Goal: Task Accomplishment & Management: Use online tool/utility

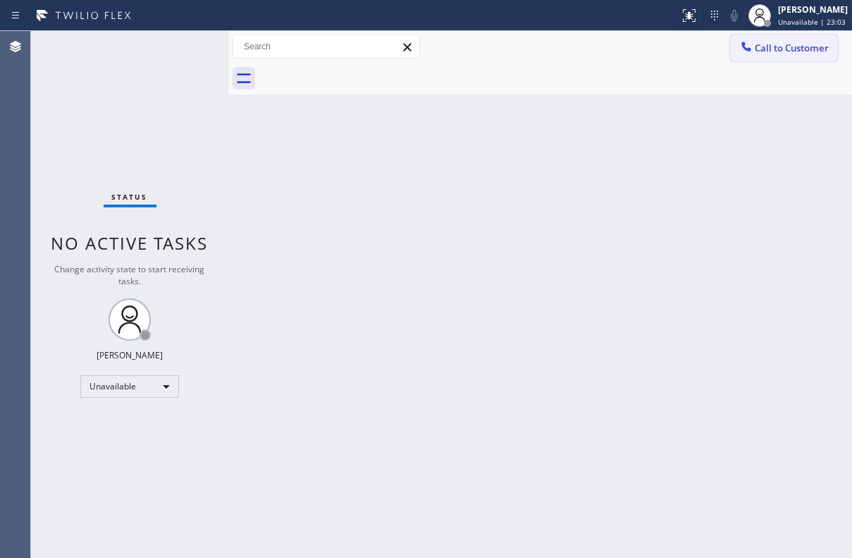
click at [754, 56] on button "Call to Customer" at bounding box center [785, 48] width 108 height 27
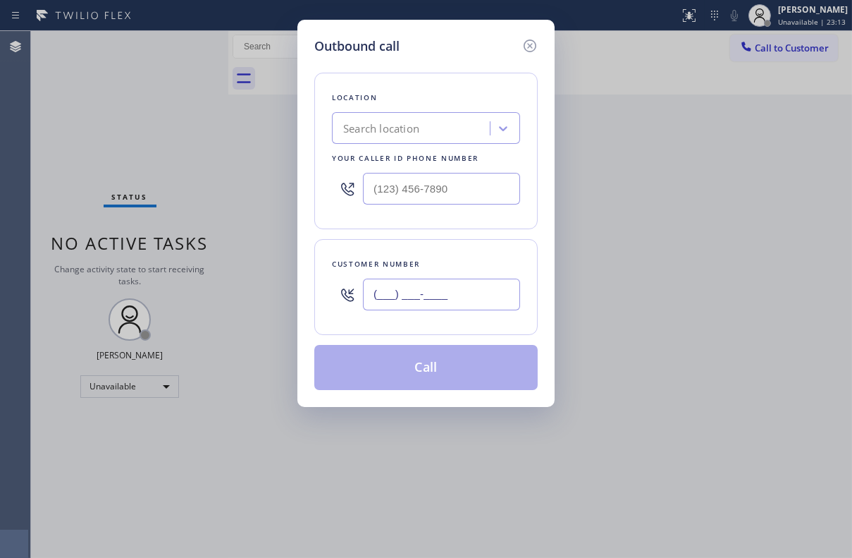
click at [444, 303] on input "(___) ___-____" at bounding box center [441, 295] width 157 height 32
paste input "925) 997-0670"
type input "(925) 997-0670"
click at [446, 184] on input "(___) ___-____" at bounding box center [441, 189] width 157 height 32
paste input "617) 219-9255"
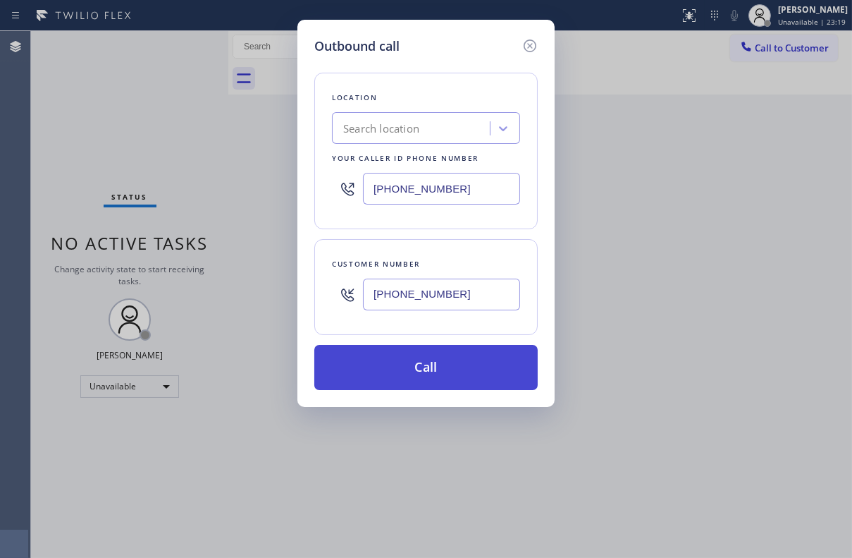
type input "(617) 219-9255"
click at [441, 367] on button "Call" at bounding box center [426, 367] width 224 height 45
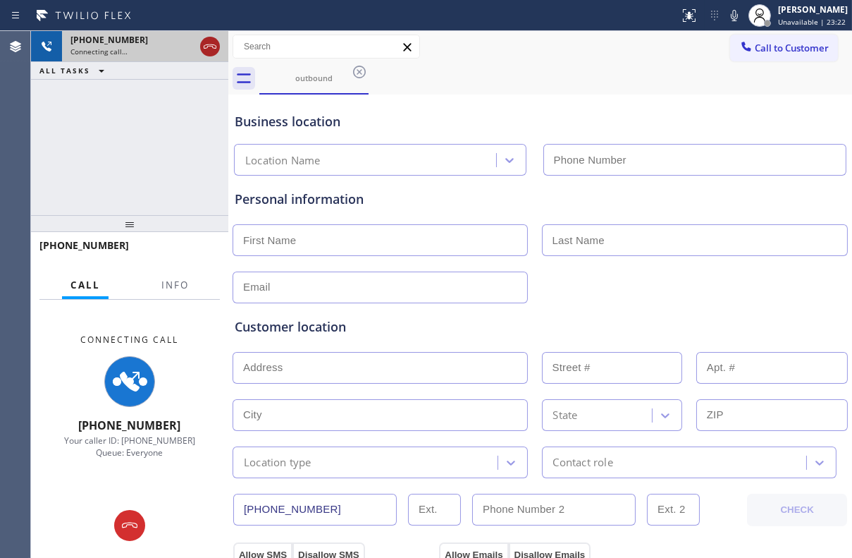
click at [212, 54] on icon at bounding box center [210, 46] width 17 height 17
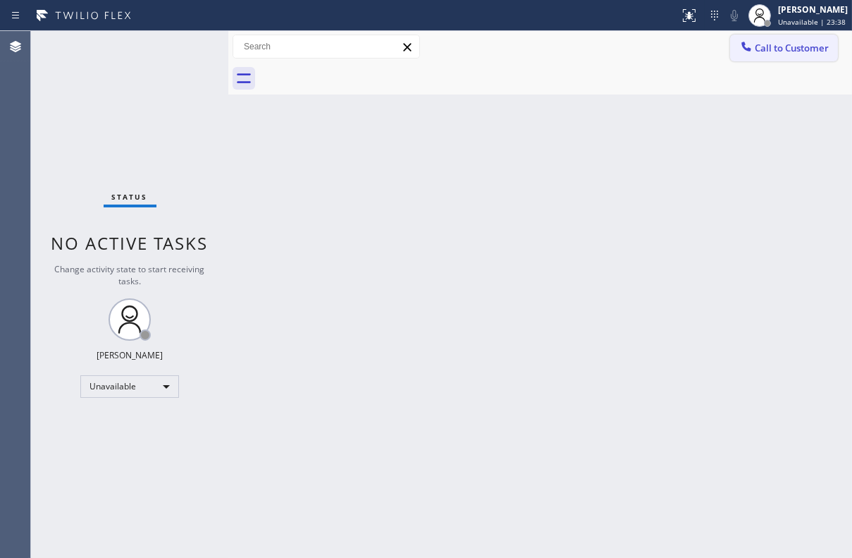
click at [790, 59] on button "Call to Customer" at bounding box center [785, 48] width 108 height 27
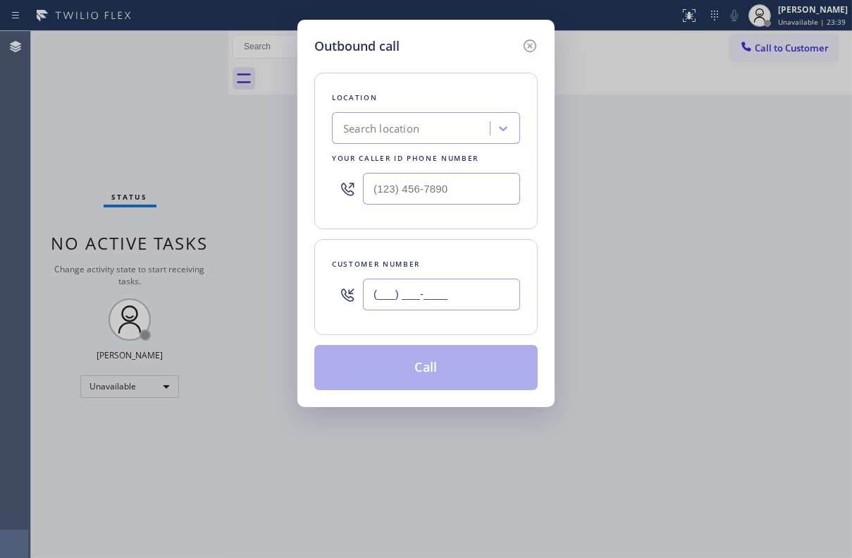
click at [469, 290] on input "(___) ___-____" at bounding box center [441, 295] width 157 height 32
paste input "925) 997-0670"
type input "[PHONE_NUMBER]"
click at [482, 183] on input "(___) ___-____" at bounding box center [441, 189] width 157 height 32
paste input "617) 219-9255"
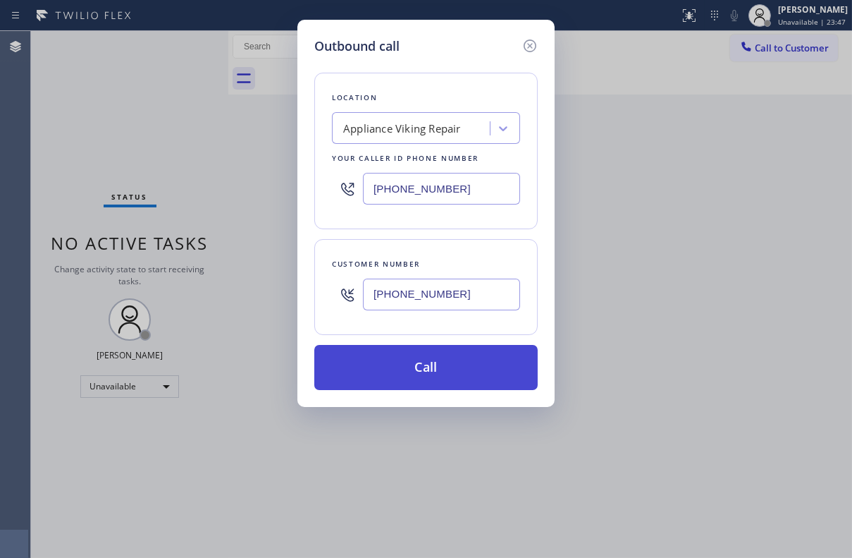
type input "[PHONE_NUMBER]"
click at [436, 364] on button "Call" at bounding box center [426, 367] width 224 height 45
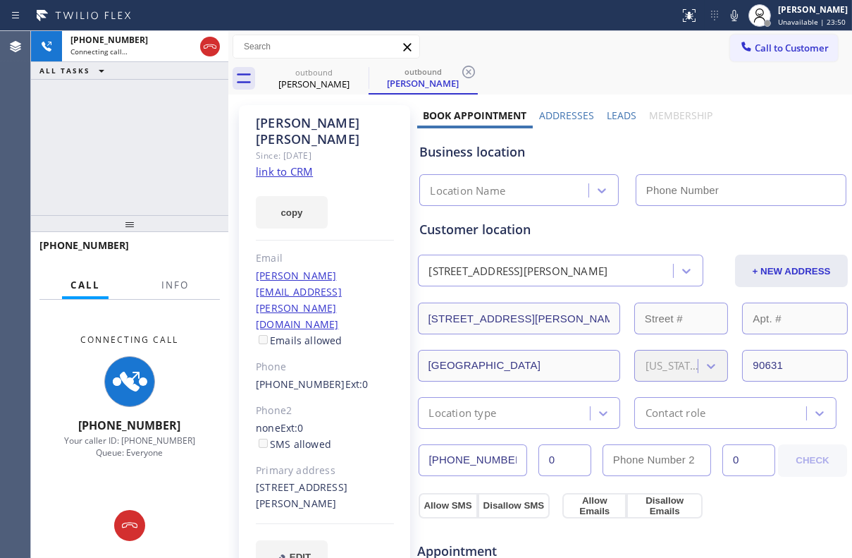
click at [620, 118] on label "Leads" at bounding box center [622, 115] width 30 height 13
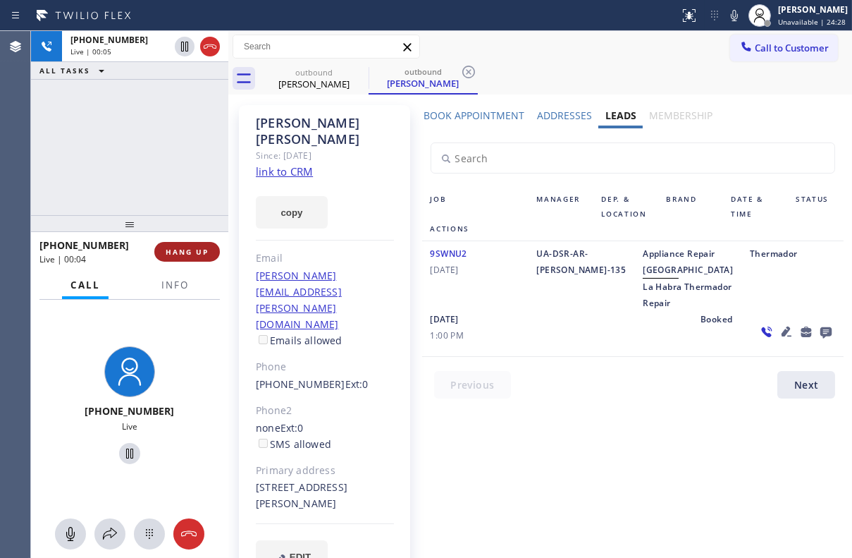
click at [200, 253] on span "HANG UP" at bounding box center [187, 252] width 43 height 10
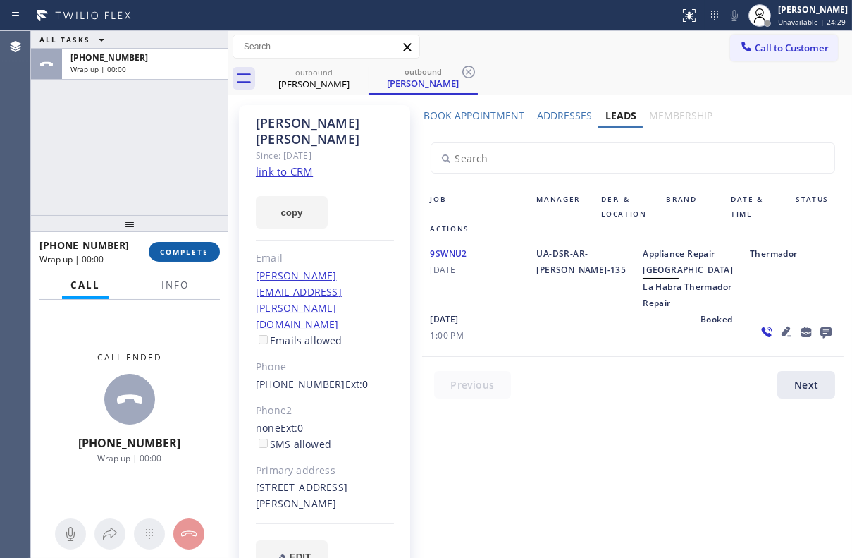
click at [186, 251] on span "COMPLETE" at bounding box center [184, 252] width 49 height 10
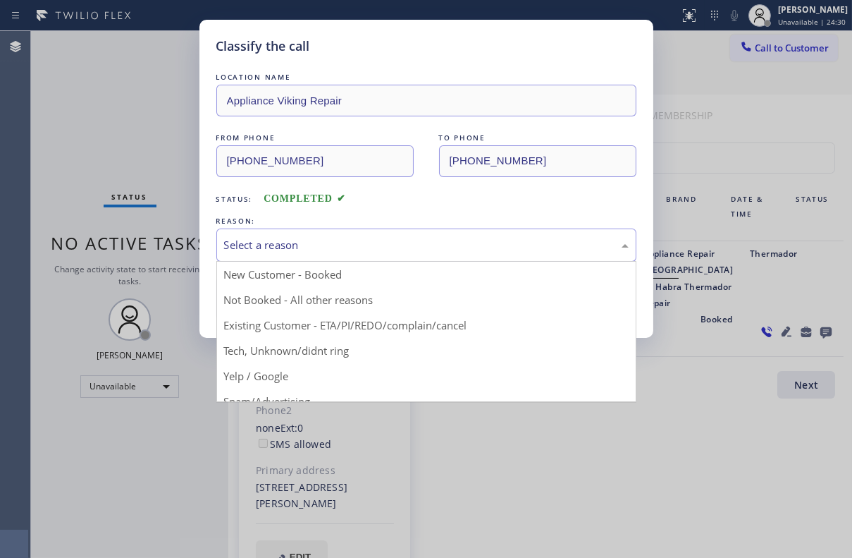
drag, startPoint x: 337, startPoint y: 244, endPoint x: 331, endPoint y: 249, distance: 7.5
click at [337, 244] on div "Select a reason" at bounding box center [426, 245] width 405 height 16
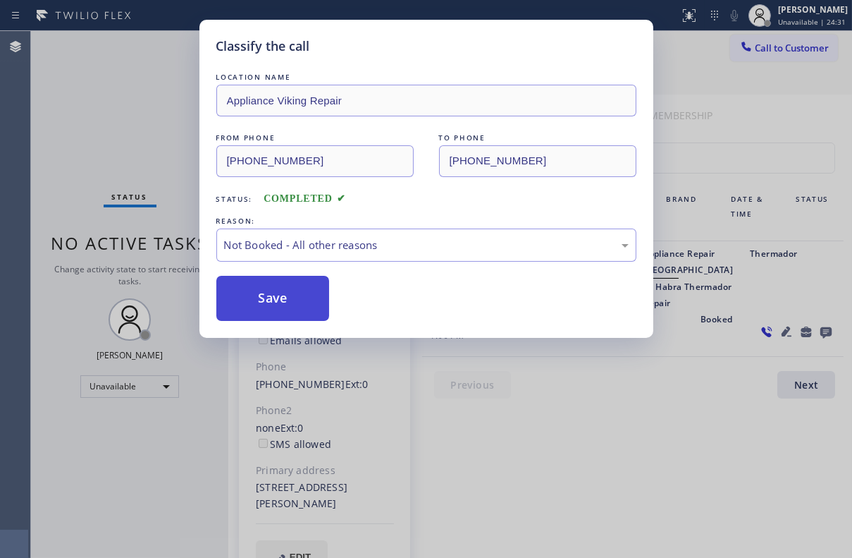
click at [296, 293] on button "Save" at bounding box center [273, 298] width 114 height 45
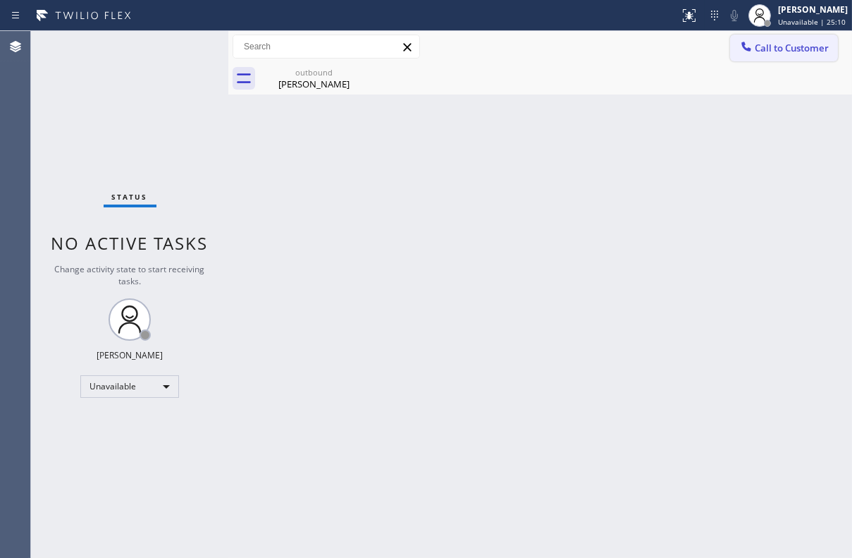
click at [764, 42] on span "Call to Customer" at bounding box center [792, 48] width 74 height 13
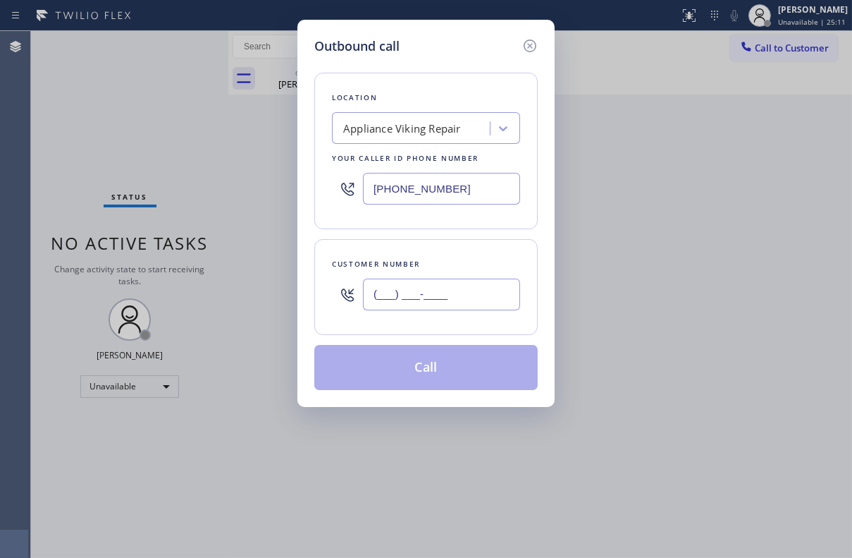
click at [410, 280] on input "(___) ___-____" at bounding box center [441, 295] width 157 height 32
paste input "814) 594-5761"
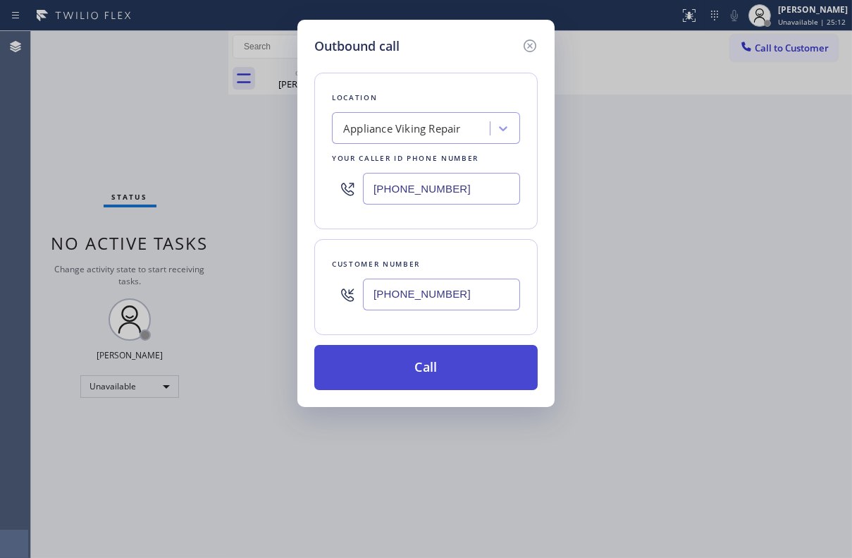
type input "[PHONE_NUMBER]"
click at [412, 367] on button "Call" at bounding box center [426, 367] width 224 height 45
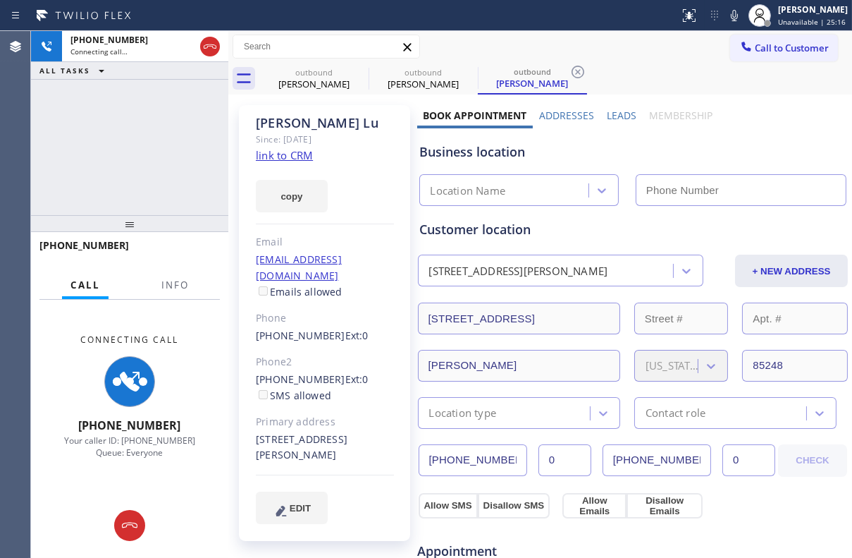
click at [625, 113] on label "Leads" at bounding box center [622, 115] width 30 height 13
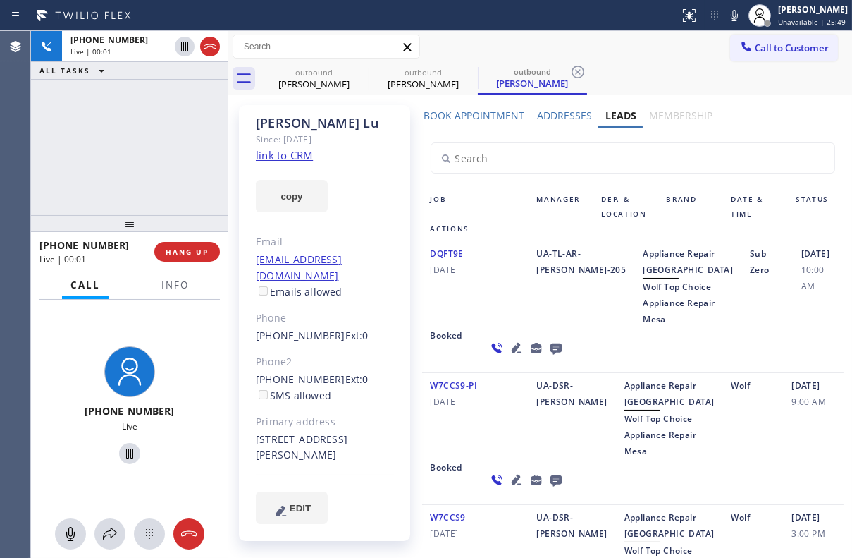
click at [499, 327] on div "DQFT9E [DATE]" at bounding box center [475, 286] width 106 height 82
click at [548, 357] on icon at bounding box center [556, 348] width 17 height 18
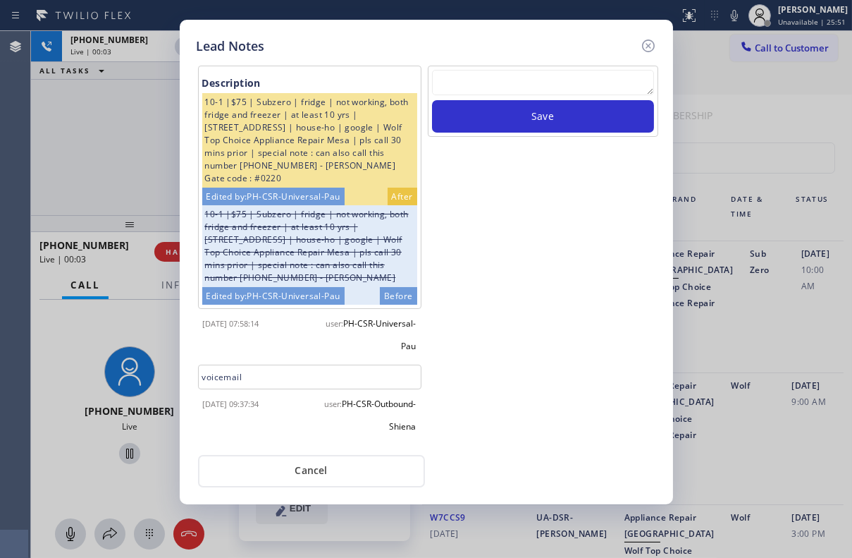
click at [536, 77] on textarea at bounding box center [543, 82] width 222 height 25
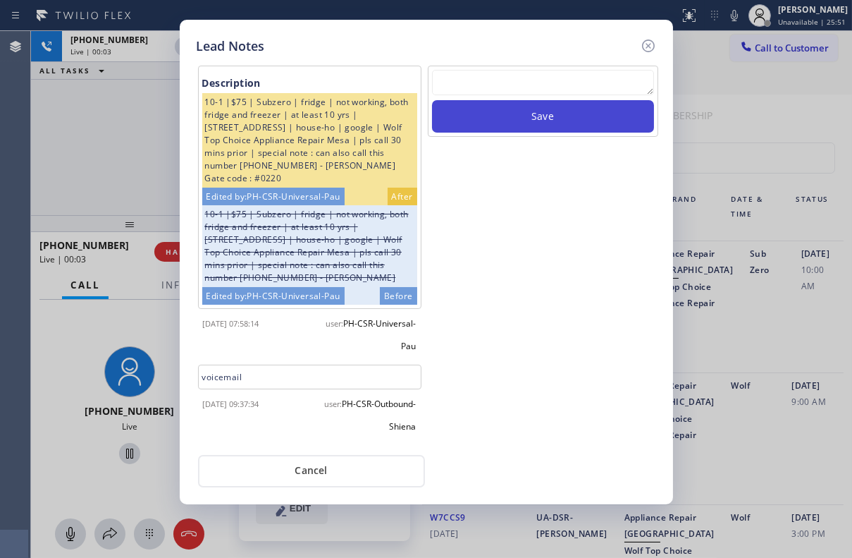
paste textarea "Routed to Voice mail// If CX will call back please transfer to me- Love:*"
type textarea "Routed to Voice mail// If CX will call back please transfer to me- Love:*"
click at [550, 114] on button "Save" at bounding box center [543, 116] width 222 height 32
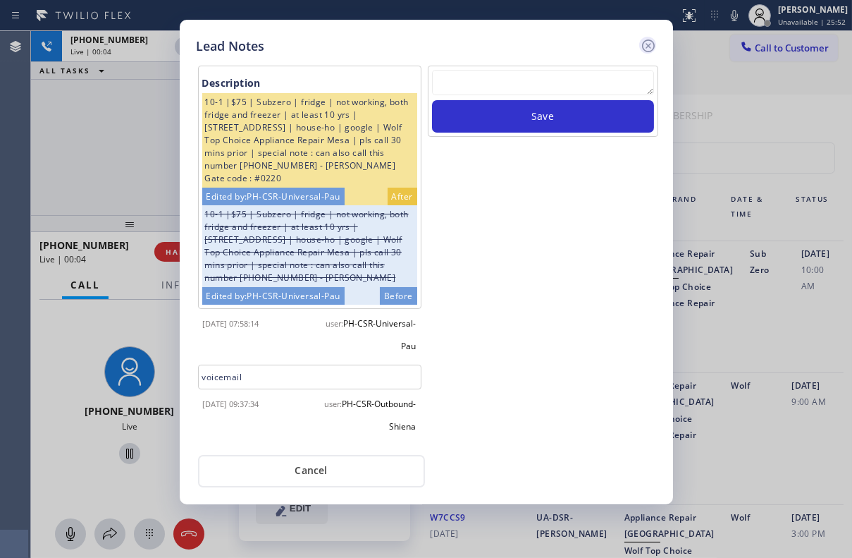
click at [644, 47] on icon at bounding box center [648, 45] width 17 height 17
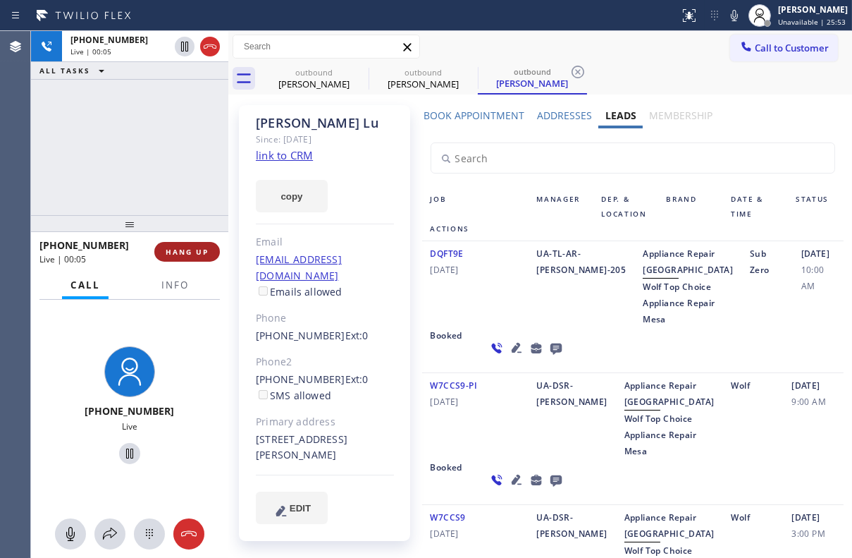
click at [207, 255] on span "HANG UP" at bounding box center [187, 252] width 43 height 10
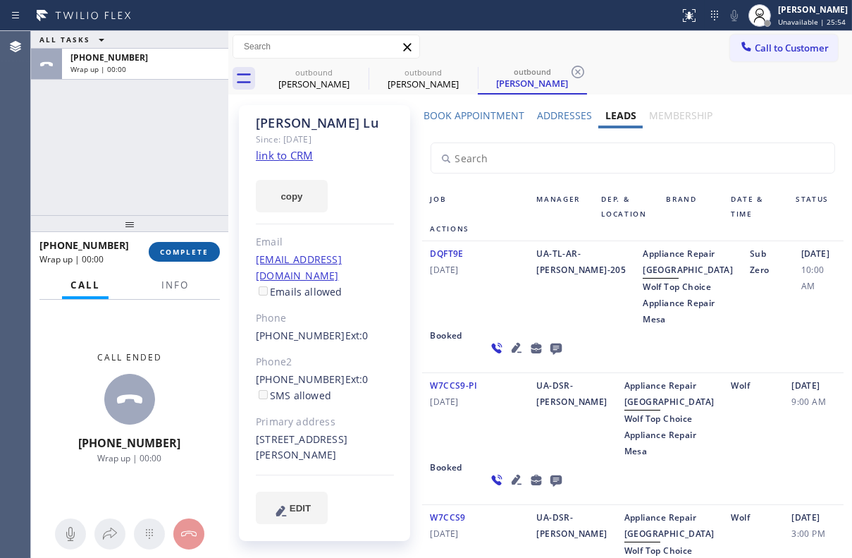
click at [185, 256] on span "COMPLETE" at bounding box center [184, 252] width 49 height 10
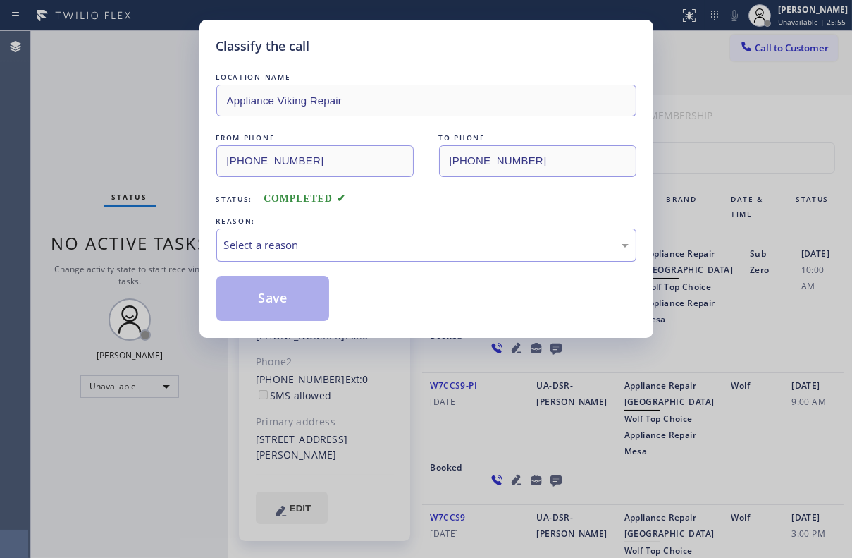
click at [295, 247] on div "Select a reason" at bounding box center [426, 245] width 405 height 16
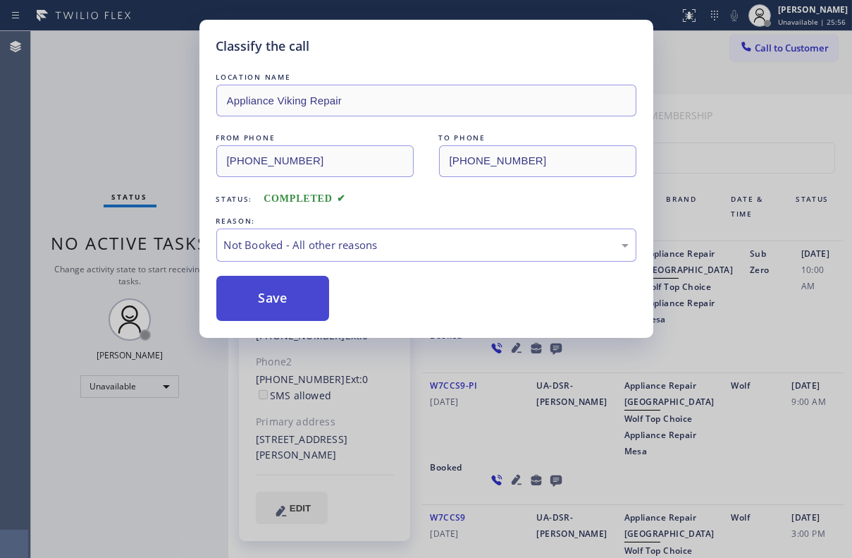
click at [273, 295] on button "Save" at bounding box center [273, 298] width 114 height 45
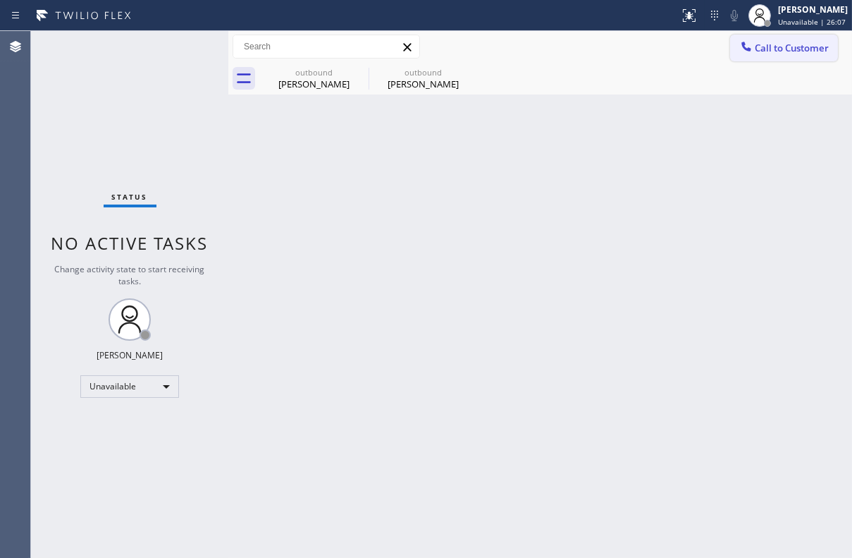
click at [797, 56] on button "Call to Customer" at bounding box center [785, 48] width 108 height 27
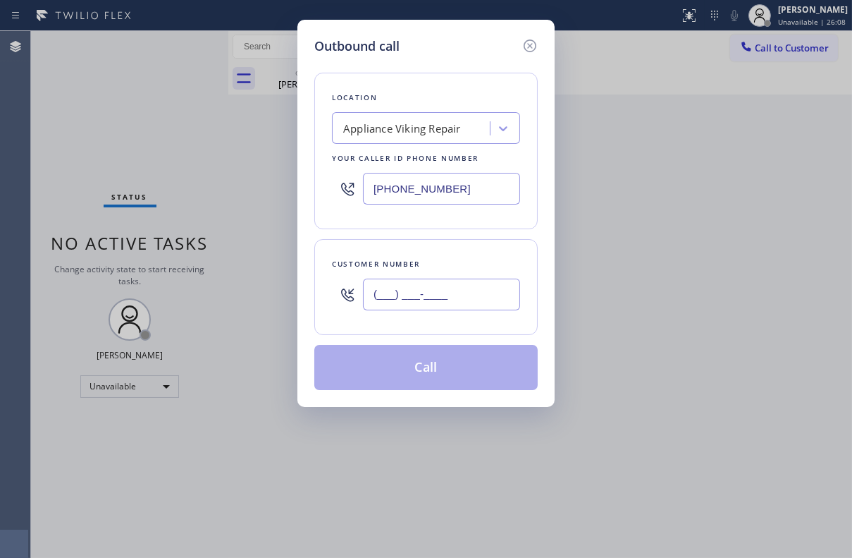
click at [443, 300] on input "(___) ___-____" at bounding box center [441, 295] width 157 height 32
paste input "818) 943-3232"
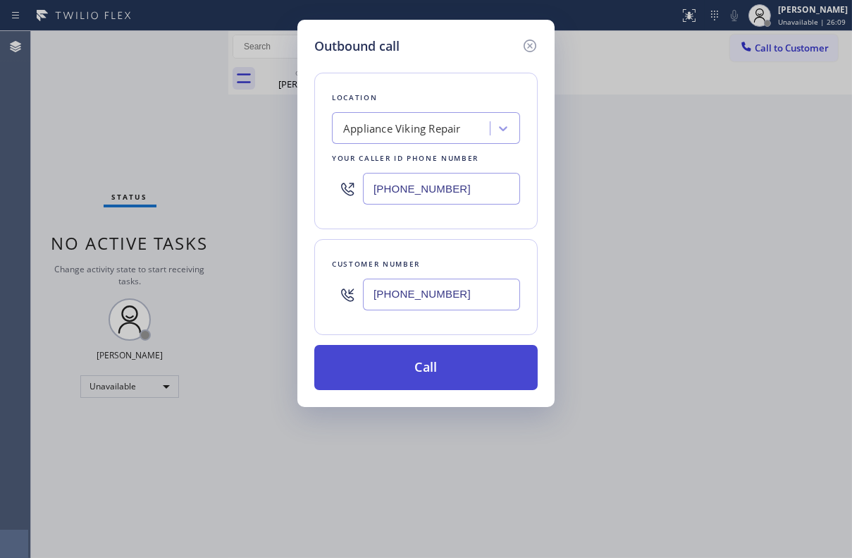
type input "[PHONE_NUMBER]"
click at [446, 362] on button "Call" at bounding box center [426, 367] width 224 height 45
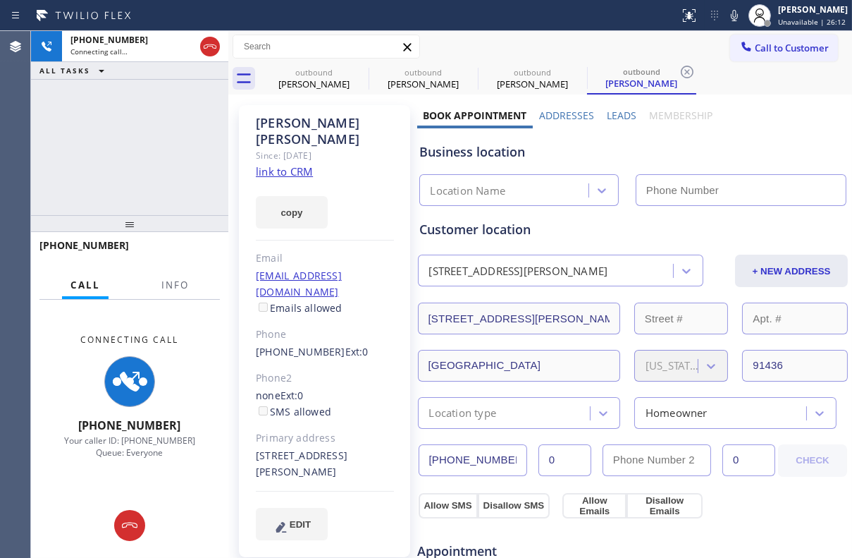
click at [613, 116] on label "Leads" at bounding box center [622, 115] width 30 height 13
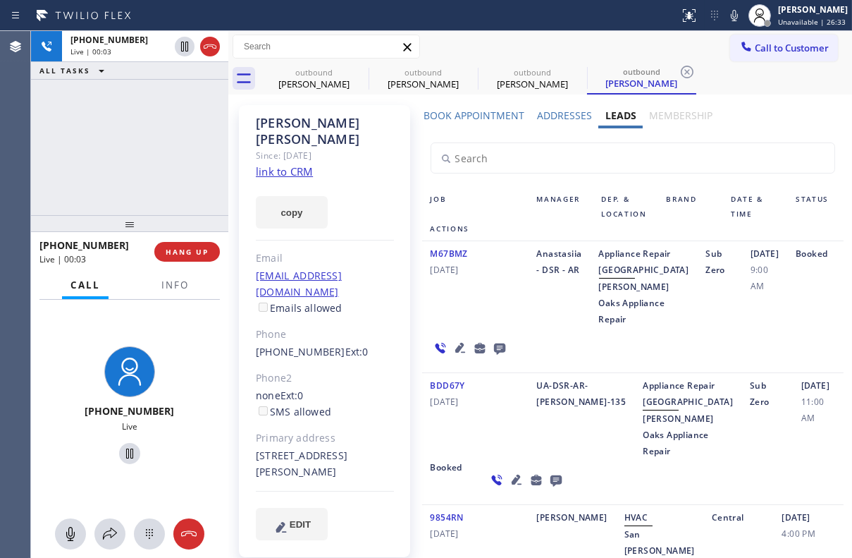
click at [456, 353] on icon at bounding box center [460, 348] width 10 height 10
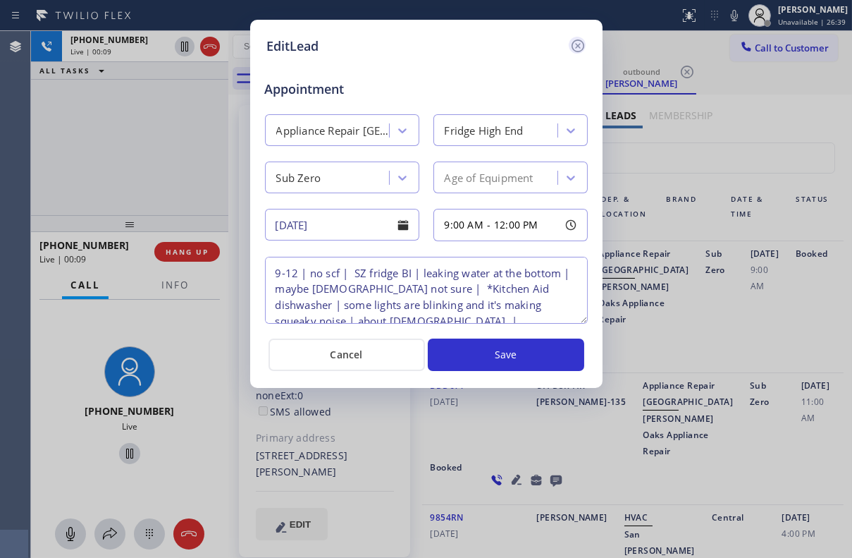
click at [575, 41] on icon at bounding box center [578, 45] width 17 height 17
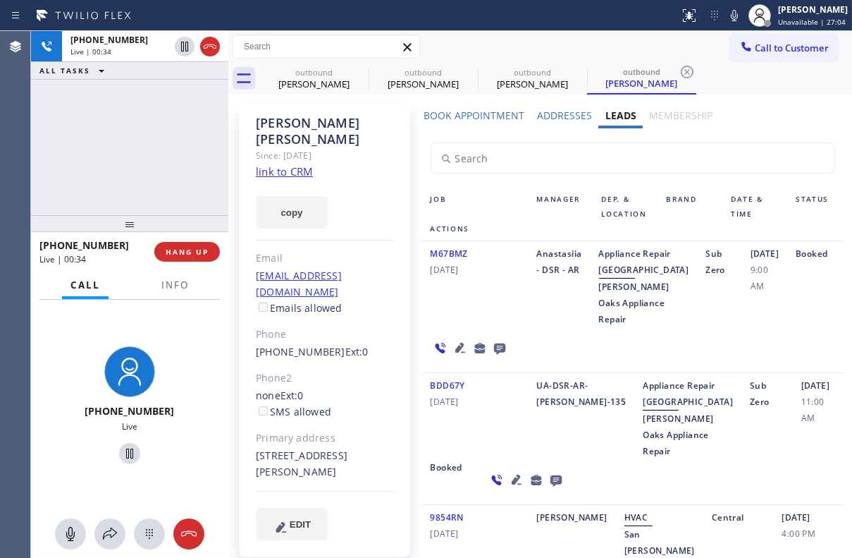
click at [491, 327] on div "M67BMZ [DATE]" at bounding box center [475, 286] width 106 height 82
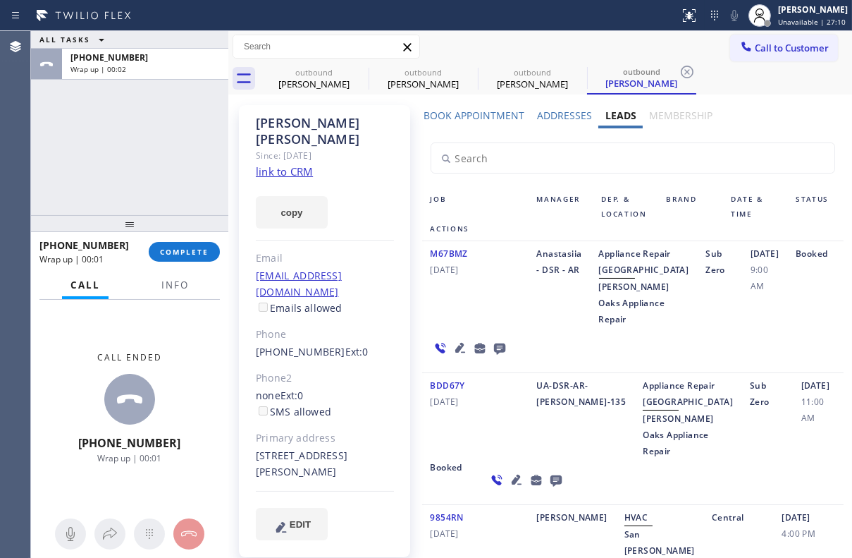
click at [499, 355] on icon at bounding box center [499, 348] width 11 height 11
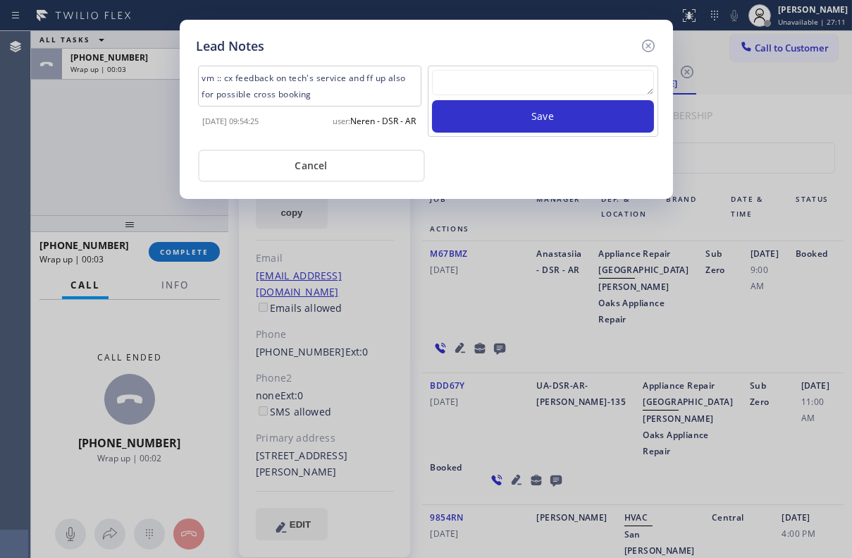
click at [459, 80] on textarea at bounding box center [543, 82] width 222 height 25
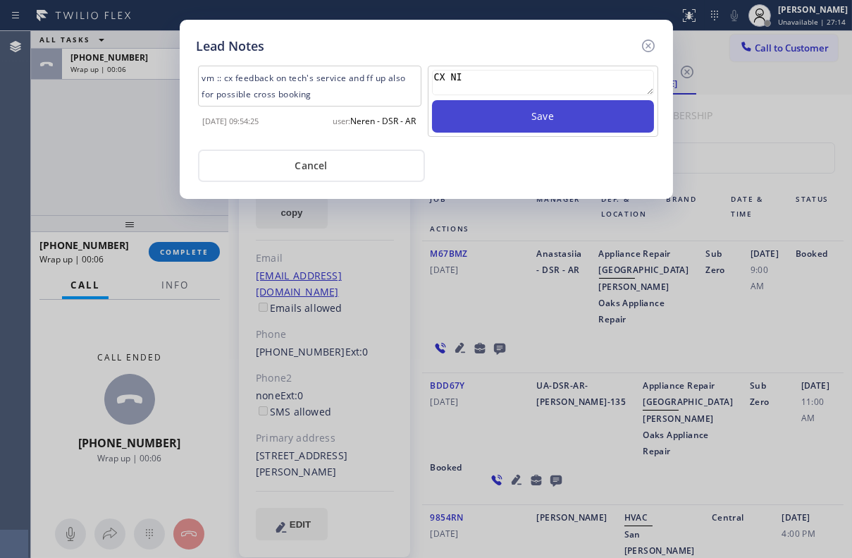
type textarea "CX NI"
click at [493, 104] on button "Save" at bounding box center [543, 116] width 222 height 32
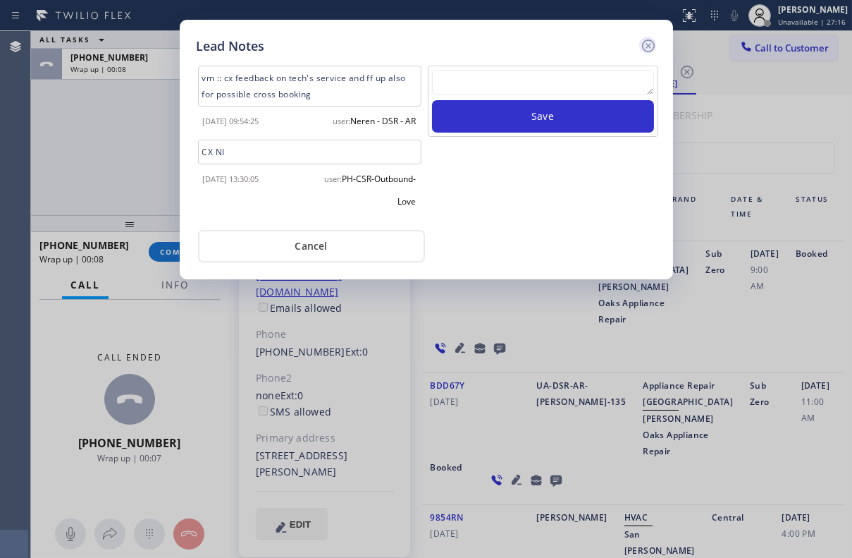
click at [643, 46] on icon at bounding box center [648, 45] width 17 height 17
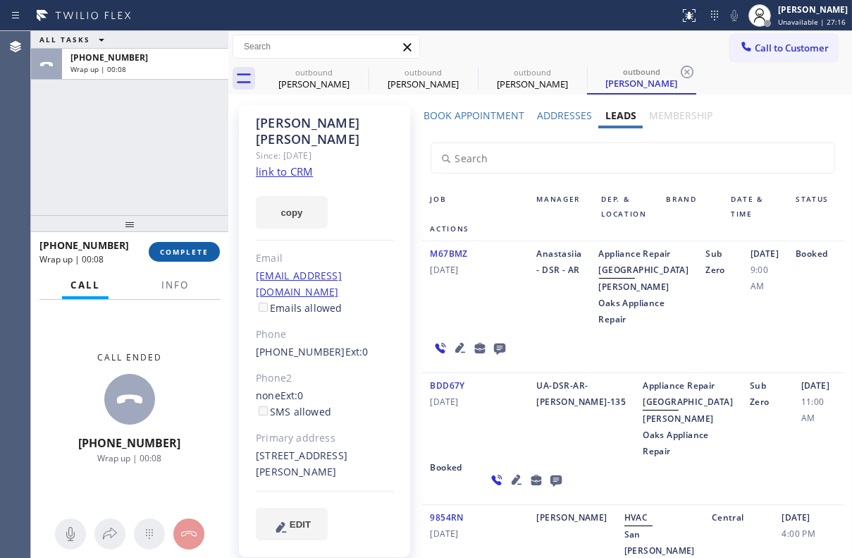
click at [169, 257] on button "COMPLETE" at bounding box center [184, 252] width 71 height 20
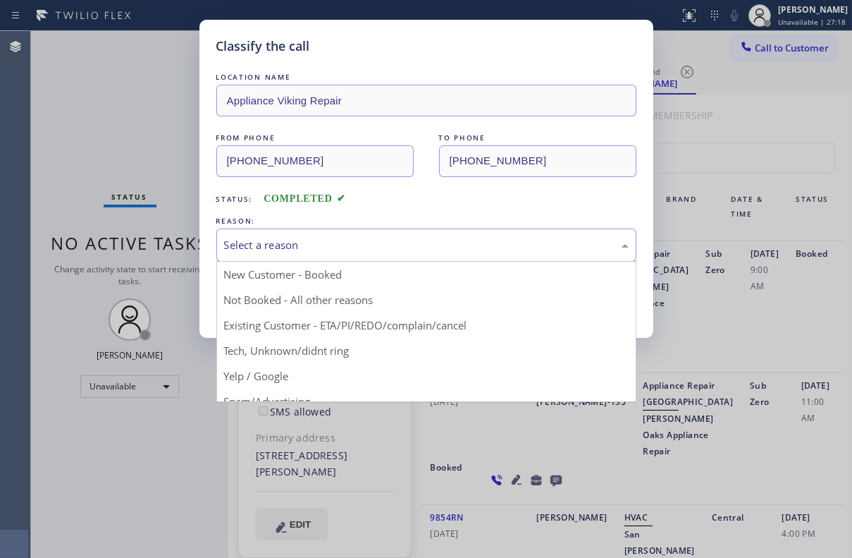
click at [287, 237] on div "Select a reason" at bounding box center [426, 245] width 405 height 16
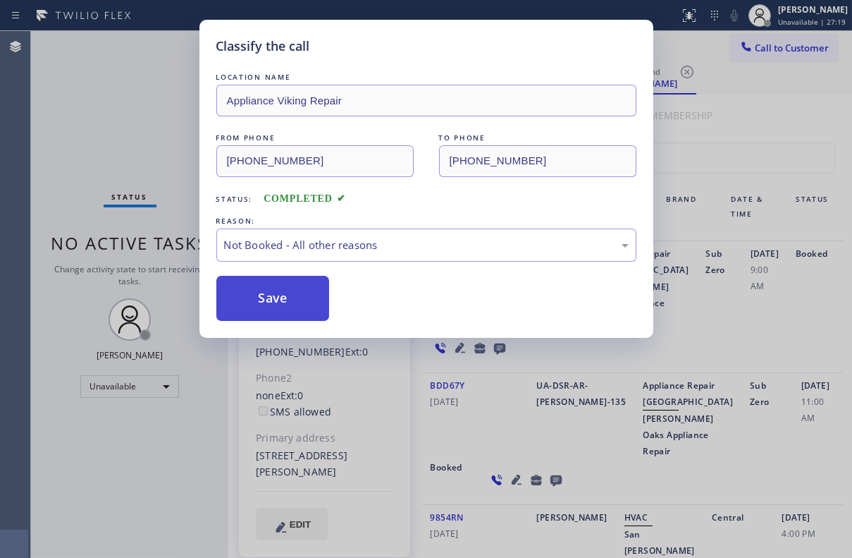
click at [267, 276] on button "Save" at bounding box center [273, 298] width 114 height 45
click at [264, 289] on button "Save" at bounding box center [273, 298] width 114 height 45
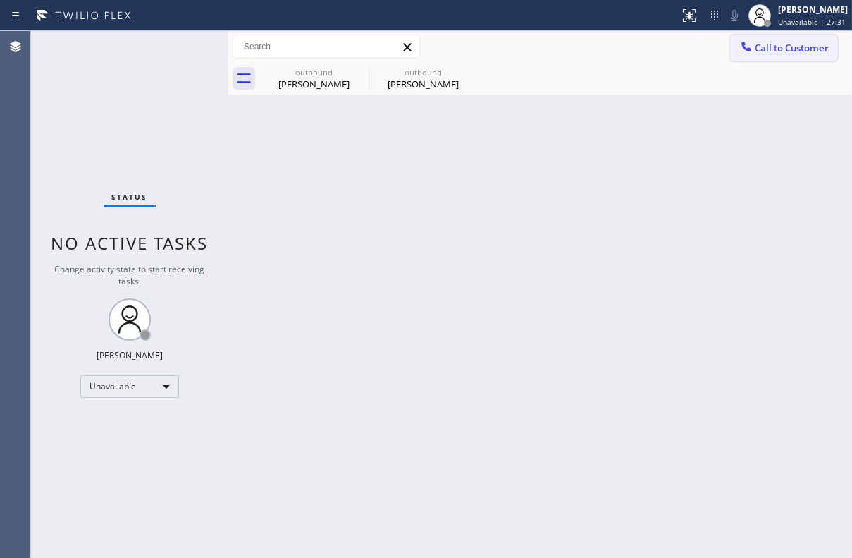
click at [760, 55] on button "Call to Customer" at bounding box center [785, 48] width 108 height 27
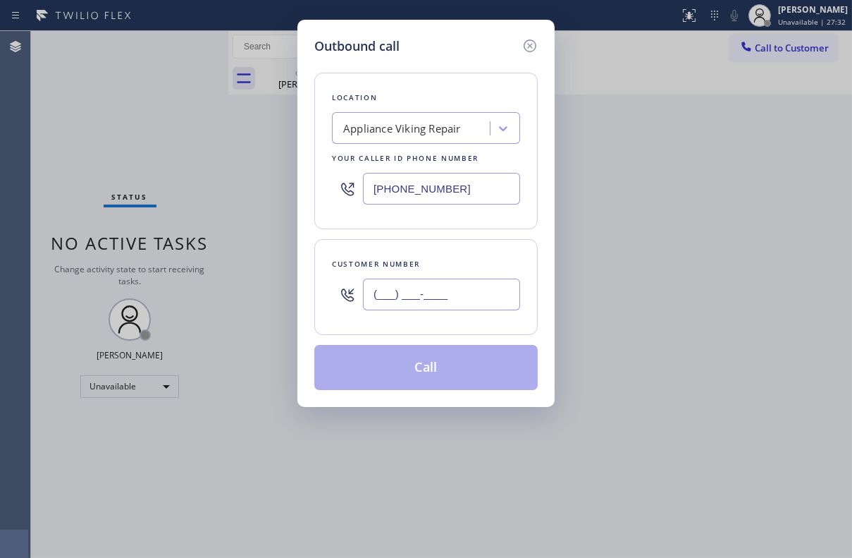
click at [442, 298] on input "(___) ___-____" at bounding box center [441, 295] width 157 height 32
paste input "650) 521-4748"
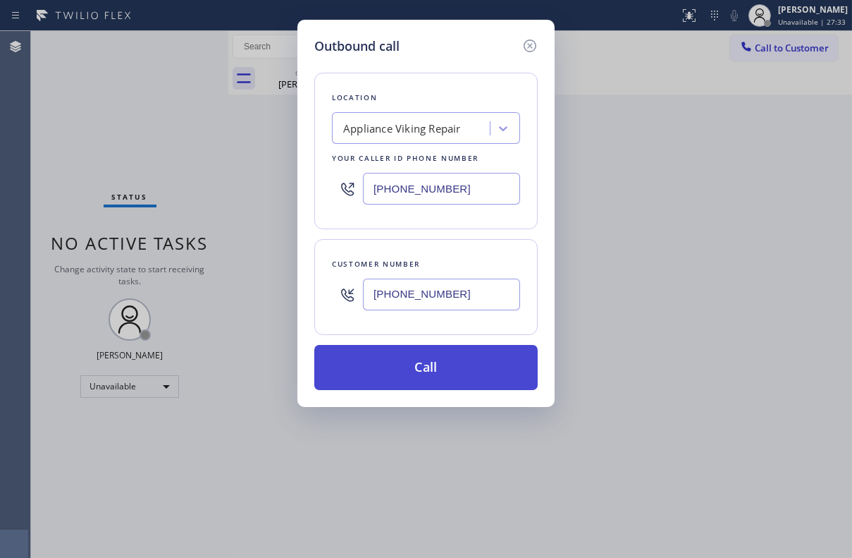
click at [424, 362] on button "Call" at bounding box center [426, 367] width 224 height 45
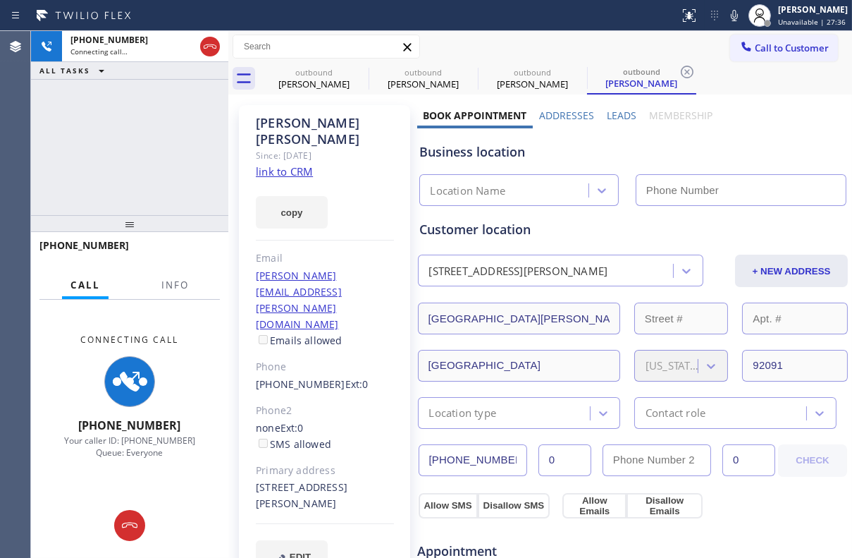
click at [616, 114] on label "Leads" at bounding box center [622, 115] width 30 height 13
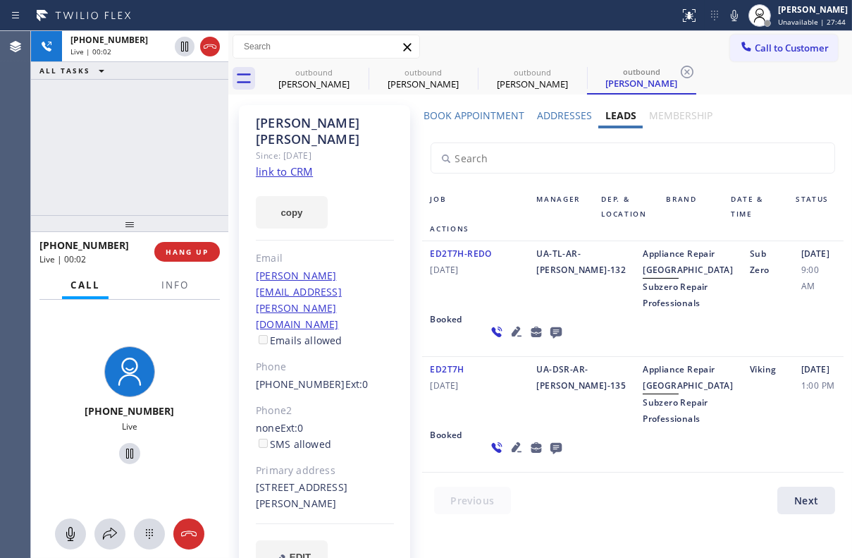
click at [149, 250] on div "[PHONE_NUMBER] Live | 00:02" at bounding box center [96, 251] width 115 height 37
click at [174, 247] on span "HANG UP" at bounding box center [187, 252] width 43 height 10
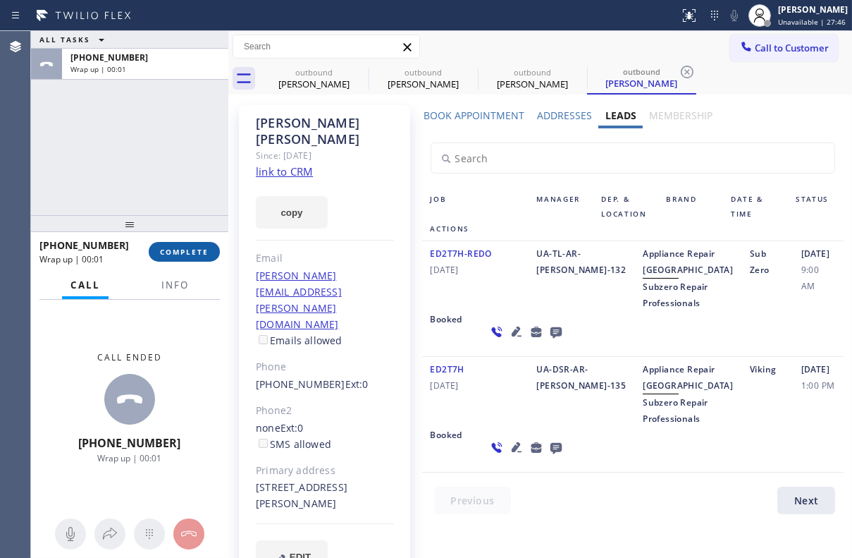
click at [178, 246] on button "COMPLETE" at bounding box center [184, 252] width 71 height 20
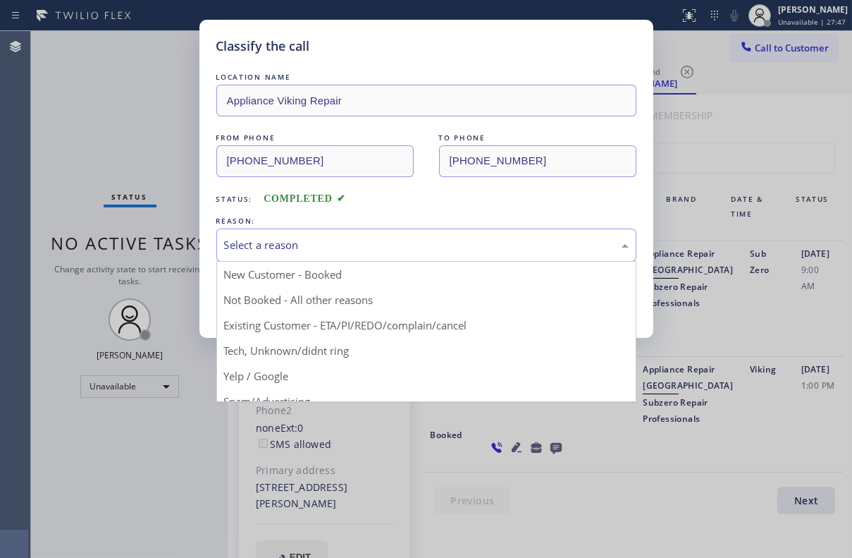
click at [341, 249] on div "Select a reason" at bounding box center [426, 245] width 405 height 16
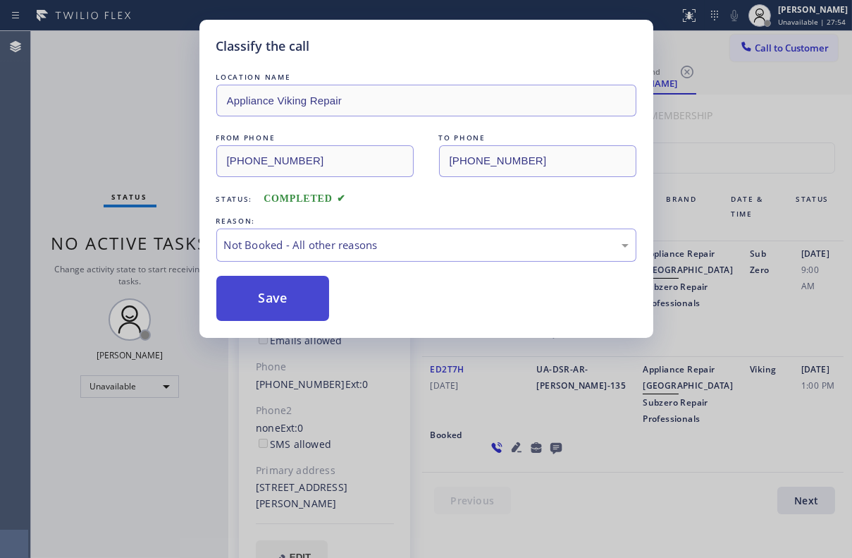
click at [291, 291] on button "Save" at bounding box center [273, 298] width 114 height 45
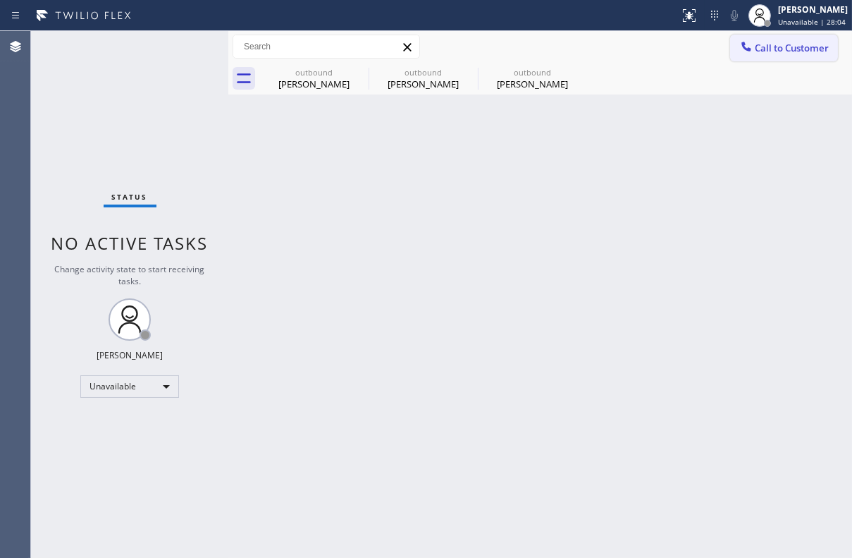
click at [783, 54] on span "Call to Customer" at bounding box center [792, 48] width 74 height 13
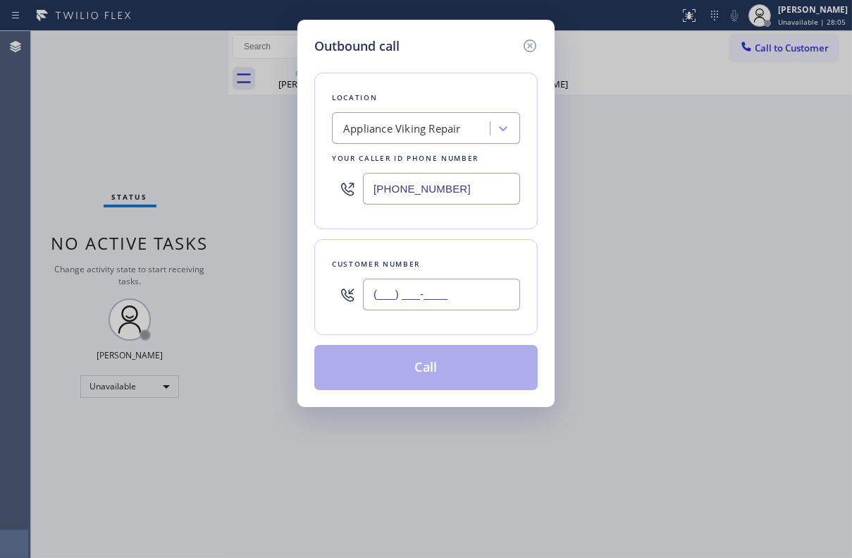
click at [406, 289] on input "(___) ___-____" at bounding box center [441, 295] width 157 height 32
paste input "818) 470-7876"
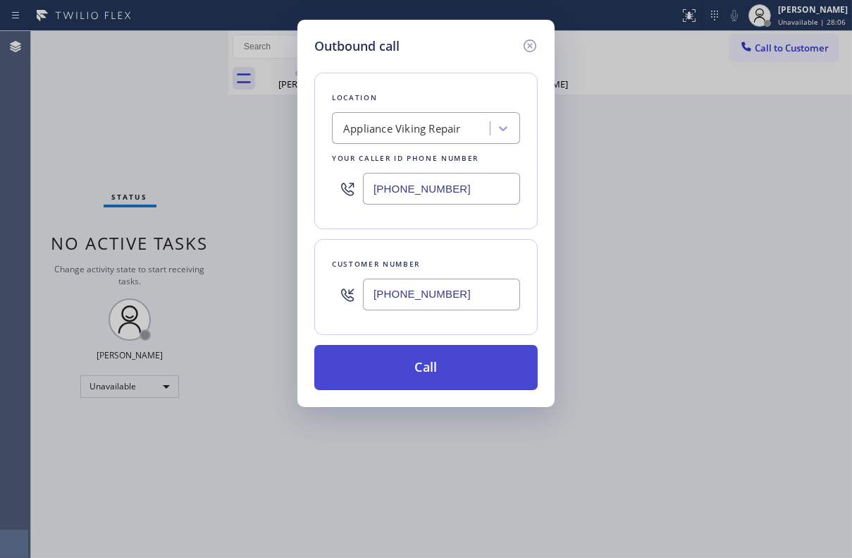
type input "[PHONE_NUMBER]"
click at [409, 355] on button "Call" at bounding box center [426, 367] width 224 height 45
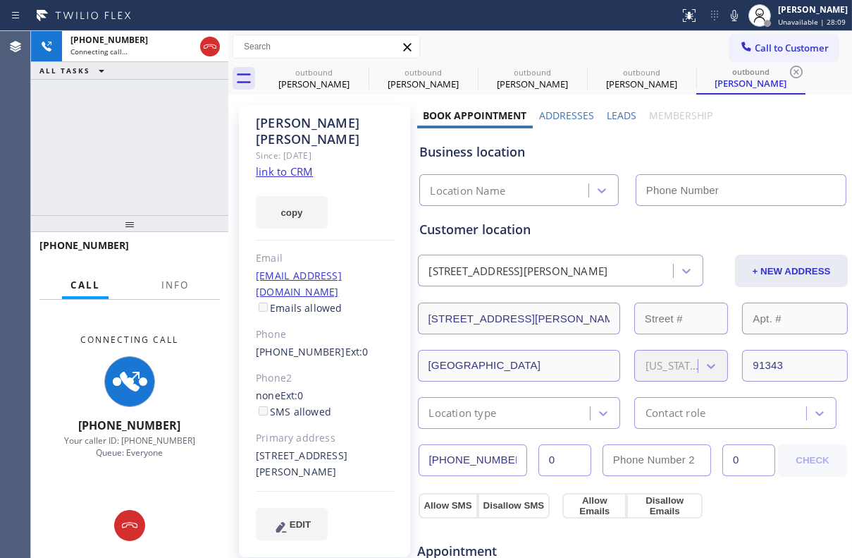
click at [616, 118] on label "Leads" at bounding box center [622, 115] width 30 height 13
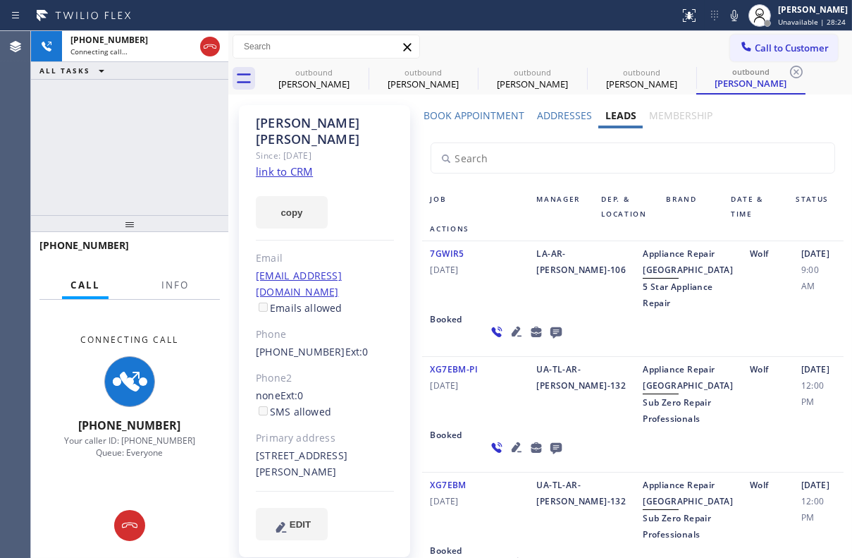
click at [508, 340] on icon at bounding box center [516, 331] width 17 height 17
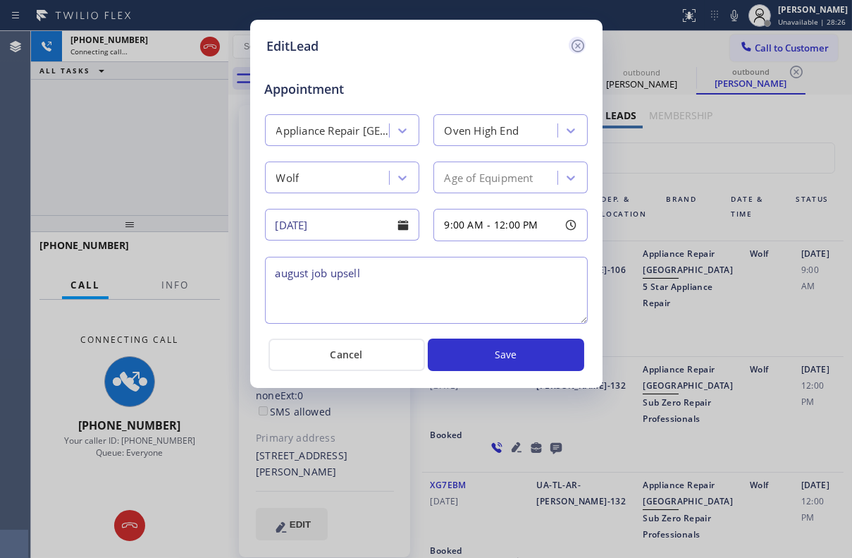
click at [575, 44] on icon at bounding box center [578, 45] width 17 height 17
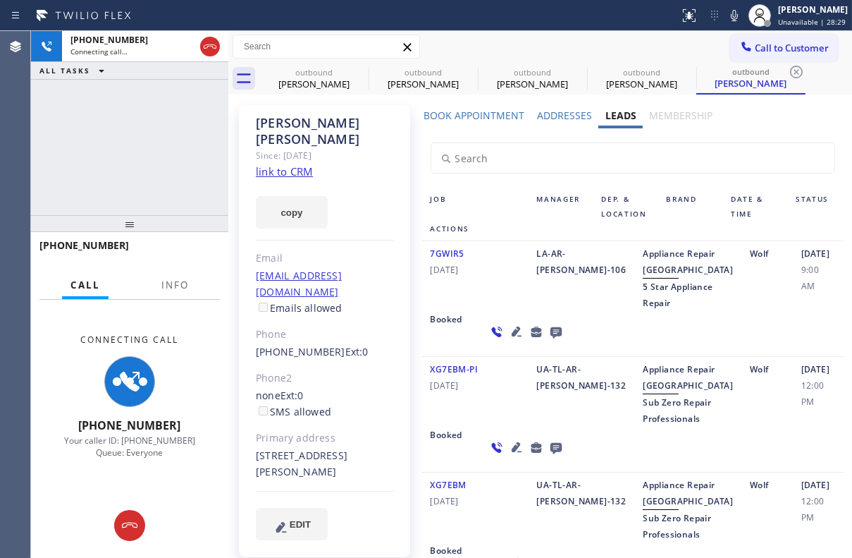
click at [550, 338] on icon at bounding box center [555, 332] width 11 height 11
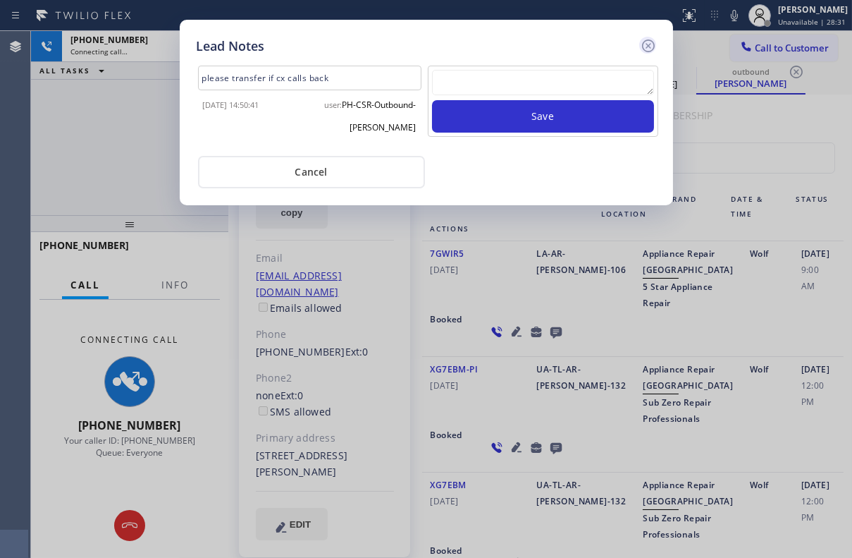
click at [649, 49] on icon at bounding box center [648, 45] width 17 height 17
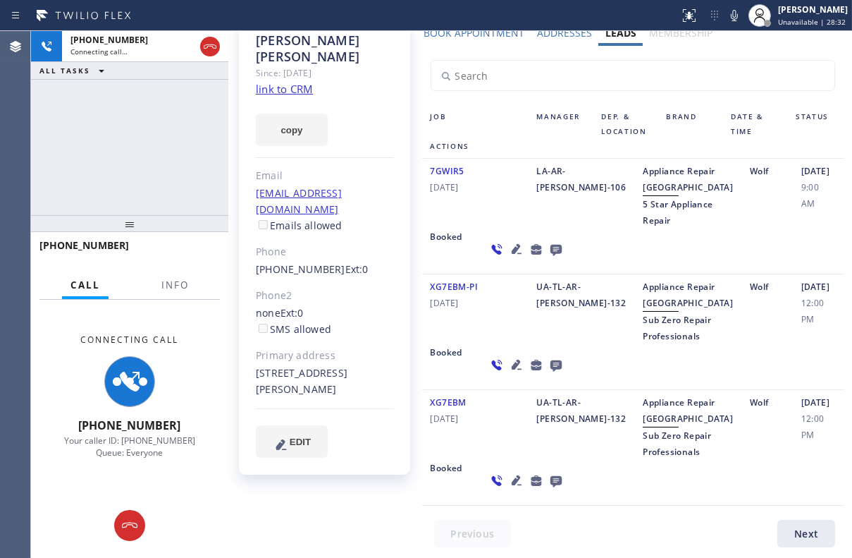
scroll to position [128, 0]
click at [511, 369] on icon at bounding box center [516, 365] width 10 height 10
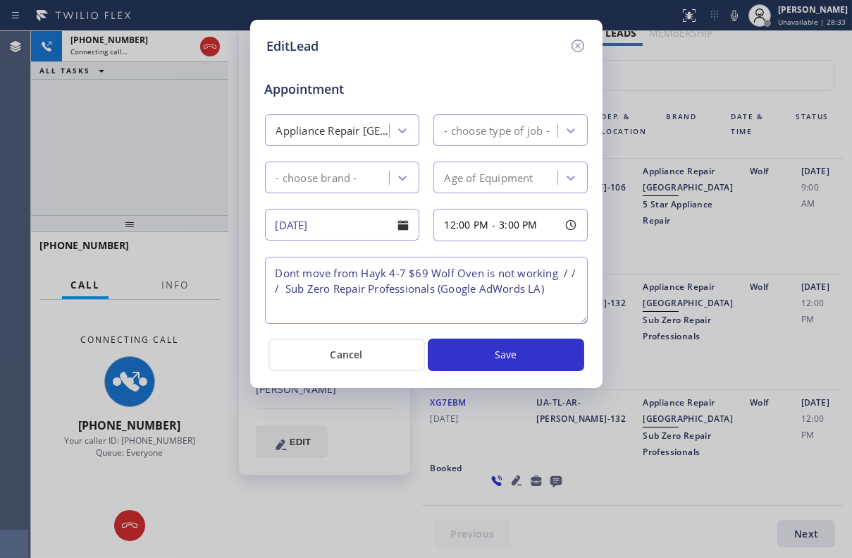
type textarea "Dont move from Hayk 4-7 $69 Wolf Oven is not working / / / Sub Zero Repair Prof…"
click at [577, 49] on icon at bounding box center [578, 45] width 17 height 17
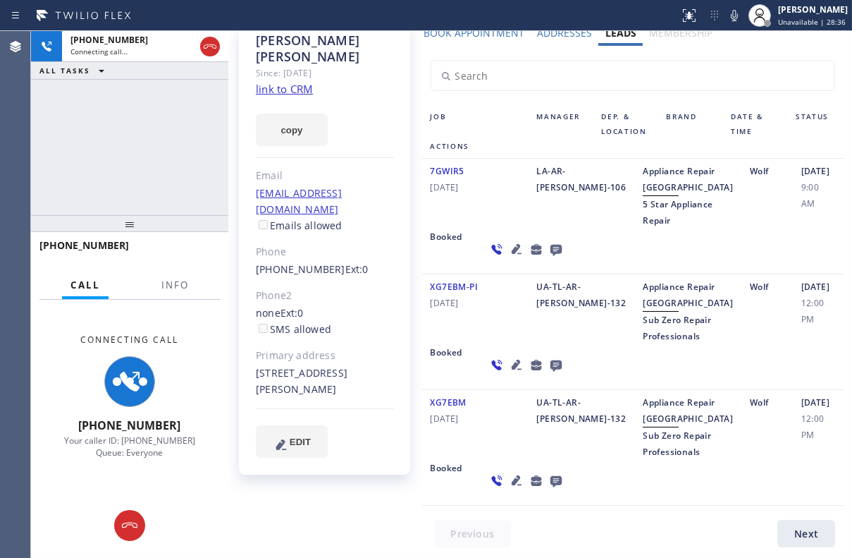
scroll to position [0, 0]
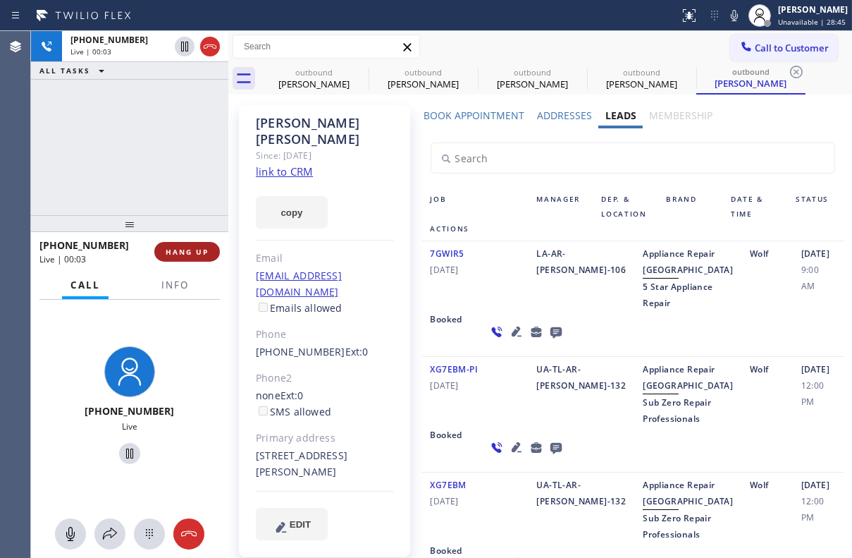
click at [169, 252] on span "HANG UP" at bounding box center [187, 252] width 43 height 10
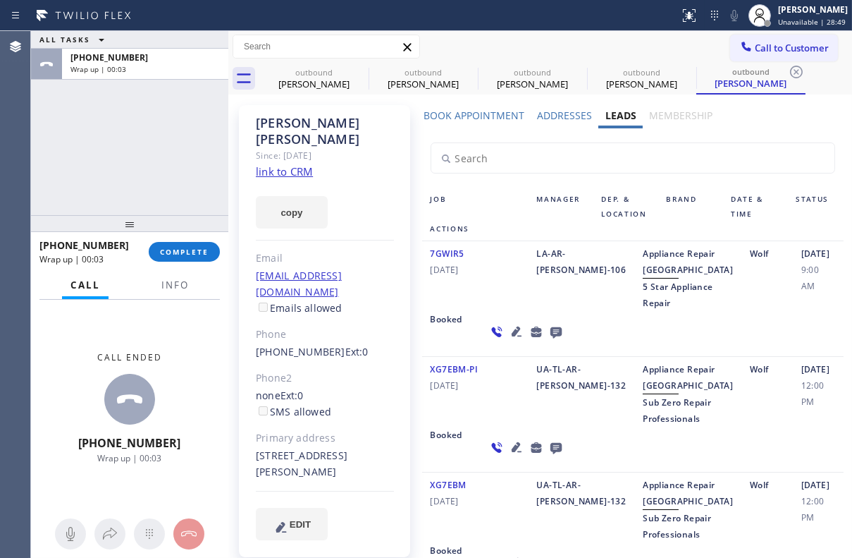
click at [550, 338] on icon at bounding box center [555, 332] width 11 height 11
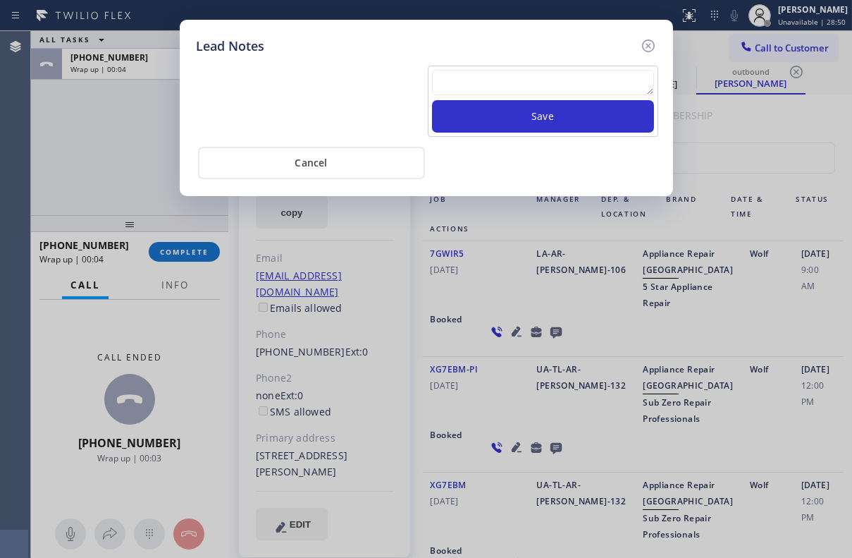
click at [478, 74] on textarea at bounding box center [543, 82] width 222 height 25
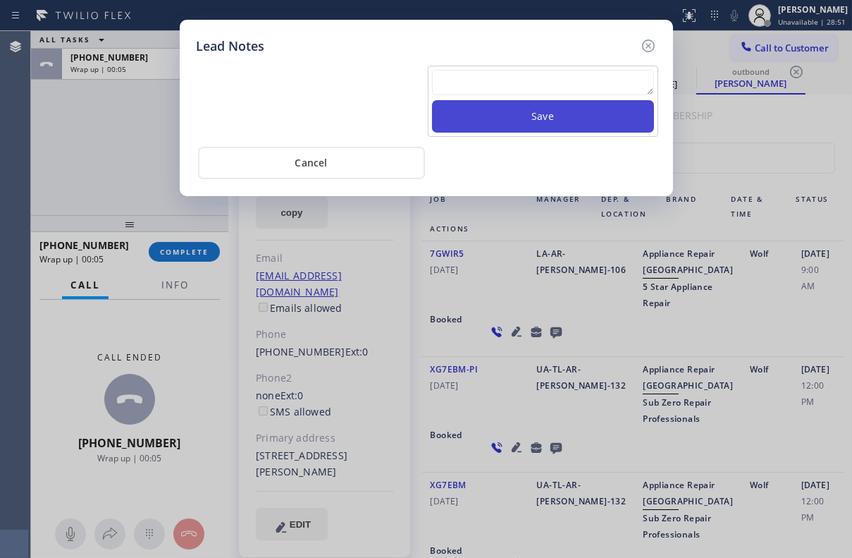
paste textarea "Routed to Voice mail// If CX will call back please transfer to me- Love:*"
type textarea "Routed to Voice mail// If CX will call back please transfer to me- Love:*"
click at [497, 116] on button "Save" at bounding box center [543, 116] width 222 height 32
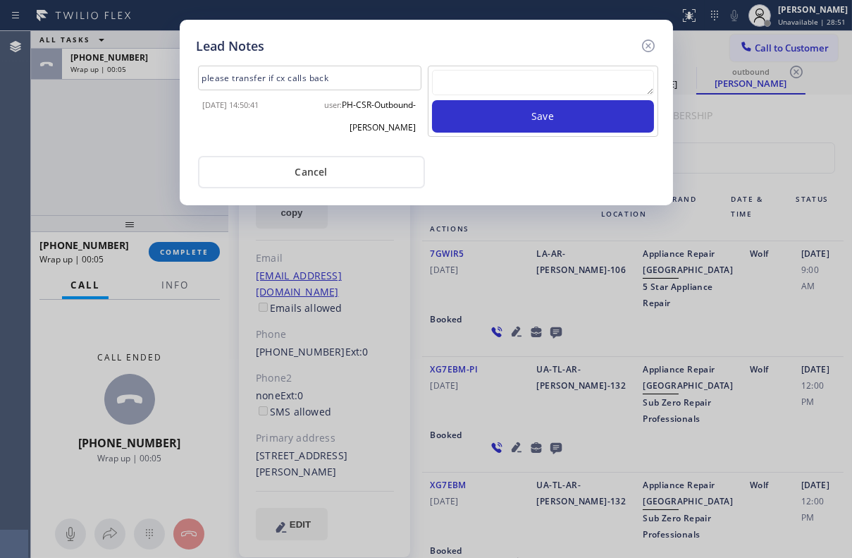
scroll to position [0, 0]
click at [644, 44] on icon at bounding box center [648, 45] width 17 height 17
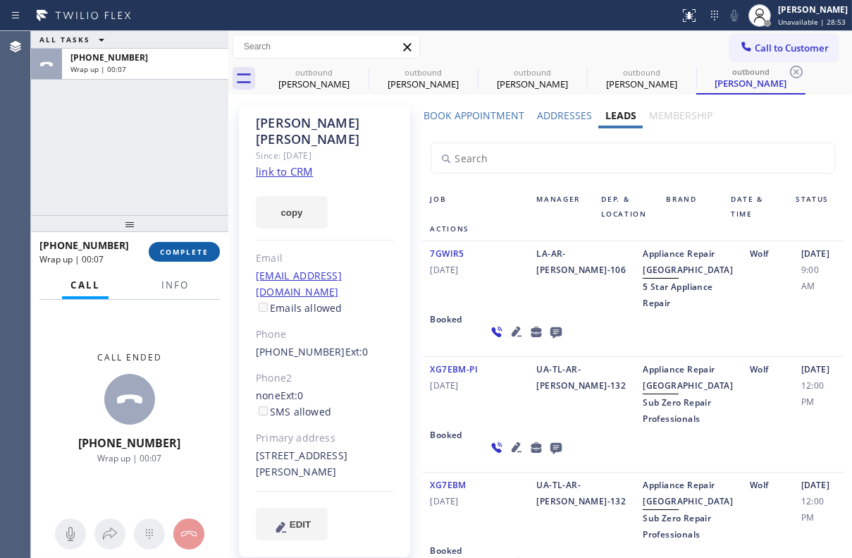
click at [188, 261] on button "COMPLETE" at bounding box center [184, 252] width 71 height 20
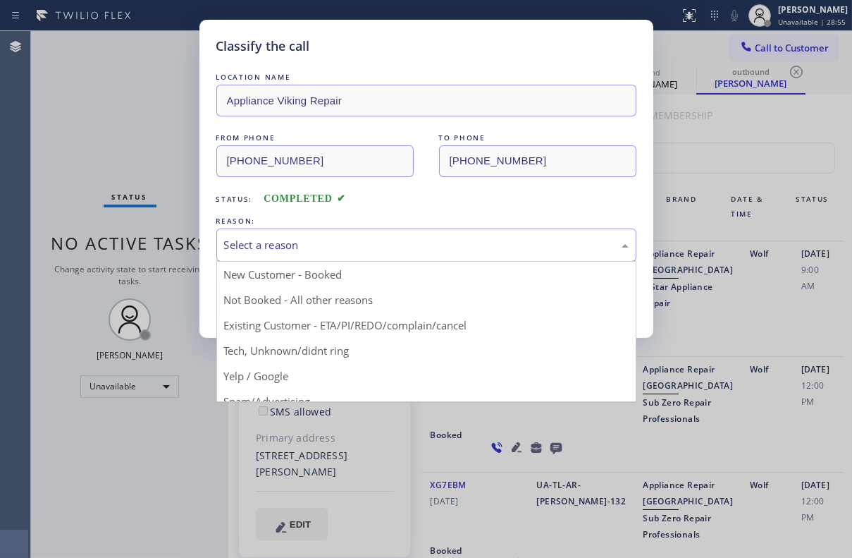
click at [287, 243] on div "Select a reason" at bounding box center [426, 245] width 405 height 16
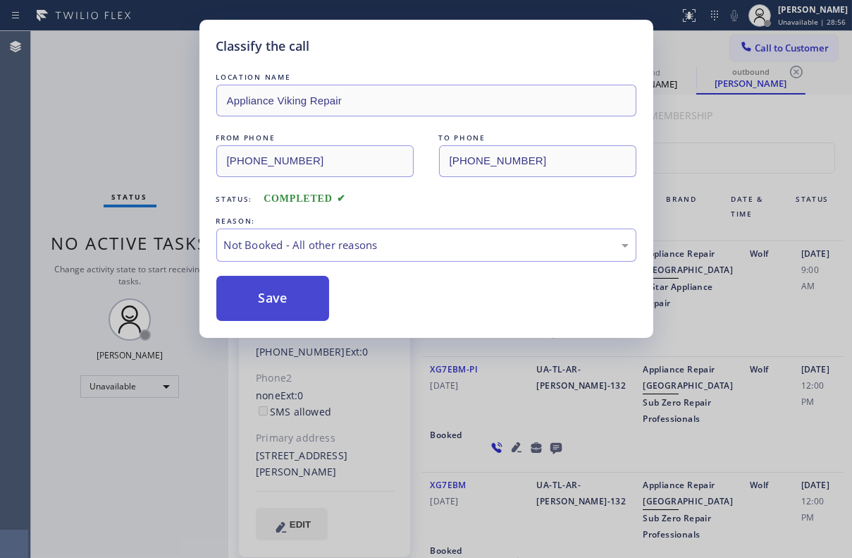
click at [248, 291] on button "Save" at bounding box center [273, 298] width 114 height 45
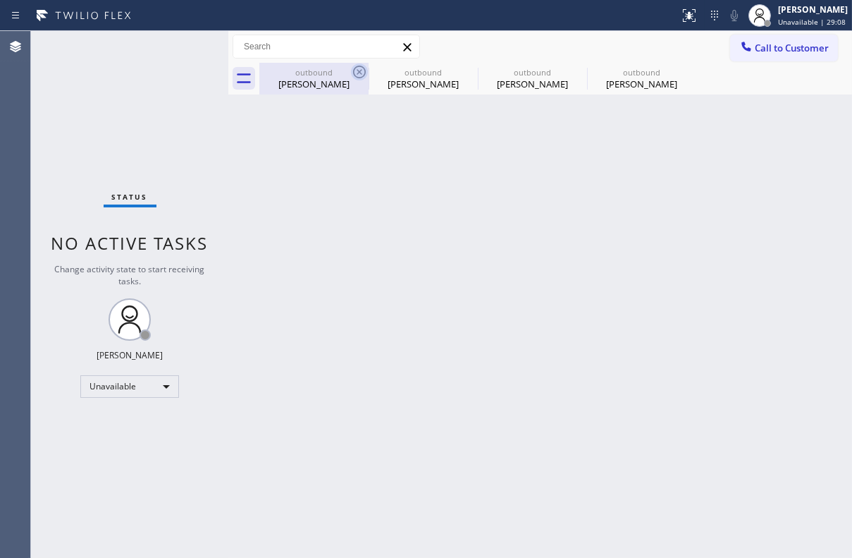
click at [359, 66] on icon at bounding box center [359, 72] width 13 height 13
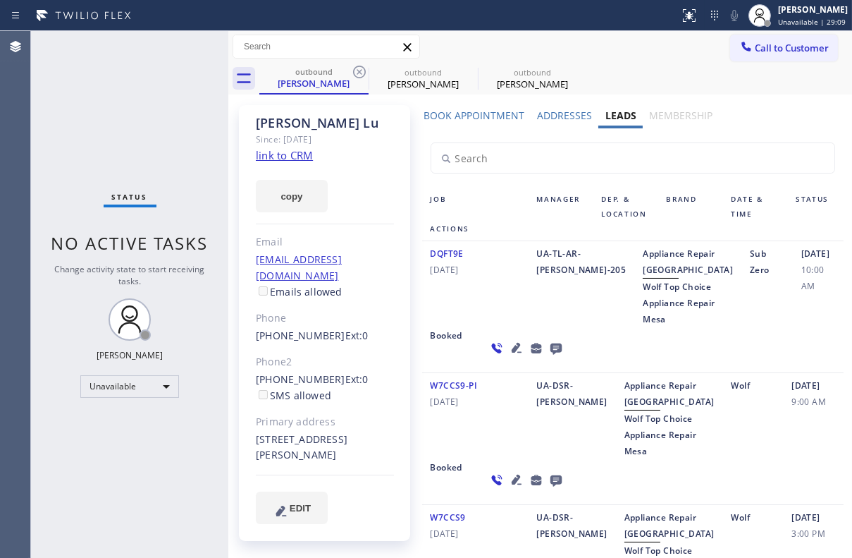
click at [359, 66] on icon at bounding box center [359, 72] width 13 height 13
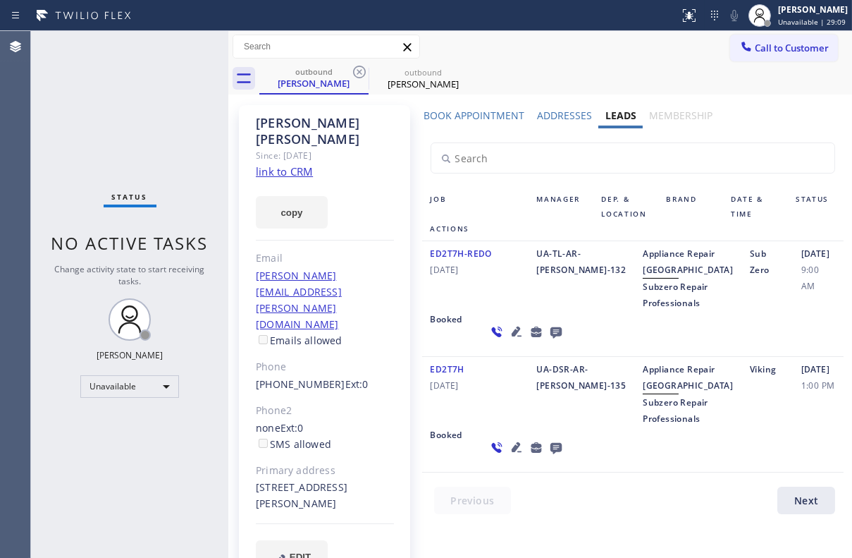
click at [359, 66] on icon at bounding box center [359, 72] width 13 height 13
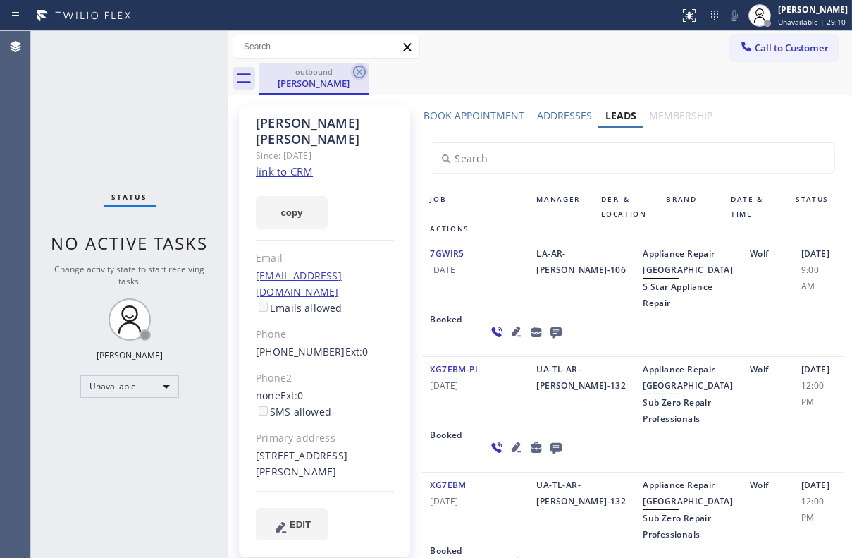
click at [359, 66] on icon at bounding box center [359, 72] width 13 height 13
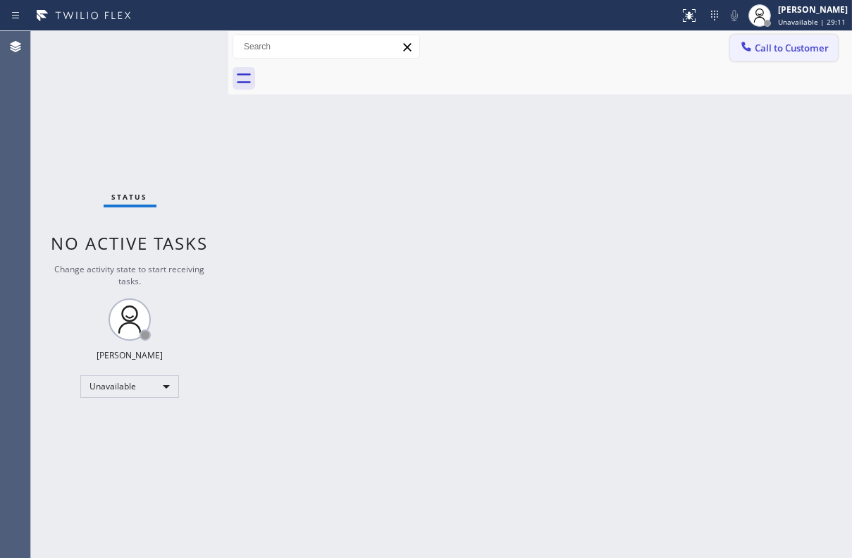
click at [822, 47] on span "Call to Customer" at bounding box center [792, 48] width 74 height 13
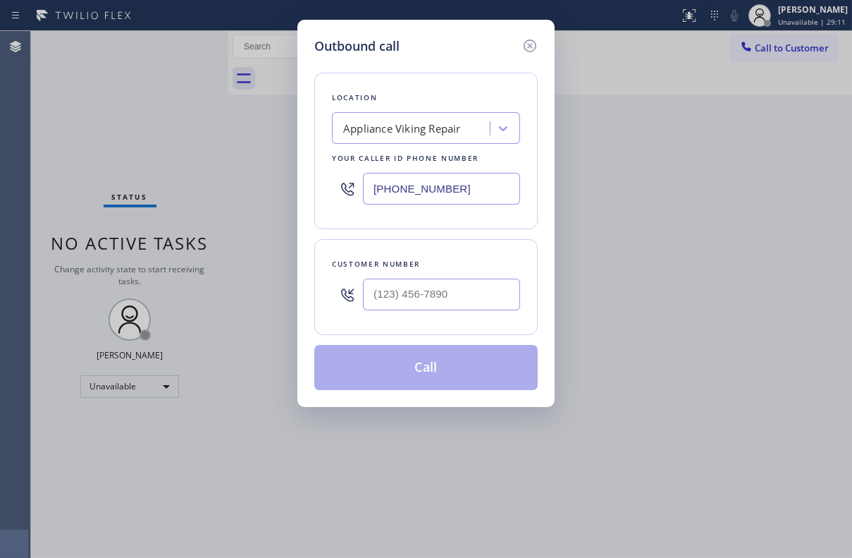
click at [463, 310] on div at bounding box center [441, 294] width 157 height 46
click at [472, 296] on input "(___) ___-____" at bounding box center [441, 295] width 157 height 32
paste input "310) 903-3269"
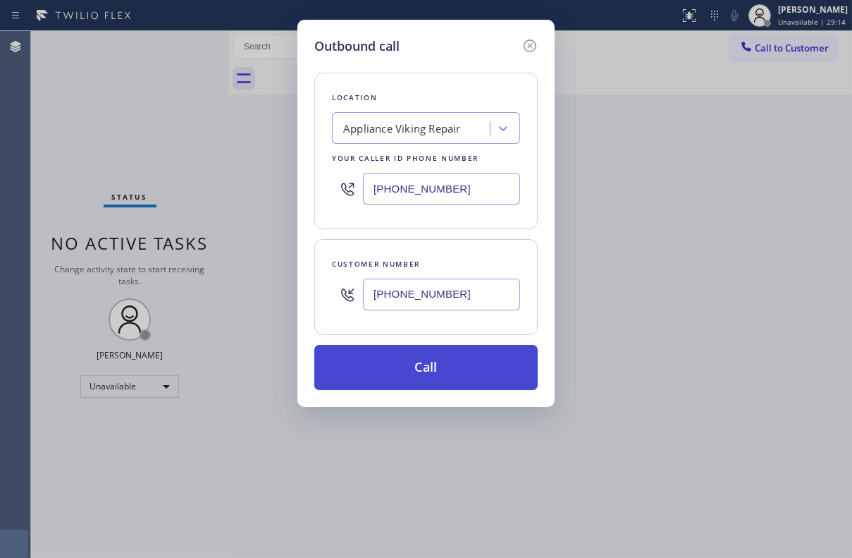
click at [392, 369] on button "Call" at bounding box center [426, 367] width 224 height 45
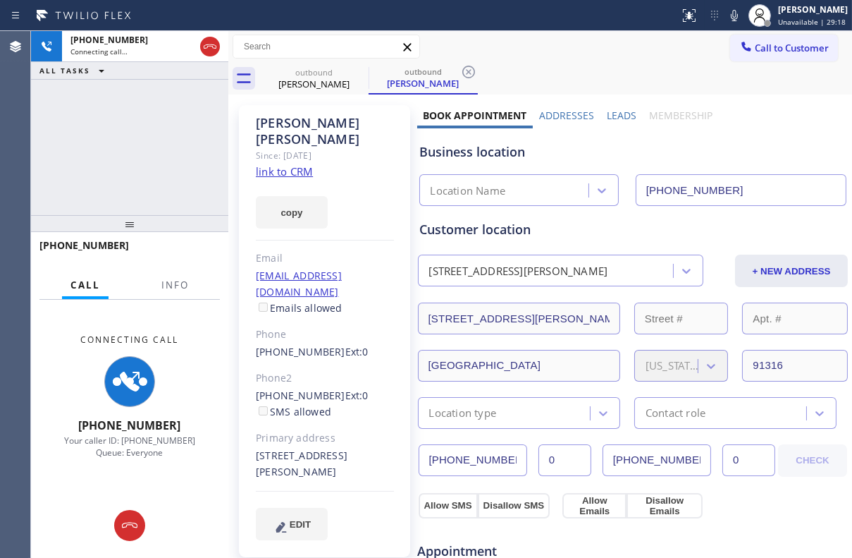
click at [612, 118] on label "Leads" at bounding box center [622, 115] width 30 height 13
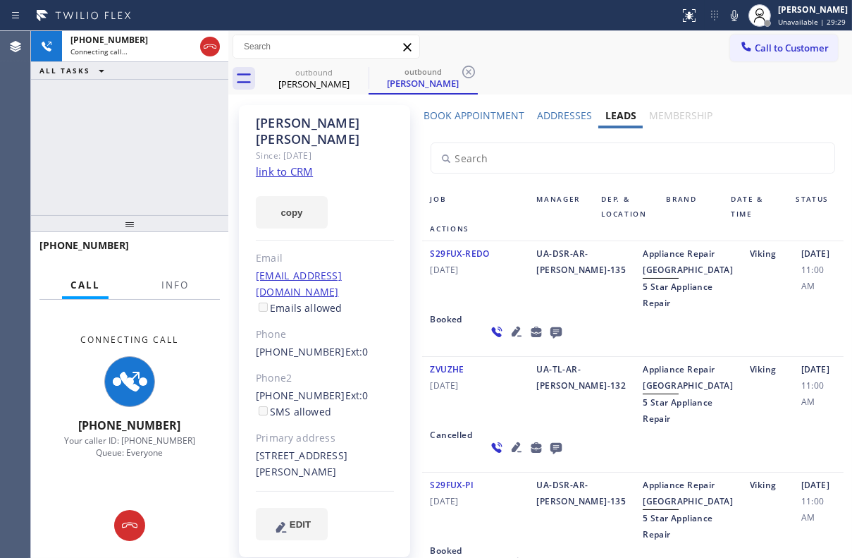
click at [508, 456] on icon at bounding box center [516, 447] width 17 height 17
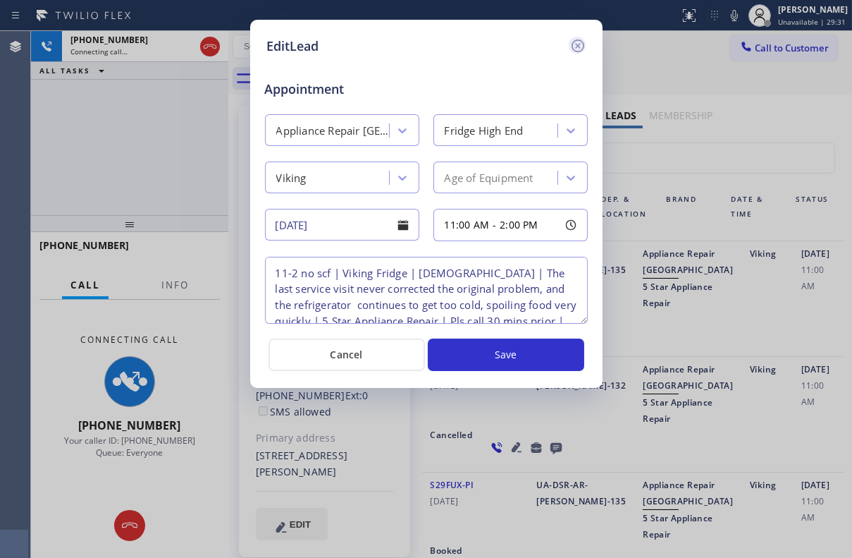
click at [582, 49] on icon at bounding box center [577, 45] width 13 height 13
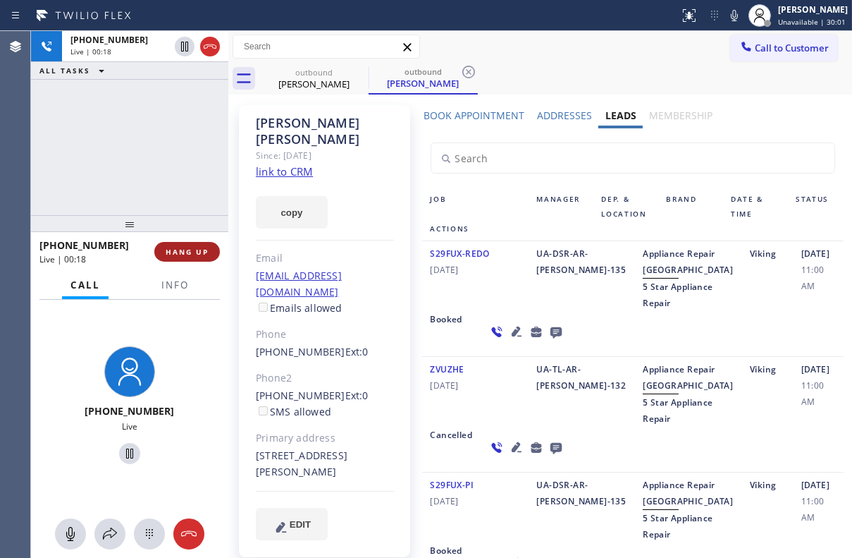
click at [204, 249] on span "HANG UP" at bounding box center [187, 252] width 43 height 10
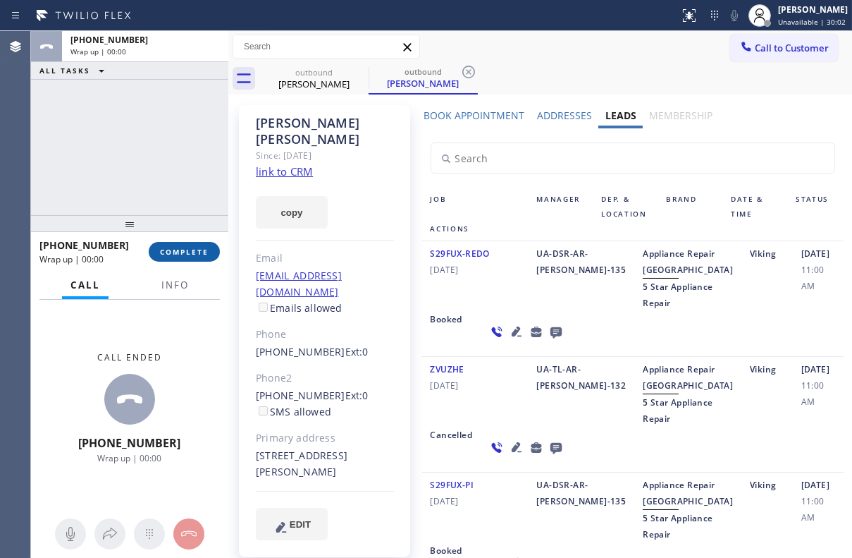
click at [204, 249] on span "COMPLETE" at bounding box center [184, 252] width 49 height 10
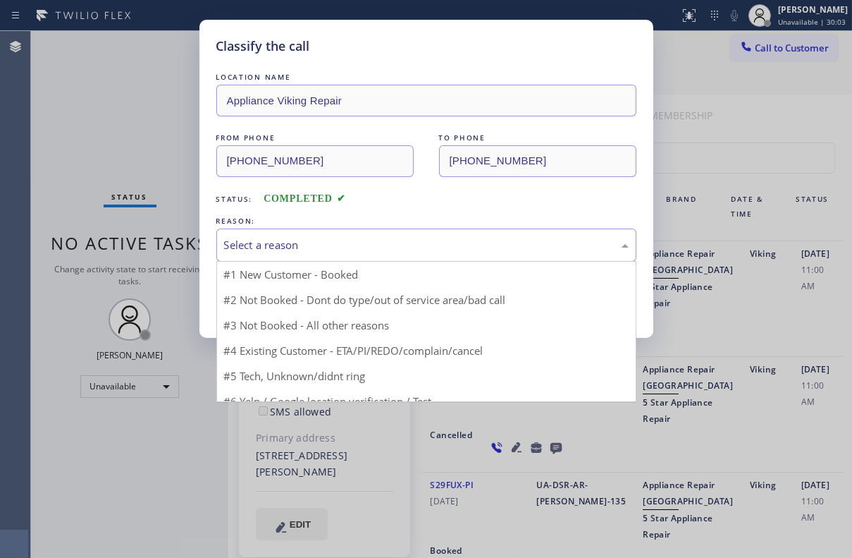
click at [290, 247] on div "Select a reason" at bounding box center [426, 245] width 405 height 16
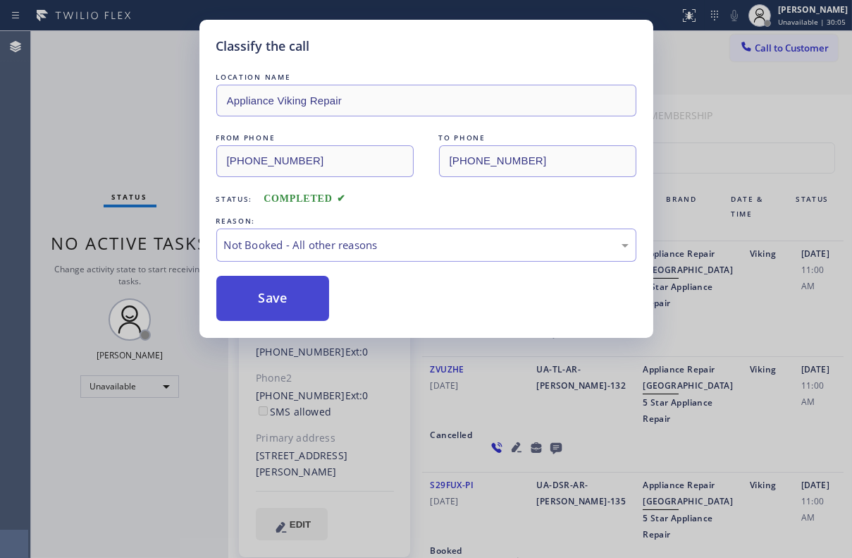
click at [276, 298] on button "Save" at bounding box center [273, 298] width 114 height 45
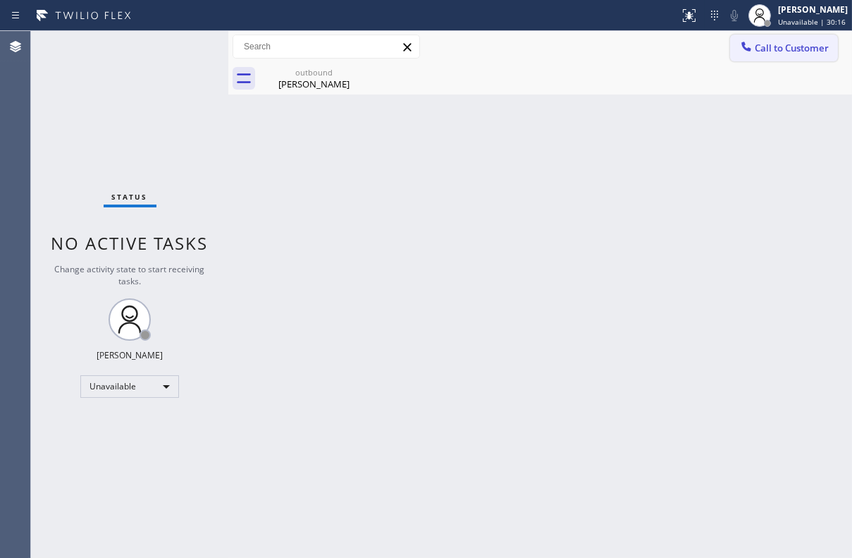
click at [757, 44] on span "Call to Customer" at bounding box center [792, 48] width 74 height 13
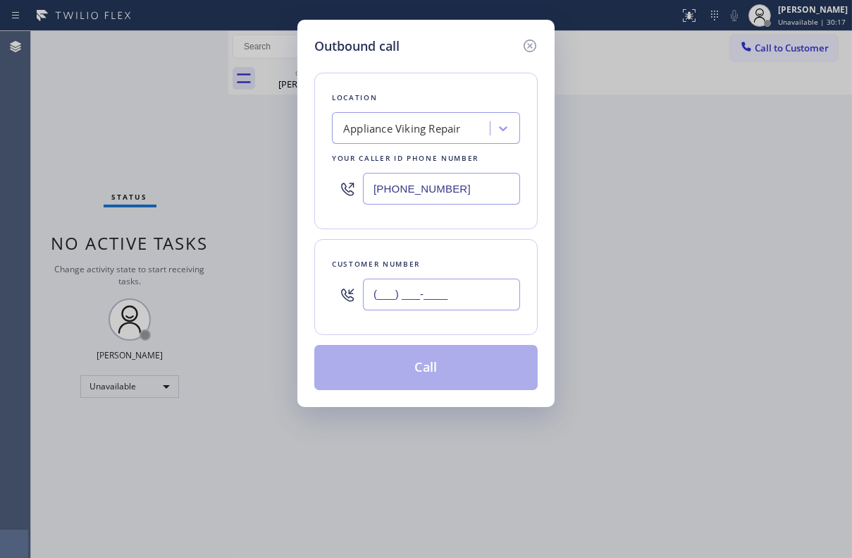
click at [415, 295] on input "(___) ___-____" at bounding box center [441, 295] width 157 height 32
paste input "508) 221-5886"
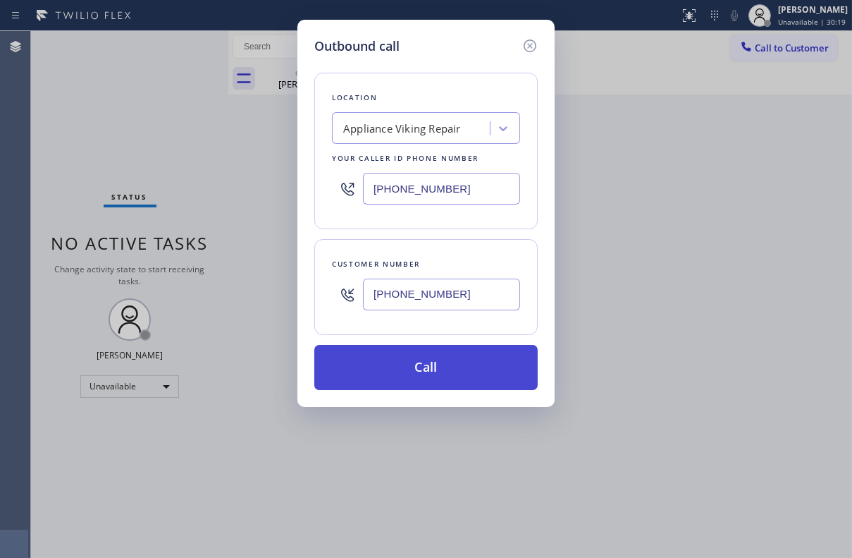
type input "[PHONE_NUMBER]"
click at [444, 359] on button "Call" at bounding box center [426, 367] width 224 height 45
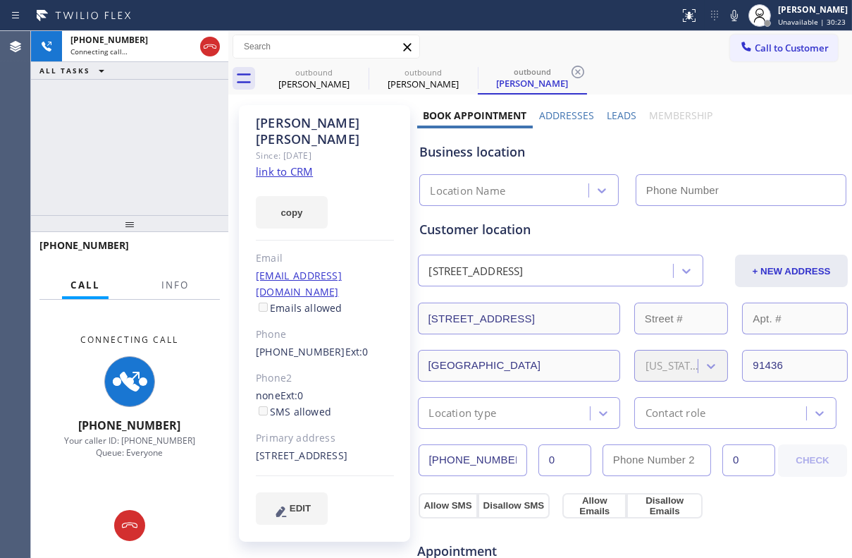
type input "[PHONE_NUMBER]"
click at [609, 115] on label "Leads" at bounding box center [622, 115] width 30 height 13
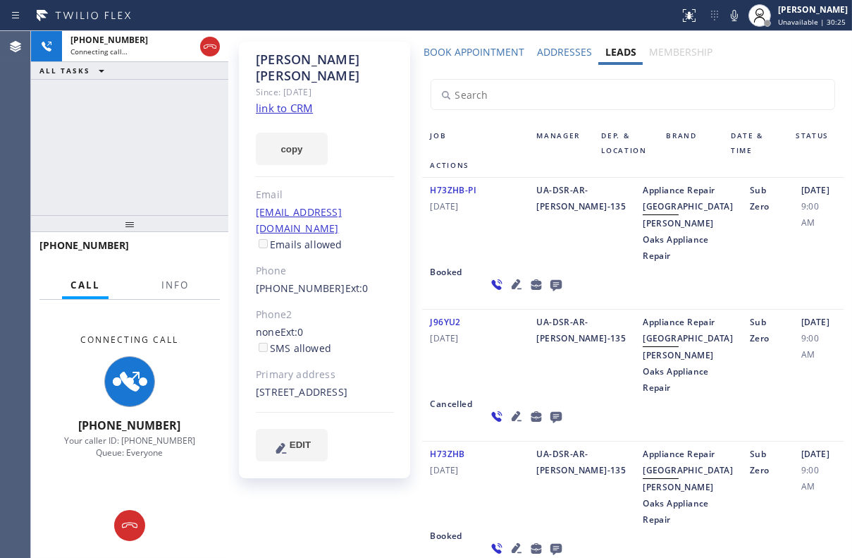
scroll to position [63, 0]
click at [511, 421] on icon at bounding box center [516, 416] width 10 height 10
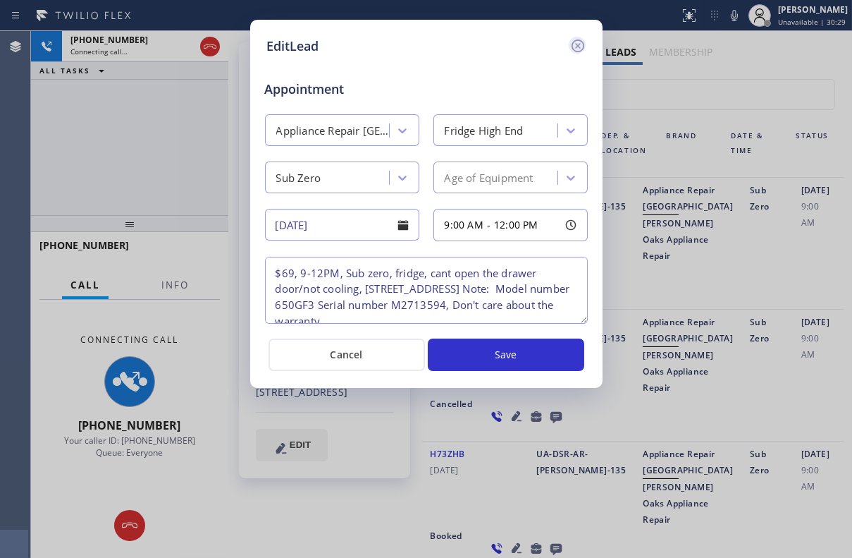
click at [577, 42] on icon at bounding box center [578, 45] width 17 height 17
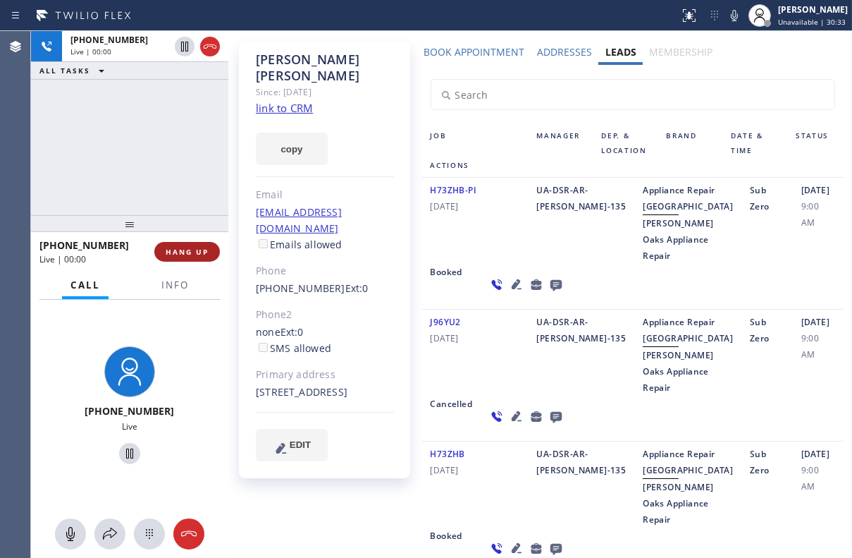
click at [173, 249] on span "HANG UP" at bounding box center [187, 252] width 43 height 10
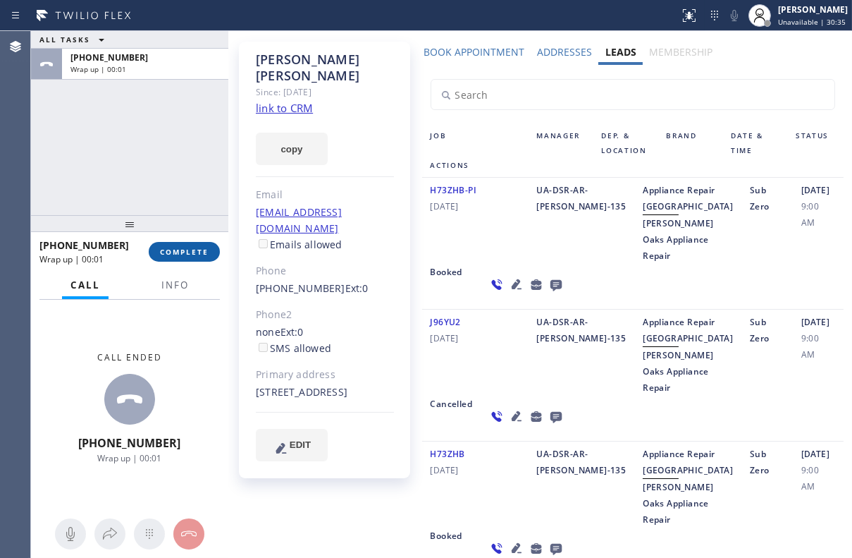
click at [205, 250] on span "COMPLETE" at bounding box center [184, 252] width 49 height 10
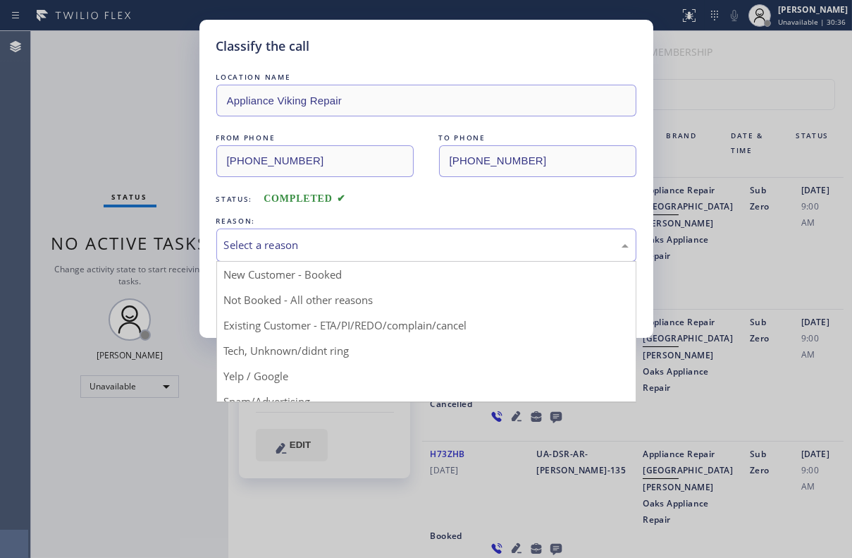
click at [283, 237] on div "Select a reason" at bounding box center [426, 245] width 405 height 16
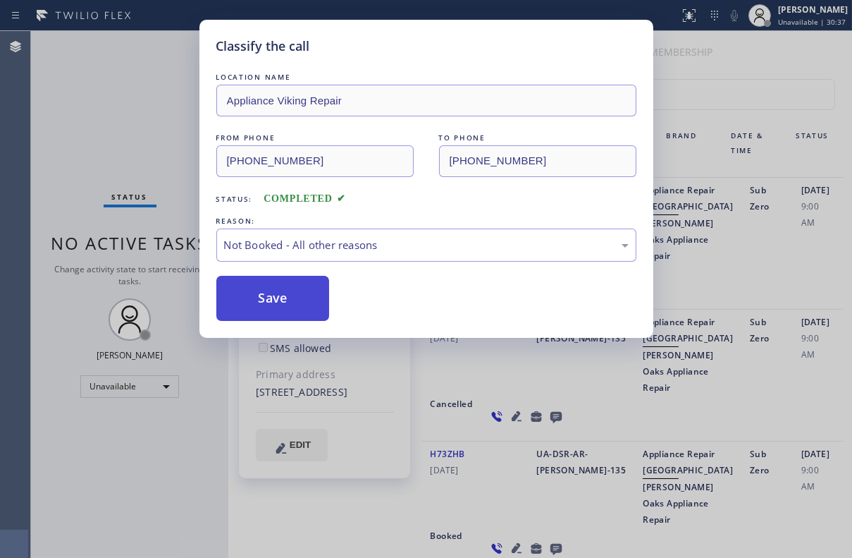
click at [255, 301] on button "Save" at bounding box center [273, 298] width 114 height 45
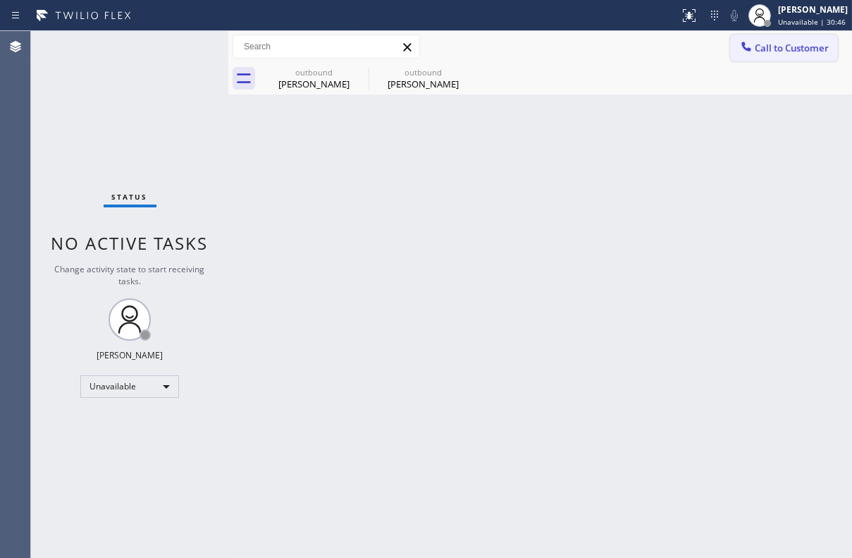
click at [768, 49] on span "Call to Customer" at bounding box center [792, 48] width 74 height 13
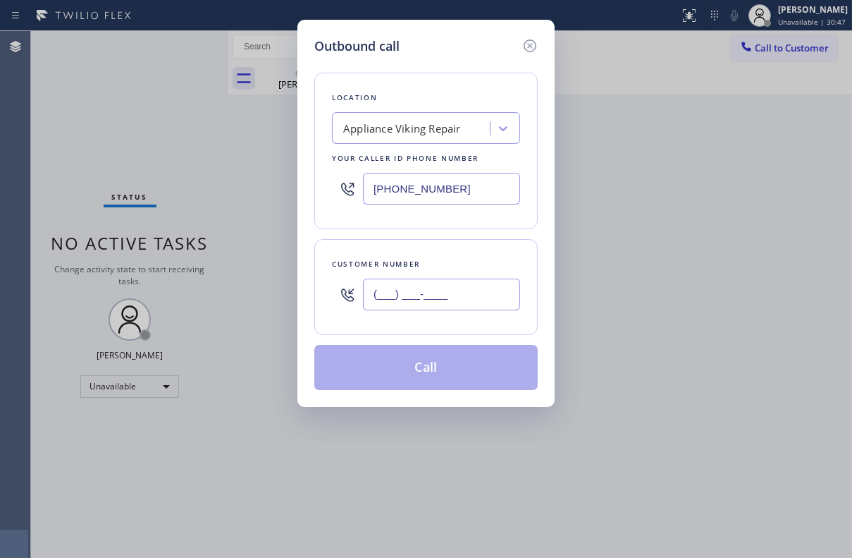
click at [427, 293] on input "(___) ___-____" at bounding box center [441, 295] width 157 height 32
paste input "310) 633-1359"
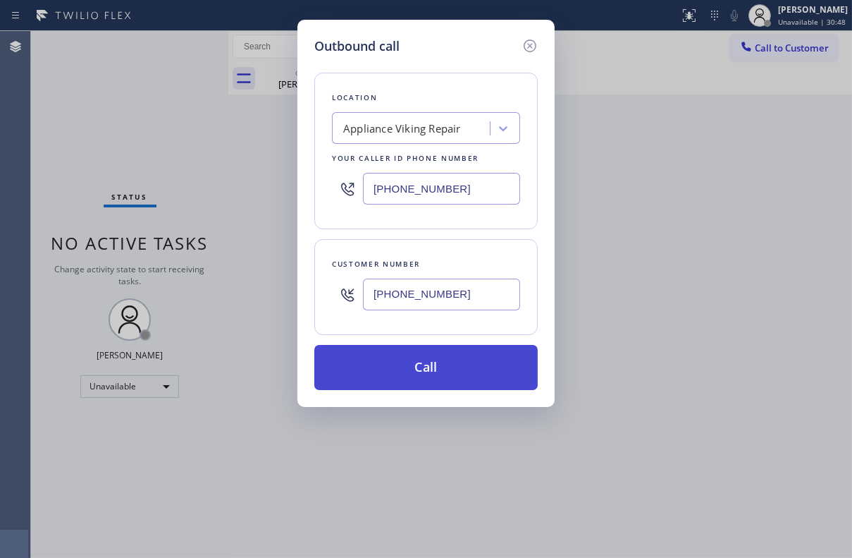
type input "[PHONE_NUMBER]"
click at [411, 364] on button "Call" at bounding box center [426, 367] width 224 height 45
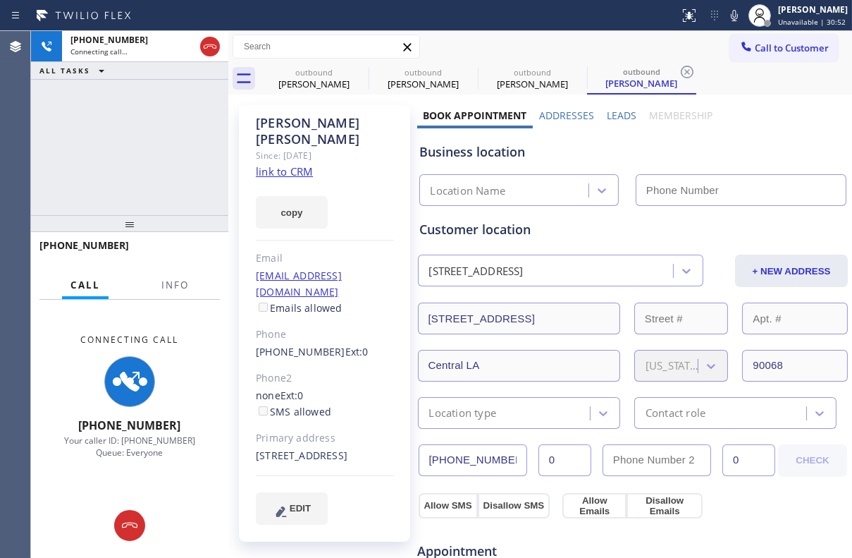
click at [621, 112] on label "Leads" at bounding box center [622, 115] width 30 height 13
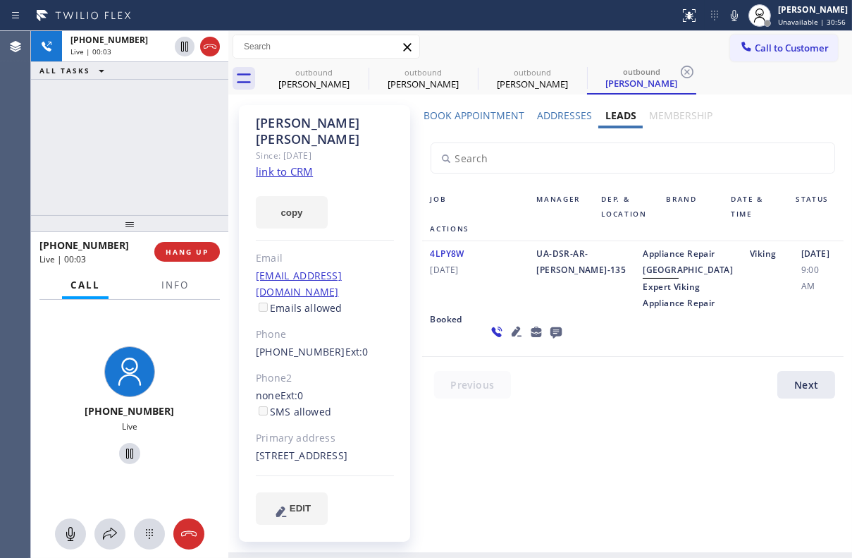
click at [550, 338] on icon at bounding box center [555, 332] width 11 height 11
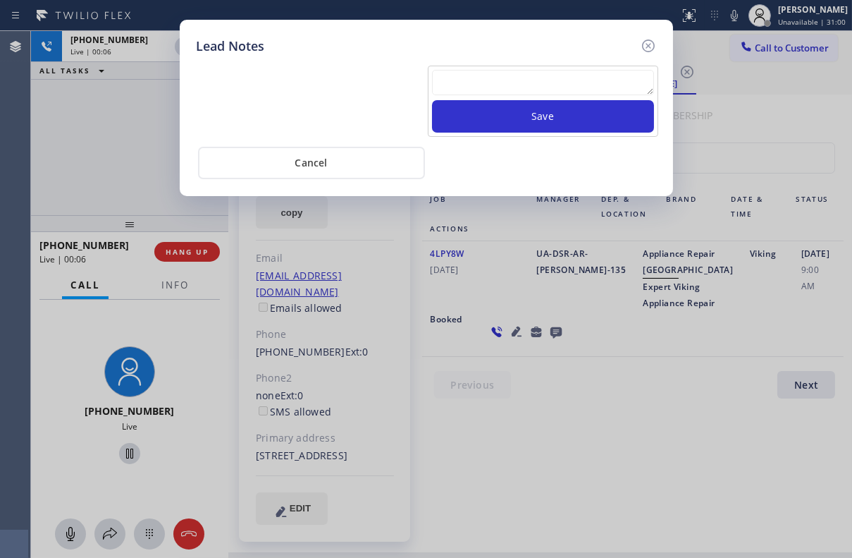
click at [509, 78] on textarea at bounding box center [543, 82] width 222 height 25
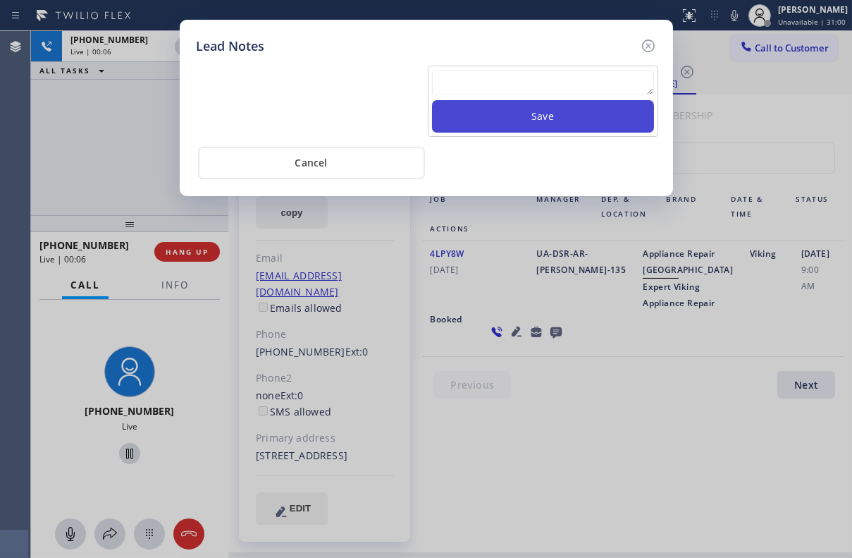
paste textarea "Routed to Voice mail// If CX will call back please transfer to me- Love:*"
type textarea "Routed to Voice mail// If CX will call back please transfer to me- Love:*"
click at [550, 121] on button "Save" at bounding box center [543, 116] width 222 height 32
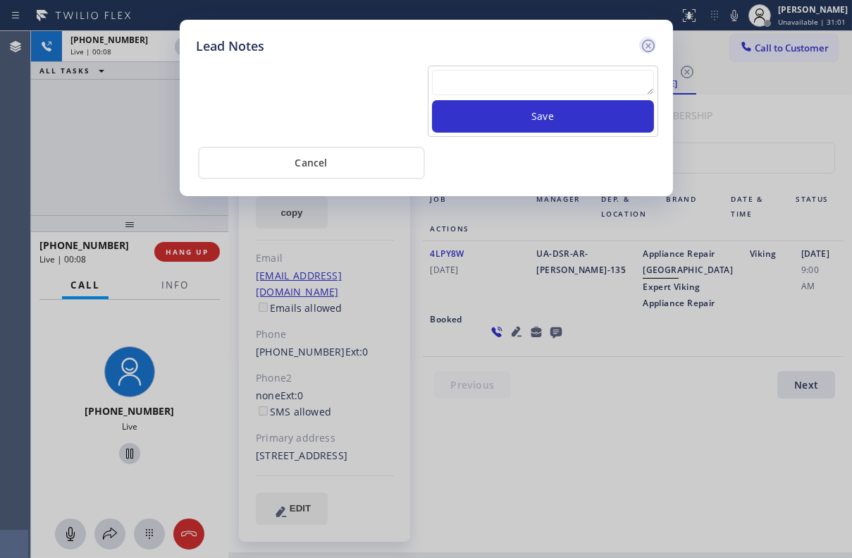
click at [644, 48] on icon at bounding box center [648, 45] width 17 height 17
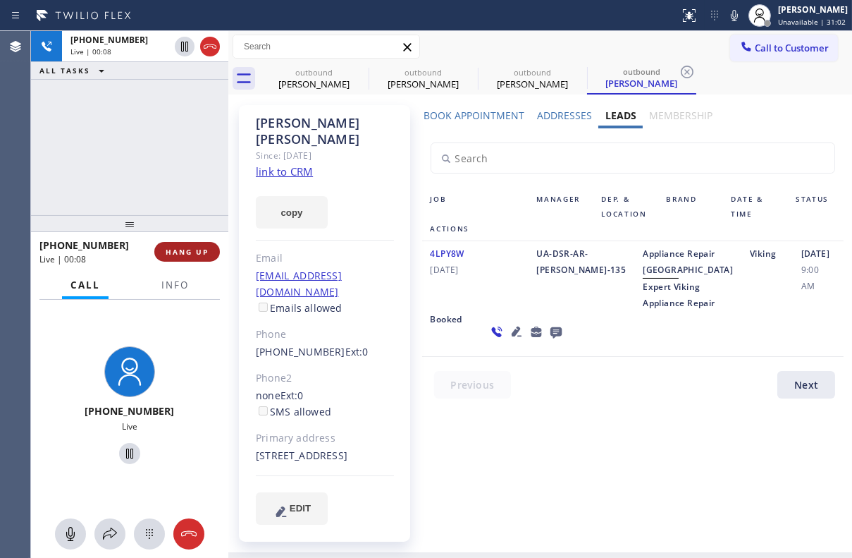
click at [175, 245] on button "HANG UP" at bounding box center [187, 252] width 66 height 20
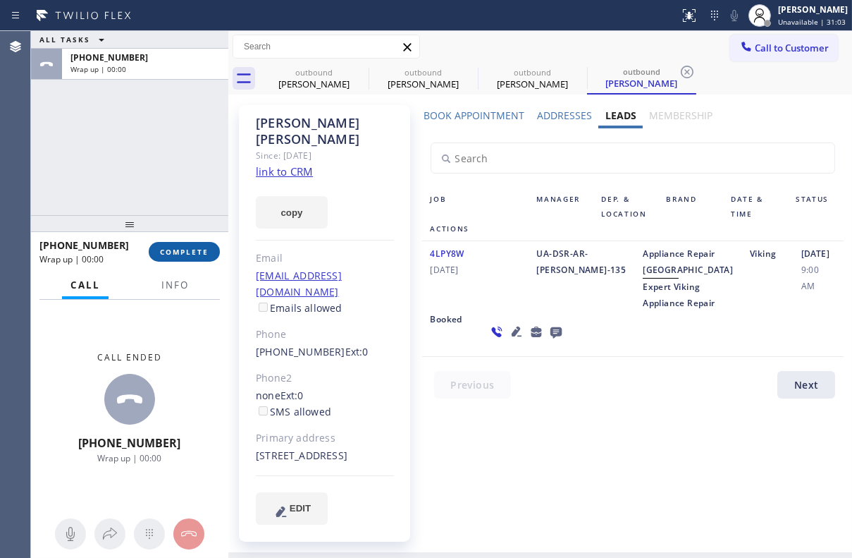
click at [183, 248] on span "COMPLETE" at bounding box center [184, 252] width 49 height 10
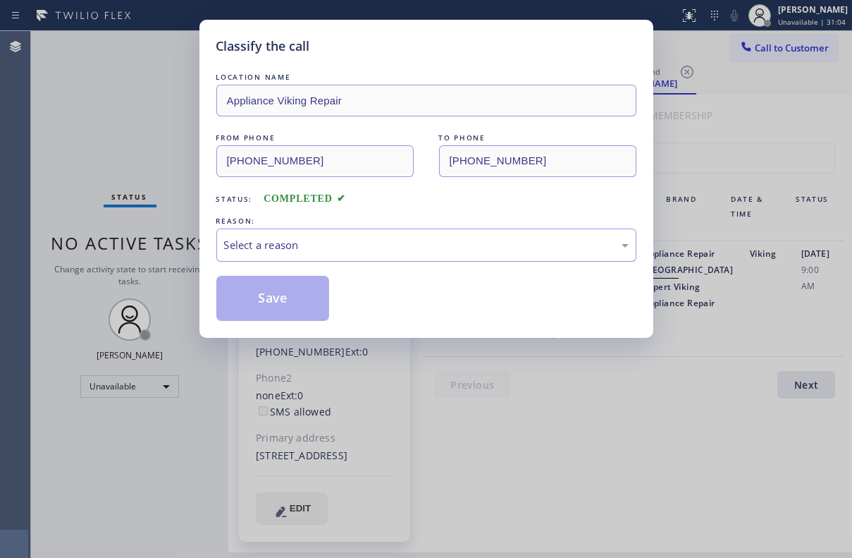
click at [261, 240] on div "Select a reason" at bounding box center [426, 245] width 405 height 16
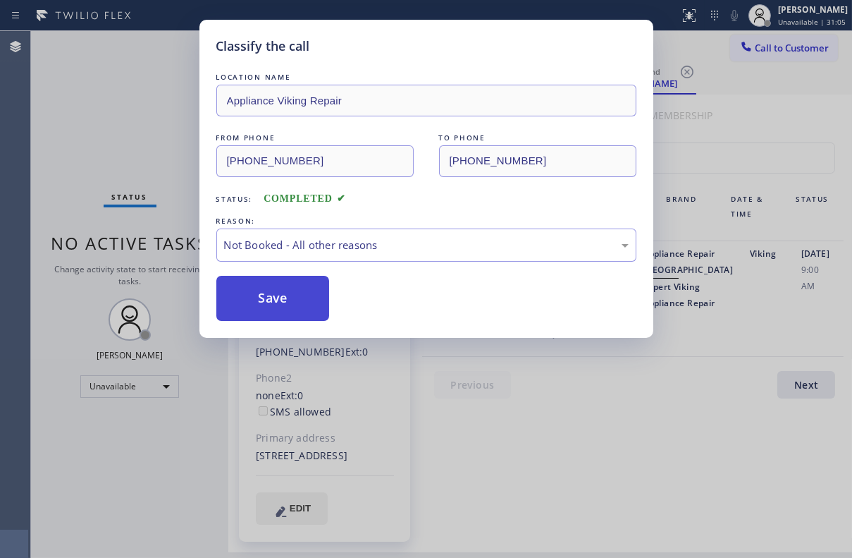
click at [278, 293] on button "Save" at bounding box center [273, 298] width 114 height 45
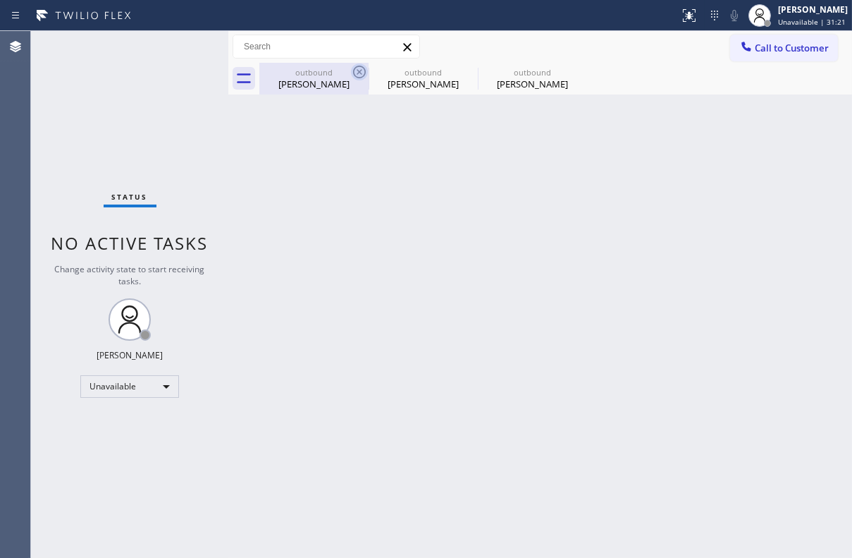
click at [361, 73] on icon at bounding box center [359, 72] width 13 height 13
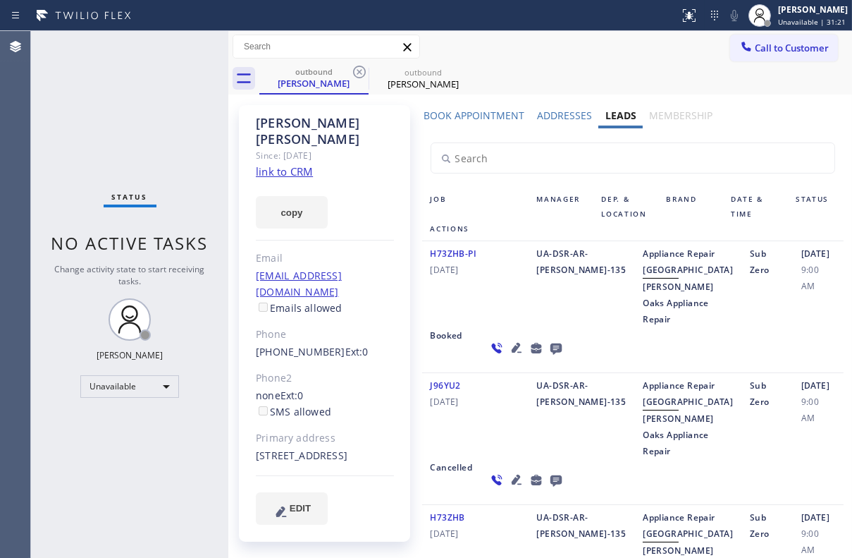
click at [361, 73] on icon at bounding box center [359, 72] width 13 height 13
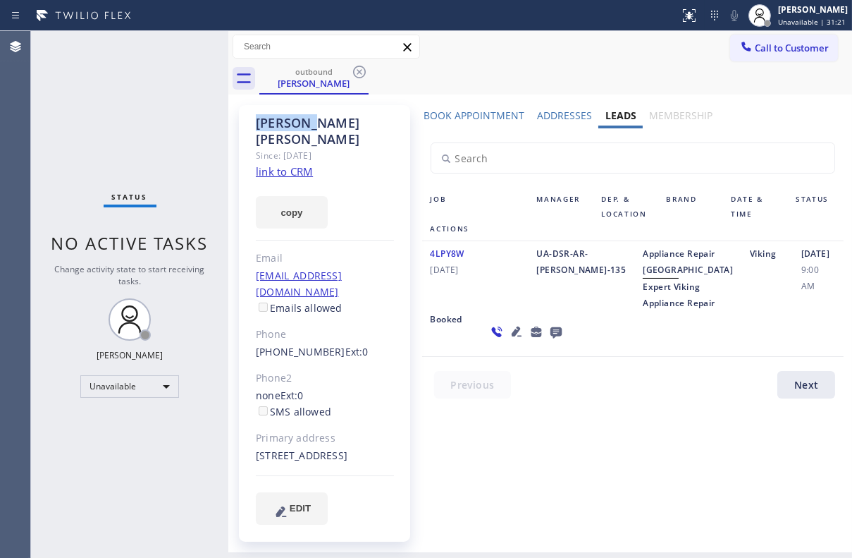
click at [361, 73] on icon at bounding box center [359, 72] width 13 height 13
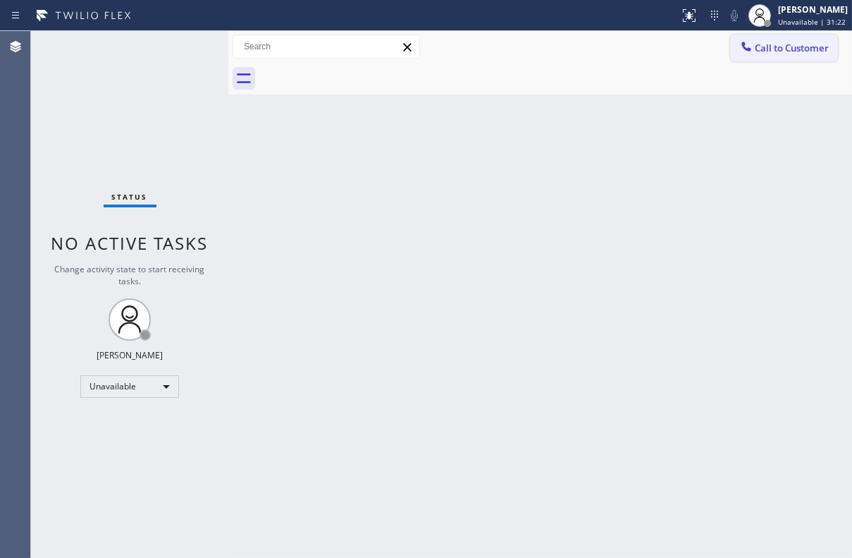
click at [772, 47] on span "Call to Customer" at bounding box center [792, 48] width 74 height 13
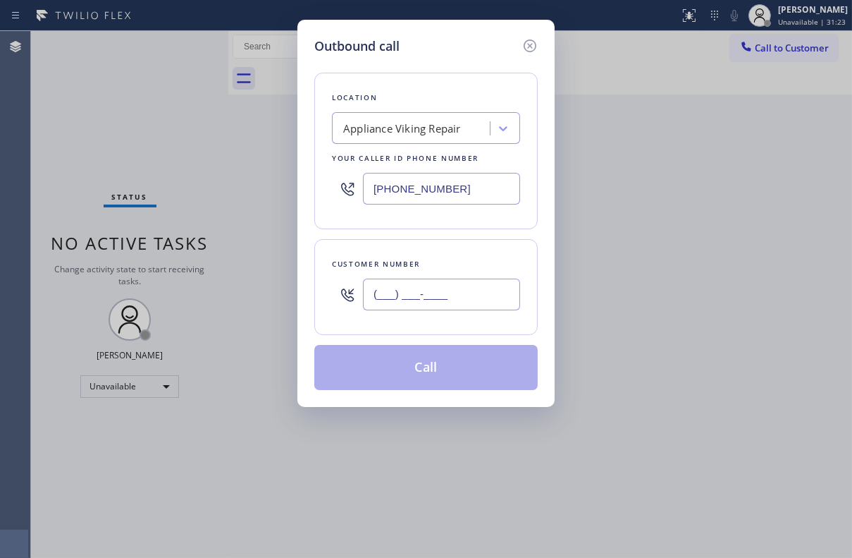
click at [487, 283] on input "(___) ___-____" at bounding box center [441, 295] width 157 height 32
paste input "786) 273-8400"
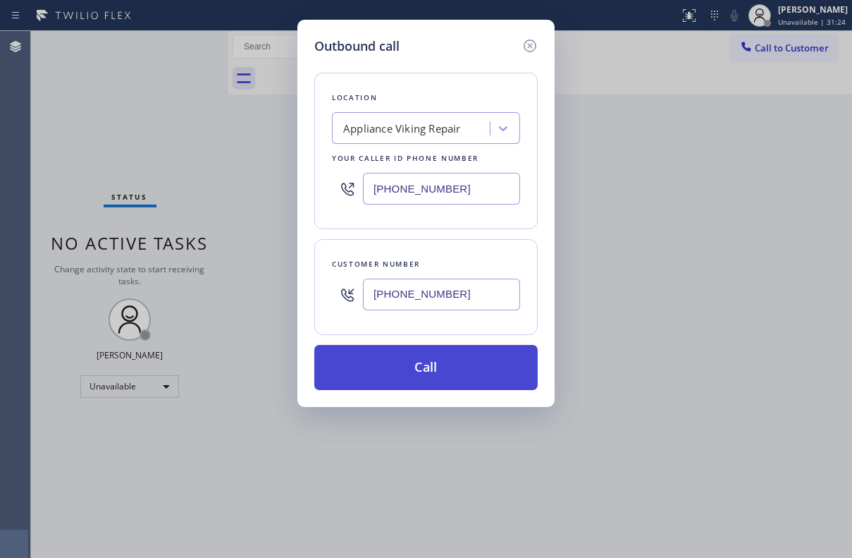
click at [446, 366] on button "Call" at bounding box center [426, 367] width 224 height 45
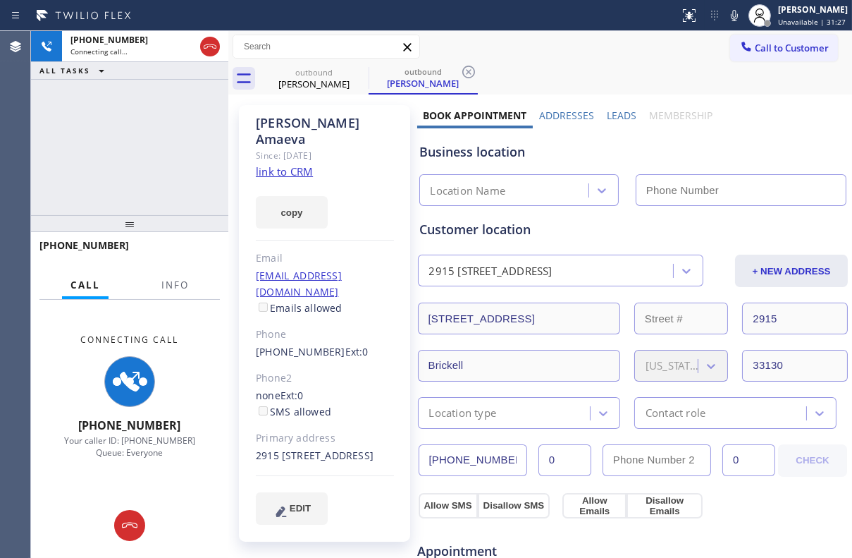
click at [620, 117] on label "Leads" at bounding box center [622, 115] width 30 height 13
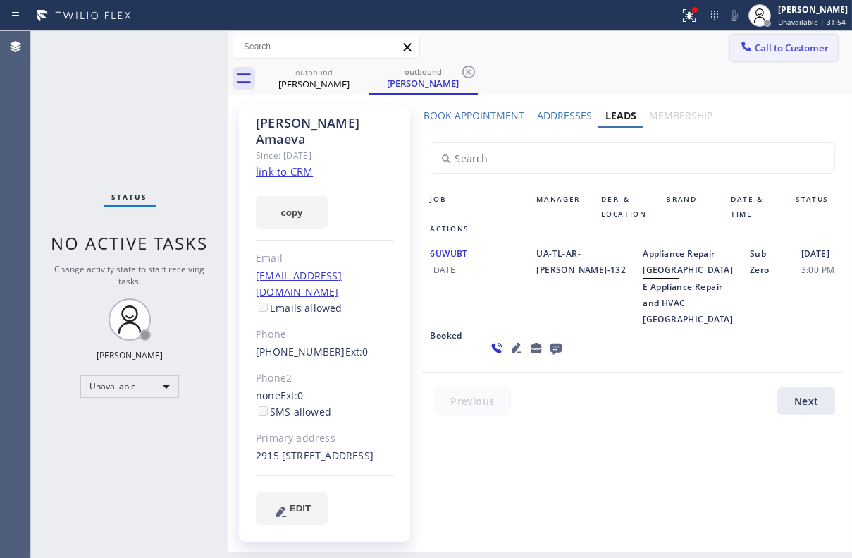
click at [806, 47] on span "Call to Customer" at bounding box center [792, 48] width 74 height 13
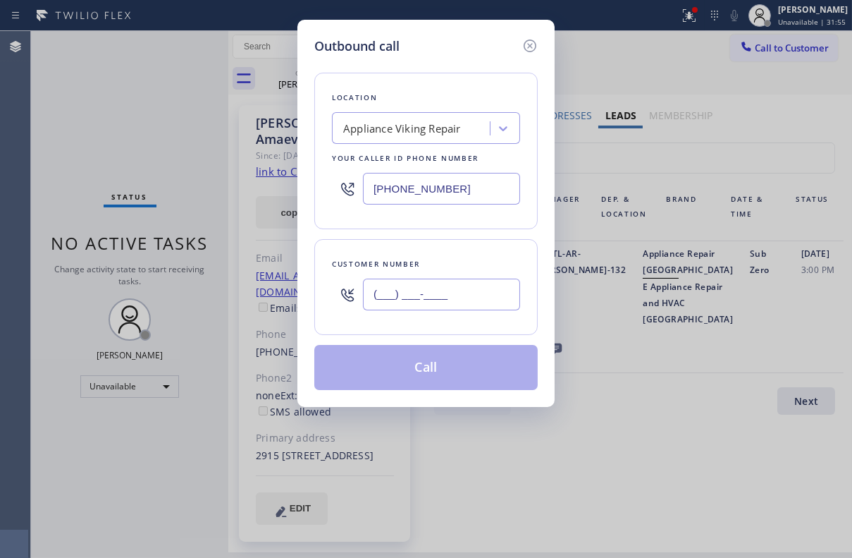
click at [434, 281] on input "(___) ___-____" at bounding box center [441, 295] width 157 height 32
paste input "858) 882-7921"
type input "[PHONE_NUMBER]"
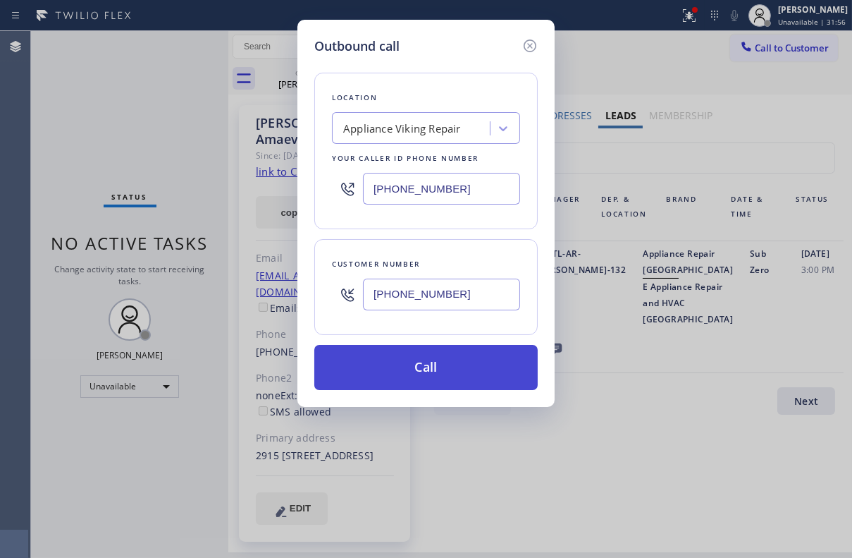
click at [417, 377] on button "Call" at bounding box center [426, 367] width 224 height 45
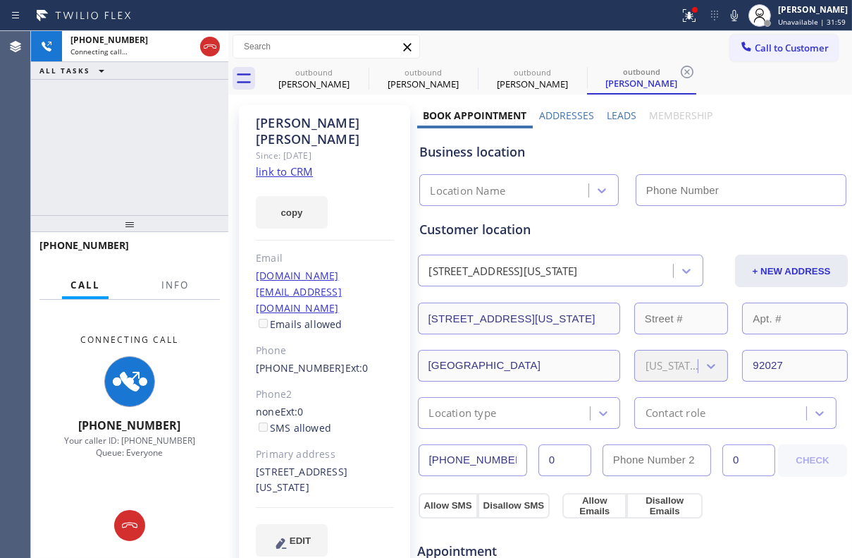
click at [616, 114] on label "Leads" at bounding box center [622, 115] width 30 height 13
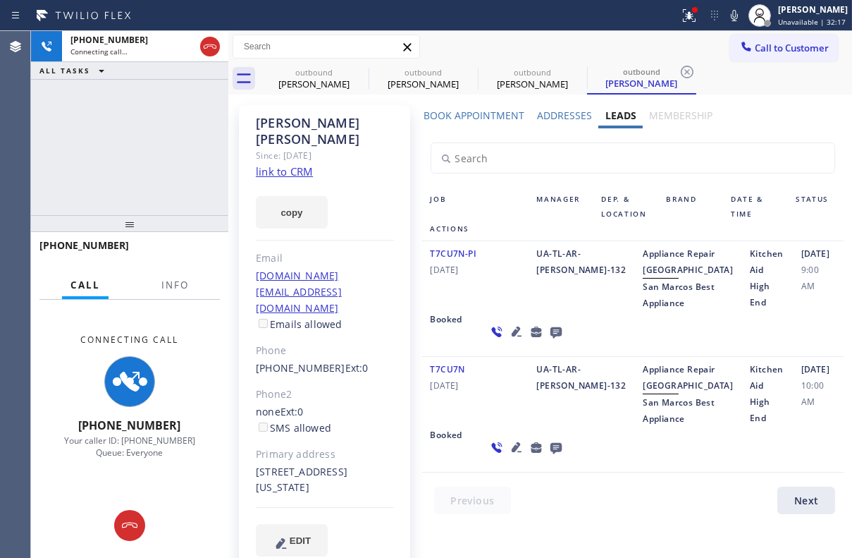
click at [550, 338] on icon at bounding box center [555, 332] width 11 height 11
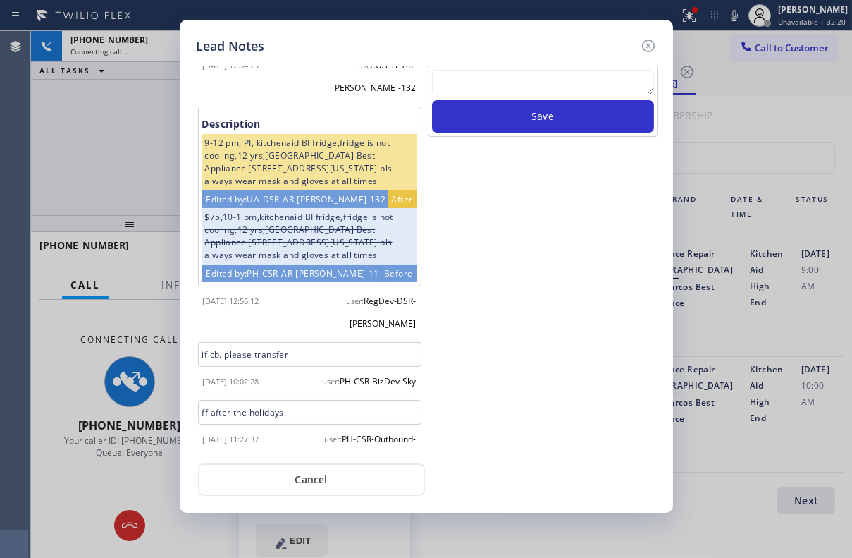
scroll to position [126, 0]
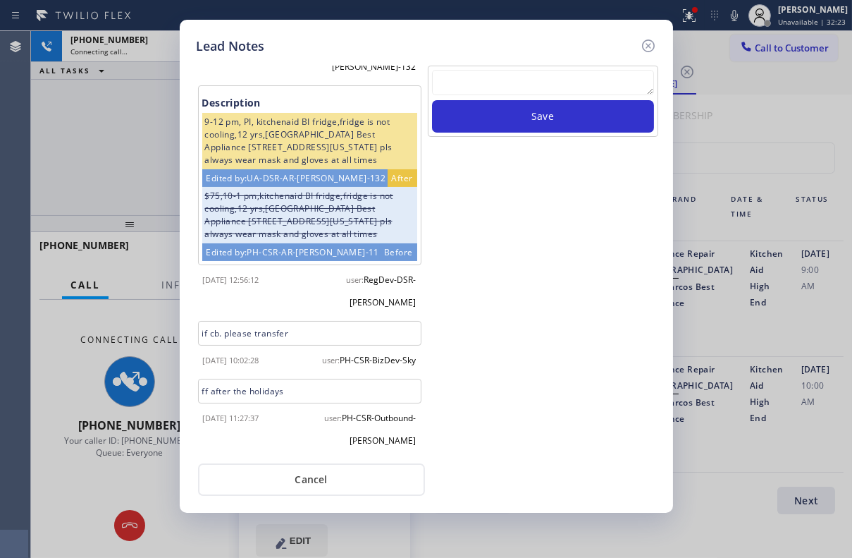
click at [544, 75] on textarea at bounding box center [543, 82] width 222 height 25
paste textarea "Routed to Voice mail// If CX will call back please transfer to me- Love:*"
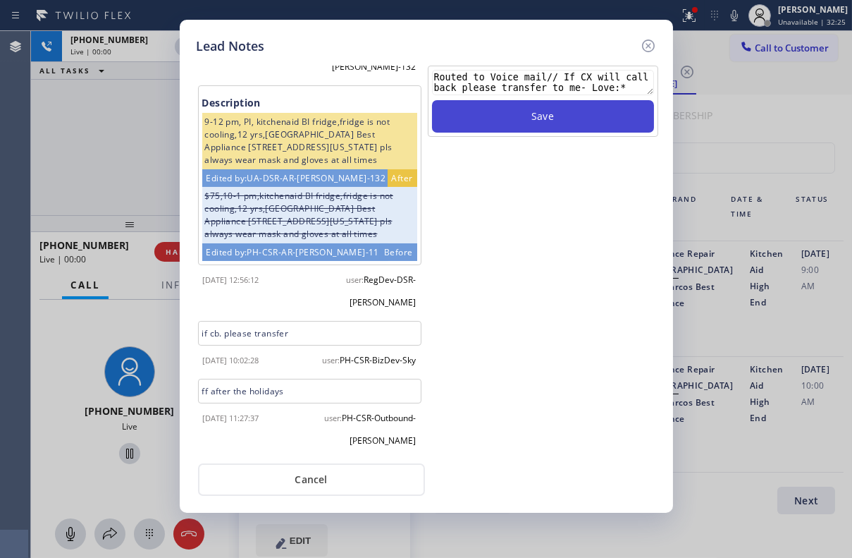
type textarea "Routed to Voice mail// If CX will call back please transfer to me- Love:*"
click at [544, 124] on button "Save" at bounding box center [543, 116] width 222 height 32
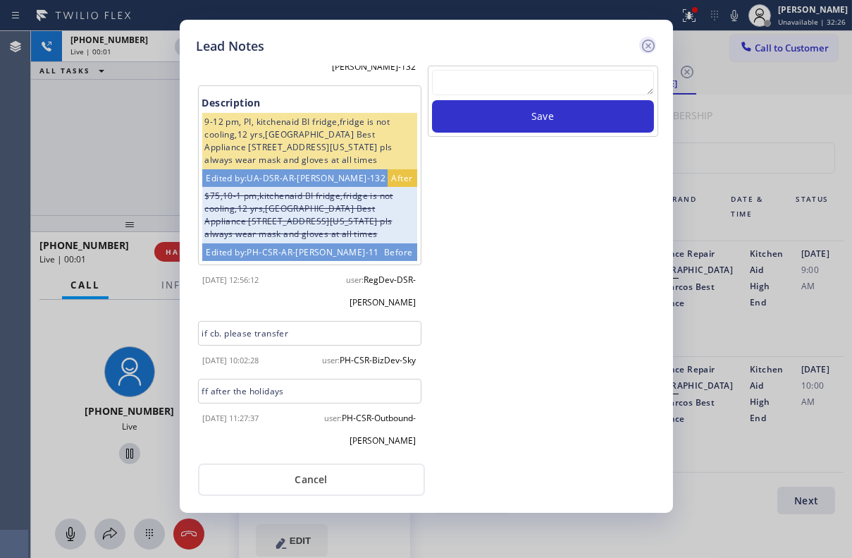
click at [648, 42] on icon at bounding box center [648, 45] width 17 height 17
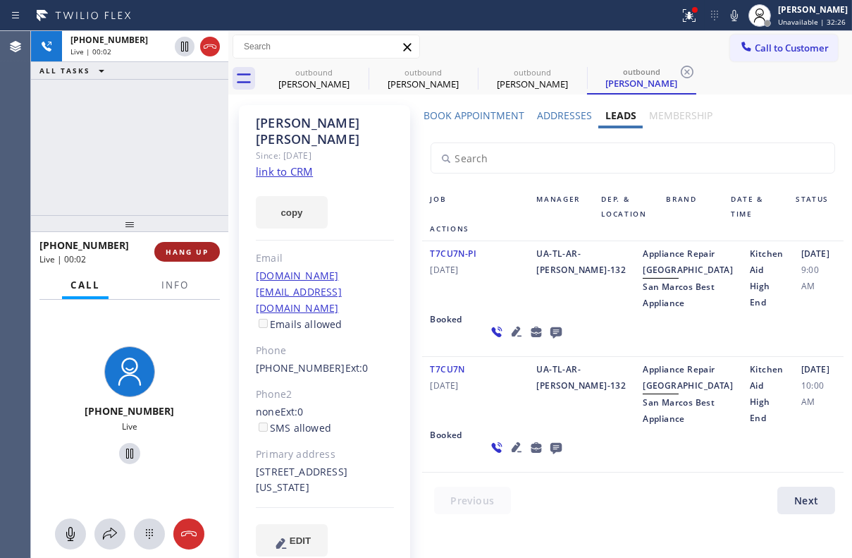
click at [204, 247] on span "HANG UP" at bounding box center [187, 252] width 43 height 10
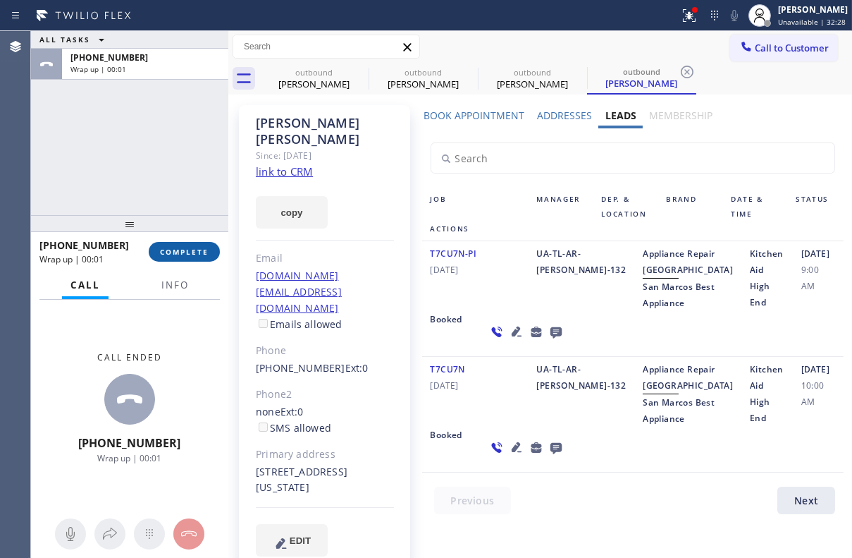
click at [193, 260] on button "COMPLETE" at bounding box center [184, 252] width 71 height 20
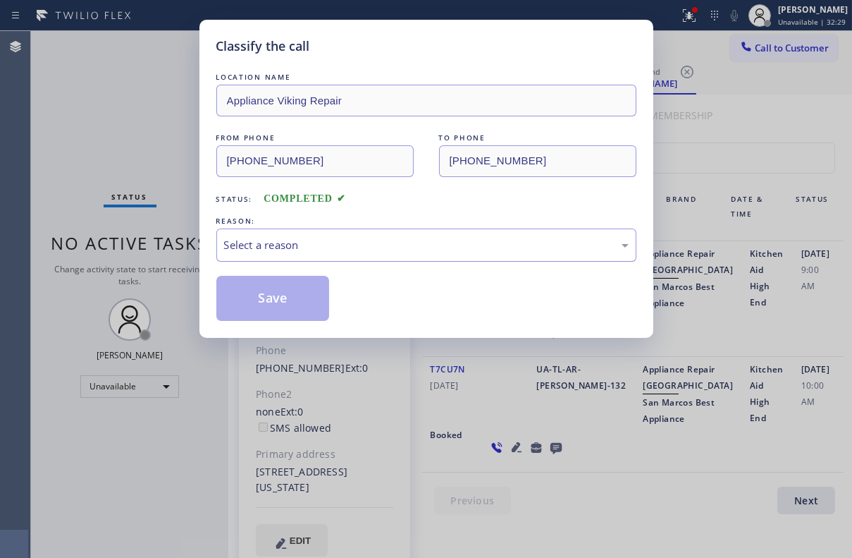
click at [313, 246] on div "Select a reason" at bounding box center [426, 245] width 405 height 16
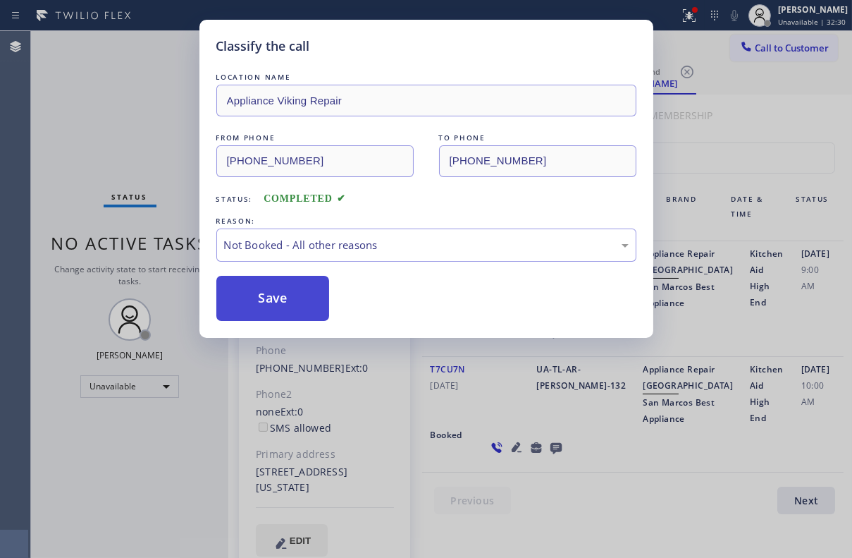
click at [291, 291] on button "Save" at bounding box center [273, 298] width 114 height 45
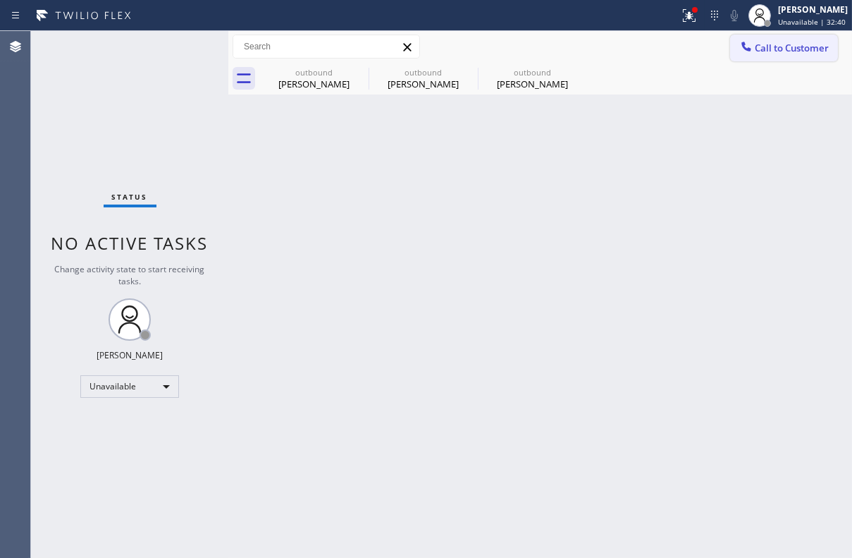
click at [773, 48] on span "Call to Customer" at bounding box center [792, 48] width 74 height 13
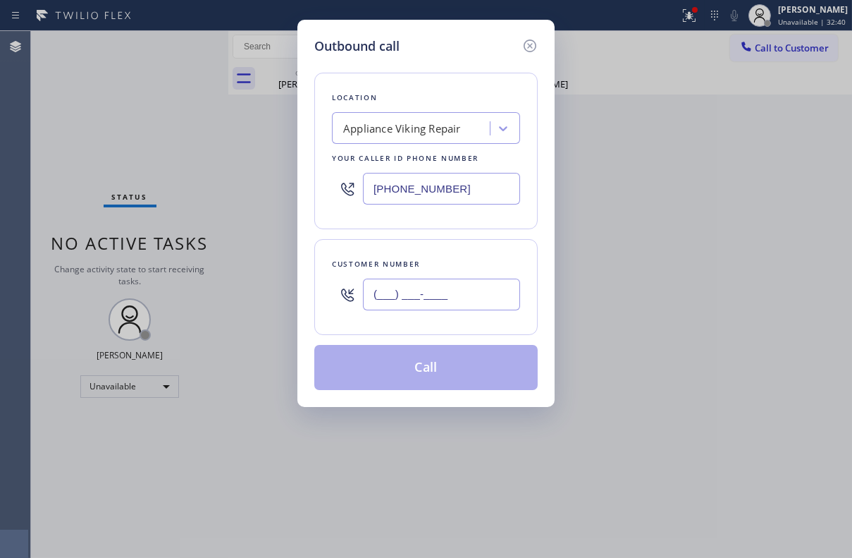
click at [469, 282] on input "(___) ___-____" at bounding box center [441, 295] width 157 height 32
paste input "310) 420-8141"
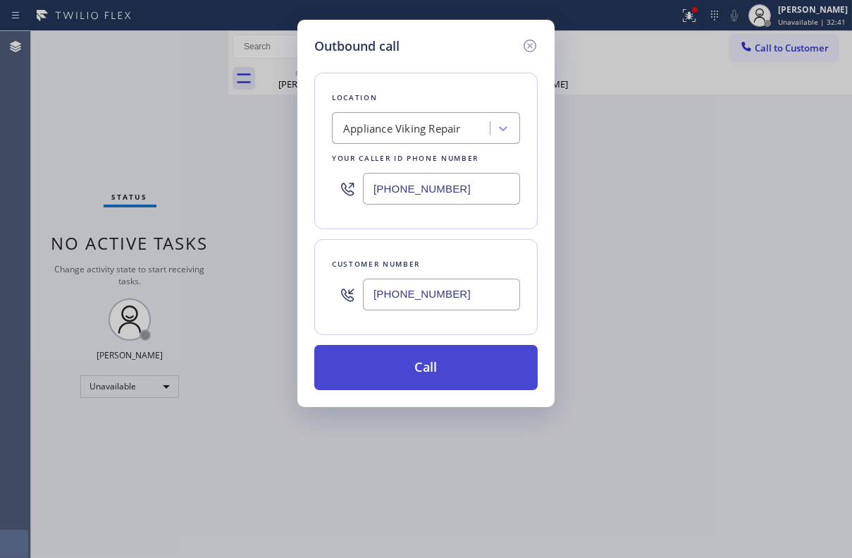
type input "[PHONE_NUMBER]"
click at [420, 364] on button "Call" at bounding box center [426, 367] width 224 height 45
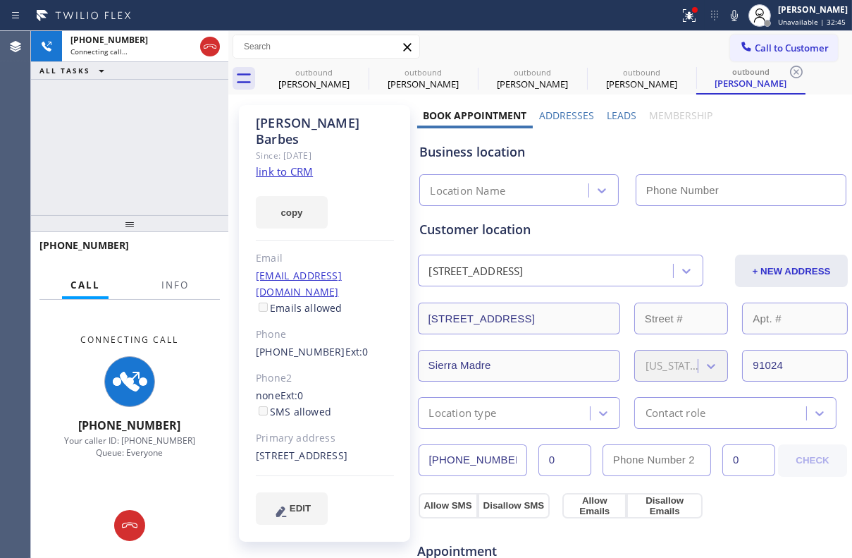
click at [607, 113] on label "Leads" at bounding box center [622, 115] width 30 height 13
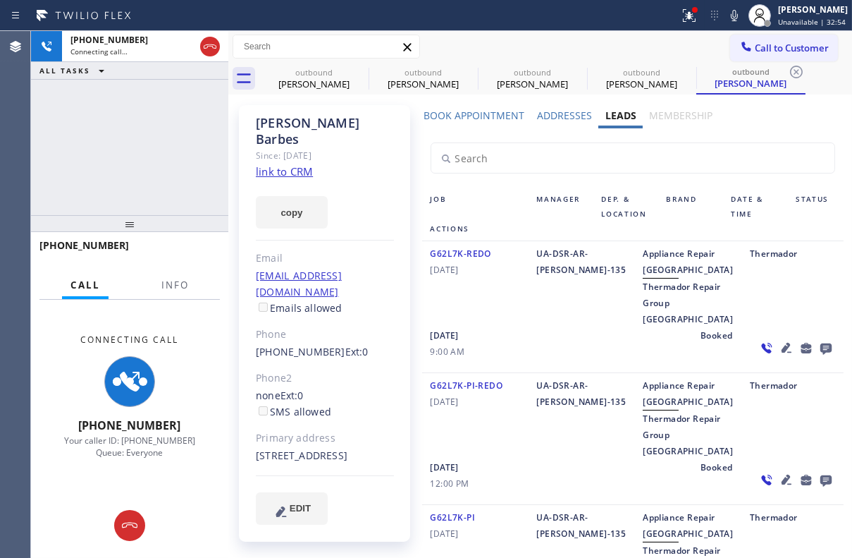
click at [821, 355] on icon at bounding box center [826, 348] width 11 height 11
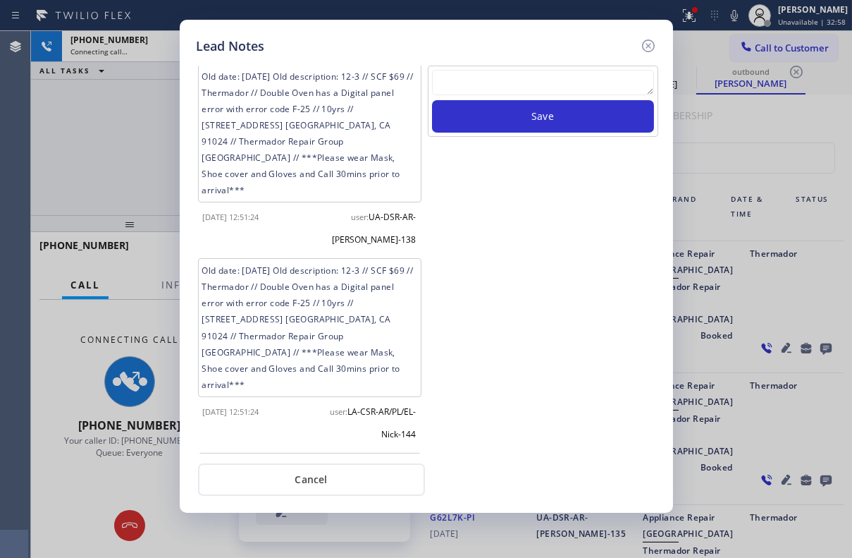
scroll to position [67, 0]
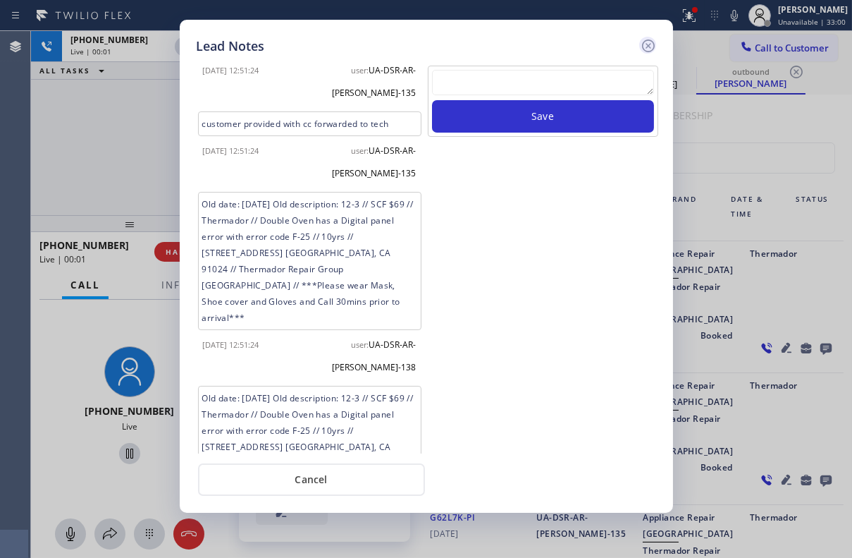
click at [650, 41] on icon at bounding box center [648, 45] width 17 height 17
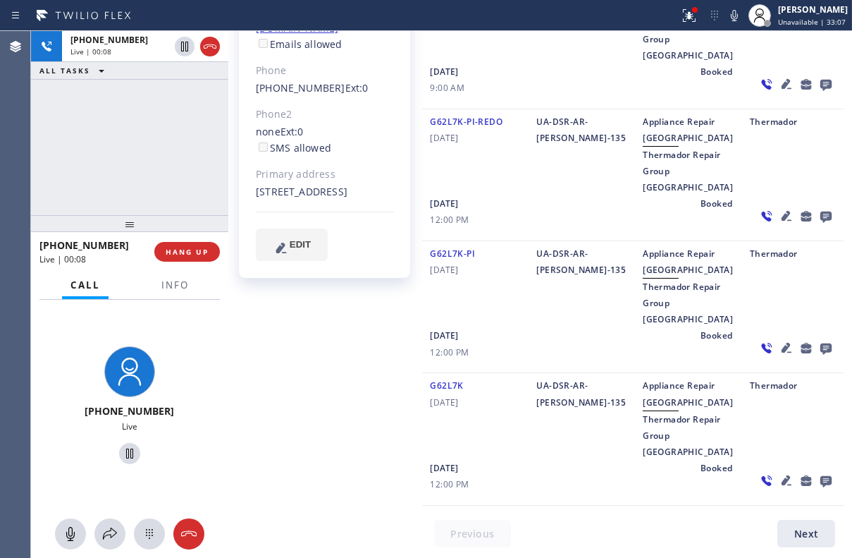
scroll to position [393, 0]
click at [782, 482] on icon at bounding box center [787, 480] width 10 height 10
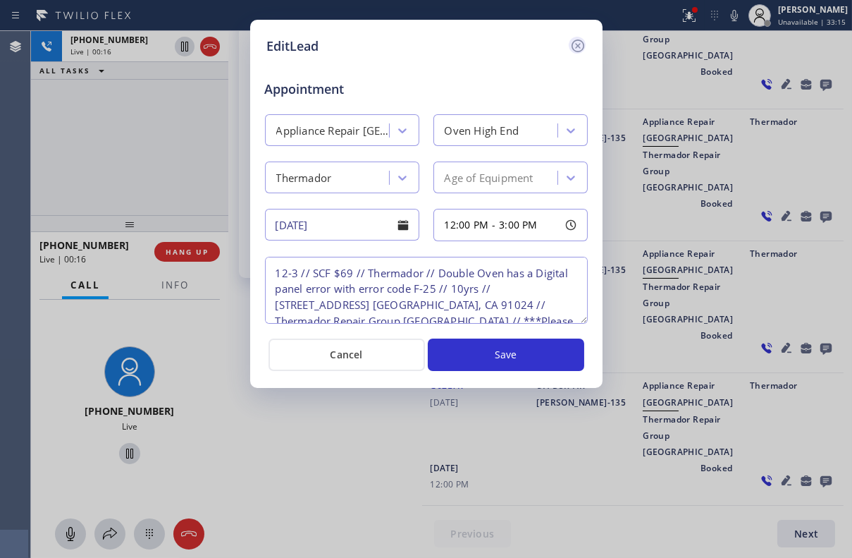
click at [580, 47] on icon at bounding box center [577, 45] width 13 height 13
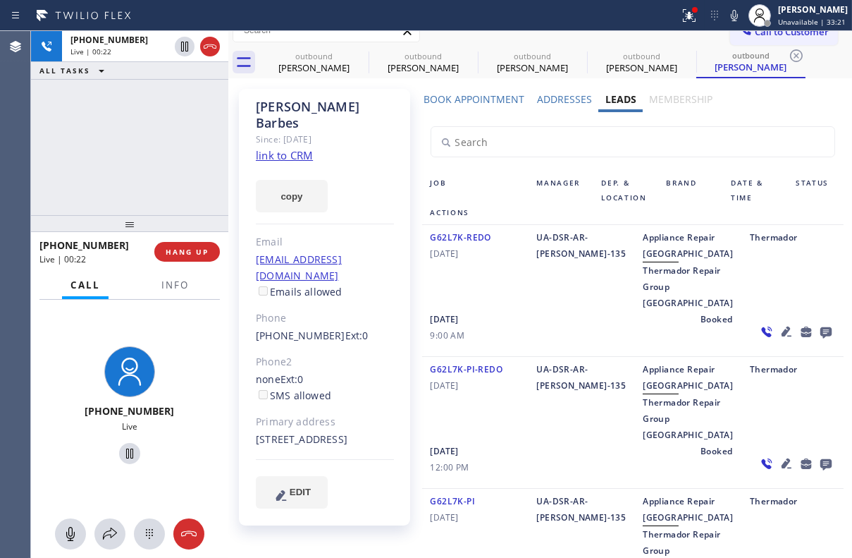
scroll to position [0, 0]
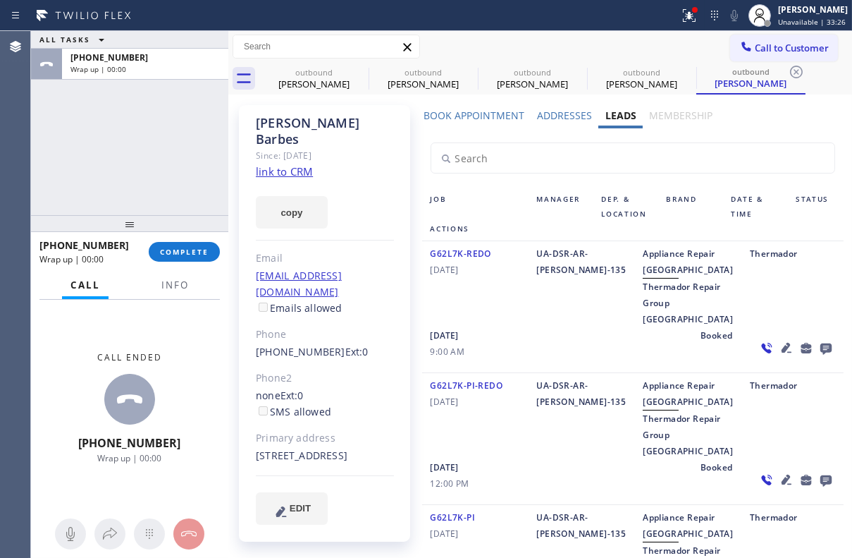
click at [818, 357] on icon at bounding box center [826, 348] width 17 height 18
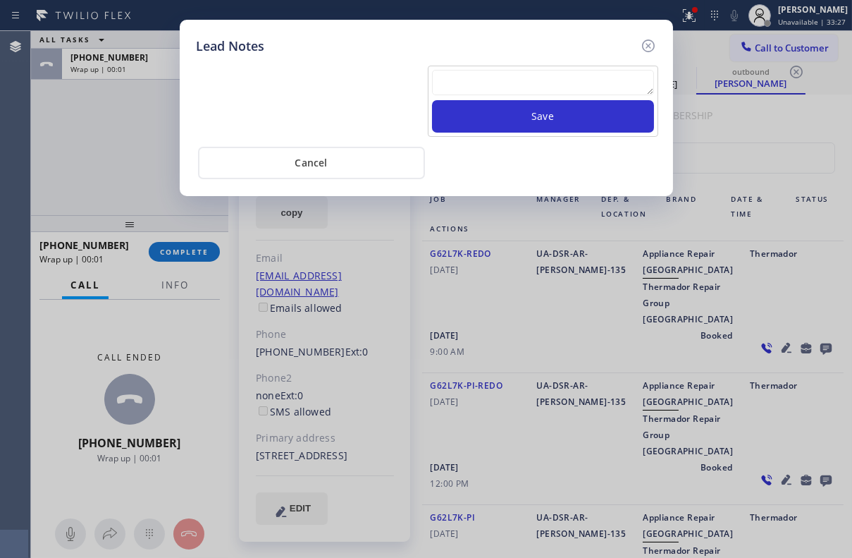
click at [460, 85] on textarea at bounding box center [543, 82] width 222 height 25
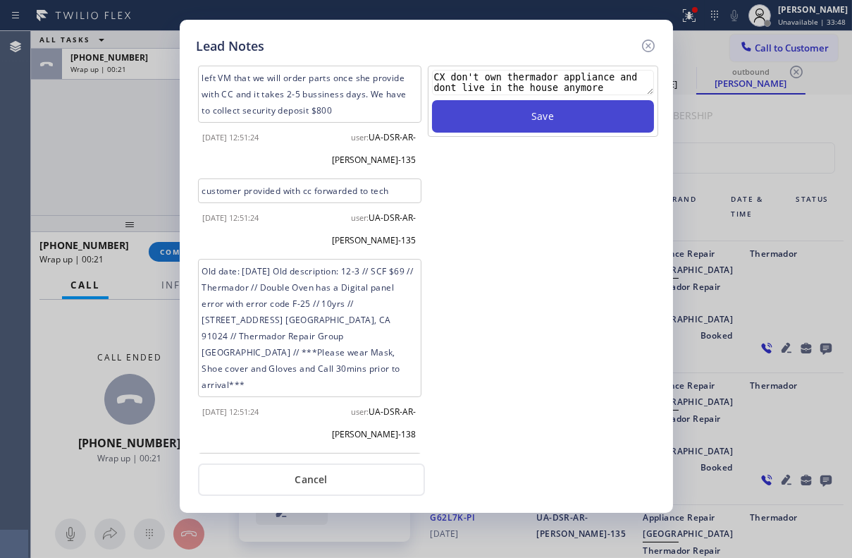
type textarea "CX don't own thermador appliance and dont live in the house anymore"
click at [532, 118] on button "Save" at bounding box center [543, 116] width 222 height 32
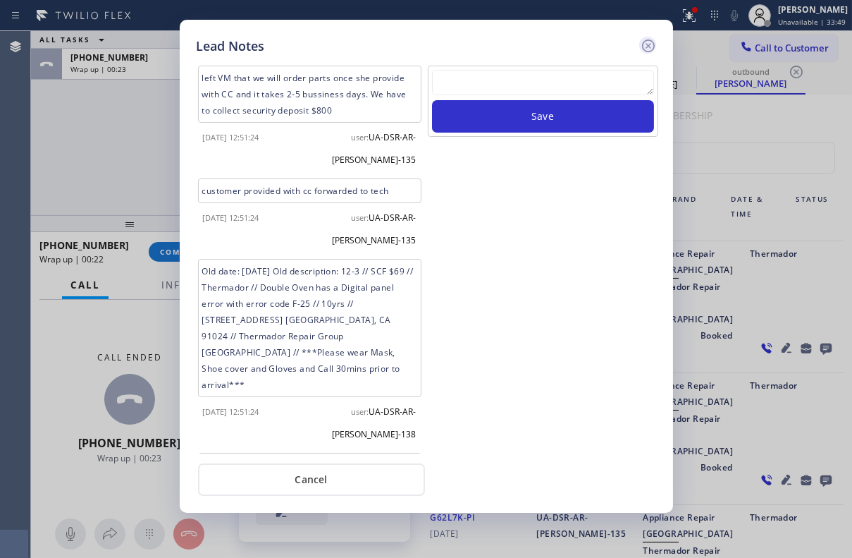
click at [646, 49] on icon at bounding box center [648, 45] width 17 height 17
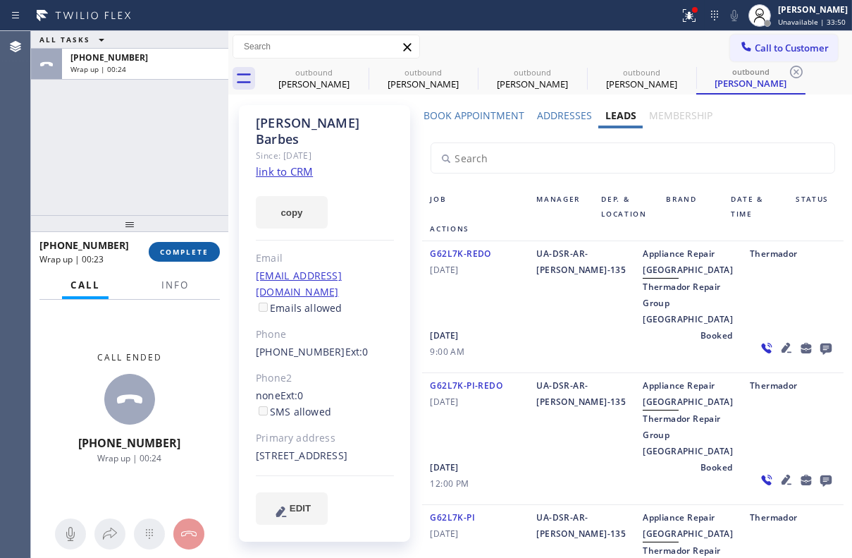
click at [181, 252] on span "COMPLETE" at bounding box center [184, 252] width 49 height 10
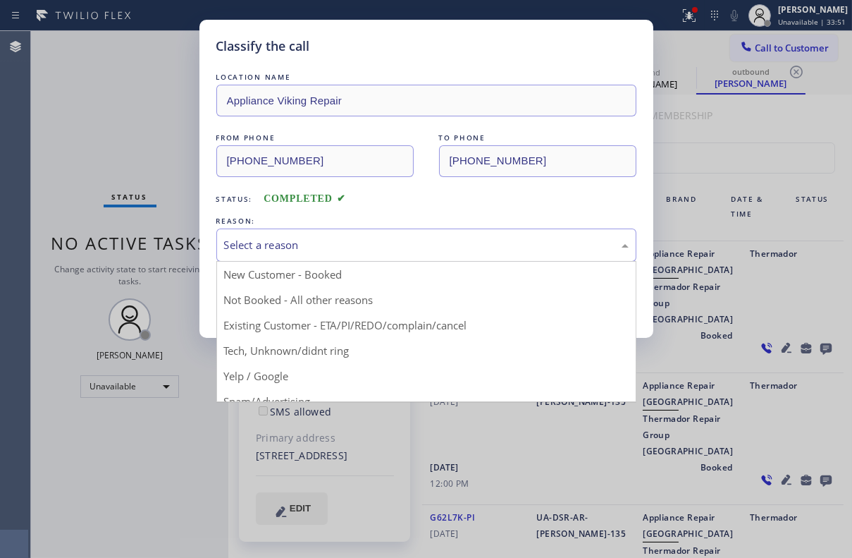
click at [358, 247] on div "Select a reason" at bounding box center [426, 245] width 405 height 16
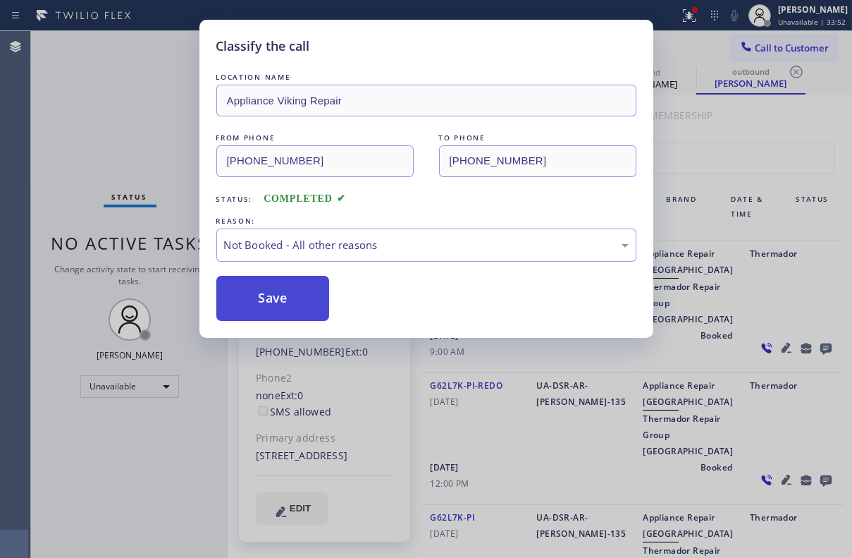
click at [254, 289] on button "Save" at bounding box center [273, 298] width 114 height 45
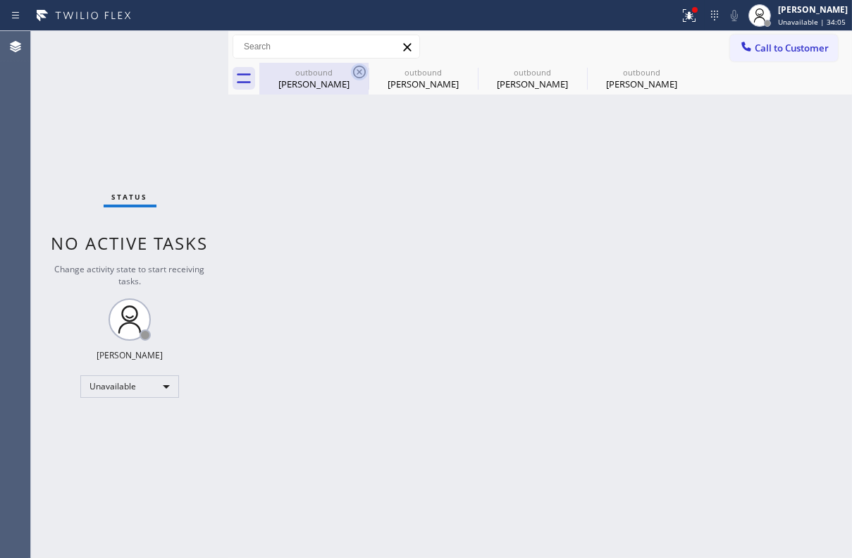
click at [356, 71] on icon at bounding box center [359, 71] width 17 height 17
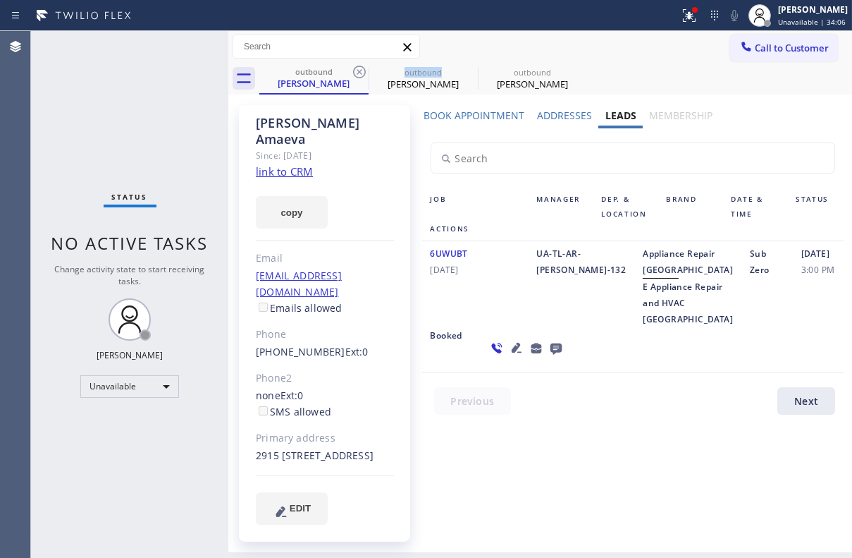
click at [356, 71] on icon at bounding box center [359, 71] width 17 height 17
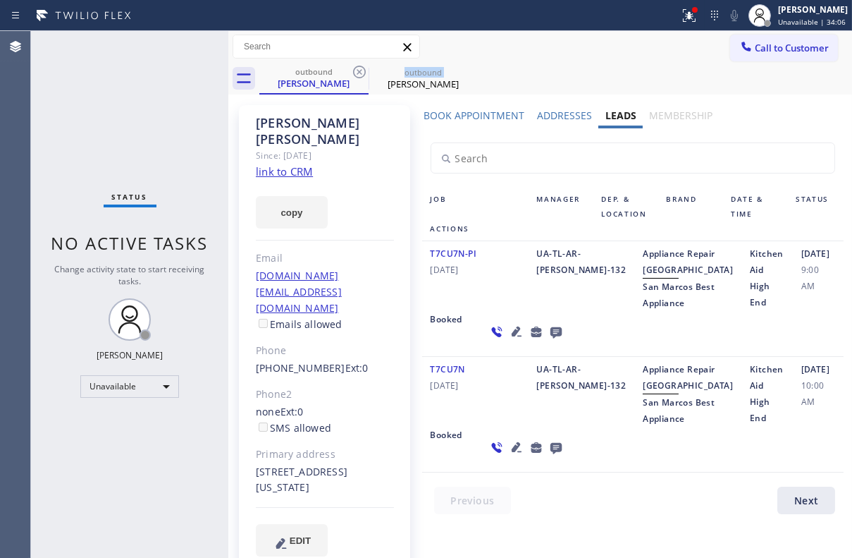
click at [356, 71] on icon at bounding box center [359, 71] width 17 height 17
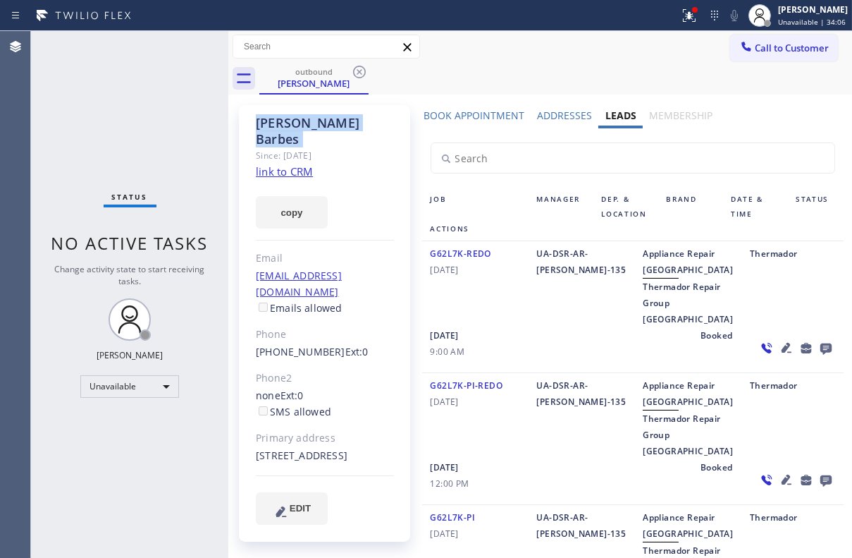
click at [356, 71] on icon at bounding box center [359, 71] width 17 height 17
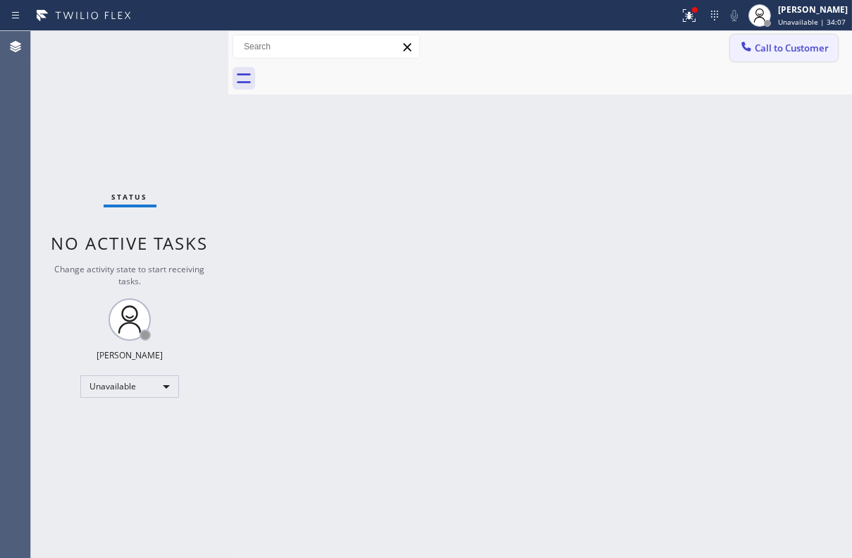
click at [763, 47] on span "Call to Customer" at bounding box center [792, 48] width 74 height 13
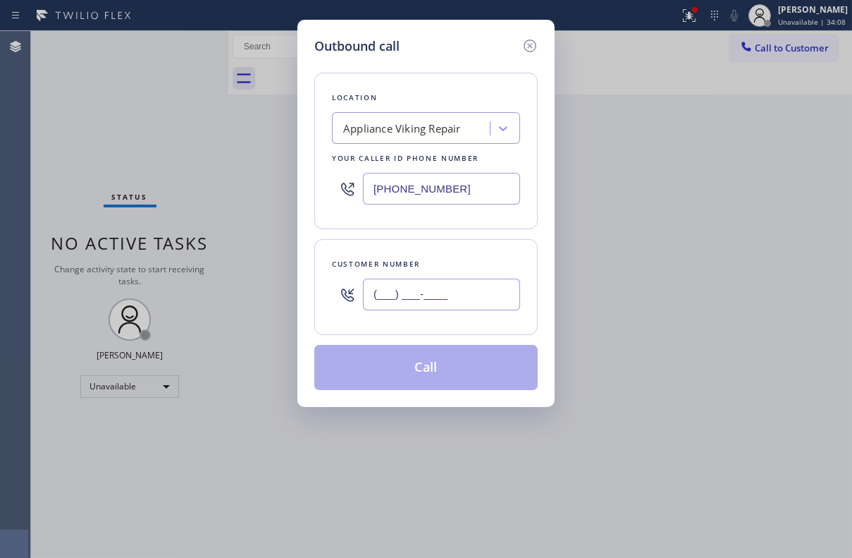
click at [400, 283] on input "(___) ___-____" at bounding box center [441, 295] width 157 height 32
paste input "347) 251-4328"
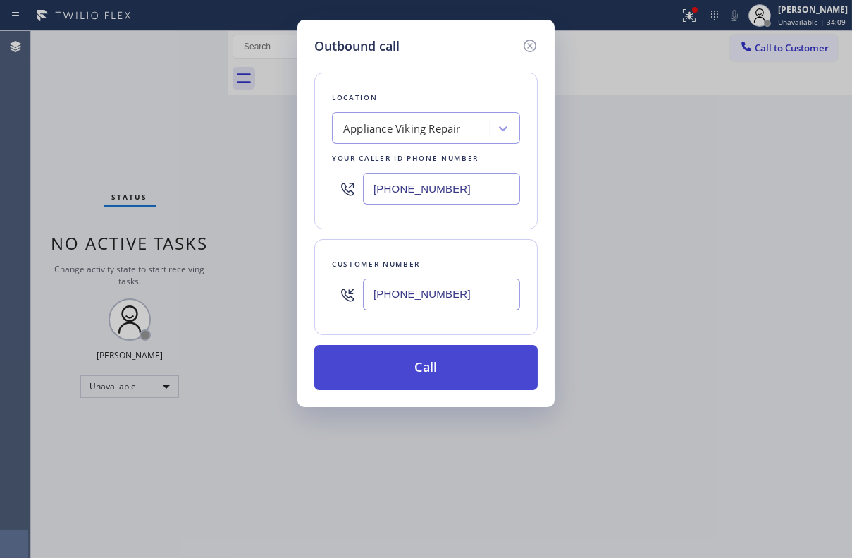
click at [452, 362] on button "Call" at bounding box center [426, 367] width 224 height 45
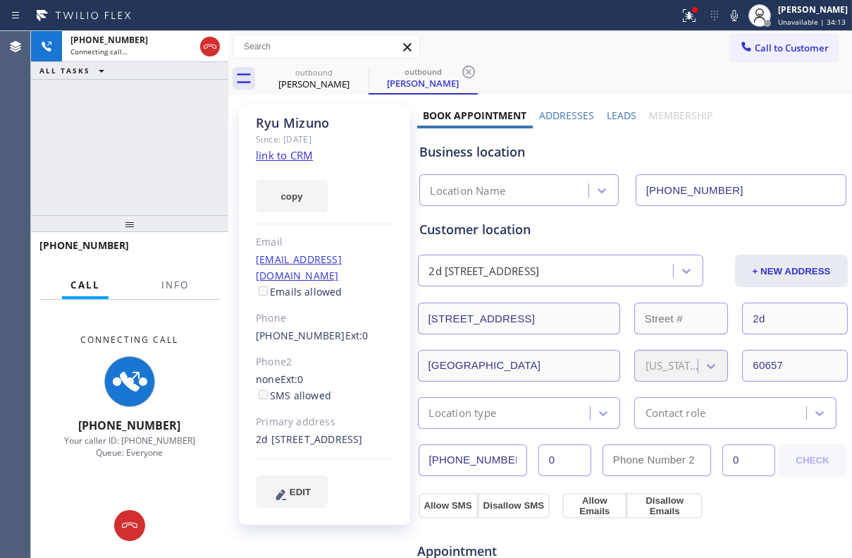
click at [619, 109] on label "Leads" at bounding box center [622, 115] width 30 height 13
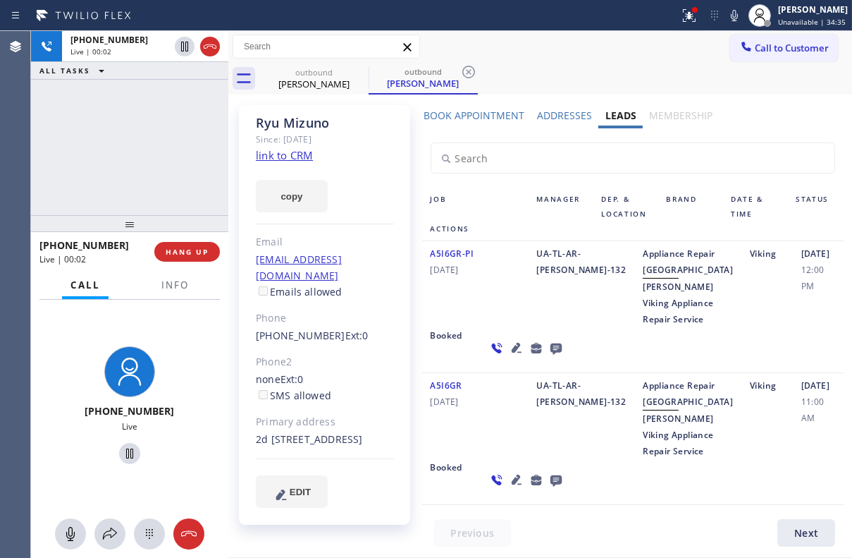
scroll to position [96, 0]
click at [187, 253] on span "HANG UP" at bounding box center [187, 252] width 43 height 10
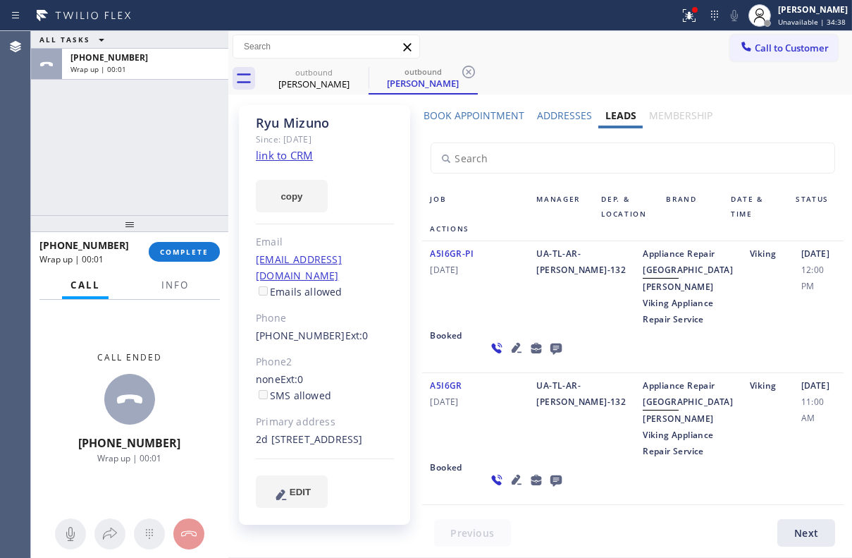
scroll to position [0, 0]
click at [190, 250] on span "COMPLETE" at bounding box center [184, 252] width 49 height 10
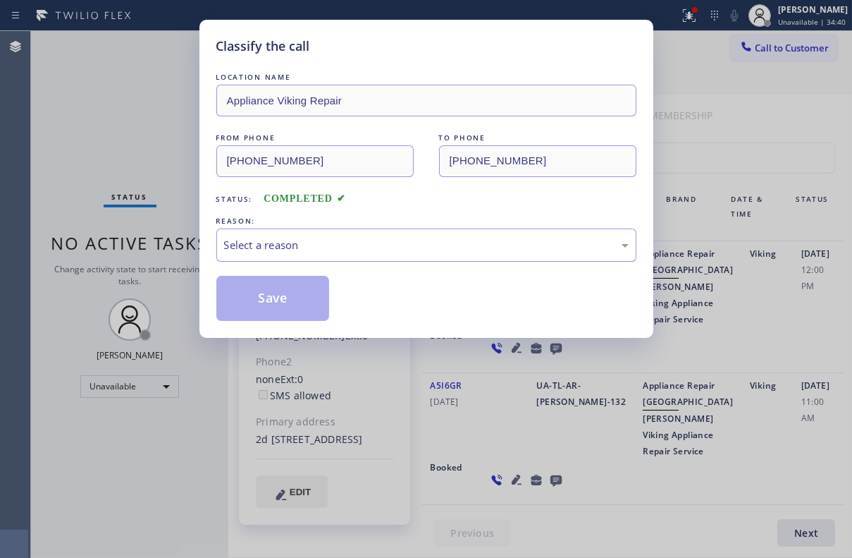
click at [317, 242] on div "Select a reason" at bounding box center [426, 245] width 405 height 16
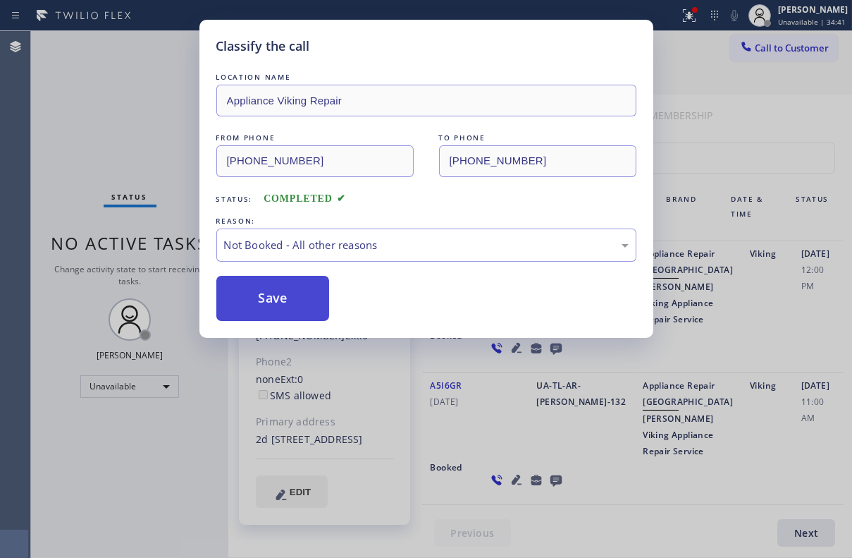
click at [277, 298] on button "Save" at bounding box center [273, 298] width 114 height 45
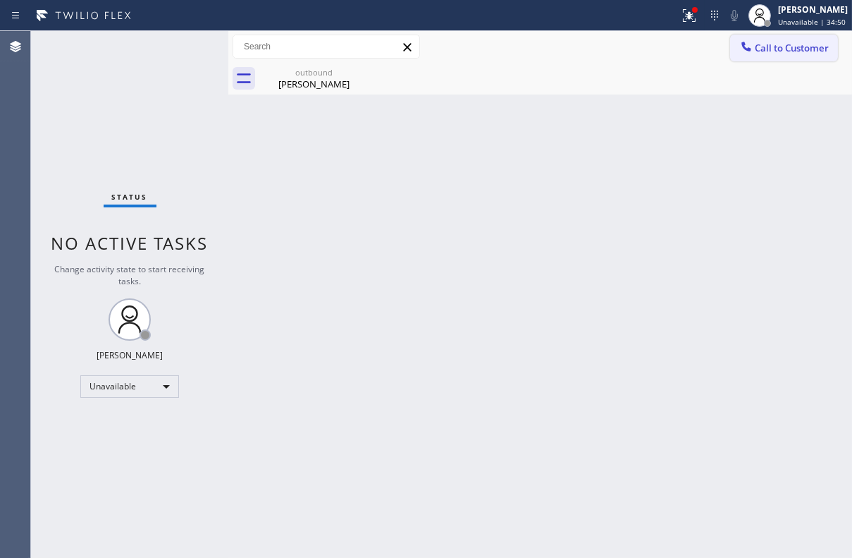
click at [754, 47] on div at bounding box center [746, 47] width 17 height 17
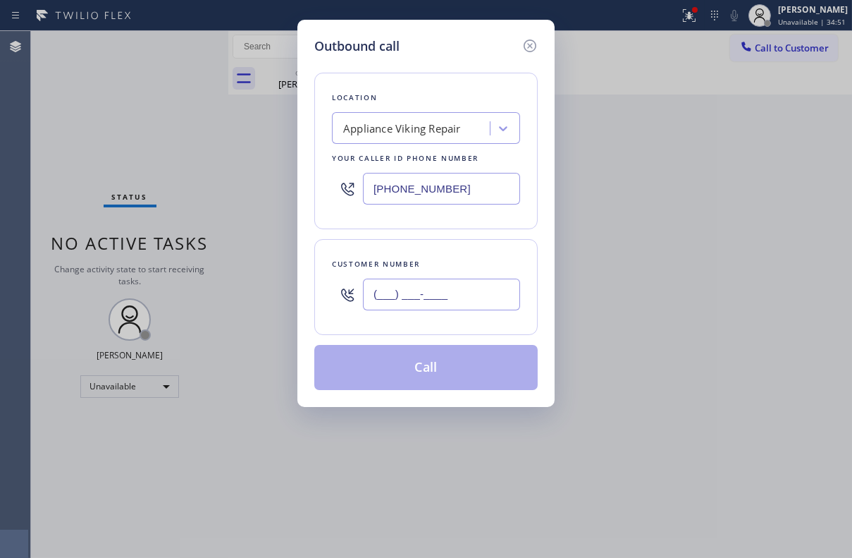
click at [455, 302] on input "(___) ___-____" at bounding box center [441, 295] width 157 height 32
paste input "714) 785-9238"
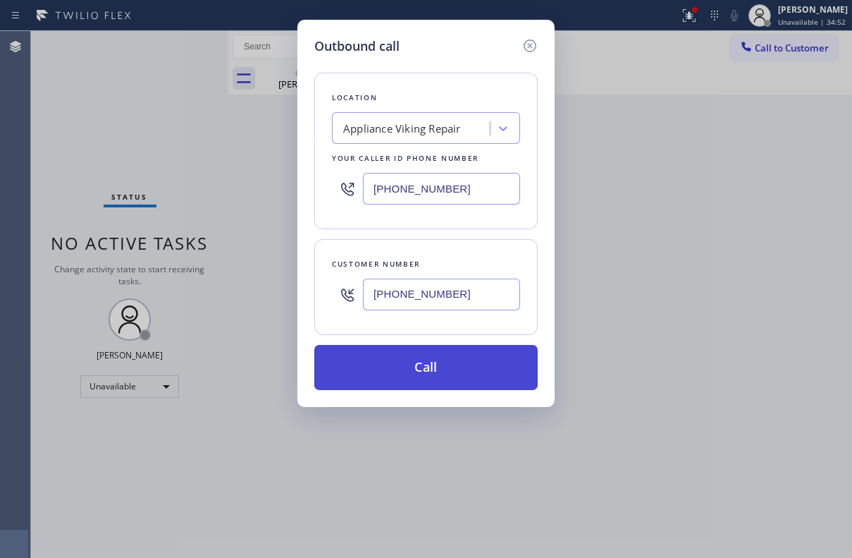
type input "[PHONE_NUMBER]"
click at [441, 374] on button "Call" at bounding box center [426, 367] width 224 height 45
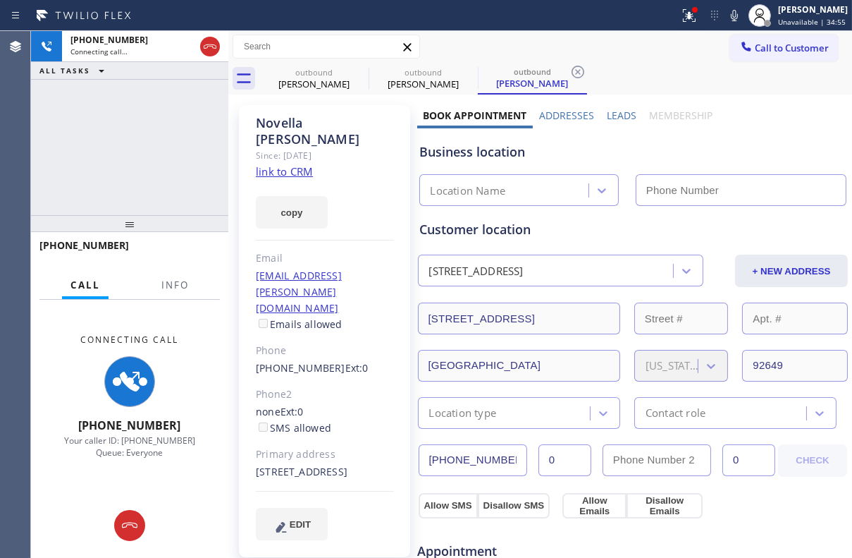
click at [623, 116] on label "Leads" at bounding box center [622, 115] width 30 height 13
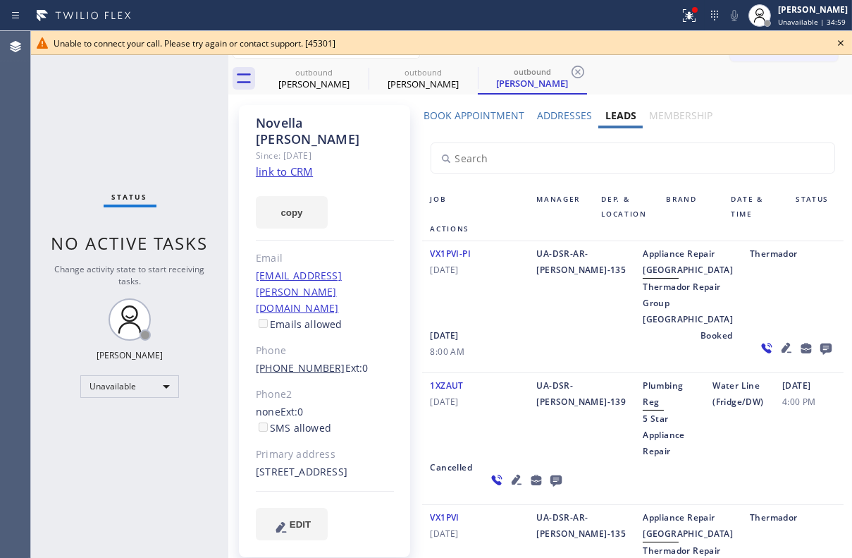
click at [295, 361] on link "[PHONE_NUMBER]" at bounding box center [301, 367] width 90 height 13
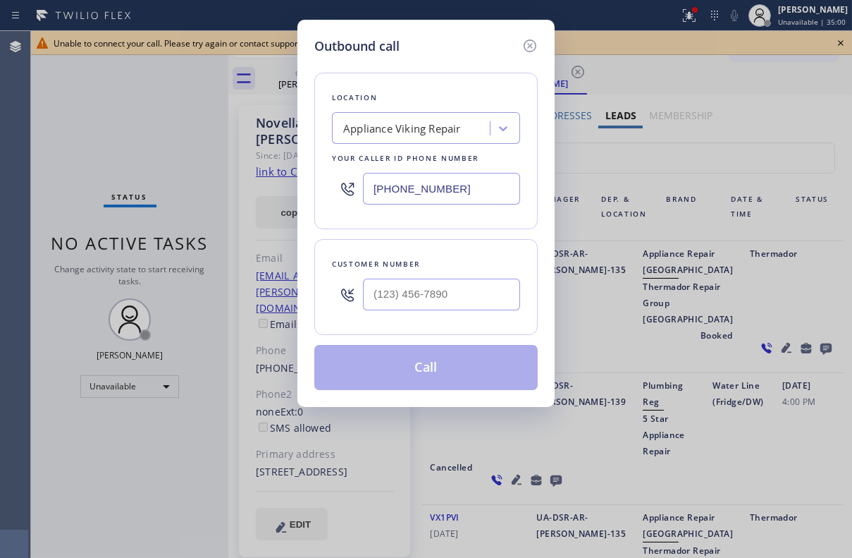
type input "[PHONE_NUMBER]"
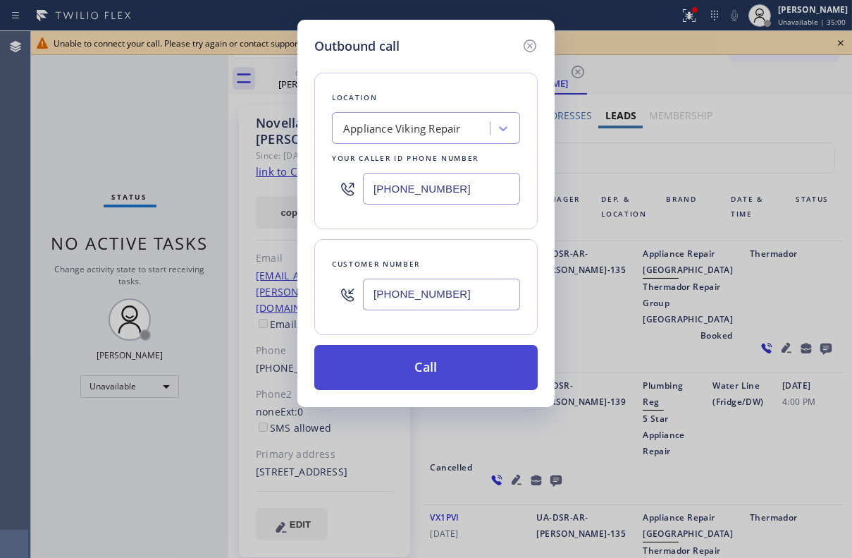
click at [427, 367] on button "Call" at bounding box center [426, 367] width 224 height 45
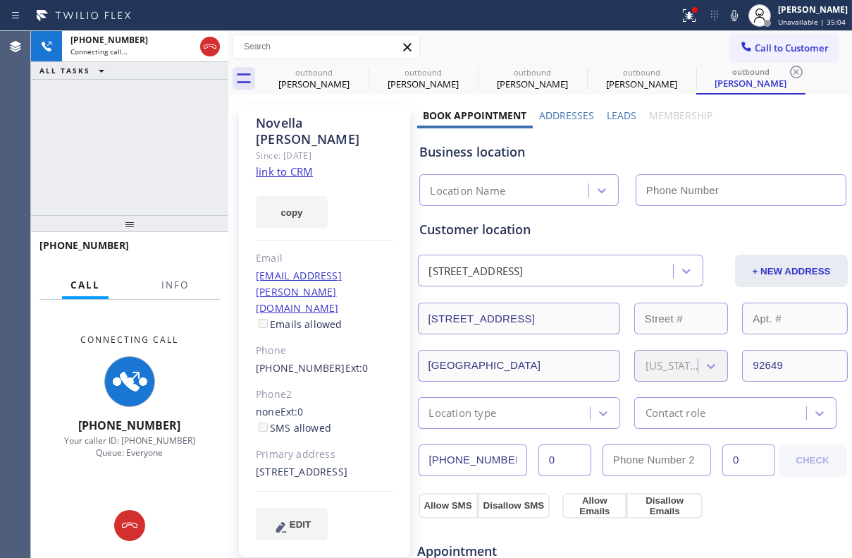
type input "[PHONE_NUMBER]"
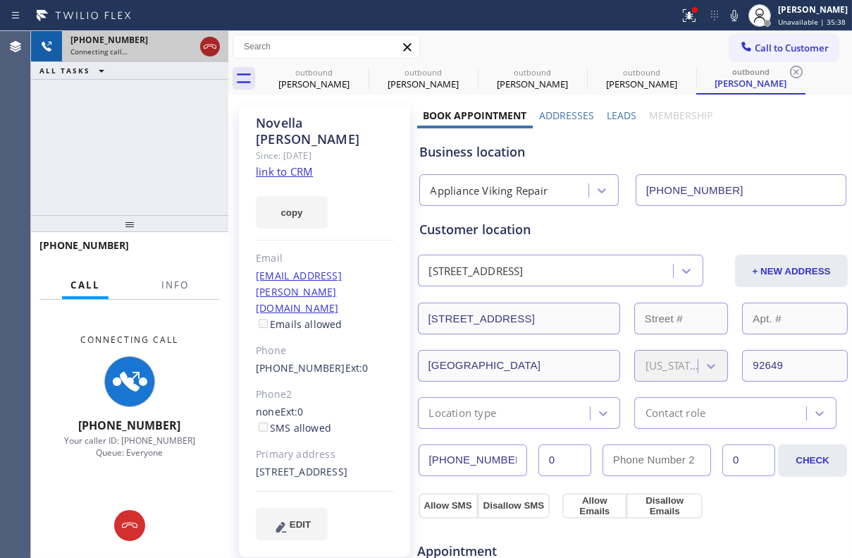
click at [202, 45] on icon at bounding box center [210, 46] width 17 height 17
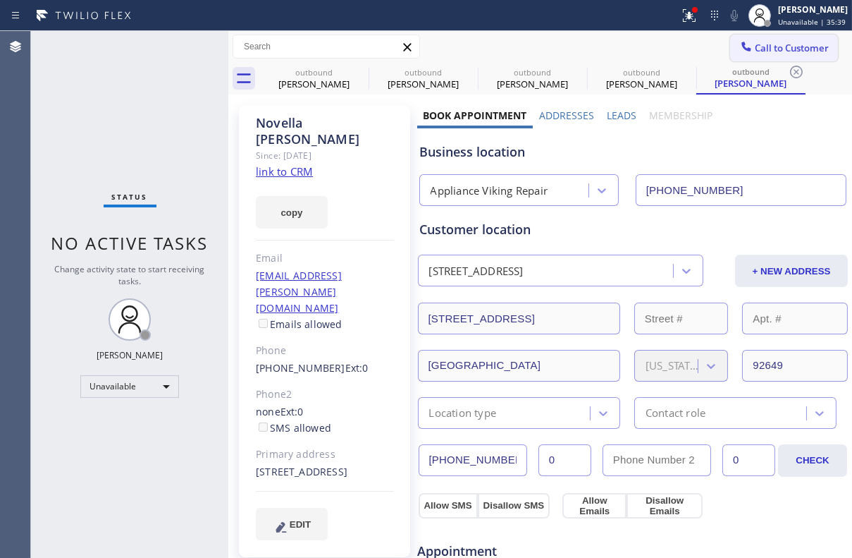
click at [755, 49] on span "Call to Customer" at bounding box center [792, 48] width 74 height 13
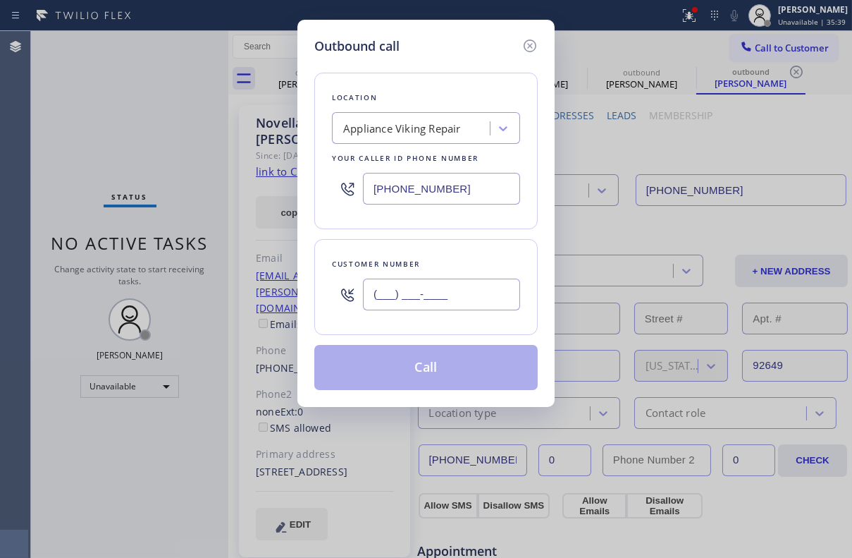
click at [442, 298] on input "(___) ___-____" at bounding box center [441, 295] width 157 height 32
paste input "650) 452-8205"
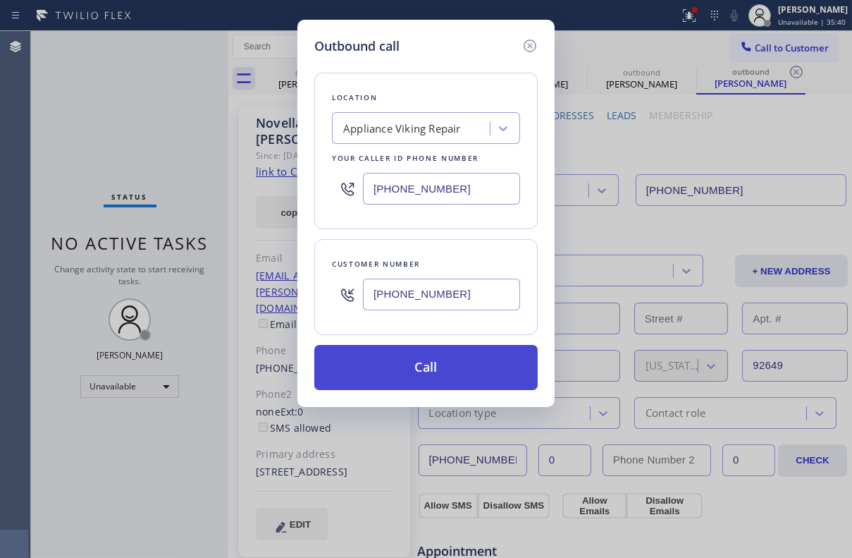
type input "[PHONE_NUMBER]"
click at [456, 366] on button "Call" at bounding box center [426, 367] width 224 height 45
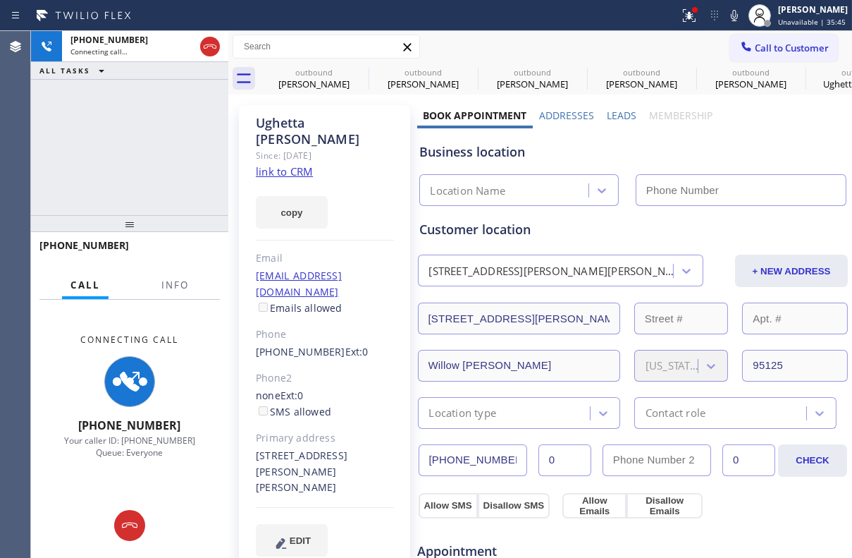
type input "[PHONE_NUMBER]"
click at [611, 123] on div "Business location Appliance Viking Repair [PHONE_NUMBER]" at bounding box center [633, 164] width 432 height 83
click at [614, 118] on label "Leads" at bounding box center [622, 115] width 30 height 13
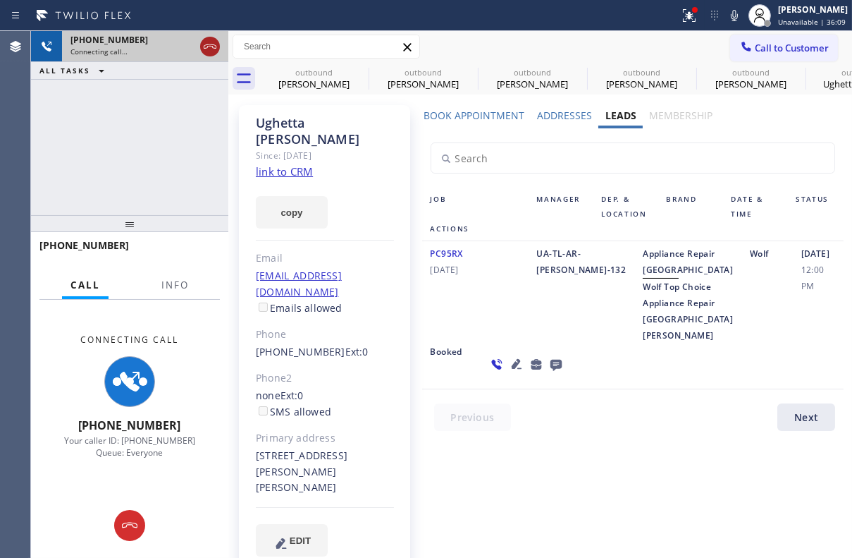
click at [207, 42] on icon at bounding box center [210, 46] width 17 height 17
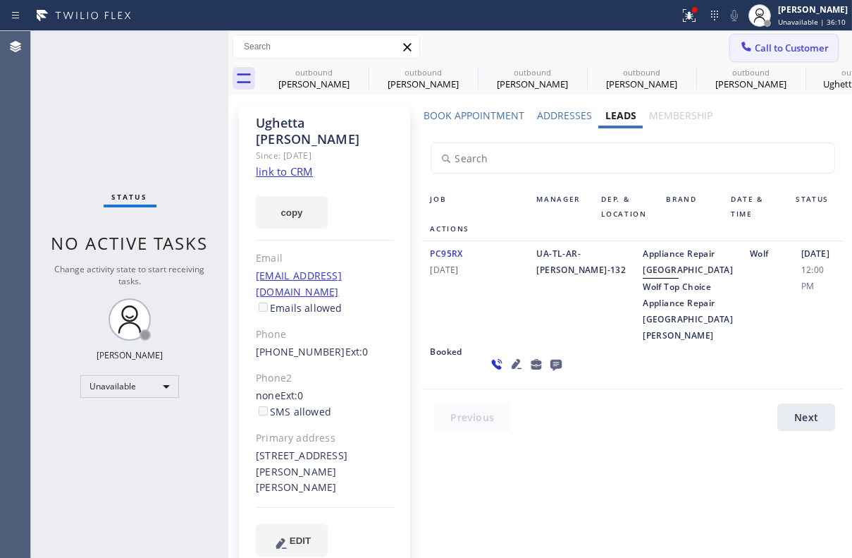
click at [771, 42] on span "Call to Customer" at bounding box center [792, 48] width 74 height 13
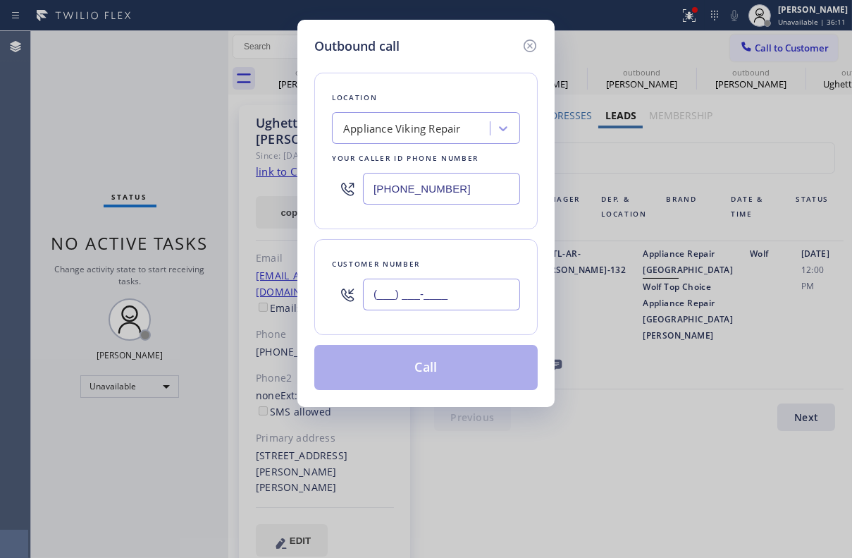
click at [446, 293] on input "(___) ___-____" at bounding box center [441, 295] width 157 height 32
paste input "415) 254-3778"
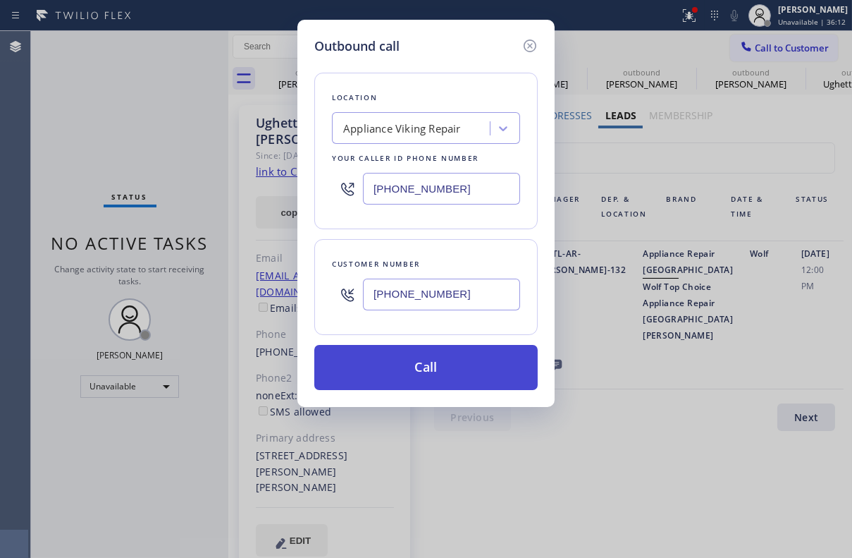
type input "[PHONE_NUMBER]"
click at [444, 372] on button "Call" at bounding box center [426, 367] width 224 height 45
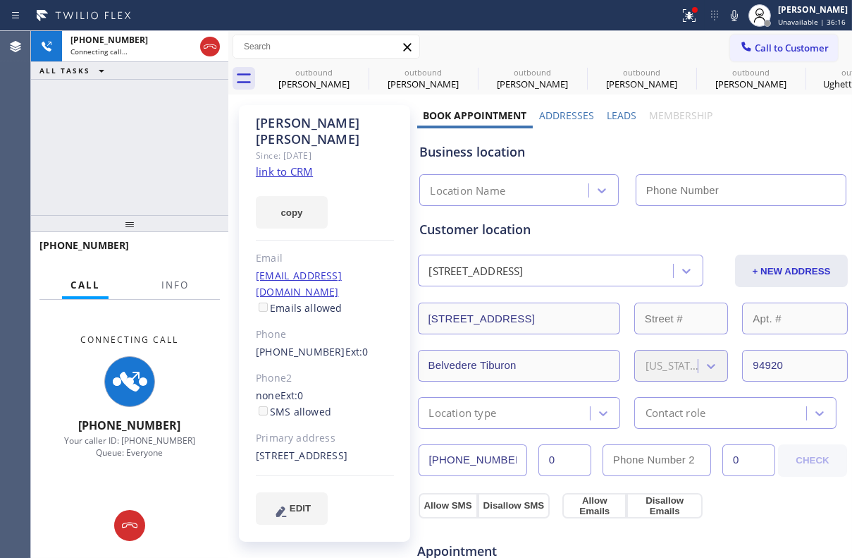
type input "[PHONE_NUMBER]"
click at [607, 113] on label "Leads" at bounding box center [622, 115] width 30 height 13
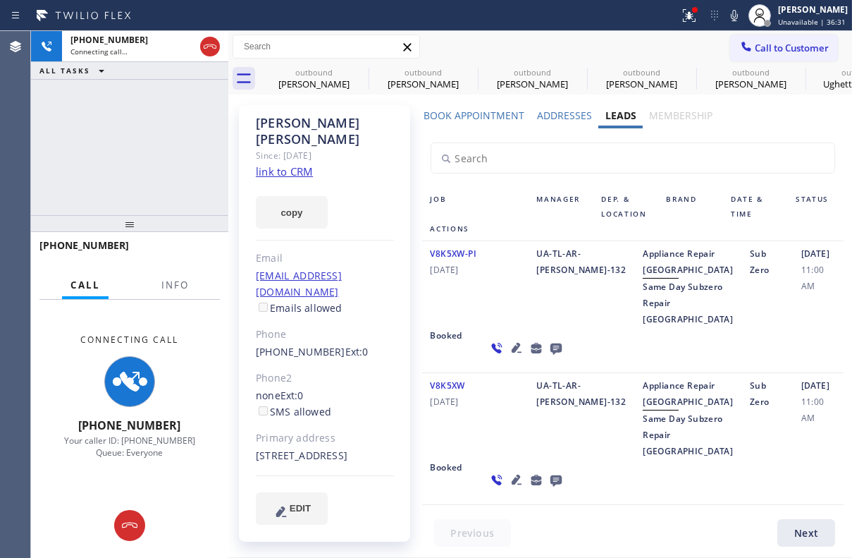
scroll to position [96, 0]
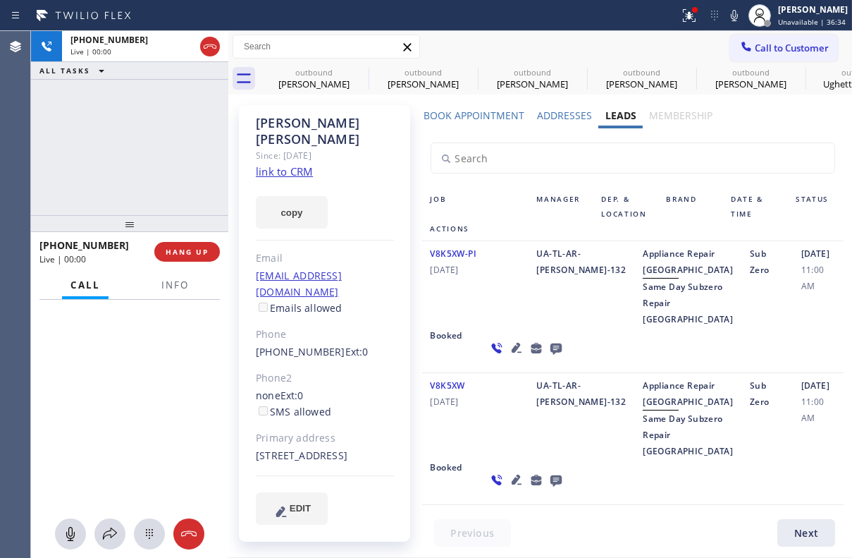
click at [508, 479] on icon at bounding box center [516, 479] width 17 height 17
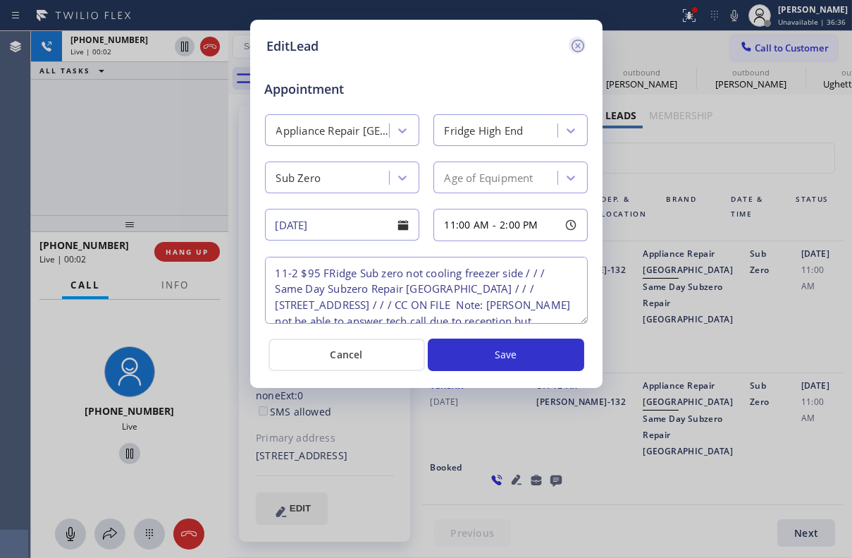
click at [579, 38] on icon at bounding box center [578, 45] width 17 height 17
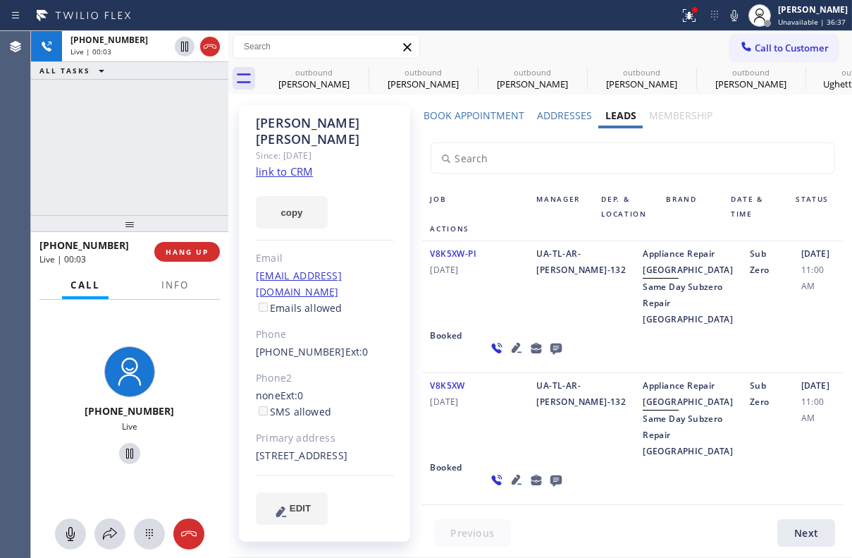
scroll to position [0, 0]
click at [195, 247] on span "HANG UP" at bounding box center [187, 252] width 43 height 10
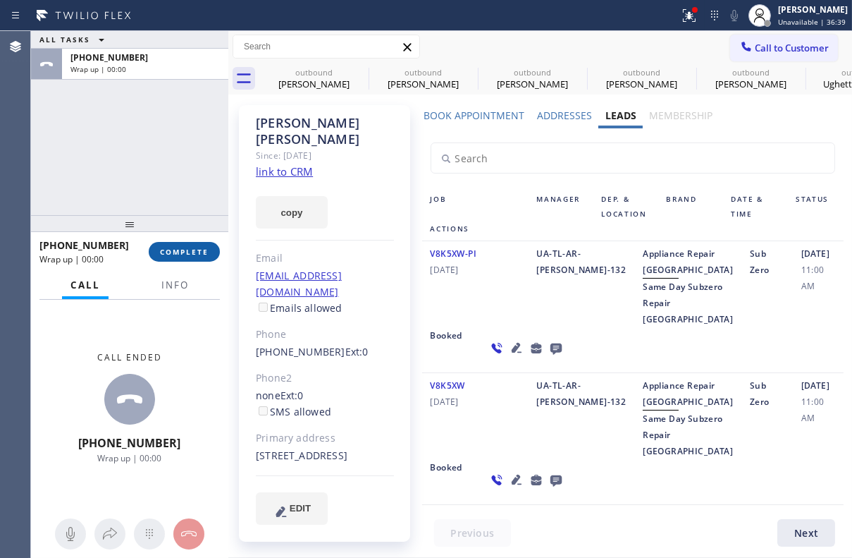
click at [171, 248] on span "COMPLETE" at bounding box center [184, 252] width 49 height 10
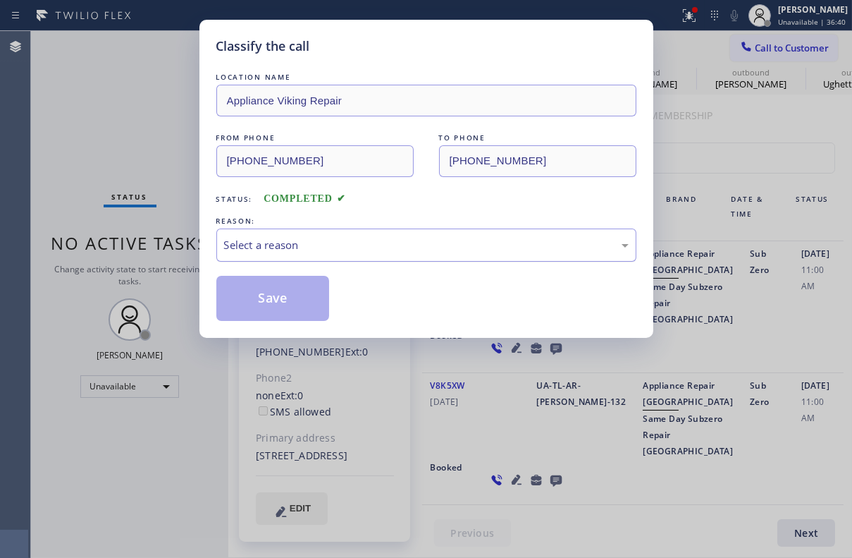
click at [341, 240] on div "Select a reason" at bounding box center [426, 245] width 405 height 16
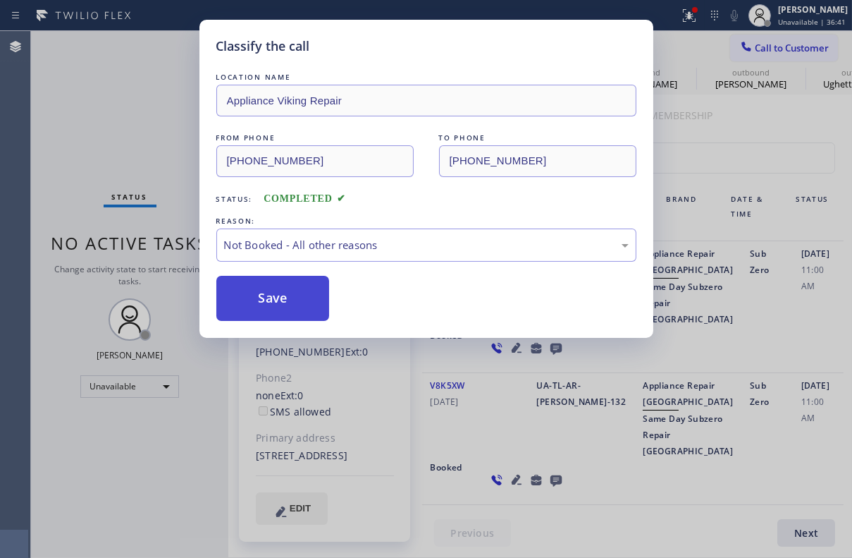
click at [274, 300] on button "Save" at bounding box center [273, 298] width 114 height 45
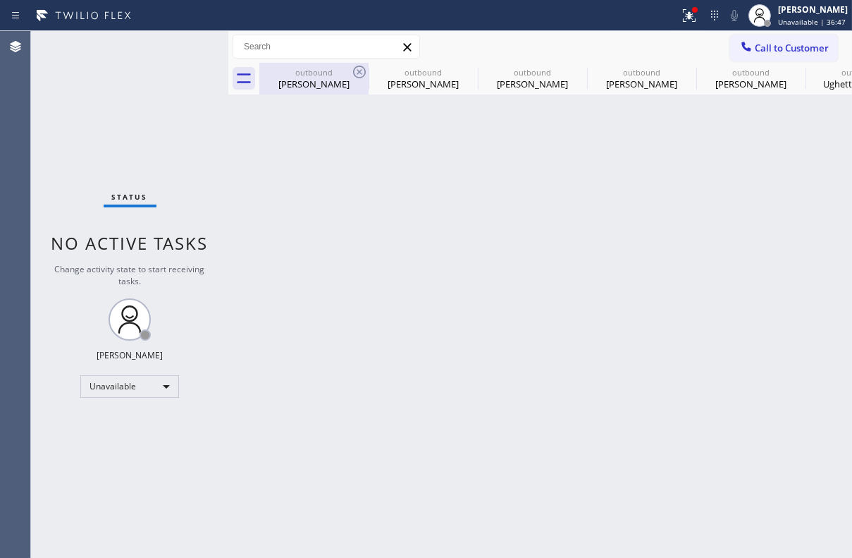
click at [362, 67] on icon at bounding box center [359, 72] width 13 height 13
click at [0, 0] on icon at bounding box center [0, 0] width 0 height 0
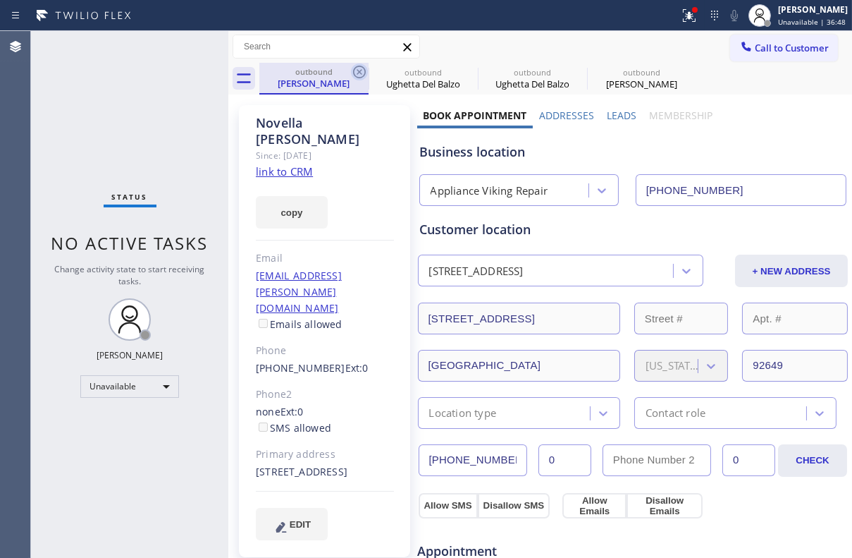
click at [360, 71] on icon at bounding box center [359, 71] width 17 height 17
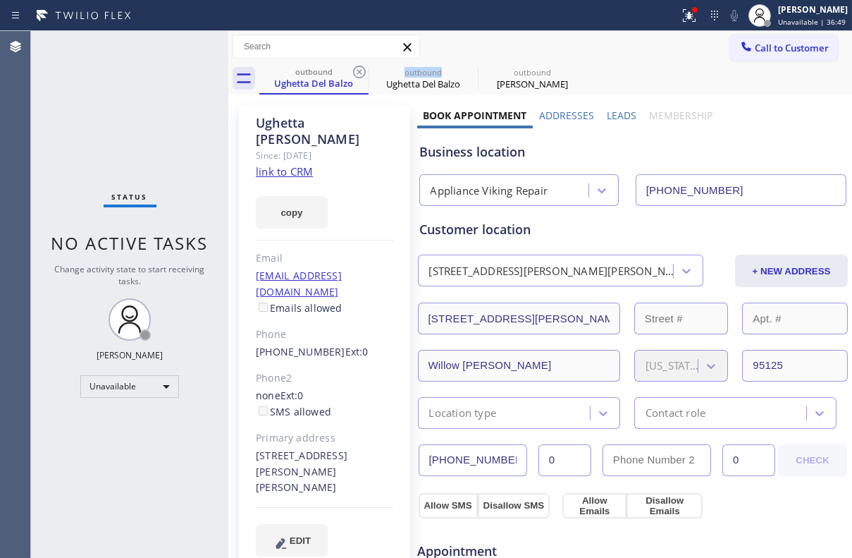
click at [360, 71] on icon at bounding box center [359, 71] width 17 height 17
click at [0, 0] on icon at bounding box center [0, 0] width 0 height 0
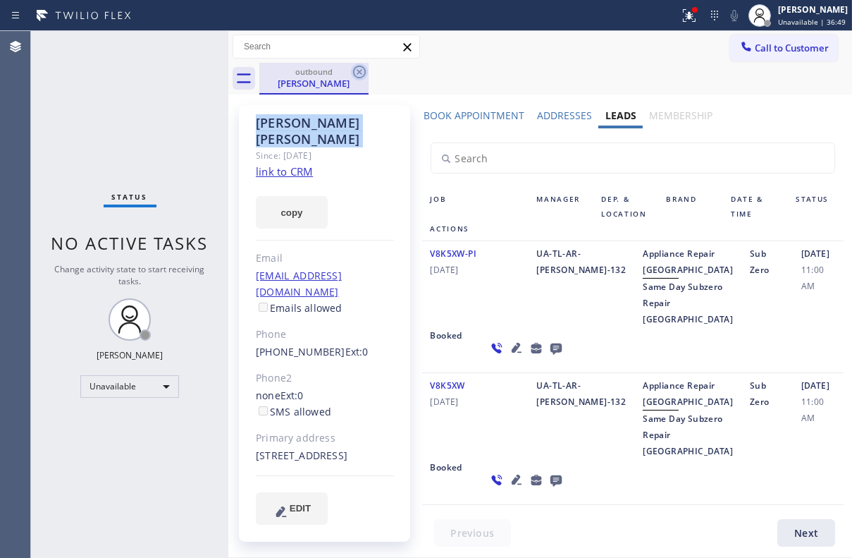
click at [360, 71] on icon at bounding box center [359, 71] width 17 height 17
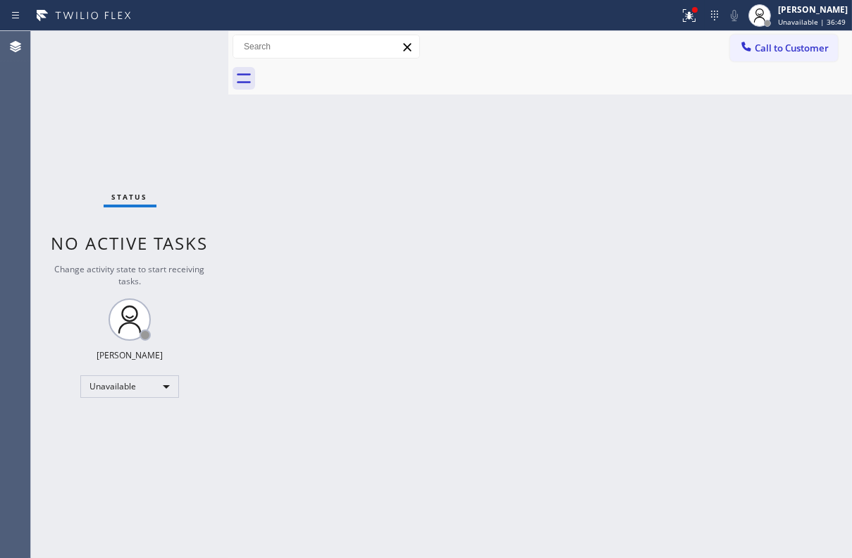
click at [360, 71] on div at bounding box center [555, 79] width 593 height 32
click at [776, 51] on span "Call to Customer" at bounding box center [792, 48] width 74 height 13
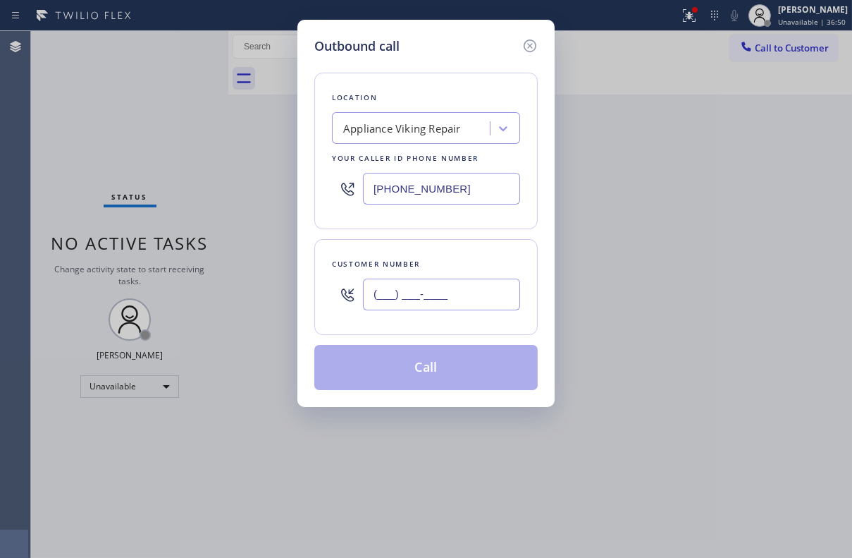
click at [412, 297] on input "(___) ___-____" at bounding box center [441, 295] width 157 height 32
paste input "310) 365-2200"
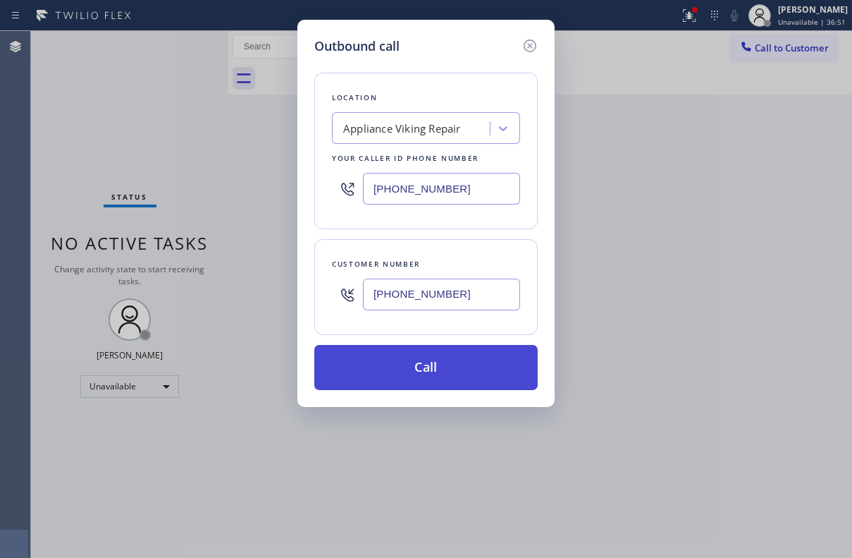
click at [418, 373] on button "Call" at bounding box center [426, 367] width 224 height 45
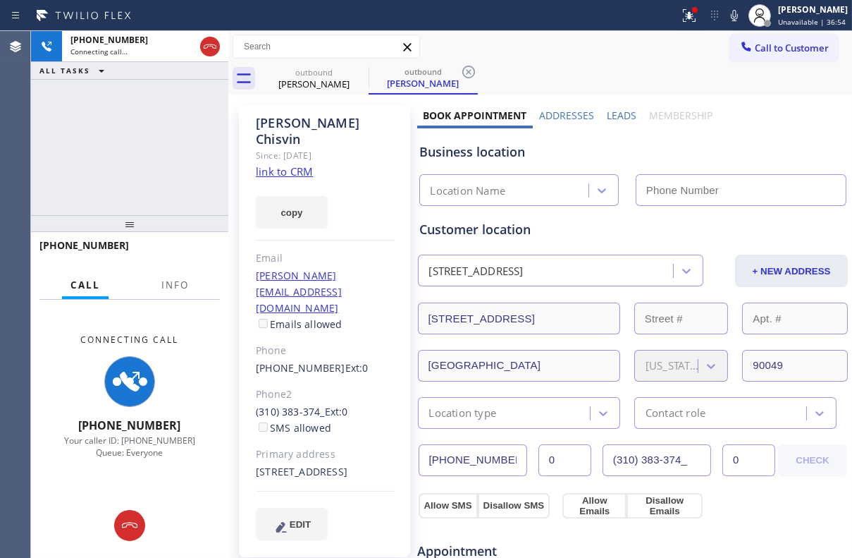
click at [614, 115] on label "Leads" at bounding box center [622, 115] width 30 height 13
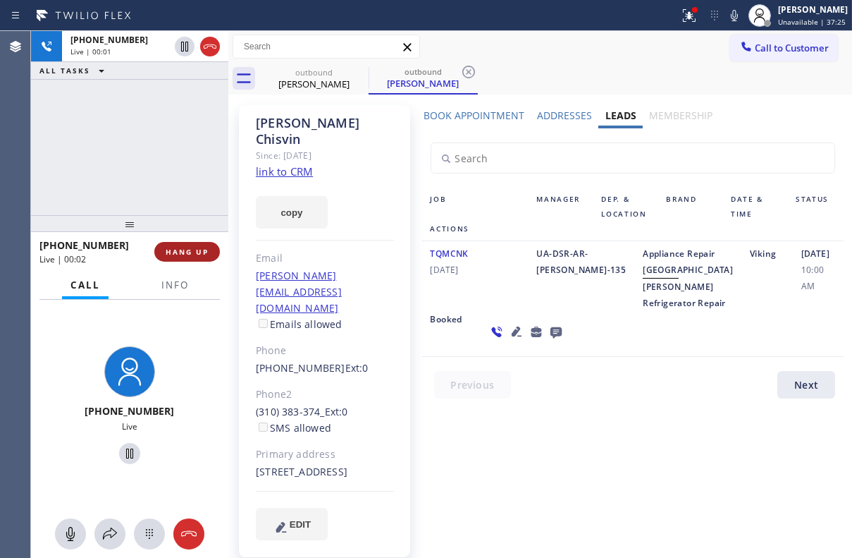
click at [183, 254] on span "HANG UP" at bounding box center [187, 252] width 43 height 10
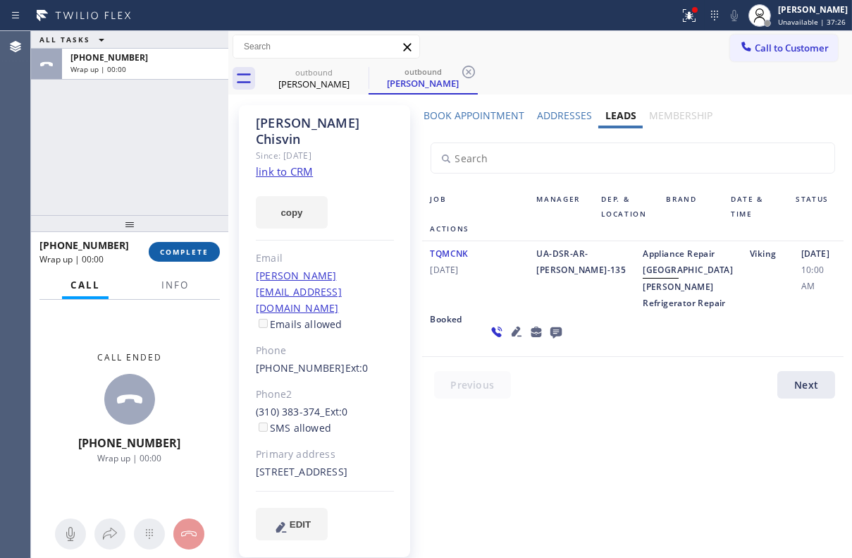
click at [192, 256] on span "COMPLETE" at bounding box center [184, 252] width 49 height 10
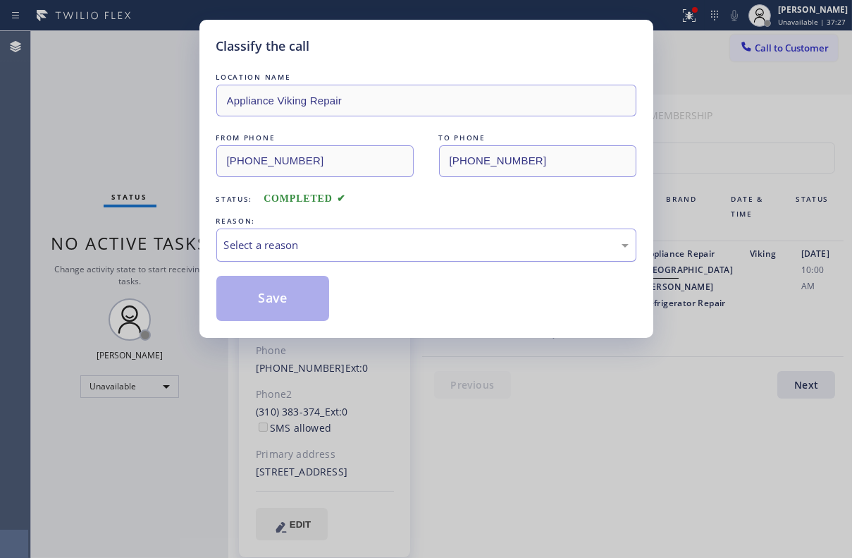
click at [362, 240] on div "Select a reason" at bounding box center [426, 245] width 405 height 16
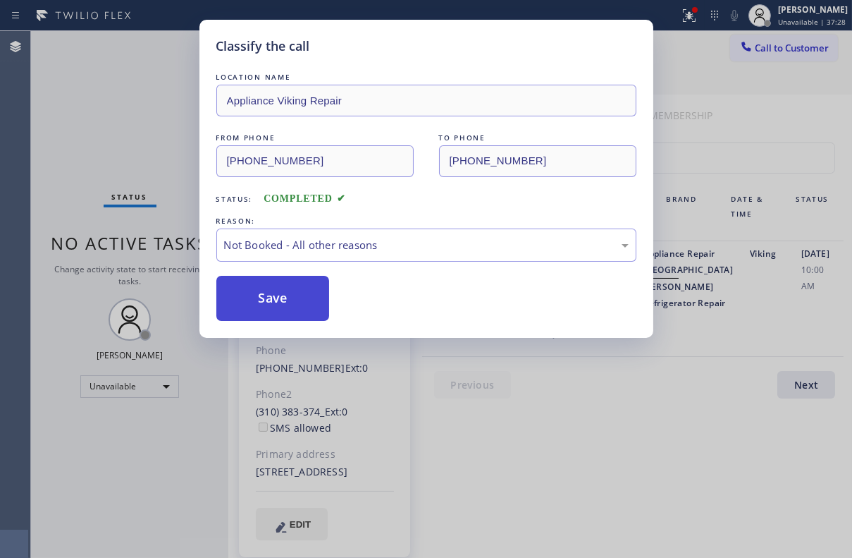
click at [276, 287] on button "Save" at bounding box center [273, 298] width 114 height 45
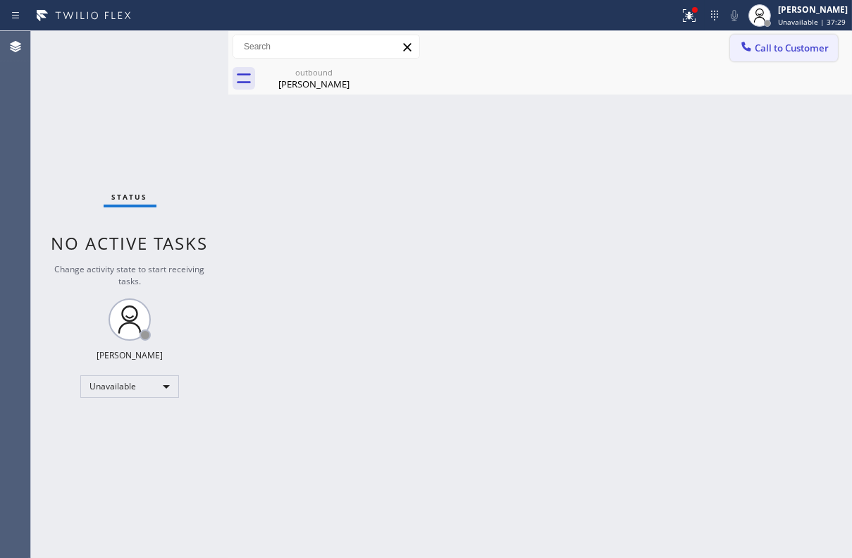
click at [781, 46] on span "Call to Customer" at bounding box center [792, 48] width 74 height 13
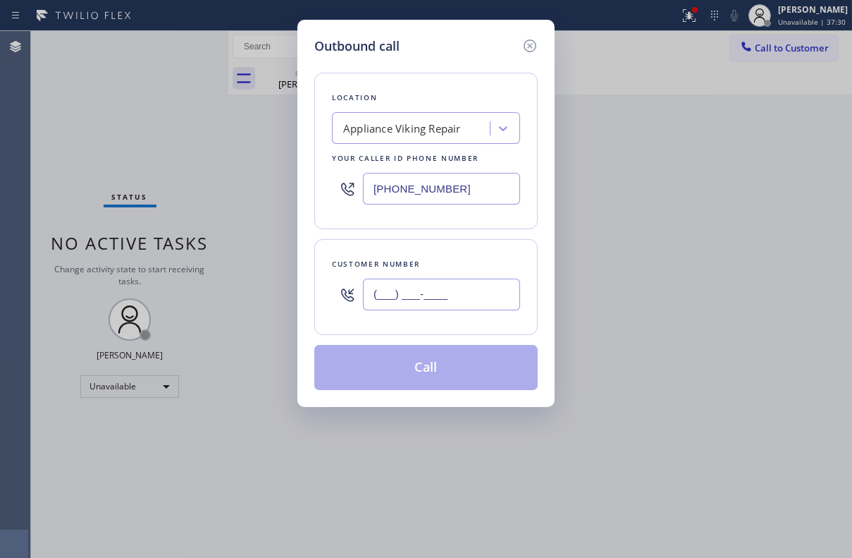
click at [487, 293] on input "(___) ___-____" at bounding box center [441, 295] width 157 height 32
paste input "954) 298-2458"
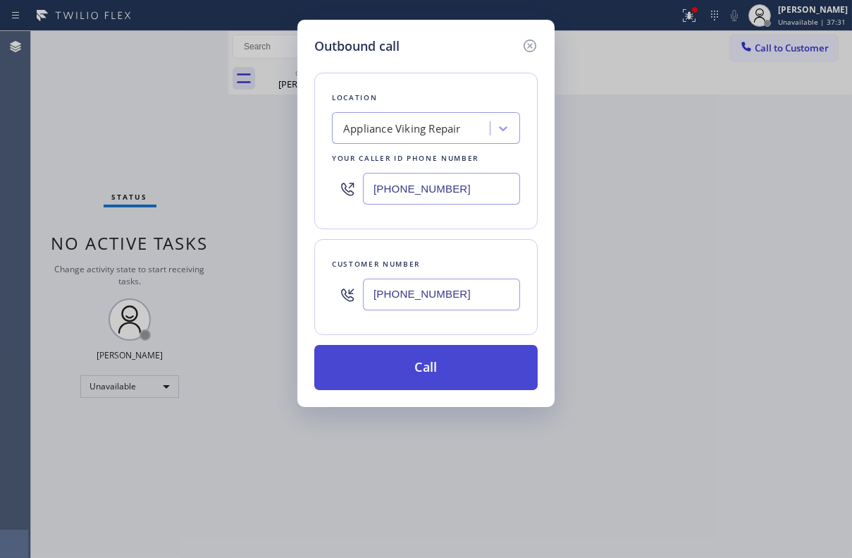
click at [465, 375] on button "Call" at bounding box center [426, 367] width 224 height 45
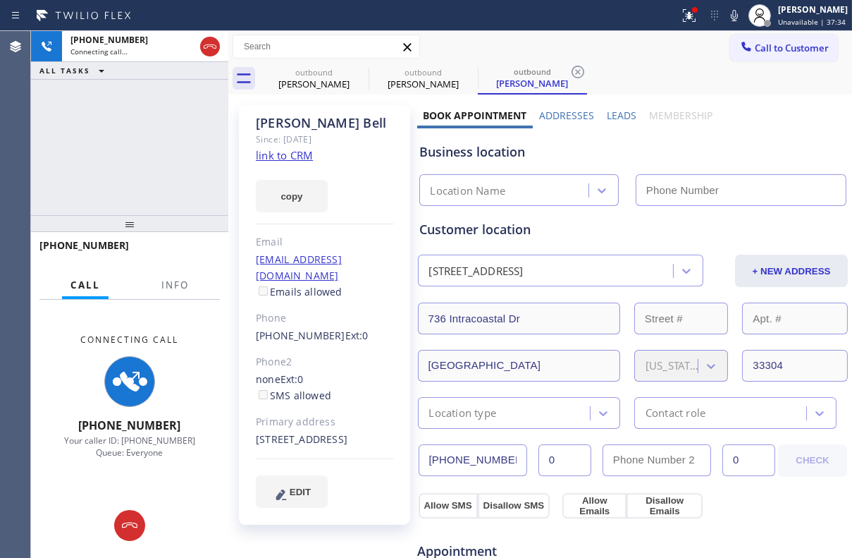
click at [618, 116] on label "Leads" at bounding box center [622, 115] width 30 height 13
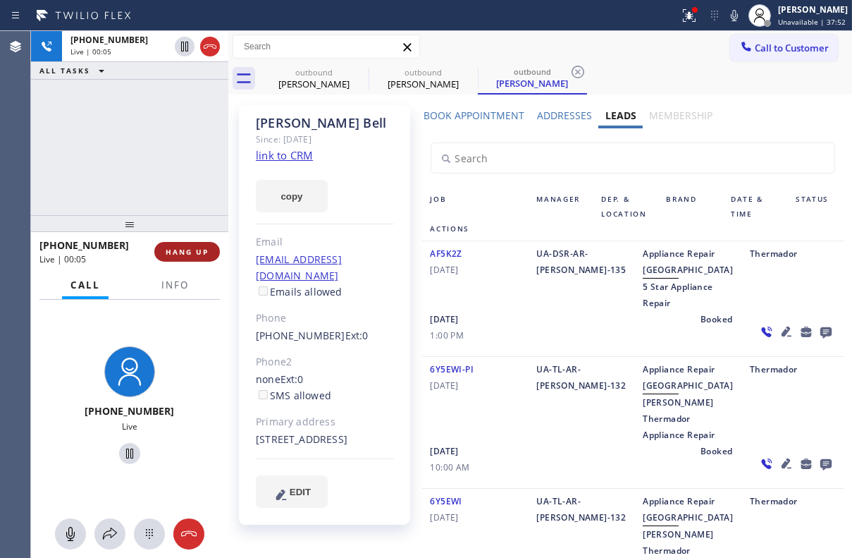
click at [185, 247] on span "HANG UP" at bounding box center [187, 252] width 43 height 10
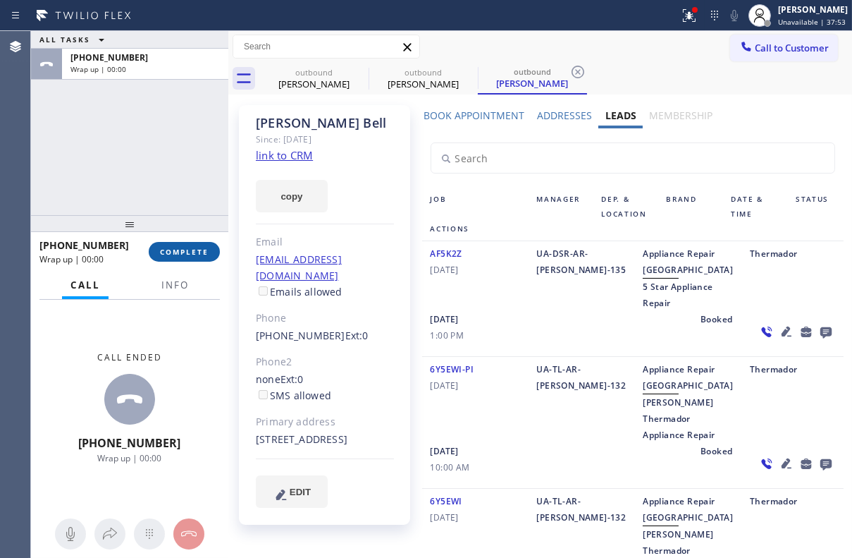
click at [195, 251] on span "COMPLETE" at bounding box center [184, 252] width 49 height 10
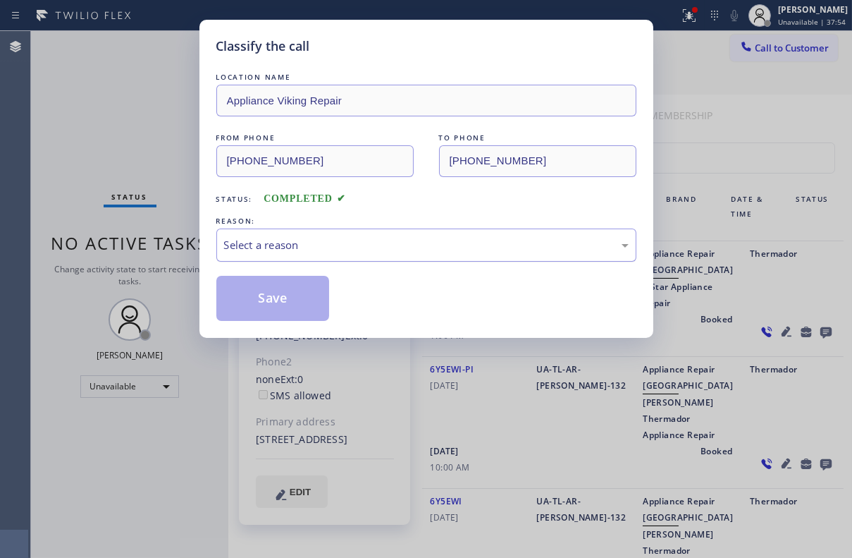
click at [326, 242] on div "Select a reason" at bounding box center [426, 245] width 405 height 16
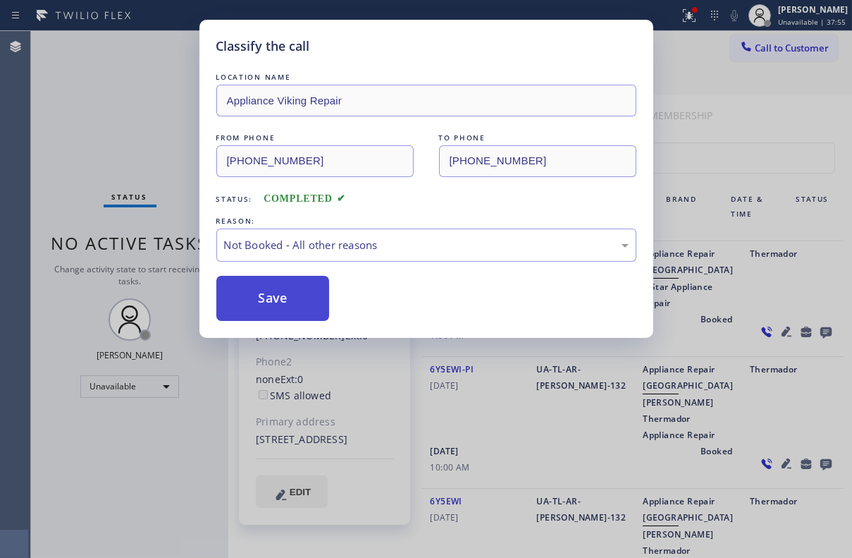
click at [303, 296] on button "Save" at bounding box center [273, 298] width 114 height 45
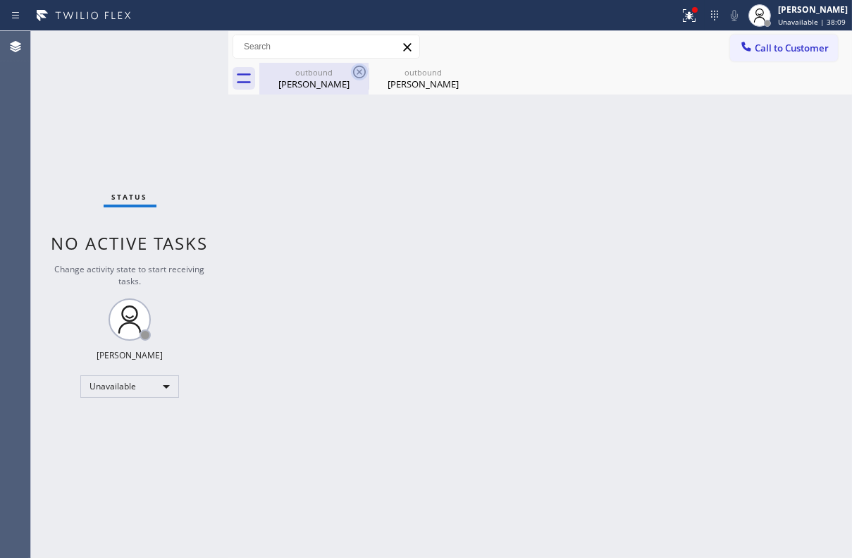
click at [357, 73] on icon at bounding box center [359, 72] width 13 height 13
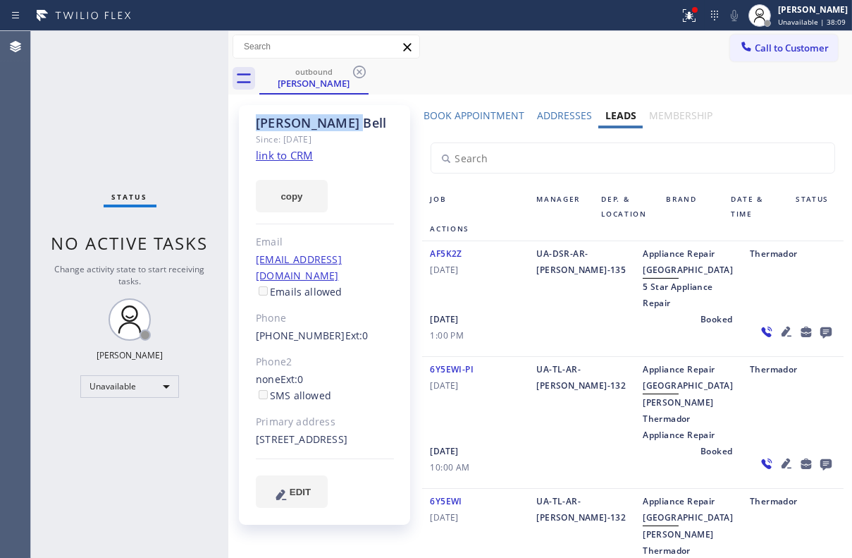
click at [357, 73] on icon at bounding box center [359, 72] width 13 height 13
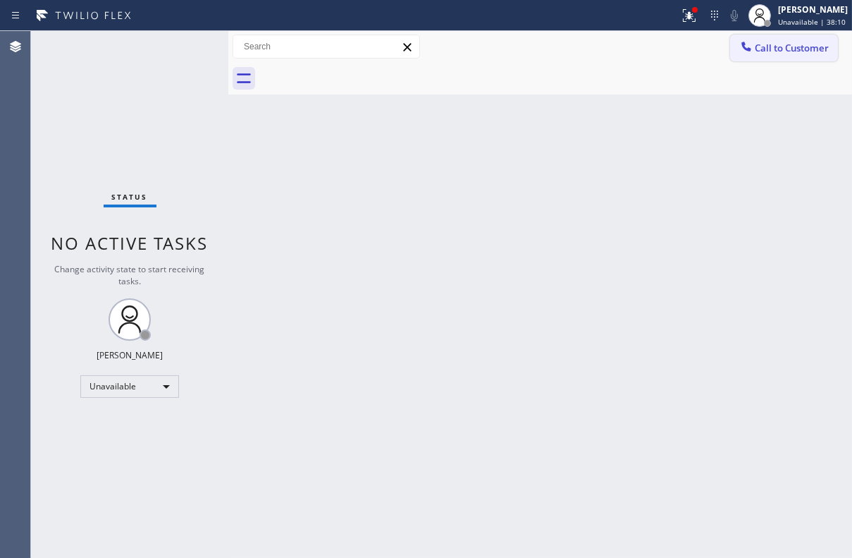
click at [776, 47] on span "Call to Customer" at bounding box center [792, 48] width 74 height 13
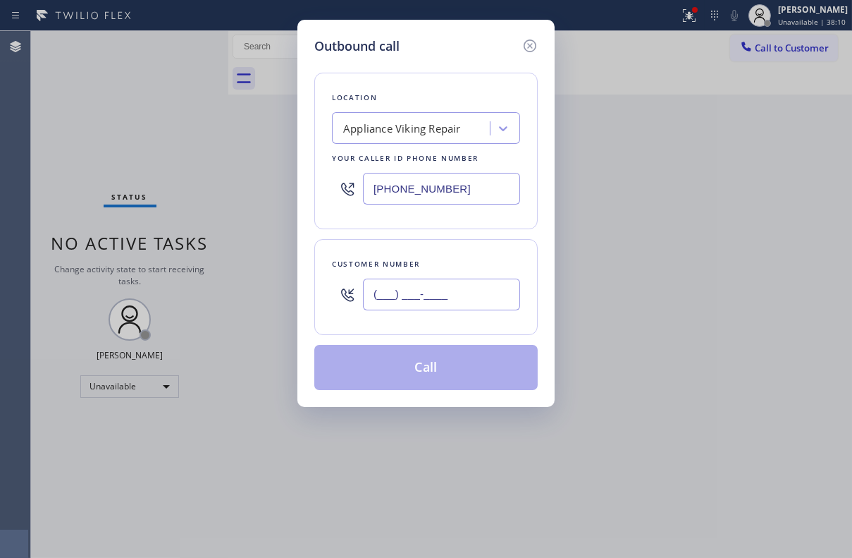
click at [402, 298] on input "(___) ___-____" at bounding box center [441, 295] width 157 height 32
paste input "760) 799-3509"
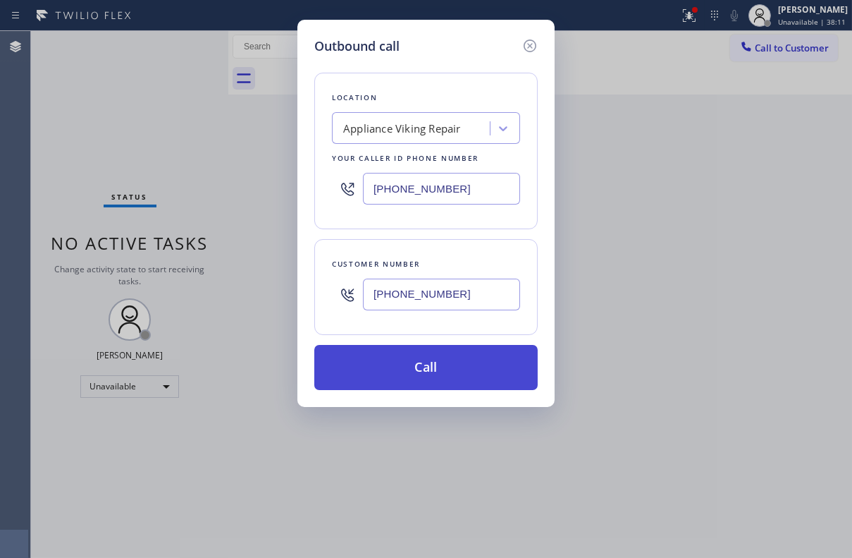
type input "[PHONE_NUMBER]"
click at [433, 374] on button "Call" at bounding box center [426, 367] width 224 height 45
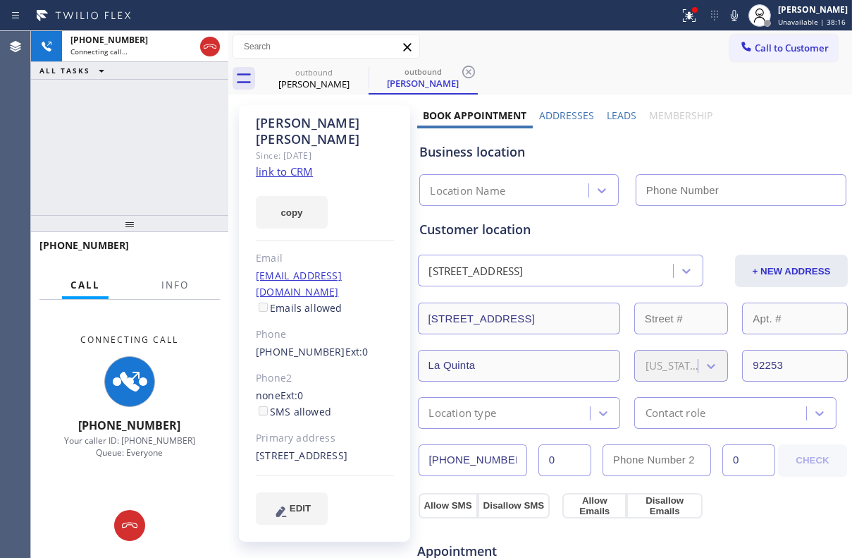
type input "[PHONE_NUMBER]"
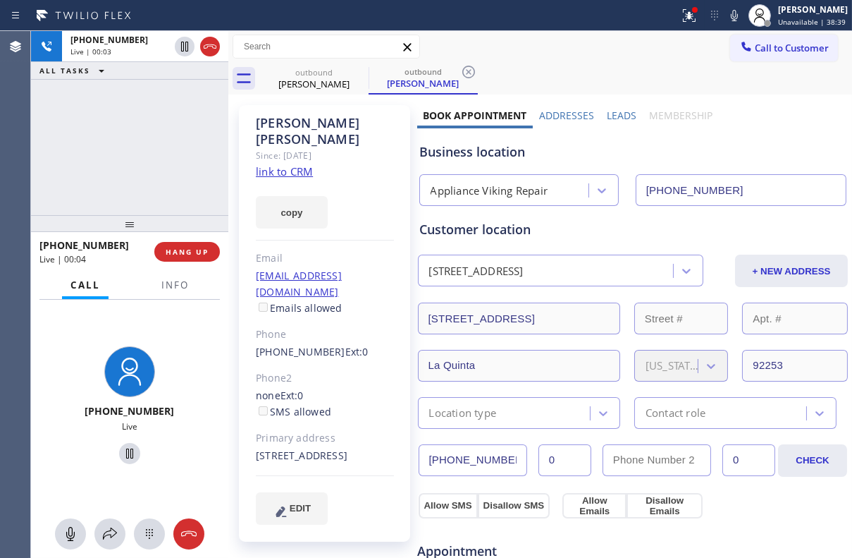
click at [611, 109] on label "Leads" at bounding box center [622, 115] width 30 height 13
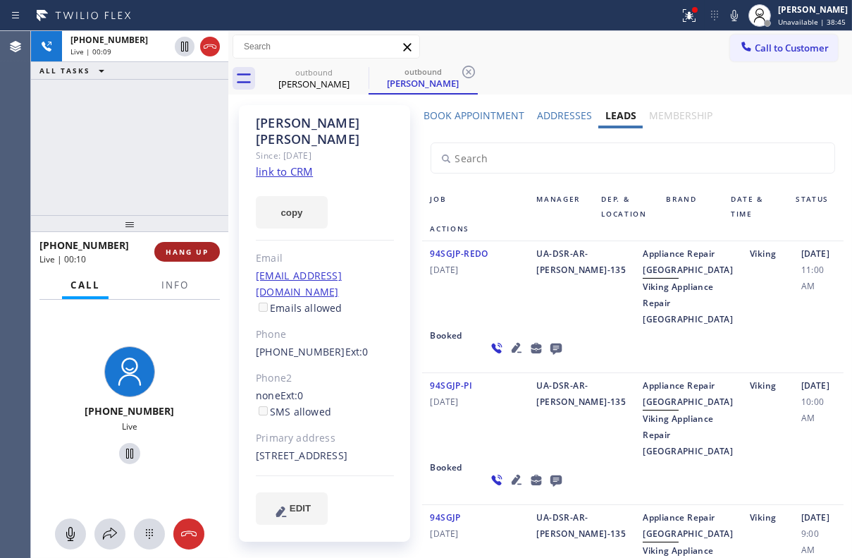
click at [206, 247] on span "HANG UP" at bounding box center [187, 252] width 43 height 10
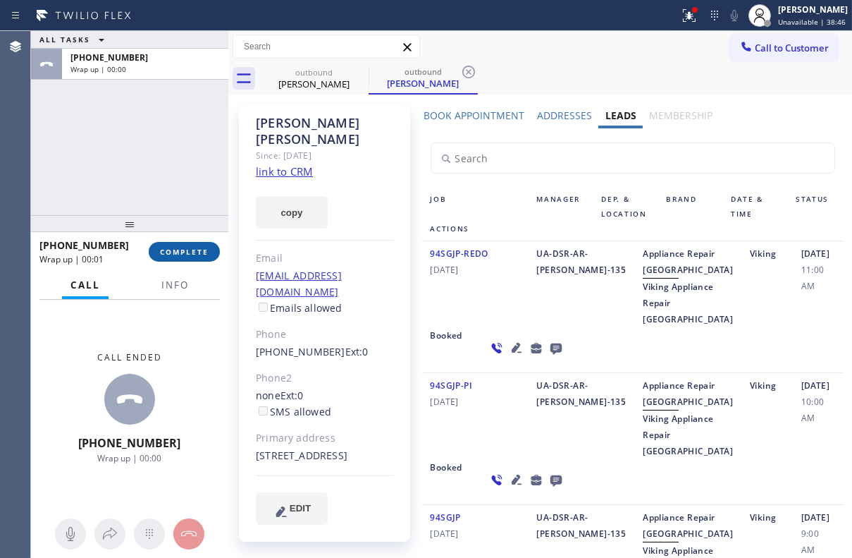
click at [183, 243] on button "COMPLETE" at bounding box center [184, 252] width 71 height 20
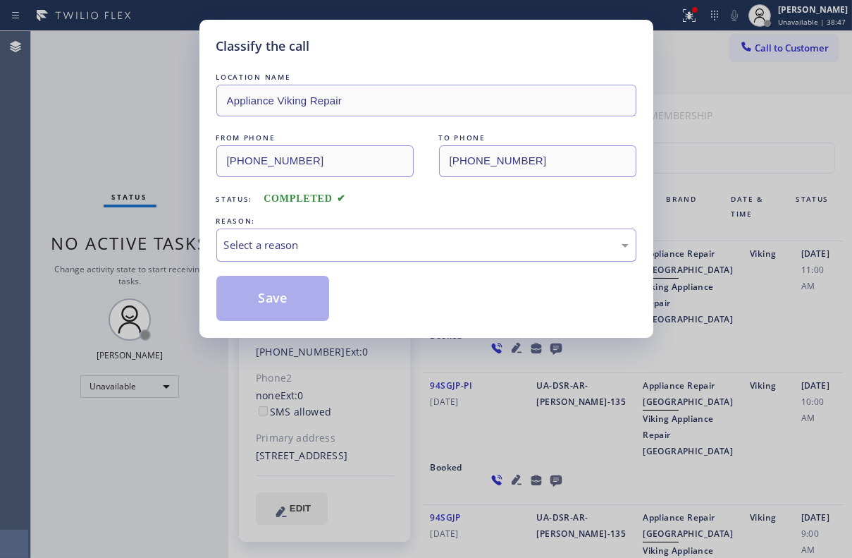
click at [332, 244] on div "Select a reason" at bounding box center [426, 245] width 405 height 16
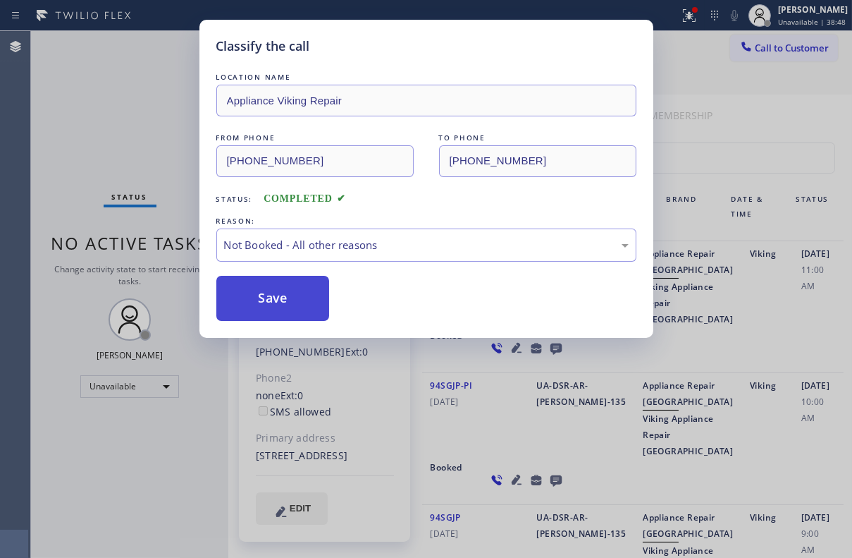
click at [273, 297] on button "Save" at bounding box center [273, 298] width 114 height 45
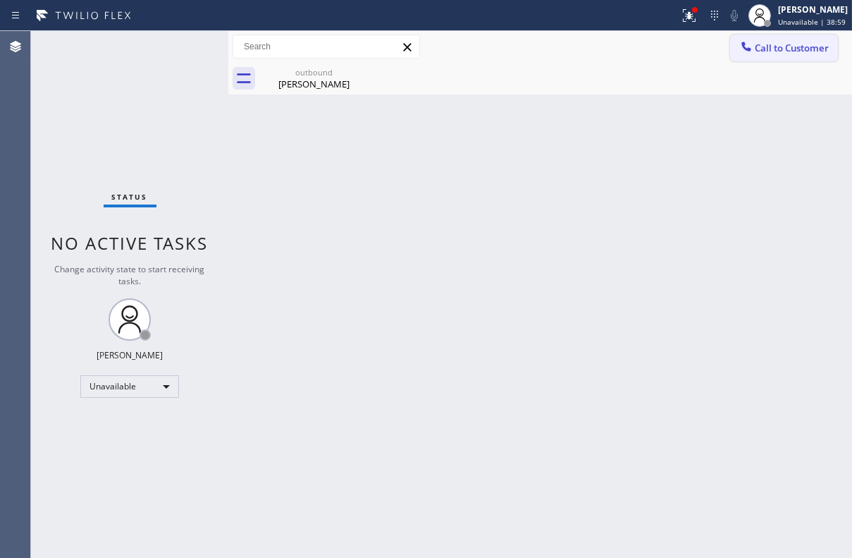
click at [795, 48] on span "Call to Customer" at bounding box center [792, 48] width 74 height 13
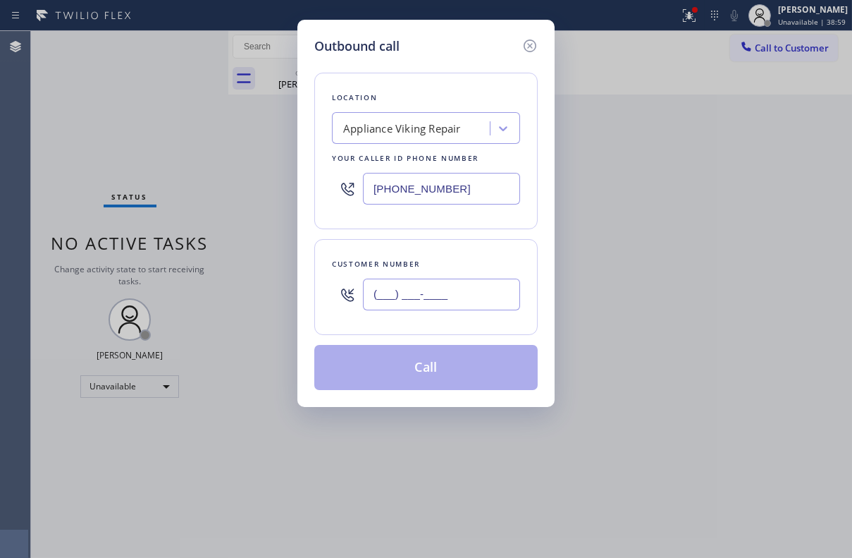
click at [394, 288] on input "(___) ___-____" at bounding box center [441, 295] width 157 height 32
paste input "206) 290-3836"
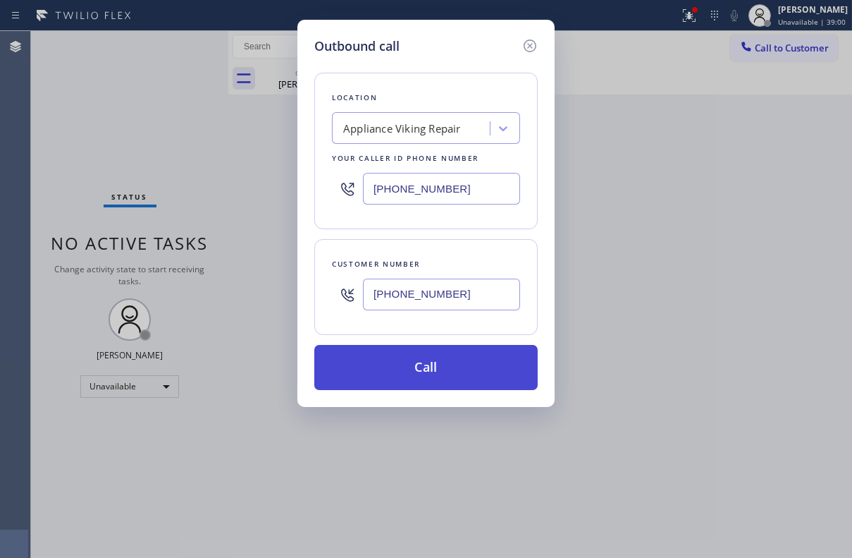
type input "[PHONE_NUMBER]"
click at [434, 358] on button "Call" at bounding box center [426, 367] width 224 height 45
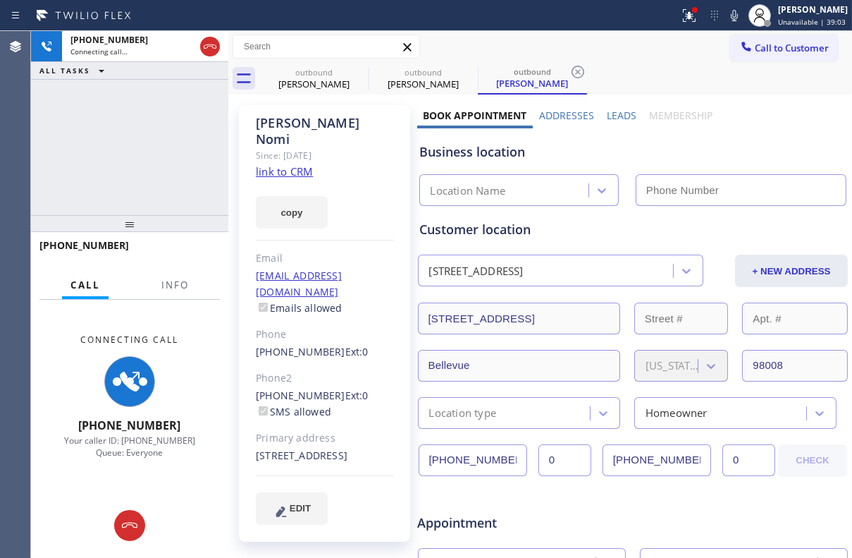
click at [615, 109] on label "Leads" at bounding box center [622, 115] width 30 height 13
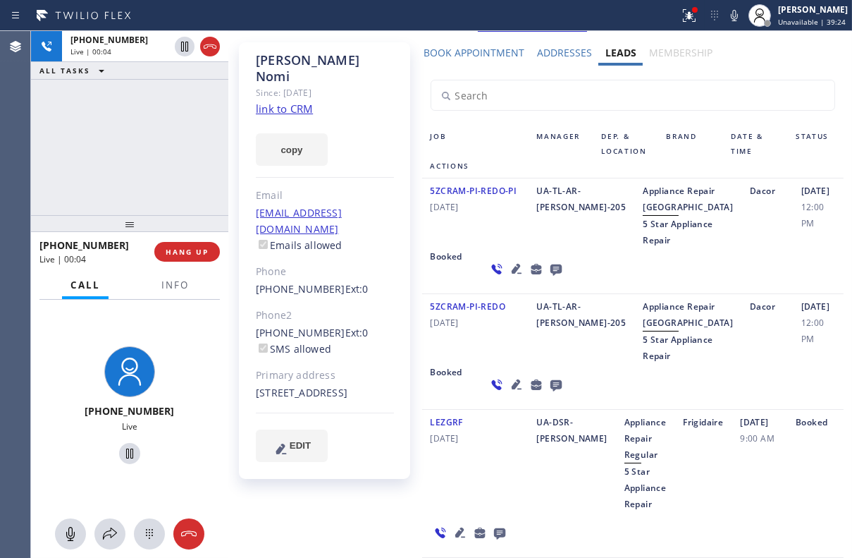
scroll to position [192, 0]
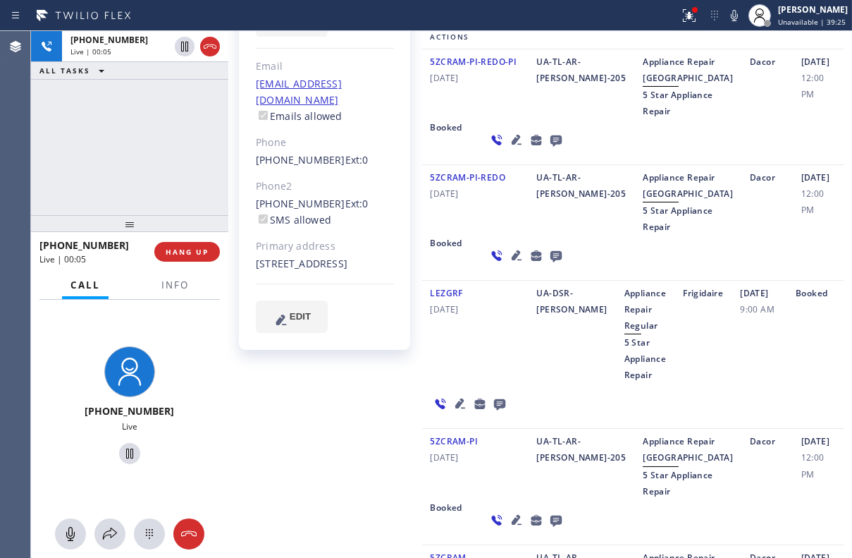
click at [458, 408] on icon at bounding box center [460, 403] width 10 height 10
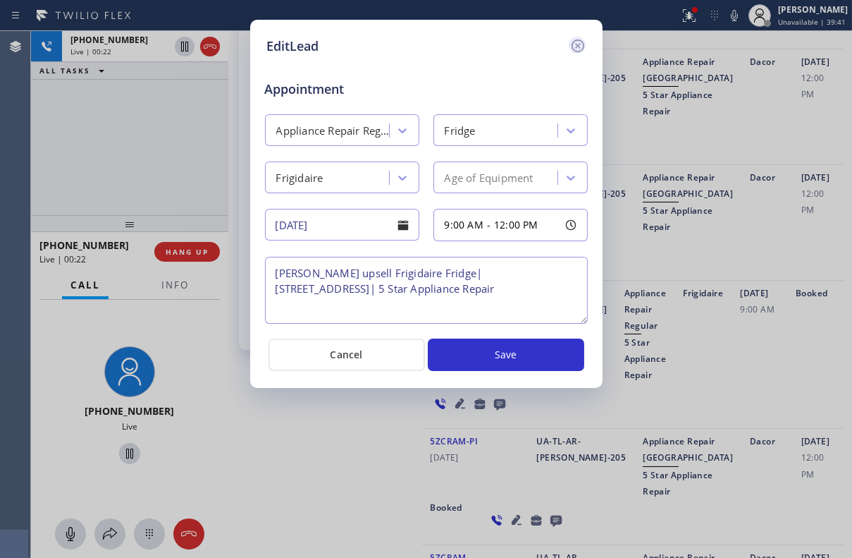
click at [579, 47] on icon at bounding box center [577, 45] width 13 height 13
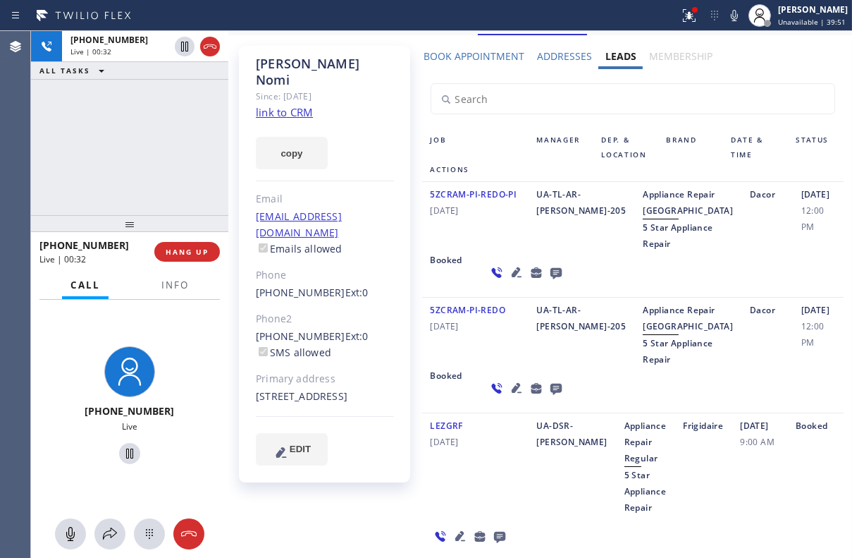
scroll to position [0, 0]
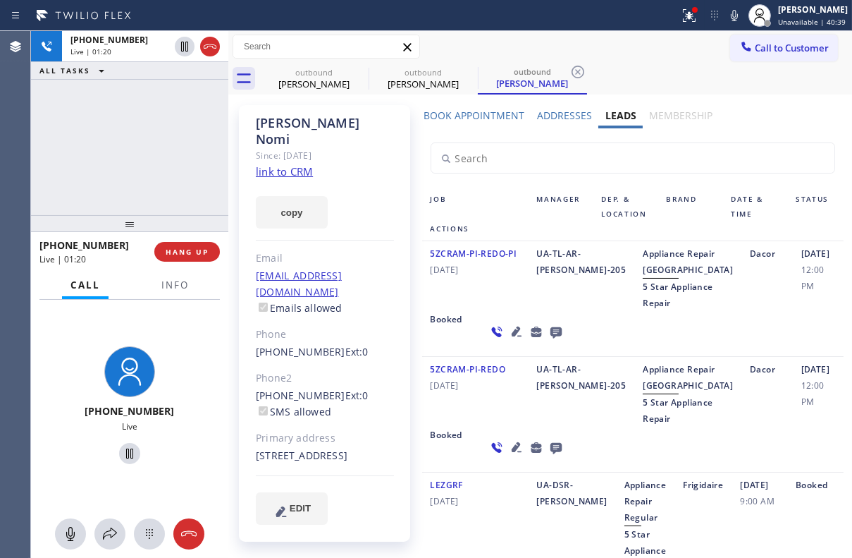
click at [548, 341] on icon at bounding box center [556, 332] width 17 height 18
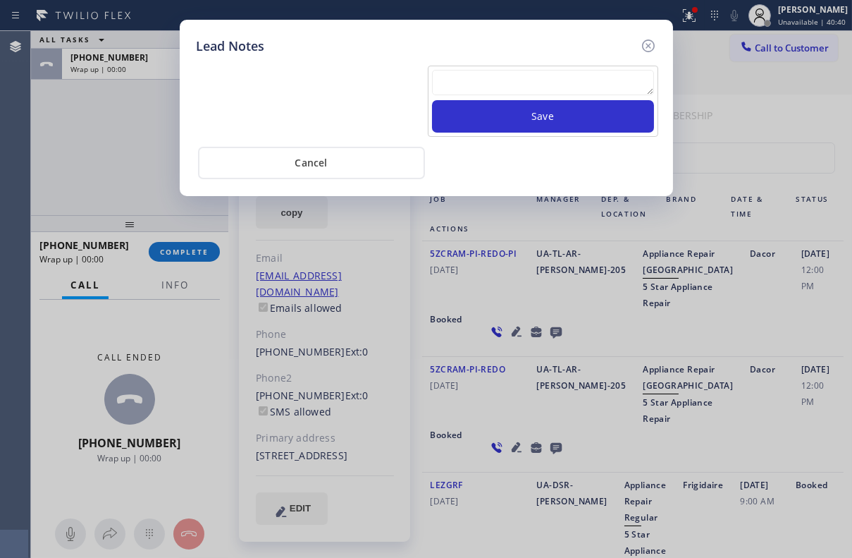
click at [465, 78] on textarea at bounding box center [543, 82] width 222 height 25
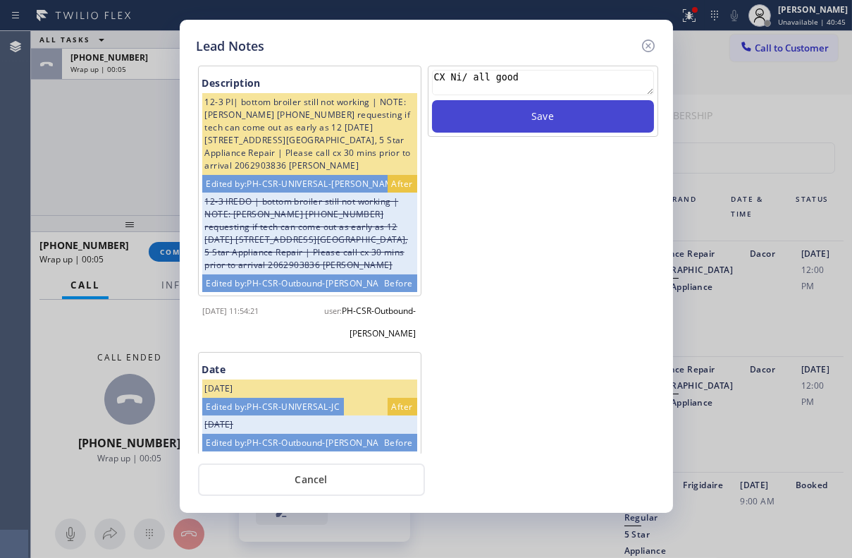
type textarea "CX Ni/ all good"
click at [572, 117] on button "Save" at bounding box center [543, 116] width 222 height 32
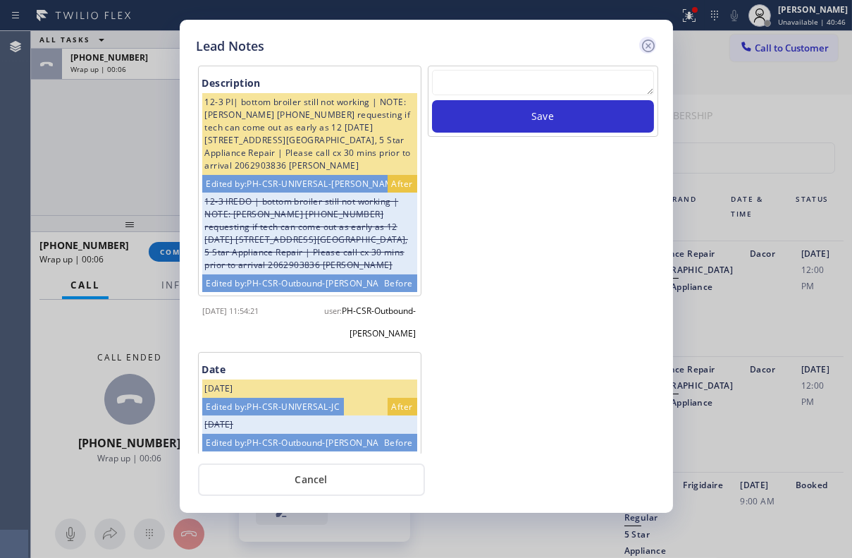
click at [641, 46] on icon at bounding box center [648, 45] width 17 height 17
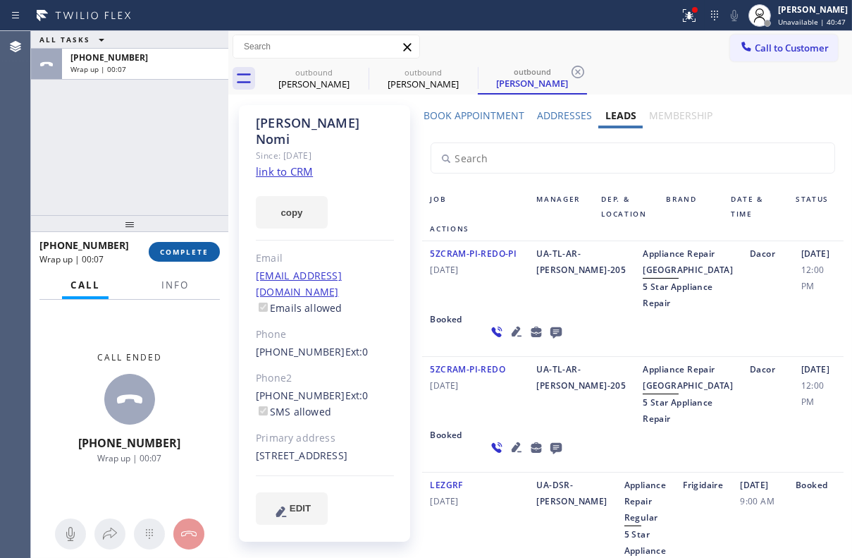
click at [195, 255] on span "COMPLETE" at bounding box center [184, 252] width 49 height 10
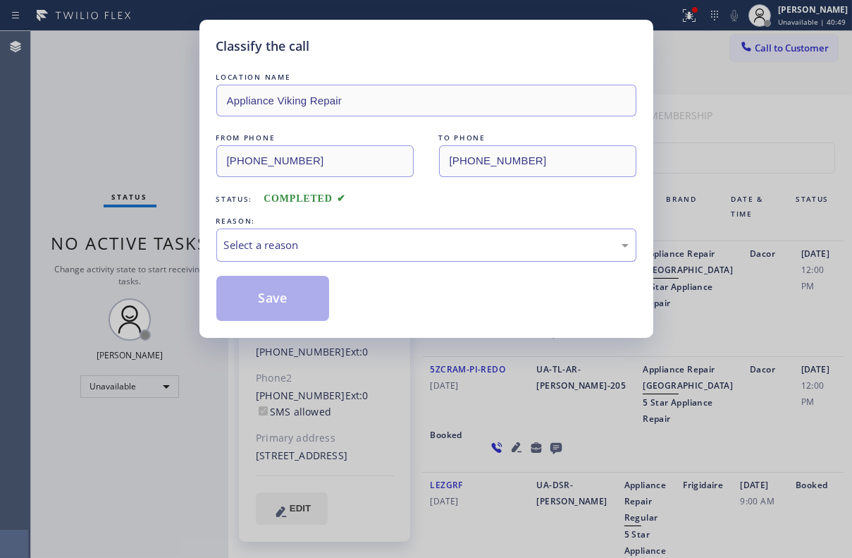
click at [329, 242] on div "Select a reason" at bounding box center [426, 245] width 405 height 16
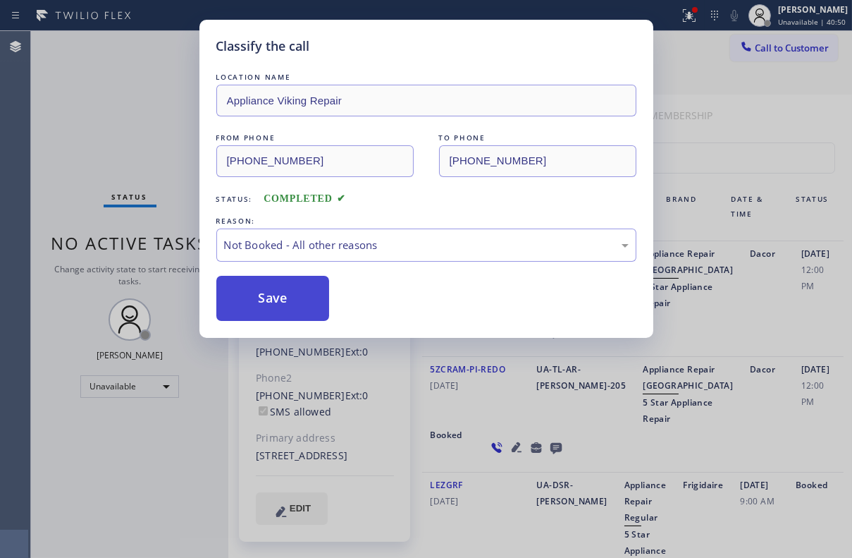
click at [264, 295] on button "Save" at bounding box center [273, 298] width 114 height 45
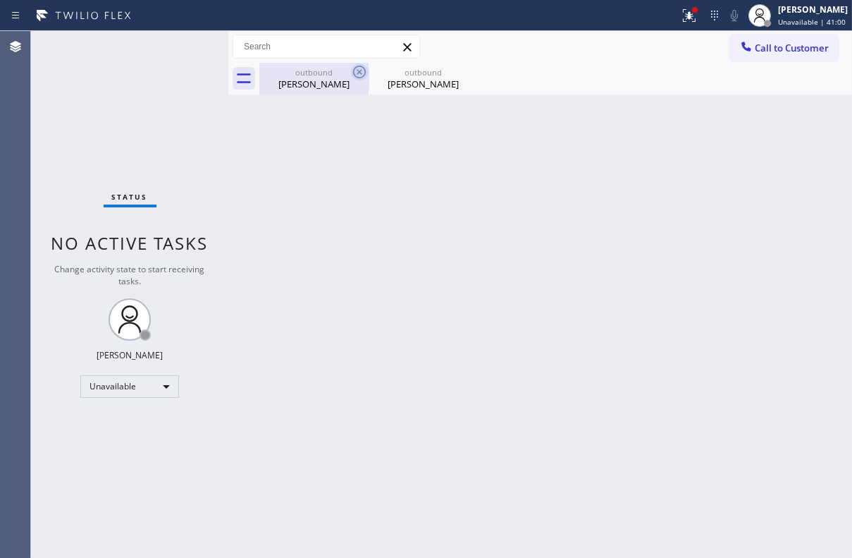
click at [355, 71] on icon at bounding box center [359, 71] width 17 height 17
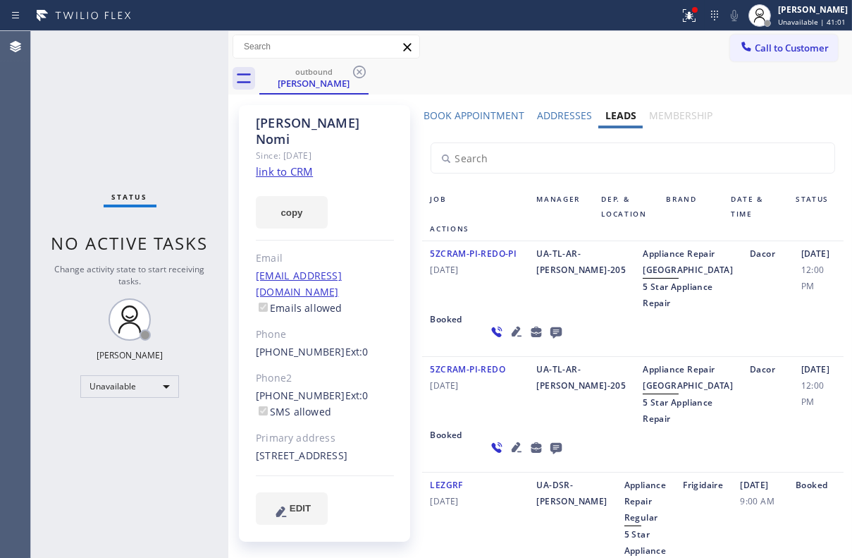
click at [355, 71] on icon at bounding box center [359, 71] width 17 height 17
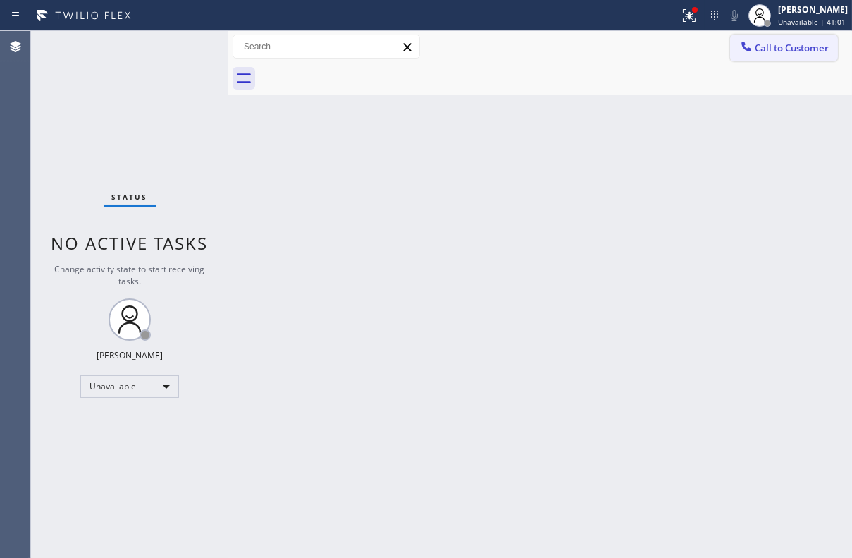
click at [747, 59] on button "Call to Customer" at bounding box center [785, 48] width 108 height 27
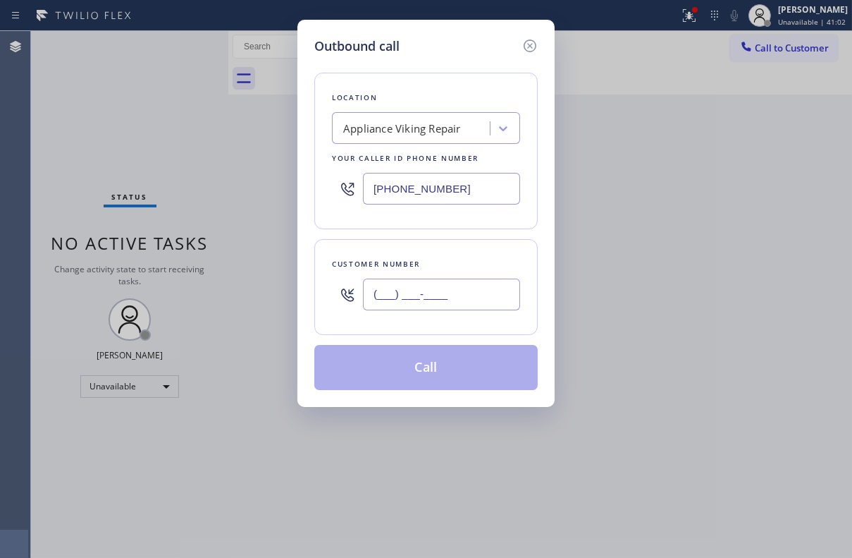
click at [410, 300] on input "(___) ___-____" at bounding box center [441, 295] width 157 height 32
paste input "646) 265-7997"
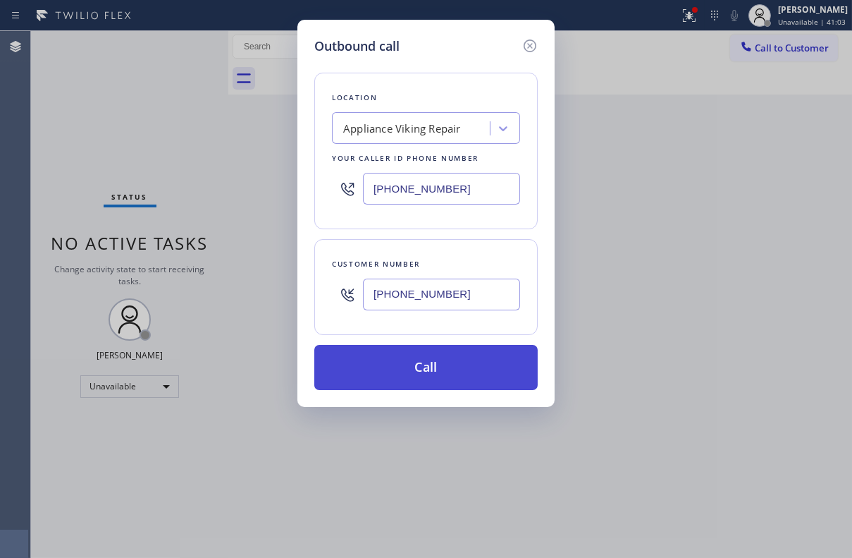
type input "[PHONE_NUMBER]"
click at [427, 360] on button "Call" at bounding box center [426, 367] width 224 height 45
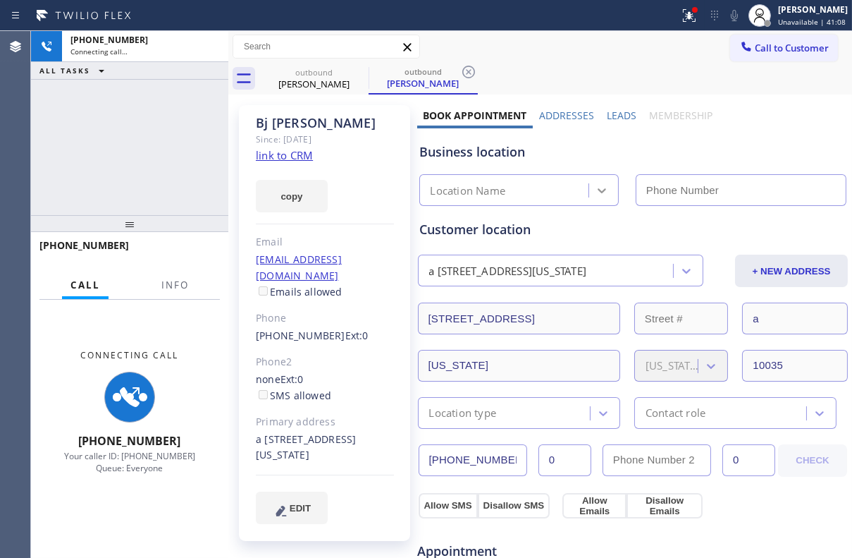
type input "[PHONE_NUMBER]"
click at [620, 113] on label "Leads" at bounding box center [622, 115] width 30 height 13
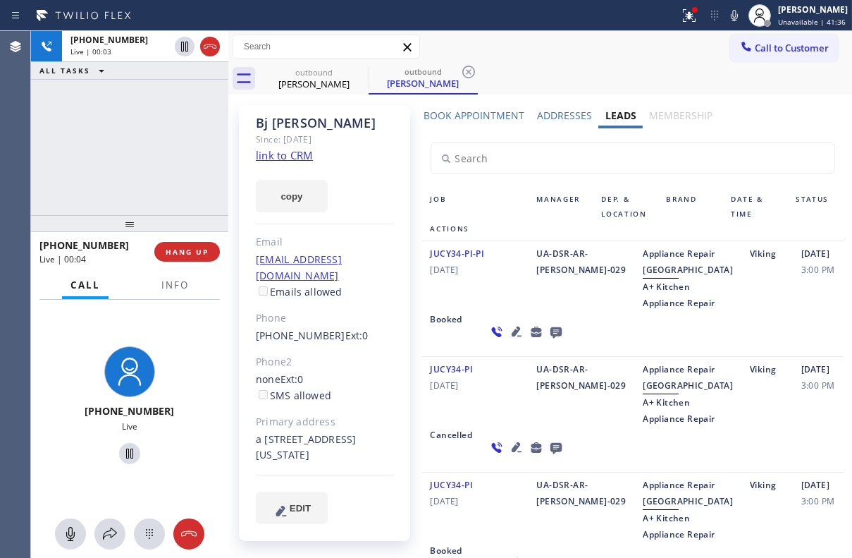
click at [204, 240] on div "[PHONE_NUMBER] Live | 00:04 HANG UP" at bounding box center [129, 251] width 181 height 37
click at [199, 247] on span "HANG UP" at bounding box center [187, 252] width 43 height 10
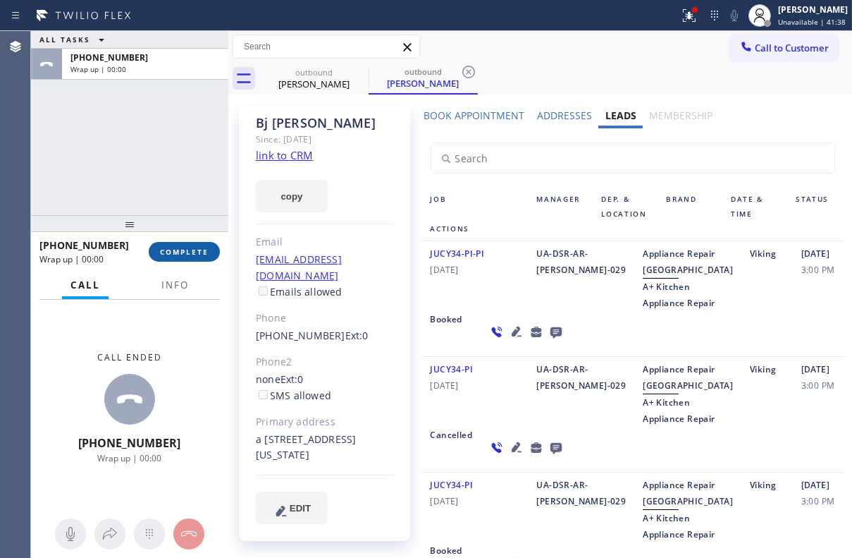
click at [154, 250] on button "COMPLETE" at bounding box center [184, 252] width 71 height 20
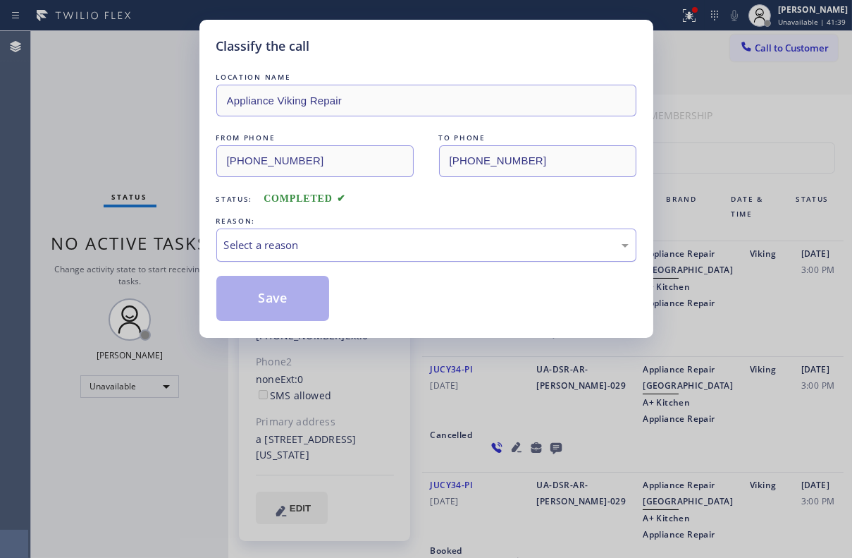
click at [326, 249] on div "Select a reason" at bounding box center [426, 245] width 405 height 16
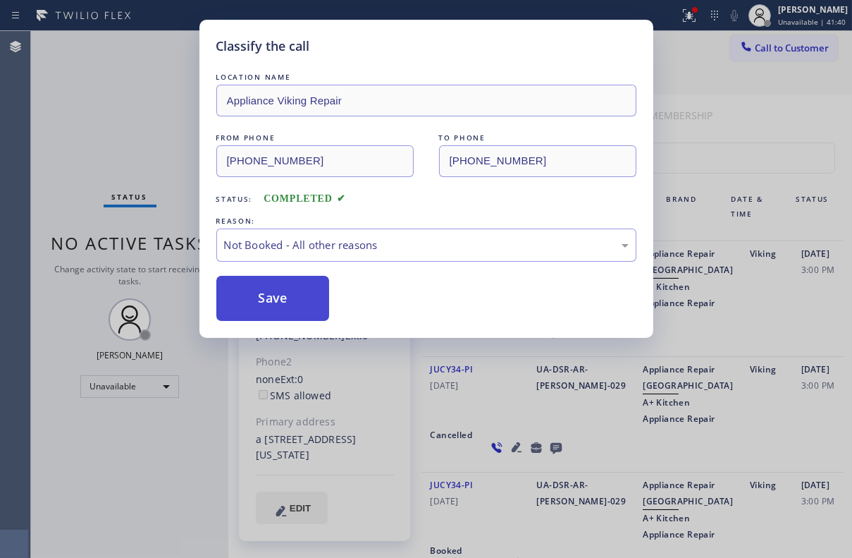
click at [267, 301] on button "Save" at bounding box center [273, 298] width 114 height 45
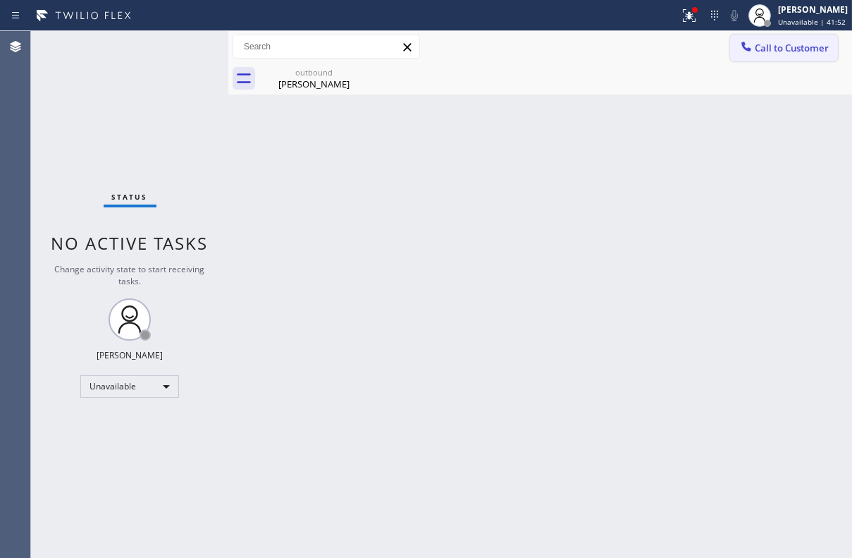
click at [773, 44] on span "Call to Customer" at bounding box center [792, 48] width 74 height 13
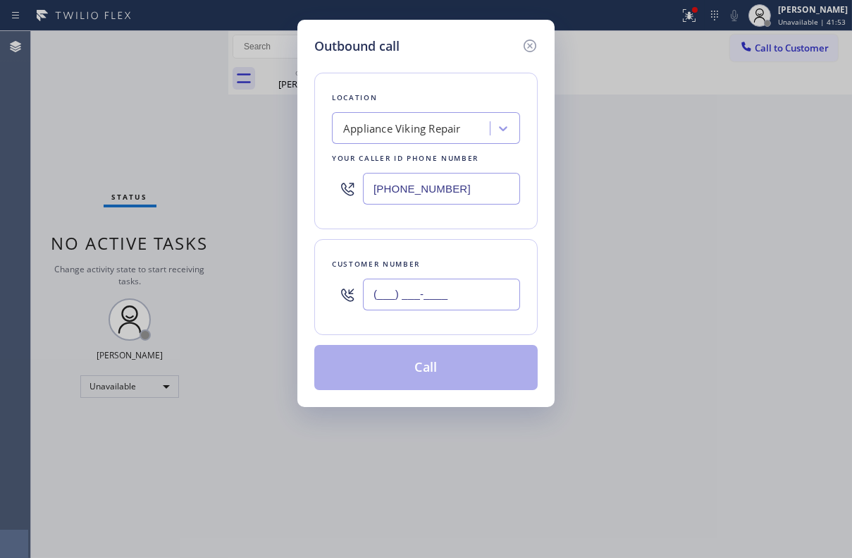
click at [388, 291] on input "(___) ___-____" at bounding box center [441, 295] width 157 height 32
paste input "323) 363-2254"
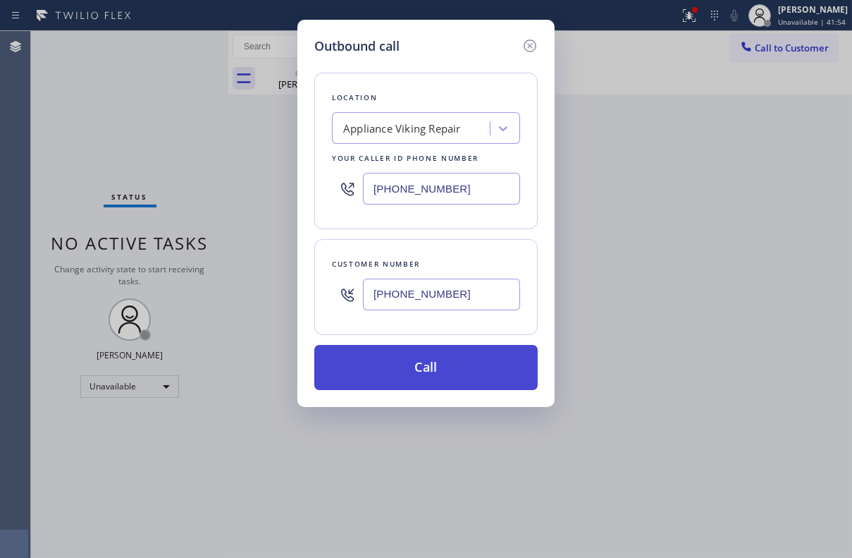
type input "[PHONE_NUMBER]"
click at [416, 381] on button "Call" at bounding box center [426, 367] width 224 height 45
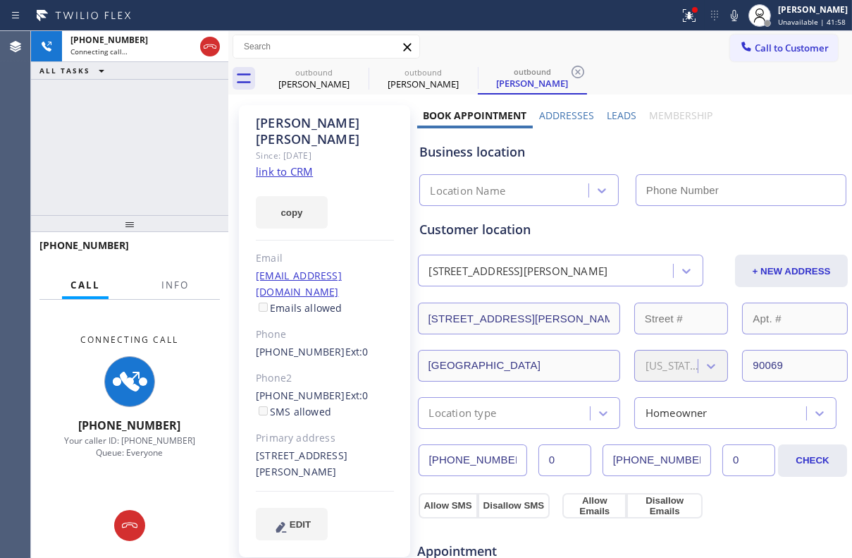
type input "[PHONE_NUMBER]"
click at [610, 115] on label "Leads" at bounding box center [622, 115] width 30 height 13
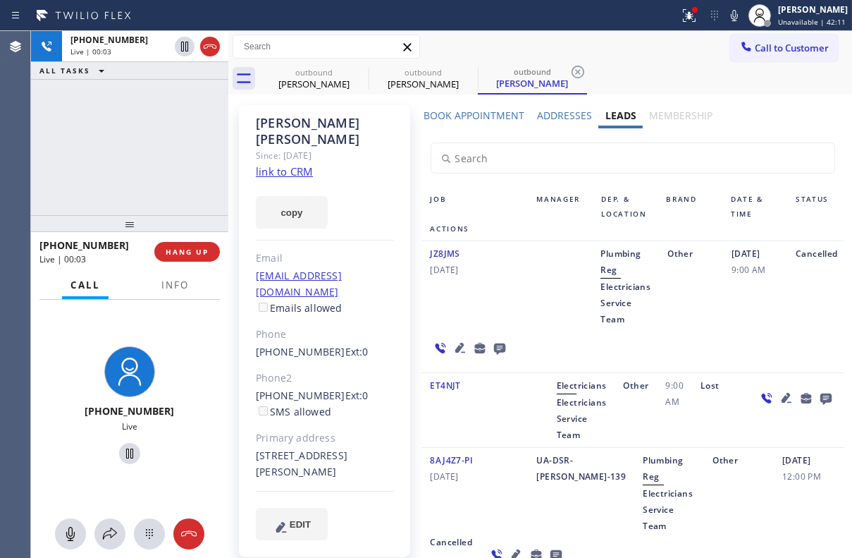
click at [456, 344] on icon at bounding box center [460, 347] width 17 height 17
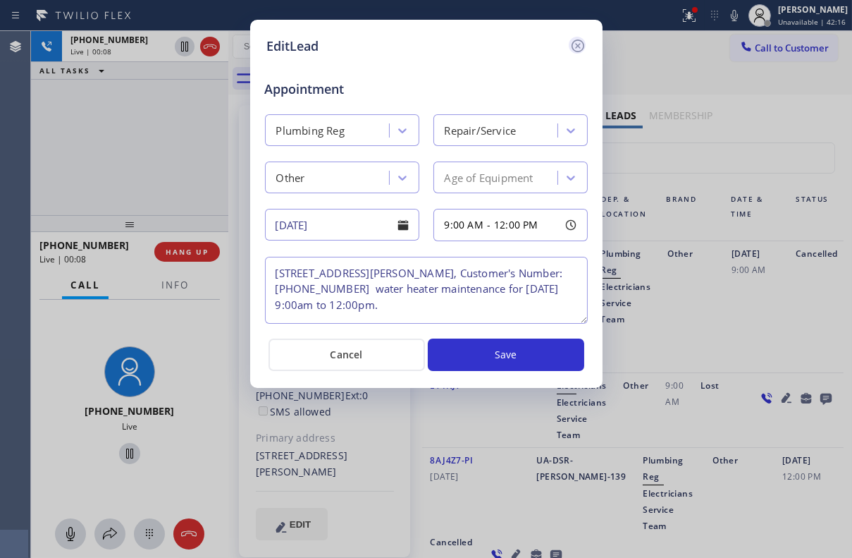
click at [577, 42] on icon at bounding box center [578, 45] width 17 height 17
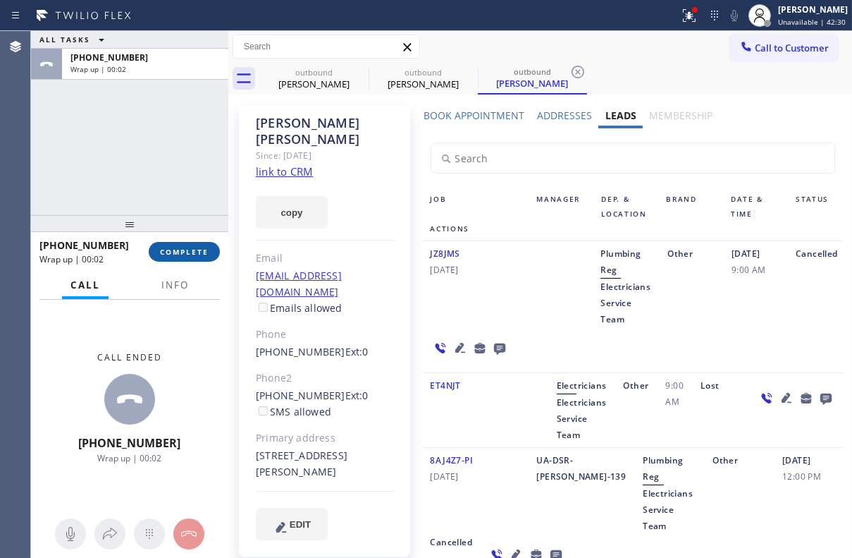
click at [190, 254] on span "COMPLETE" at bounding box center [184, 252] width 49 height 10
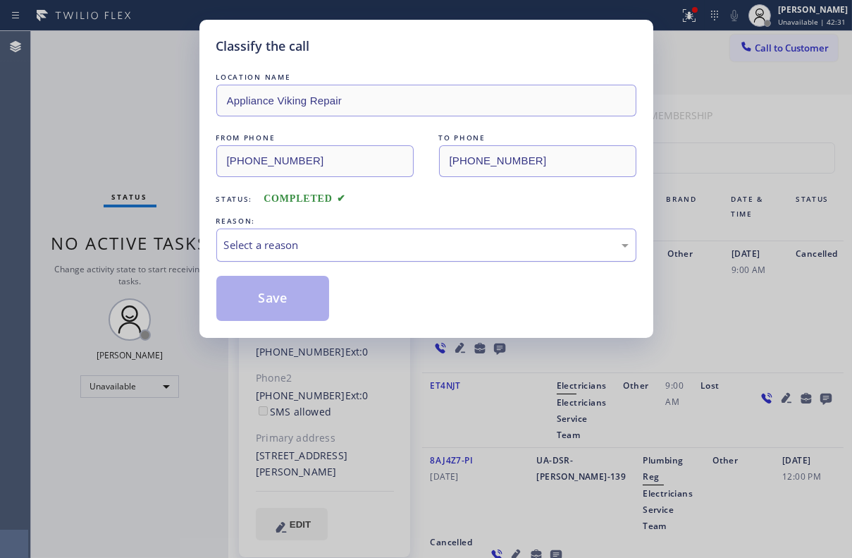
click at [336, 243] on div "Select a reason" at bounding box center [426, 245] width 405 height 16
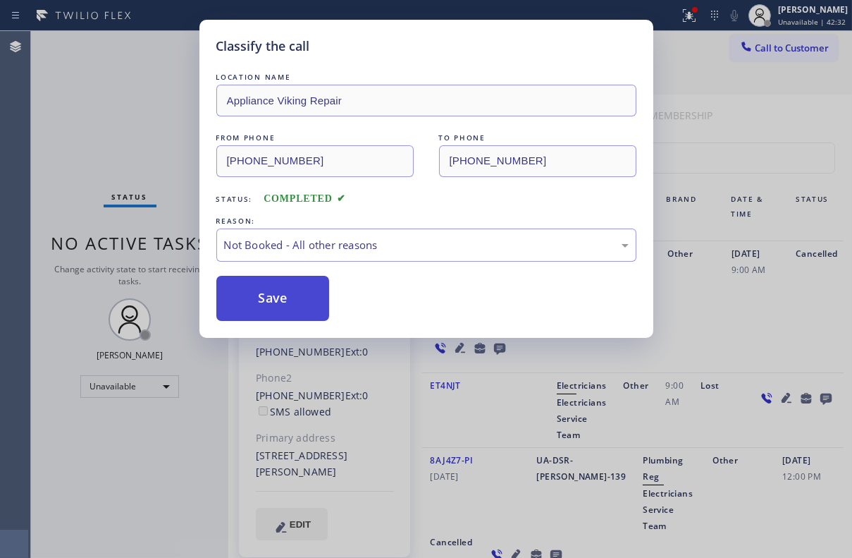
click at [255, 291] on button "Save" at bounding box center [273, 298] width 114 height 45
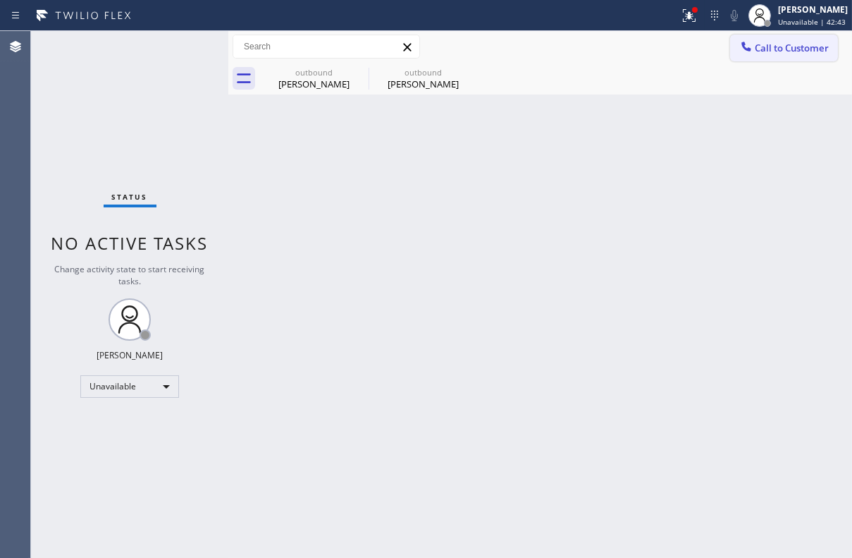
click at [780, 51] on span "Call to Customer" at bounding box center [792, 48] width 74 height 13
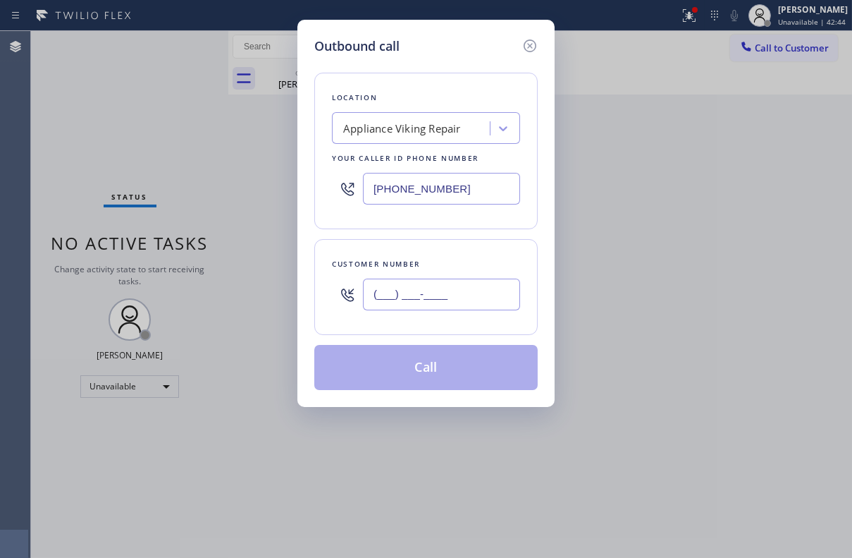
click at [410, 298] on input "(___) ___-____" at bounding box center [441, 295] width 157 height 32
paste input "954) 980-8648"
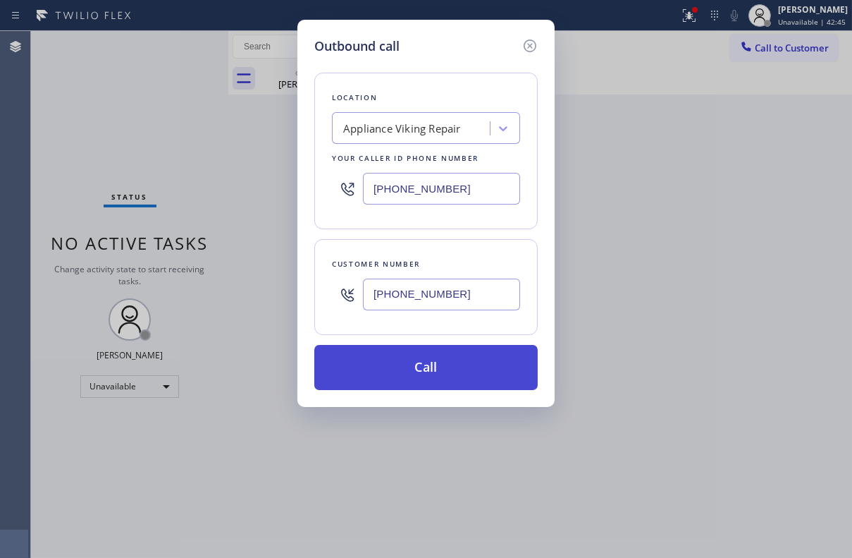
type input "[PHONE_NUMBER]"
click at [430, 381] on button "Call" at bounding box center [426, 367] width 224 height 45
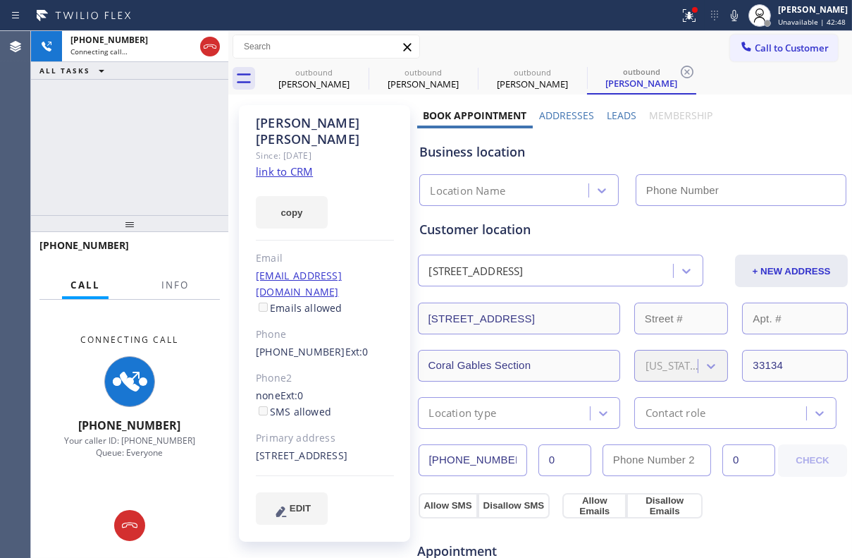
click at [616, 118] on label "Leads" at bounding box center [622, 115] width 30 height 13
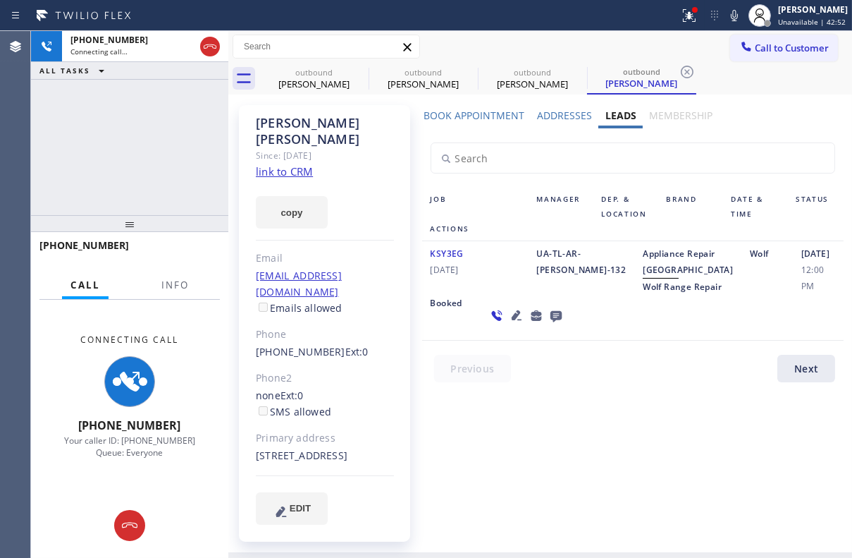
click at [511, 320] on icon at bounding box center [516, 315] width 10 height 10
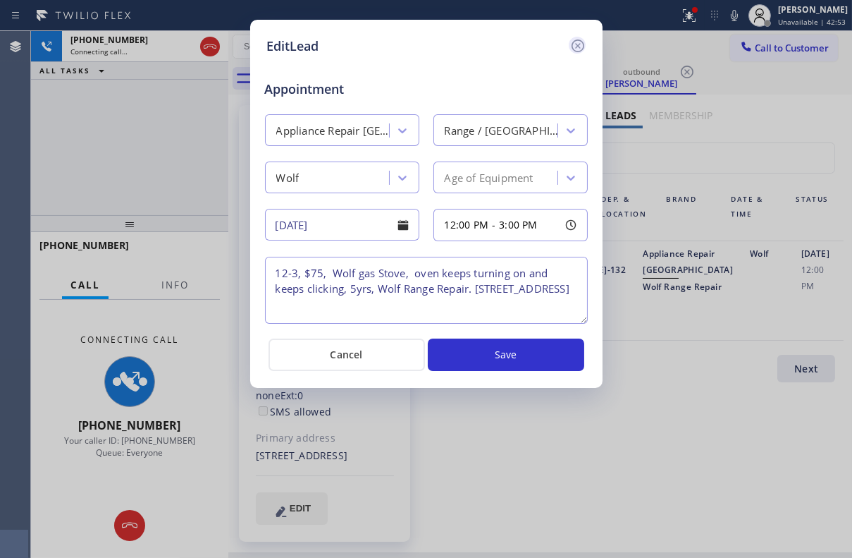
click at [580, 42] on icon at bounding box center [578, 45] width 17 height 17
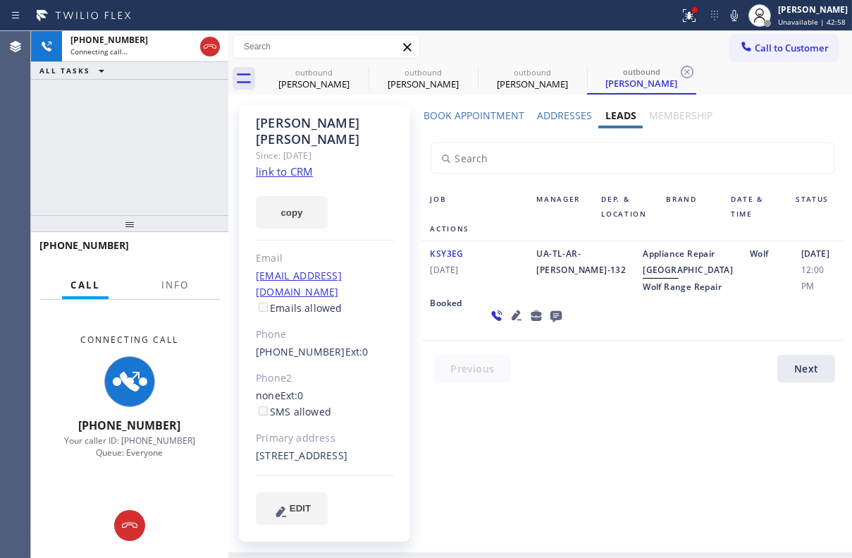
click at [548, 324] on icon at bounding box center [556, 316] width 17 height 18
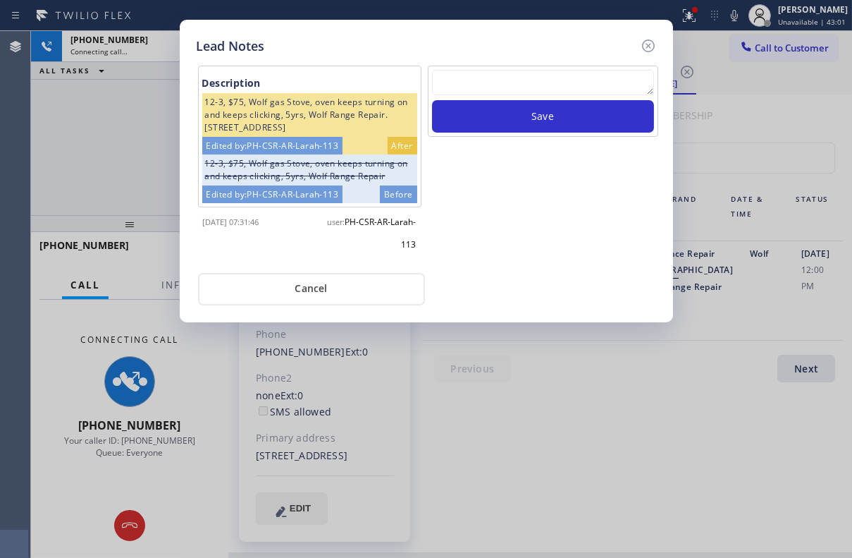
click at [531, 73] on textarea at bounding box center [543, 82] width 222 height 25
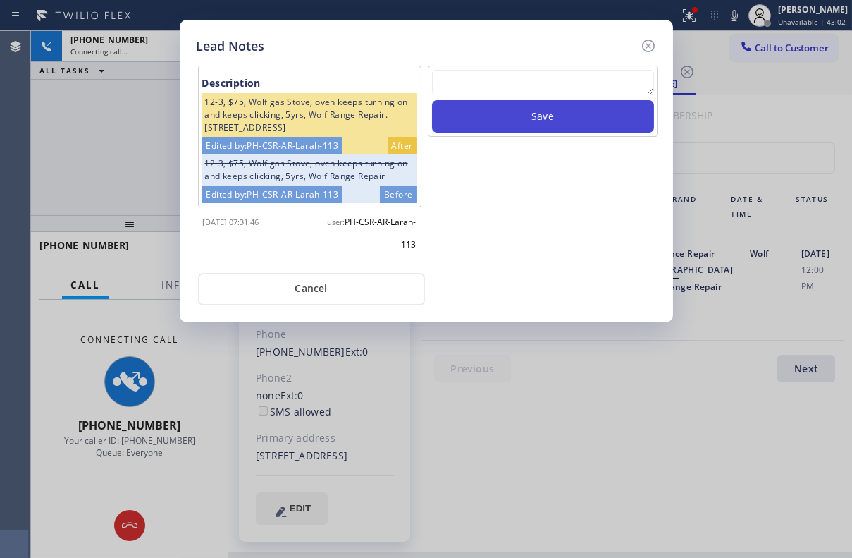
paste textarea "Routed to Voice mail// If CX will call back please transfer to me- Love:*"
type textarea "Routed to Voice mail// If CX will call back please transfer to me- Love:*"
click at [539, 111] on button "Save" at bounding box center [543, 116] width 222 height 32
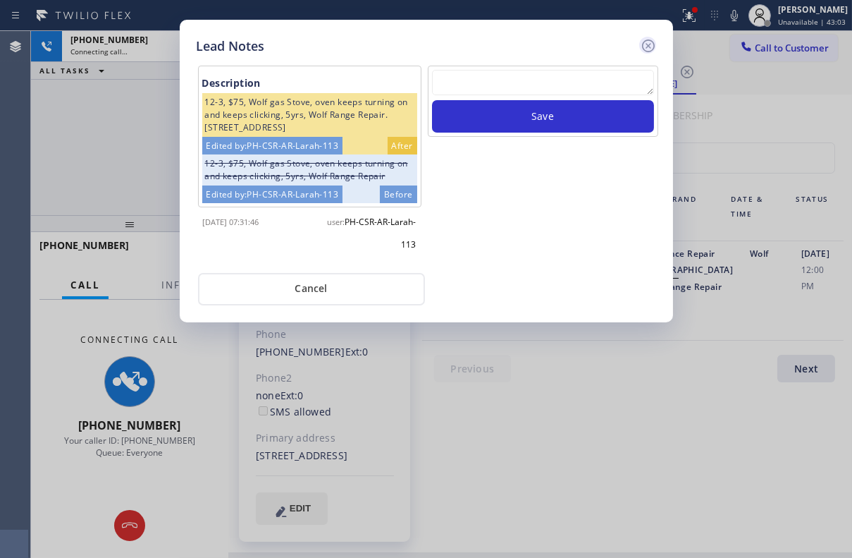
click at [647, 44] on icon at bounding box center [648, 45] width 13 height 13
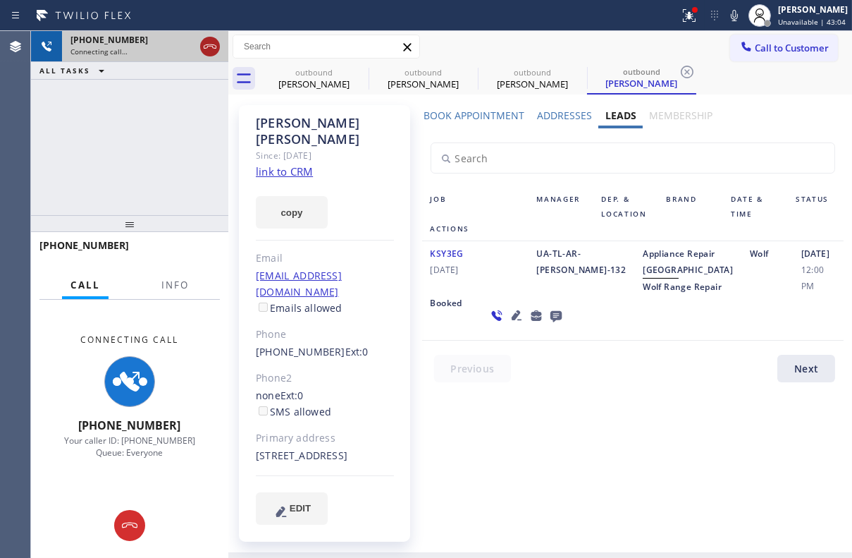
click at [212, 47] on icon at bounding box center [210, 46] width 13 height 4
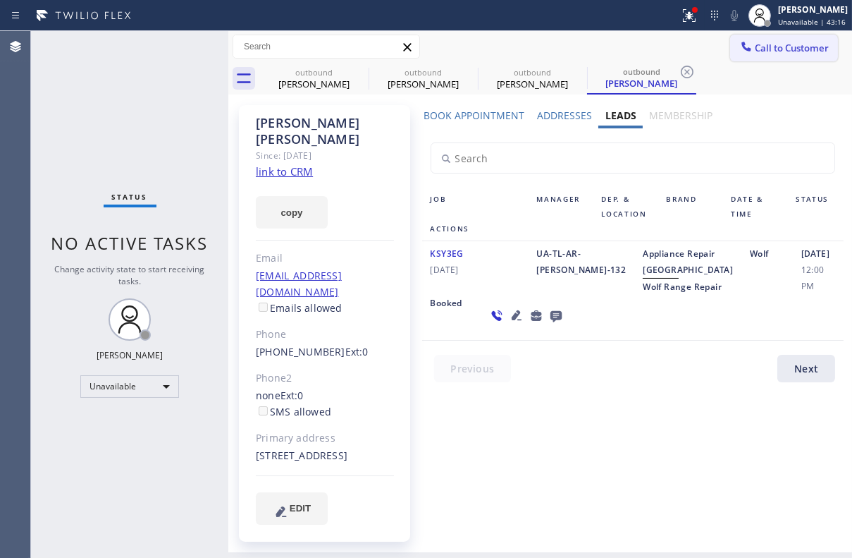
click at [777, 52] on span "Call to Customer" at bounding box center [792, 48] width 74 height 13
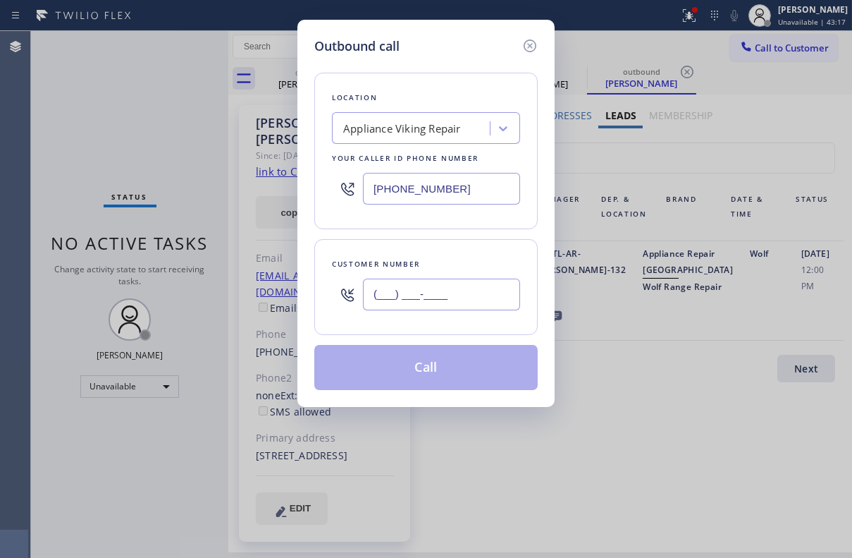
click at [470, 295] on input "(___) ___-____" at bounding box center [441, 295] width 157 height 32
paste input "650) 868-3229"
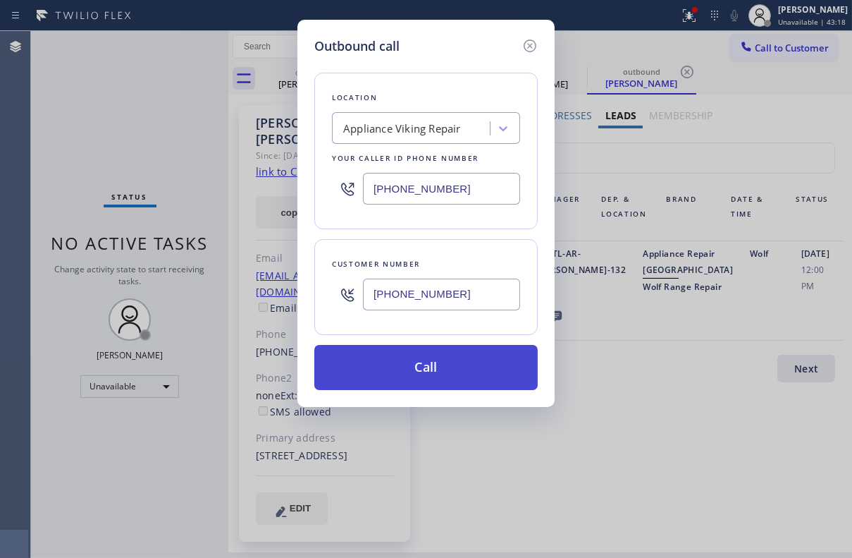
type input "[PHONE_NUMBER]"
click at [450, 372] on button "Call" at bounding box center [426, 367] width 224 height 45
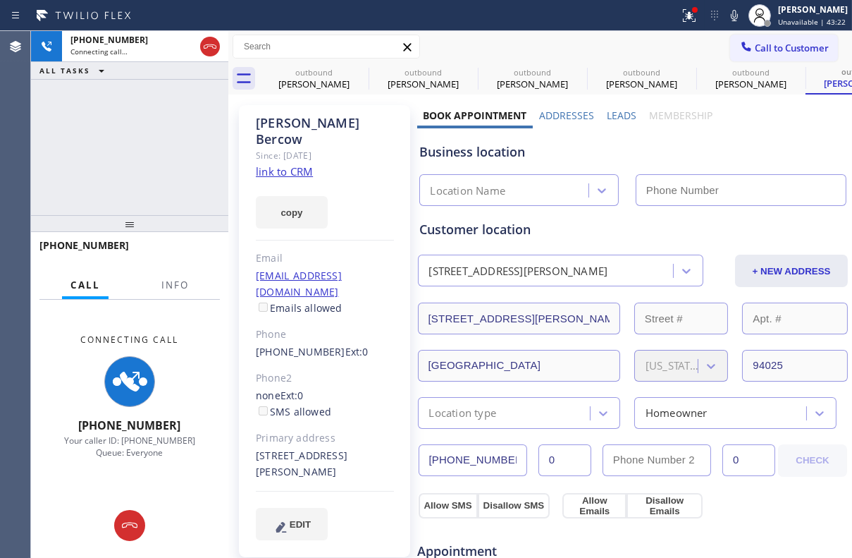
type input "[PHONE_NUMBER]"
click at [620, 109] on label "Leads" at bounding box center [622, 115] width 30 height 13
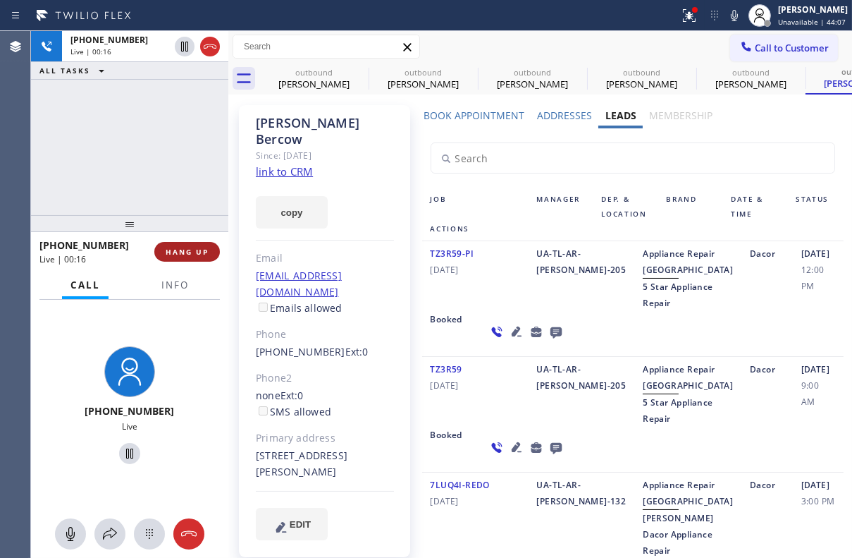
click at [166, 256] on span "HANG UP" at bounding box center [187, 252] width 43 height 10
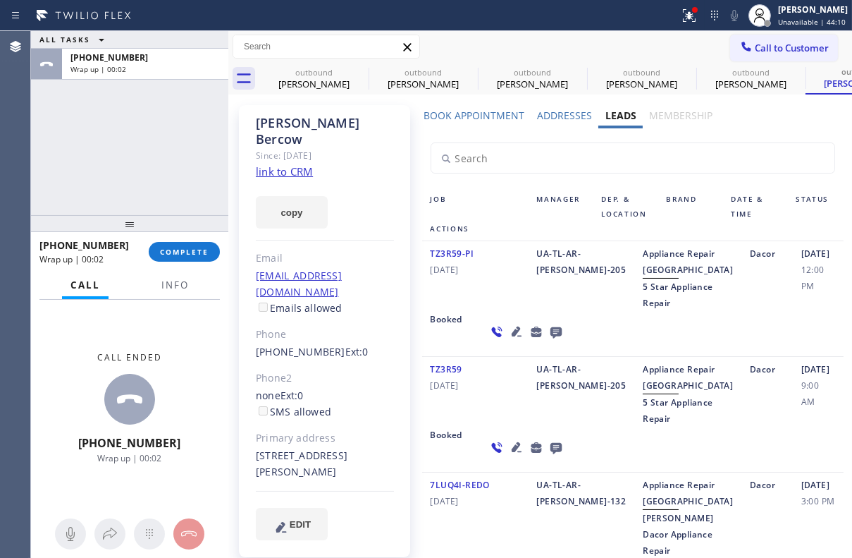
click at [550, 338] on icon at bounding box center [555, 332] width 11 height 11
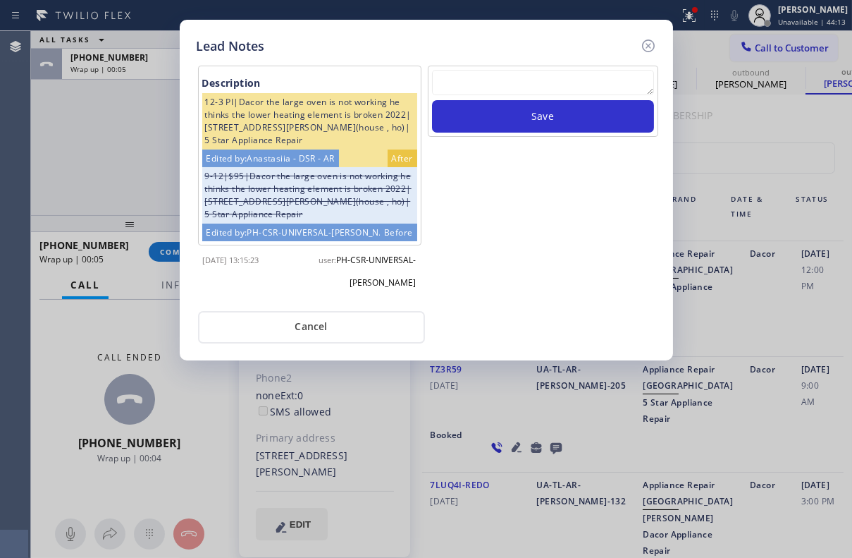
click at [499, 84] on textarea at bounding box center [543, 82] width 222 height 25
paste textarea "Routed to Voice mail// If CX will call back please transfer to me- Love:*"
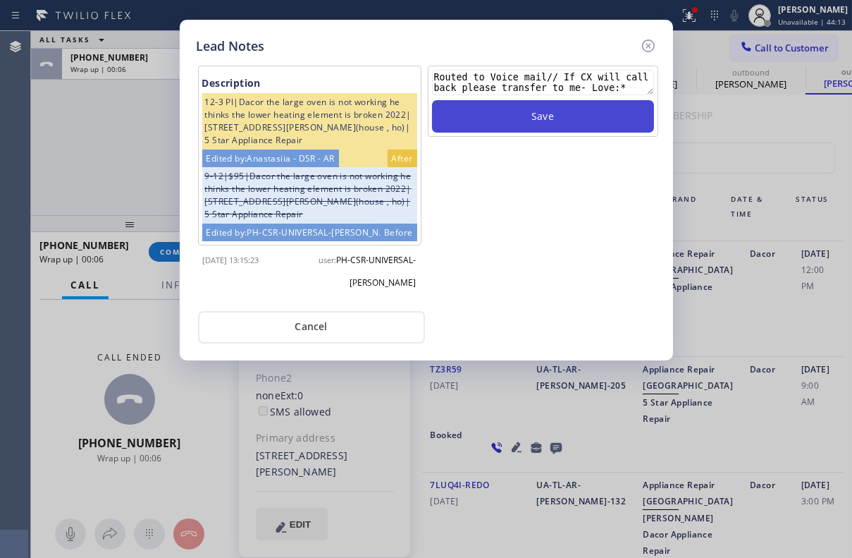
type textarea "Routed to Voice mail// If CX will call back please transfer to me- Love:*"
click at [532, 116] on button "Save" at bounding box center [543, 116] width 222 height 32
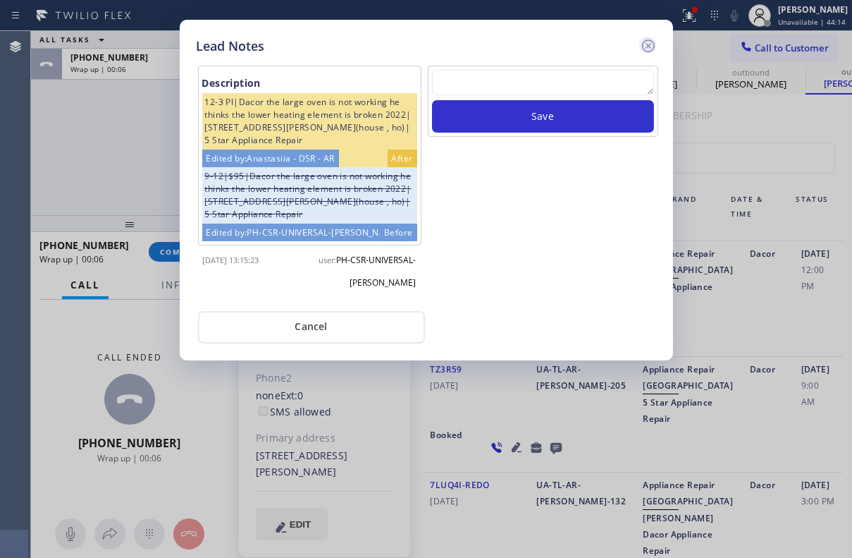
click at [642, 49] on icon at bounding box center [648, 45] width 17 height 17
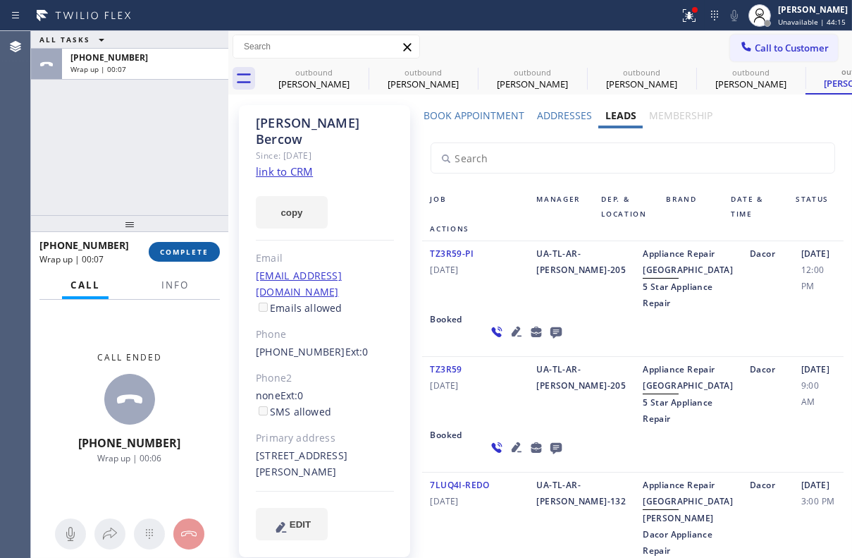
click at [191, 248] on span "COMPLETE" at bounding box center [184, 252] width 49 height 10
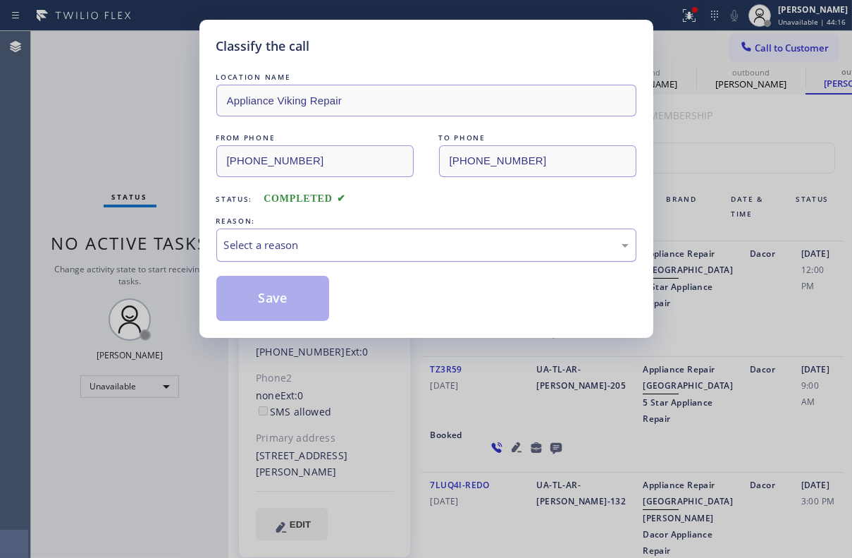
click at [377, 255] on div "Select a reason" at bounding box center [426, 244] width 420 height 33
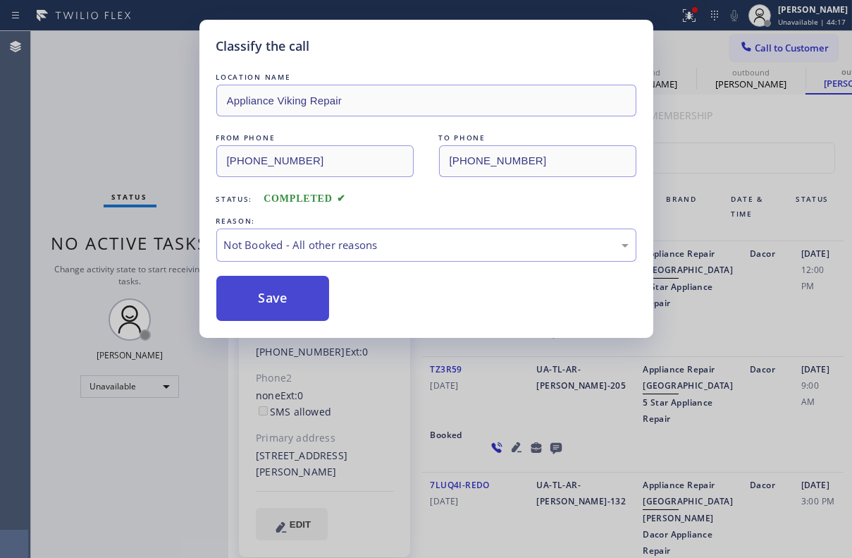
drag, startPoint x: 331, startPoint y: 303, endPoint x: 319, endPoint y: 302, distance: 12.0
click at [281, 302] on button "Save" at bounding box center [273, 298] width 114 height 45
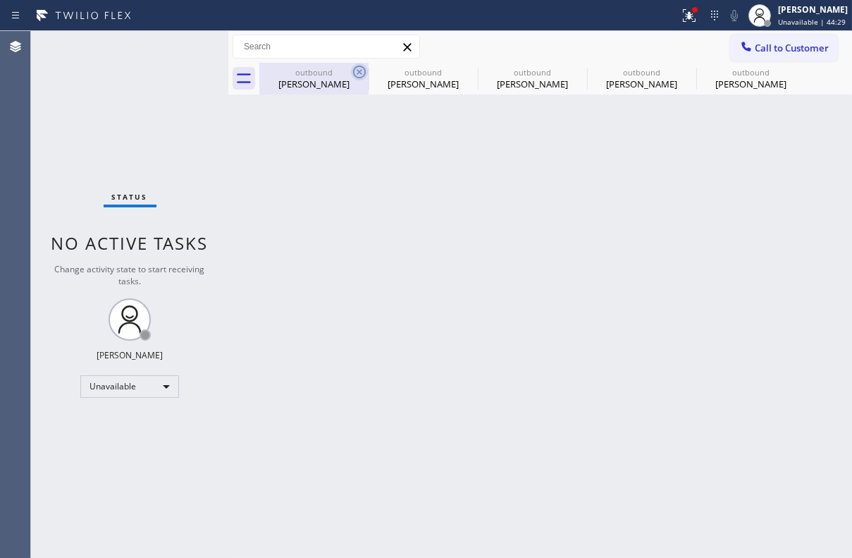
click at [367, 73] on icon at bounding box center [359, 71] width 17 height 17
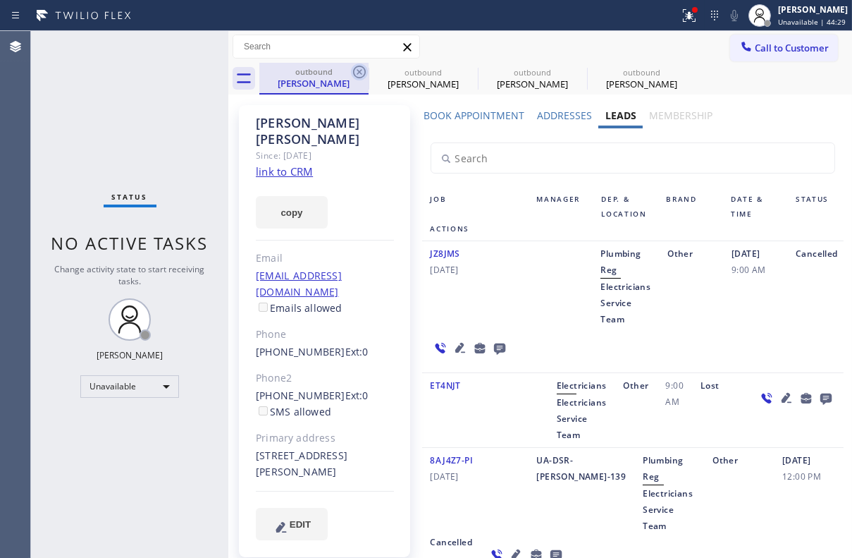
click at [364, 73] on icon at bounding box center [359, 71] width 17 height 17
click at [0, 0] on icon at bounding box center [0, 0] width 0 height 0
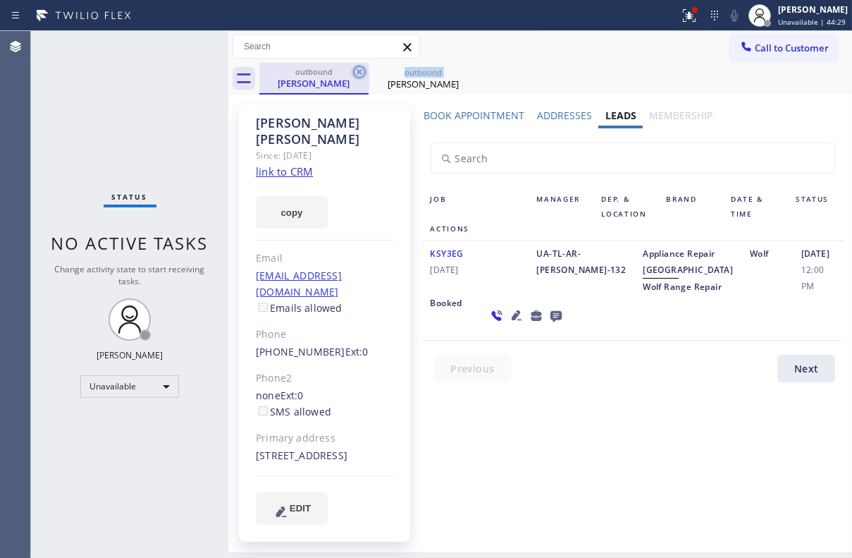
click at [363, 73] on icon at bounding box center [359, 71] width 17 height 17
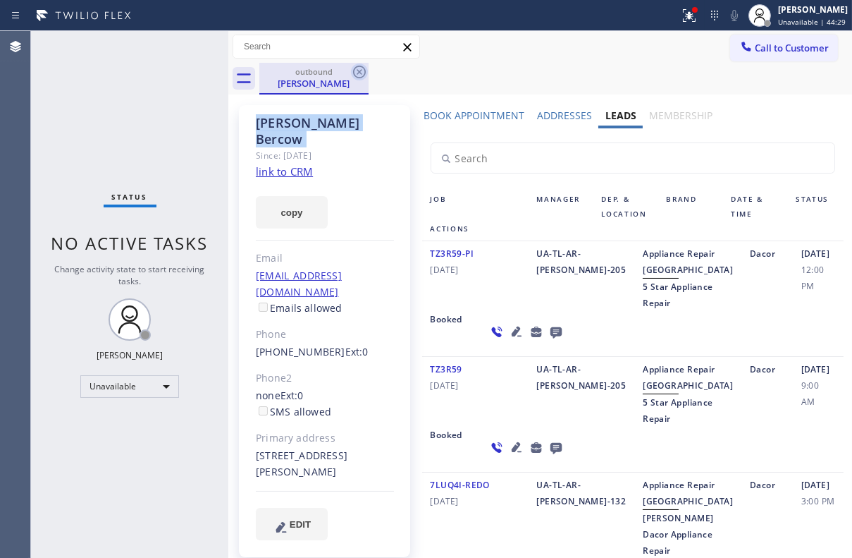
click at [363, 73] on icon at bounding box center [359, 71] width 17 height 17
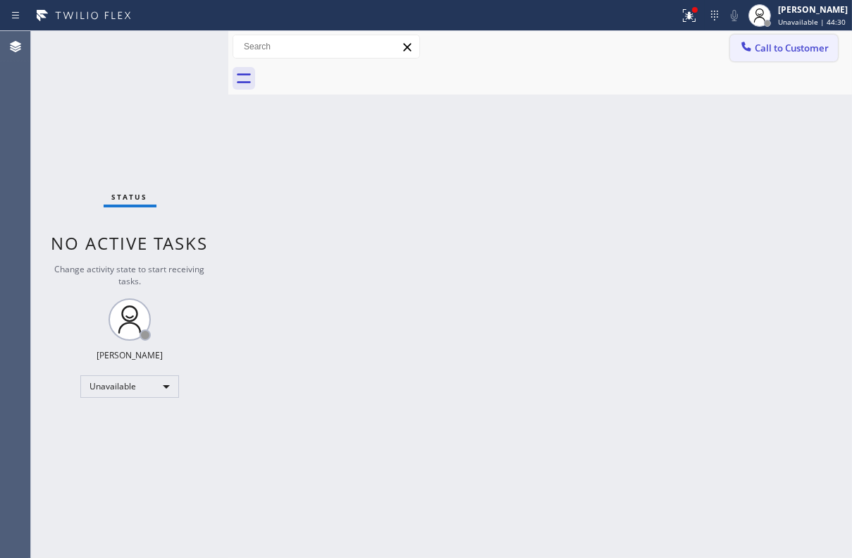
click at [792, 53] on span "Call to Customer" at bounding box center [792, 48] width 74 height 13
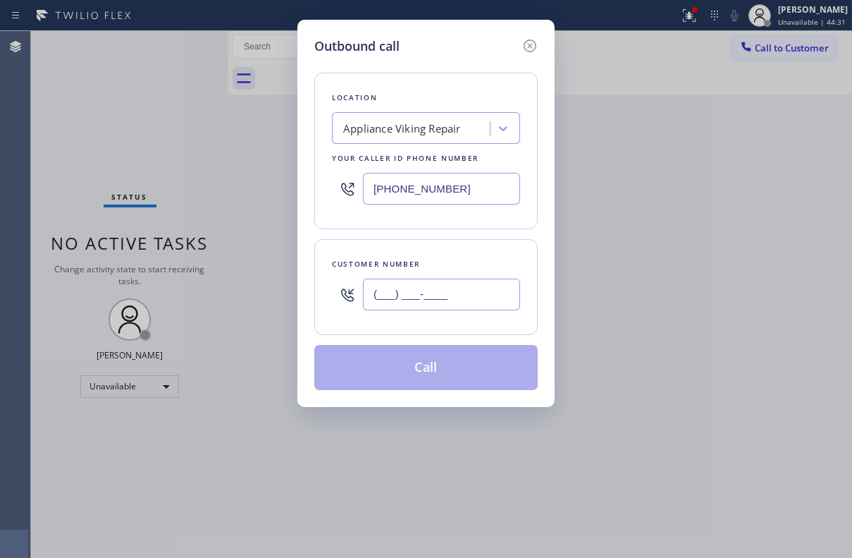
click at [444, 284] on input "(___) ___-____" at bounding box center [441, 295] width 157 height 32
paste input "714) 330-3177"
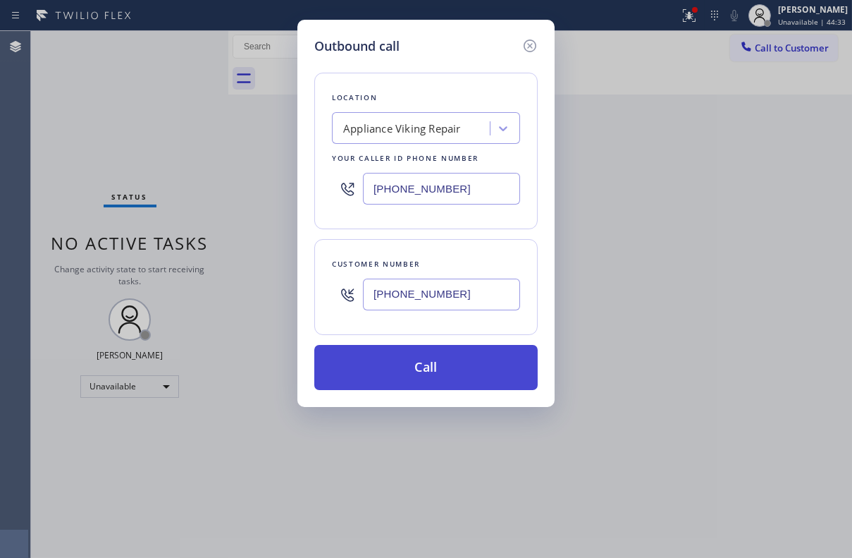
type input "[PHONE_NUMBER]"
click at [423, 369] on button "Call" at bounding box center [426, 367] width 224 height 45
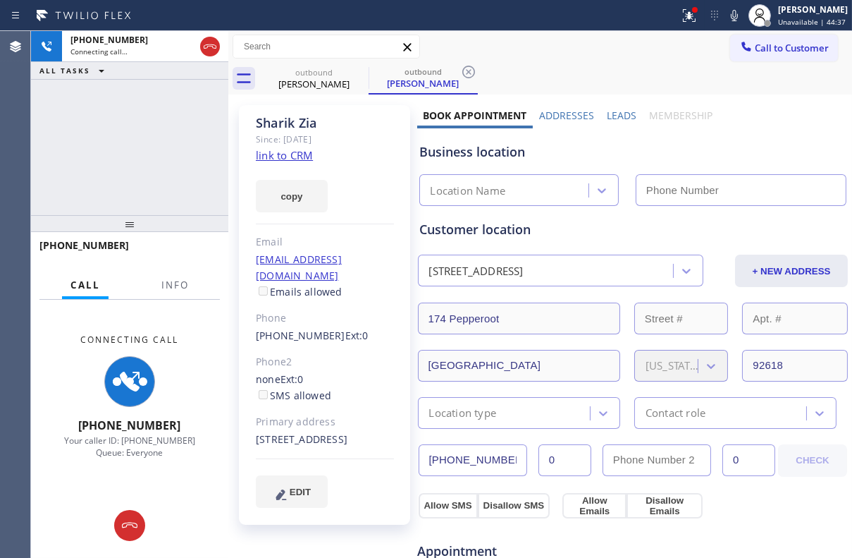
type input "[PHONE_NUMBER]"
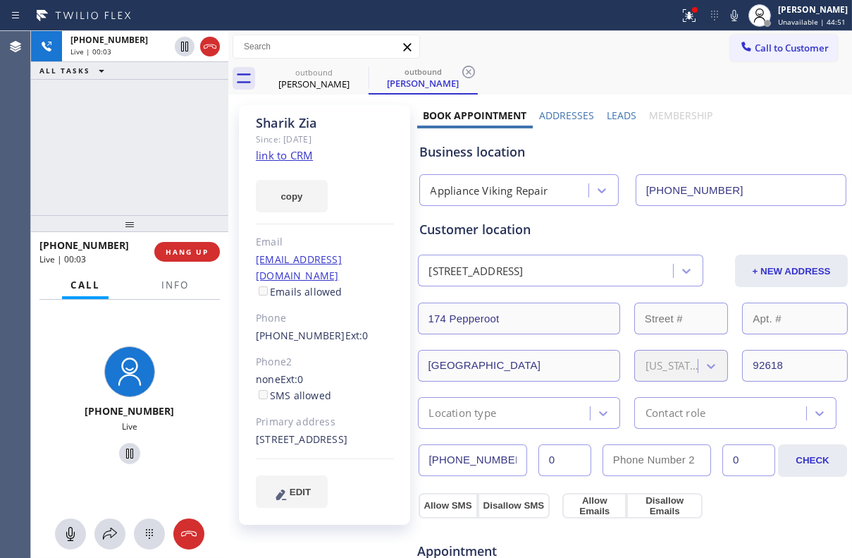
click at [609, 113] on label "Leads" at bounding box center [622, 115] width 30 height 13
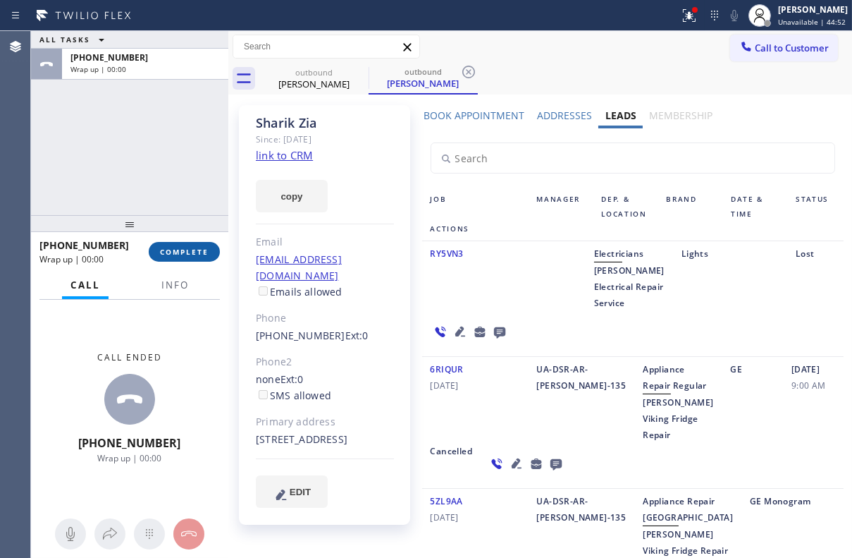
click at [195, 250] on span "COMPLETE" at bounding box center [184, 252] width 49 height 10
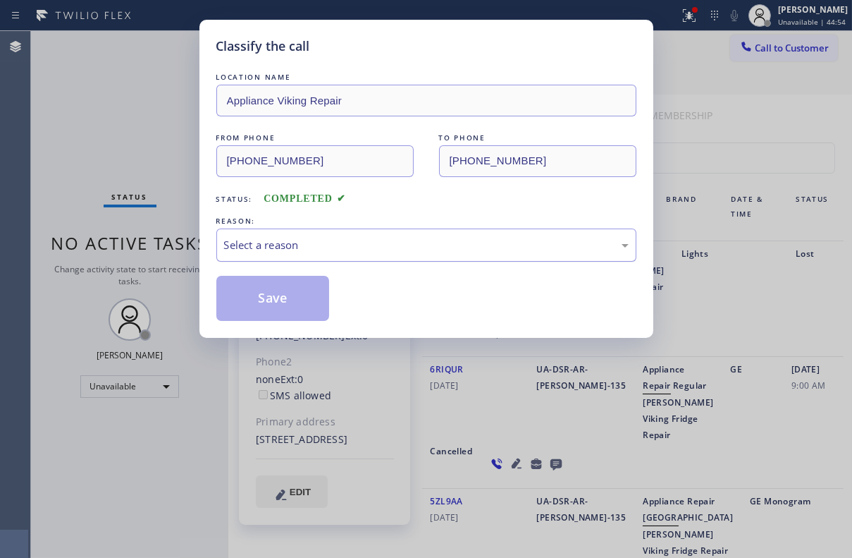
click at [293, 238] on div "Select a reason" at bounding box center [426, 245] width 405 height 16
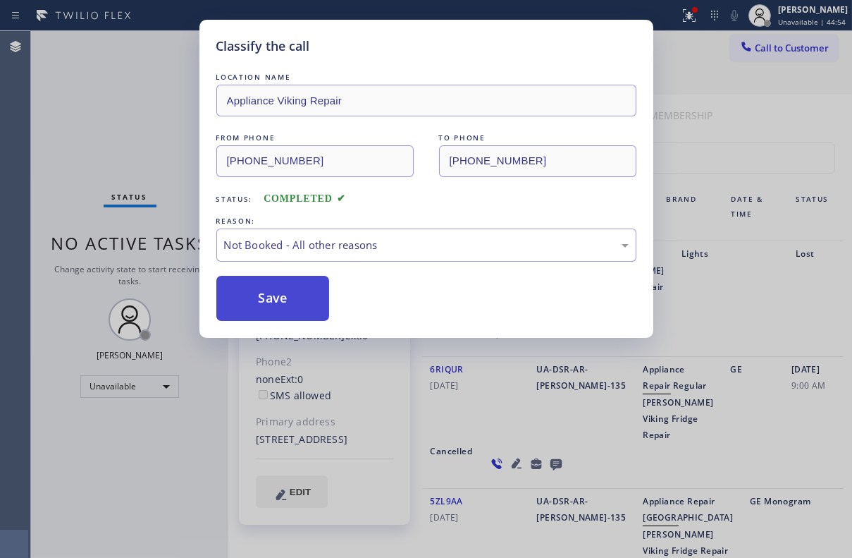
click at [262, 287] on button "Save" at bounding box center [273, 298] width 114 height 45
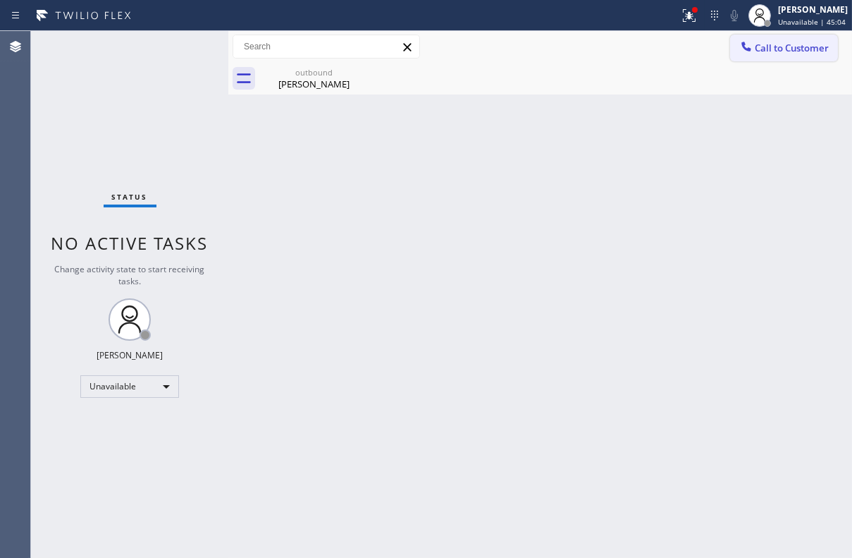
click at [774, 44] on span "Call to Customer" at bounding box center [792, 48] width 74 height 13
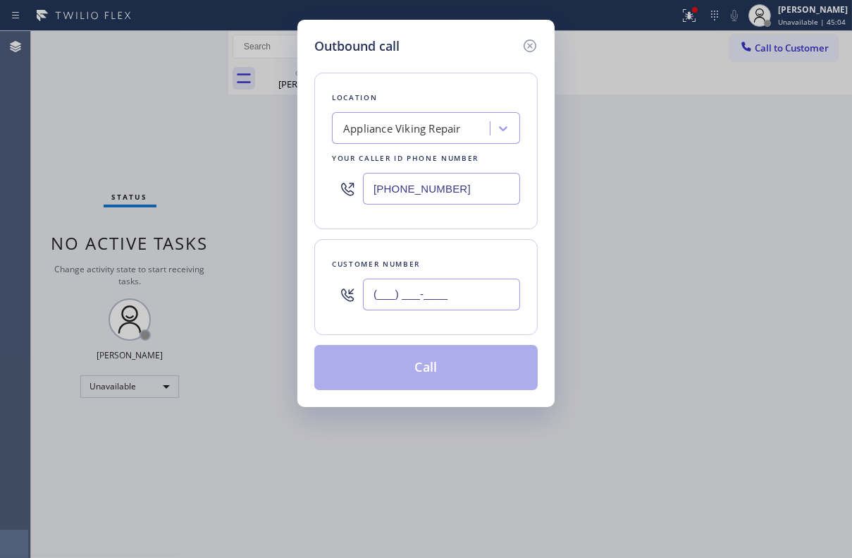
click at [415, 291] on input "(___) ___-____" at bounding box center [441, 295] width 157 height 32
paste input "619) 922-4422"
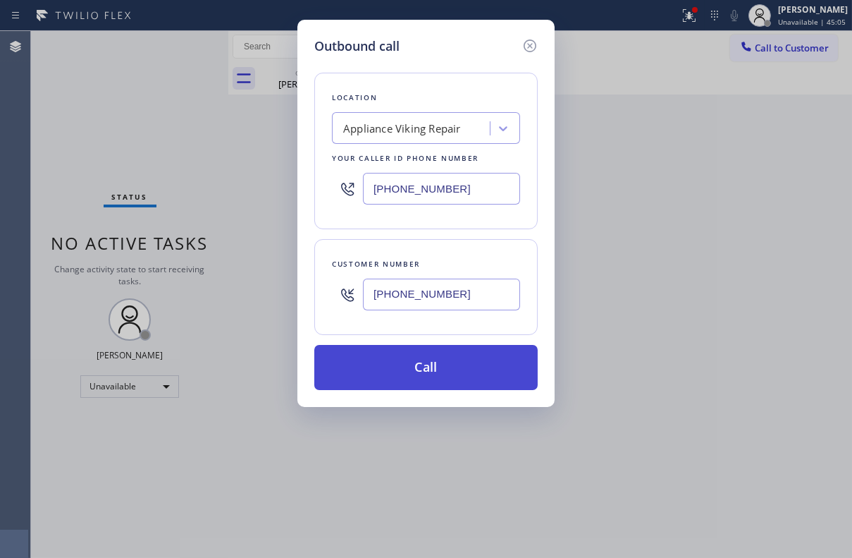
type input "[PHONE_NUMBER]"
click at [420, 358] on button "Call" at bounding box center [426, 367] width 224 height 45
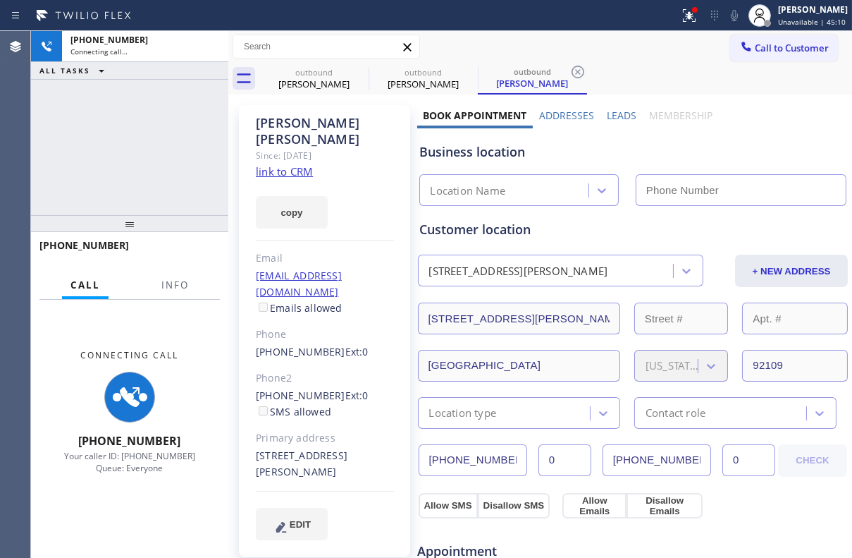
type input "[PHONE_NUMBER]"
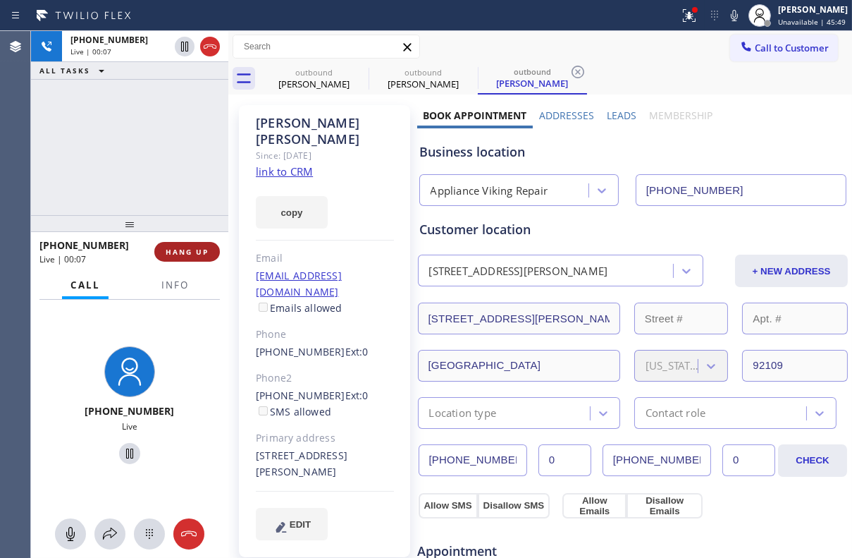
click at [211, 252] on button "HANG UP" at bounding box center [187, 252] width 66 height 20
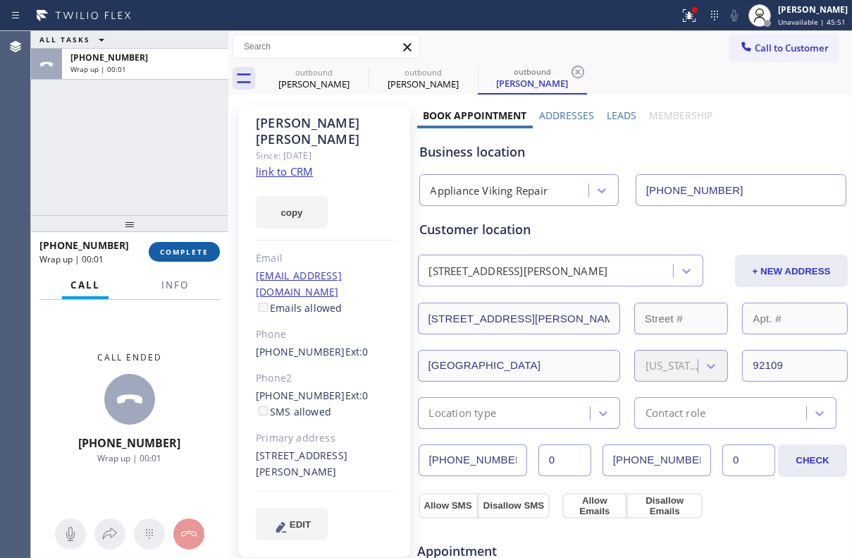
click at [190, 256] on span "COMPLETE" at bounding box center [184, 252] width 49 height 10
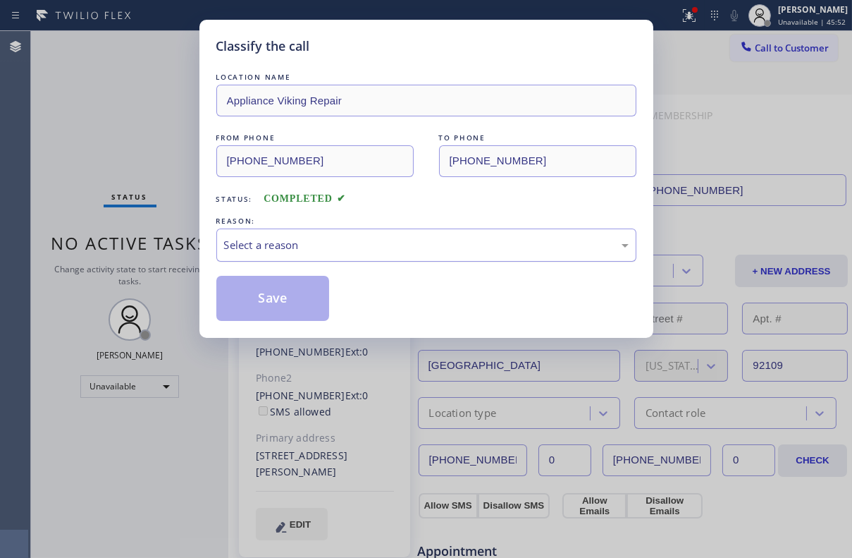
click at [278, 243] on div "Select a reason" at bounding box center [426, 245] width 405 height 16
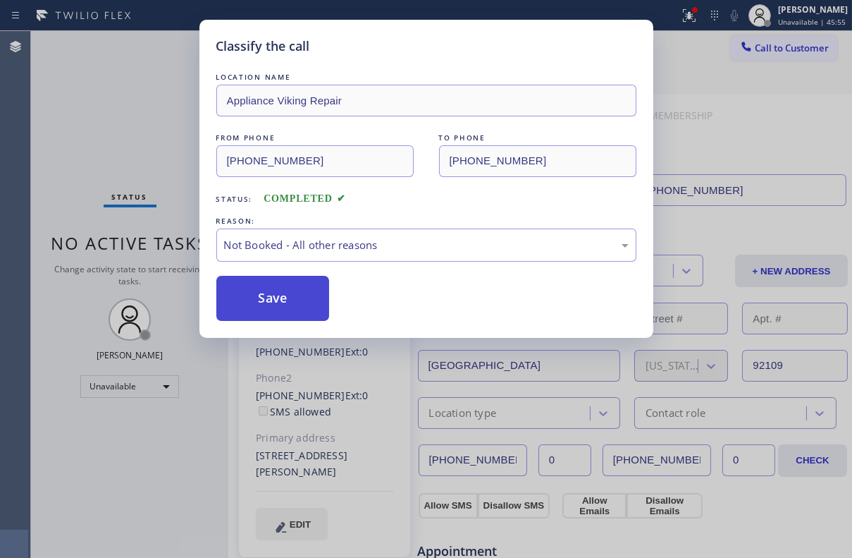
click at [267, 295] on button "Save" at bounding box center [273, 298] width 114 height 45
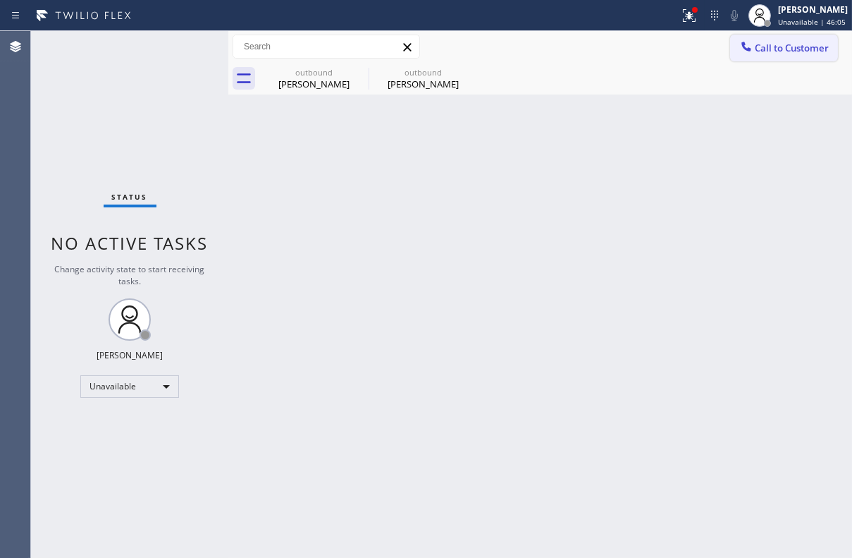
click at [763, 51] on span "Call to Customer" at bounding box center [792, 48] width 74 height 13
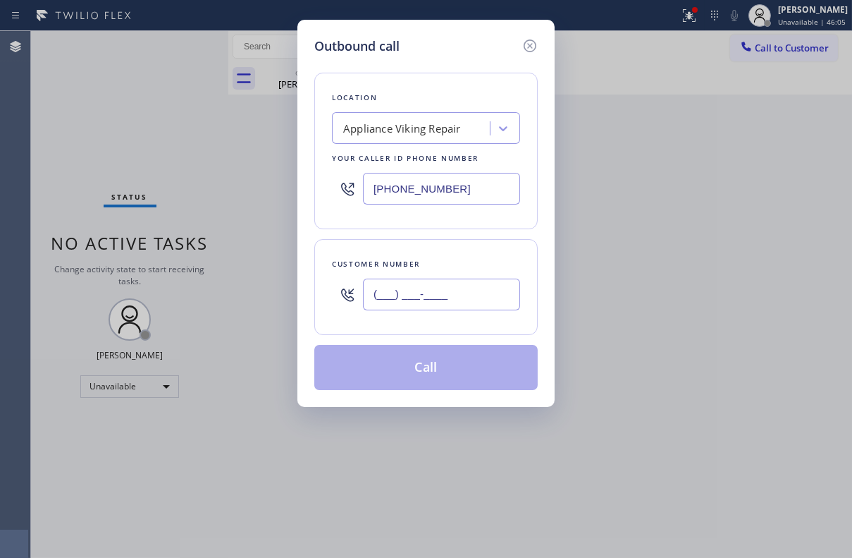
click at [423, 283] on input "(___) ___-____" at bounding box center [441, 295] width 157 height 32
paste input "310) 399-1921"
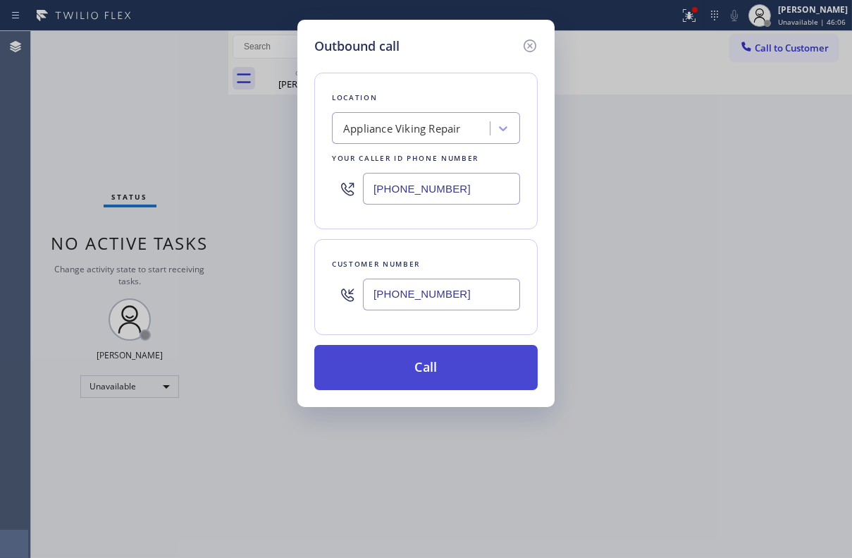
type input "[PHONE_NUMBER]"
click at [435, 367] on button "Call" at bounding box center [426, 367] width 224 height 45
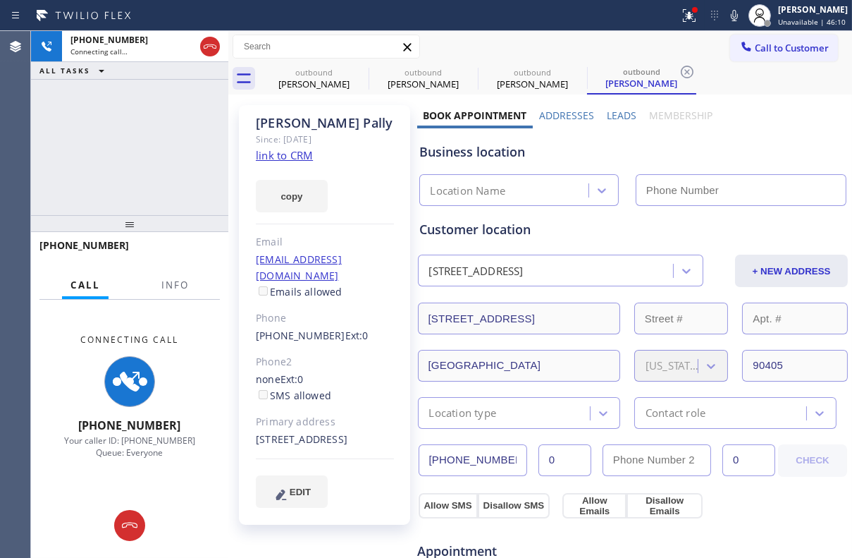
type input "[PHONE_NUMBER]"
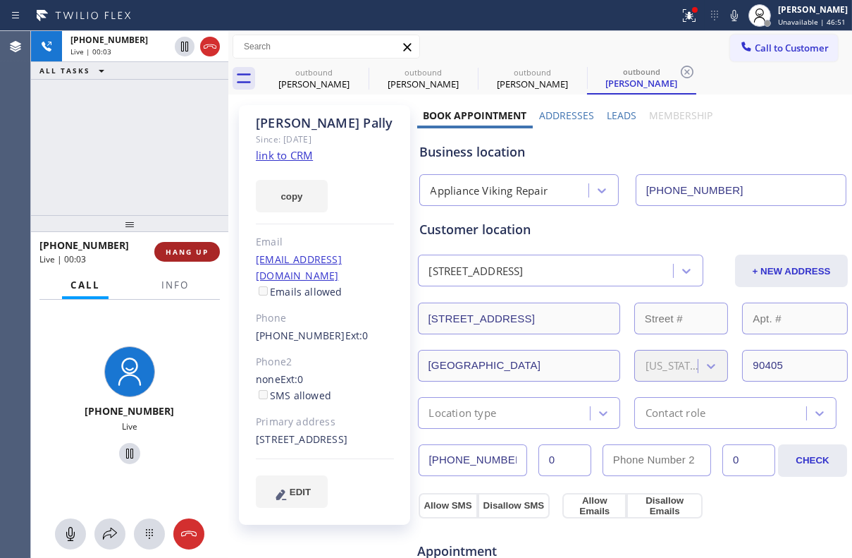
click at [197, 247] on span "HANG UP" at bounding box center [187, 252] width 43 height 10
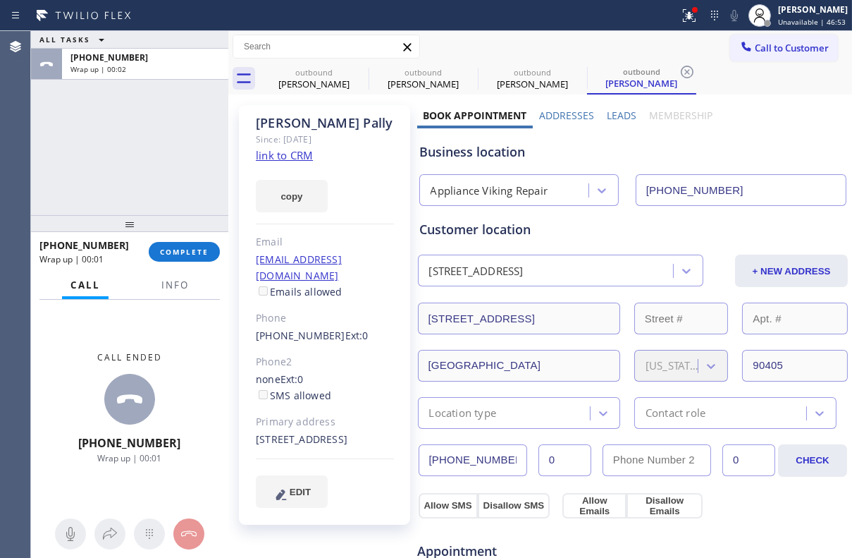
click at [617, 118] on label "Leads" at bounding box center [622, 115] width 30 height 13
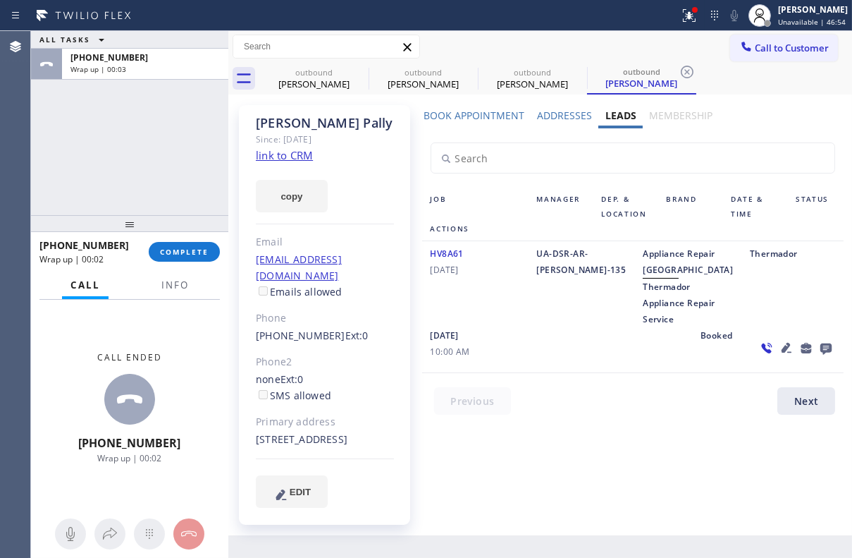
click at [821, 355] on icon at bounding box center [826, 348] width 11 height 11
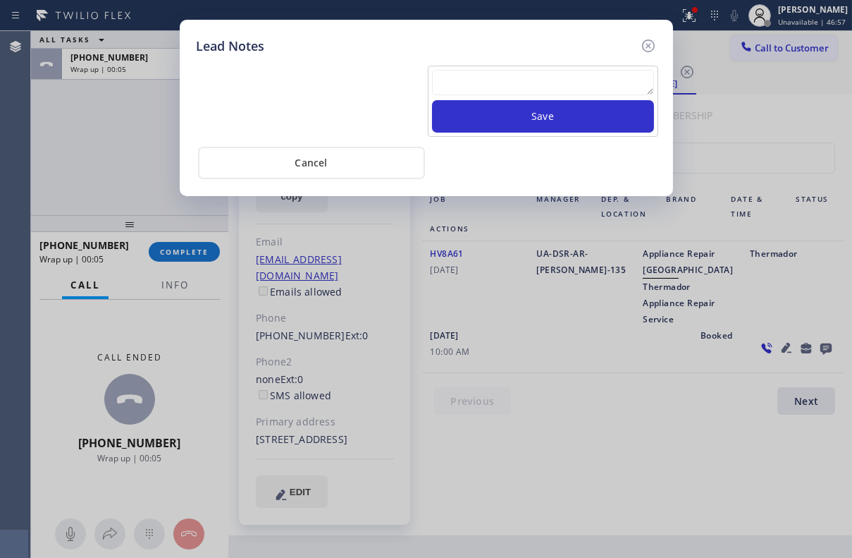
click at [542, 79] on textarea at bounding box center [543, 82] width 222 height 25
paste textarea "Routed to Voice mail// If CX will call back please transfer to me- Love:*"
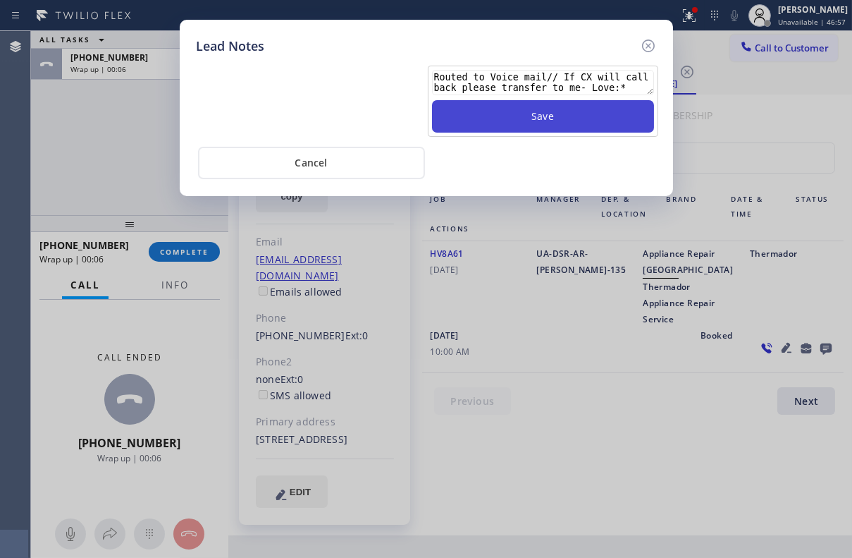
type textarea "Routed to Voice mail// If CX will call back please transfer to me- Love:*"
click at [541, 112] on button "Save" at bounding box center [543, 116] width 222 height 32
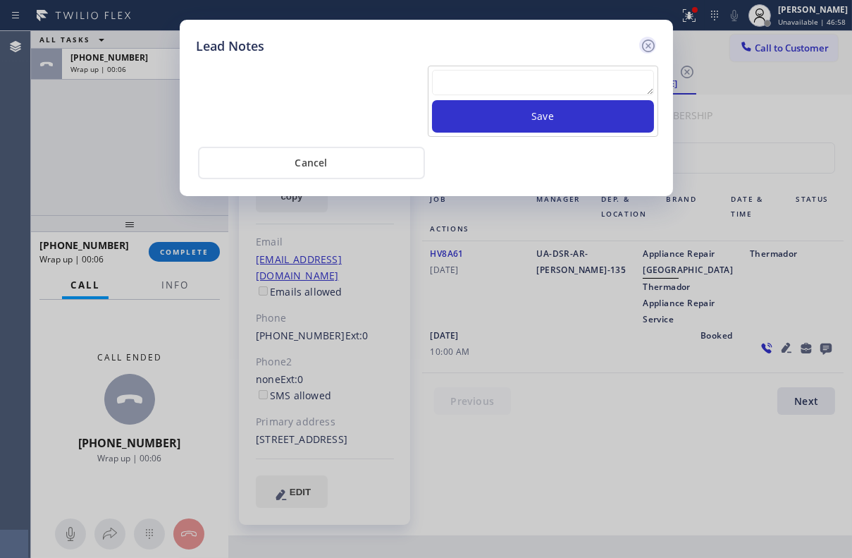
click at [650, 43] on icon at bounding box center [648, 45] width 13 height 13
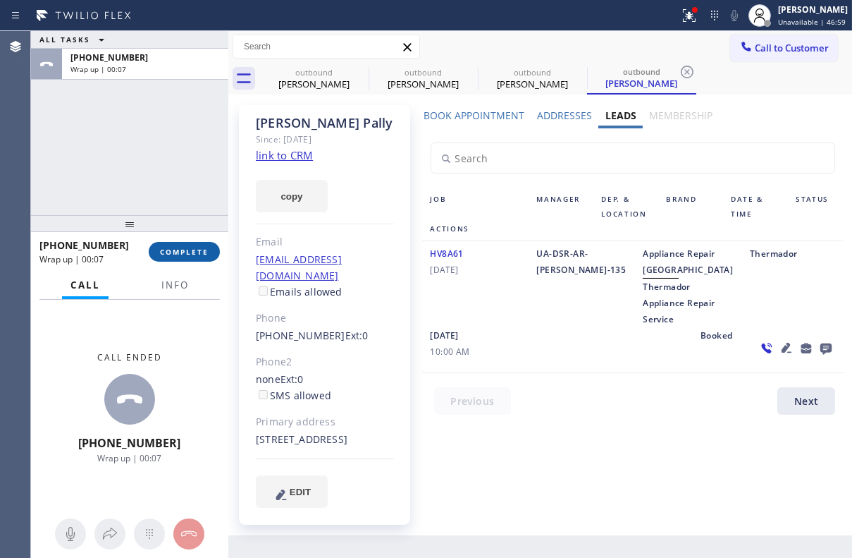
click at [194, 254] on span "COMPLETE" at bounding box center [184, 252] width 49 height 10
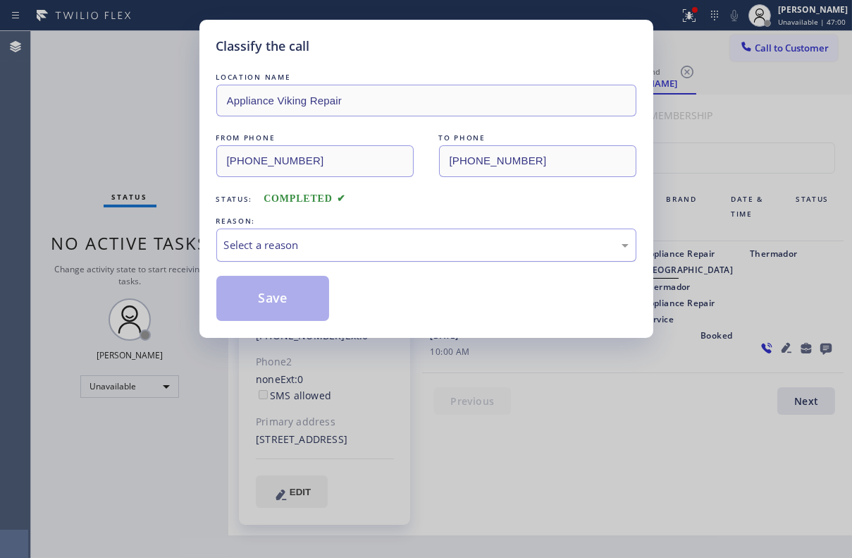
click at [303, 241] on div "Select a reason" at bounding box center [426, 245] width 405 height 16
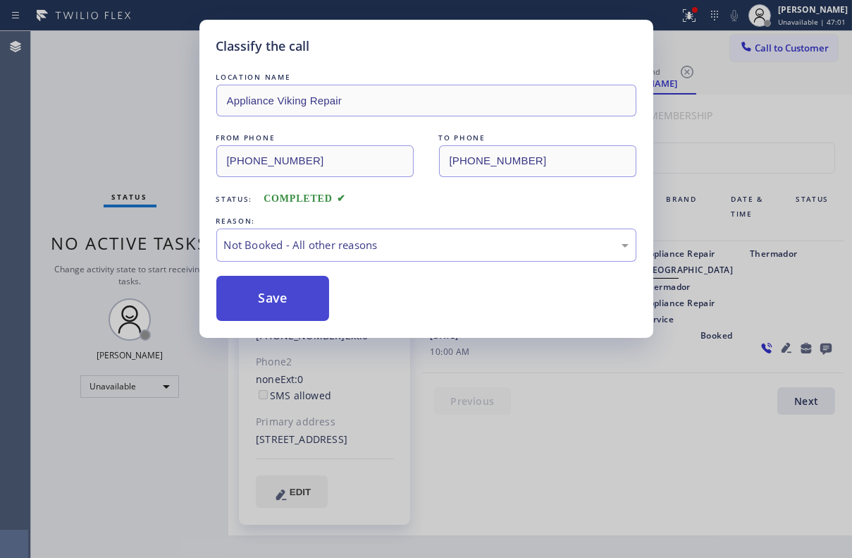
click at [288, 298] on button "Save" at bounding box center [273, 298] width 114 height 45
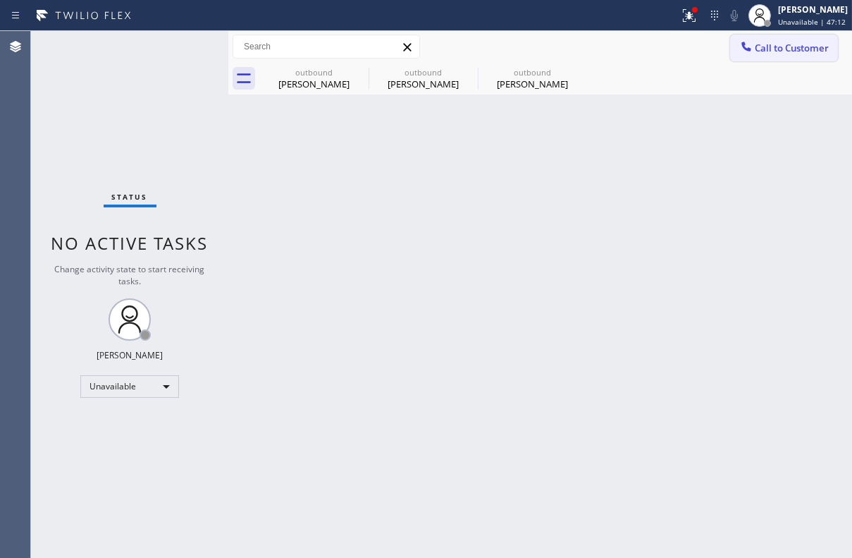
click at [747, 53] on icon at bounding box center [747, 46] width 14 height 14
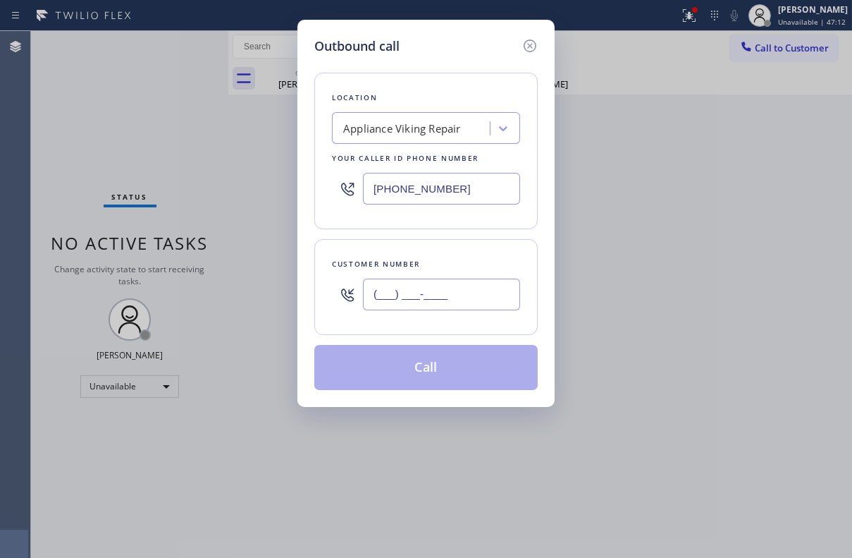
click at [463, 287] on input "(___) ___-____" at bounding box center [441, 295] width 157 height 32
paste input "714) 470-9148"
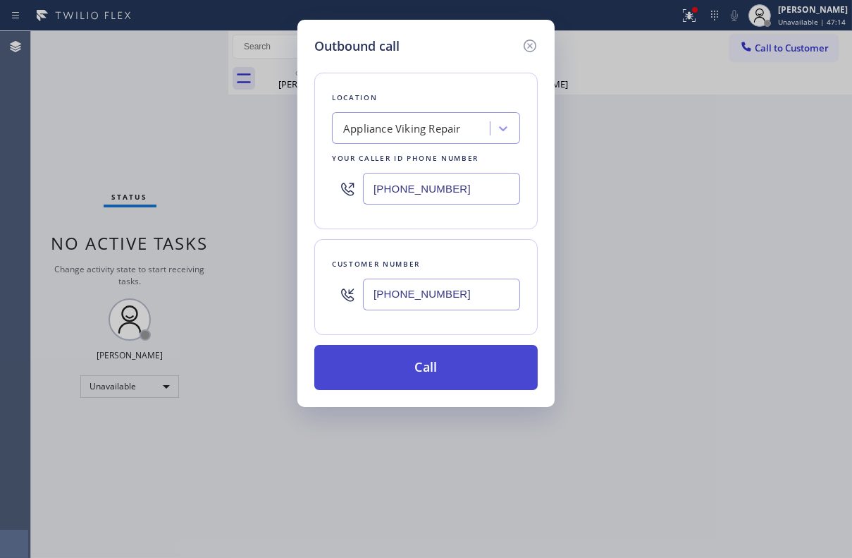
type input "[PHONE_NUMBER]"
click at [451, 374] on button "Call" at bounding box center [426, 367] width 224 height 45
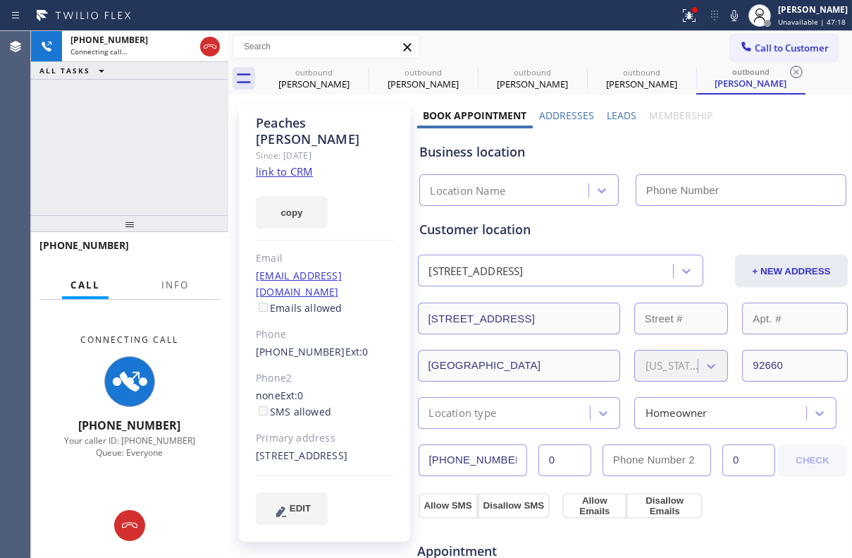
type input "[PHONE_NUMBER]"
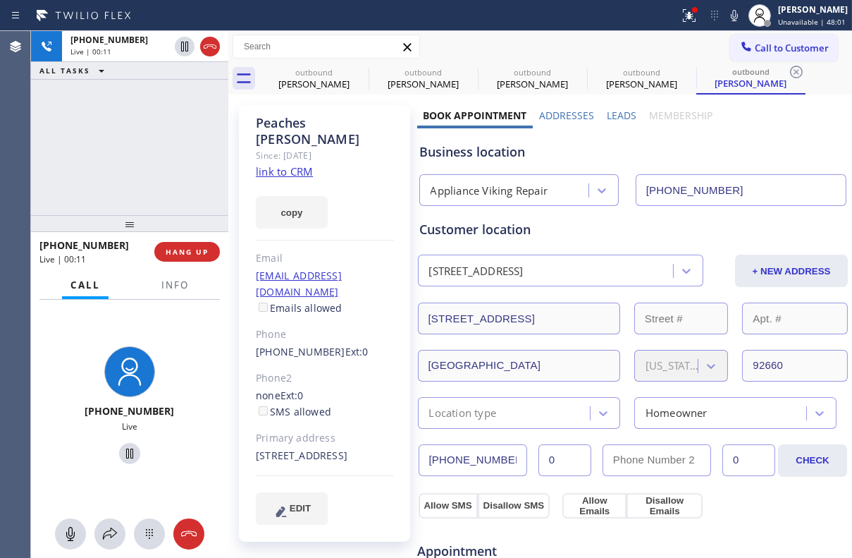
click at [190, 262] on div "[PHONE_NUMBER] Live | 00:11 HANG UP" at bounding box center [129, 251] width 181 height 37
click at [193, 258] on button "HANG UP" at bounding box center [187, 252] width 66 height 20
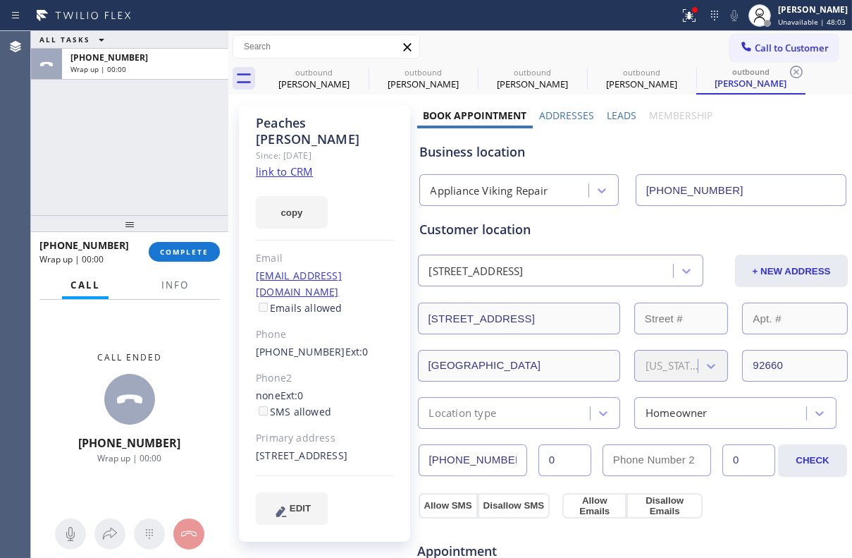
click at [610, 115] on label "Leads" at bounding box center [622, 115] width 30 height 13
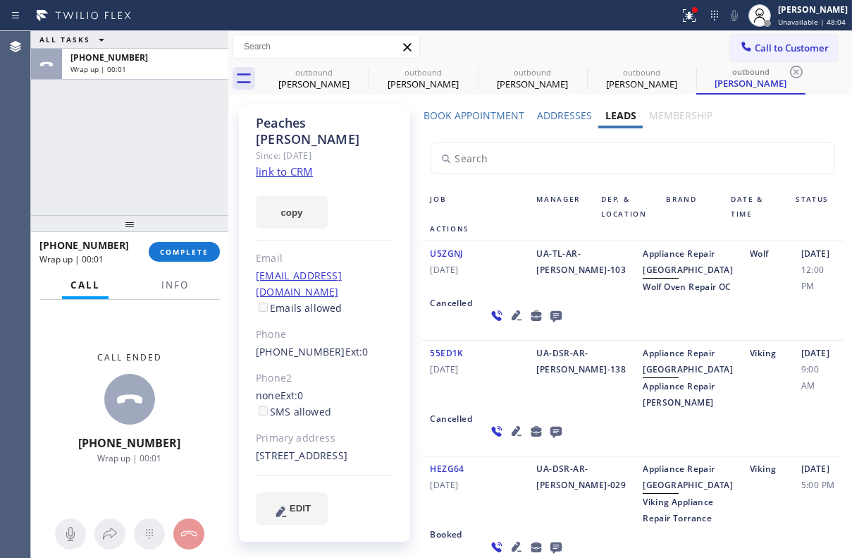
click at [550, 322] on icon at bounding box center [555, 316] width 11 height 11
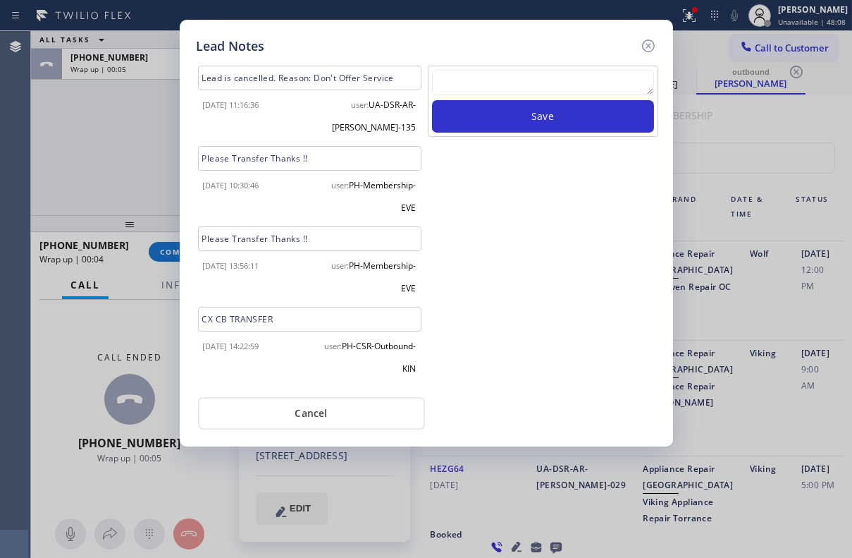
click at [522, 85] on textarea at bounding box center [543, 82] width 222 height 25
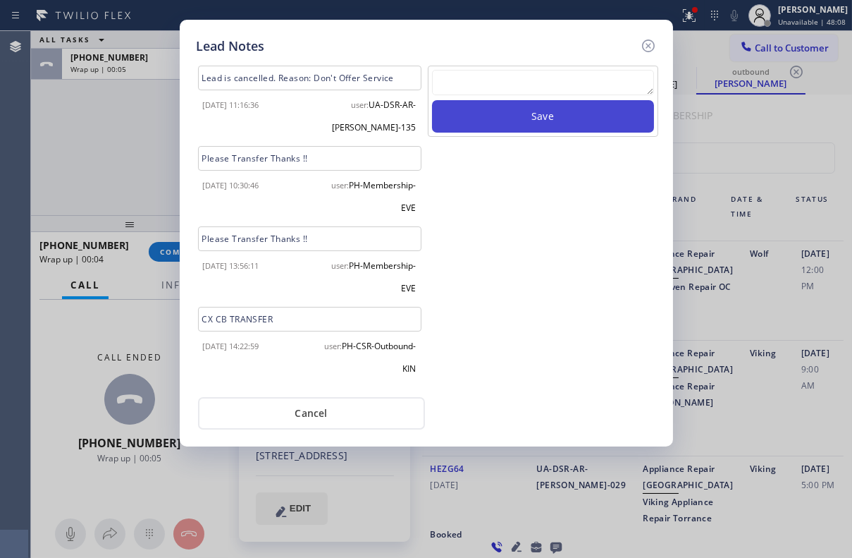
paste textarea "Routed to Voice mail// If CX will call back please transfer to me- Love:*"
type textarea "Routed to Voice mail// If CX will call back please transfer to me- Love:*"
click at [535, 127] on button "Save" at bounding box center [543, 116] width 222 height 32
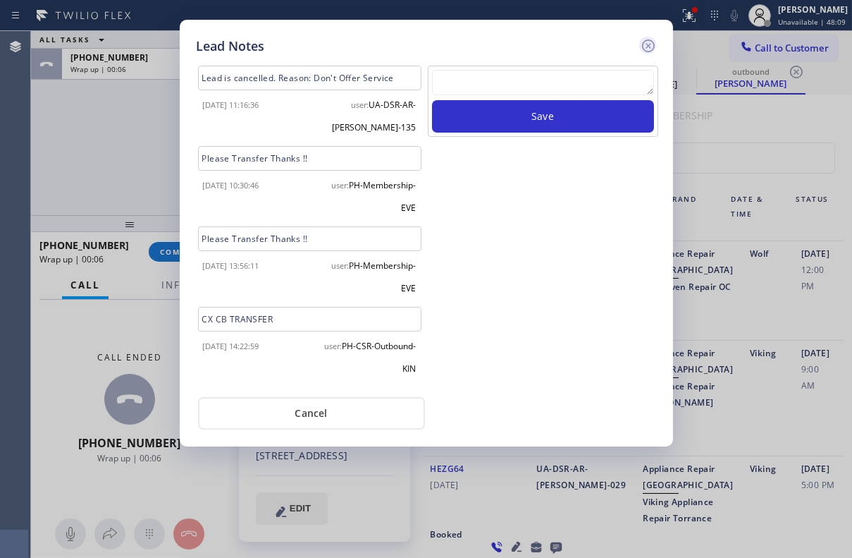
scroll to position [0, 0]
click at [649, 47] on icon at bounding box center [648, 45] width 13 height 13
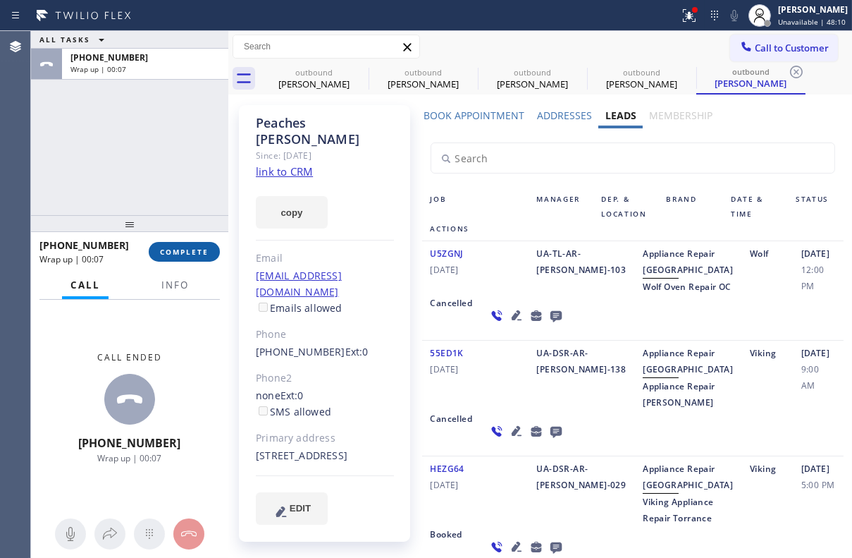
click at [202, 247] on span "COMPLETE" at bounding box center [184, 252] width 49 height 10
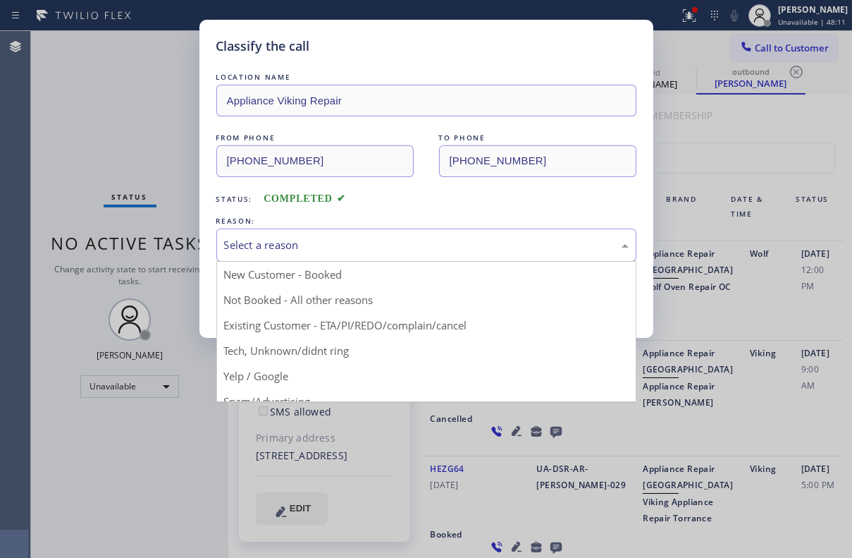
click at [352, 252] on div "Select a reason" at bounding box center [426, 245] width 405 height 16
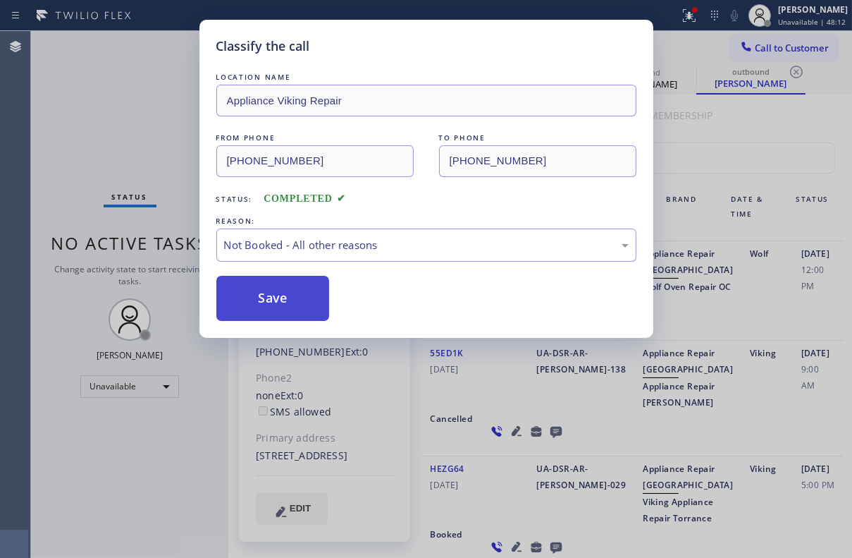
click at [293, 293] on button "Save" at bounding box center [273, 298] width 114 height 45
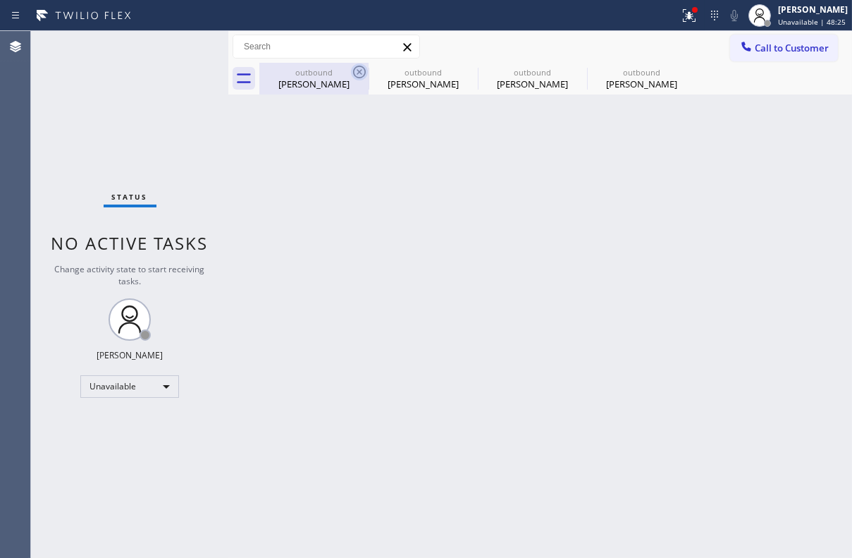
click at [354, 68] on icon at bounding box center [359, 72] width 13 height 13
click at [0, 0] on icon at bounding box center [0, 0] width 0 height 0
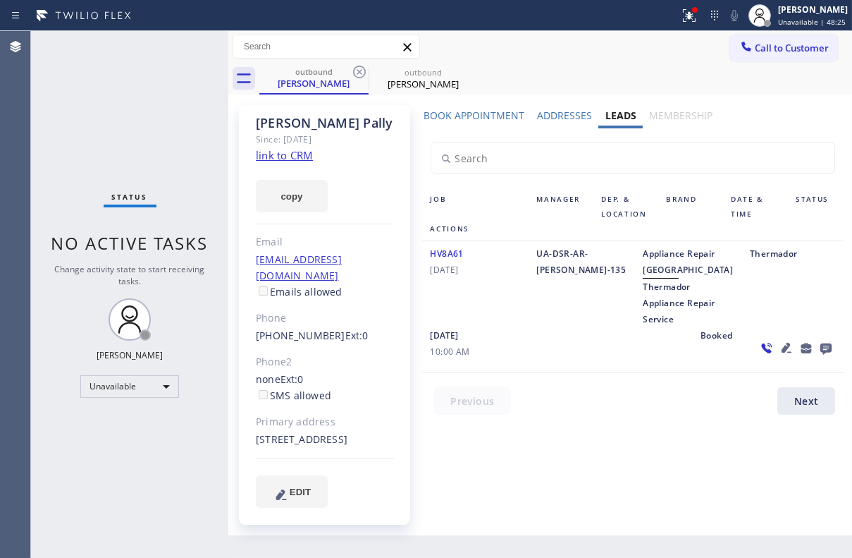
click at [354, 68] on icon at bounding box center [359, 72] width 13 height 13
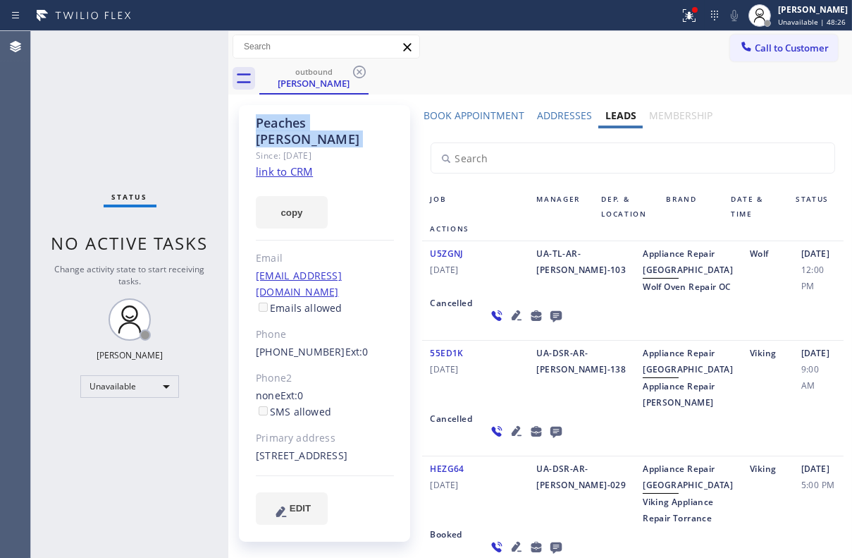
click at [354, 68] on icon at bounding box center [359, 72] width 13 height 13
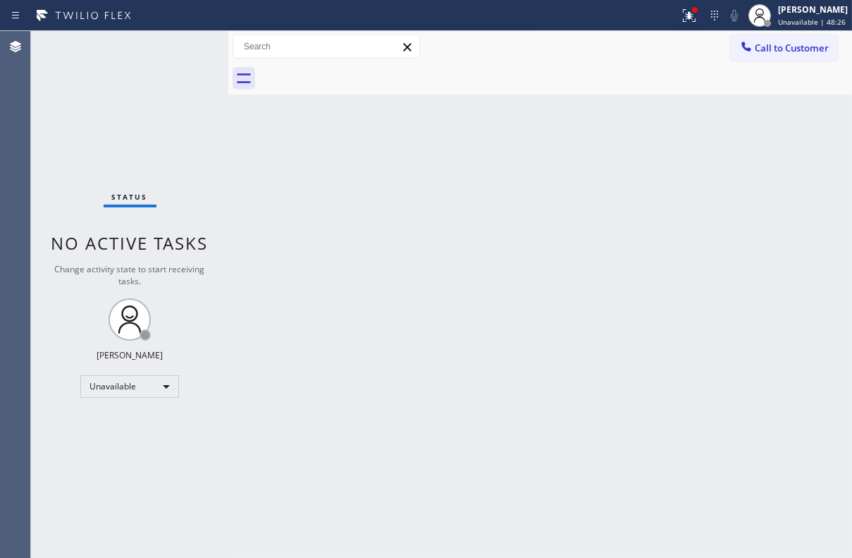
click at [354, 68] on div at bounding box center [555, 79] width 593 height 32
click at [767, 42] on span "Call to Customer" at bounding box center [792, 48] width 74 height 13
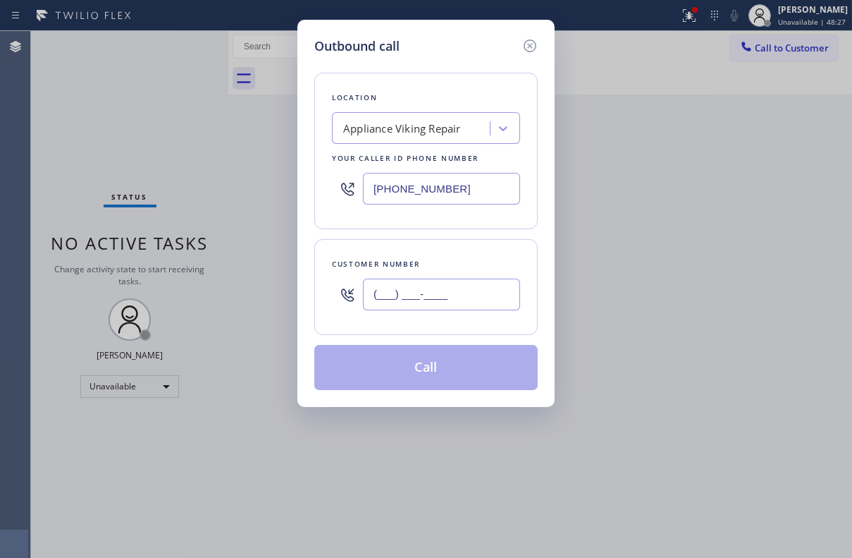
click at [481, 291] on input "(___) ___-____" at bounding box center [441, 295] width 157 height 32
paste input "415) 722-1390"
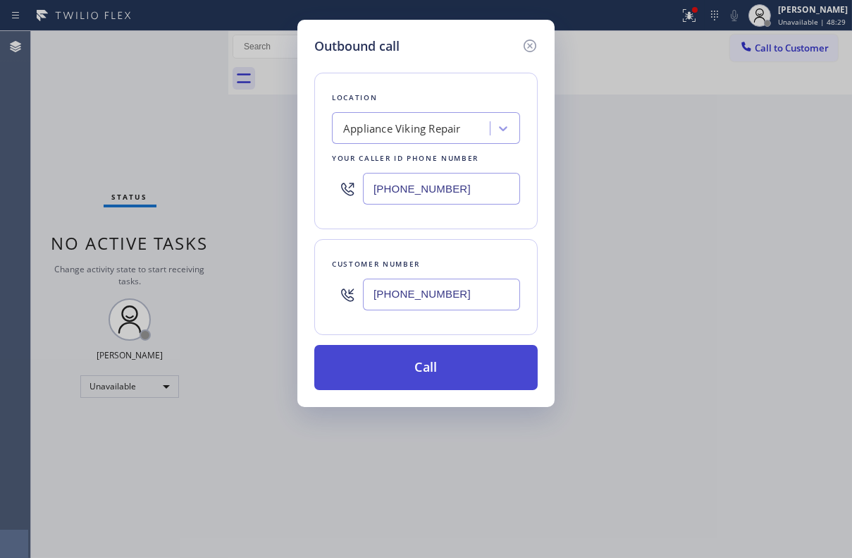
type input "[PHONE_NUMBER]"
click at [443, 369] on button "Call" at bounding box center [426, 367] width 224 height 45
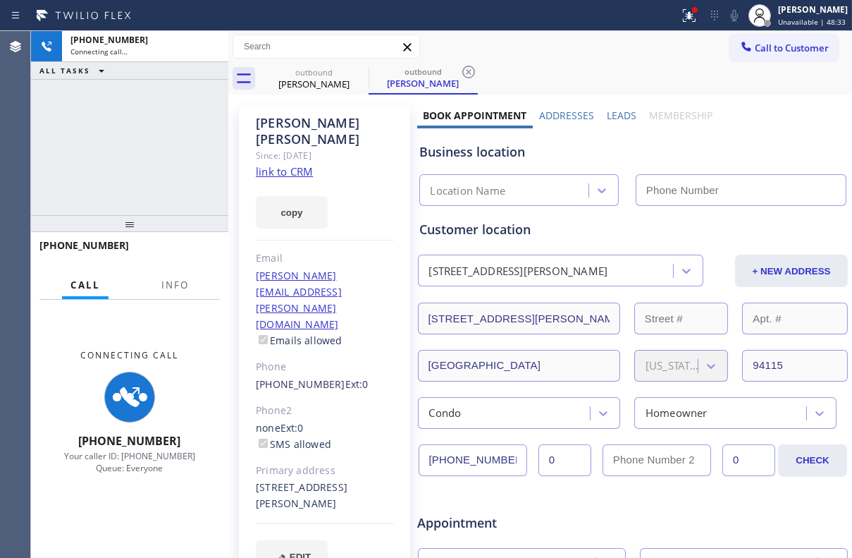
type input "[PHONE_NUMBER]"
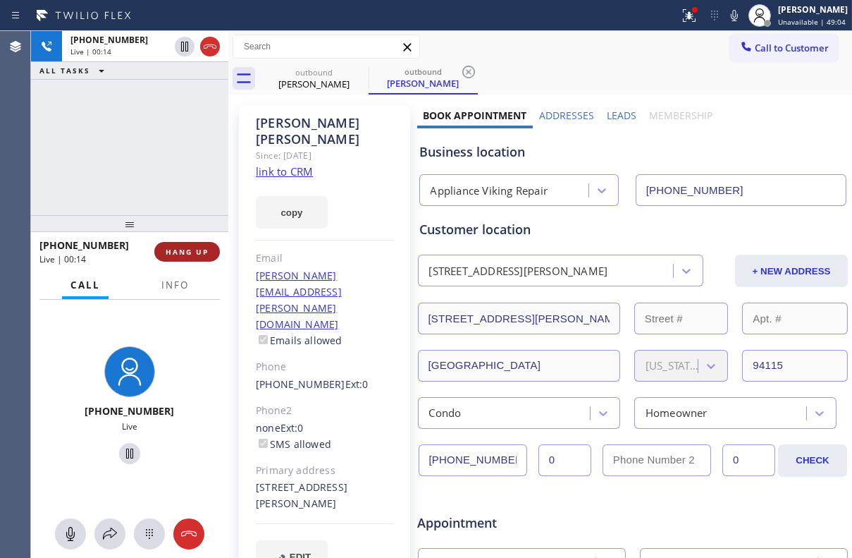
click at [173, 253] on span "HANG UP" at bounding box center [187, 252] width 43 height 10
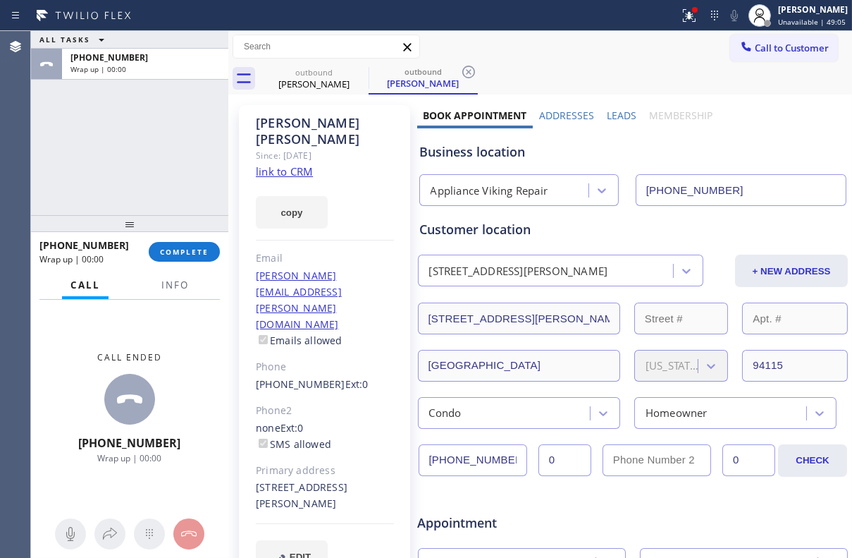
click at [616, 113] on label "Leads" at bounding box center [622, 115] width 30 height 13
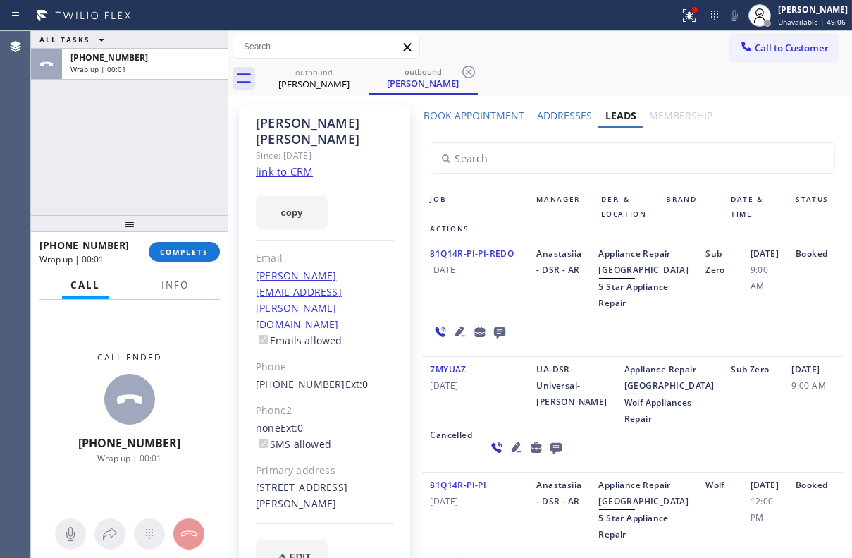
click at [494, 338] on icon at bounding box center [499, 332] width 11 height 11
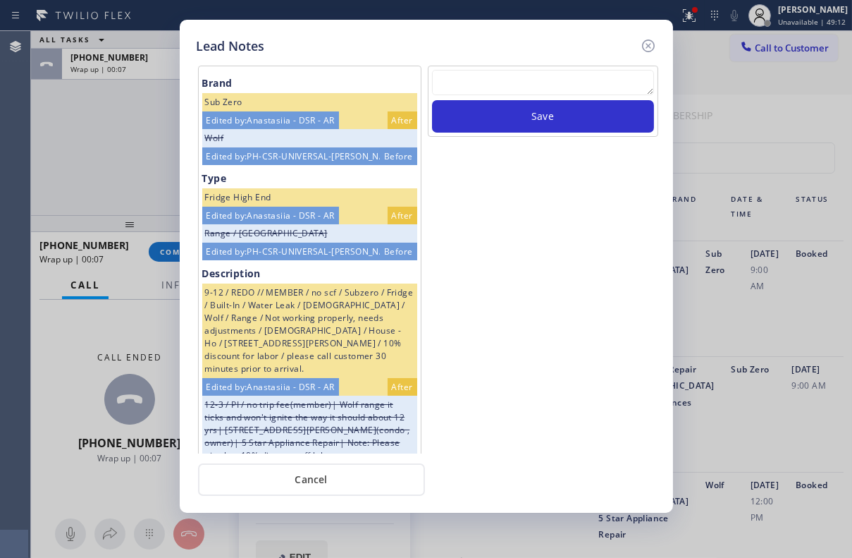
click at [517, 82] on textarea at bounding box center [543, 82] width 222 height 25
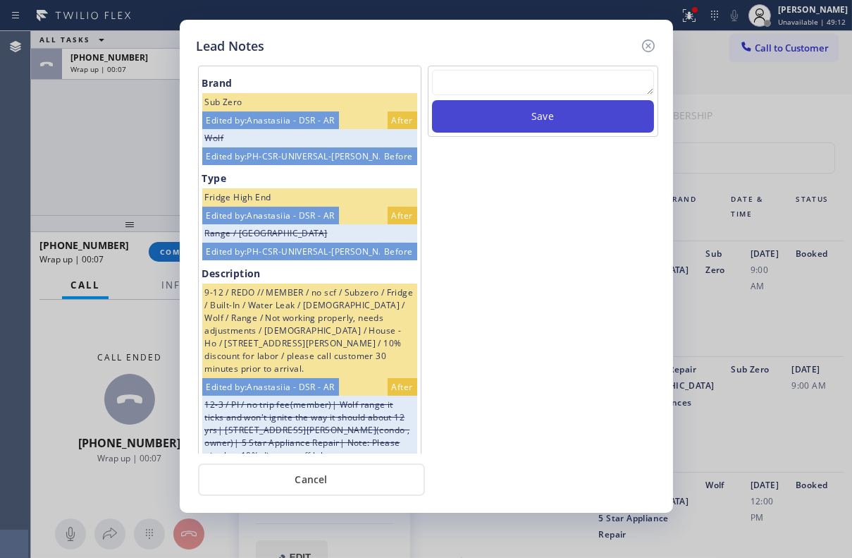
paste textarea "Routed to Voice mail// If CX will call back please transfer to me- Love:*"
type textarea "Routed to Voice mail// If CX will call back please transfer to me- Love:*"
click at [556, 122] on button "Save" at bounding box center [543, 116] width 222 height 32
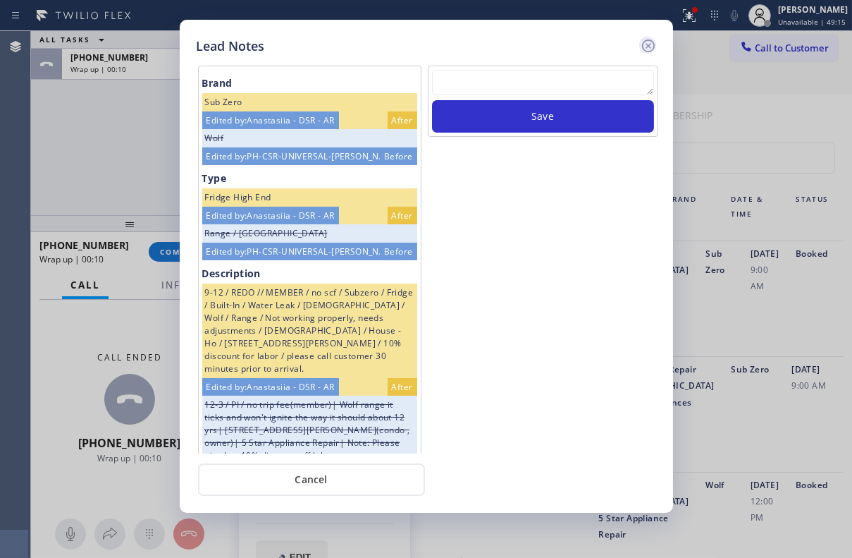
click at [643, 46] on icon at bounding box center [648, 45] width 17 height 17
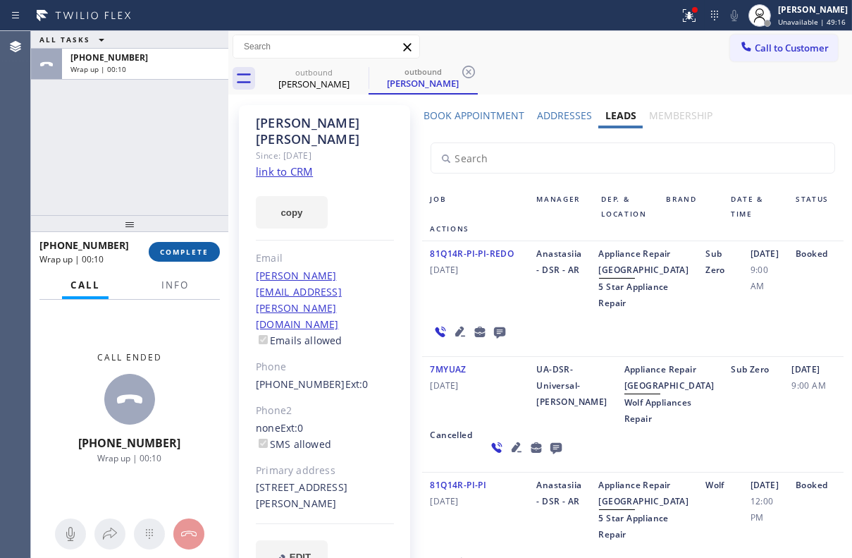
click at [194, 250] on span "COMPLETE" at bounding box center [184, 252] width 49 height 10
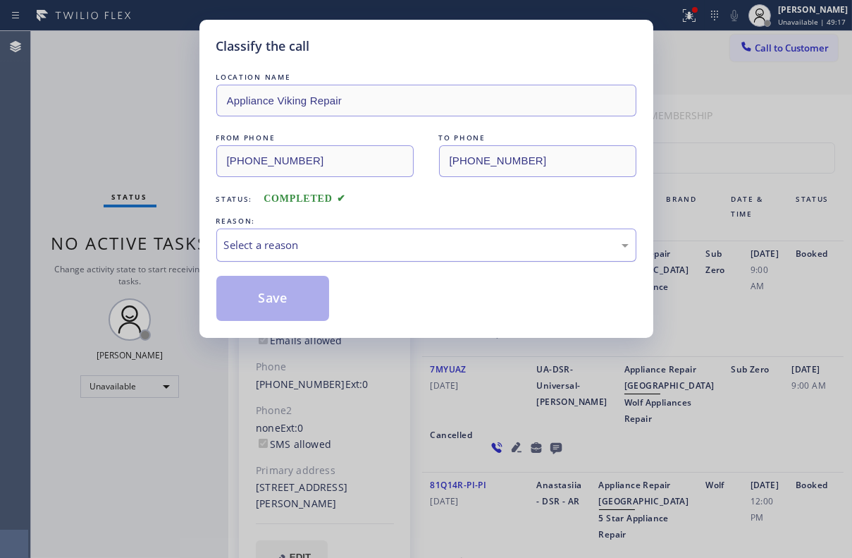
click at [303, 237] on div "Select a reason" at bounding box center [426, 245] width 405 height 16
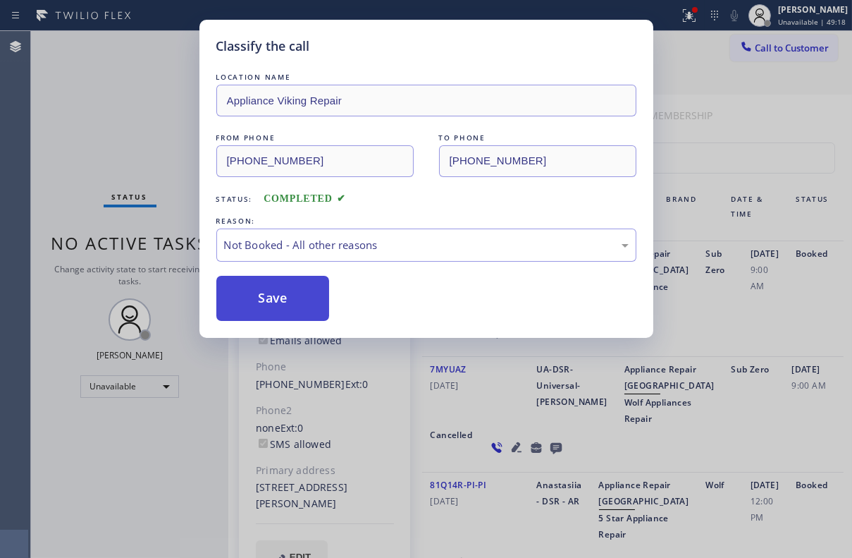
click at [290, 295] on button "Save" at bounding box center [273, 298] width 114 height 45
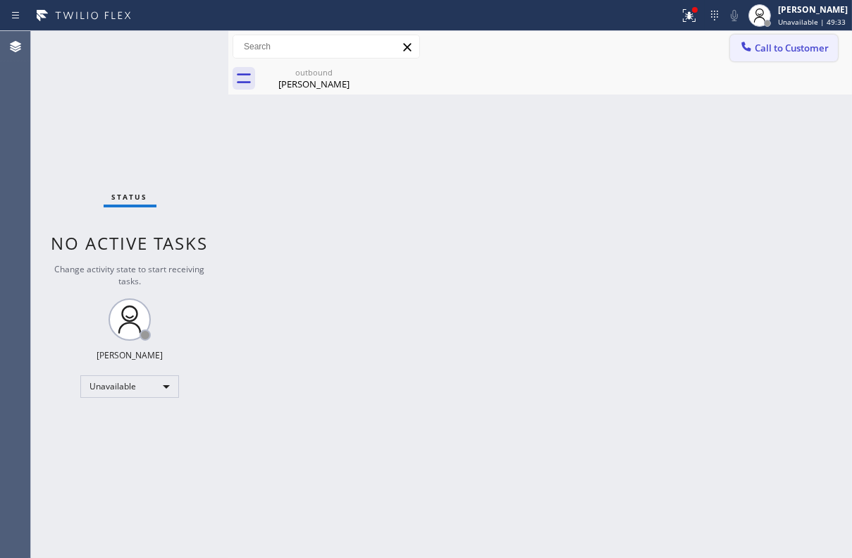
click at [759, 35] on button "Call to Customer" at bounding box center [785, 48] width 108 height 27
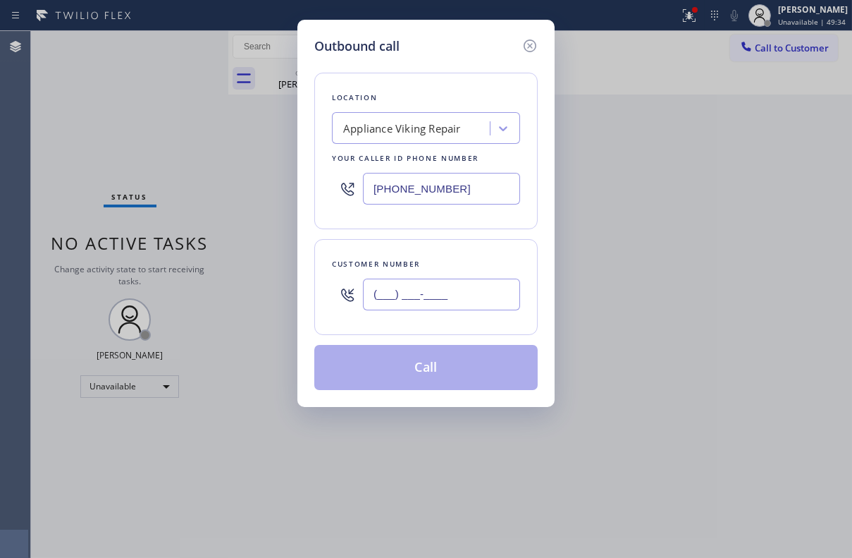
click at [405, 290] on input "(___) ___-____" at bounding box center [441, 295] width 157 height 32
paste input "310) 592-7980"
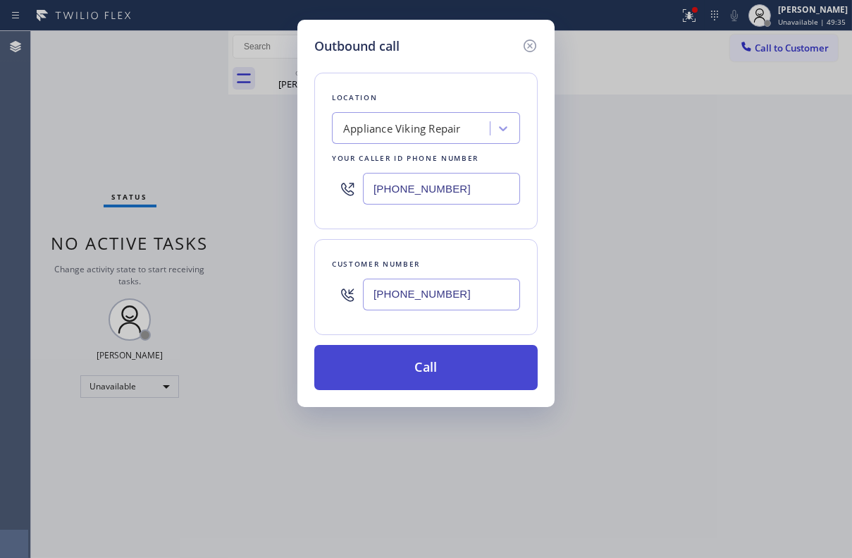
type input "[PHONE_NUMBER]"
click at [423, 364] on button "Call" at bounding box center [426, 367] width 224 height 45
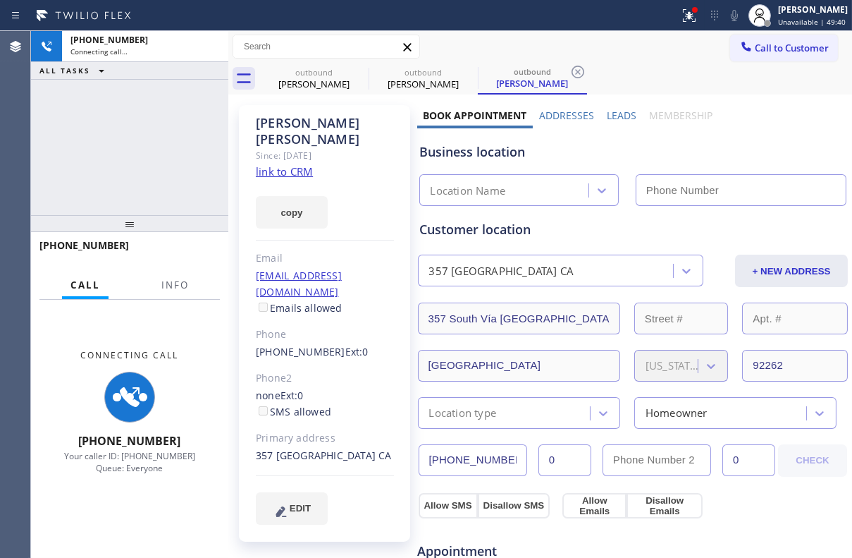
type input "[PHONE_NUMBER]"
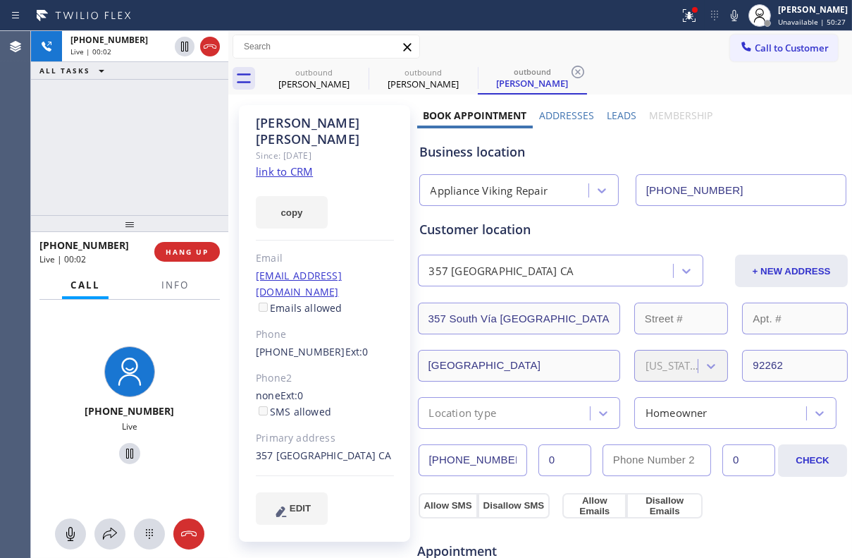
click at [624, 112] on label "Leads" at bounding box center [622, 115] width 30 height 13
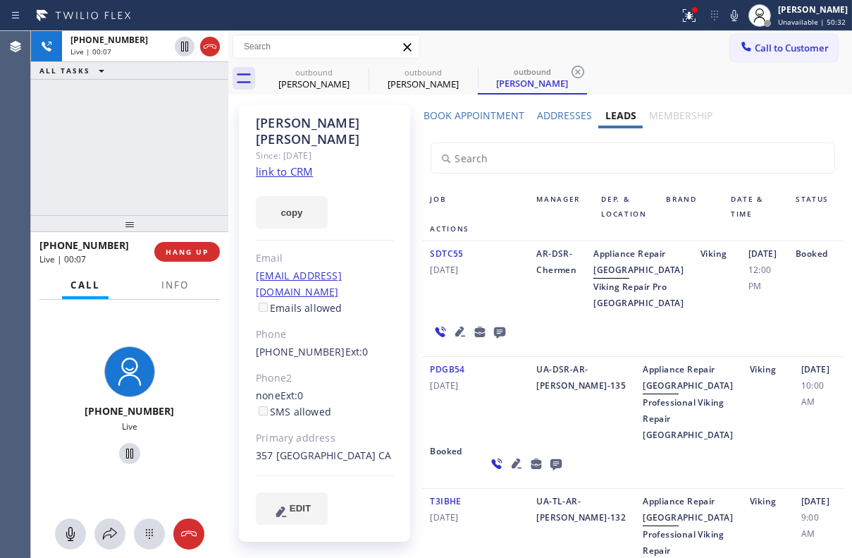
click at [496, 338] on icon at bounding box center [499, 332] width 11 height 11
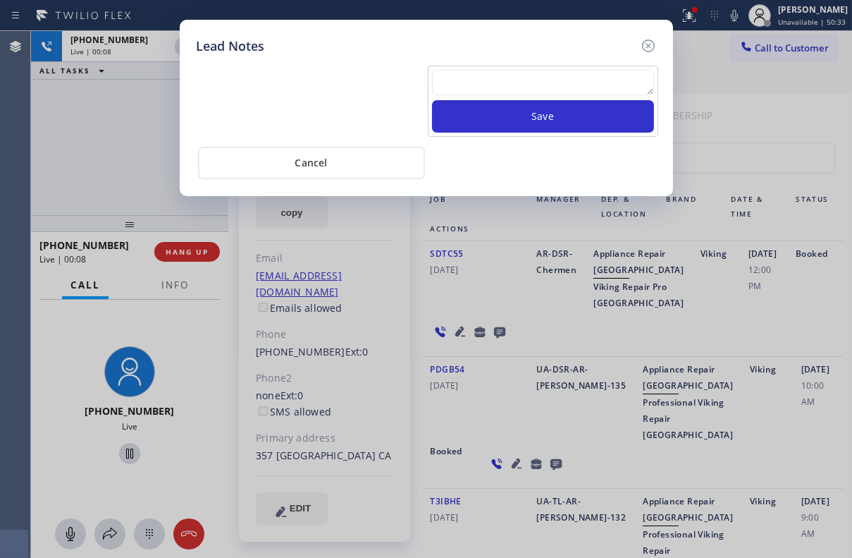
click at [514, 75] on textarea at bounding box center [543, 82] width 222 height 25
paste textarea "Routed to Voice mail// If CX will call back please transfer to me- Love:*"
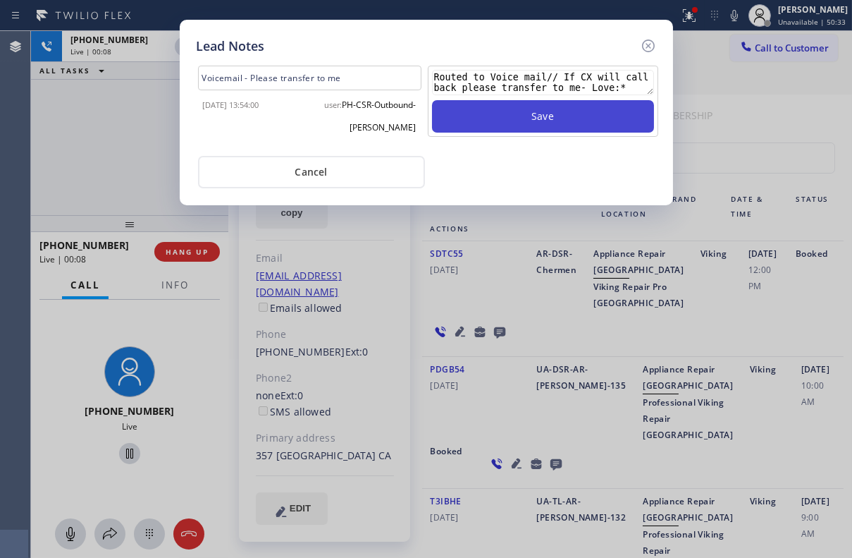
type textarea "Routed to Voice mail// If CX will call back please transfer to me- Love:*"
click at [534, 124] on button "Save" at bounding box center [543, 116] width 222 height 32
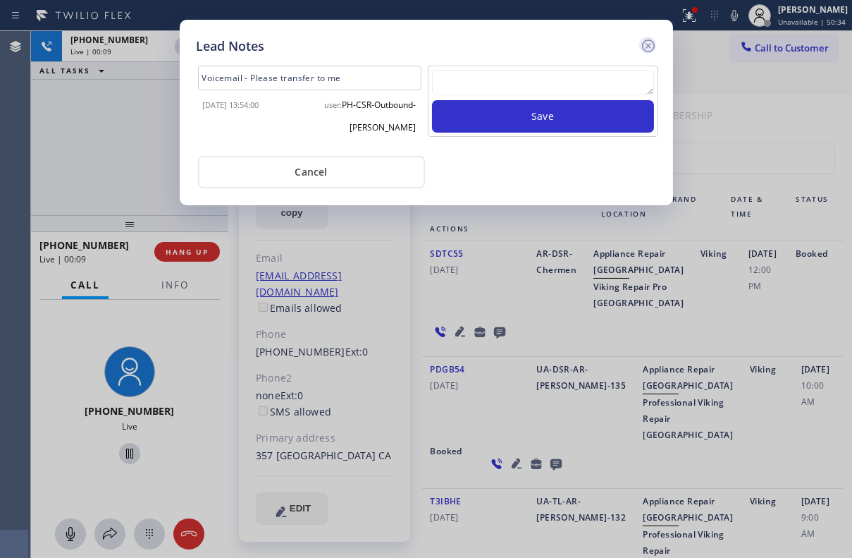
click at [647, 48] on icon at bounding box center [648, 45] width 17 height 17
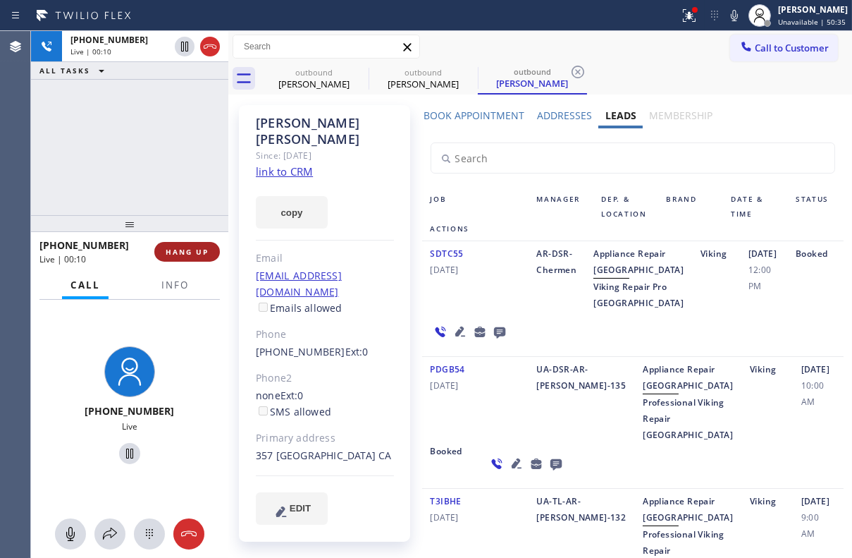
click at [181, 252] on span "HANG UP" at bounding box center [187, 252] width 43 height 10
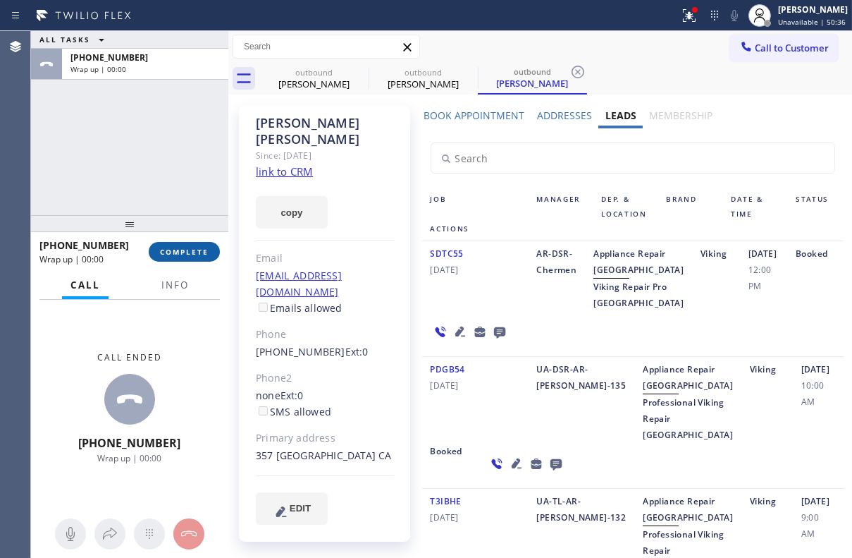
click at [187, 252] on span "COMPLETE" at bounding box center [184, 252] width 49 height 10
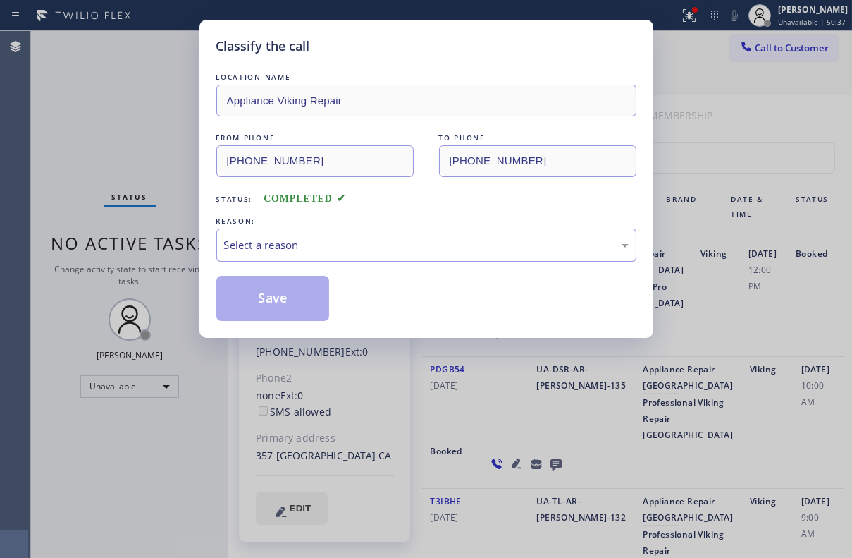
click at [296, 237] on div "Select a reason" at bounding box center [426, 245] width 405 height 16
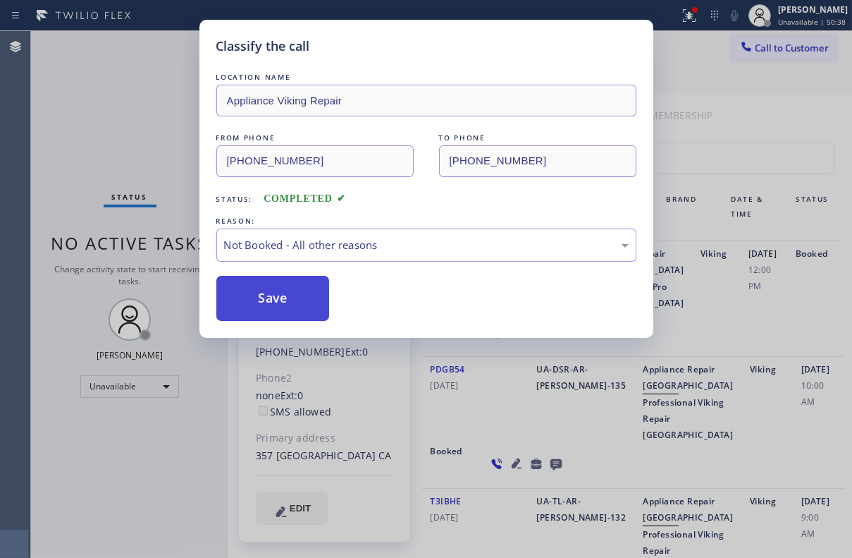
click at [276, 291] on button "Save" at bounding box center [273, 298] width 114 height 45
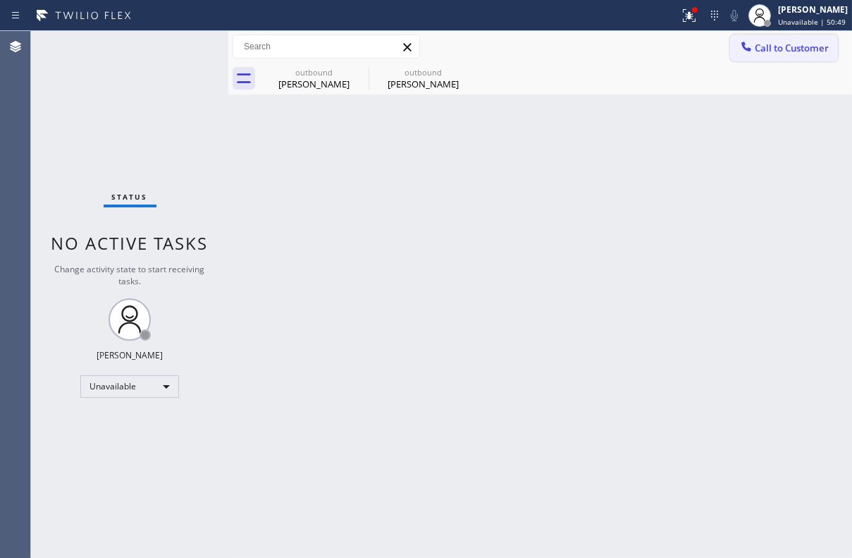
click at [776, 44] on span "Call to Customer" at bounding box center [792, 48] width 74 height 13
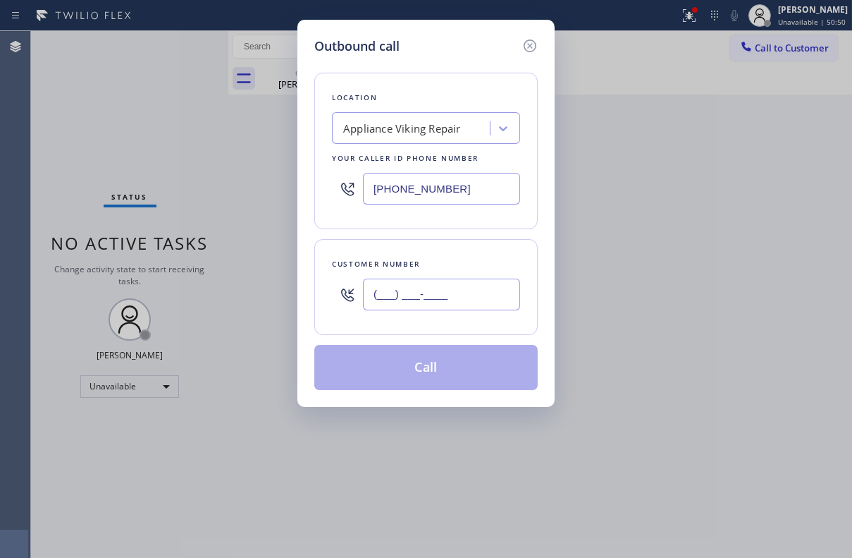
click at [407, 298] on input "(___) ___-____" at bounding box center [441, 295] width 157 height 32
paste input "858) 756-3003"
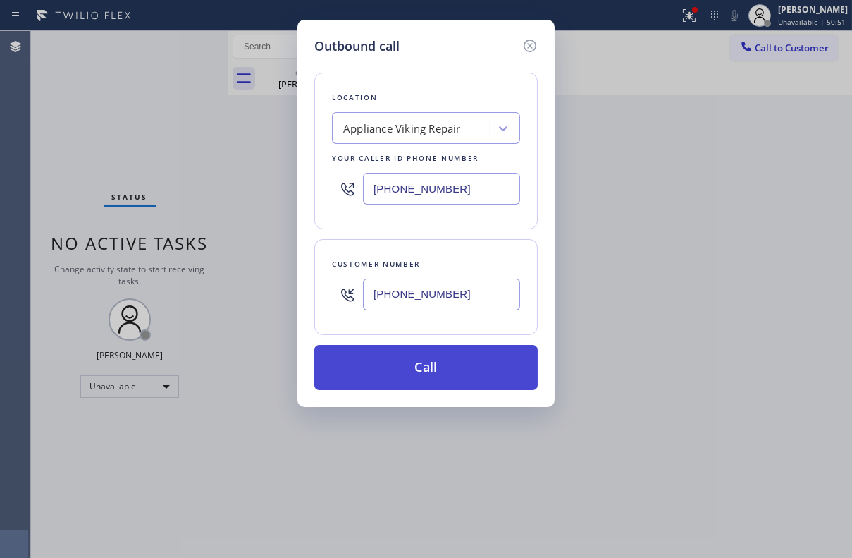
type input "[PHONE_NUMBER]"
click at [415, 365] on button "Call" at bounding box center [426, 367] width 224 height 45
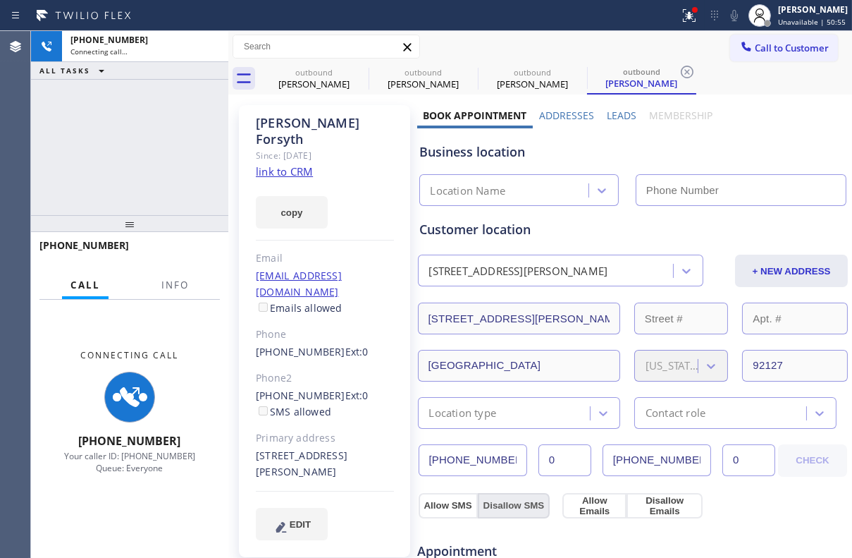
type input "[PHONE_NUMBER]"
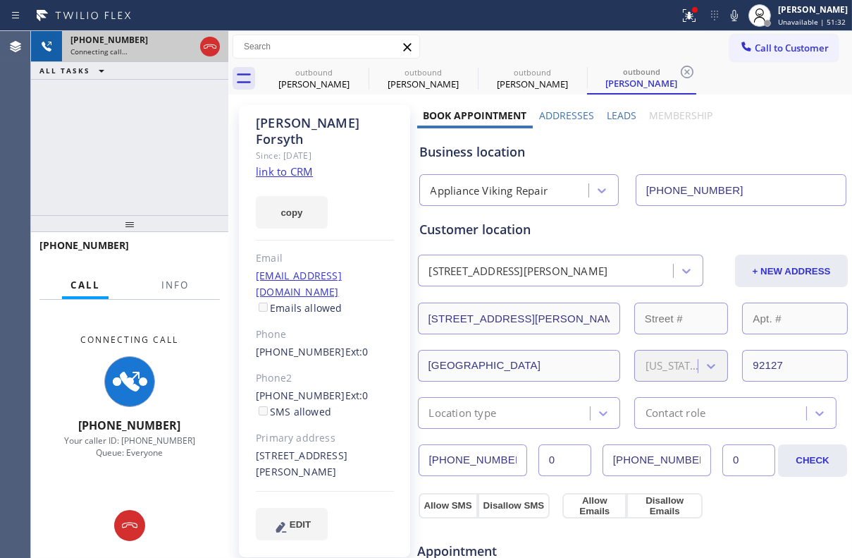
click at [197, 45] on div at bounding box center [209, 46] width 25 height 31
click at [209, 49] on icon at bounding box center [210, 46] width 17 height 17
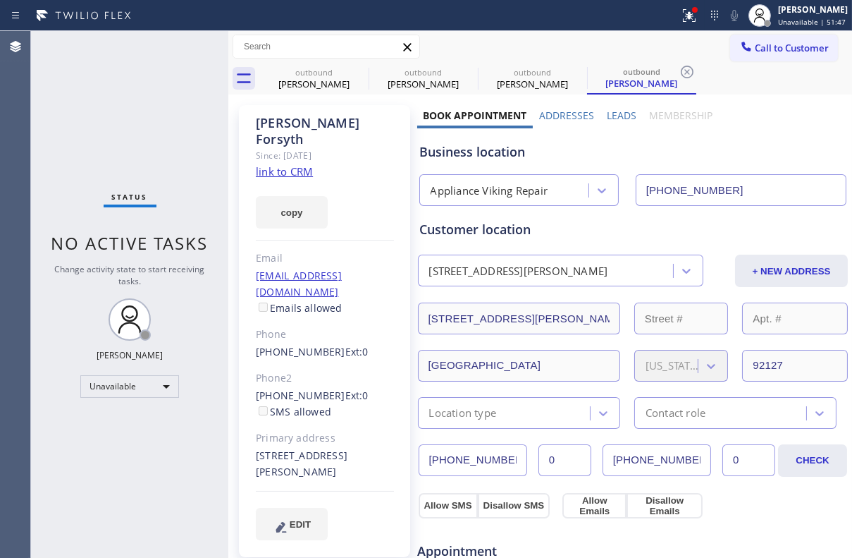
click at [769, 53] on span "Call to Customer" at bounding box center [792, 48] width 74 height 13
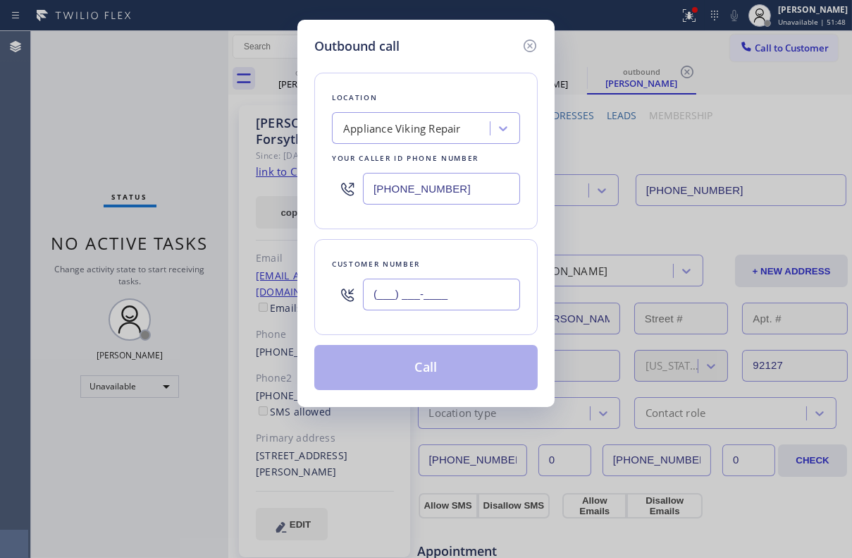
click at [478, 290] on input "(___) ___-____" at bounding box center [441, 295] width 157 height 32
paste input "917) 584-9442"
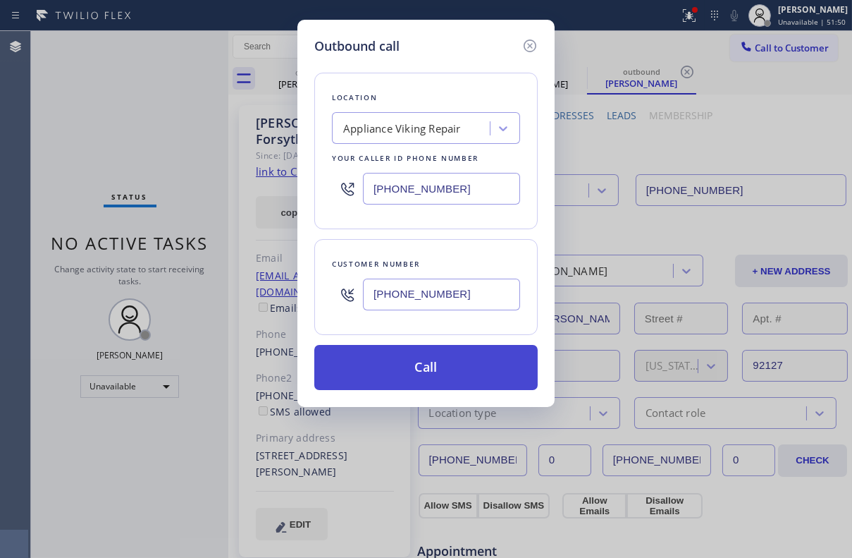
type input "[PHONE_NUMBER]"
click at [419, 381] on button "Call" at bounding box center [426, 367] width 224 height 45
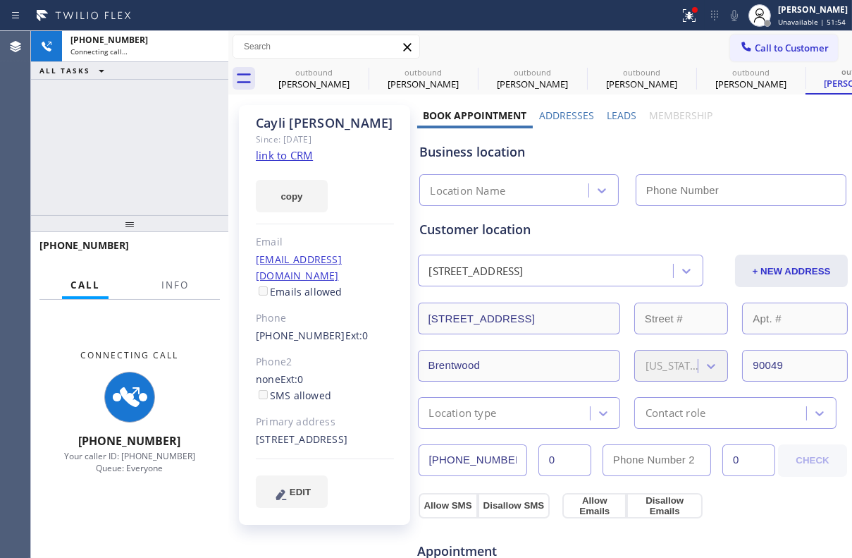
type input "[PHONE_NUMBER]"
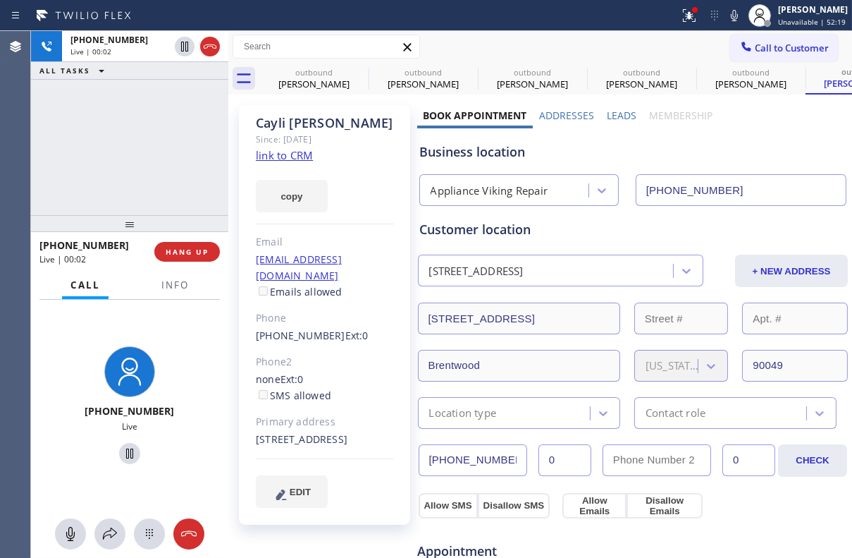
click at [621, 114] on label "Leads" at bounding box center [622, 115] width 30 height 13
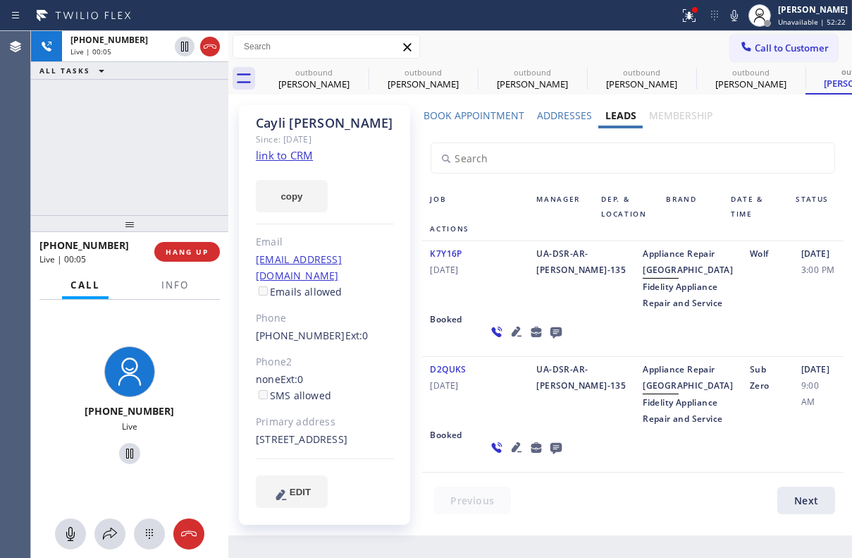
click at [550, 338] on icon at bounding box center [555, 332] width 11 height 11
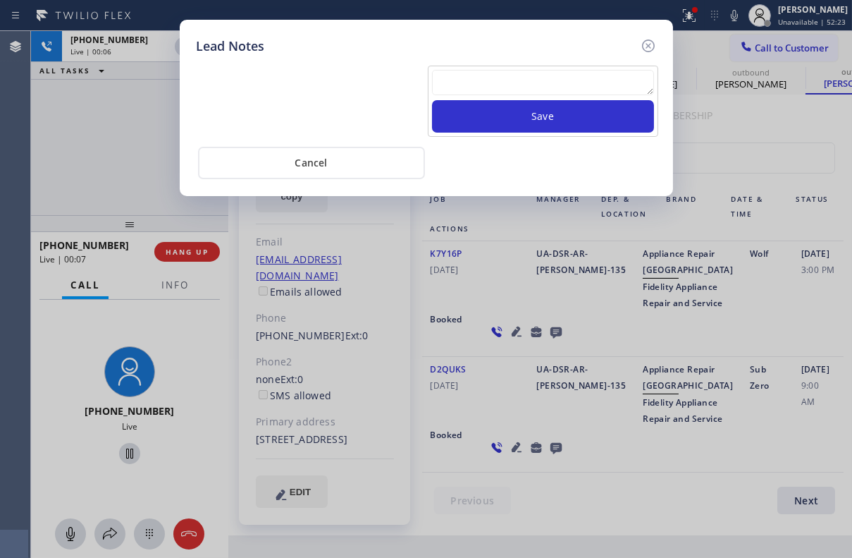
click at [484, 83] on textarea at bounding box center [543, 82] width 222 height 25
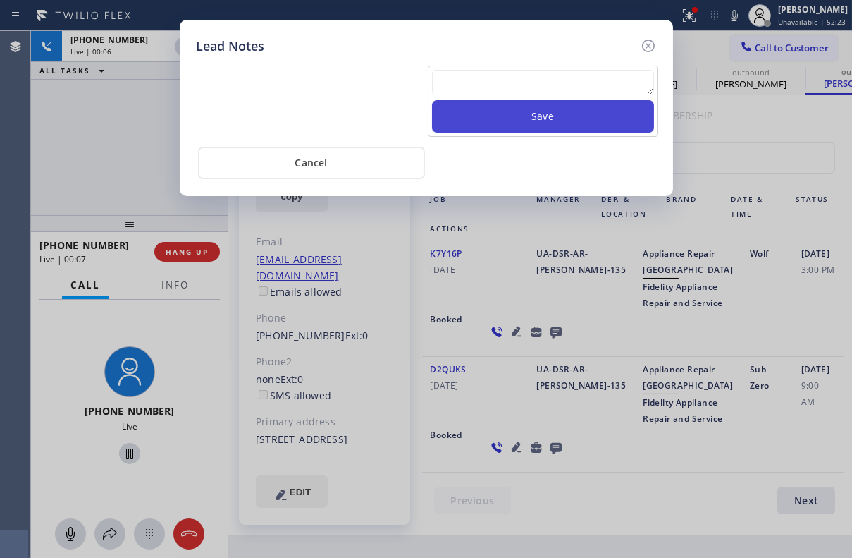
paste textarea "Routed to Voice mail// If CX will call back please transfer to me- Love:*"
type textarea "Routed to Voice mail// If CX will call back please transfer to me- Love:*"
click at [508, 114] on button "Save" at bounding box center [543, 116] width 222 height 32
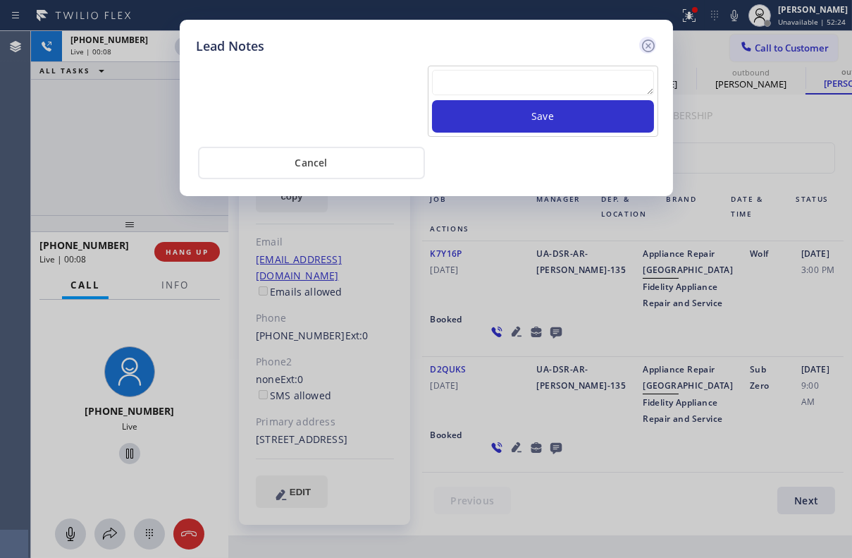
click at [647, 46] on icon at bounding box center [648, 45] width 17 height 17
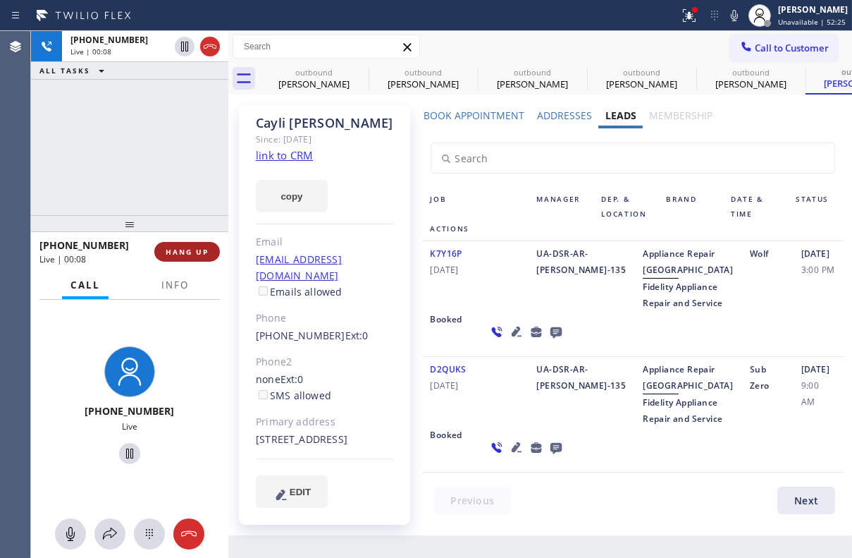
click at [165, 258] on button "HANG UP" at bounding box center [187, 252] width 66 height 20
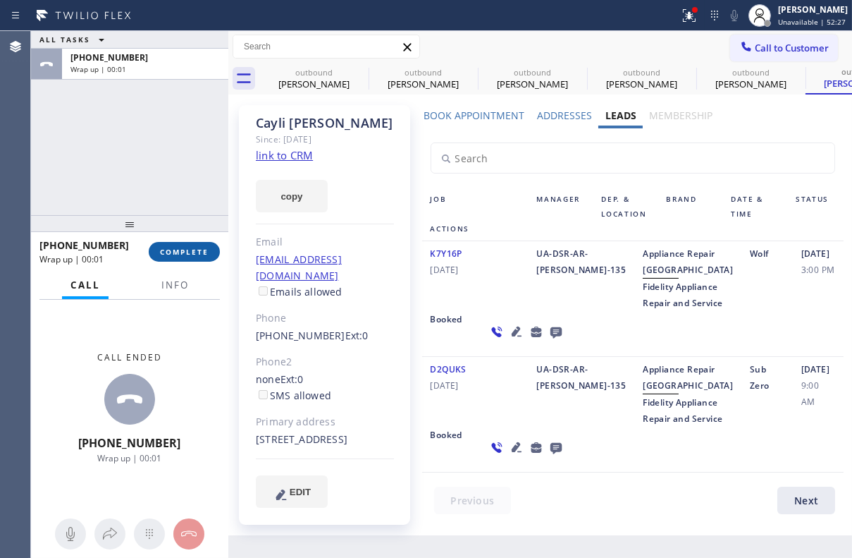
click at [207, 254] on span "COMPLETE" at bounding box center [184, 252] width 49 height 10
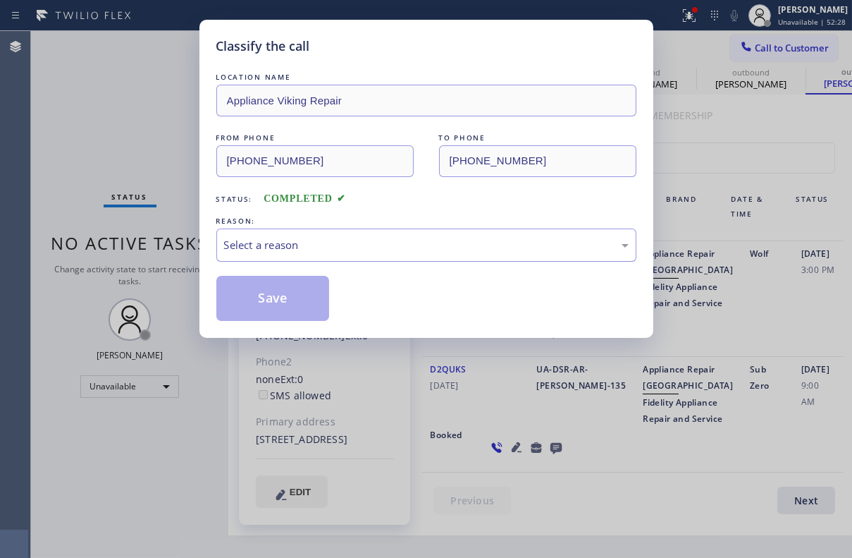
click at [282, 245] on div "Select a reason" at bounding box center [426, 245] width 405 height 16
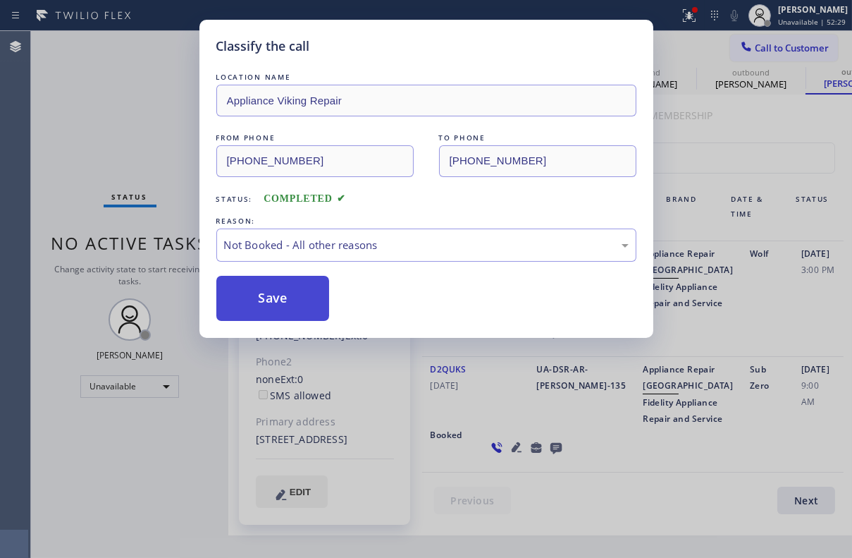
click at [257, 298] on button "Save" at bounding box center [273, 298] width 114 height 45
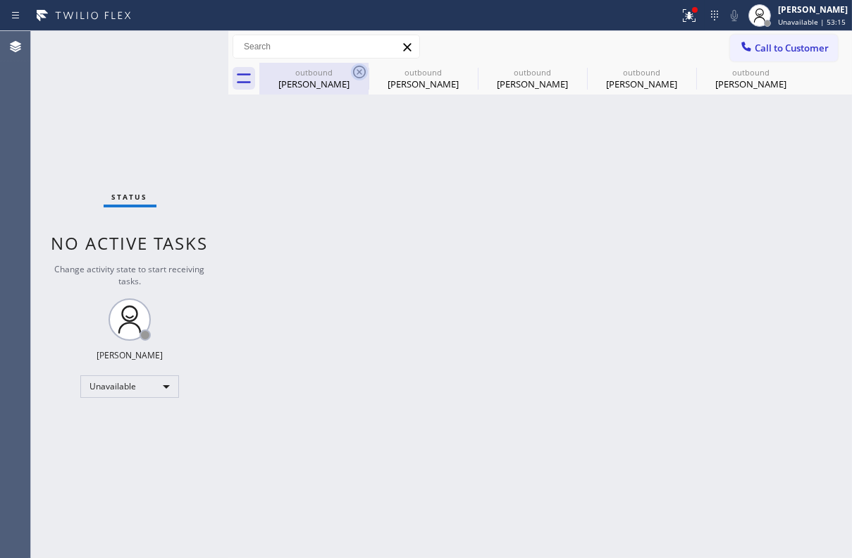
click at [357, 72] on icon at bounding box center [359, 71] width 17 height 17
click at [0, 0] on icon at bounding box center [0, 0] width 0 height 0
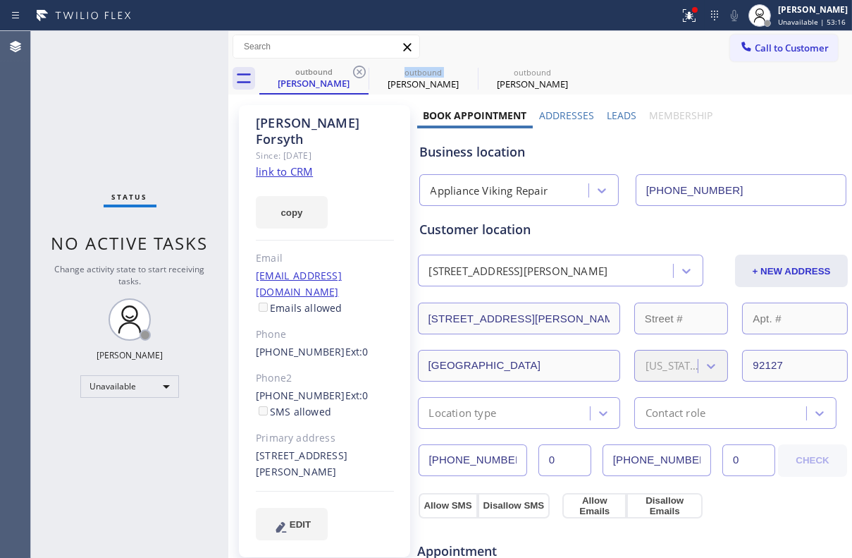
click at [357, 72] on icon at bounding box center [359, 71] width 17 height 17
click at [0, 0] on icon at bounding box center [0, 0] width 0 height 0
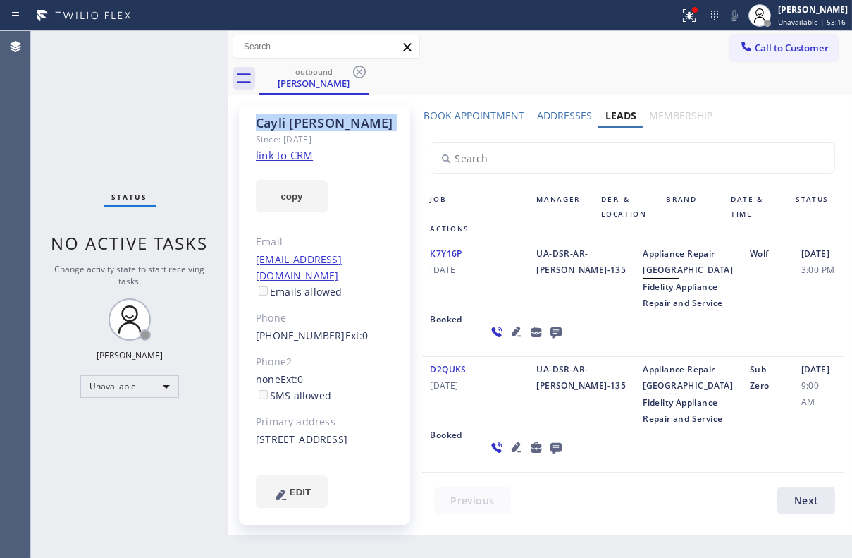
click at [357, 72] on icon at bounding box center [359, 71] width 17 height 17
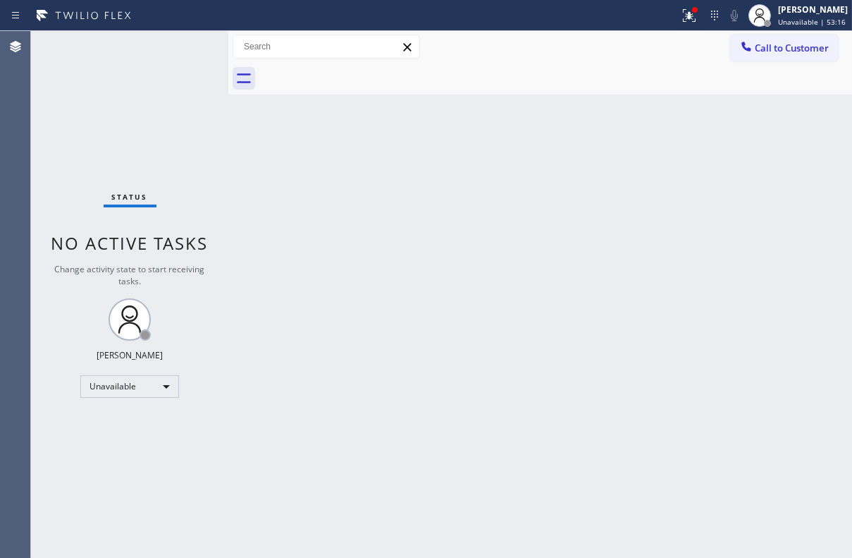
click at [357, 72] on div at bounding box center [555, 79] width 593 height 32
click at [766, 48] on span "Call to Customer" at bounding box center [792, 48] width 74 height 13
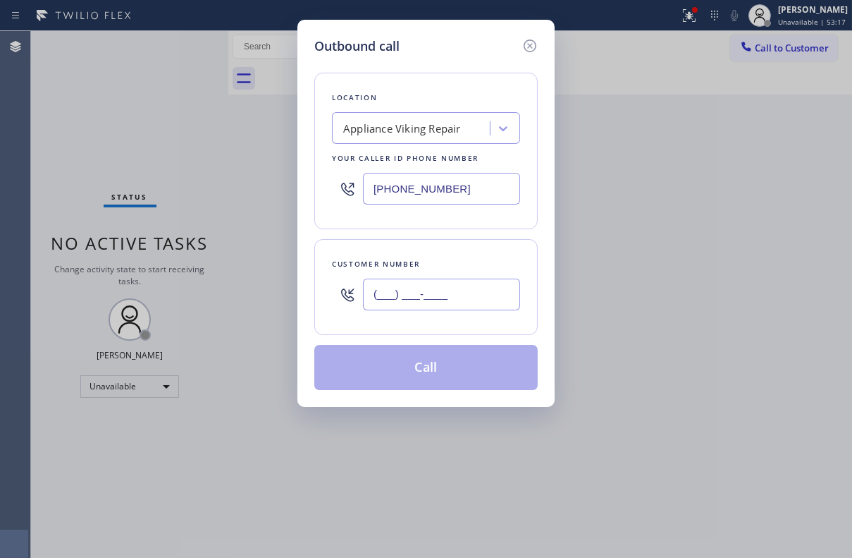
click at [418, 298] on input "(___) ___-____" at bounding box center [441, 295] width 157 height 32
paste input "917) 584-9442"
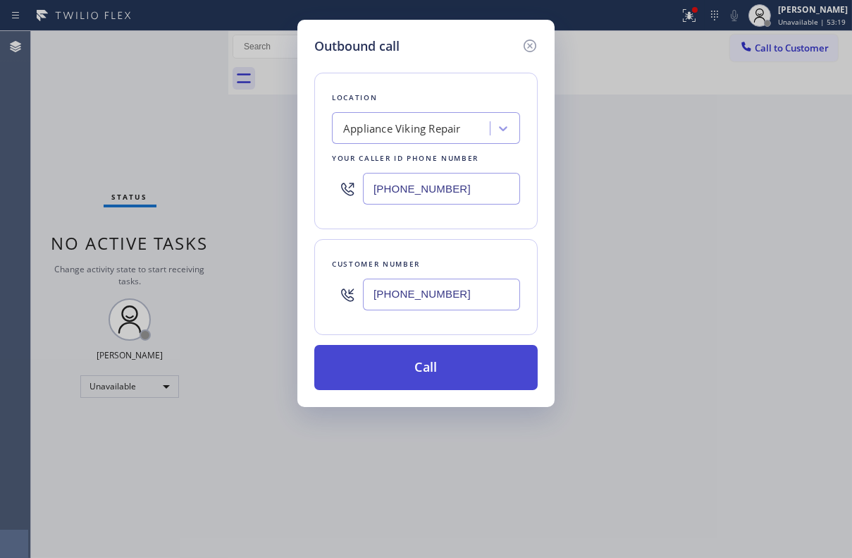
type input "[PHONE_NUMBER]"
click at [429, 353] on button "Call" at bounding box center [426, 367] width 224 height 45
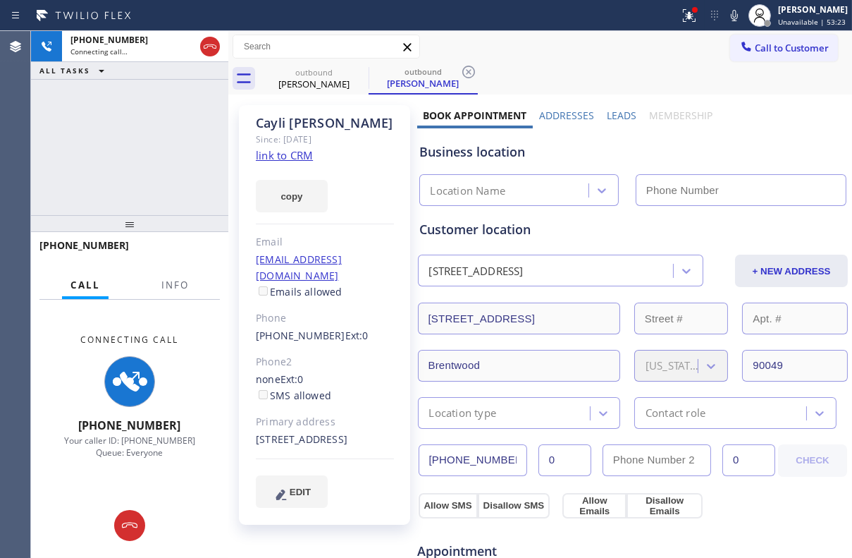
type input "[PHONE_NUMBER]"
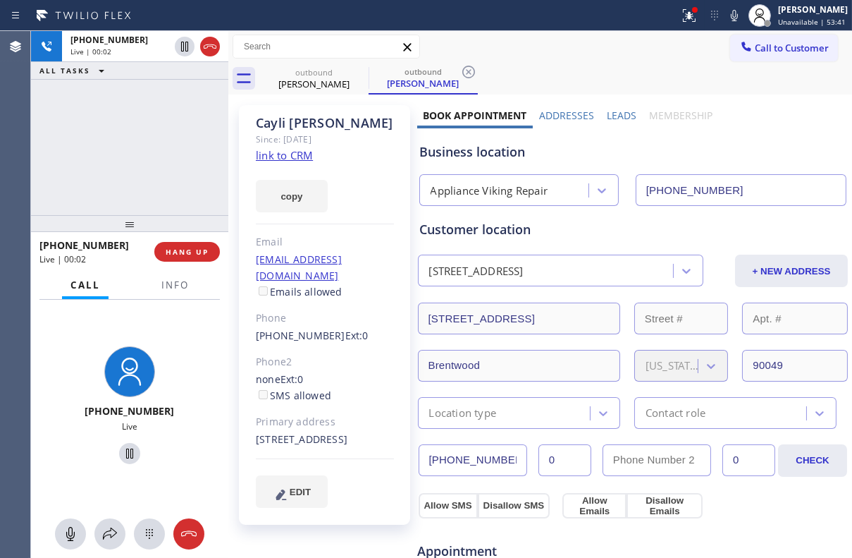
click at [621, 111] on label "Leads" at bounding box center [622, 115] width 30 height 13
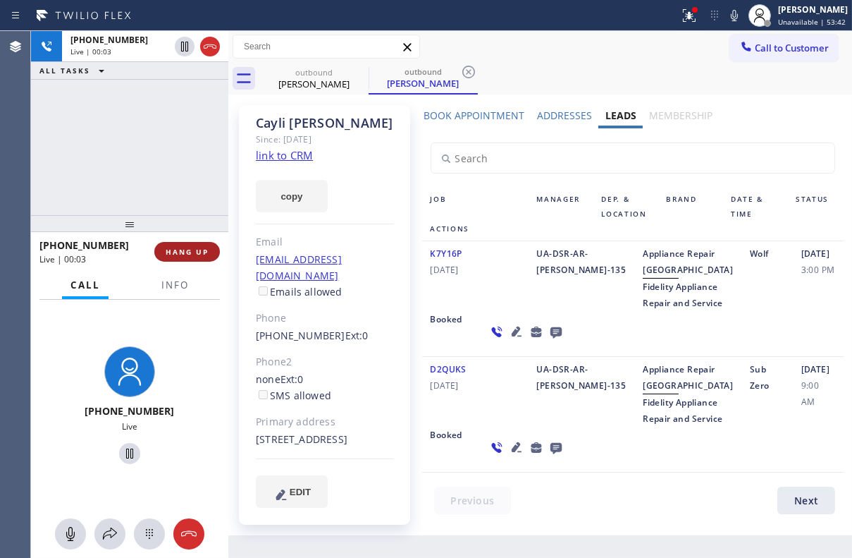
click at [191, 252] on span "HANG UP" at bounding box center [187, 252] width 43 height 10
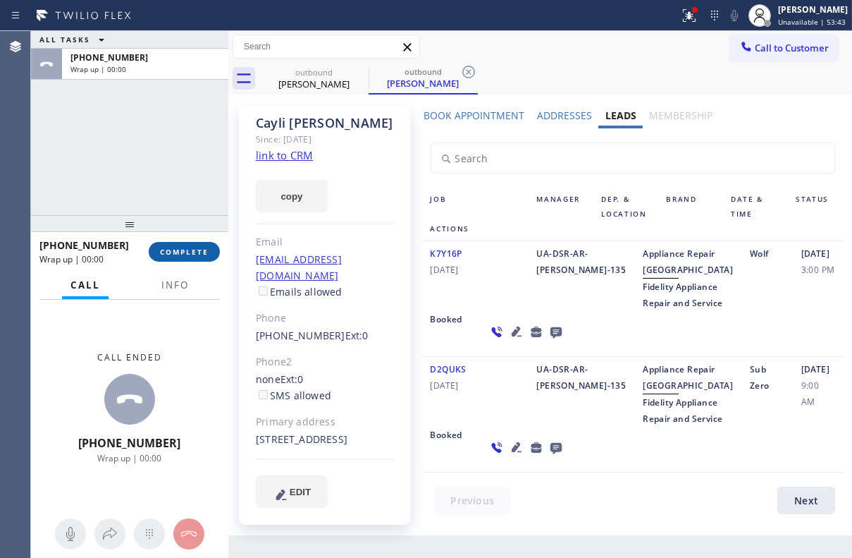
click at [197, 251] on span "COMPLETE" at bounding box center [184, 252] width 49 height 10
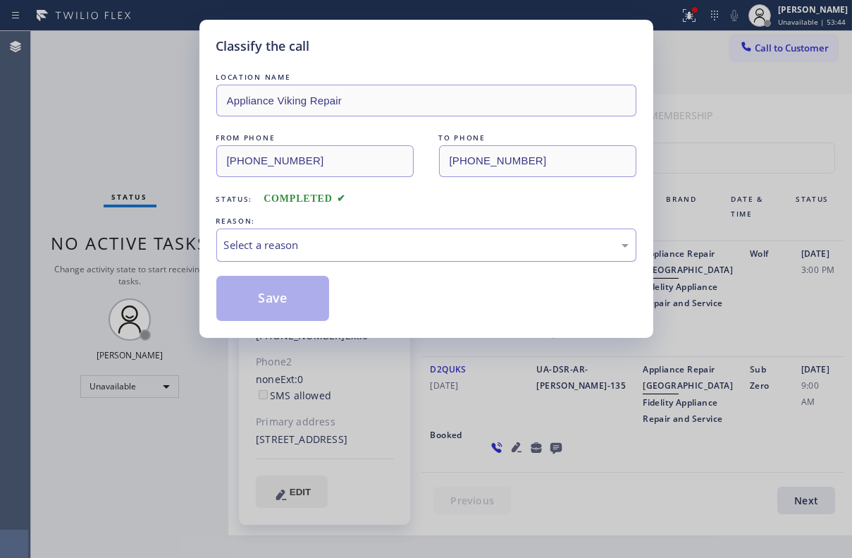
click at [288, 247] on div "Select a reason" at bounding box center [426, 245] width 405 height 16
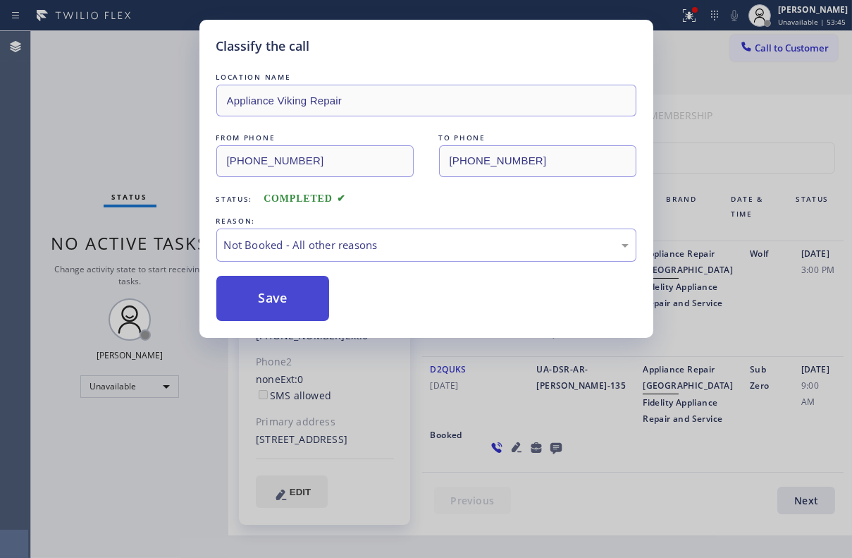
click at [286, 299] on button "Save" at bounding box center [273, 298] width 114 height 45
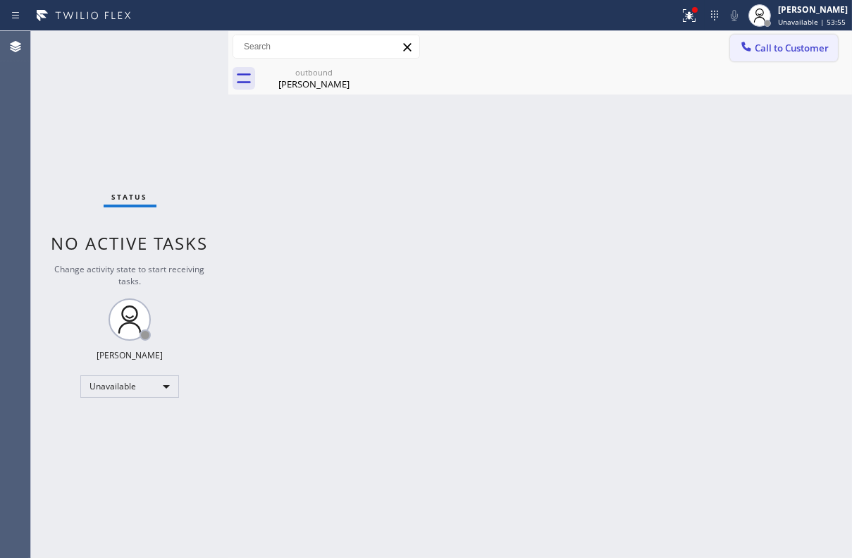
click at [765, 42] on span "Call to Customer" at bounding box center [792, 48] width 74 height 13
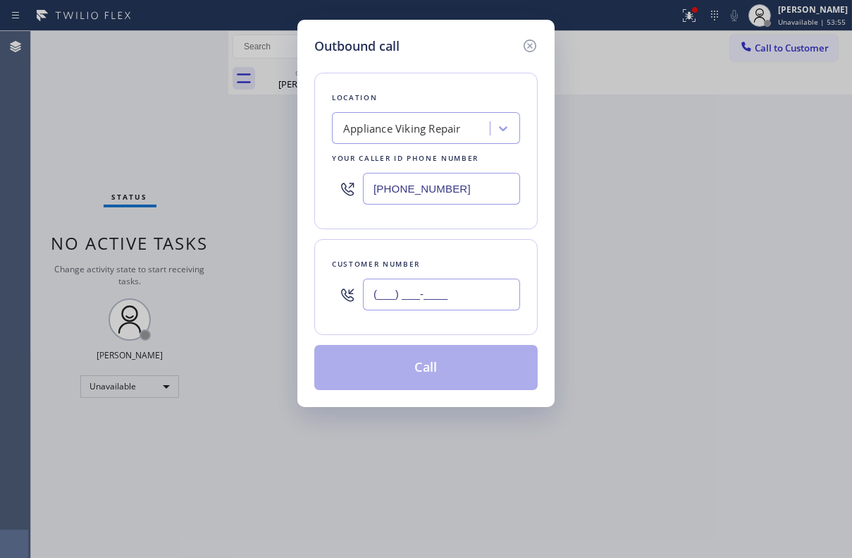
click at [396, 302] on input "(___) ___-____" at bounding box center [441, 295] width 157 height 32
paste input "415) 585-9106"
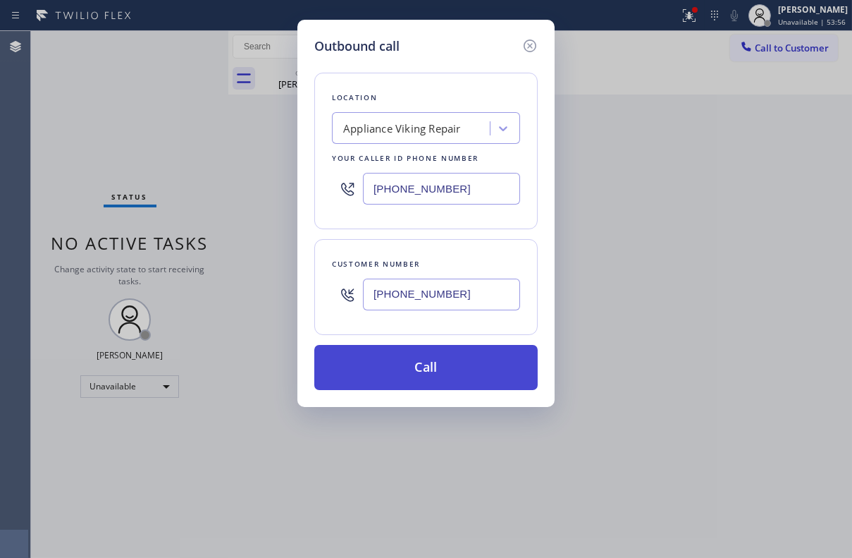
type input "[PHONE_NUMBER]"
click at [394, 372] on button "Call" at bounding box center [426, 367] width 224 height 45
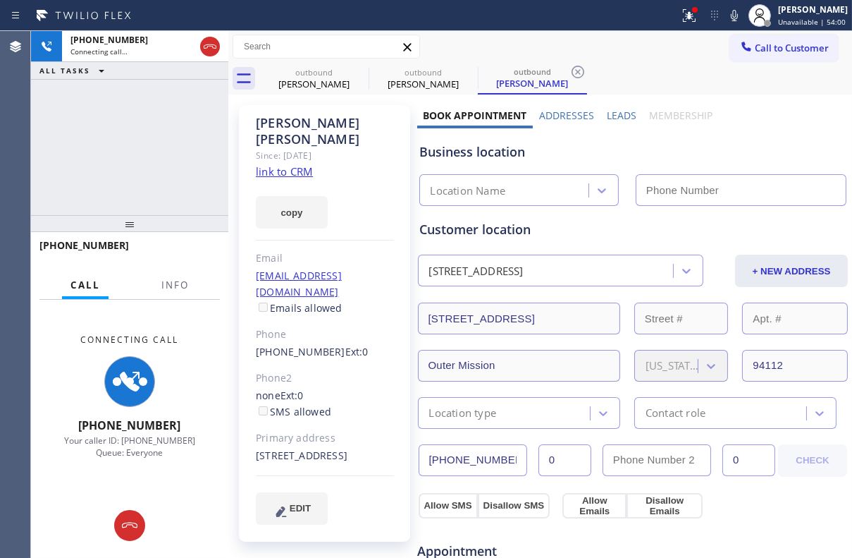
type input "[PHONE_NUMBER]"
click at [616, 111] on label "Leads" at bounding box center [622, 115] width 30 height 13
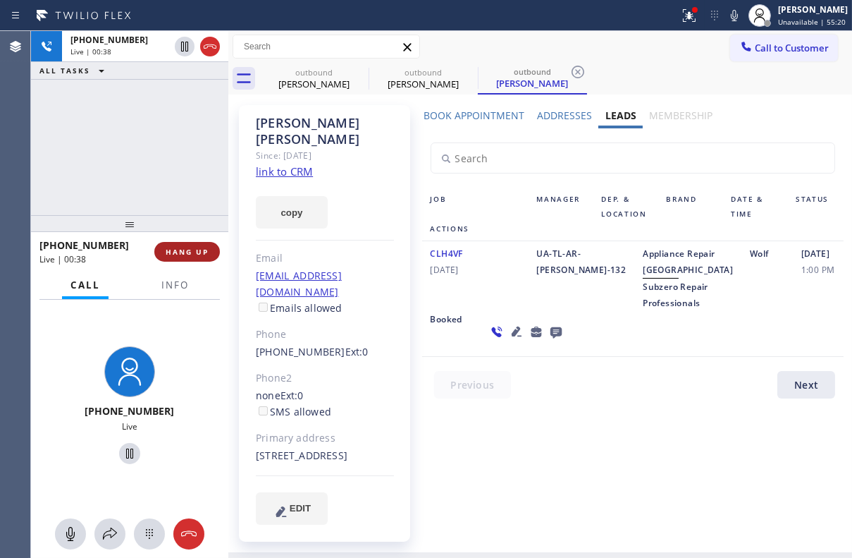
click at [200, 249] on span "HANG UP" at bounding box center [187, 252] width 43 height 10
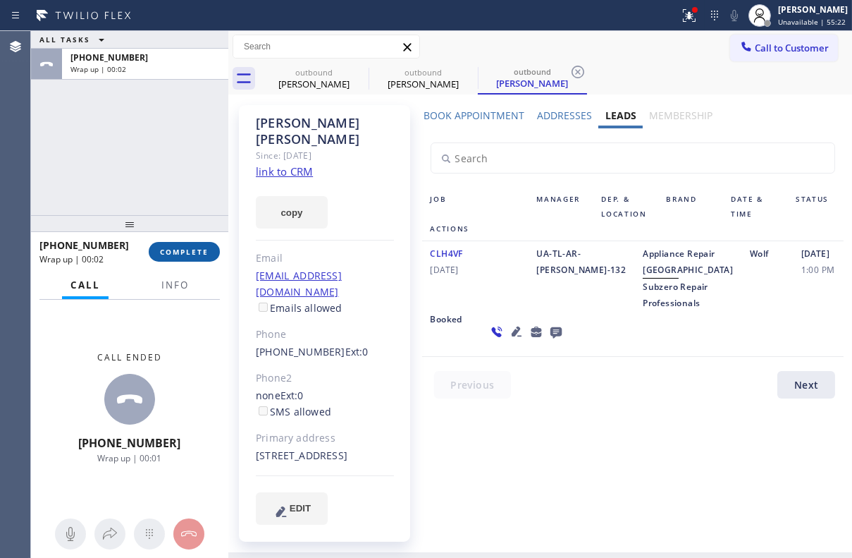
click at [176, 247] on span "COMPLETE" at bounding box center [184, 252] width 49 height 10
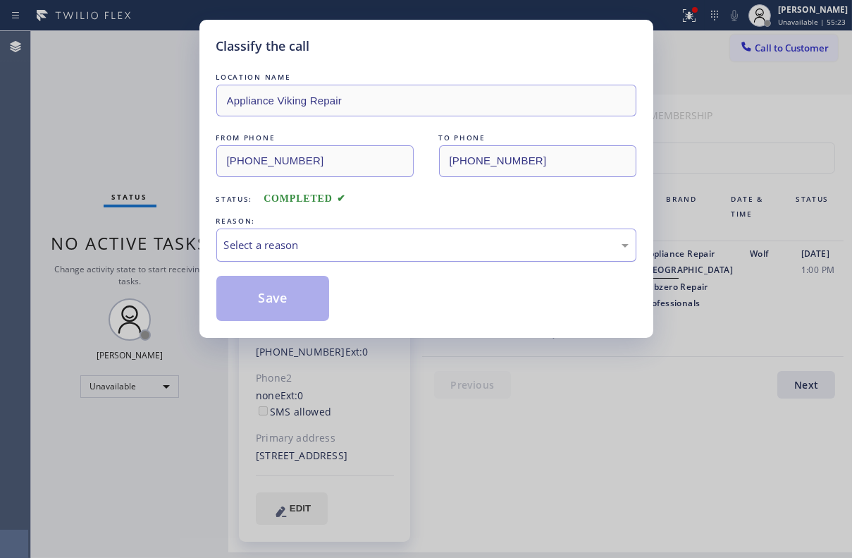
click at [276, 231] on div "Select a reason" at bounding box center [426, 244] width 420 height 33
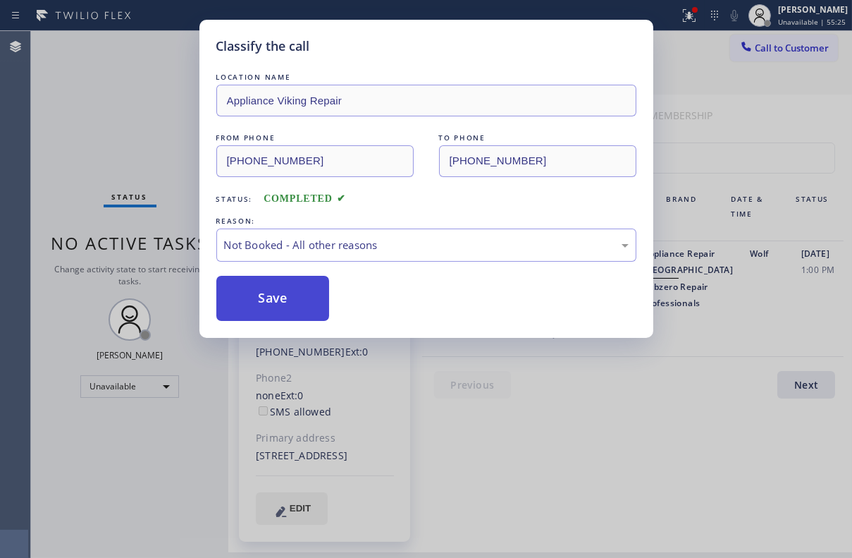
click at [269, 302] on button "Save" at bounding box center [273, 298] width 114 height 45
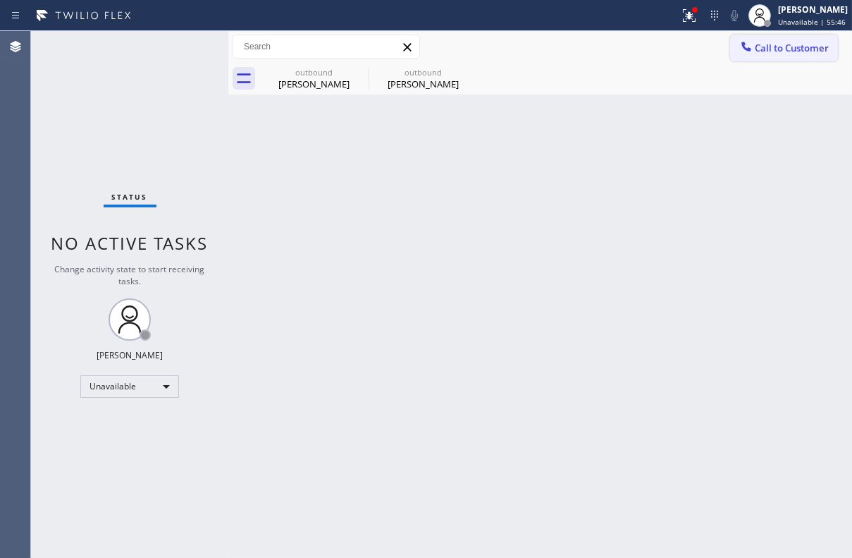
click at [767, 49] on span "Call to Customer" at bounding box center [792, 48] width 74 height 13
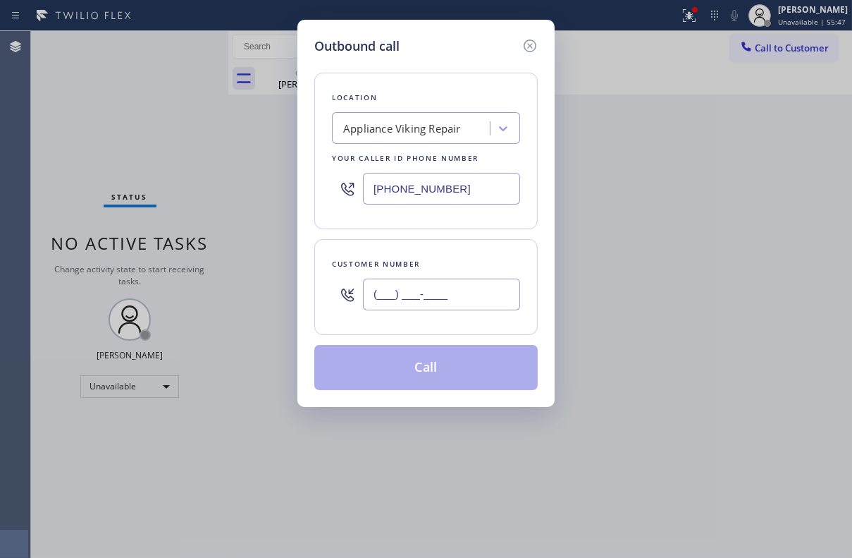
click at [434, 302] on input "(___) ___-____" at bounding box center [441, 295] width 157 height 32
paste input "305) 505-0875"
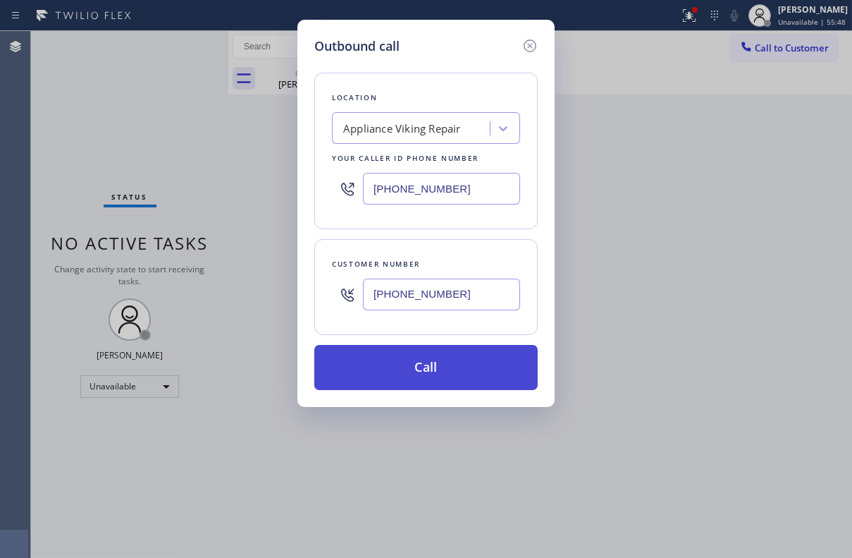
type input "[PHONE_NUMBER]"
click at [430, 371] on button "Call" at bounding box center [426, 367] width 224 height 45
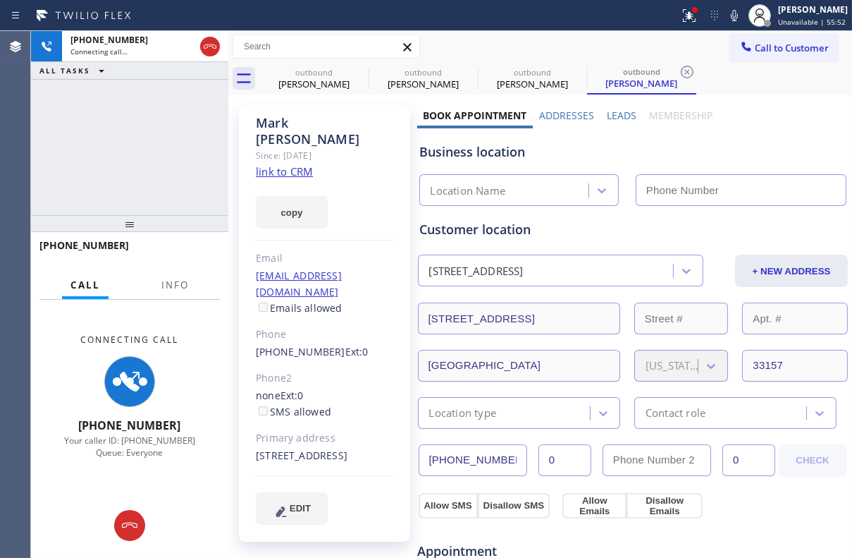
type input "[PHONE_NUMBER]"
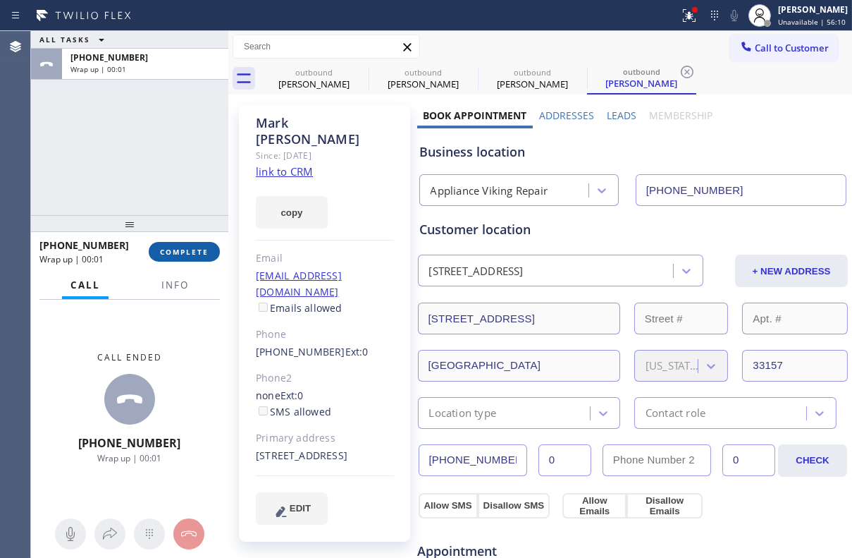
click at [191, 249] on span "COMPLETE" at bounding box center [184, 252] width 49 height 10
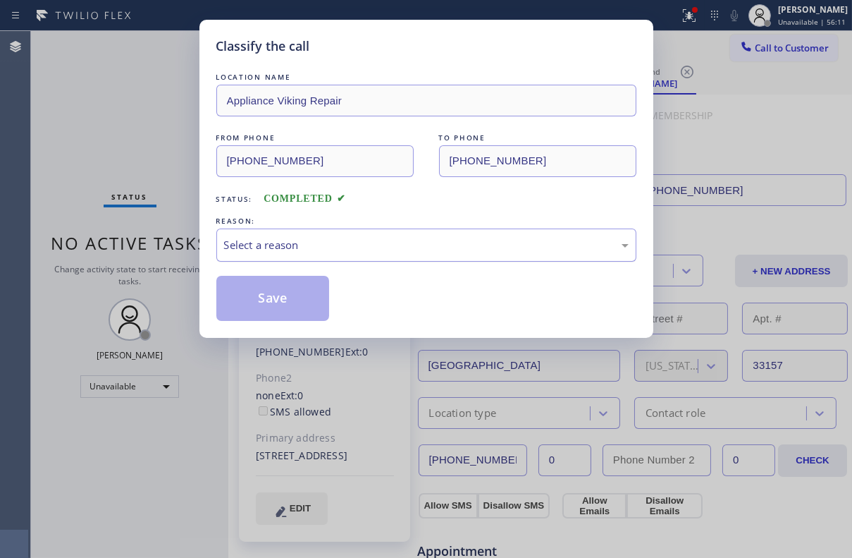
click at [326, 247] on div "Select a reason" at bounding box center [426, 245] width 405 height 16
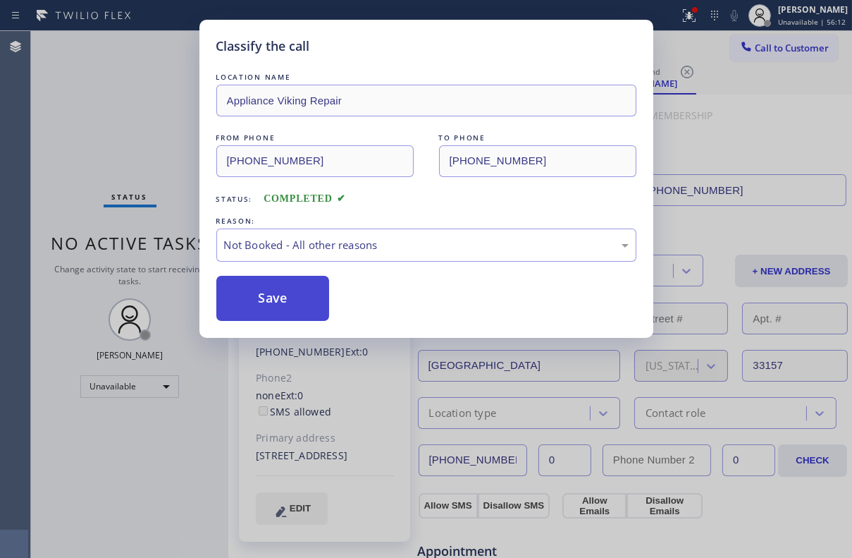
click at [295, 292] on button "Save" at bounding box center [273, 298] width 114 height 45
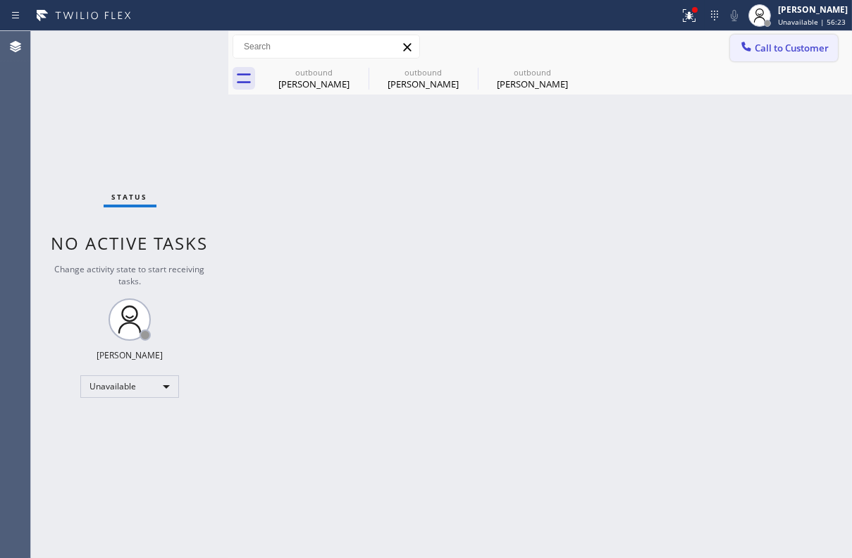
click at [776, 49] on span "Call to Customer" at bounding box center [792, 48] width 74 height 13
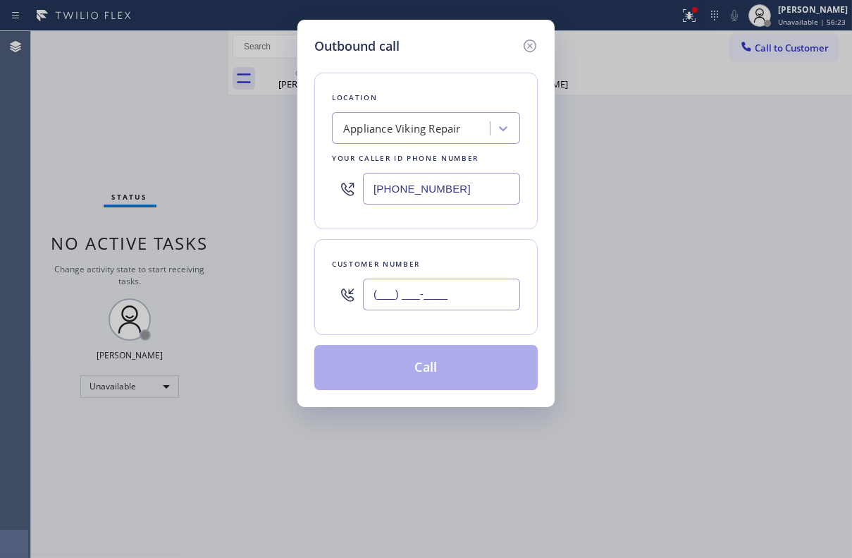
click at [474, 285] on input "(___) ___-____" at bounding box center [441, 295] width 157 height 32
paste input "323) 791-9911"
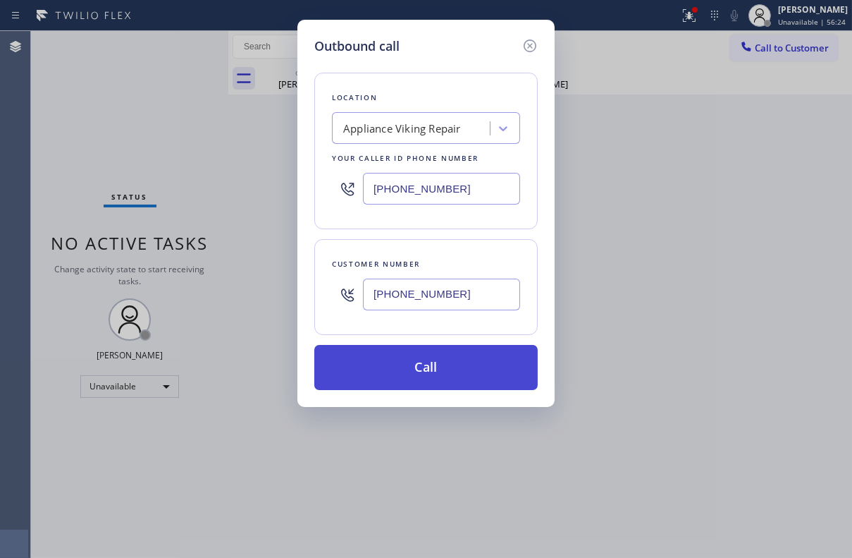
type input "[PHONE_NUMBER]"
click at [441, 366] on button "Call" at bounding box center [426, 367] width 224 height 45
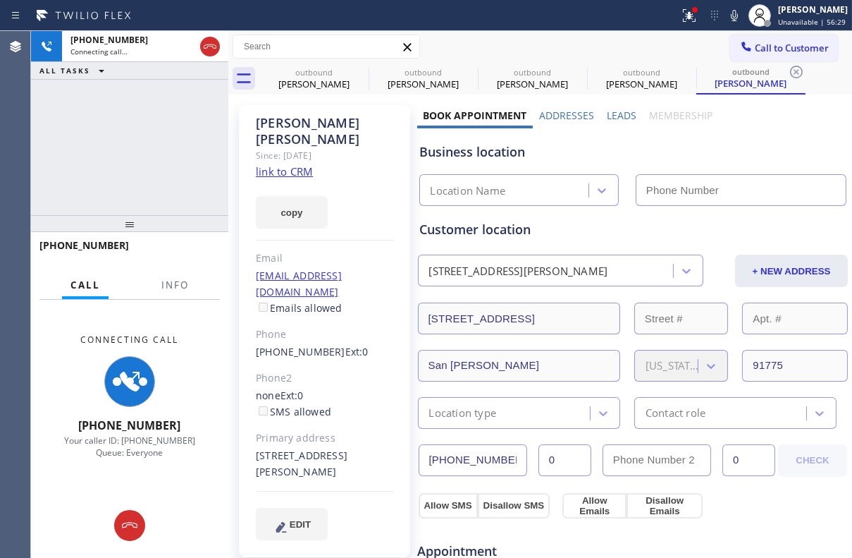
type input "[PHONE_NUMBER]"
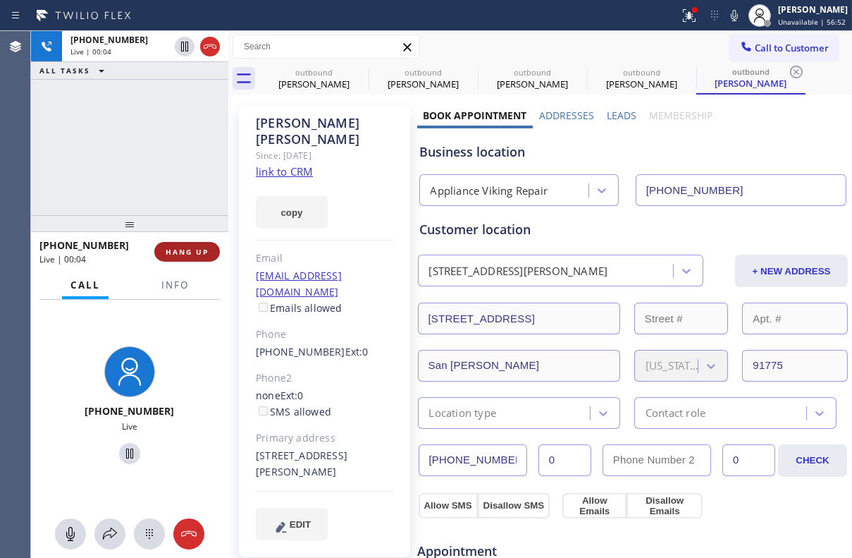
click at [195, 254] on span "HANG UP" at bounding box center [187, 252] width 43 height 10
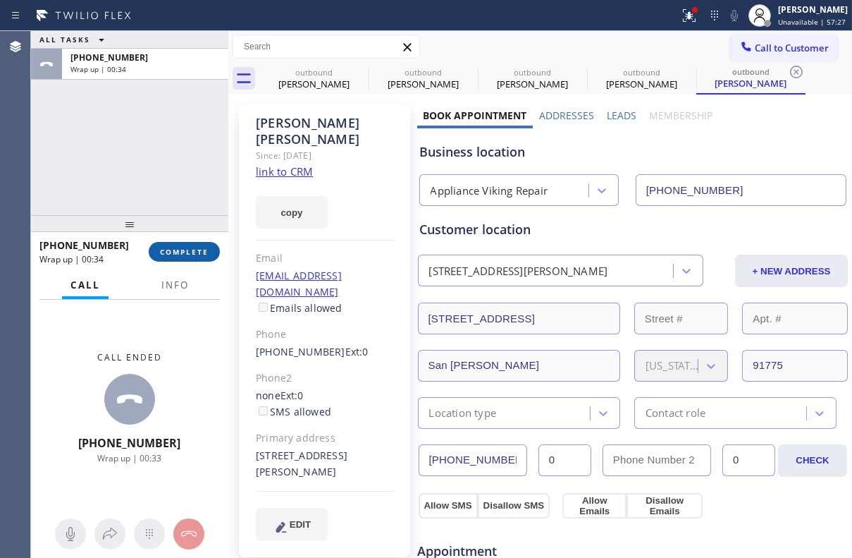
click at [178, 247] on span "COMPLETE" at bounding box center [184, 252] width 49 height 10
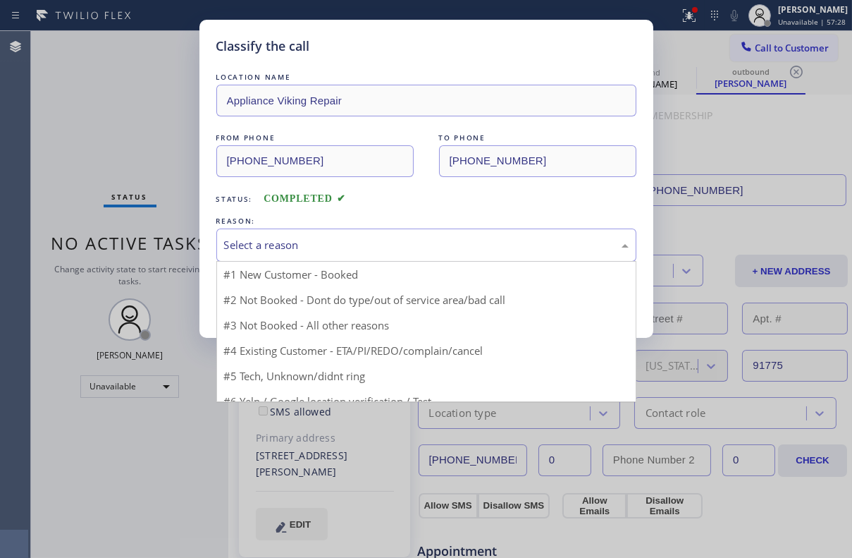
click at [291, 245] on div "Select a reason" at bounding box center [426, 245] width 405 height 16
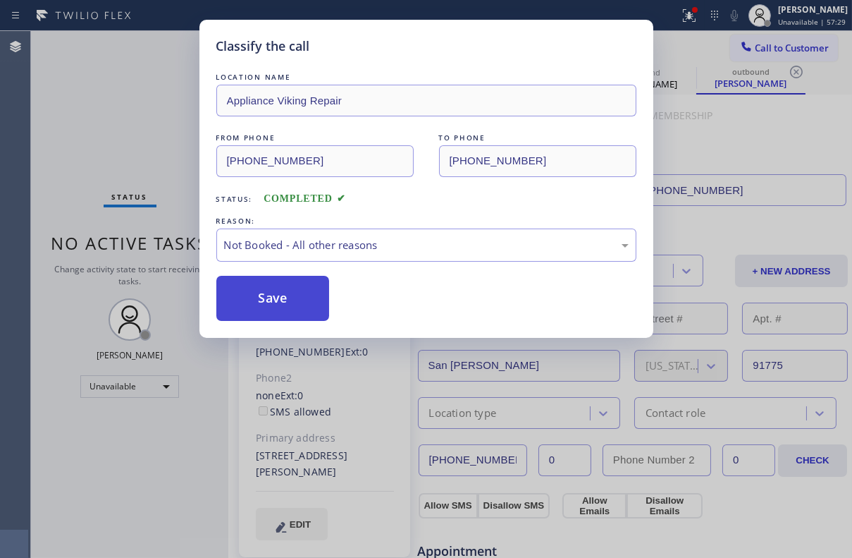
click at [275, 298] on button "Save" at bounding box center [273, 298] width 114 height 45
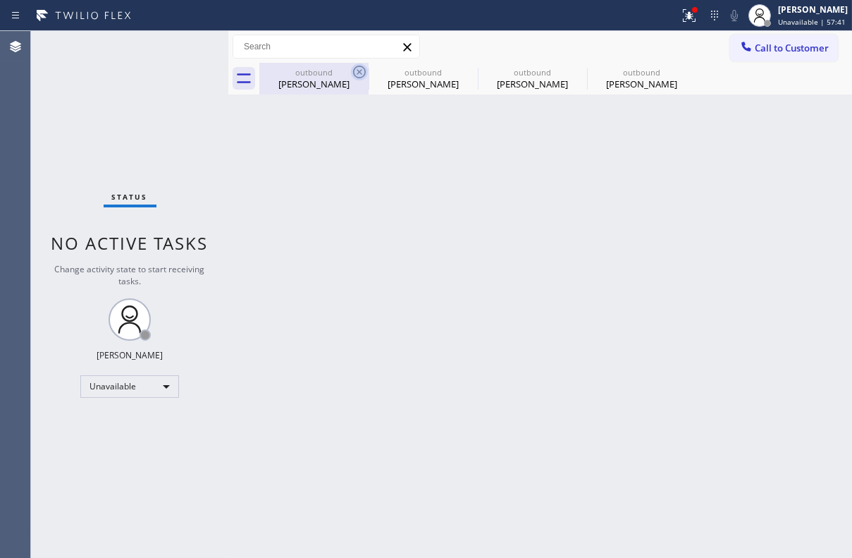
click at [363, 73] on icon at bounding box center [359, 71] width 17 height 17
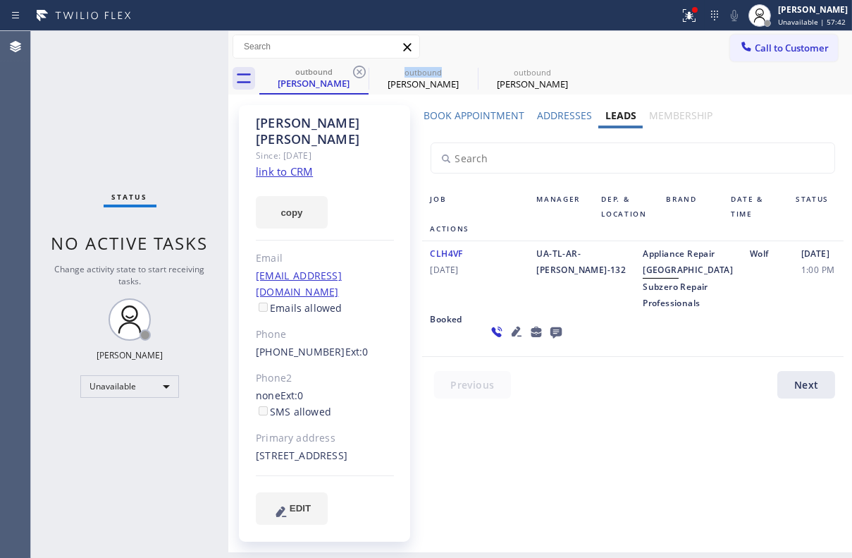
click at [363, 73] on icon at bounding box center [359, 71] width 17 height 17
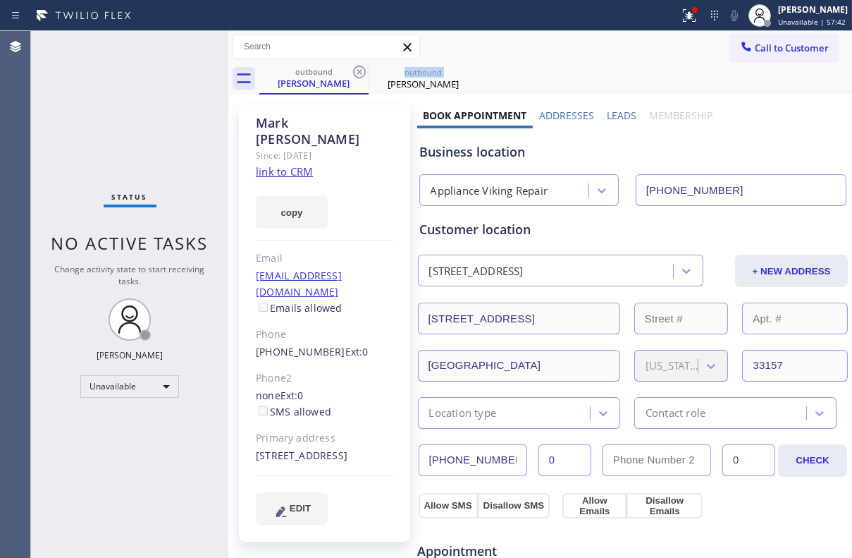
click at [363, 73] on icon at bounding box center [359, 71] width 17 height 17
click at [0, 0] on icon at bounding box center [0, 0] width 0 height 0
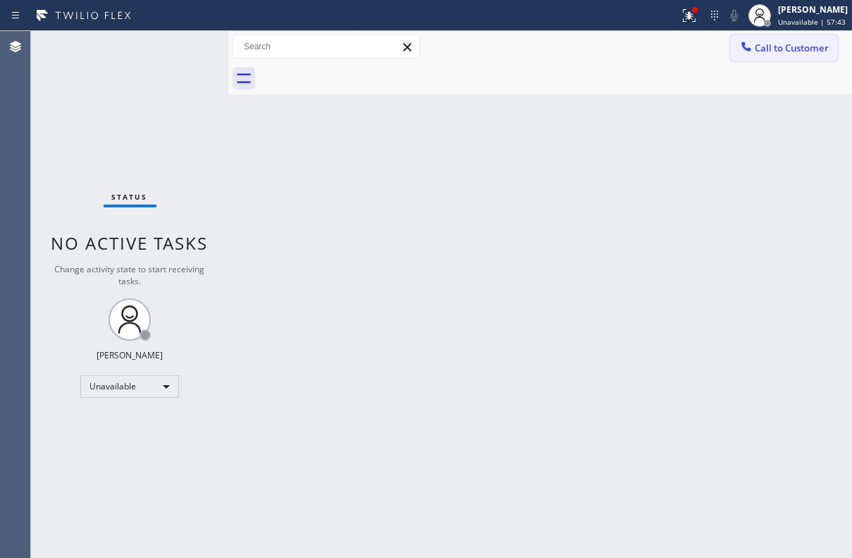
click at [760, 40] on button "Call to Customer" at bounding box center [785, 48] width 108 height 27
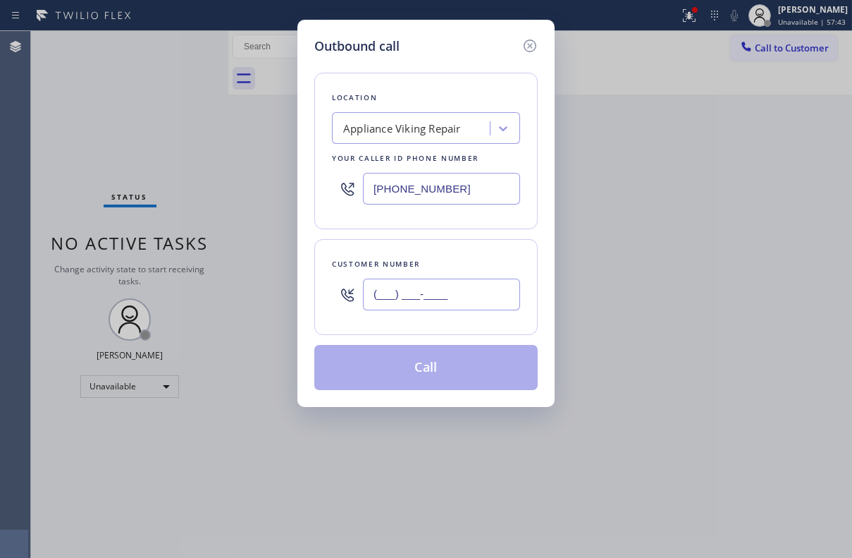
click at [441, 306] on input "(___) ___-____" at bounding box center [441, 295] width 157 height 32
paste input "206) 850-2034"
type input "[PHONE_NUMBER]"
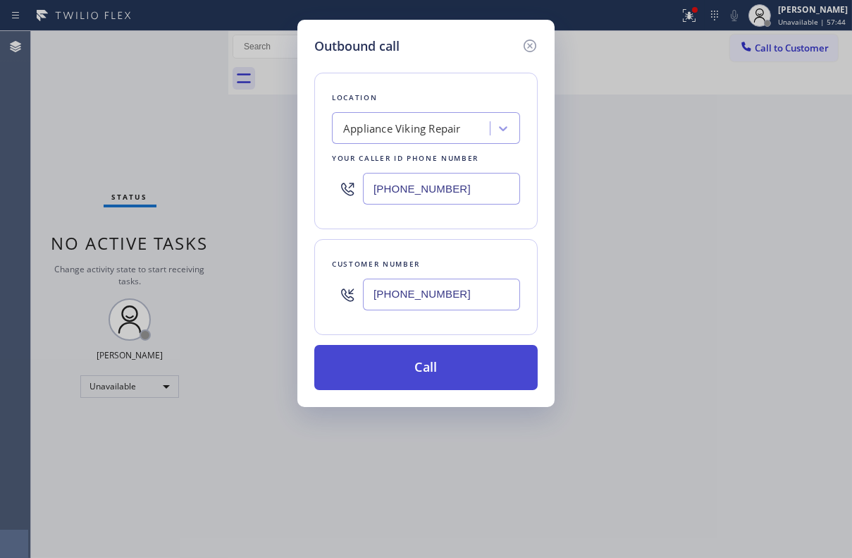
click at [416, 365] on button "Call" at bounding box center [426, 367] width 224 height 45
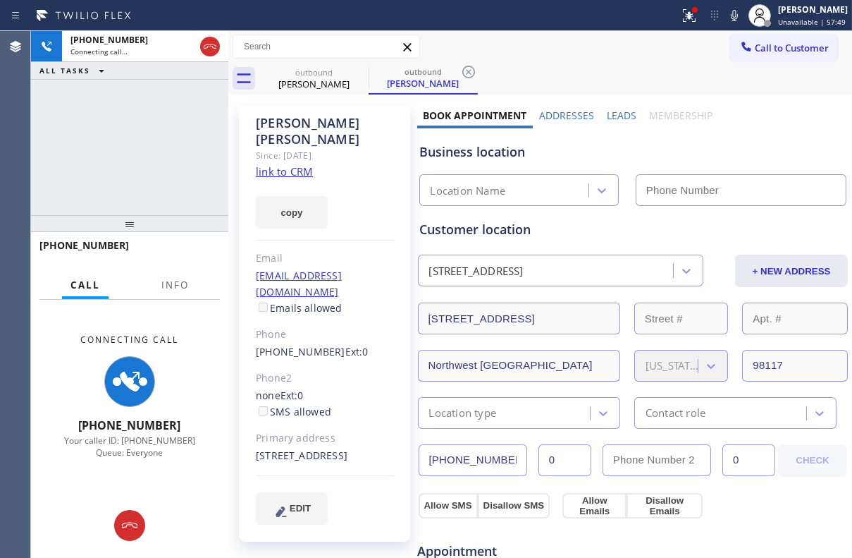
type input "[PHONE_NUMBER]"
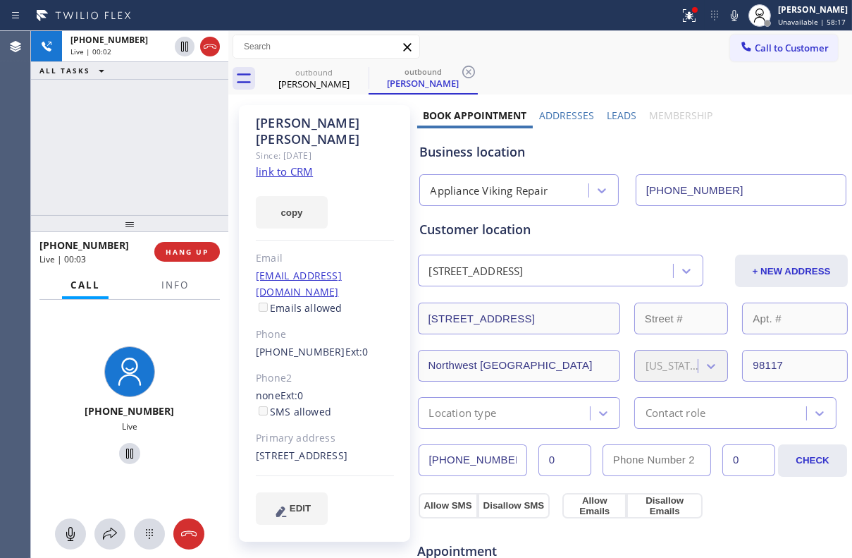
click at [613, 120] on label "Leads" at bounding box center [622, 115] width 30 height 13
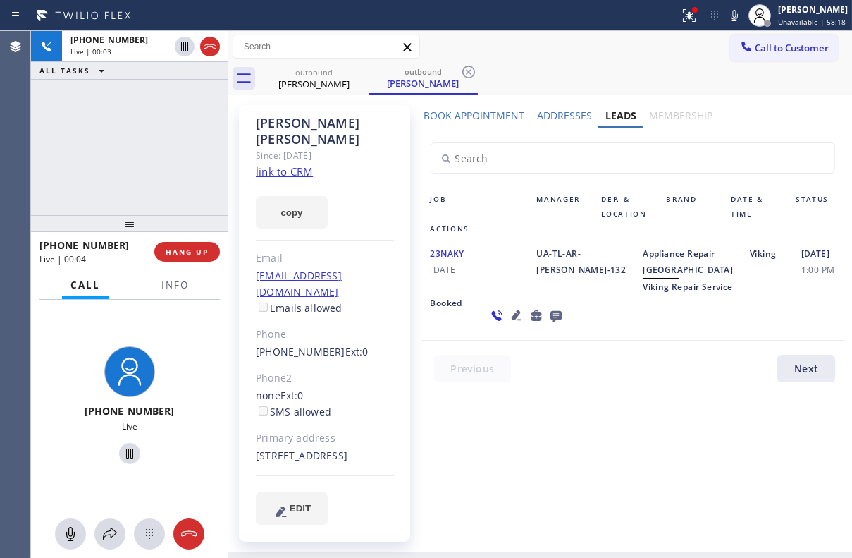
click at [508, 324] on icon at bounding box center [516, 315] width 17 height 17
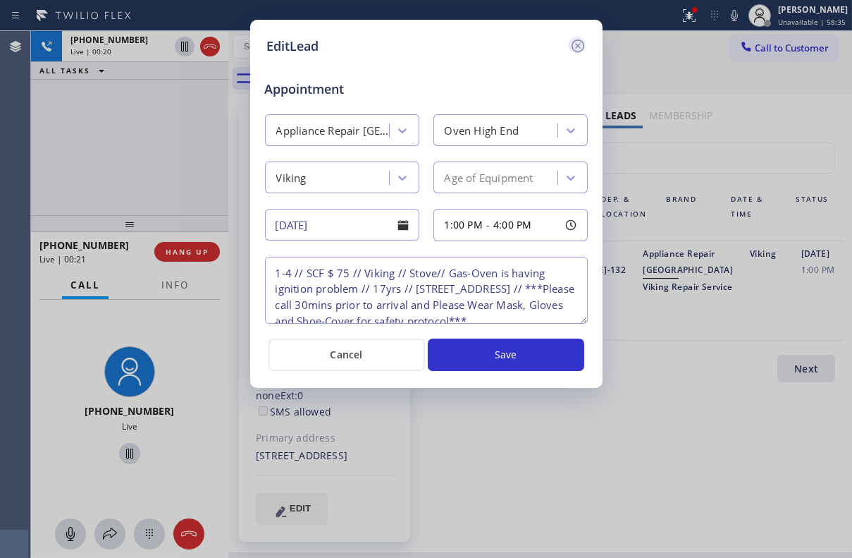
click at [571, 47] on icon at bounding box center [578, 45] width 17 height 17
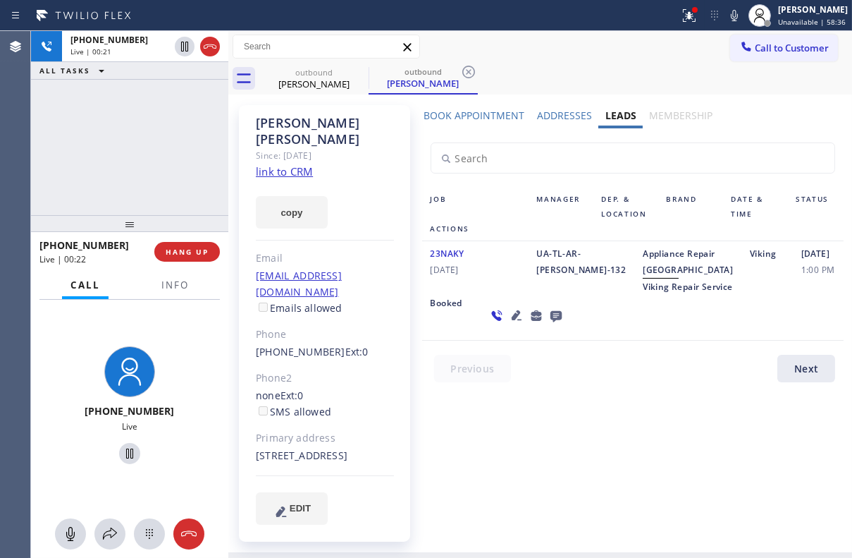
click at [550, 322] on icon at bounding box center [555, 316] width 11 height 11
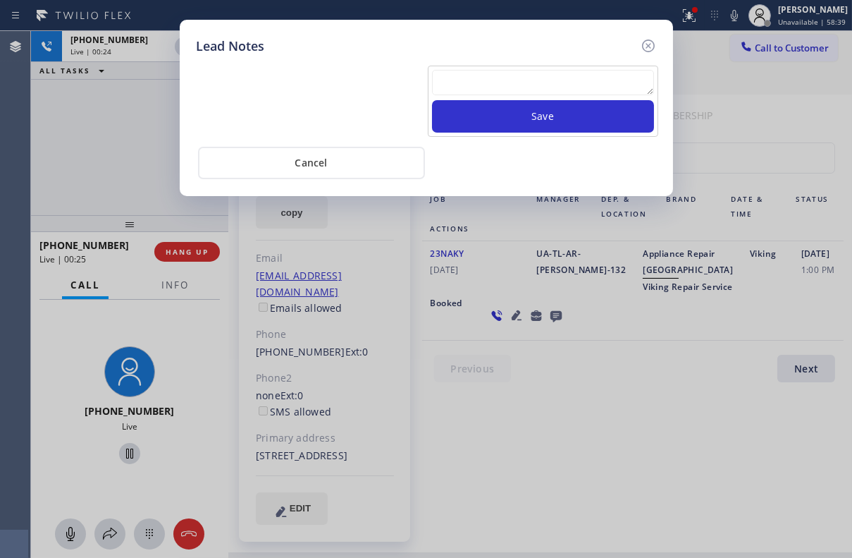
click at [550, 78] on textarea at bounding box center [543, 82] width 222 height 25
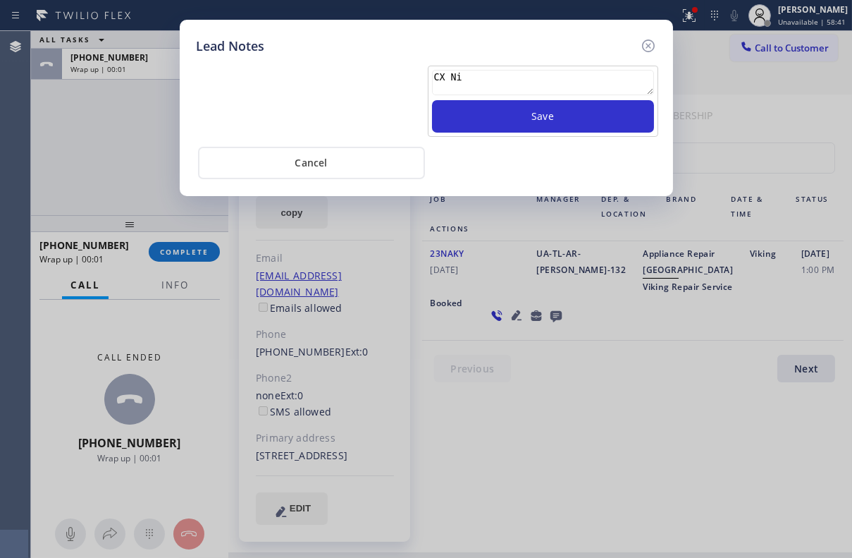
type textarea "CX Ni"
click at [558, 134] on div "CX Ni Save" at bounding box center [543, 101] width 231 height 71
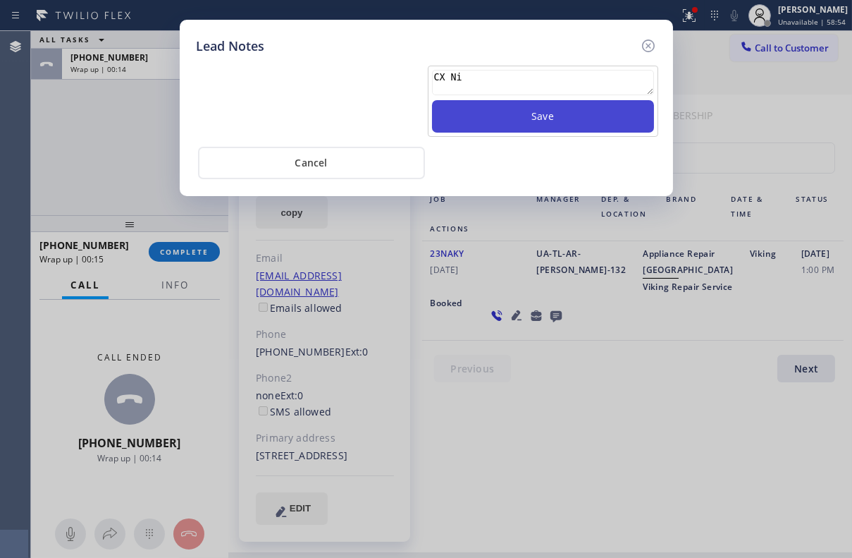
click at [532, 113] on button "Save" at bounding box center [543, 116] width 222 height 32
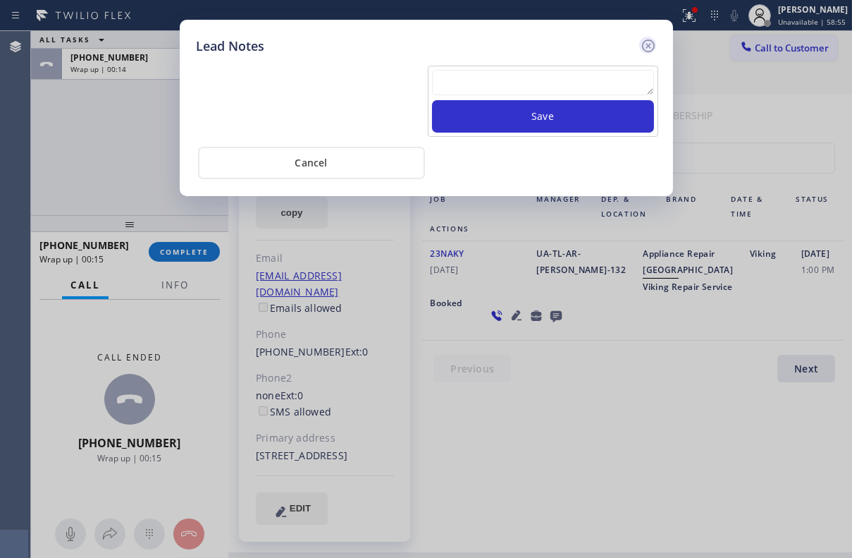
click at [646, 44] on icon at bounding box center [648, 45] width 17 height 17
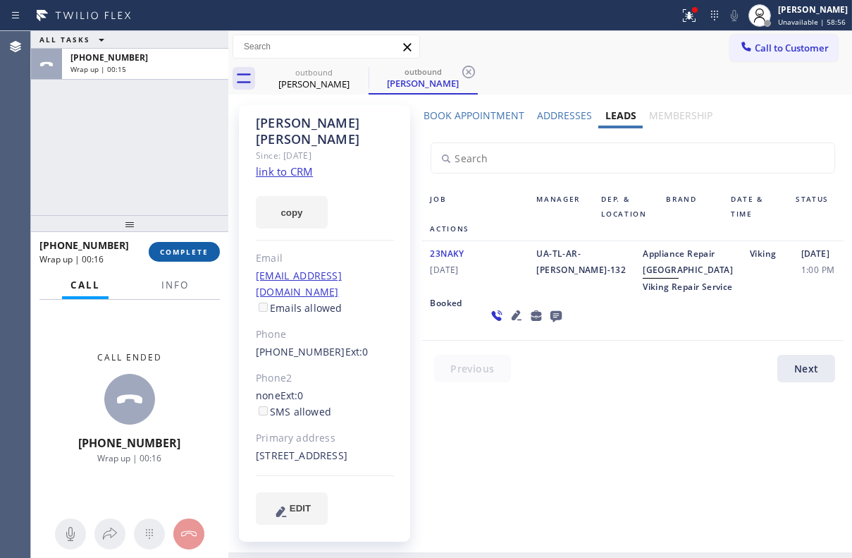
click at [190, 248] on span "COMPLETE" at bounding box center [184, 252] width 49 height 10
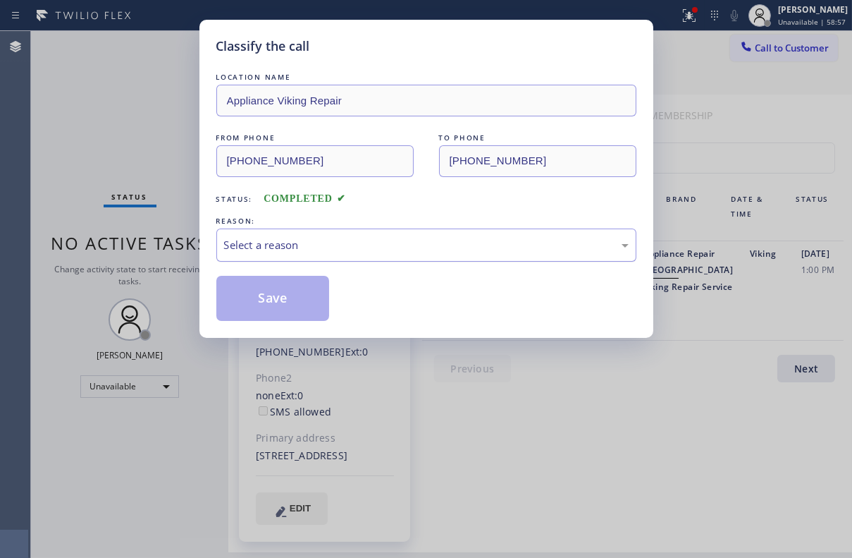
click at [298, 247] on div "Select a reason" at bounding box center [426, 245] width 405 height 16
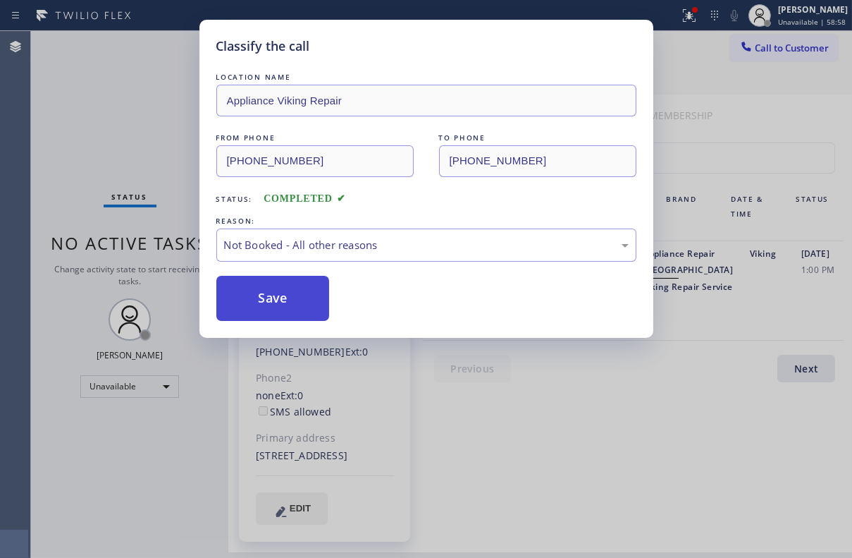
click at [294, 298] on button "Save" at bounding box center [273, 298] width 114 height 45
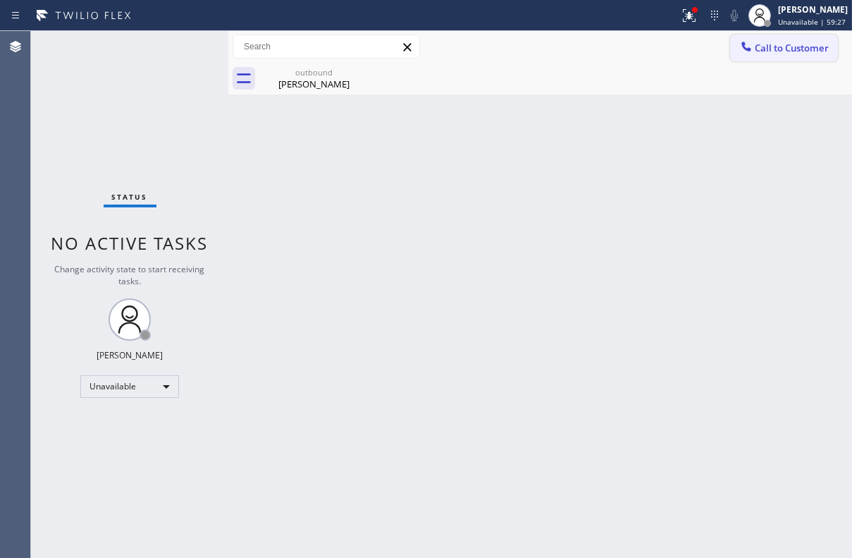
click at [766, 59] on button "Call to Customer" at bounding box center [785, 48] width 108 height 27
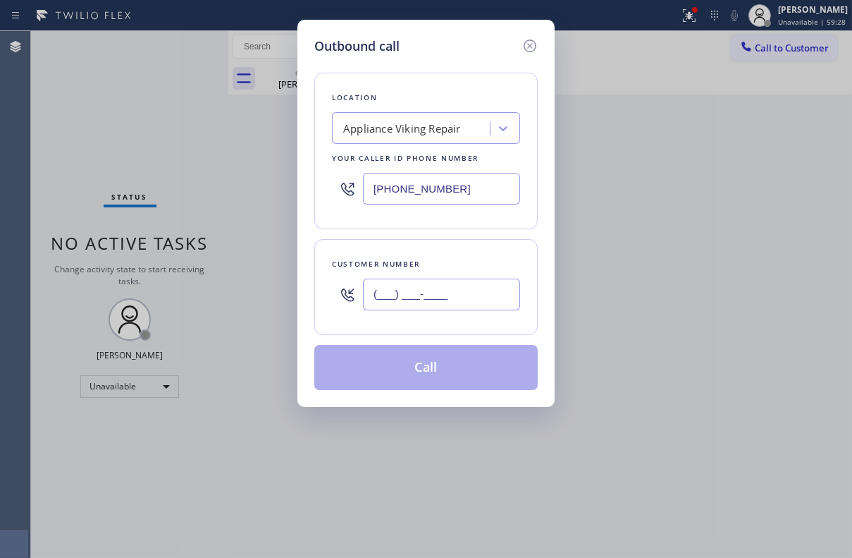
click at [403, 287] on input "(___) ___-____" at bounding box center [441, 295] width 157 height 32
paste input "514) 978-5402"
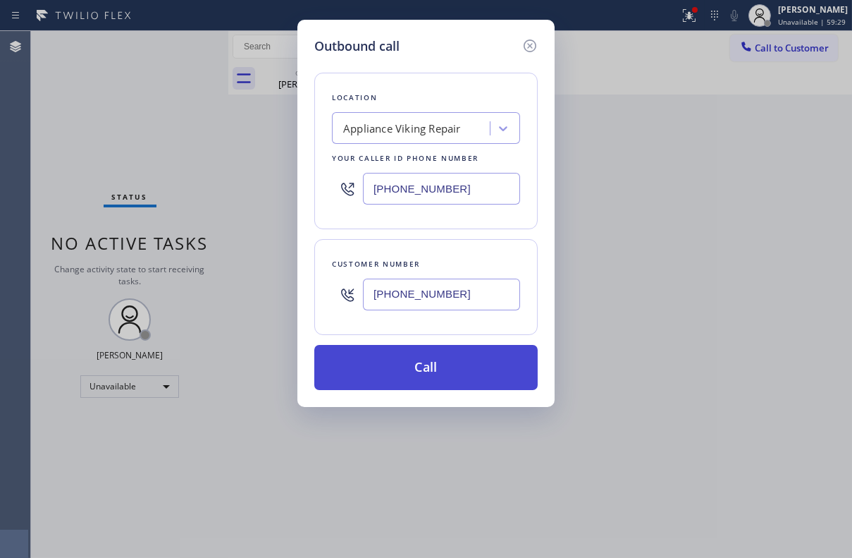
type input "[PHONE_NUMBER]"
click at [432, 369] on button "Call" at bounding box center [426, 367] width 224 height 45
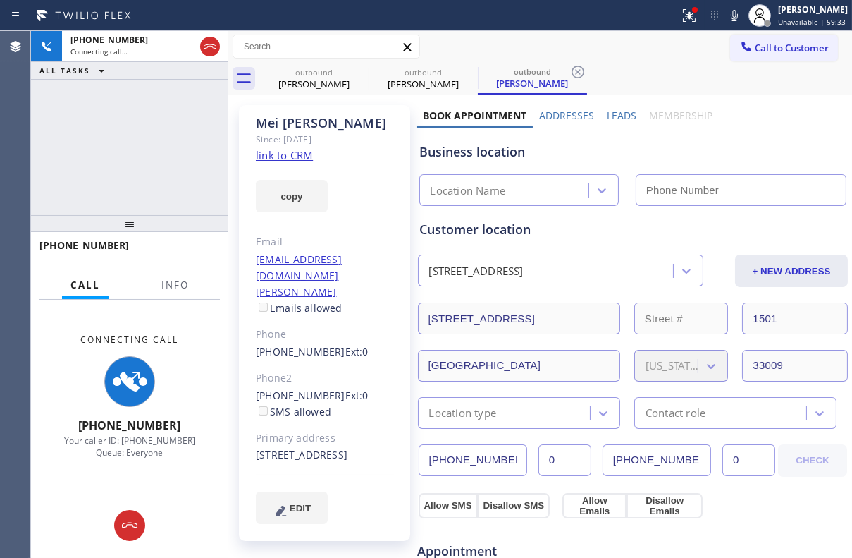
type input "[PHONE_NUMBER]"
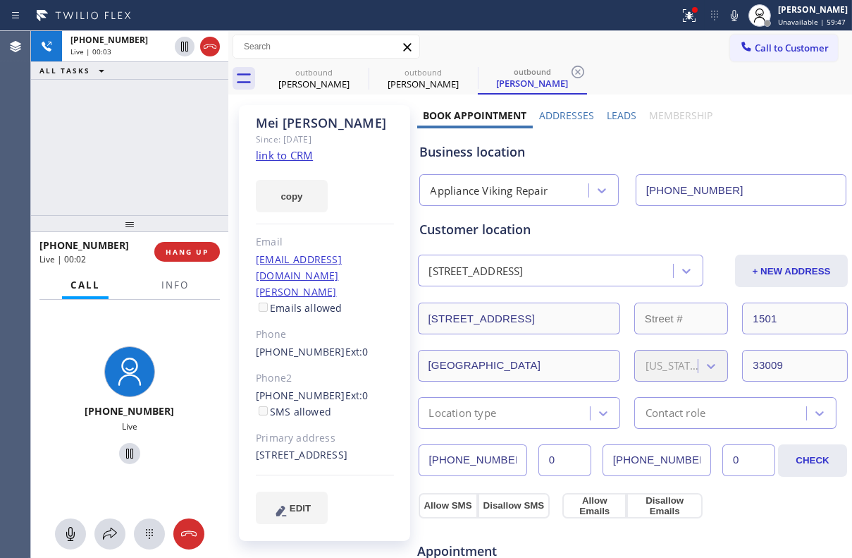
click at [609, 109] on label "Leads" at bounding box center [622, 115] width 30 height 13
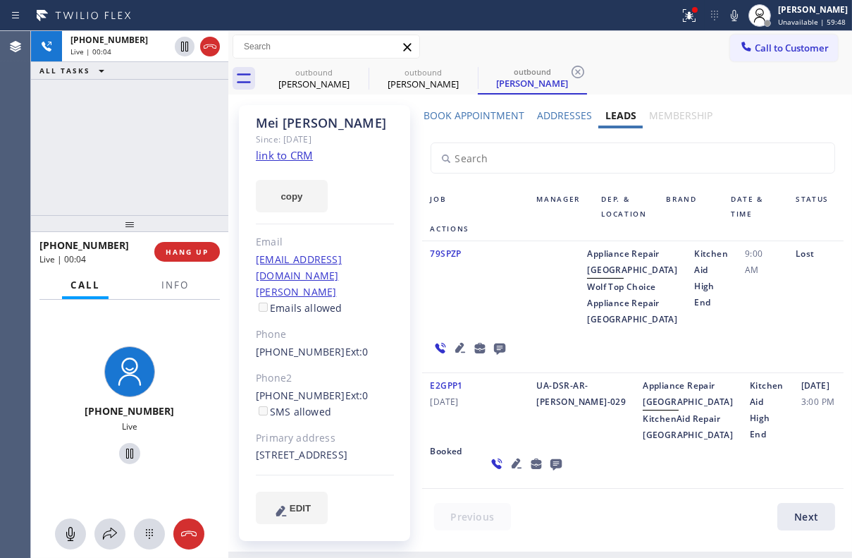
click at [455, 353] on icon at bounding box center [460, 348] width 10 height 10
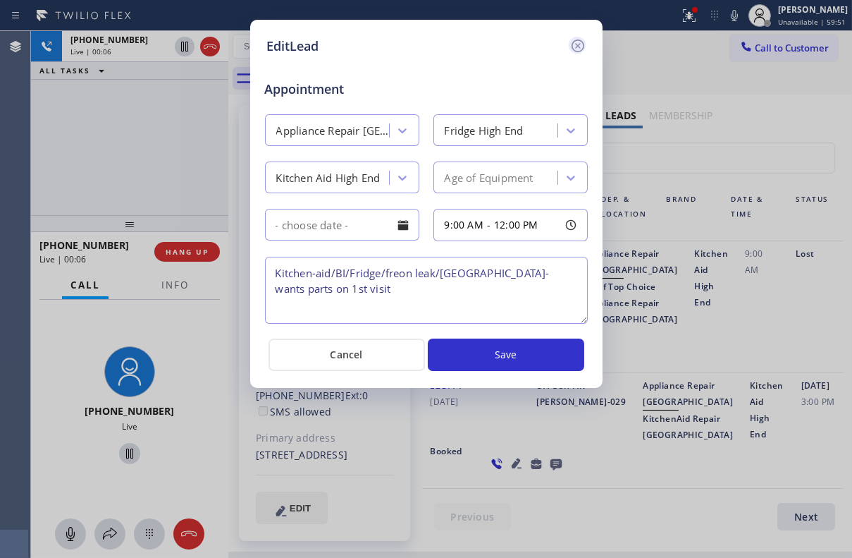
click at [580, 42] on icon at bounding box center [578, 45] width 17 height 17
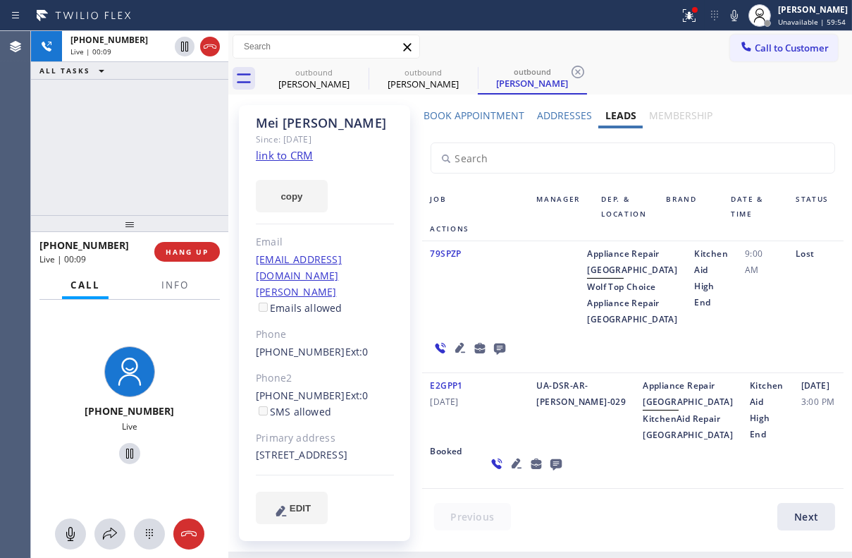
click at [455, 353] on icon at bounding box center [460, 348] width 10 height 10
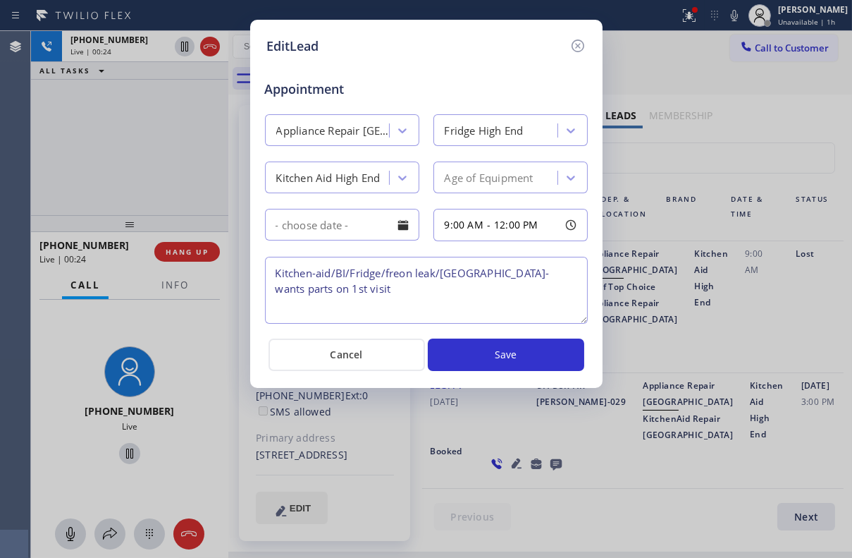
click at [576, 40] on icon at bounding box center [577, 45] width 13 height 13
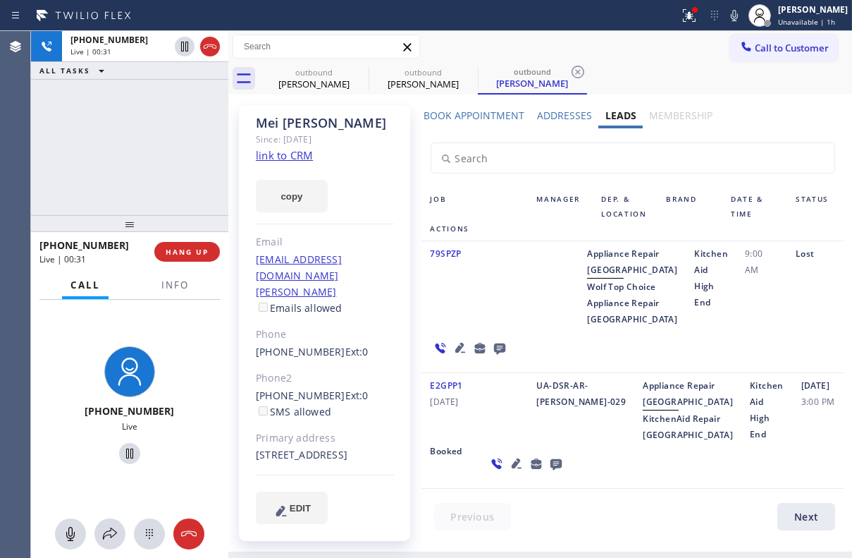
click at [499, 355] on icon at bounding box center [499, 348] width 11 height 11
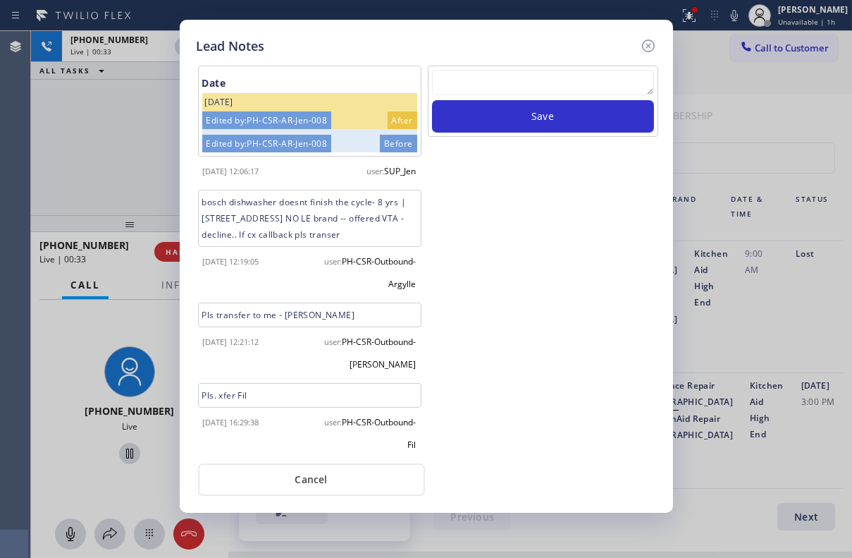
click at [494, 93] on textarea at bounding box center [543, 82] width 222 height 25
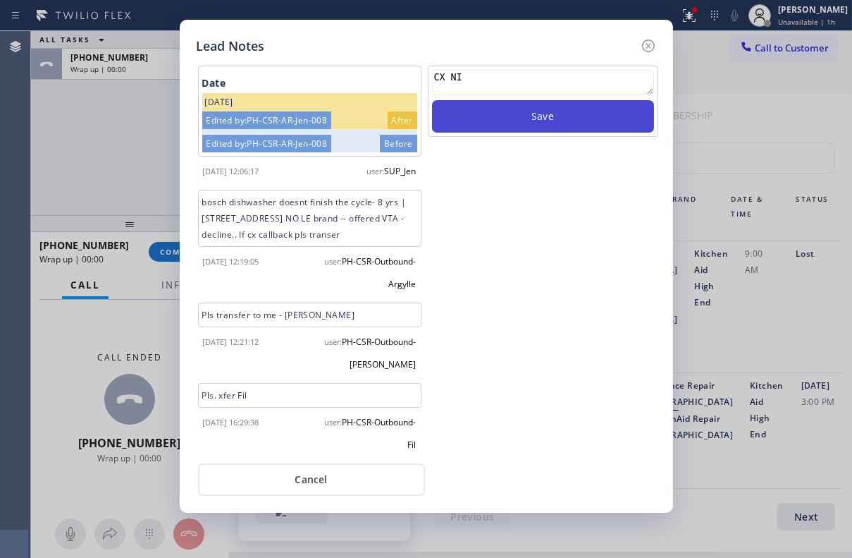
type textarea "CX NI"
click at [554, 114] on button "Save" at bounding box center [543, 116] width 222 height 32
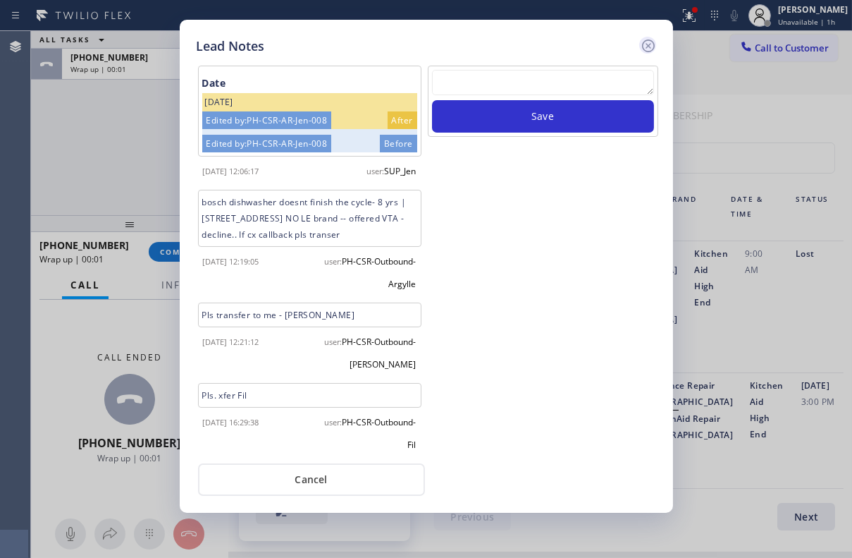
click at [646, 47] on icon at bounding box center [648, 45] width 13 height 13
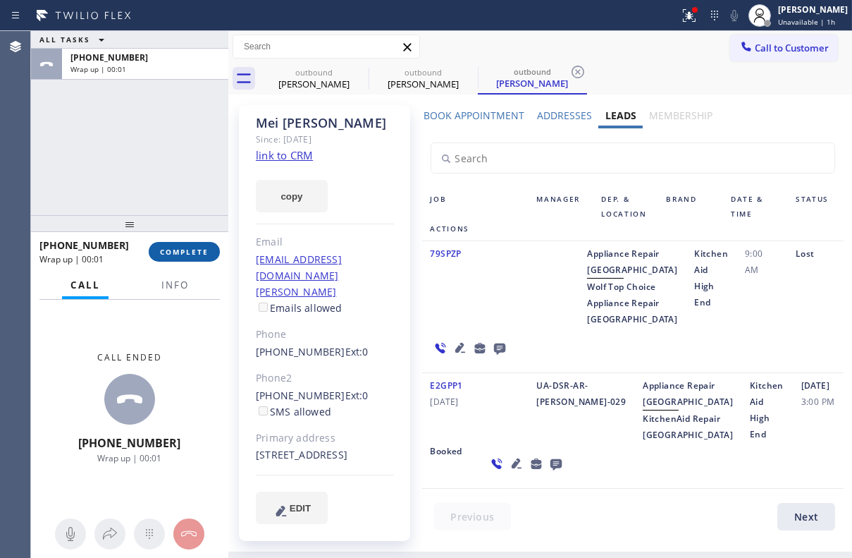
click at [183, 250] on span "COMPLETE" at bounding box center [184, 252] width 49 height 10
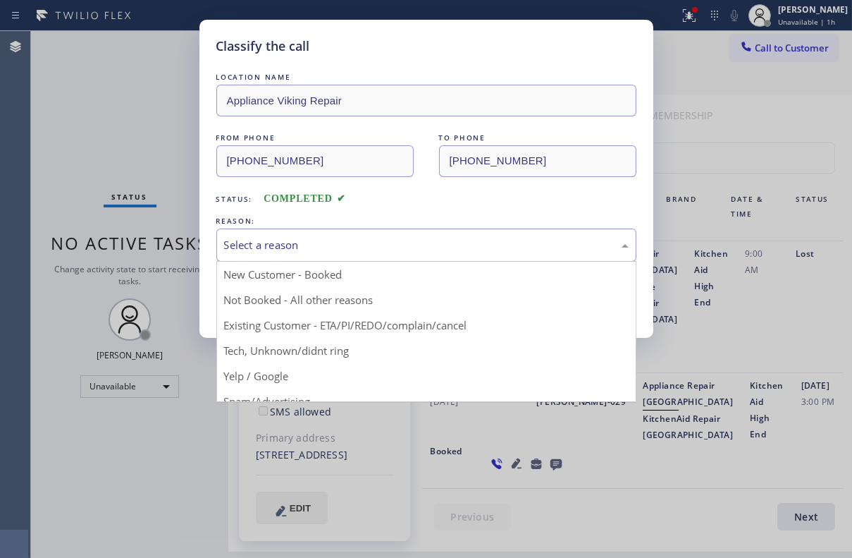
click at [341, 239] on div "Select a reason" at bounding box center [426, 245] width 405 height 16
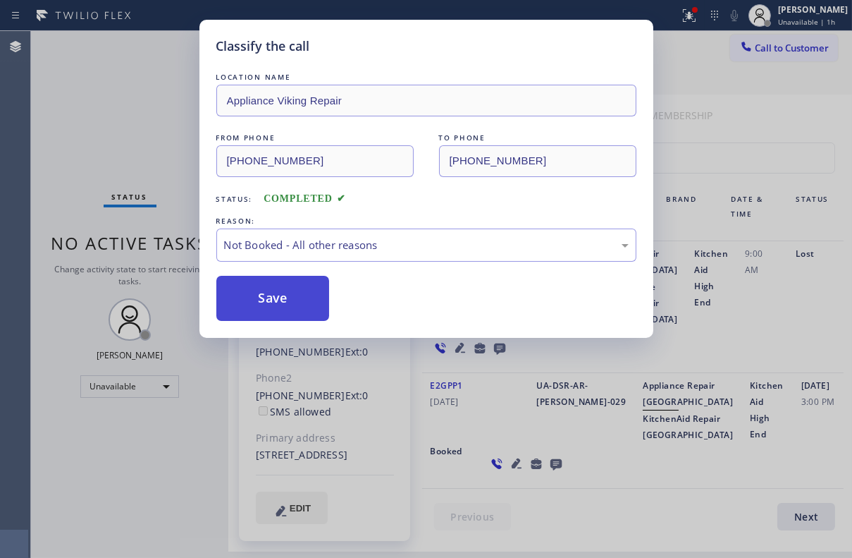
click at [290, 297] on button "Save" at bounding box center [273, 298] width 114 height 45
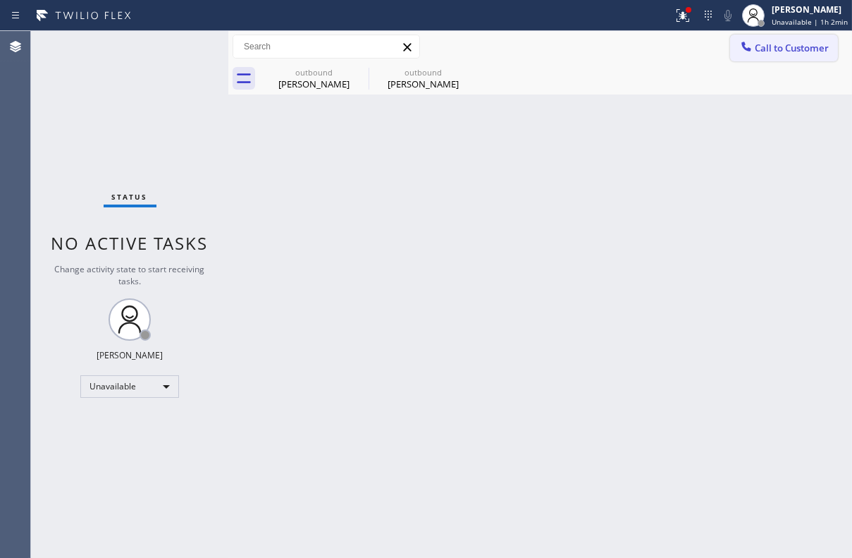
click at [747, 55] on div at bounding box center [746, 47] width 17 height 17
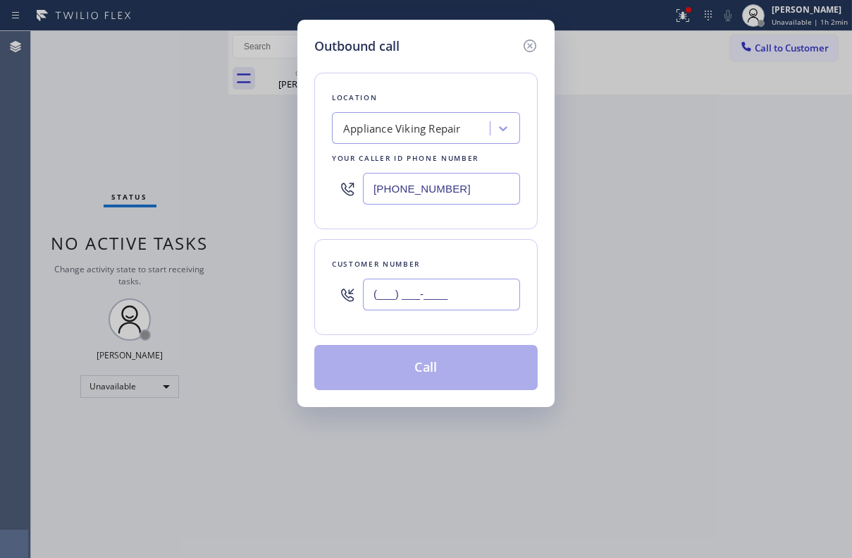
click at [460, 286] on input "(___) ___-____" at bounding box center [441, 295] width 157 height 32
paste input "480) 543-0258"
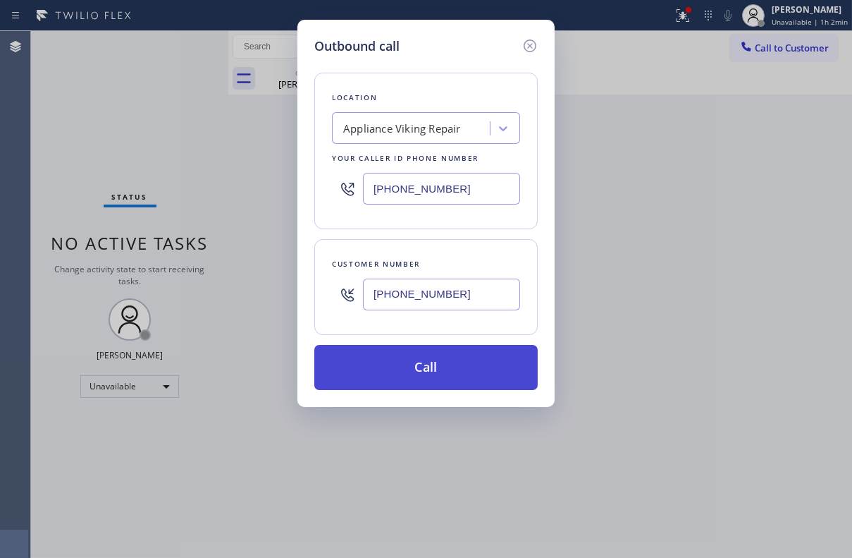
type input "[PHONE_NUMBER]"
click at [444, 367] on button "Call" at bounding box center [426, 367] width 224 height 45
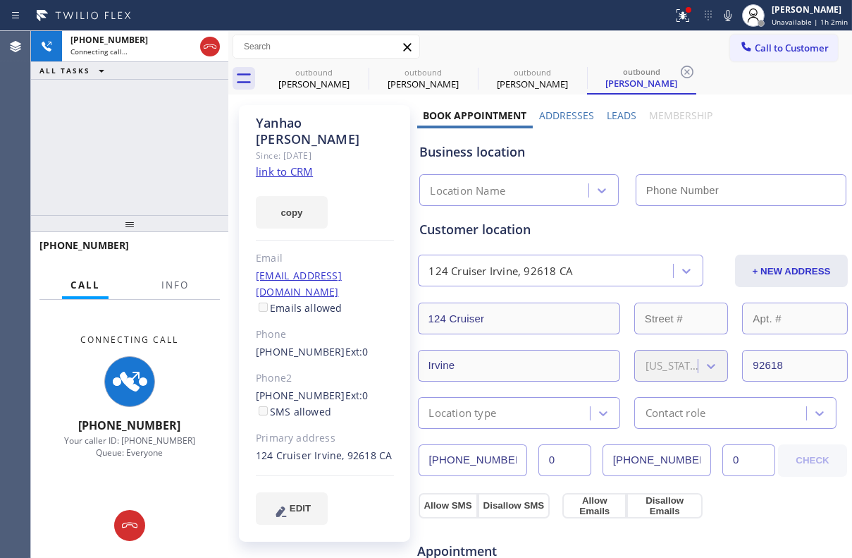
type input "[PHONE_NUMBER]"
click at [614, 120] on label "Leads" at bounding box center [622, 115] width 30 height 13
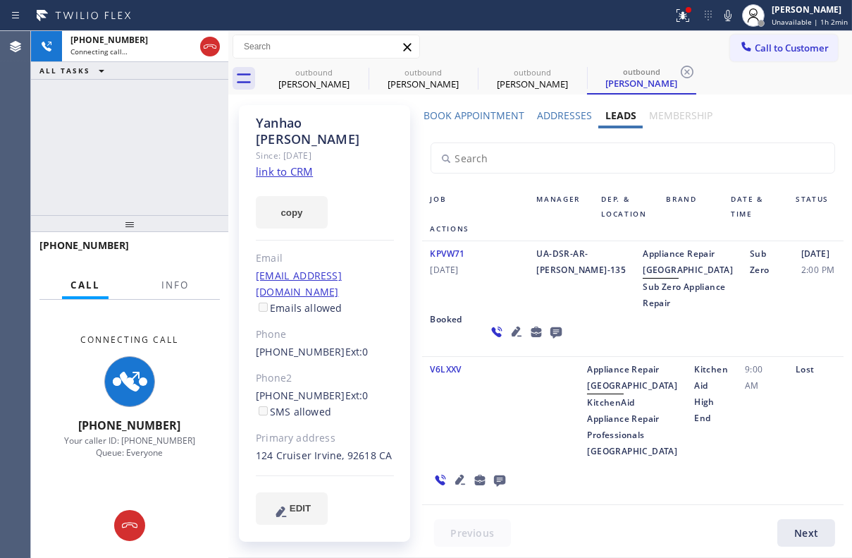
click at [508, 340] on icon at bounding box center [516, 331] width 17 height 17
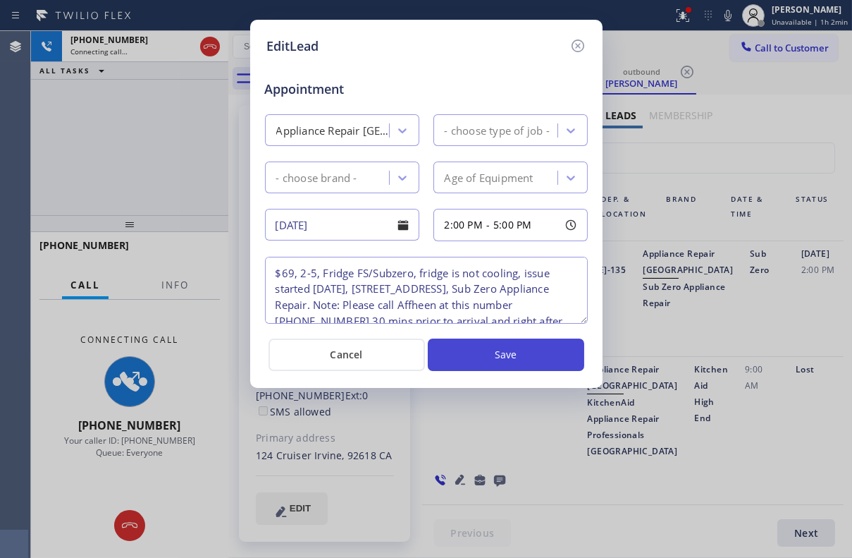
type textarea "$69, 2-5, Fridge FS/Subzero, fridge is not cooling, issue started [DATE], [STRE…"
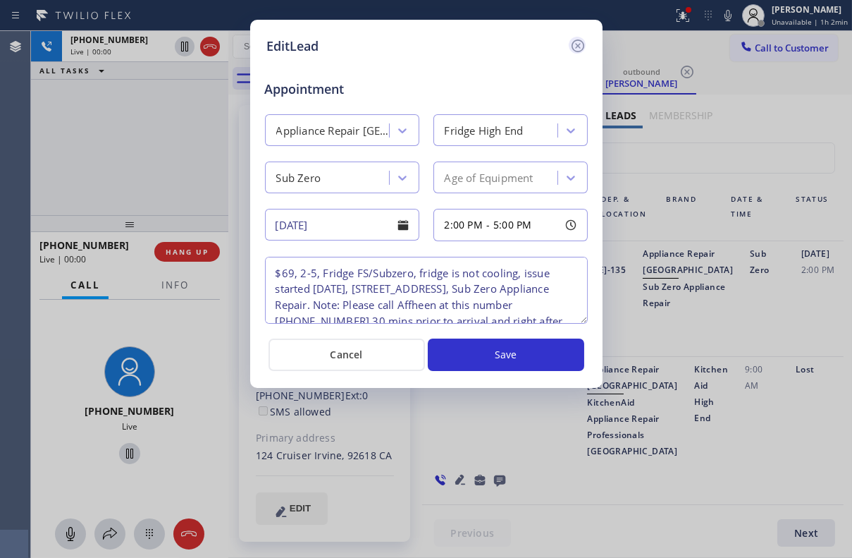
click at [574, 47] on icon at bounding box center [578, 45] width 17 height 17
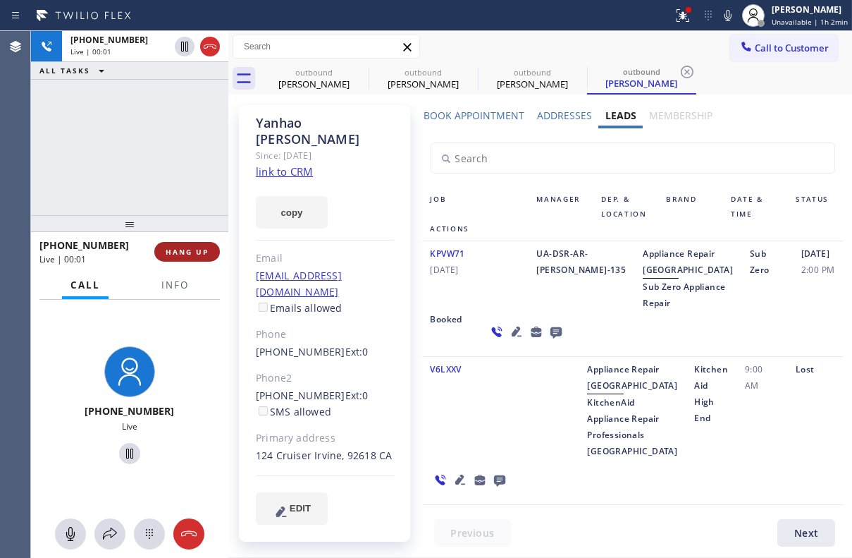
click at [173, 252] on span "HANG UP" at bounding box center [187, 252] width 43 height 10
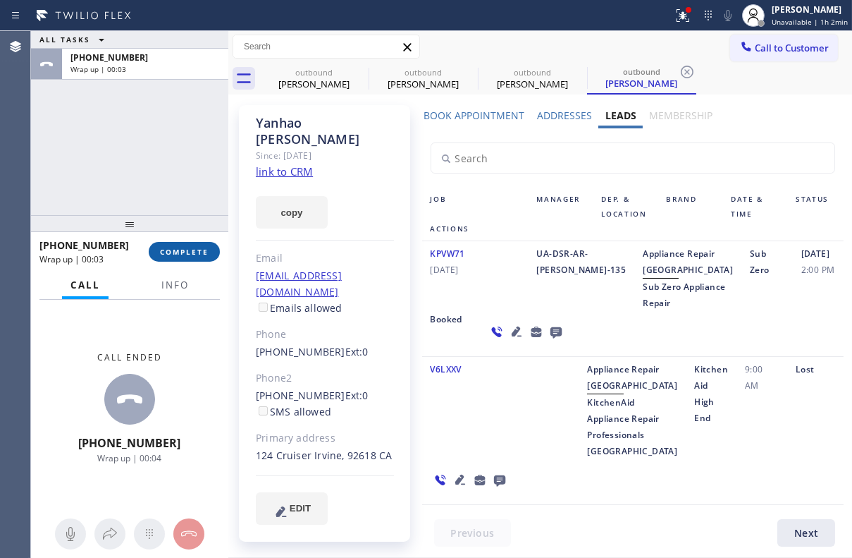
click at [201, 247] on span "COMPLETE" at bounding box center [184, 252] width 49 height 10
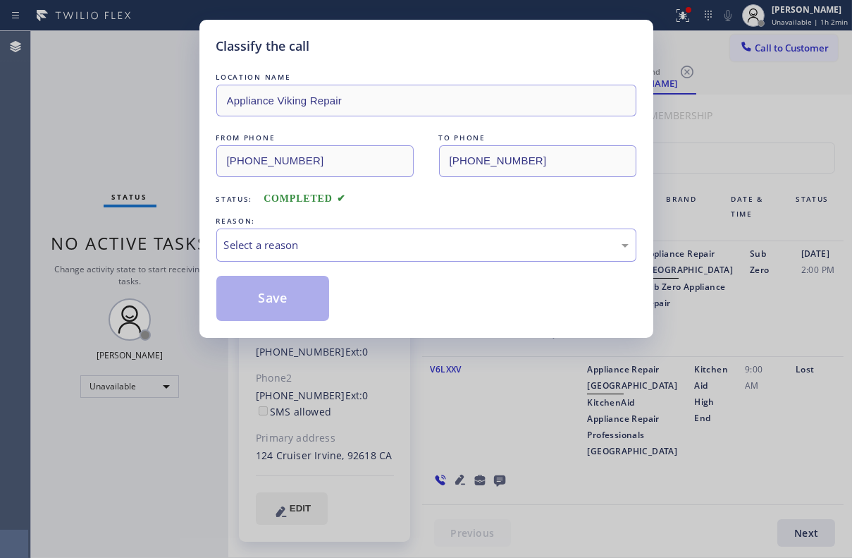
click at [348, 261] on div "LOCATION NAME Appliance Viking Repair FROM PHONE [PHONE_NUMBER] TO PHONE [PHONE…" at bounding box center [426, 195] width 420 height 251
click at [350, 252] on div "Select a reason" at bounding box center [426, 245] width 405 height 16
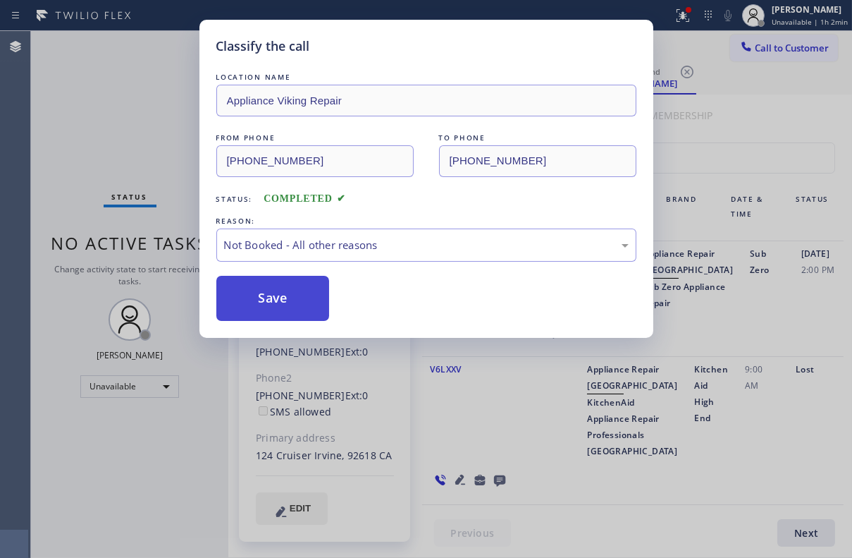
click at [295, 295] on button "Save" at bounding box center [273, 298] width 114 height 45
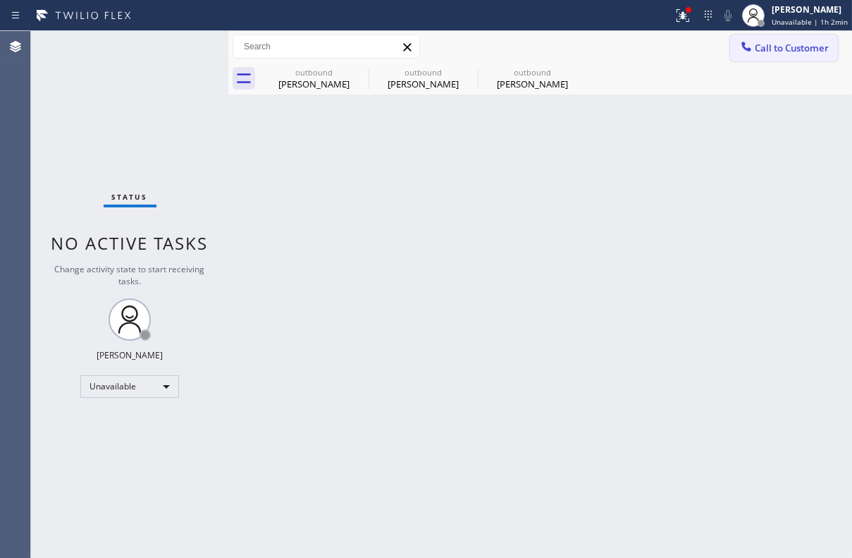
click at [765, 46] on span "Call to Customer" at bounding box center [792, 48] width 74 height 13
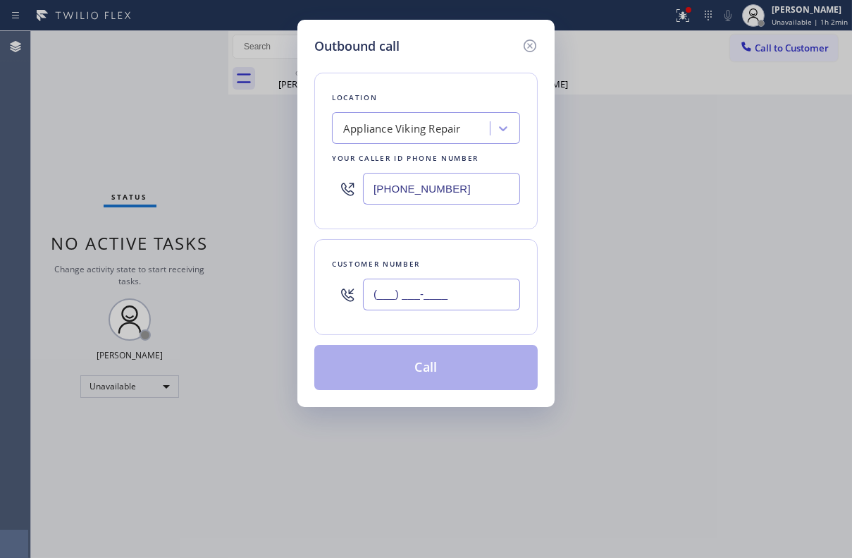
click at [458, 303] on input "(___) ___-____" at bounding box center [441, 295] width 157 height 32
paste input "310) 459-8038"
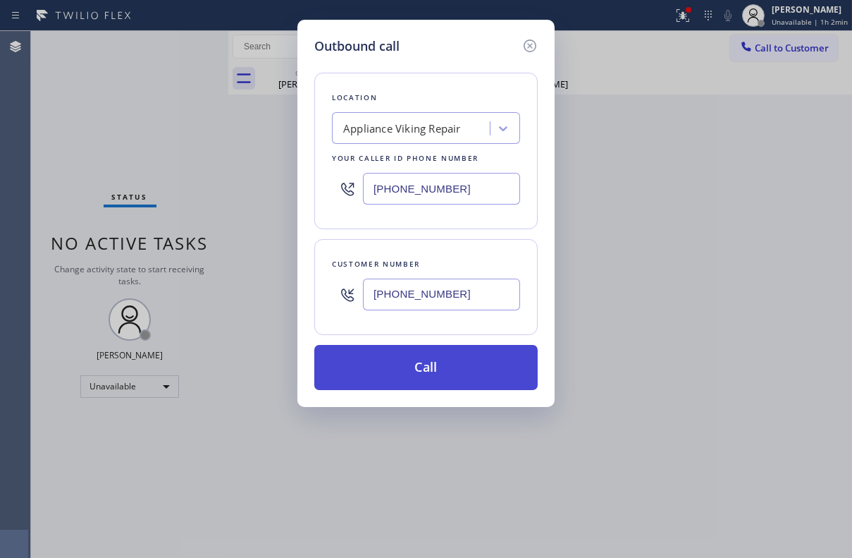
type input "[PHONE_NUMBER]"
click at [444, 366] on button "Call" at bounding box center [426, 367] width 224 height 45
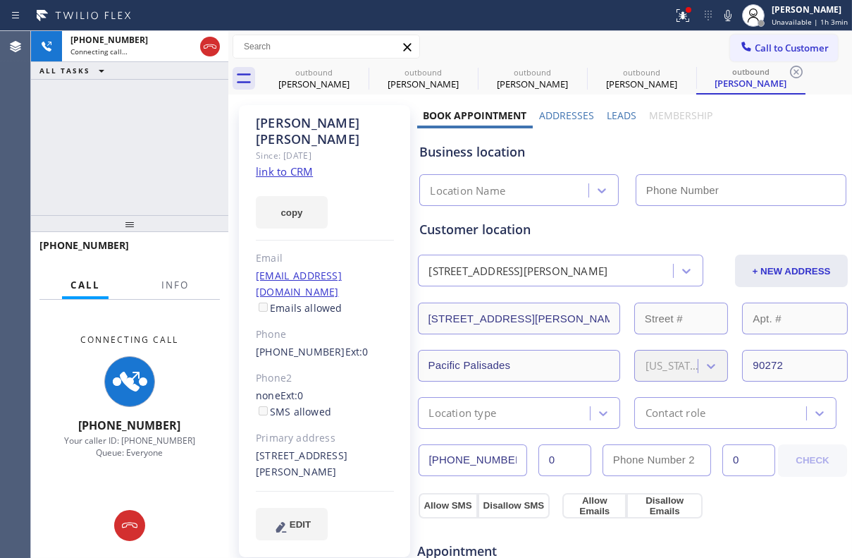
type input "[PHONE_NUMBER]"
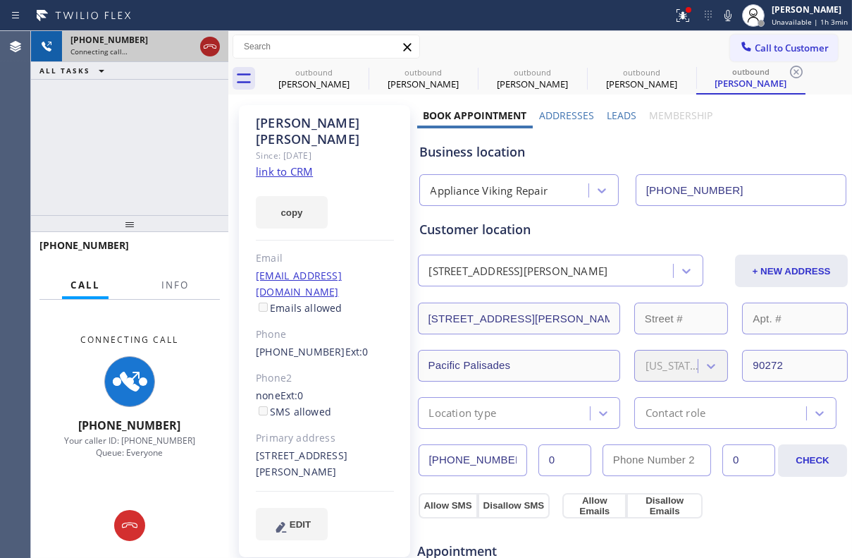
click at [210, 45] on icon at bounding box center [210, 46] width 17 height 17
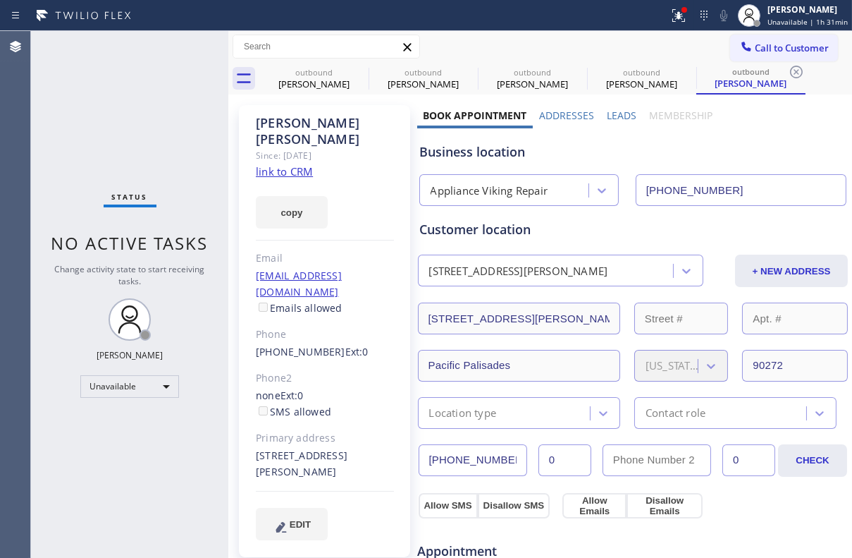
click at [563, 146] on div "Business location" at bounding box center [633, 151] width 427 height 19
click at [774, 46] on span "Call to Customer" at bounding box center [792, 48] width 74 height 13
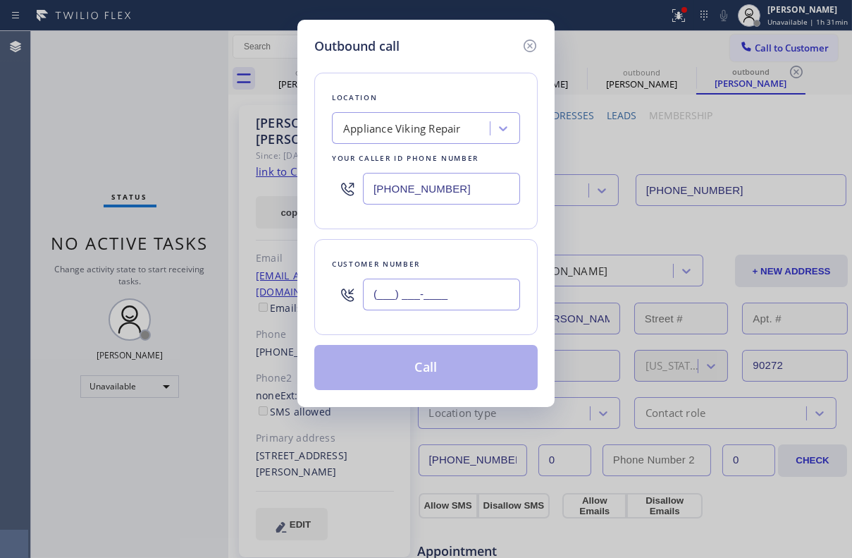
click at [402, 298] on input "(___) ___-____" at bounding box center [441, 295] width 157 height 32
paste input "310) 433-0851"
type input "[PHONE_NUMBER]"
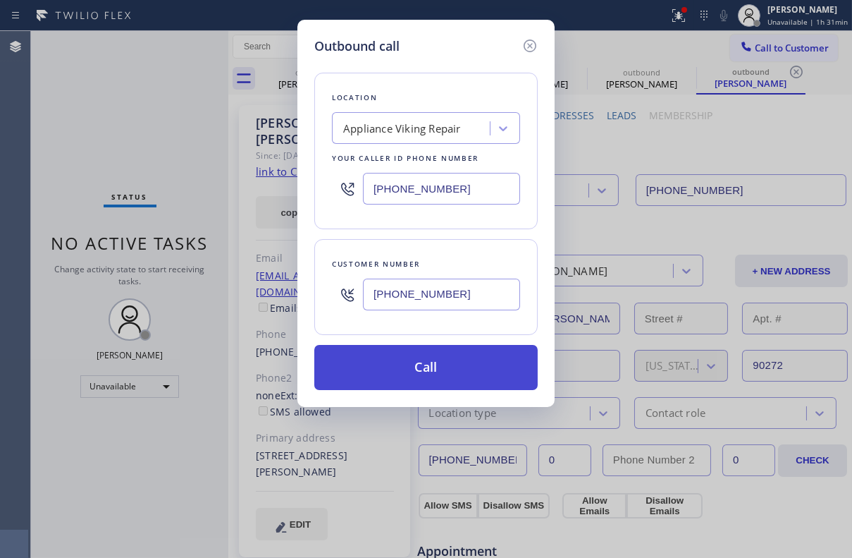
click at [423, 373] on button "Call" at bounding box center [426, 367] width 224 height 45
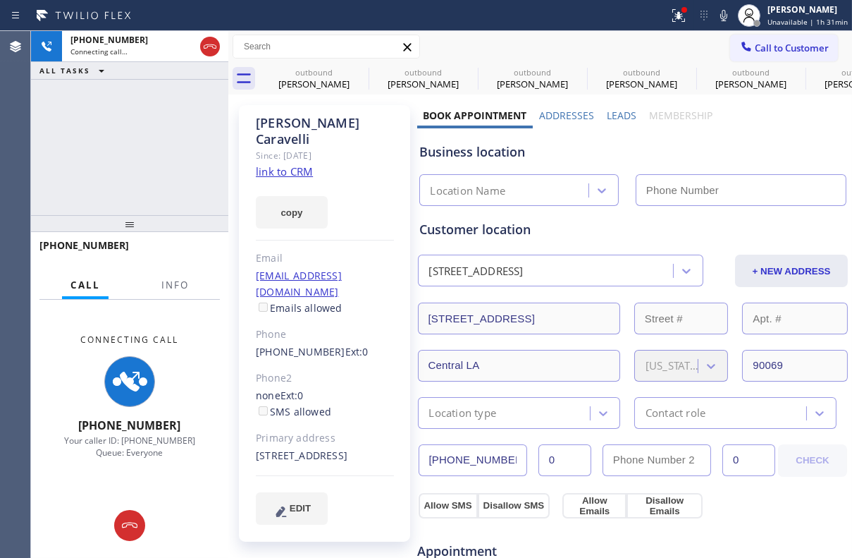
type input "[PHONE_NUMBER]"
click at [624, 114] on label "Leads" at bounding box center [622, 115] width 30 height 13
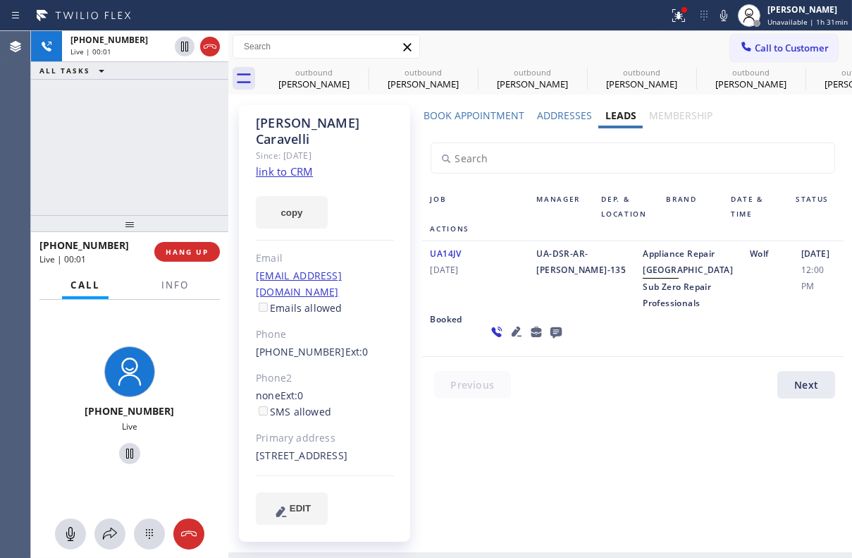
click at [550, 338] on icon at bounding box center [555, 332] width 11 height 11
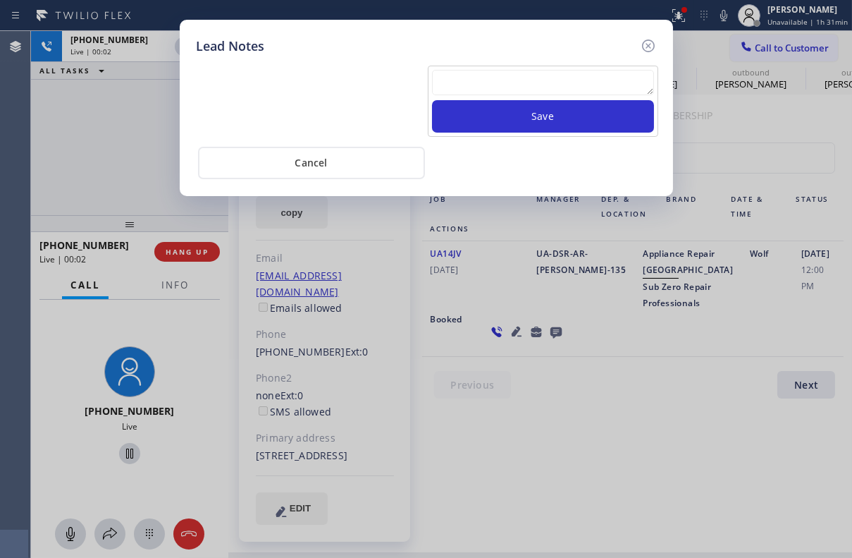
click at [487, 71] on textarea at bounding box center [543, 82] width 222 height 25
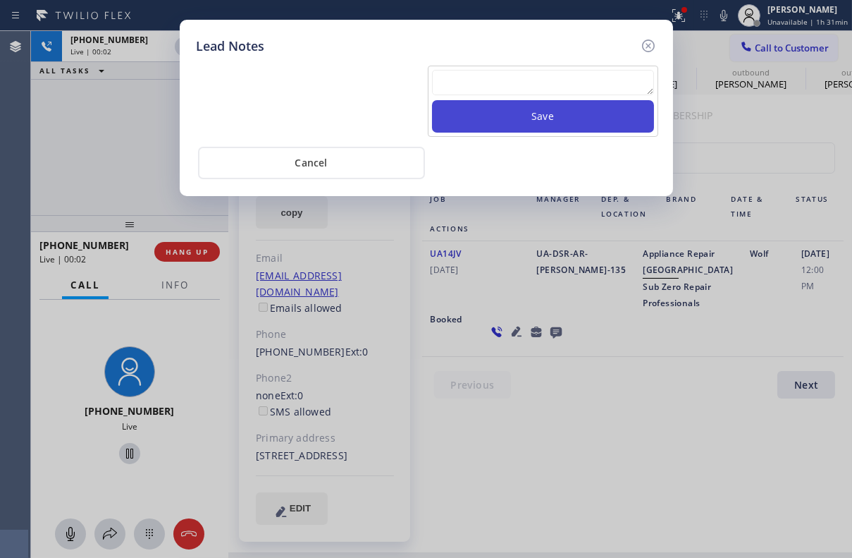
paste textarea "Routed to Voice mail// If CX will call back please transfer to me- Love:*"
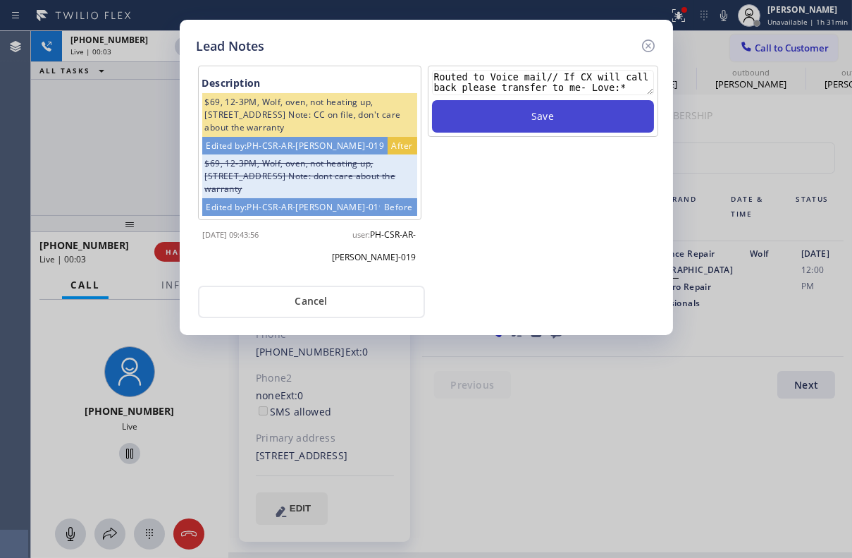
type textarea "Routed to Voice mail// If CX will call back please transfer to me- Love:*"
click at [516, 124] on button "Save" at bounding box center [543, 116] width 222 height 32
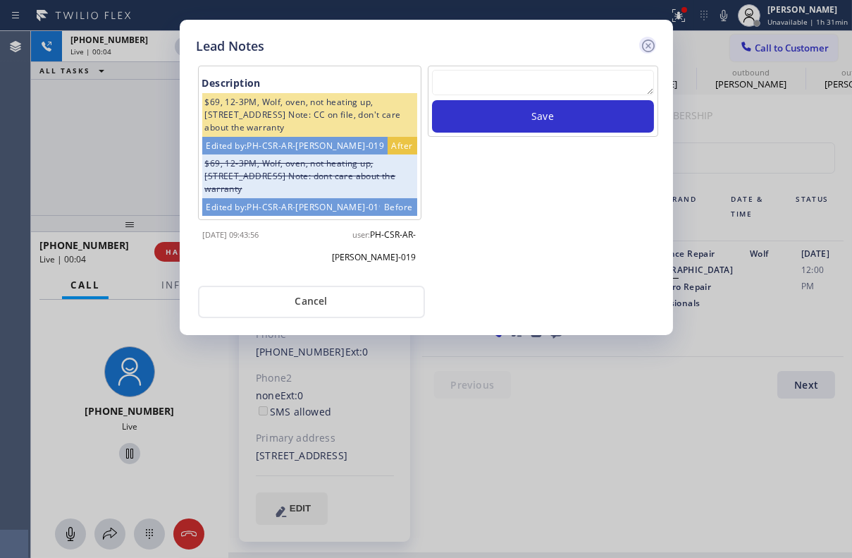
click at [648, 47] on icon at bounding box center [648, 45] width 17 height 17
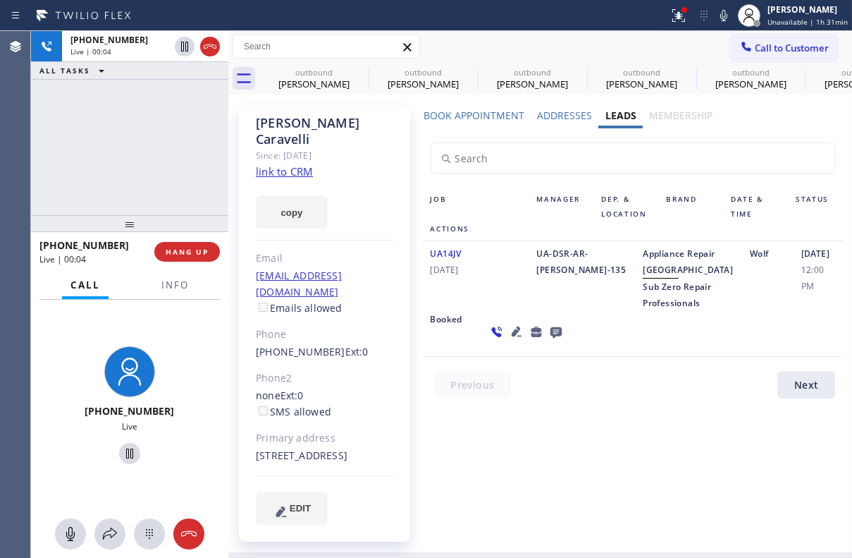
click at [195, 262] on div "[PHONE_NUMBER] Live | 00:04 HANG UP" at bounding box center [129, 251] width 181 height 37
click at [197, 257] on button "HANG UP" at bounding box center [187, 252] width 66 height 20
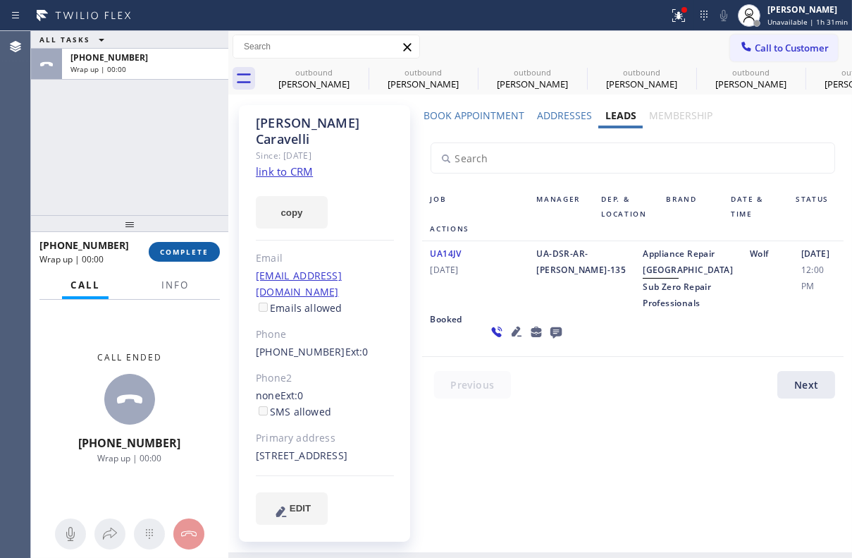
click at [202, 245] on button "COMPLETE" at bounding box center [184, 252] width 71 height 20
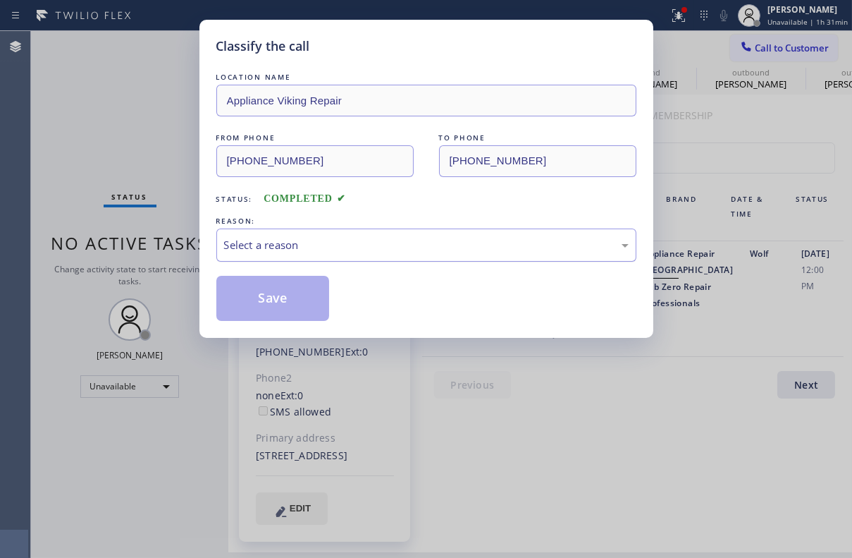
click at [326, 238] on div "Select a reason" at bounding box center [426, 245] width 405 height 16
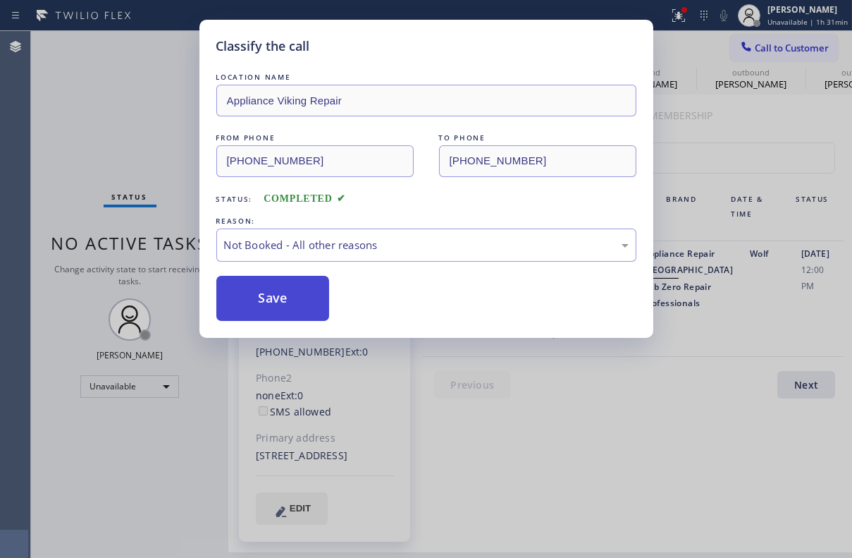
click at [281, 296] on button "Save" at bounding box center [273, 298] width 114 height 45
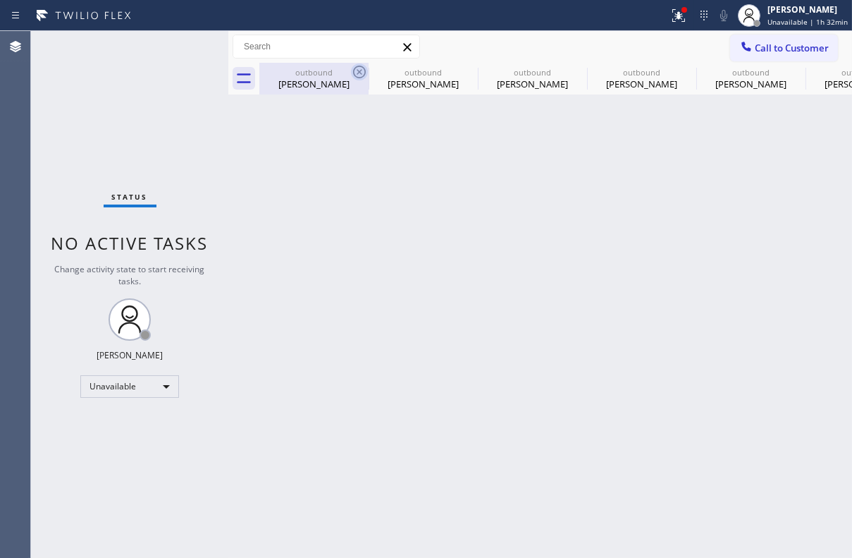
click at [358, 71] on icon at bounding box center [359, 72] width 13 height 13
click at [0, 0] on icon at bounding box center [0, 0] width 0 height 0
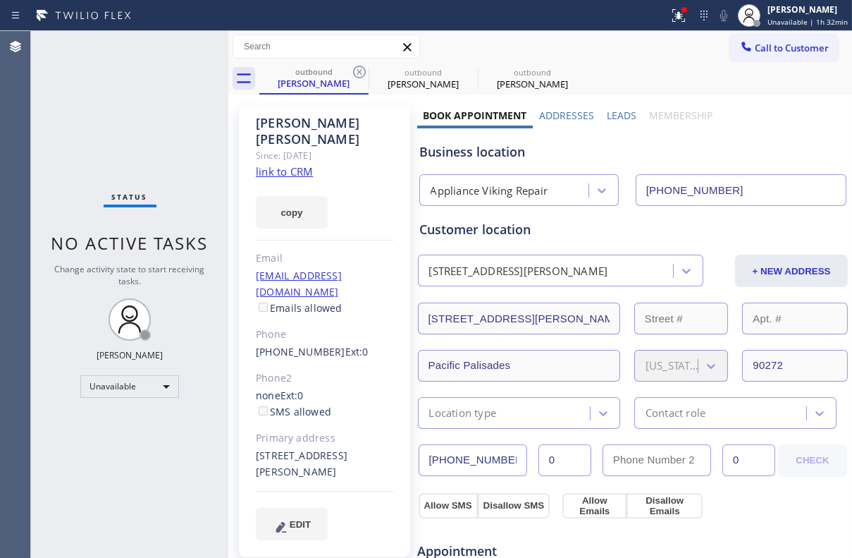
click at [358, 71] on icon at bounding box center [359, 72] width 13 height 13
click at [0, 0] on icon at bounding box center [0, 0] width 0 height 0
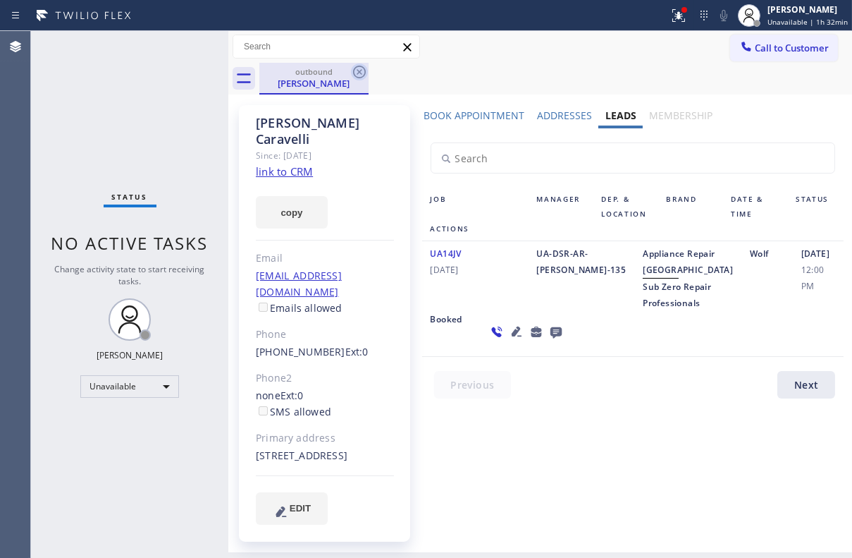
click at [365, 71] on icon at bounding box center [359, 72] width 13 height 13
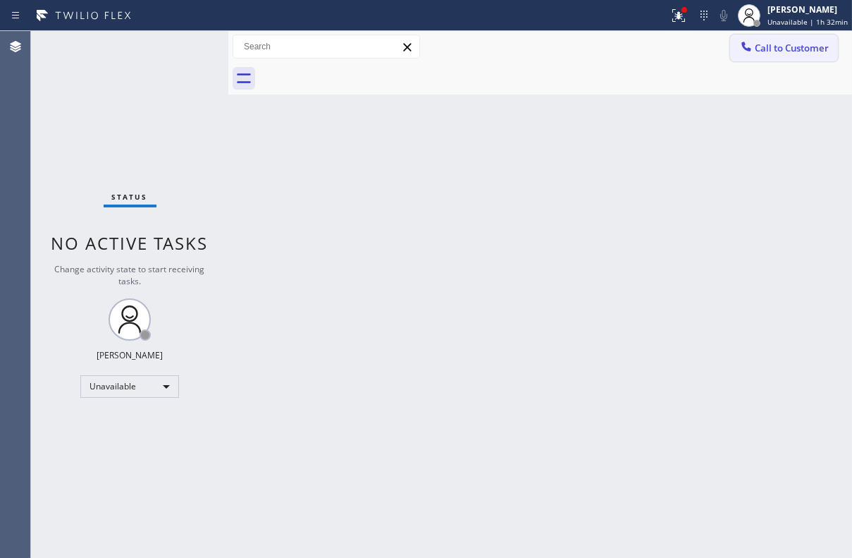
click at [803, 49] on span "Call to Customer" at bounding box center [792, 48] width 74 height 13
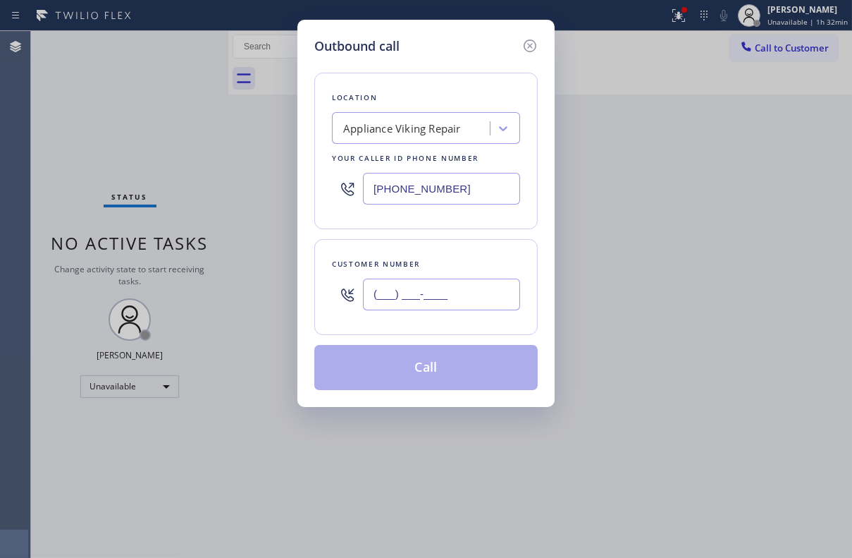
click at [441, 303] on input "(___) ___-____" at bounding box center [441, 295] width 157 height 32
paste input "206) 484-9134"
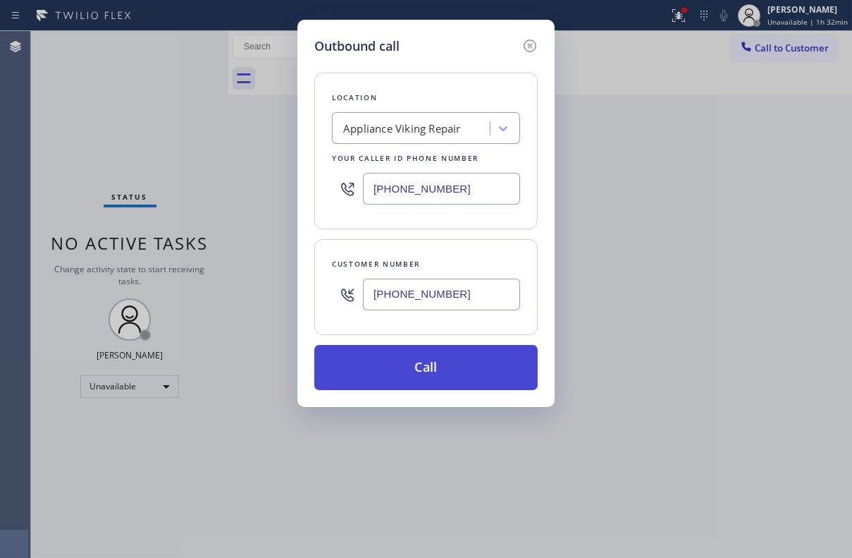
type input "[PHONE_NUMBER]"
click at [422, 374] on button "Call" at bounding box center [426, 367] width 224 height 45
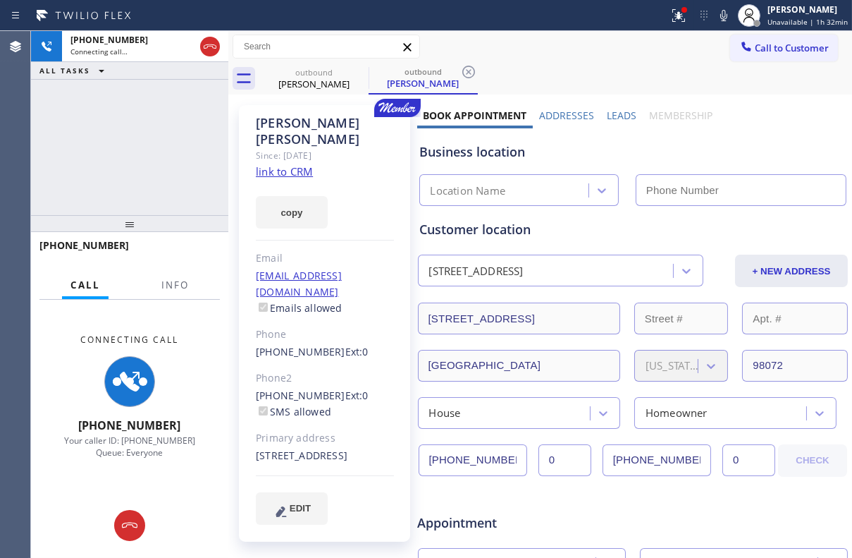
type input "[PHONE_NUMBER]"
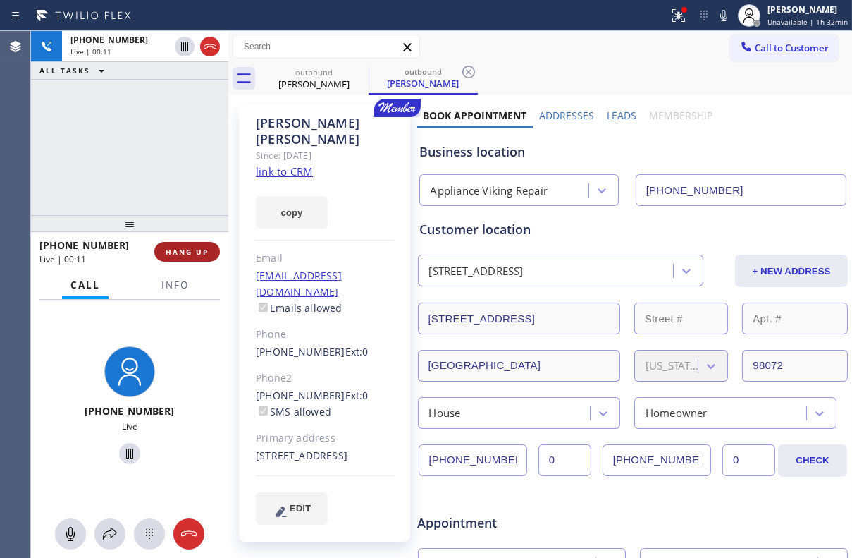
click at [197, 252] on span "HANG UP" at bounding box center [187, 252] width 43 height 10
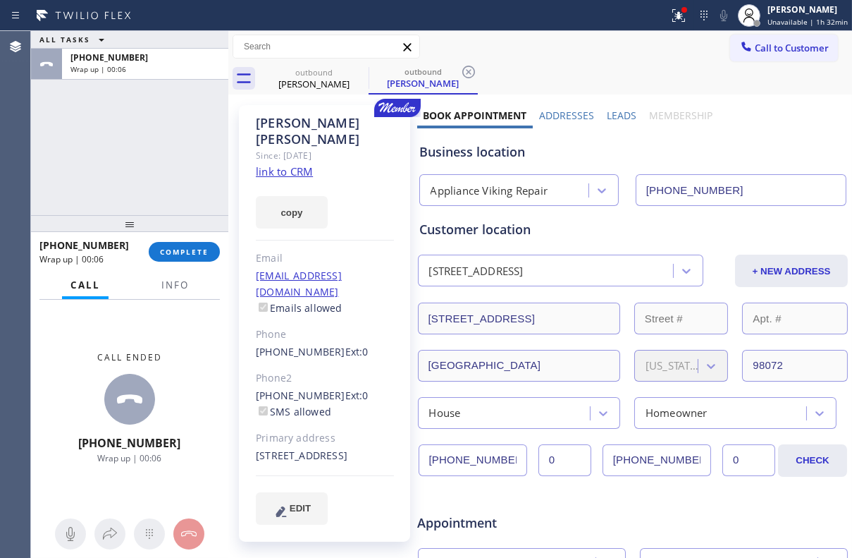
click at [608, 117] on label "Leads" at bounding box center [622, 115] width 30 height 13
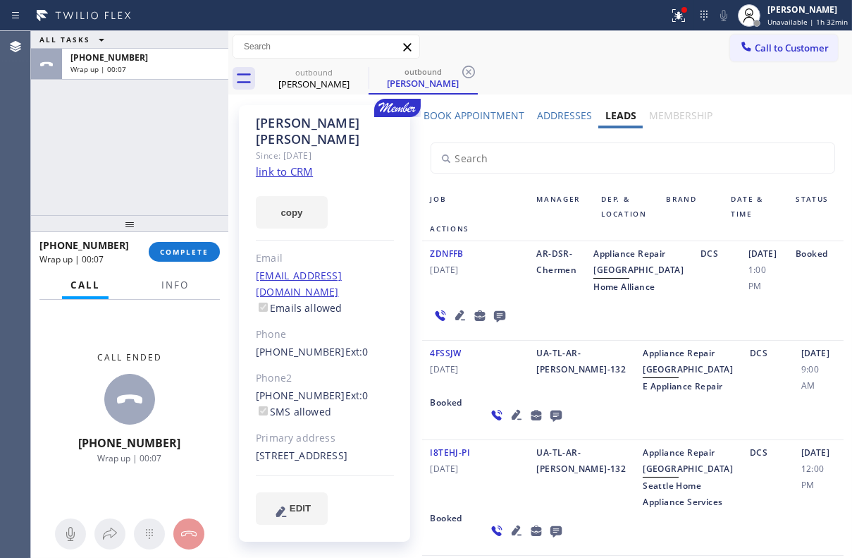
click at [499, 322] on icon at bounding box center [499, 316] width 11 height 11
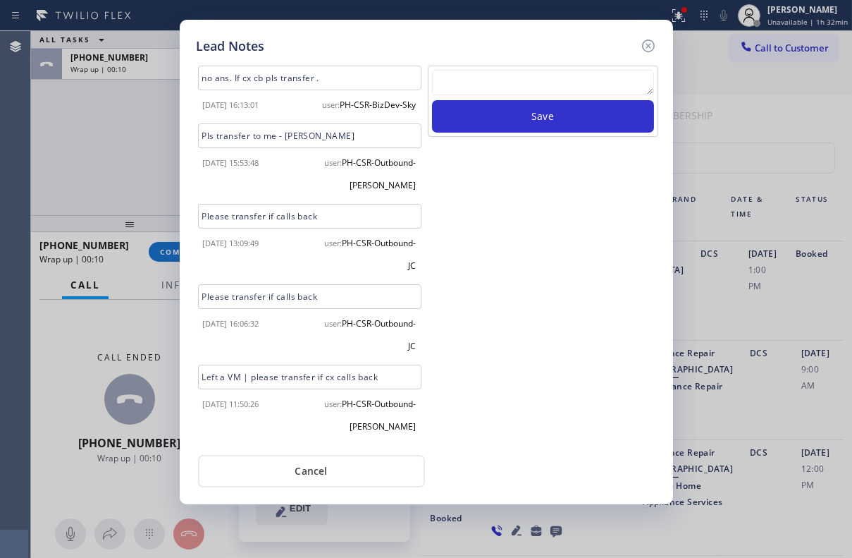
click at [475, 90] on textarea at bounding box center [543, 82] width 222 height 25
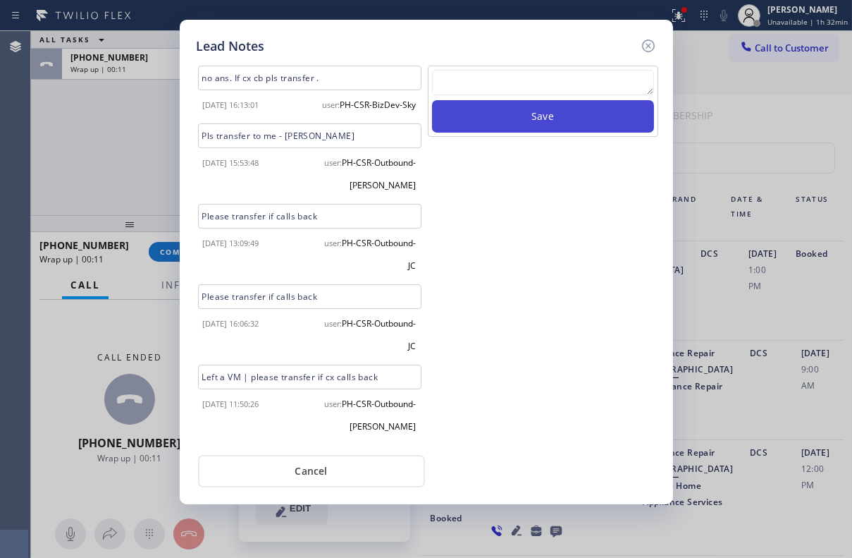
type textarea "v"
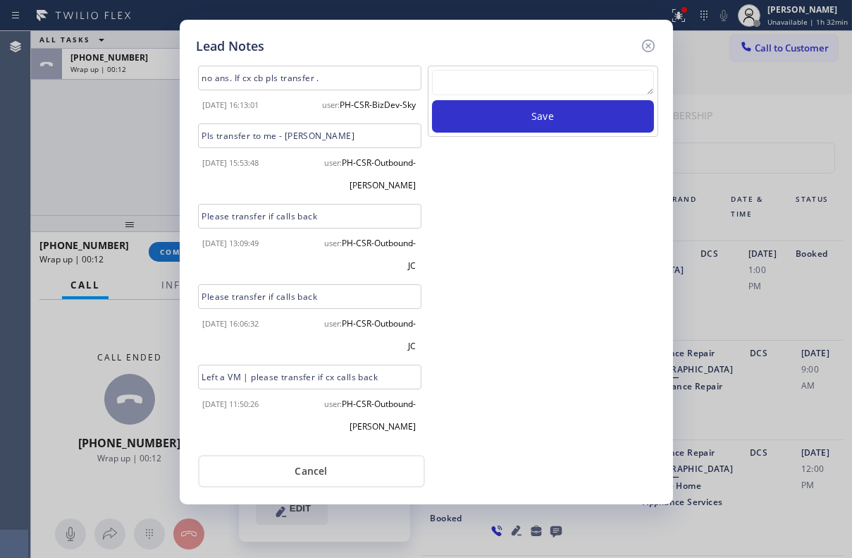
paste textarea "Routed to Voice mail// If CX will call back please transfer to me- Love:*"
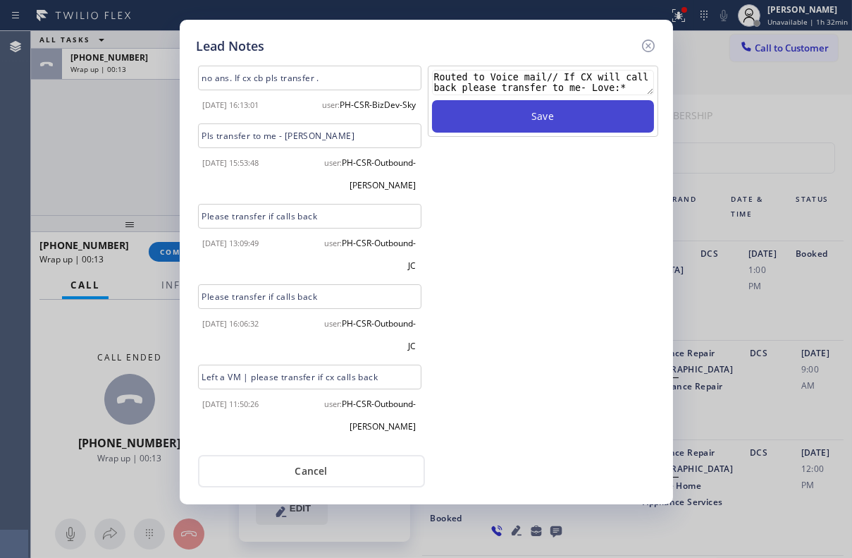
type textarea "Routed to Voice mail// If CX will call back please transfer to me- Love:*"
click at [540, 107] on button "Save" at bounding box center [543, 116] width 222 height 32
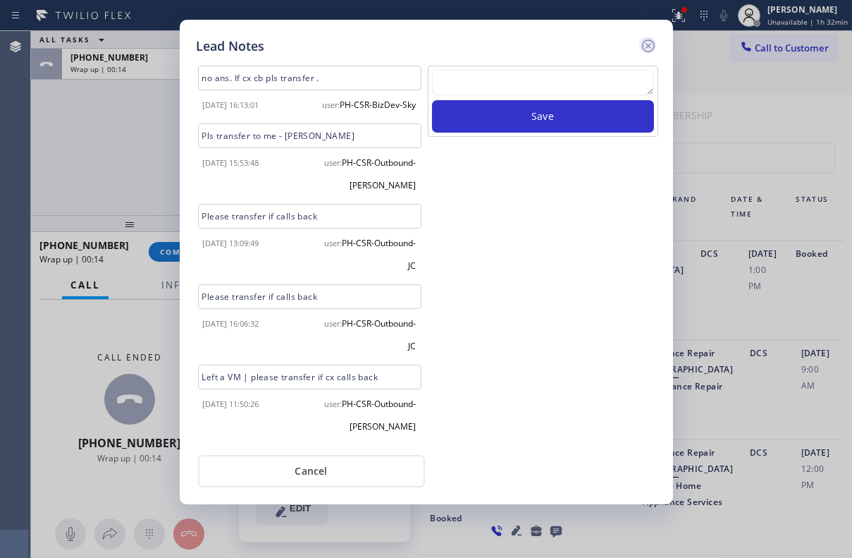
scroll to position [0, 0]
click at [648, 42] on icon at bounding box center [648, 45] width 17 height 17
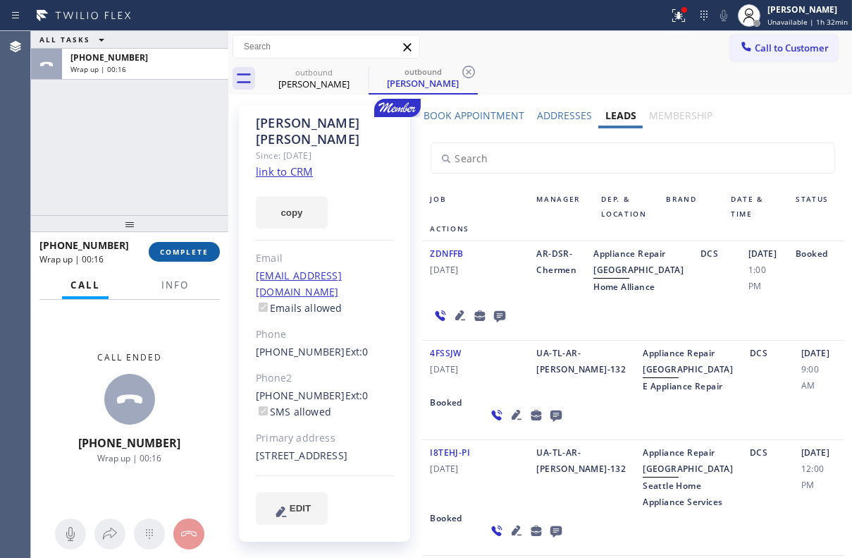
click at [169, 255] on span "COMPLETE" at bounding box center [184, 252] width 49 height 10
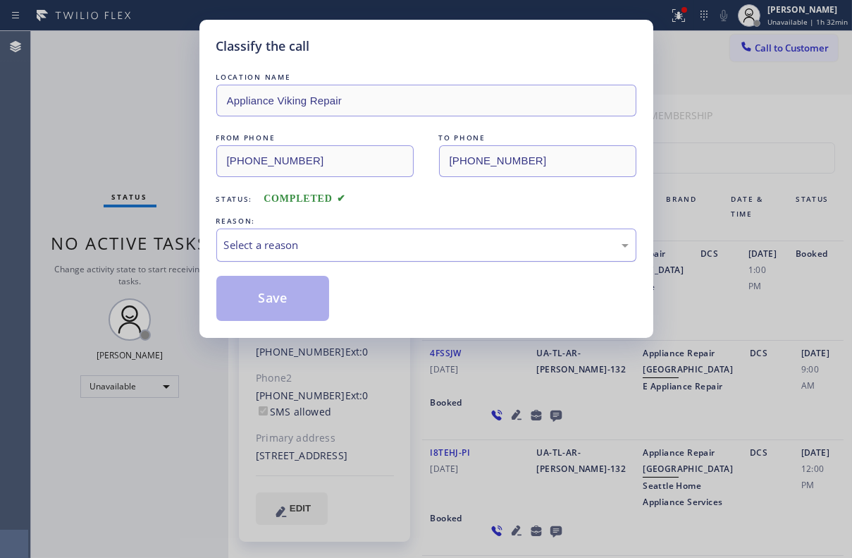
click at [286, 233] on div "Select a reason" at bounding box center [426, 244] width 420 height 33
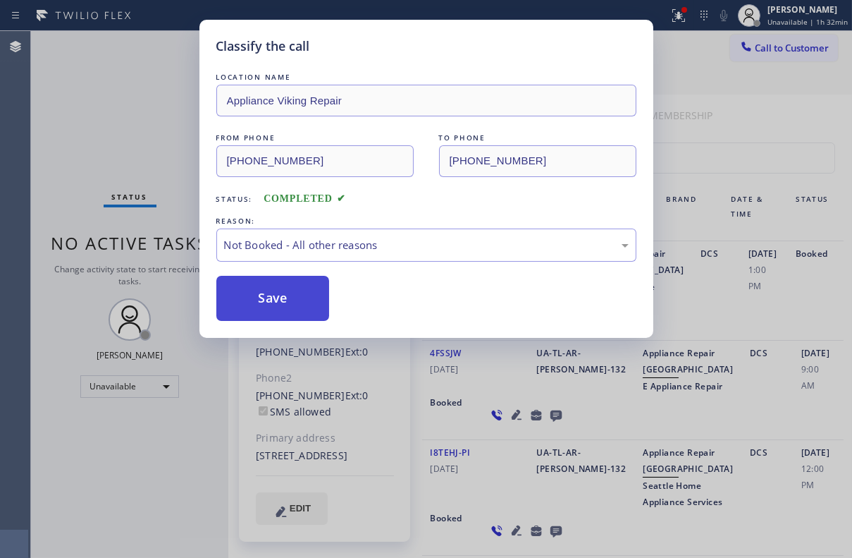
click at [258, 295] on button "Save" at bounding box center [273, 298] width 114 height 45
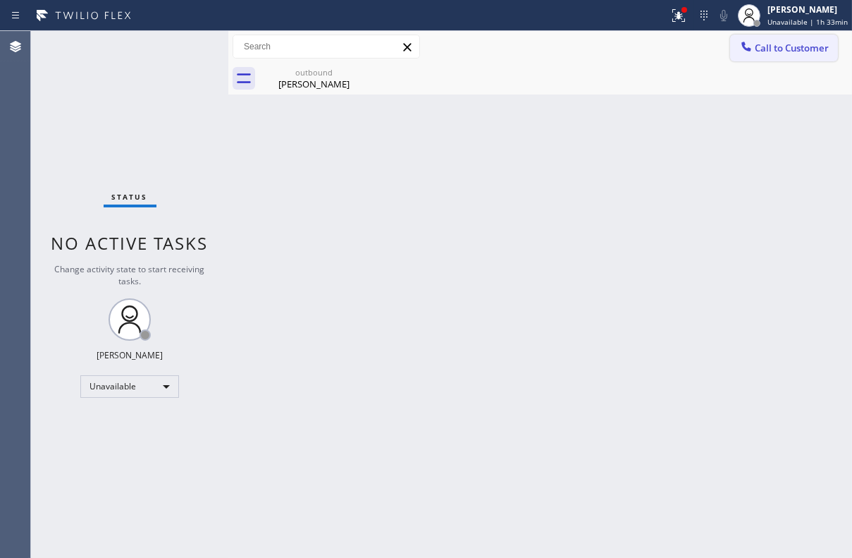
click at [774, 44] on span "Call to Customer" at bounding box center [792, 48] width 74 height 13
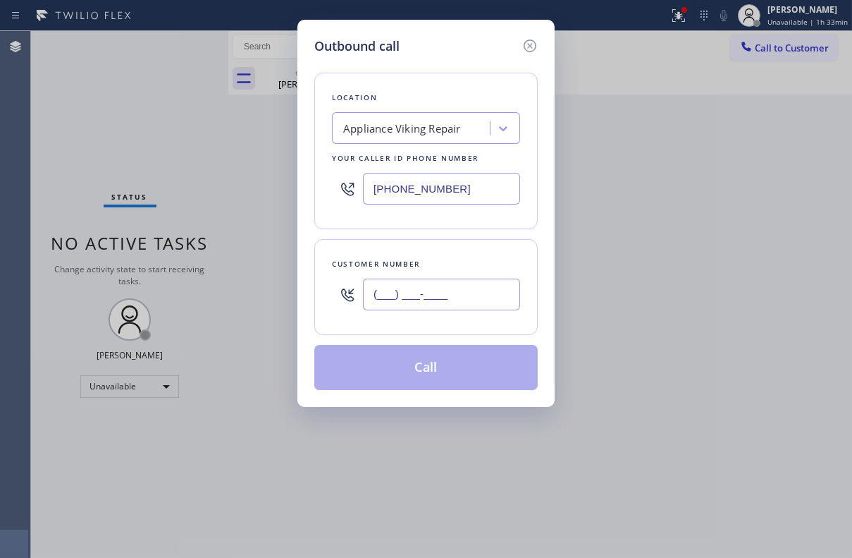
click at [435, 307] on input "(___) ___-____" at bounding box center [441, 295] width 157 height 32
paste input "917) 697-8992"
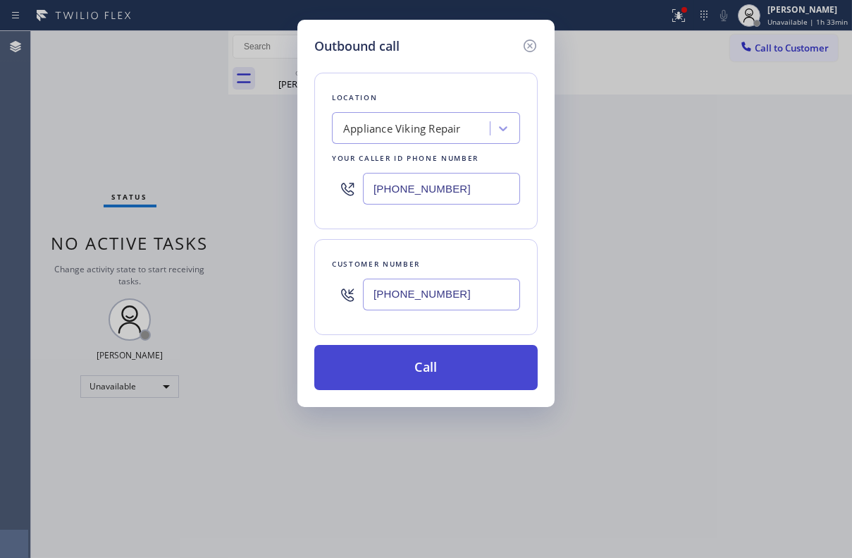
click at [434, 374] on button "Call" at bounding box center [426, 367] width 224 height 45
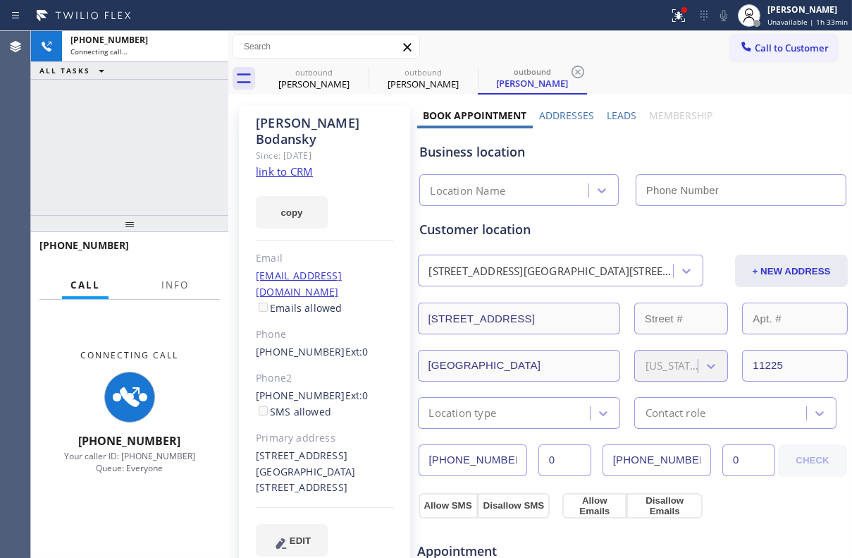
click at [610, 117] on label "Leads" at bounding box center [622, 115] width 30 height 13
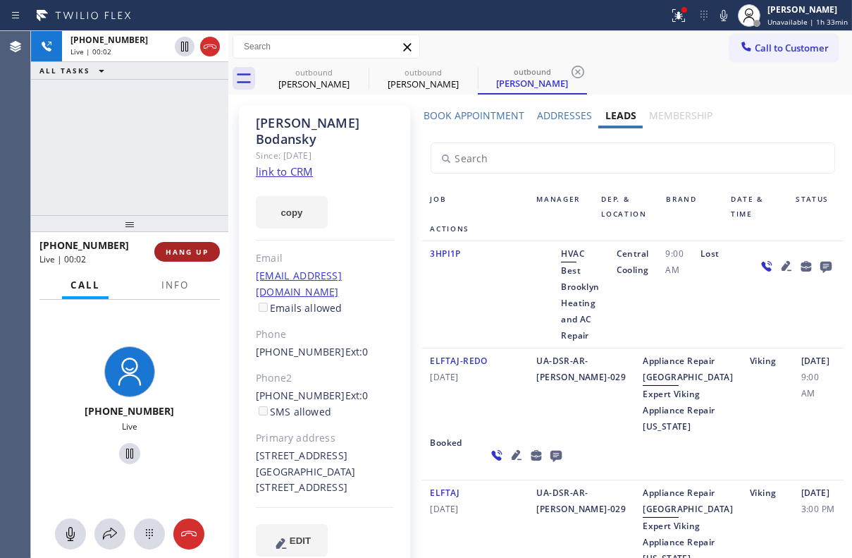
click at [199, 242] on button "HANG UP" at bounding box center [187, 252] width 66 height 20
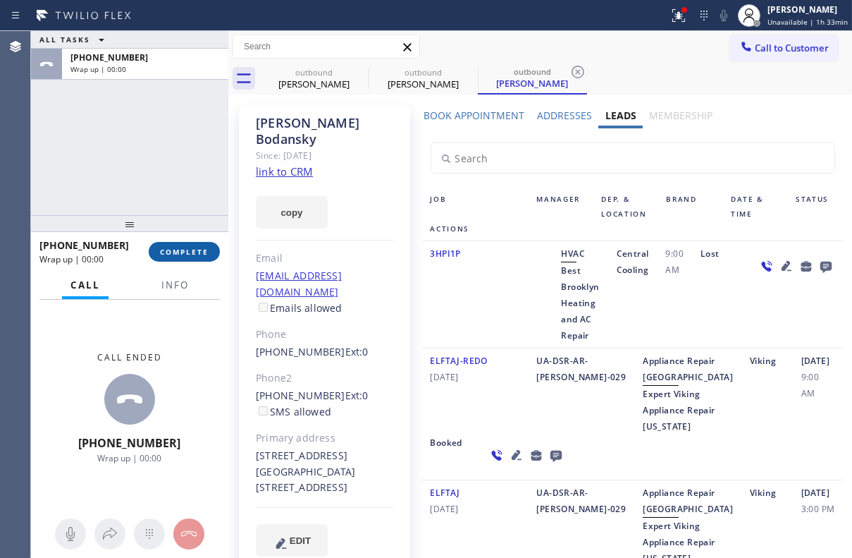
click at [178, 250] on span "COMPLETE" at bounding box center [184, 252] width 49 height 10
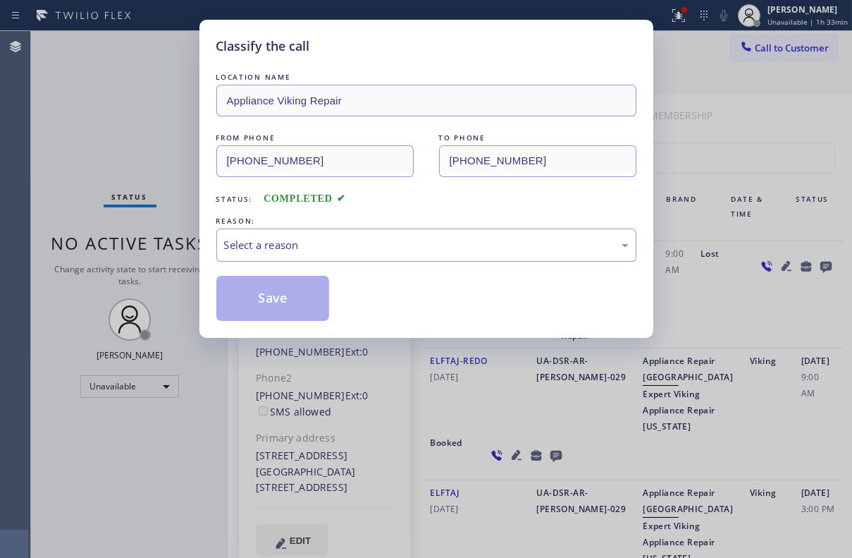
click at [342, 247] on div "Select a reason" at bounding box center [426, 245] width 405 height 16
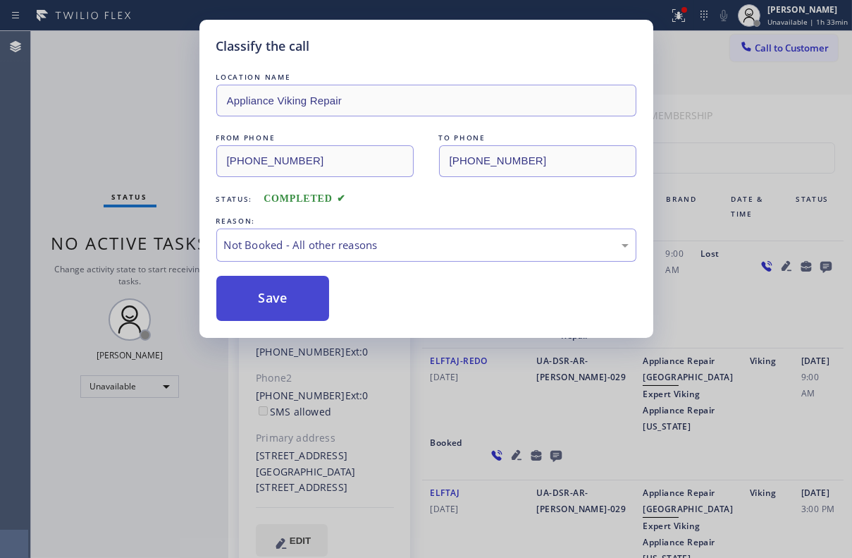
click at [269, 298] on button "Save" at bounding box center [273, 298] width 114 height 45
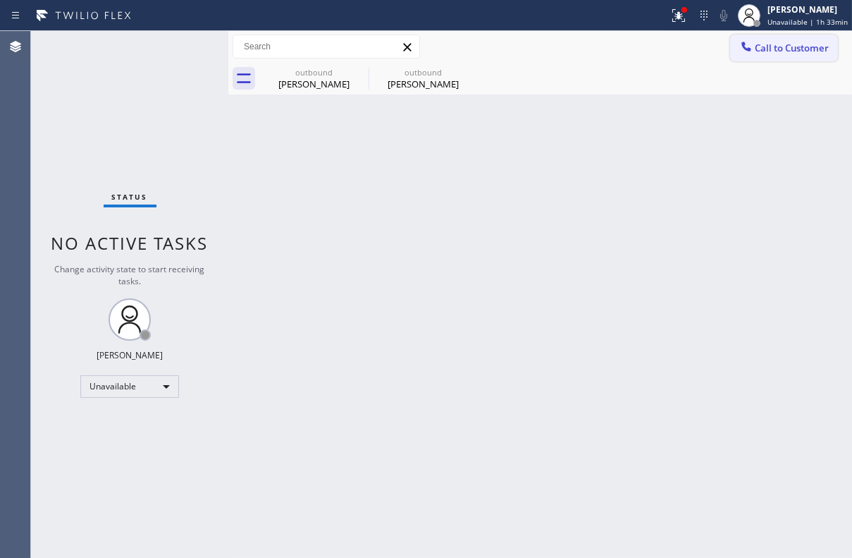
click at [774, 50] on span "Call to Customer" at bounding box center [792, 48] width 74 height 13
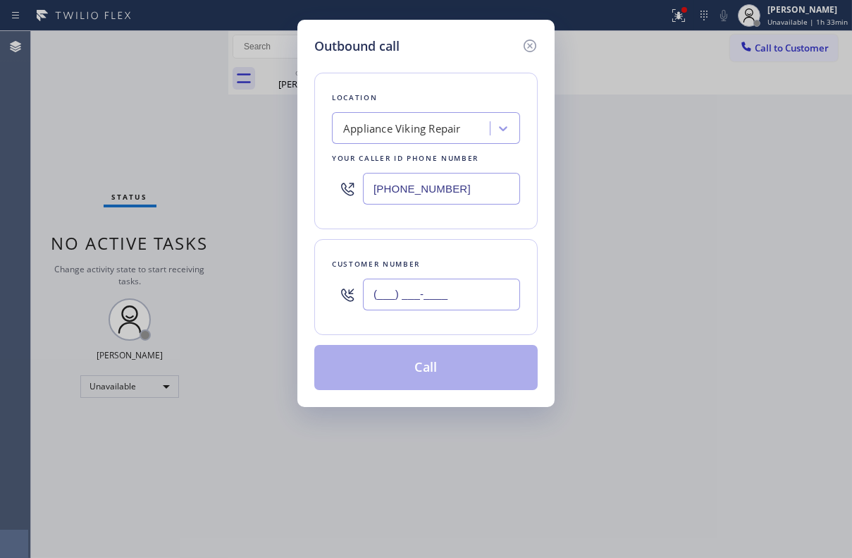
click at [403, 280] on input "(___) ___-____" at bounding box center [441, 295] width 157 height 32
click at [397, 302] on input "(___) ___-____" at bounding box center [441, 295] width 157 height 32
paste input "562-7165"
drag, startPoint x: 484, startPoint y: 304, endPoint x: 338, endPoint y: 289, distance: 146.7
click at [338, 289] on div "(___) 562-7165" at bounding box center [426, 294] width 188 height 46
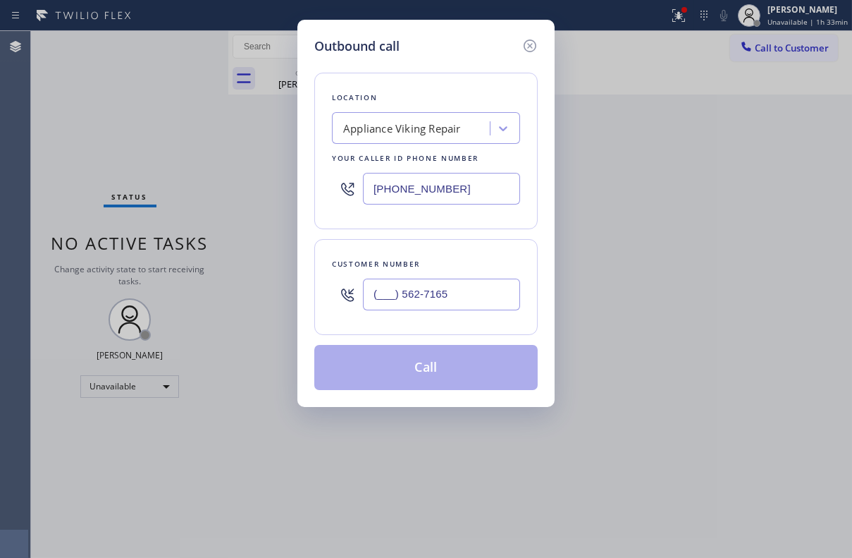
paste input "562) 716-5942"
type input "[PHONE_NUMBER]"
click at [423, 374] on button "Call" at bounding box center [426, 367] width 224 height 45
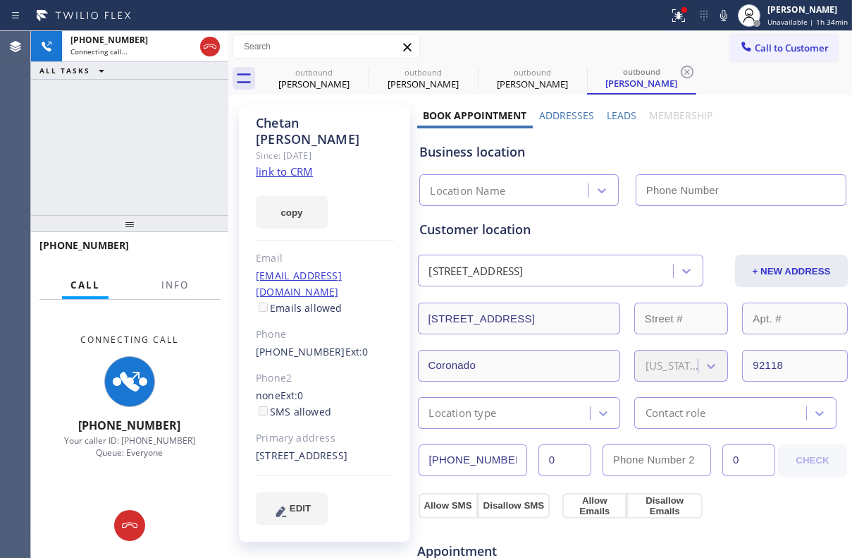
click at [607, 115] on label "Leads" at bounding box center [622, 115] width 30 height 13
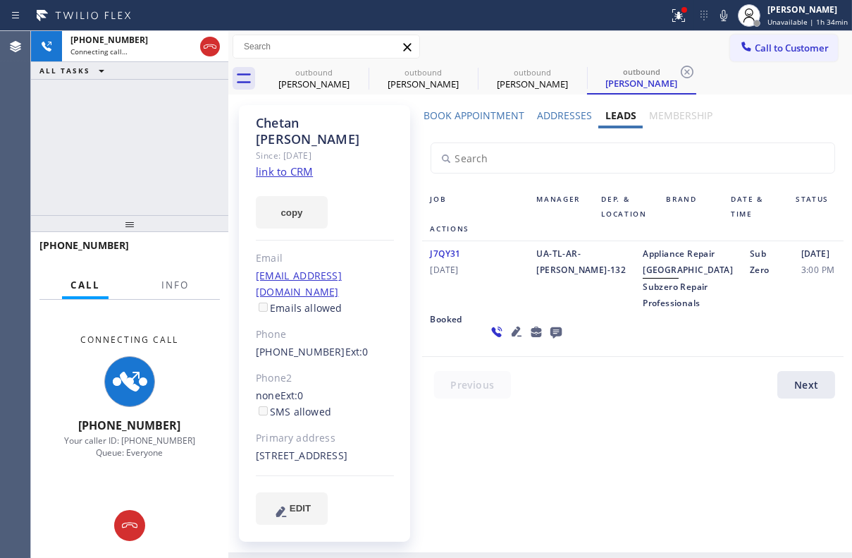
click at [508, 340] on icon at bounding box center [516, 331] width 17 height 17
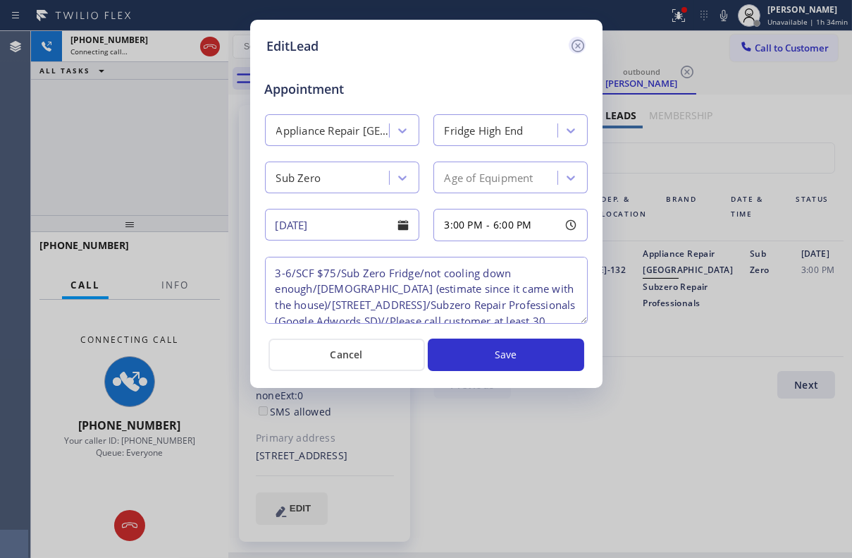
click at [580, 49] on icon at bounding box center [578, 45] width 17 height 17
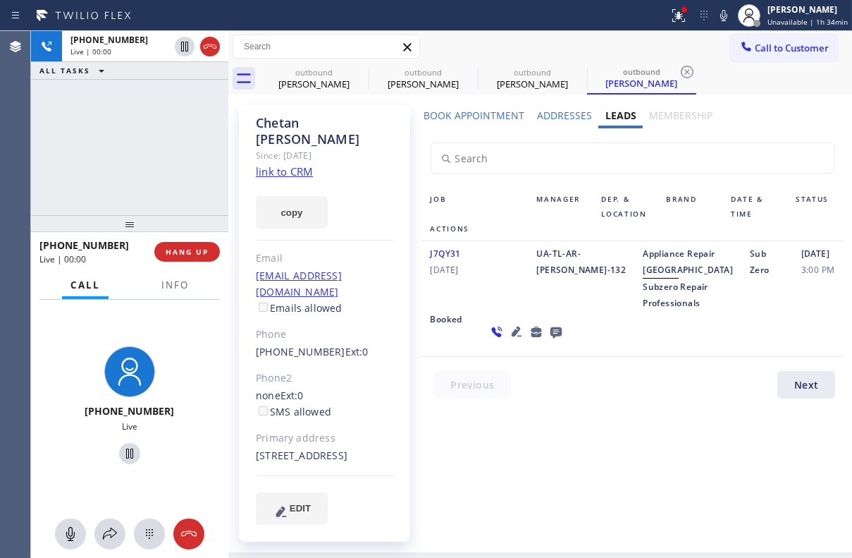
click at [550, 338] on icon at bounding box center [555, 332] width 11 height 11
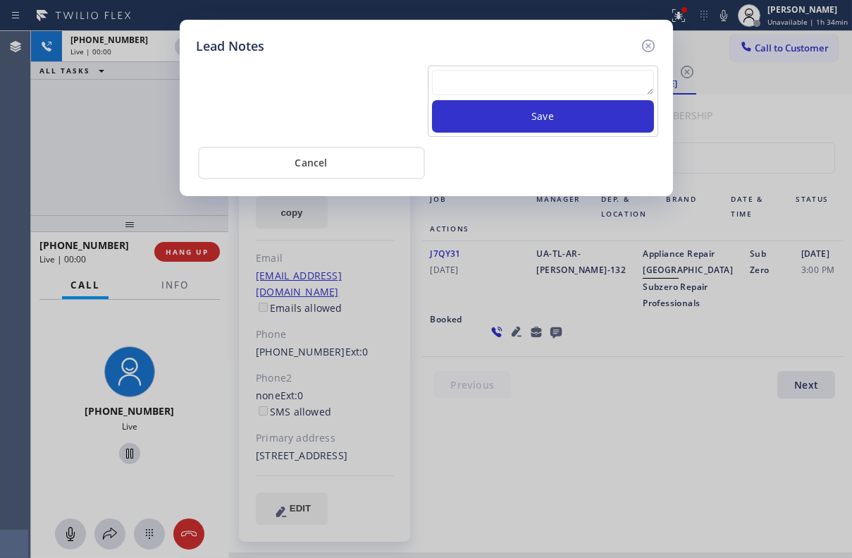
click at [456, 83] on textarea at bounding box center [543, 82] width 222 height 25
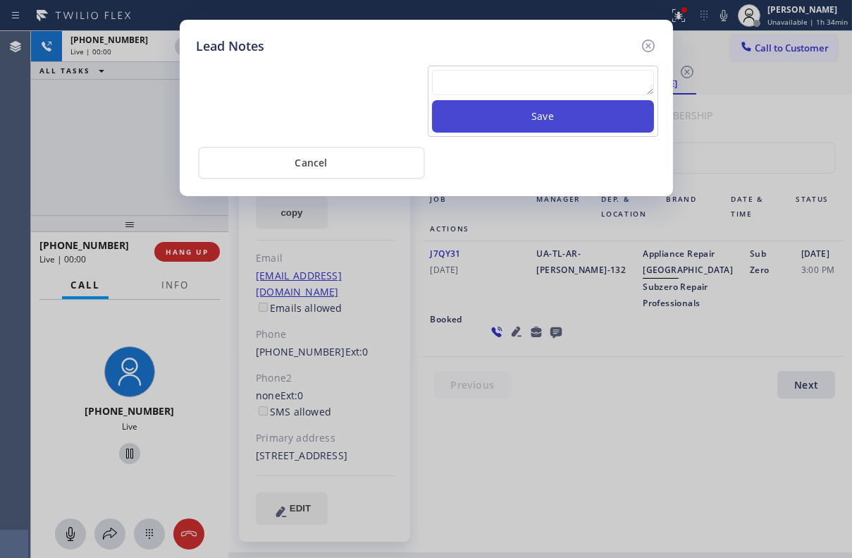
paste textarea "Routed to Voice mail// If CX will call back please transfer to me- Love:*"
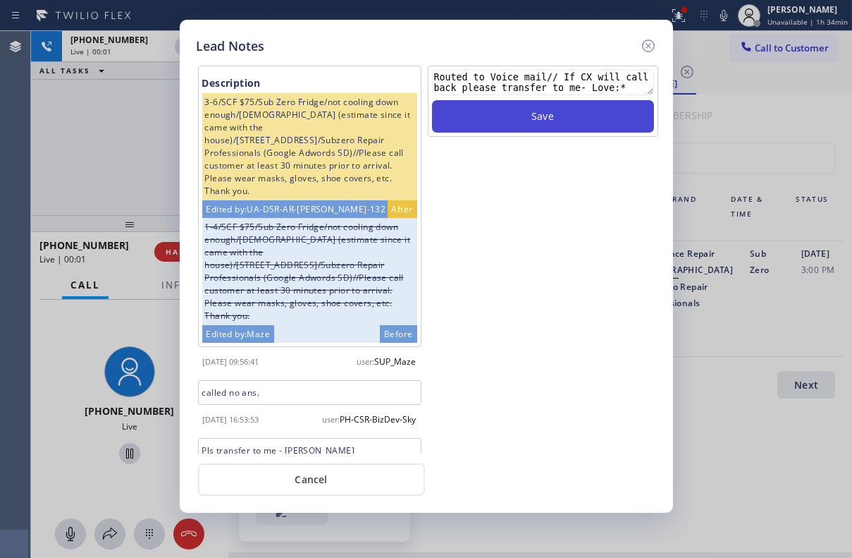
type textarea "Routed to Voice mail// If CX will call back please transfer to me- Love:*"
click at [501, 122] on button "Save" at bounding box center [543, 116] width 222 height 32
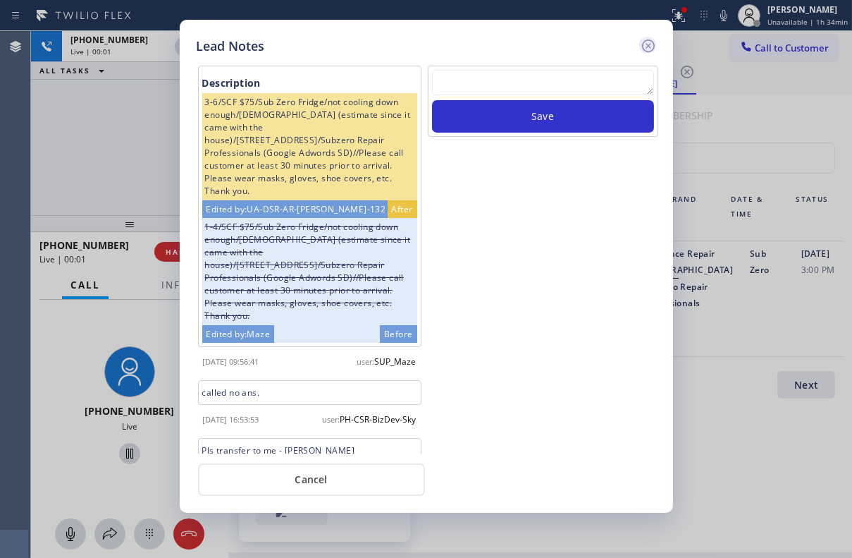
click at [647, 47] on icon at bounding box center [648, 45] width 13 height 13
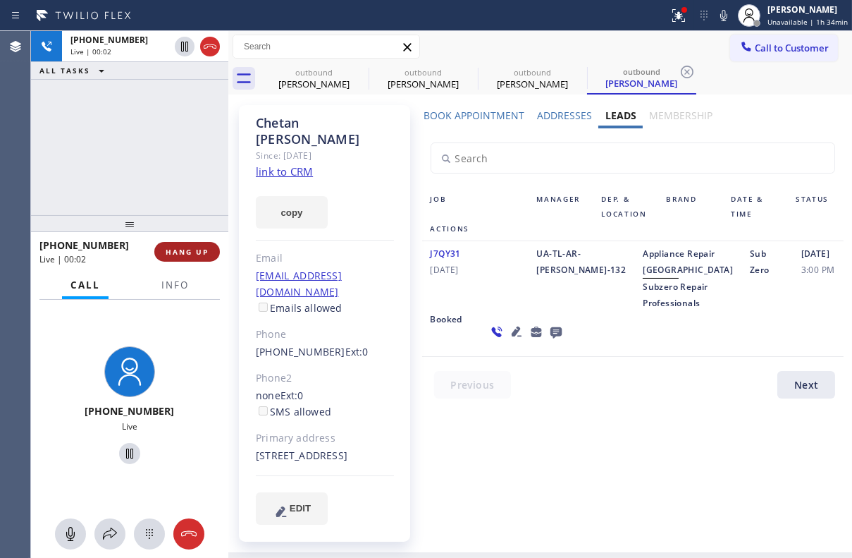
click at [169, 251] on span "HANG UP" at bounding box center [187, 252] width 43 height 10
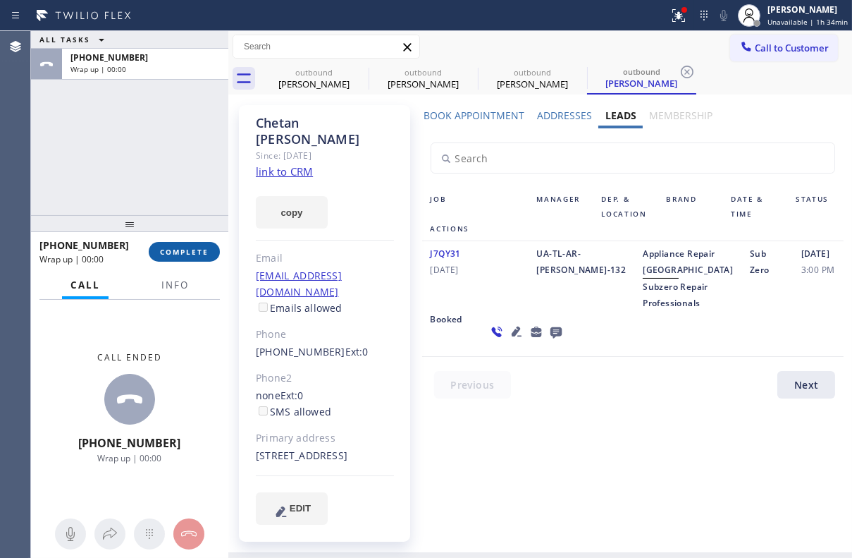
click at [196, 256] on span "COMPLETE" at bounding box center [184, 252] width 49 height 10
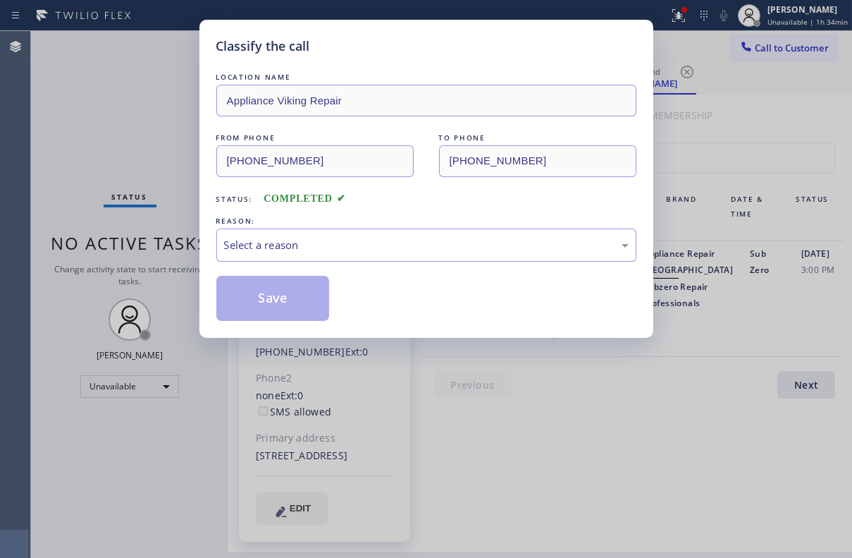
click at [310, 240] on div "Select a reason" at bounding box center [426, 245] width 405 height 16
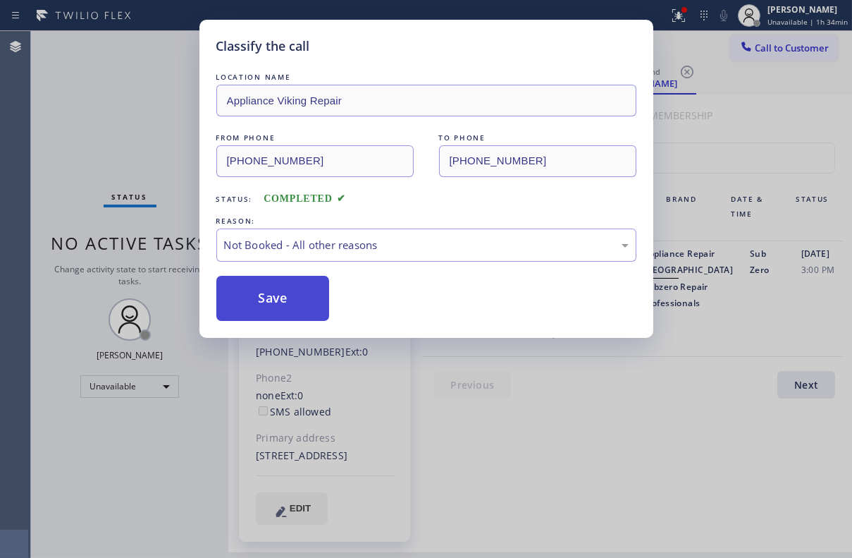
click at [262, 289] on button "Save" at bounding box center [273, 298] width 114 height 45
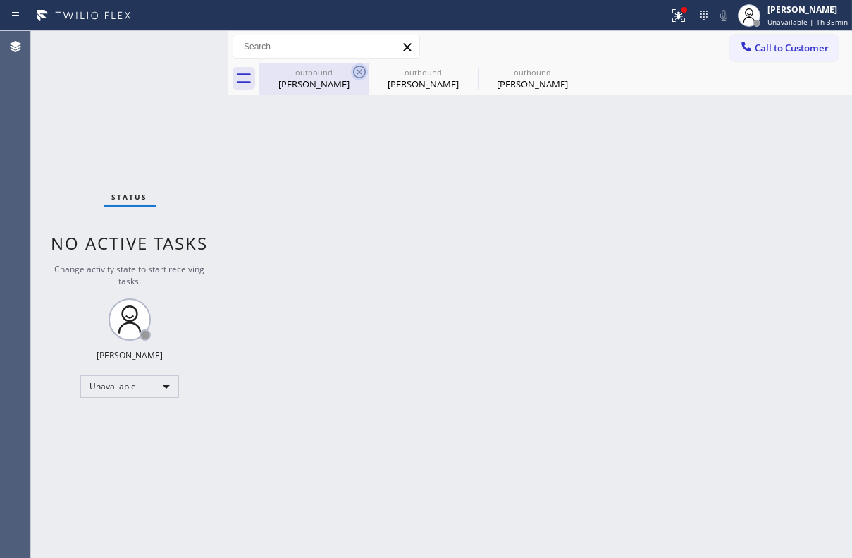
click at [357, 73] on icon at bounding box center [359, 72] width 13 height 13
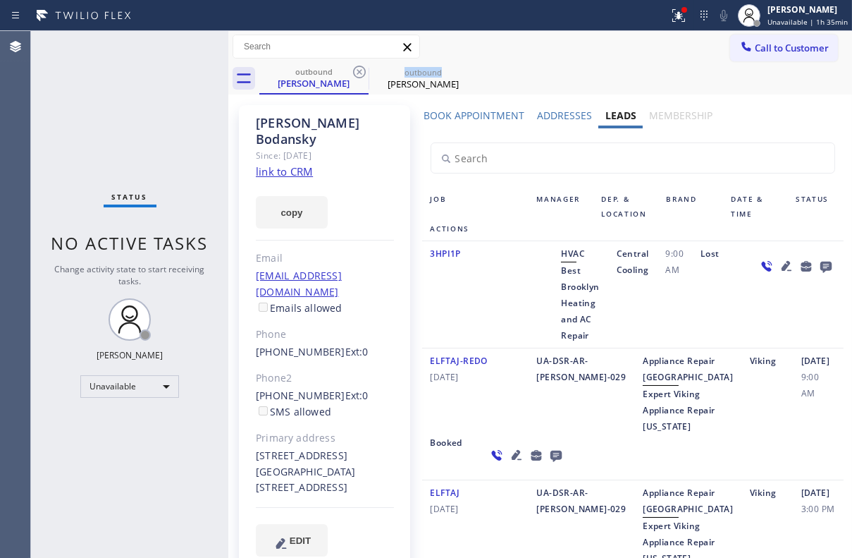
click at [357, 73] on icon at bounding box center [359, 72] width 13 height 13
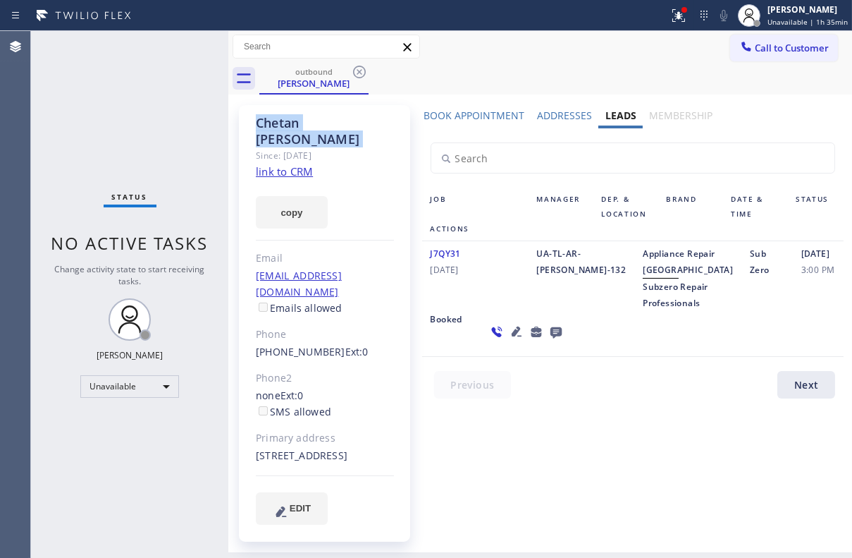
click at [357, 73] on icon at bounding box center [359, 72] width 13 height 13
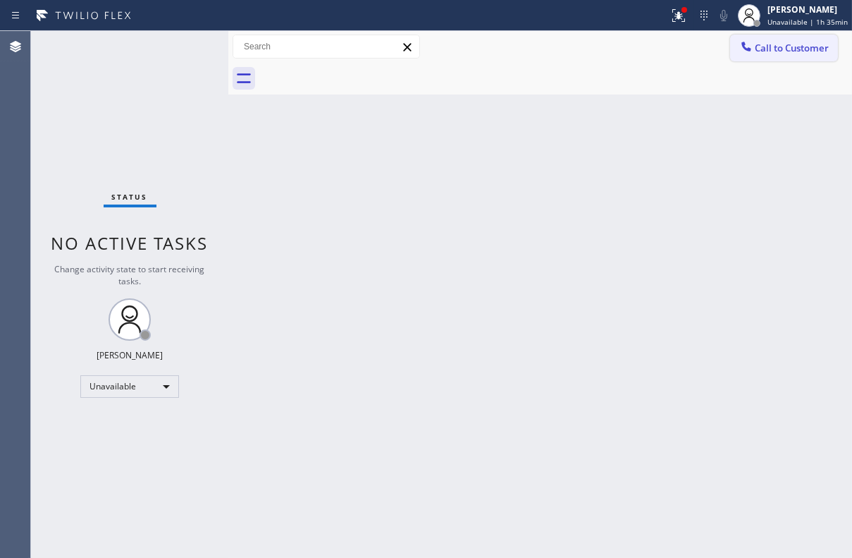
click at [799, 48] on span "Call to Customer" at bounding box center [792, 48] width 74 height 13
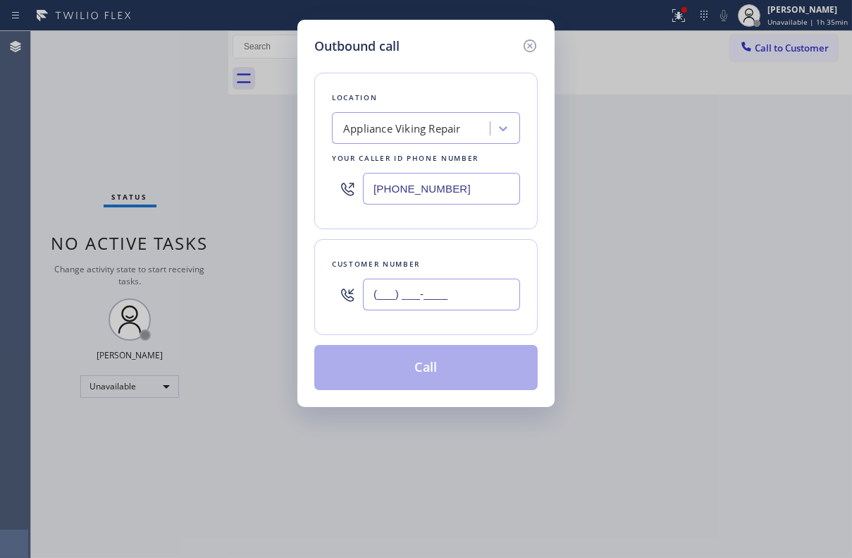
click at [422, 292] on input "(___) ___-____" at bounding box center [441, 295] width 157 height 32
paste input "917) 685-3712"
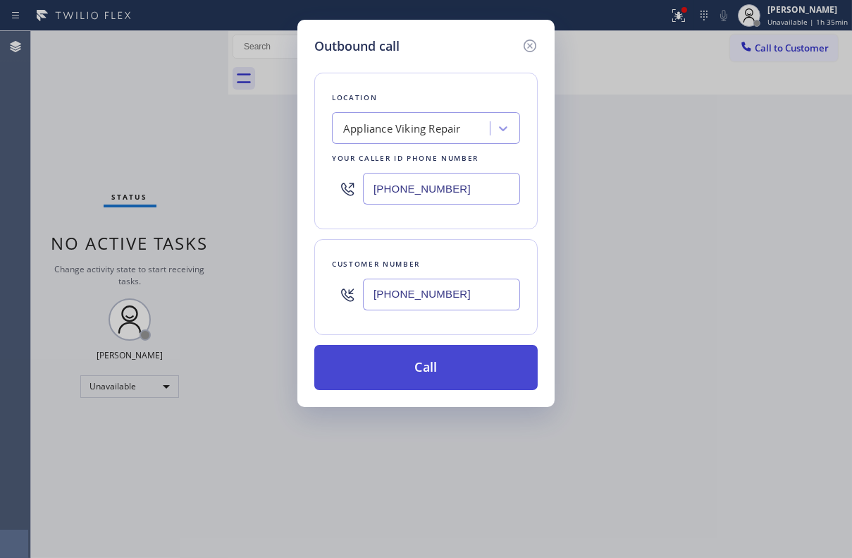
type input "[PHONE_NUMBER]"
click at [429, 360] on button "Call" at bounding box center [426, 367] width 224 height 45
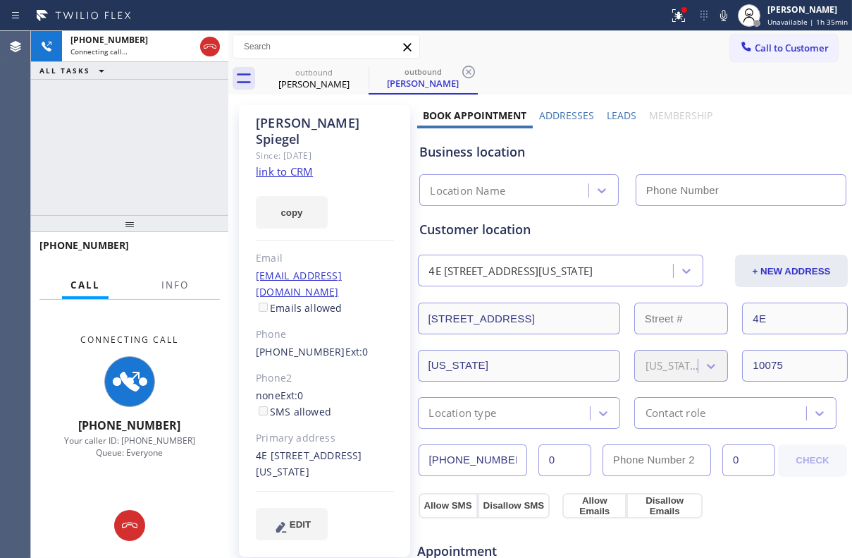
type input "[PHONE_NUMBER]"
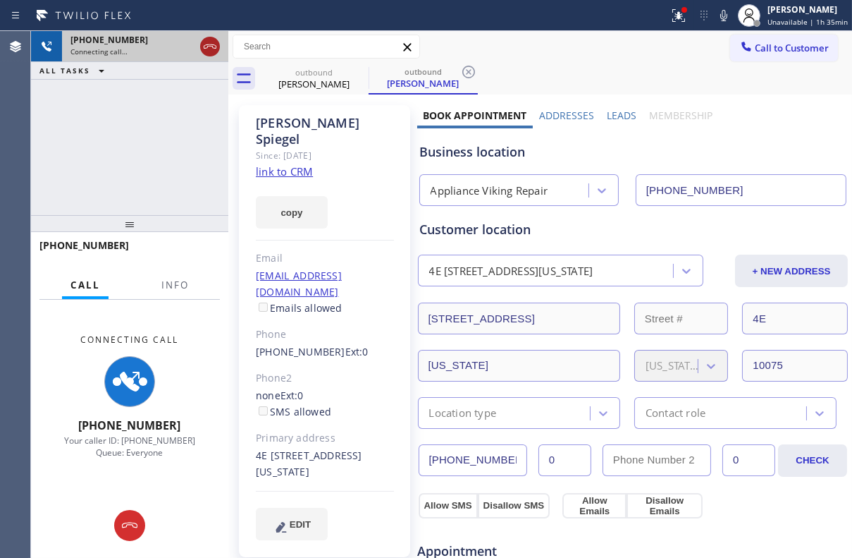
click at [210, 52] on icon at bounding box center [210, 46] width 17 height 17
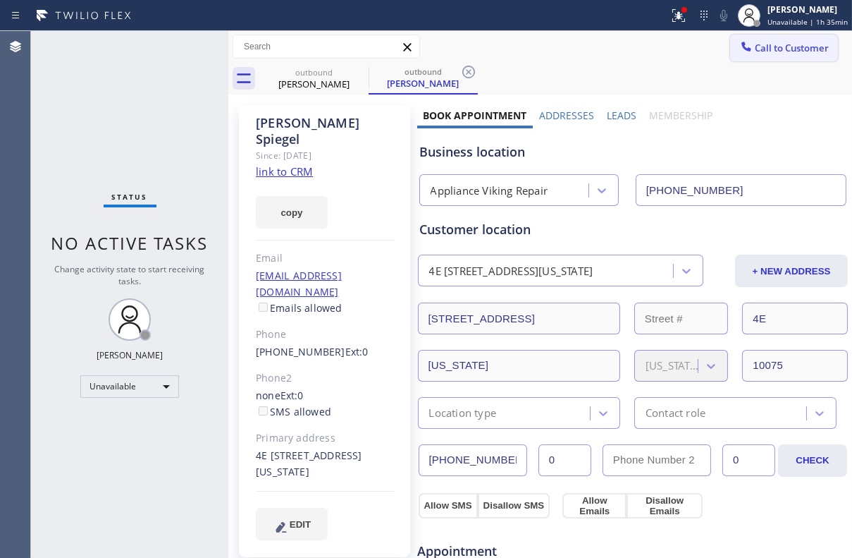
click at [761, 50] on span "Call to Customer" at bounding box center [792, 48] width 74 height 13
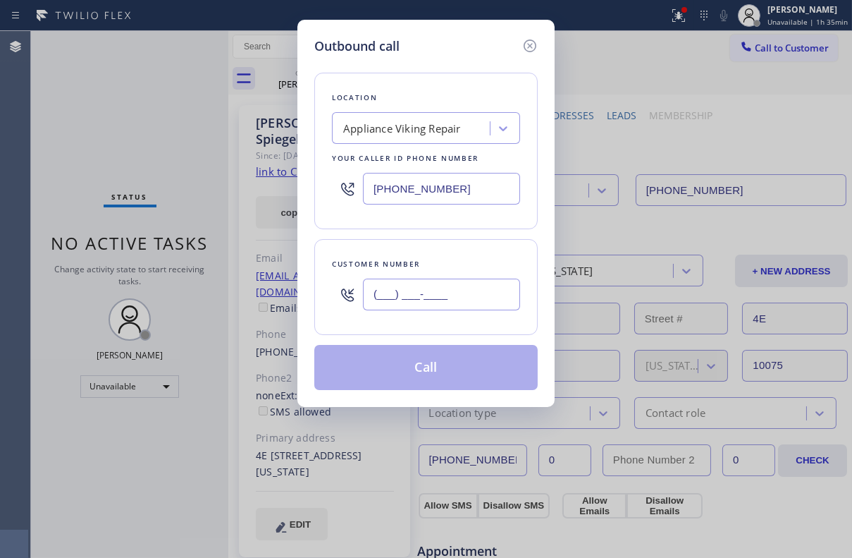
click at [397, 293] on input "(___) ___-____" at bounding box center [441, 295] width 157 height 32
paste input "954) 298-8732"
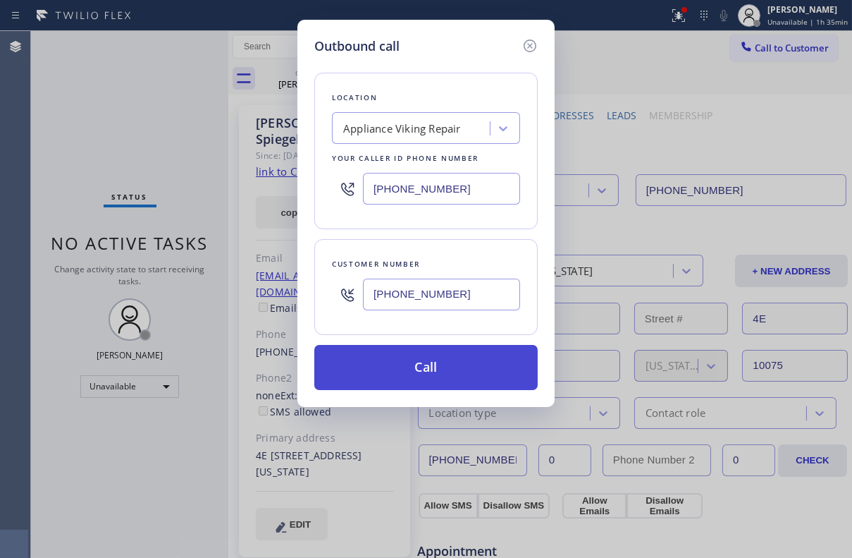
type input "[PHONE_NUMBER]"
click at [414, 366] on button "Call" at bounding box center [426, 367] width 224 height 45
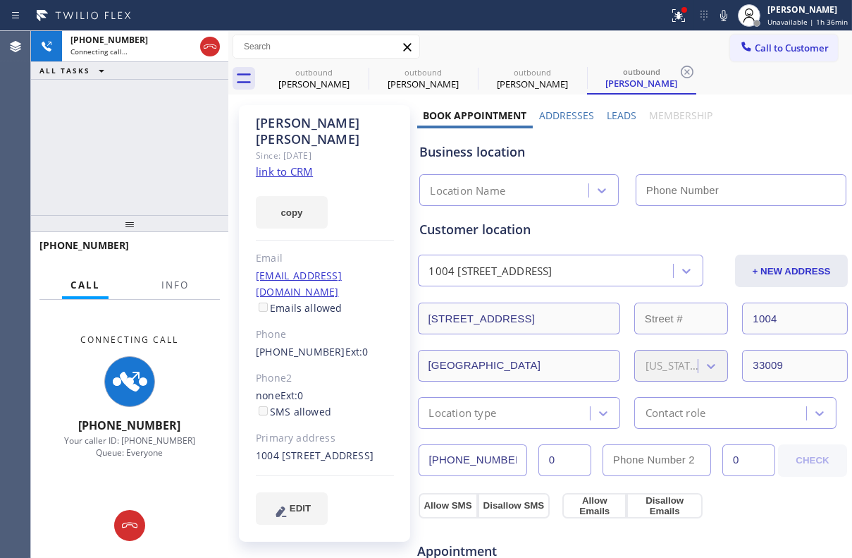
click at [617, 116] on label "Leads" at bounding box center [622, 115] width 30 height 13
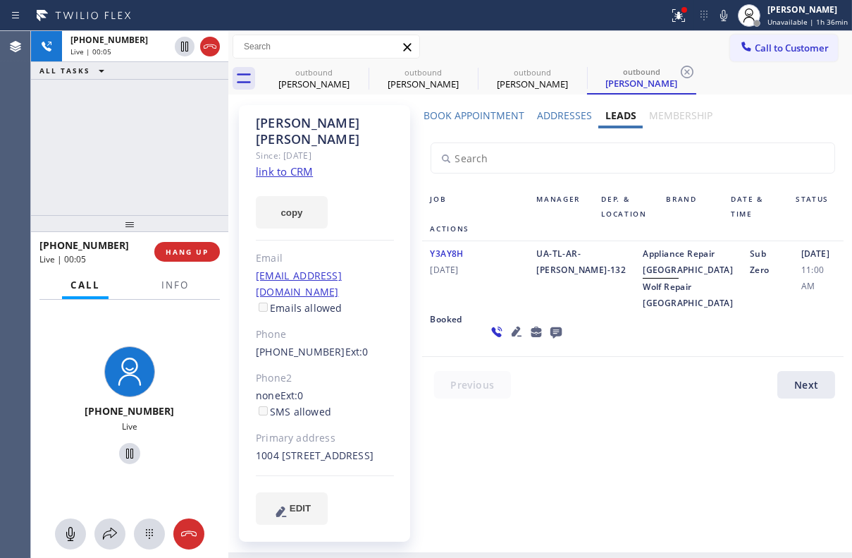
click at [511, 336] on icon at bounding box center [516, 331] width 10 height 10
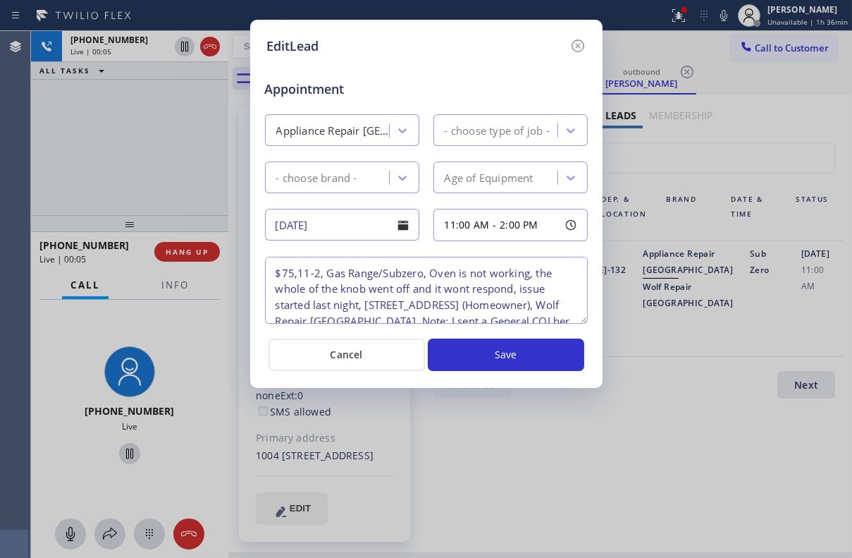
type textarea "$75,11-2, Gas Range/Subzero, Oven is not working, the whole of the knob went of…"
click at [572, 44] on icon at bounding box center [577, 45] width 13 height 13
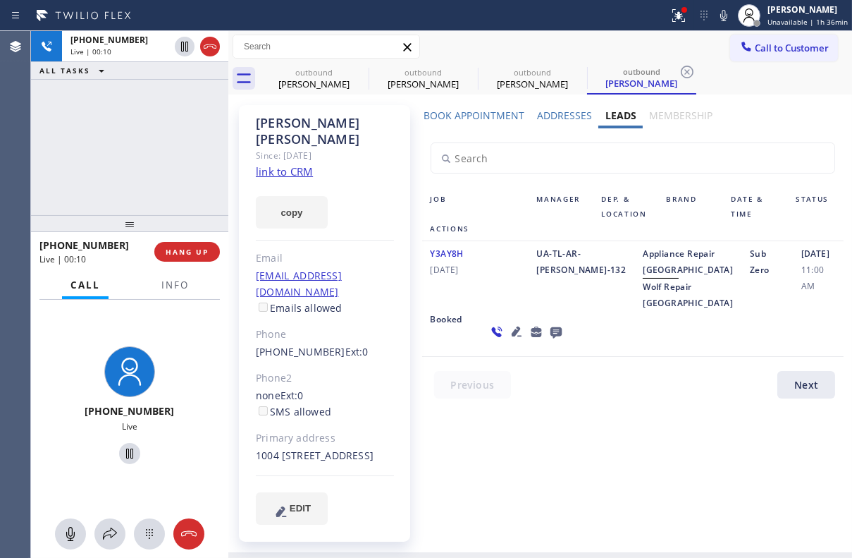
click at [508, 340] on icon at bounding box center [516, 331] width 17 height 17
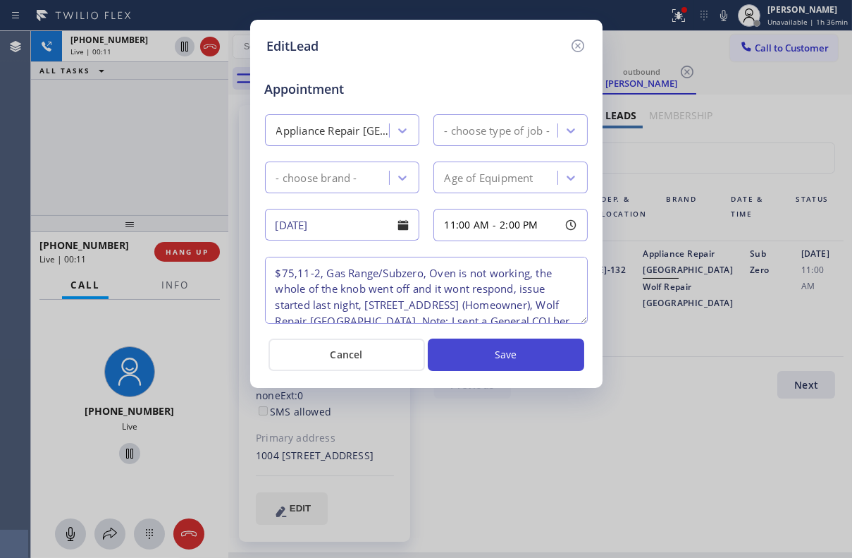
type textarea "$75,11-2, Gas Range/Subzero, Oven is not working, the whole of the knob went of…"
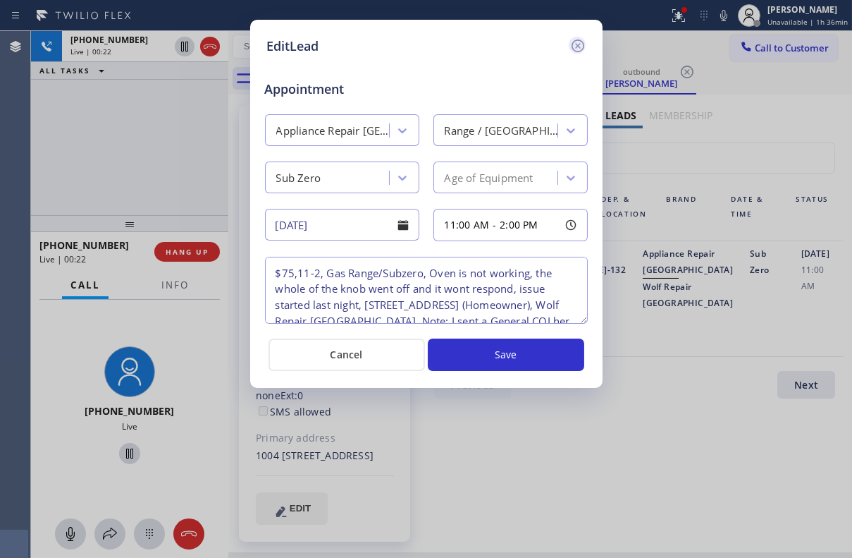
click at [575, 44] on icon at bounding box center [578, 45] width 17 height 17
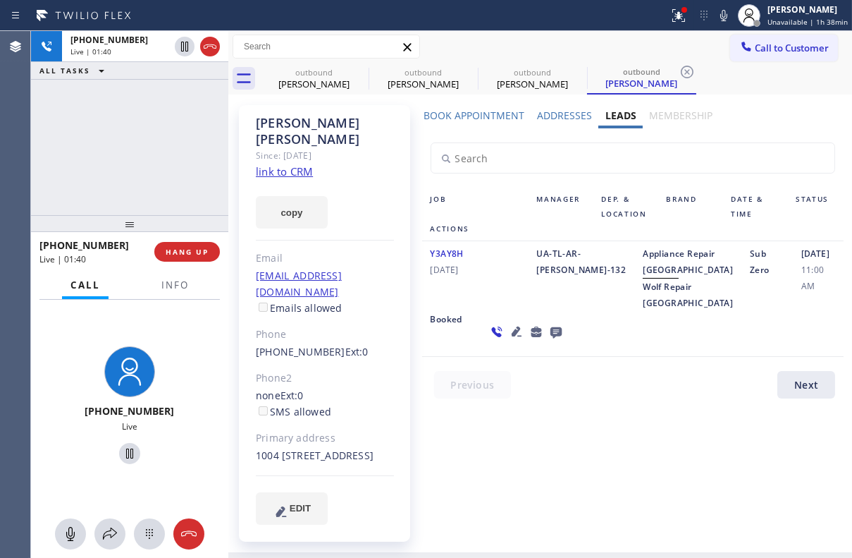
click at [548, 341] on icon at bounding box center [556, 332] width 17 height 18
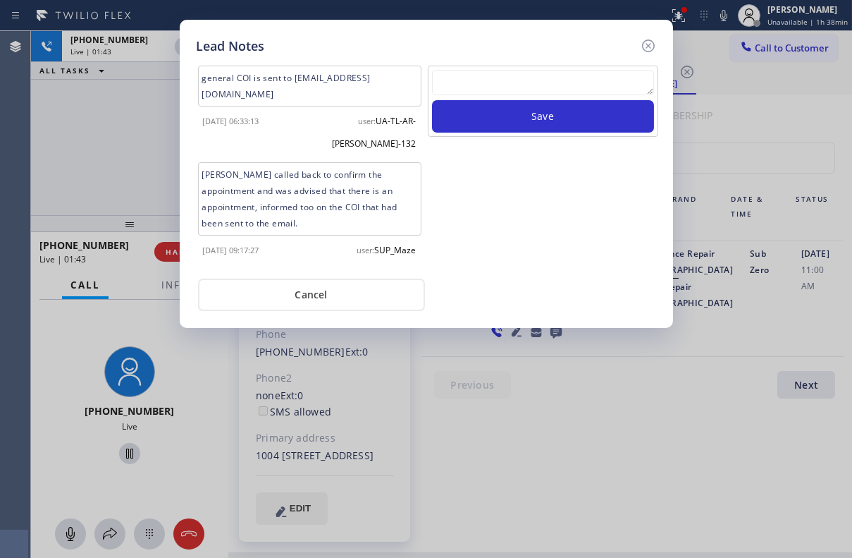
click at [467, 78] on textarea at bounding box center [543, 82] width 222 height 25
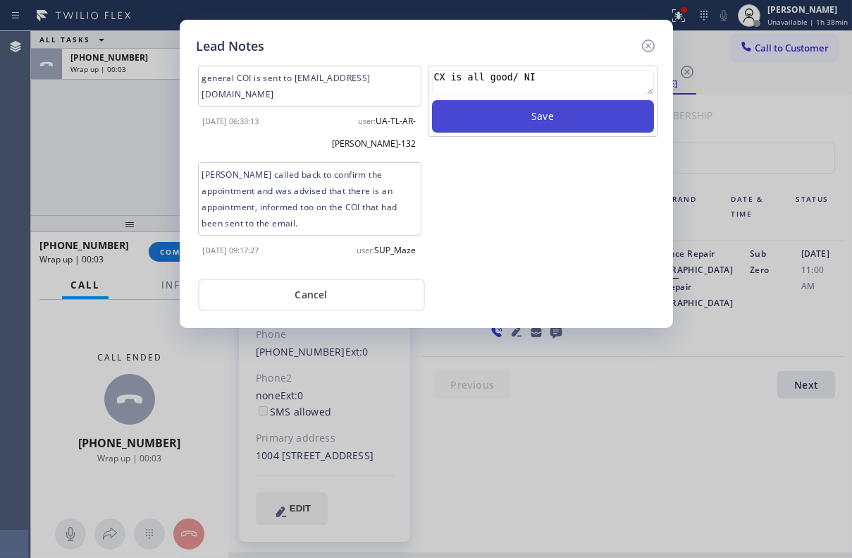
type textarea "CX is all good/ NI"
click at [539, 114] on button "Save" at bounding box center [543, 116] width 222 height 32
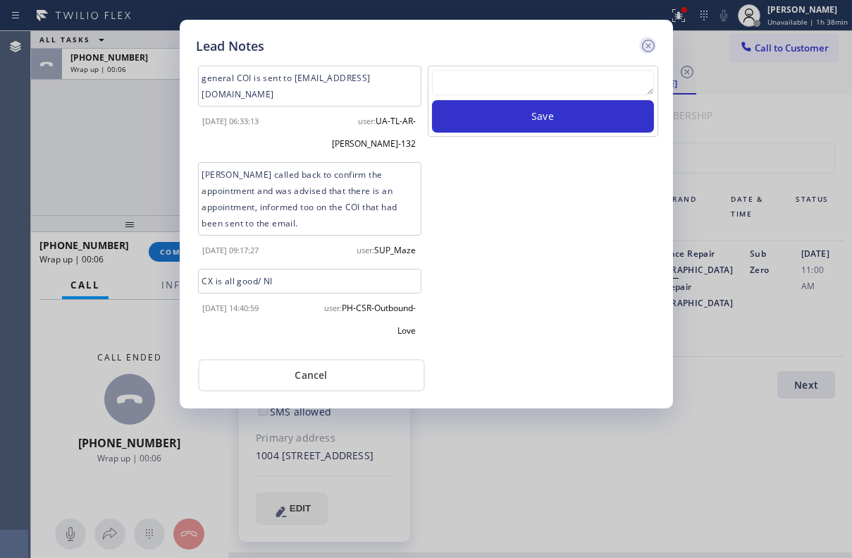
click at [647, 47] on icon at bounding box center [648, 45] width 13 height 13
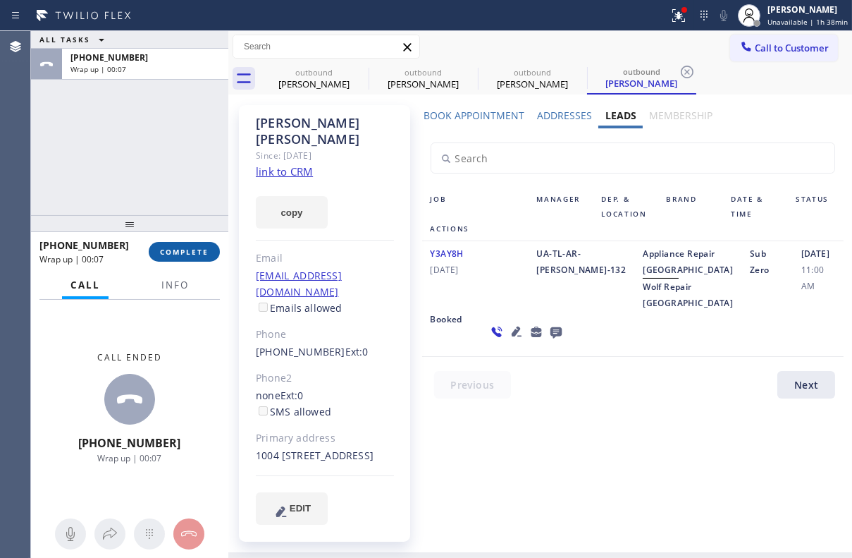
click at [175, 252] on span "COMPLETE" at bounding box center [184, 252] width 49 height 10
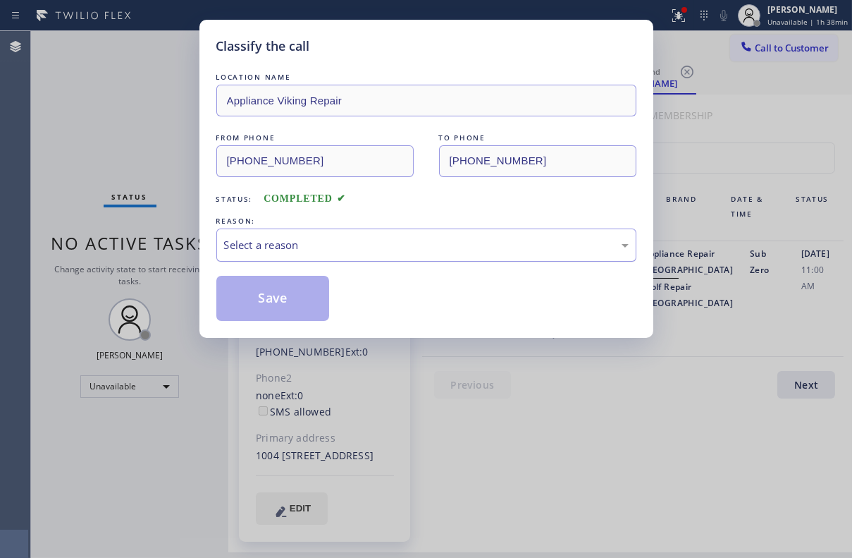
click at [296, 237] on div "Select a reason" at bounding box center [426, 245] width 405 height 16
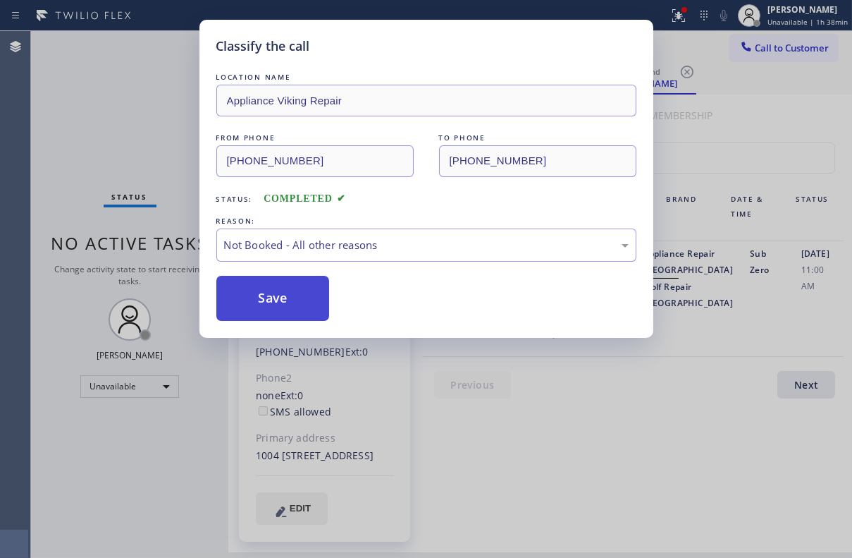
click at [275, 289] on button "Save" at bounding box center [273, 298] width 114 height 45
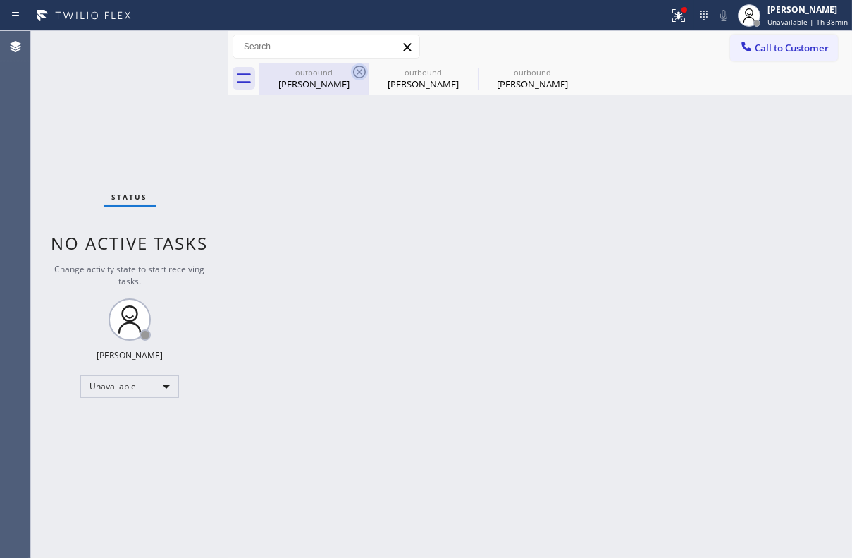
click at [357, 71] on icon at bounding box center [359, 71] width 17 height 17
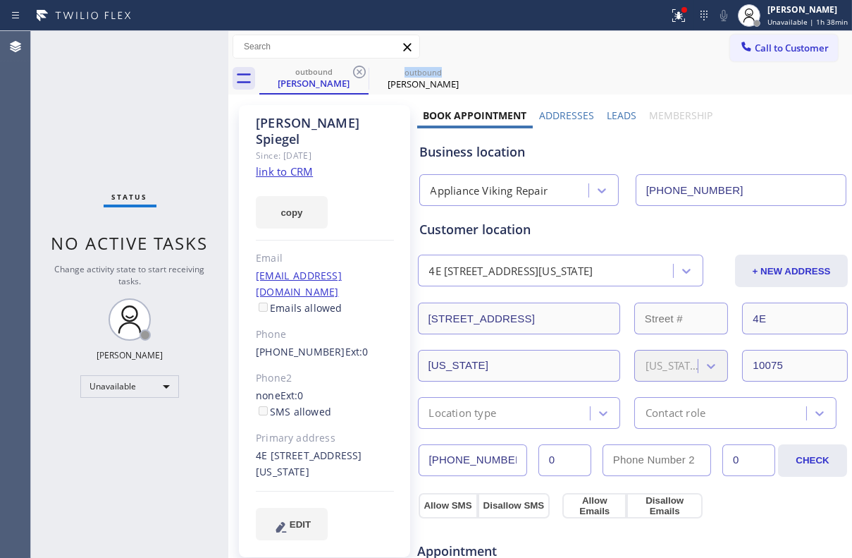
click at [357, 71] on icon at bounding box center [359, 71] width 17 height 17
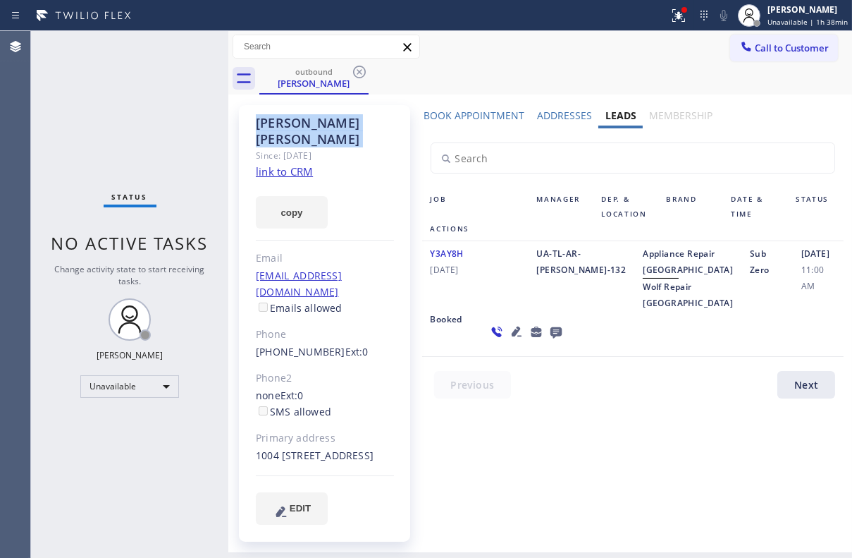
click at [357, 71] on icon at bounding box center [359, 71] width 17 height 17
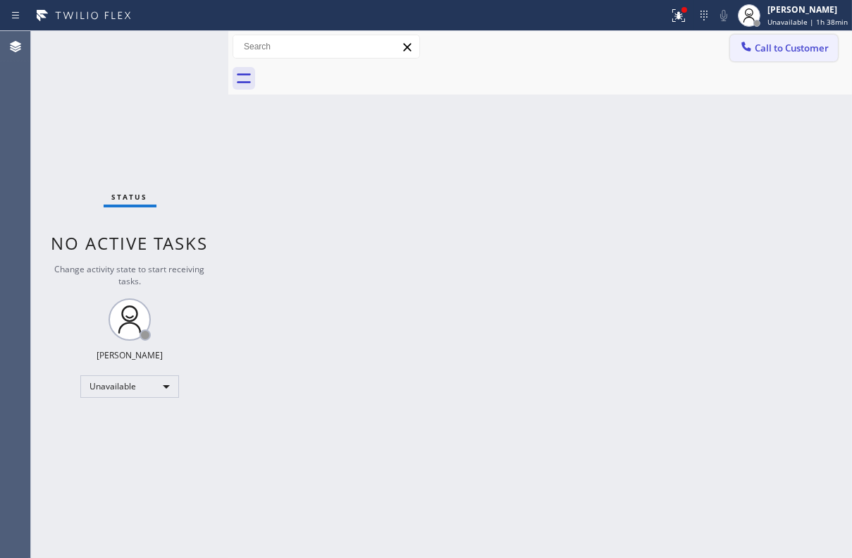
click at [793, 53] on span "Call to Customer" at bounding box center [792, 48] width 74 height 13
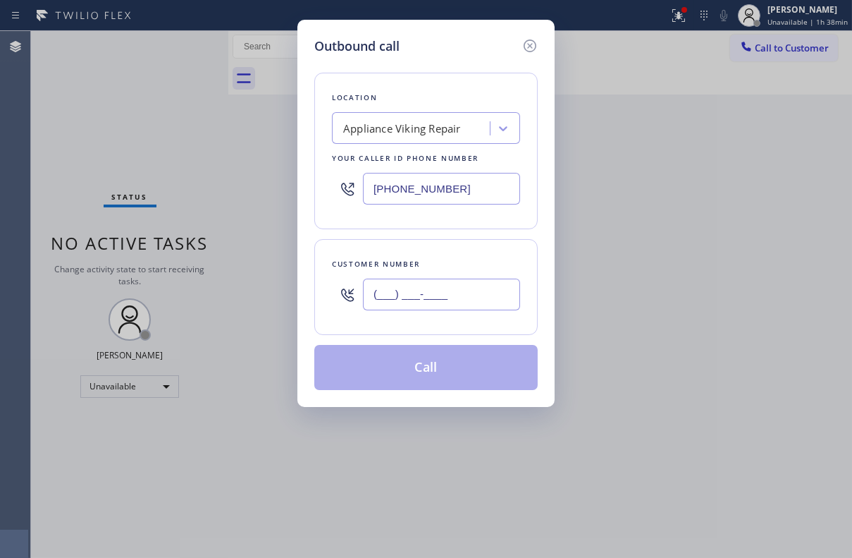
click at [430, 299] on input "(___) ___-____" at bounding box center [441, 295] width 157 height 32
paste input "310) 748-6546"
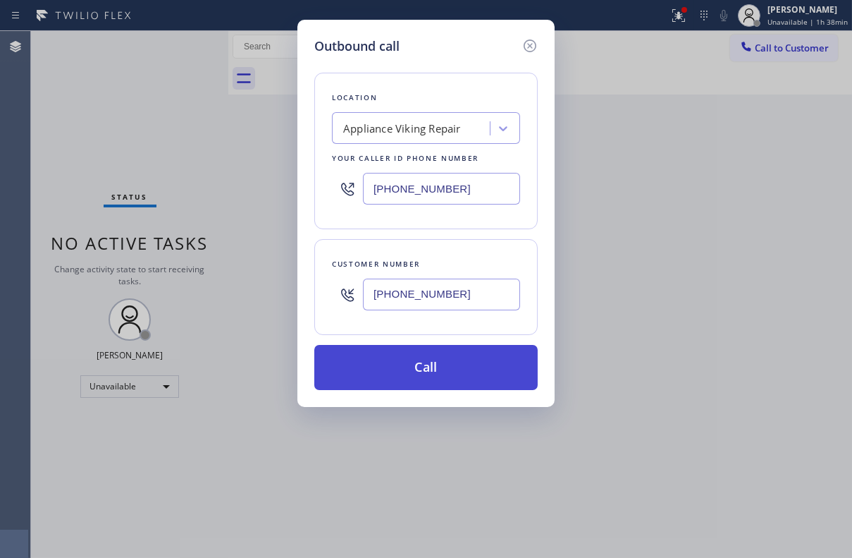
type input "[PHONE_NUMBER]"
click at [415, 361] on button "Call" at bounding box center [426, 367] width 224 height 45
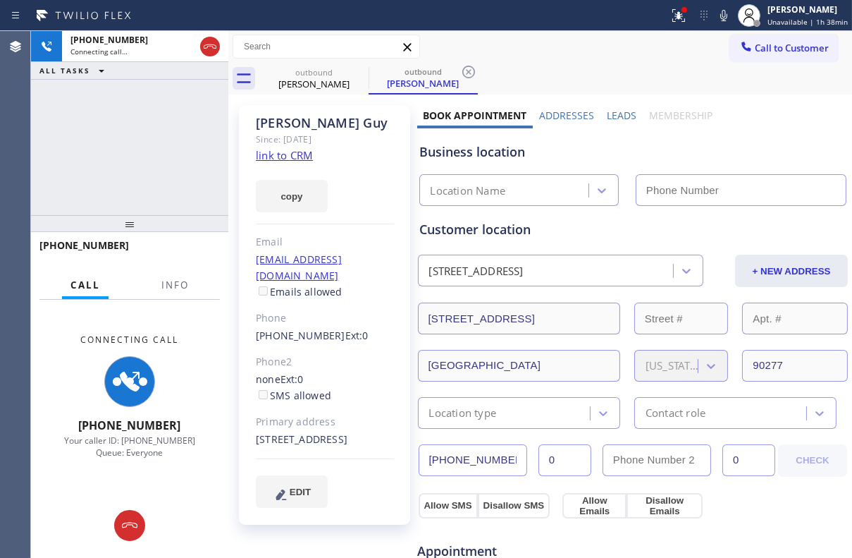
type input "[PHONE_NUMBER]"
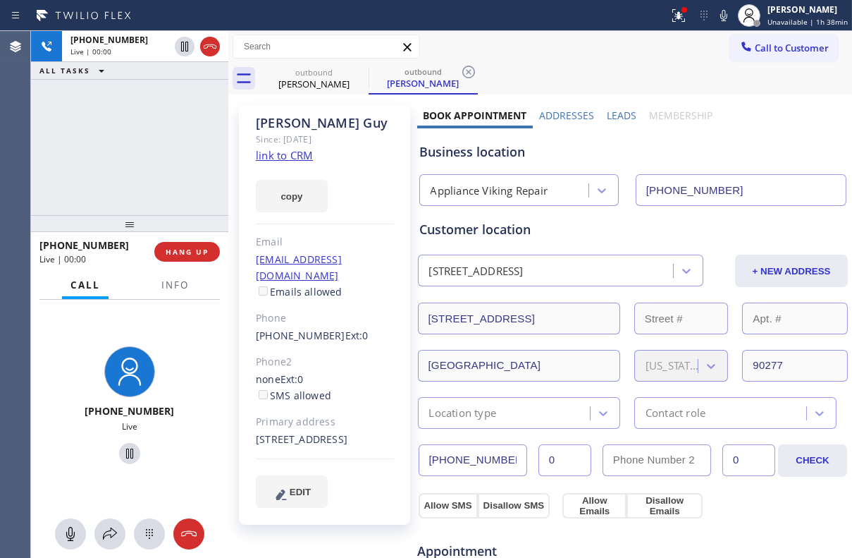
click at [618, 112] on label "Leads" at bounding box center [622, 115] width 30 height 13
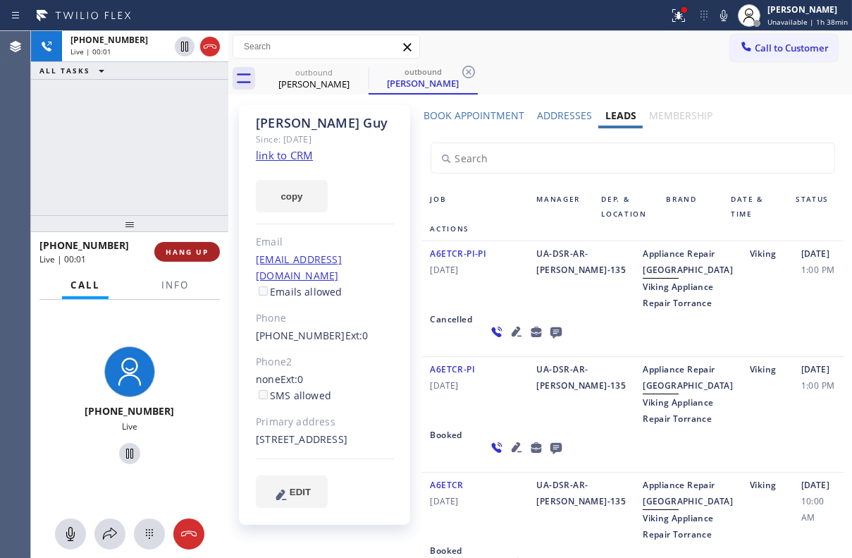
click at [193, 253] on span "HANG UP" at bounding box center [187, 252] width 43 height 10
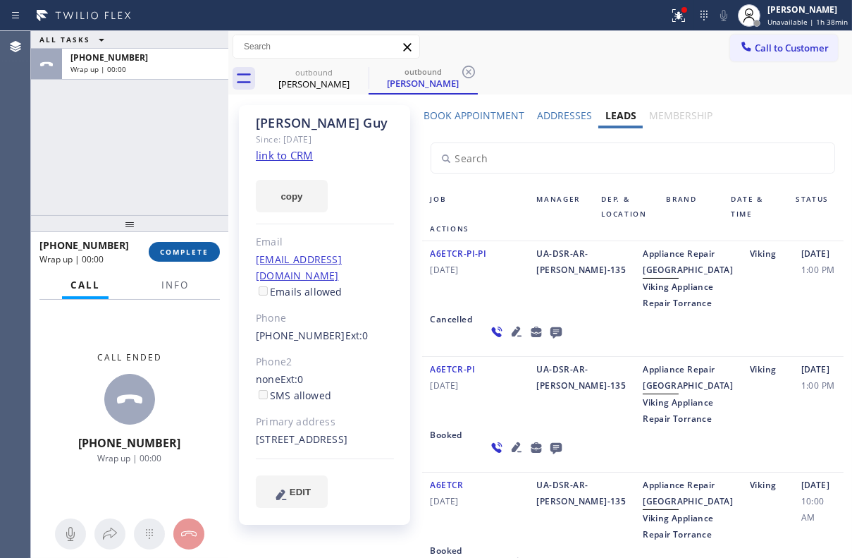
click at [192, 245] on button "COMPLETE" at bounding box center [184, 252] width 71 height 20
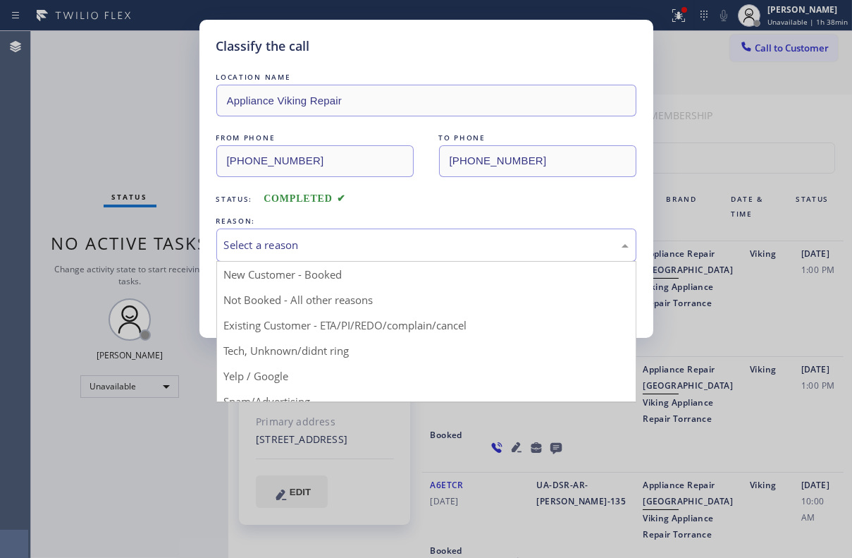
click at [349, 246] on div "Select a reason" at bounding box center [426, 245] width 405 height 16
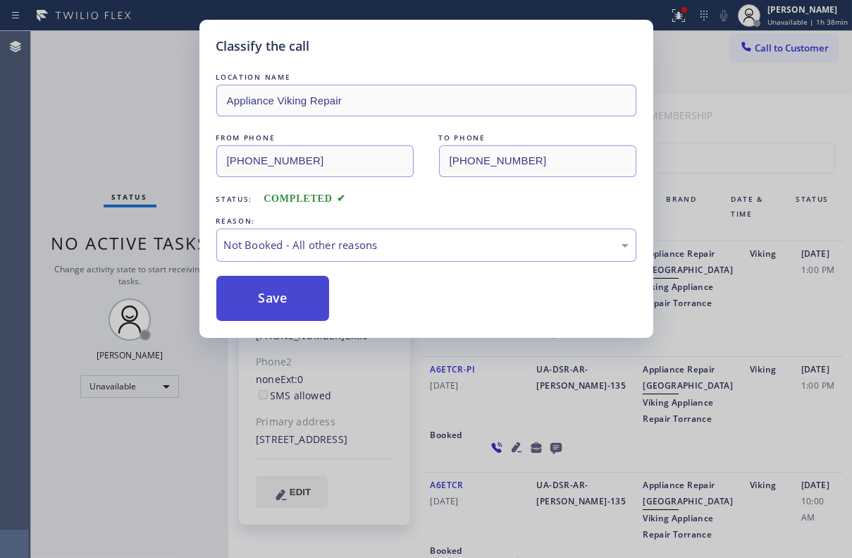
click at [278, 300] on button "Save" at bounding box center [273, 298] width 114 height 45
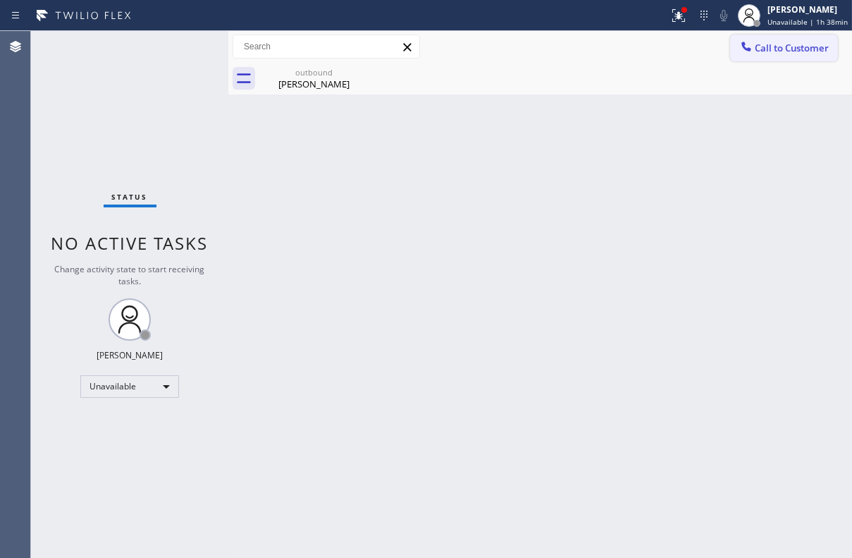
click at [777, 44] on span "Call to Customer" at bounding box center [792, 48] width 74 height 13
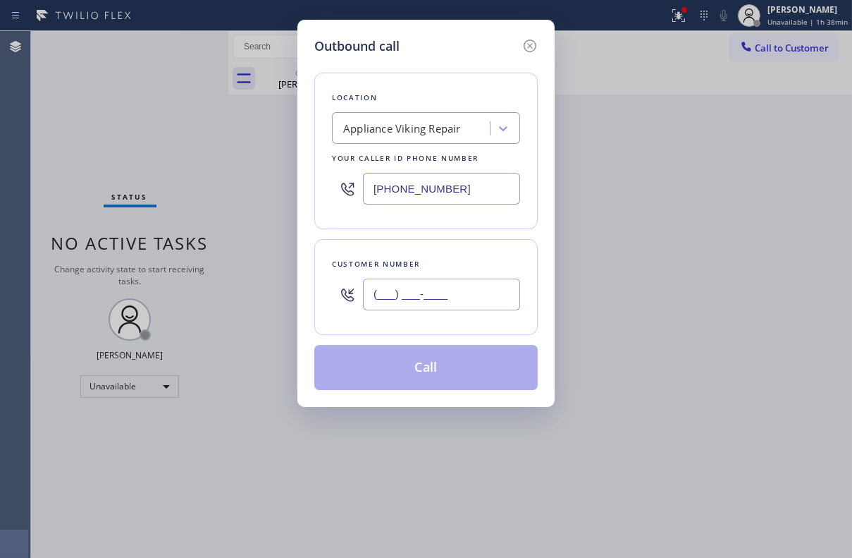
click at [415, 306] on input "(___) ___-____" at bounding box center [441, 295] width 157 height 32
paste input "858) 668-3038"
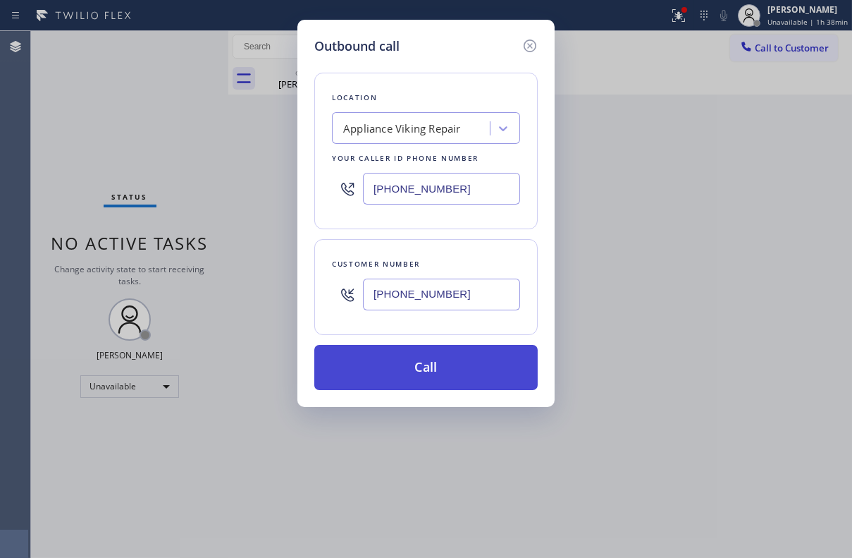
type input "[PHONE_NUMBER]"
click at [438, 363] on button "Call" at bounding box center [426, 367] width 224 height 45
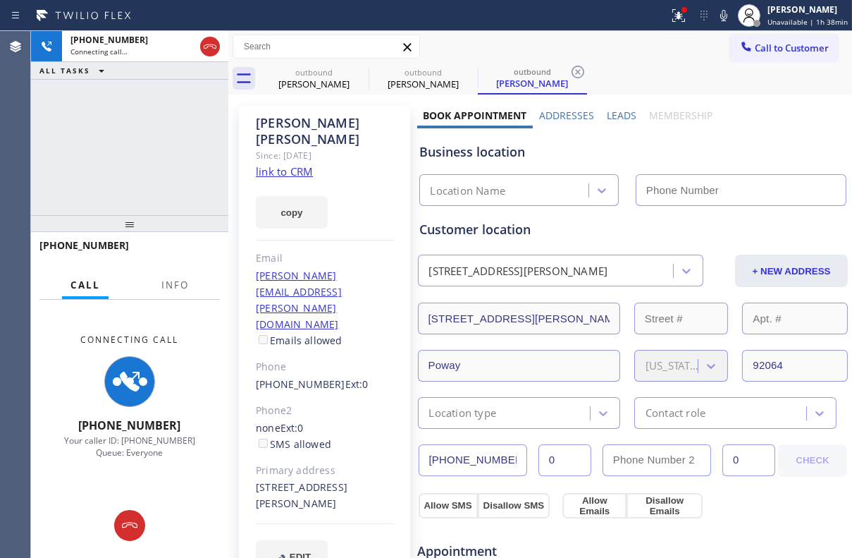
click at [619, 111] on label "Leads" at bounding box center [622, 115] width 30 height 13
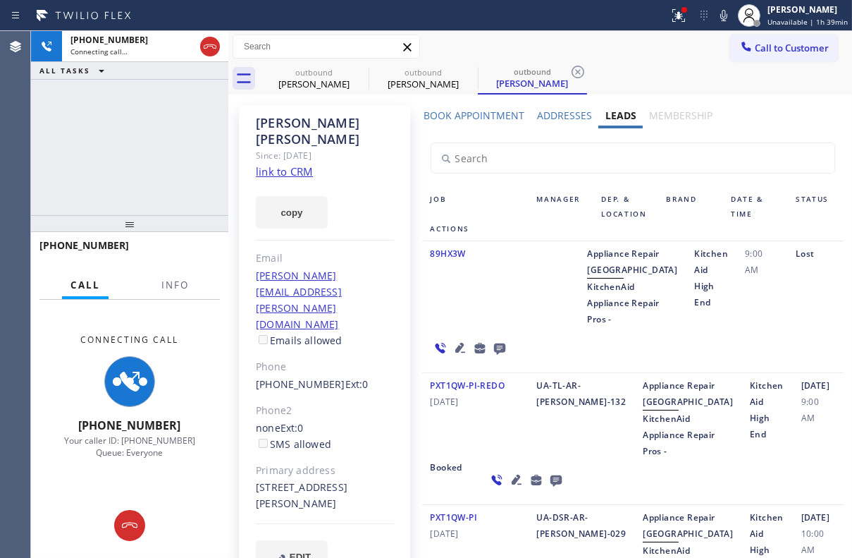
click at [495, 357] on icon at bounding box center [499, 348] width 17 height 18
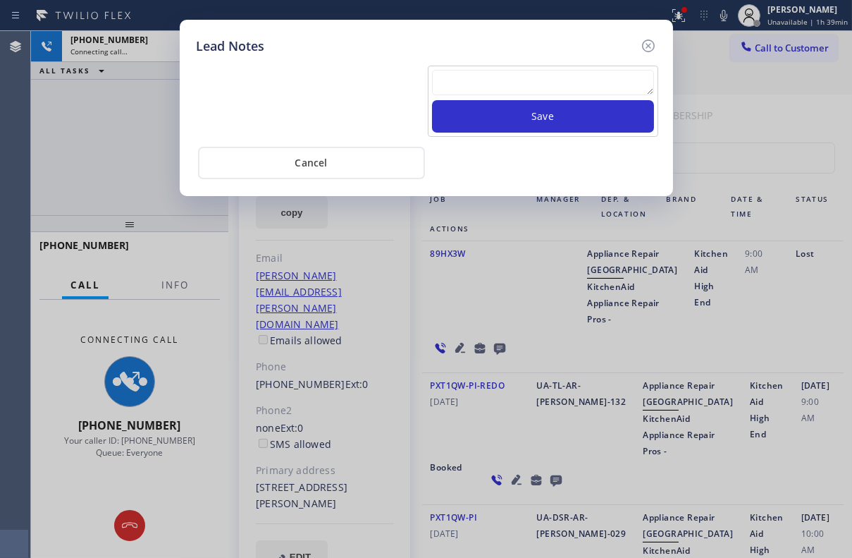
click at [501, 85] on textarea at bounding box center [543, 82] width 222 height 25
paste textarea "Routed to Voice mail// If CX will call back please transfer to me- Love:*"
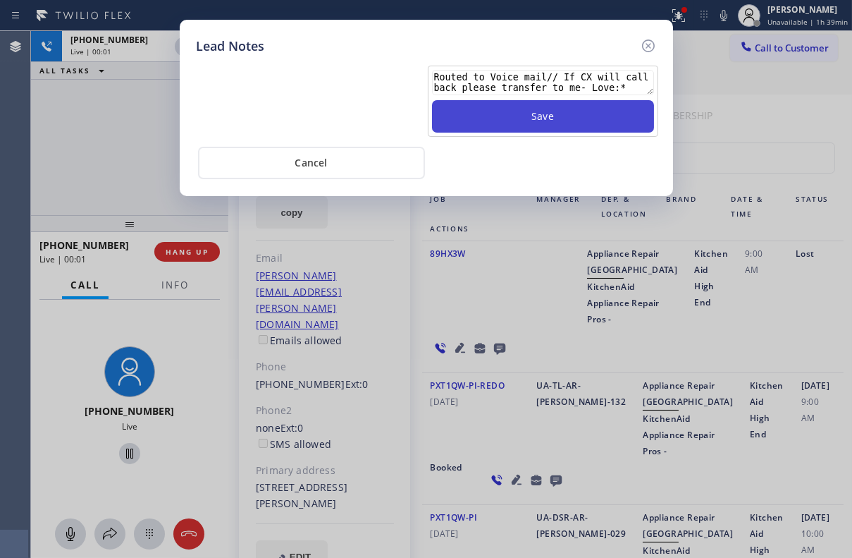
type textarea "Routed to Voice mail// If CX will call back please transfer to me- Love:*"
click at [550, 119] on button "Save" at bounding box center [543, 116] width 222 height 32
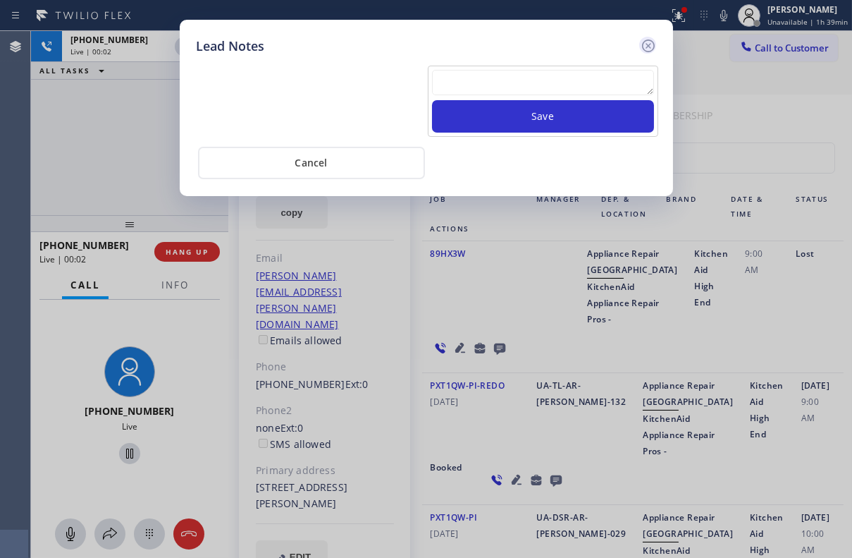
click at [650, 47] on icon at bounding box center [648, 45] width 17 height 17
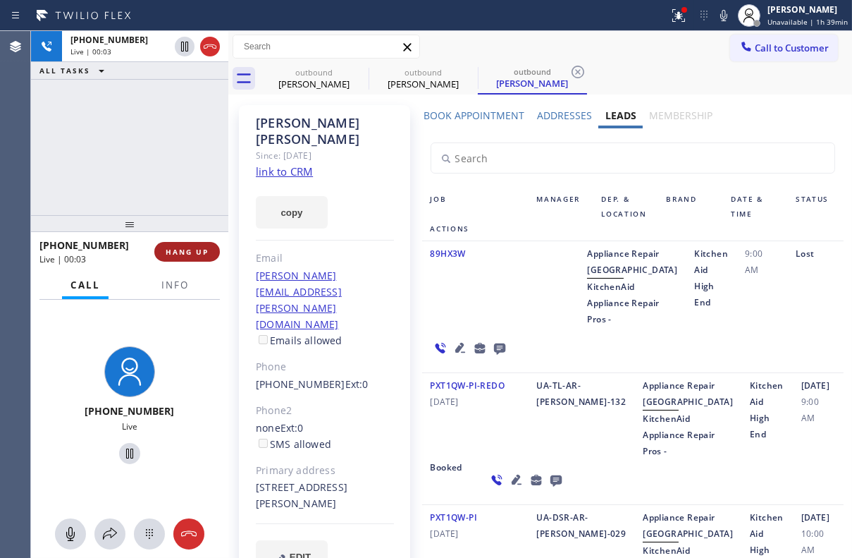
click at [199, 250] on span "HANG UP" at bounding box center [187, 252] width 43 height 10
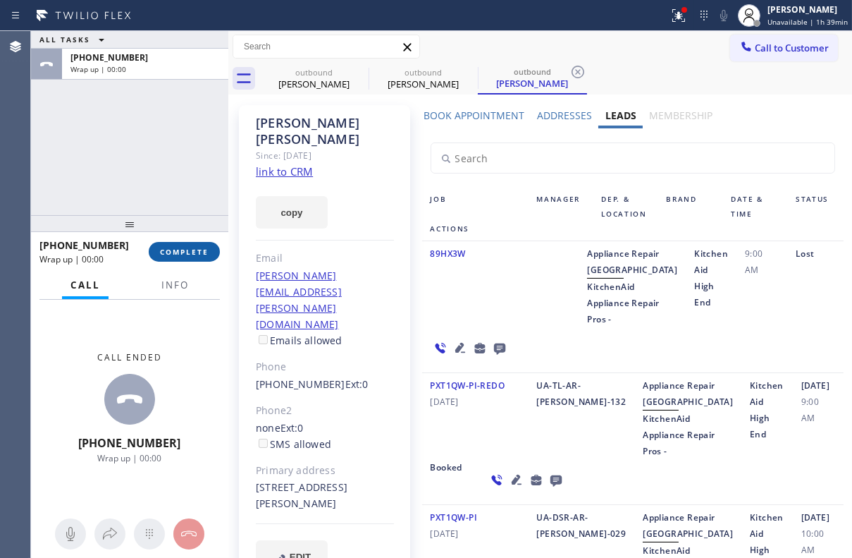
click at [188, 255] on span "COMPLETE" at bounding box center [184, 252] width 49 height 10
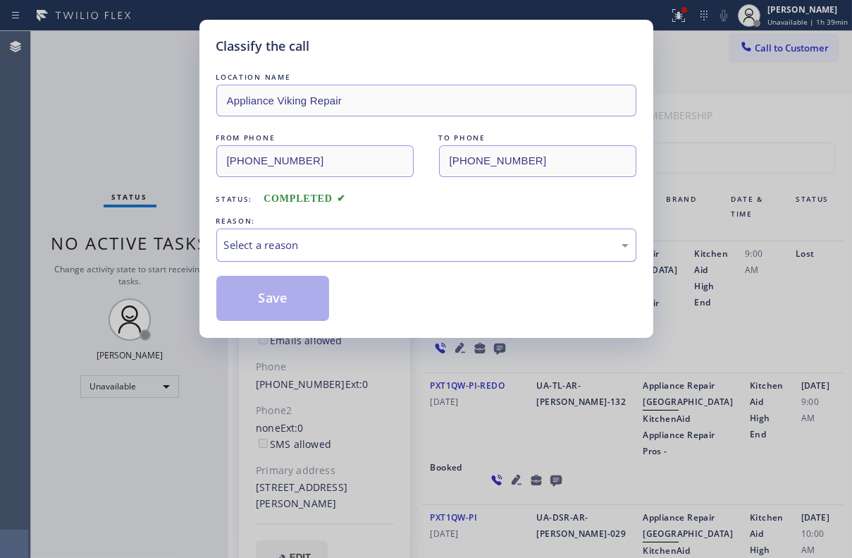
click at [258, 245] on div "Select a reason" at bounding box center [426, 245] width 405 height 16
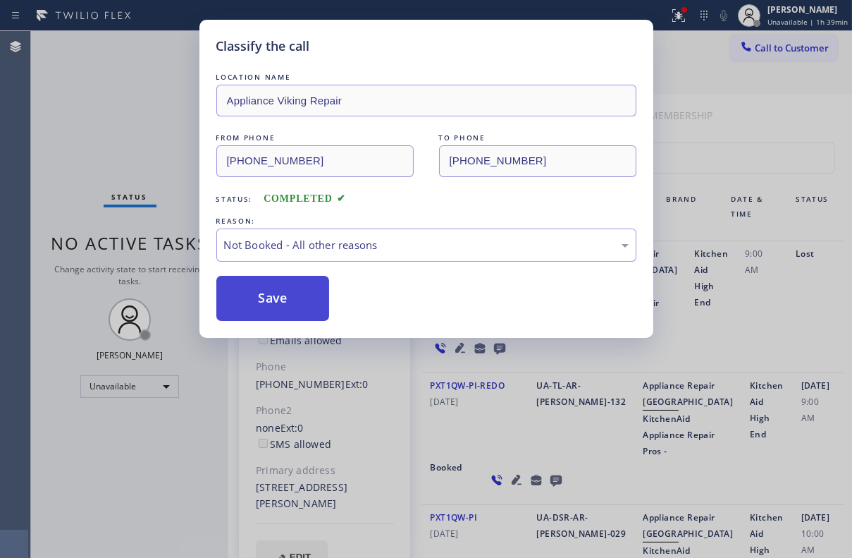
click at [264, 301] on button "Save" at bounding box center [273, 298] width 114 height 45
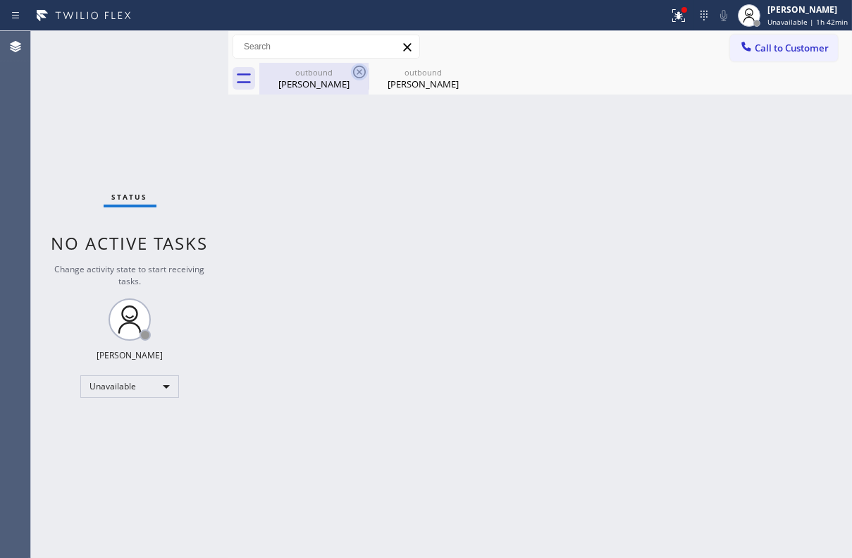
click at [353, 74] on icon at bounding box center [359, 72] width 13 height 13
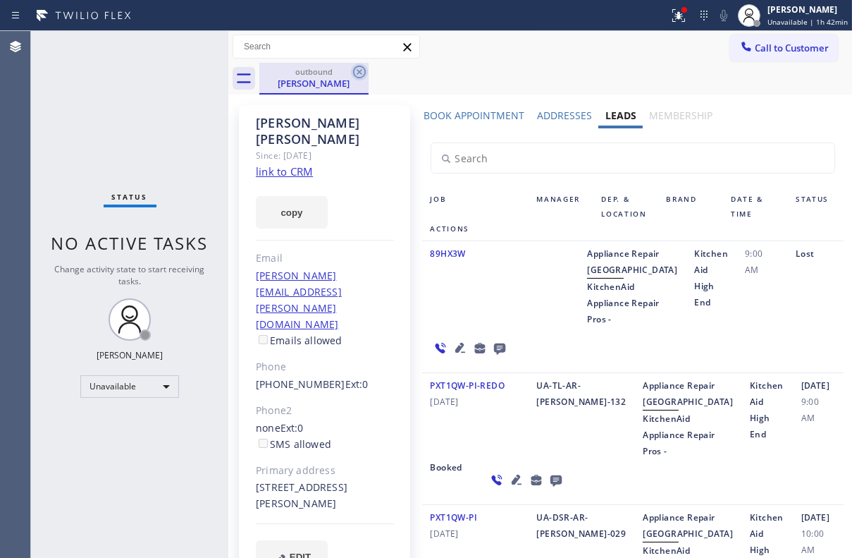
click at [355, 74] on icon at bounding box center [359, 71] width 17 height 17
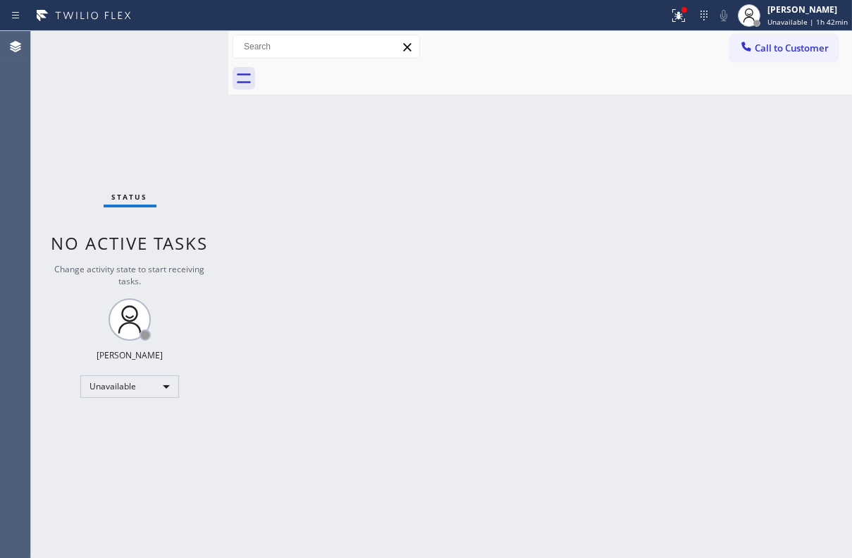
click at [440, 67] on div at bounding box center [555, 79] width 593 height 32
click at [764, 49] on span "Call to Customer" at bounding box center [792, 48] width 74 height 13
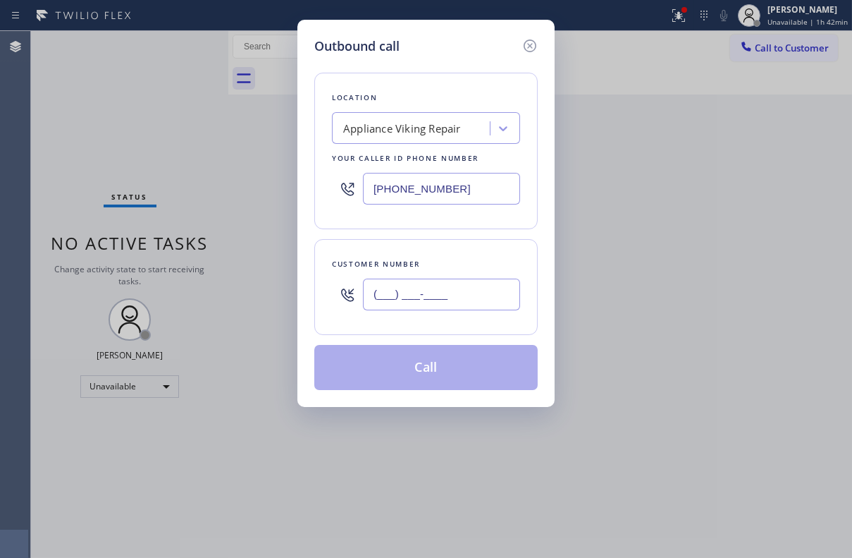
click at [415, 282] on input "(___) ___-____" at bounding box center [441, 295] width 157 height 32
paste input "619) 733-9567"
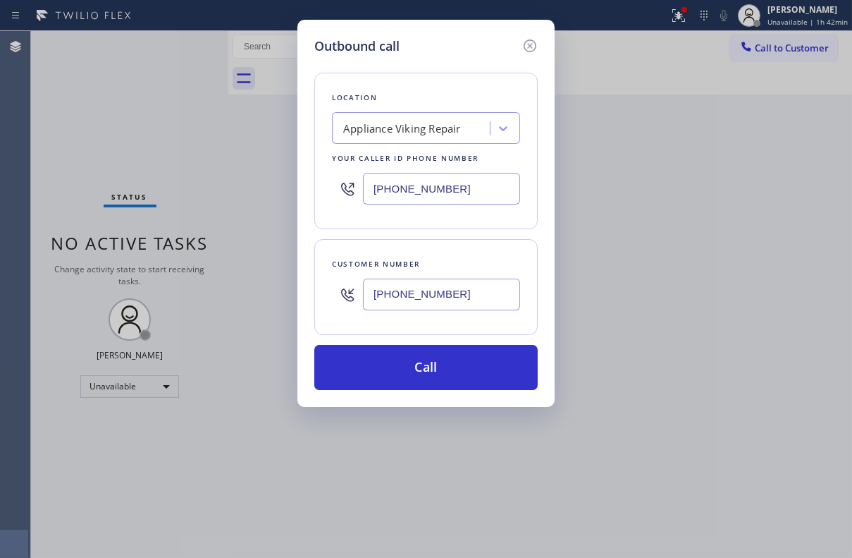
type input "[PHONE_NUMBER]"
click at [508, 226] on div "Location Appliance Viking Repair Your caller id phone number [PHONE_NUMBER]" at bounding box center [426, 151] width 224 height 157
click at [425, 236] on div "Location Appliance Viking Repair Your caller id phone number [PHONE_NUMBER] Cus…" at bounding box center [426, 223] width 224 height 334
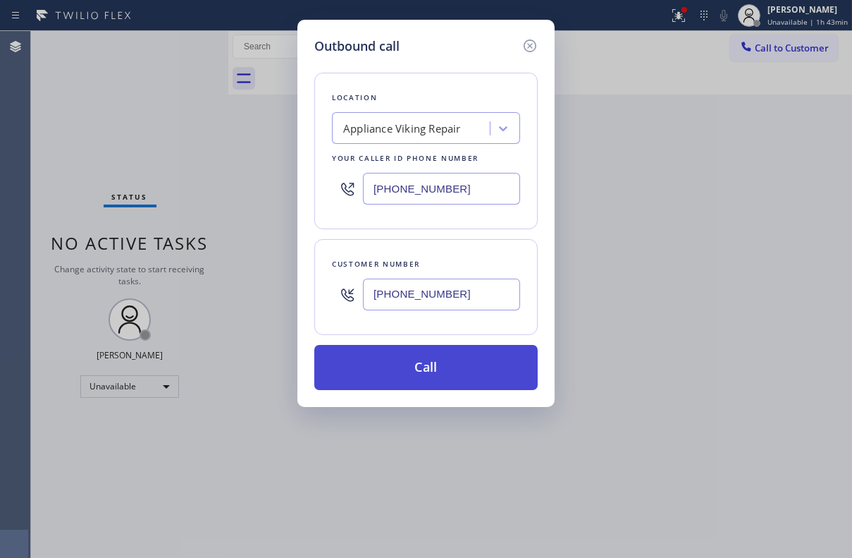
click at [443, 365] on button "Call" at bounding box center [426, 367] width 224 height 45
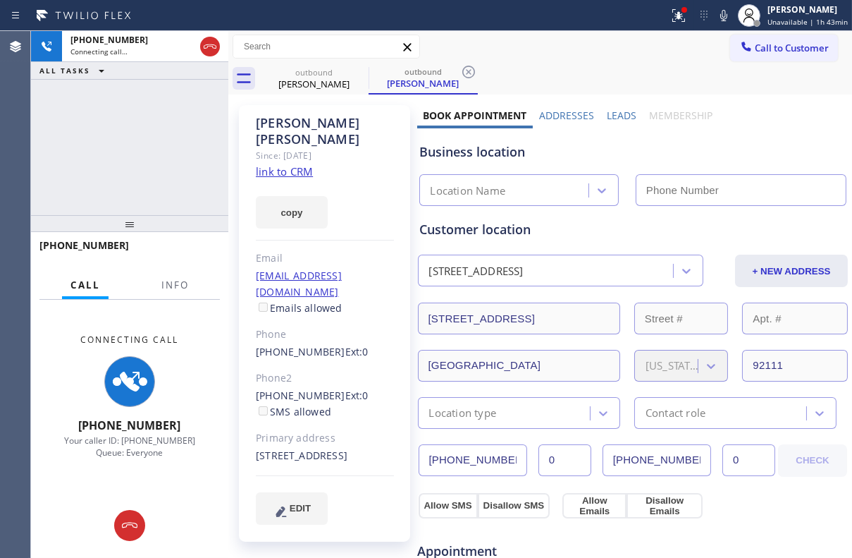
click at [612, 118] on label "Leads" at bounding box center [622, 115] width 30 height 13
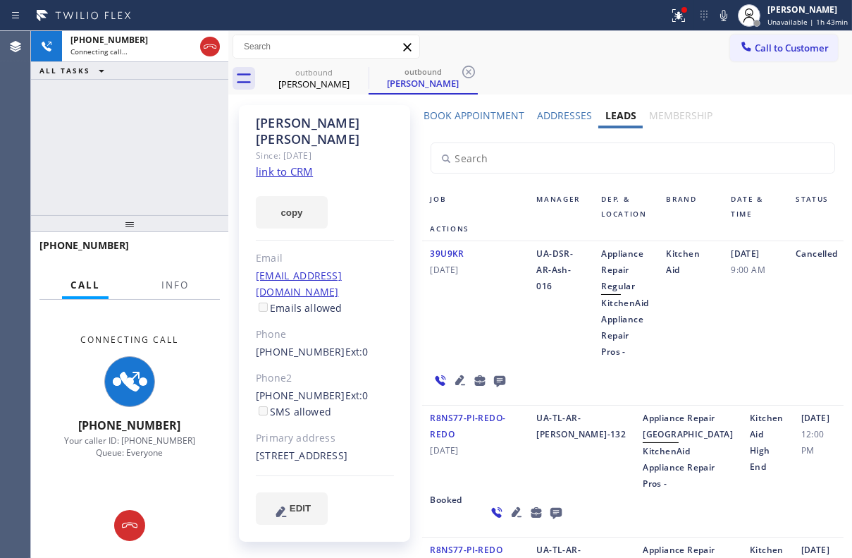
click at [511, 340] on div "39U9KR [DATE]" at bounding box center [475, 302] width 106 height 114
click at [500, 372] on icon at bounding box center [499, 381] width 17 height 18
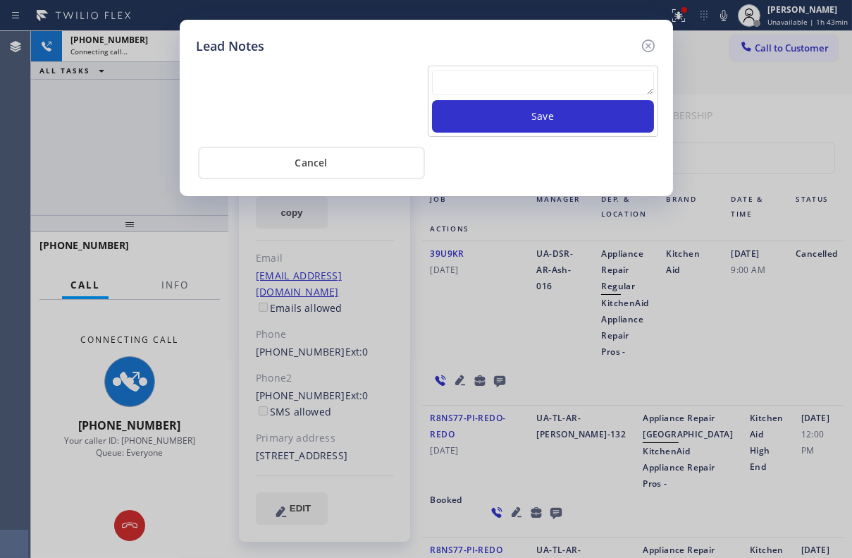
click at [503, 94] on textarea at bounding box center [543, 82] width 222 height 25
paste textarea "Routed to Voice mail// If CX will call back please transfer to me- Love:*"
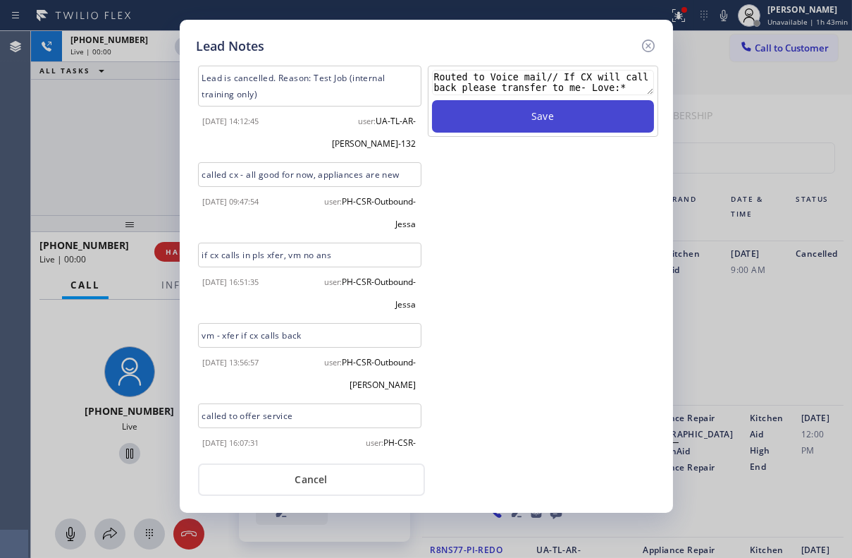
type textarea "Routed to Voice mail// If CX will call back please transfer to me- Love:*"
click at [586, 116] on button "Save" at bounding box center [543, 116] width 222 height 32
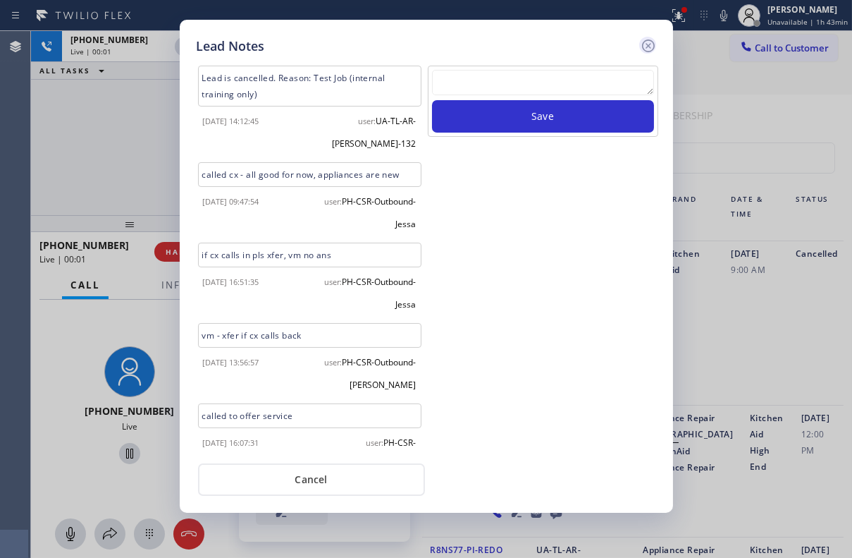
click at [644, 49] on icon at bounding box center [648, 45] width 13 height 13
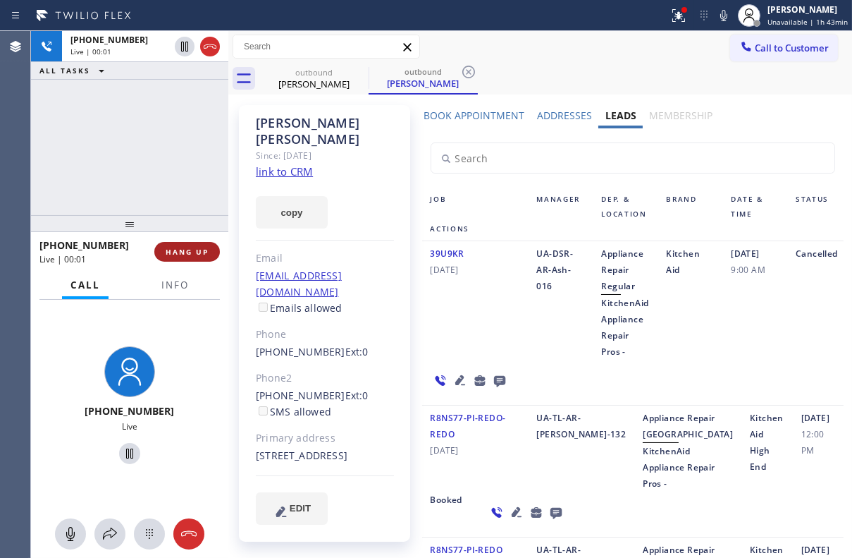
click at [211, 252] on button "HANG UP" at bounding box center [187, 252] width 66 height 20
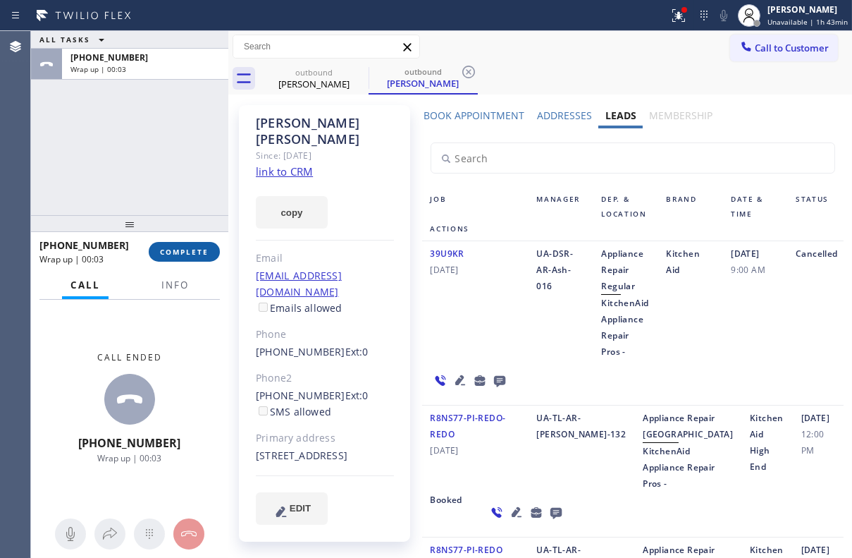
click at [169, 249] on span "COMPLETE" at bounding box center [184, 252] width 49 height 10
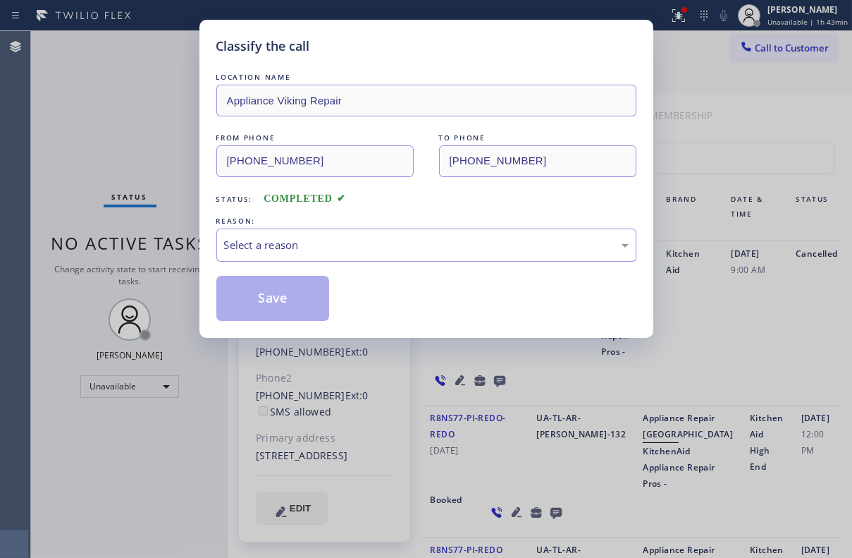
click at [269, 248] on div "Select a reason" at bounding box center [426, 245] width 405 height 16
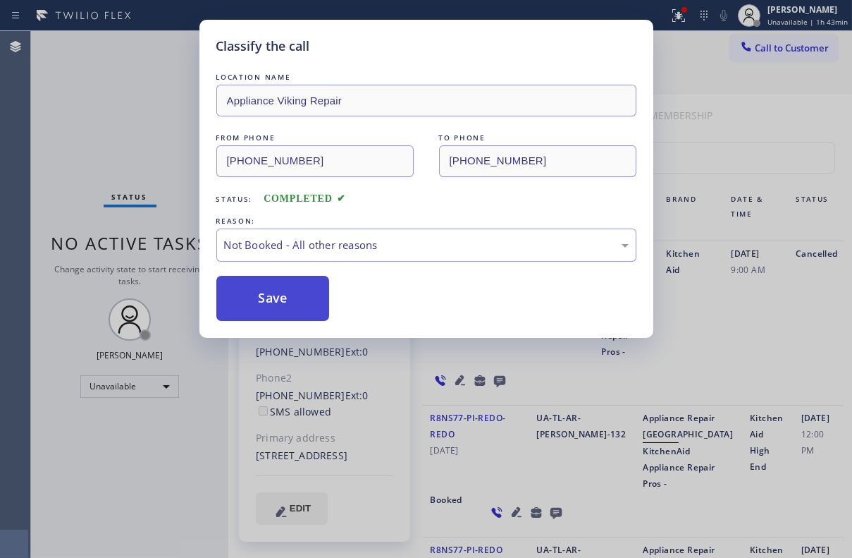
click at [283, 298] on button "Save" at bounding box center [273, 298] width 114 height 45
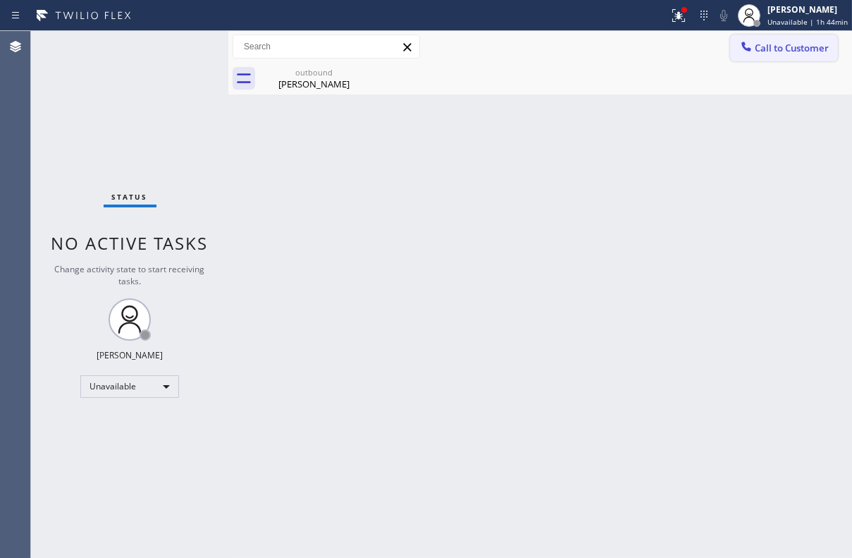
click at [776, 54] on button "Call to Customer" at bounding box center [785, 48] width 108 height 27
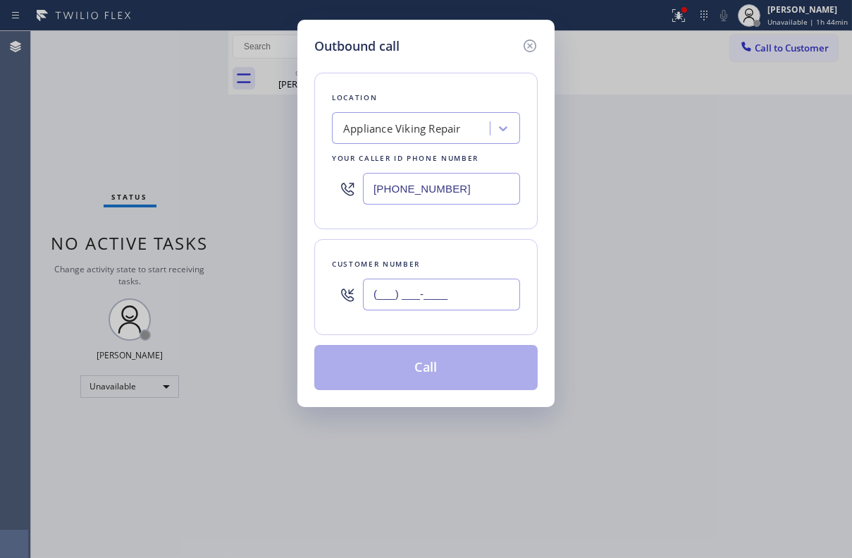
click at [432, 289] on input "(___) ___-____" at bounding box center [441, 295] width 157 height 32
paste input "650) 279-7043"
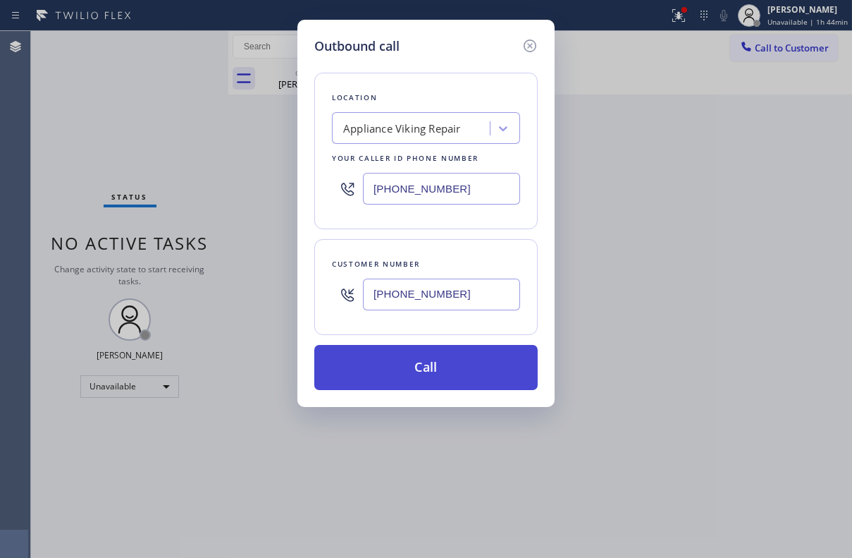
type input "[PHONE_NUMBER]"
click at [401, 371] on button "Call" at bounding box center [426, 367] width 224 height 45
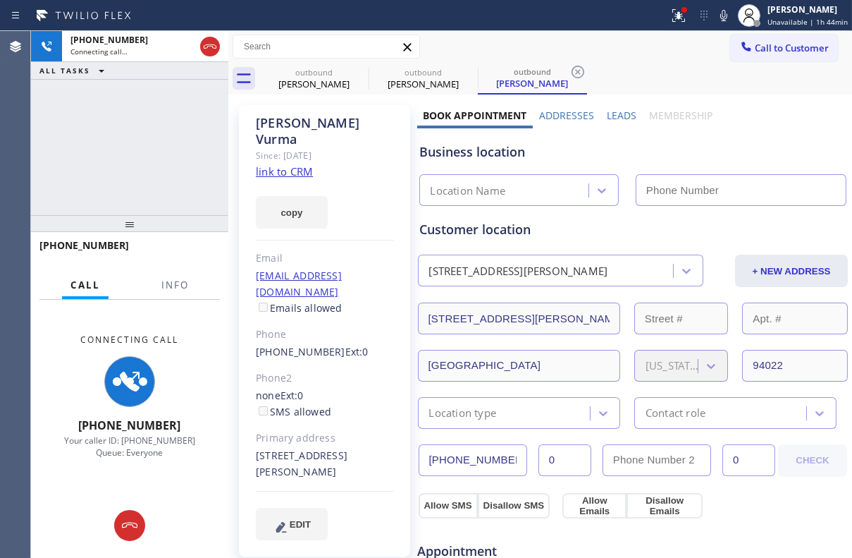
type input "[PHONE_NUMBER]"
click at [621, 112] on label "Leads" at bounding box center [622, 115] width 30 height 13
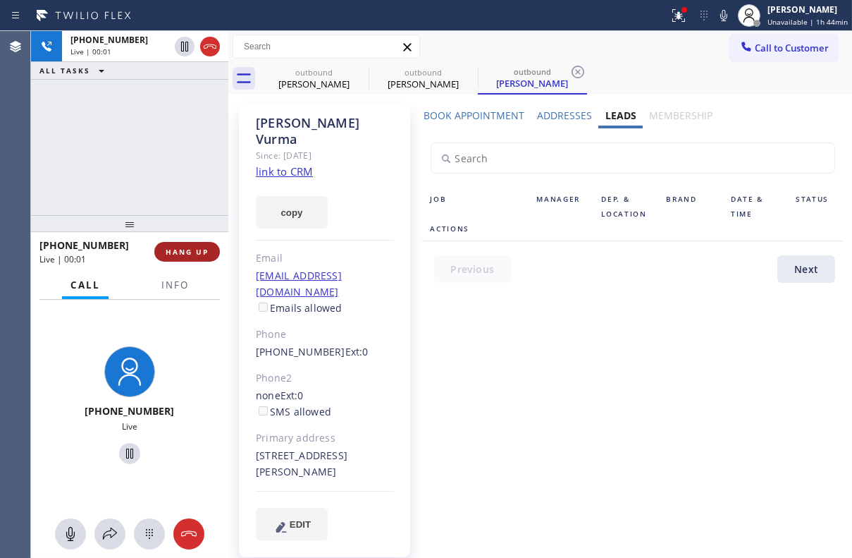
click at [181, 245] on button "HANG UP" at bounding box center [187, 252] width 66 height 20
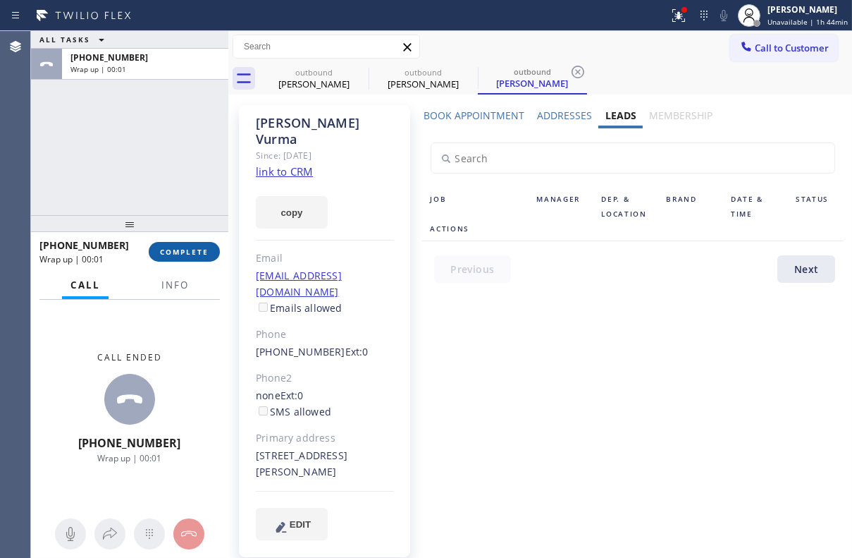
click at [195, 249] on span "COMPLETE" at bounding box center [184, 252] width 49 height 10
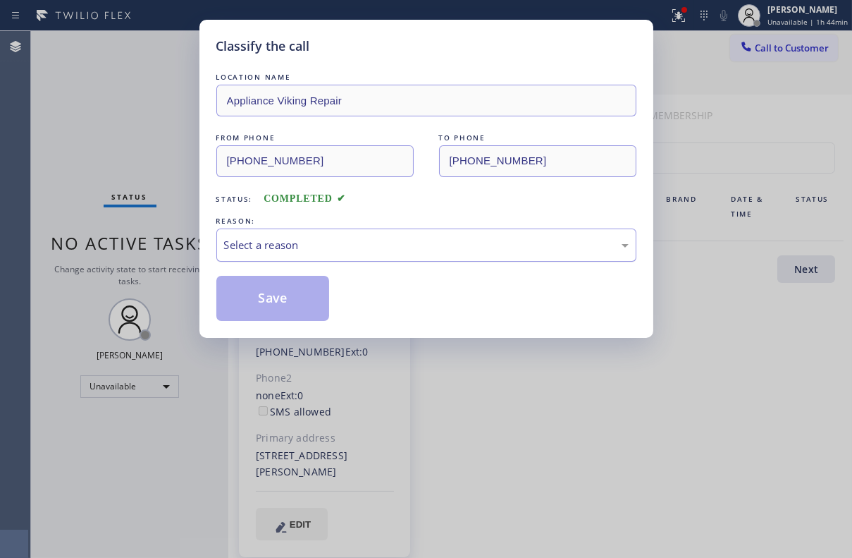
click at [319, 250] on div "Select a reason" at bounding box center [426, 245] width 405 height 16
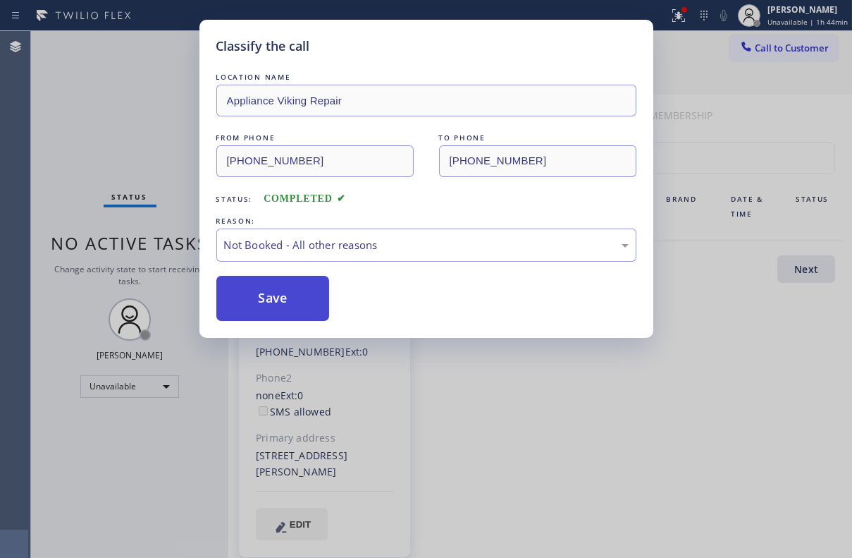
click at [297, 293] on button "Save" at bounding box center [273, 298] width 114 height 45
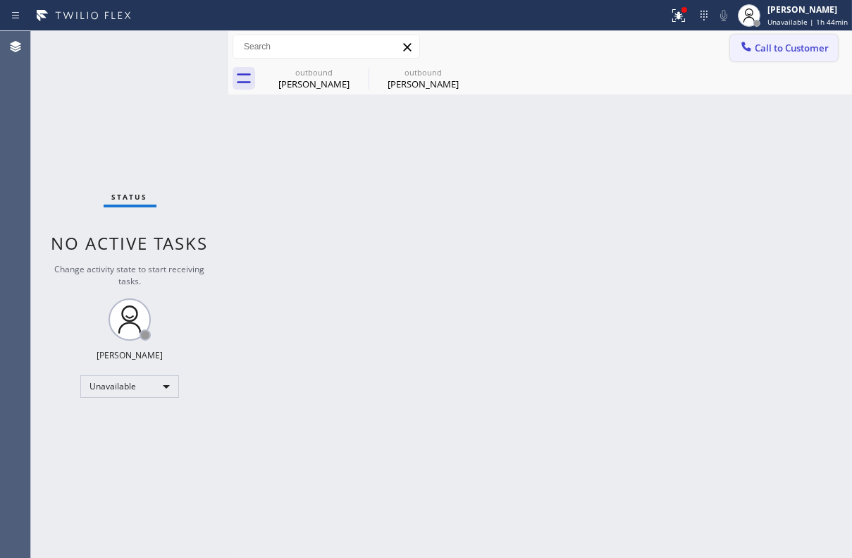
click at [774, 49] on span "Call to Customer" at bounding box center [792, 48] width 74 height 13
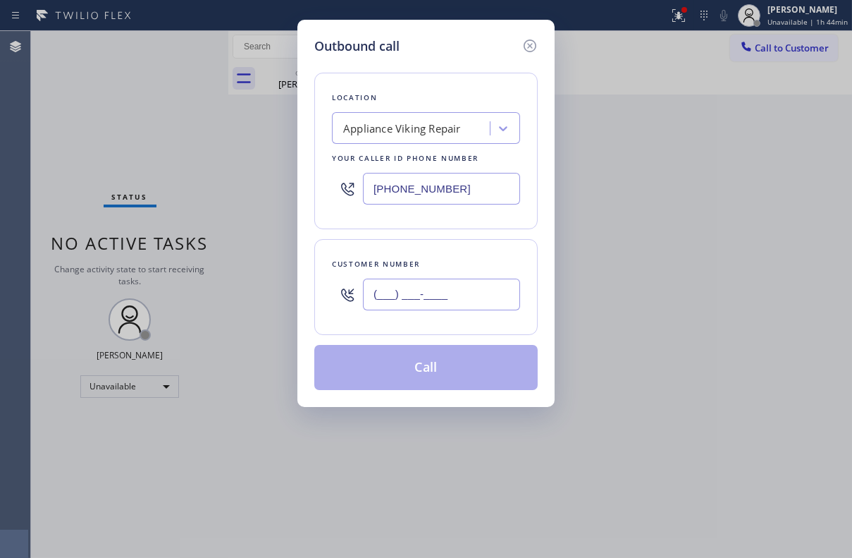
click at [444, 295] on input "(___) ___-____" at bounding box center [441, 295] width 157 height 32
paste input "760) 518-8234"
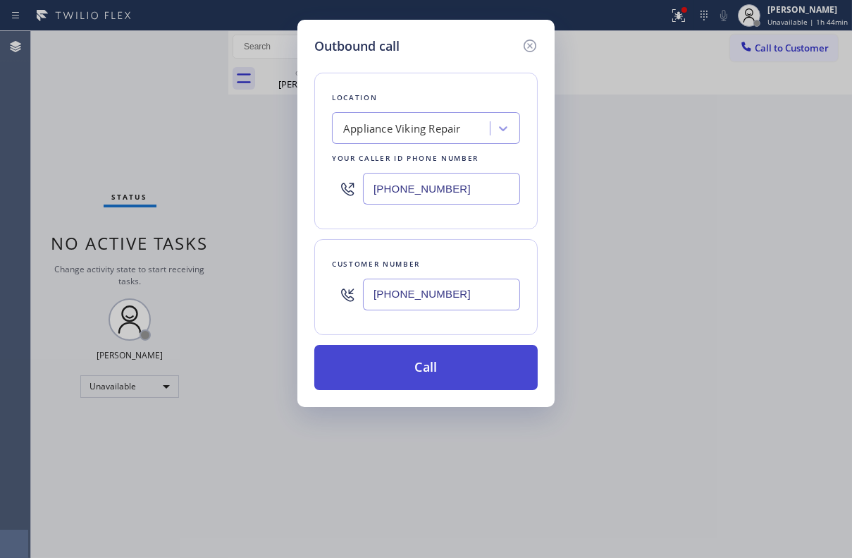
type input "[PHONE_NUMBER]"
click at [408, 377] on button "Call" at bounding box center [426, 367] width 224 height 45
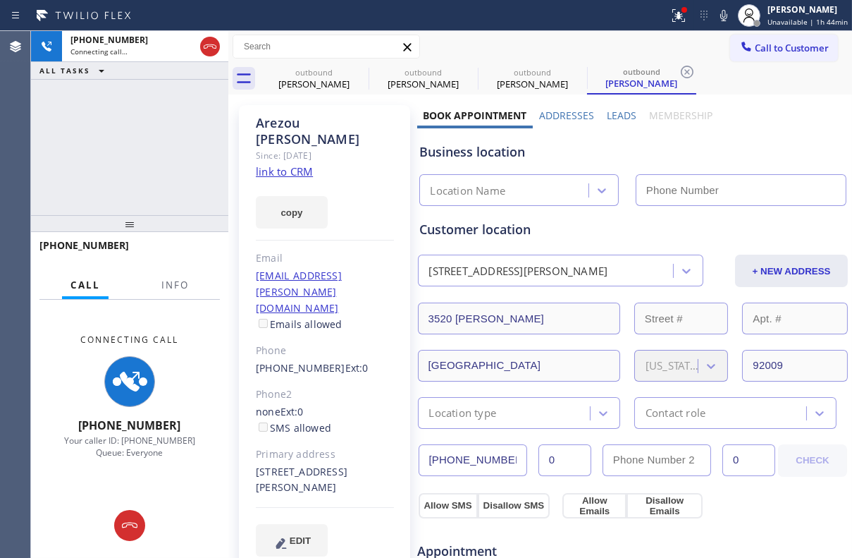
type input "[PHONE_NUMBER]"
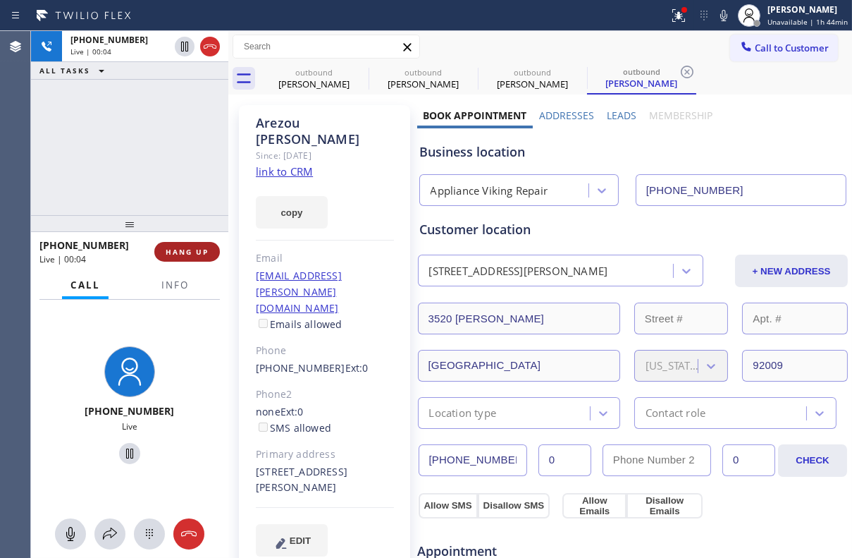
click at [183, 257] on button "HANG UP" at bounding box center [187, 252] width 66 height 20
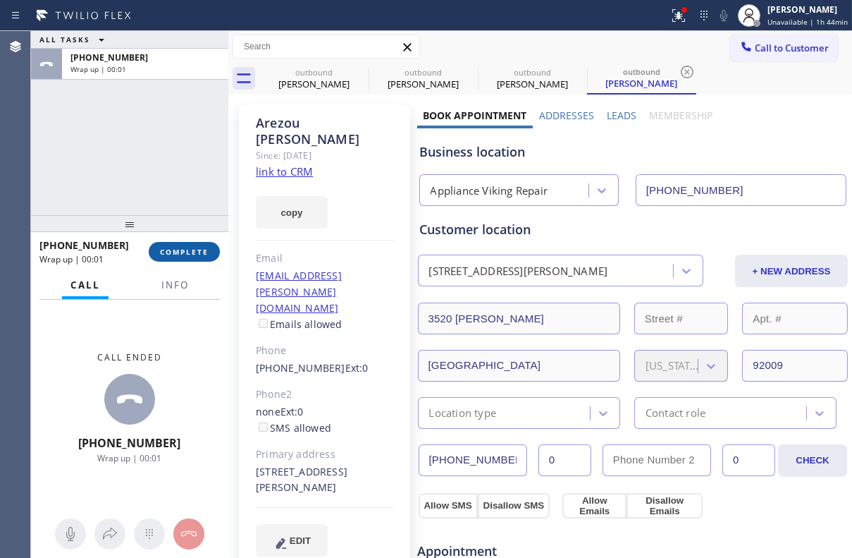
click at [195, 243] on button "COMPLETE" at bounding box center [184, 252] width 71 height 20
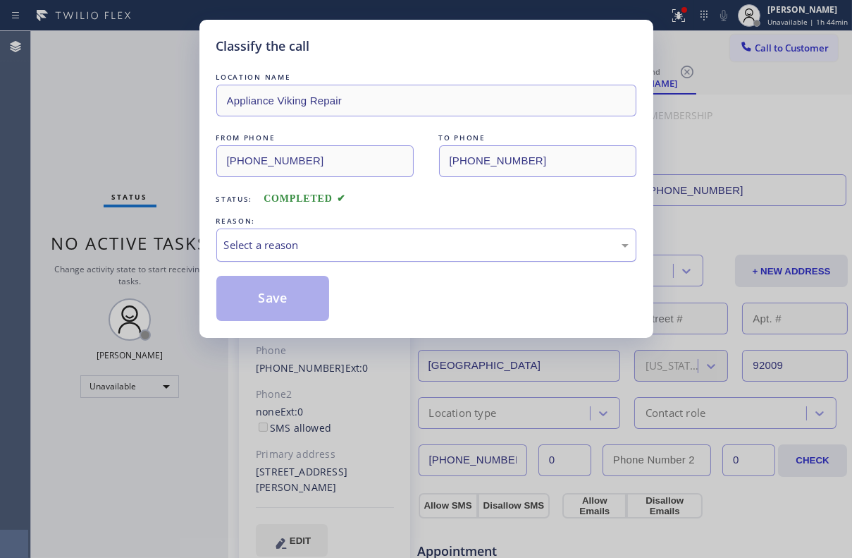
click at [324, 239] on div "Select a reason" at bounding box center [426, 245] width 405 height 16
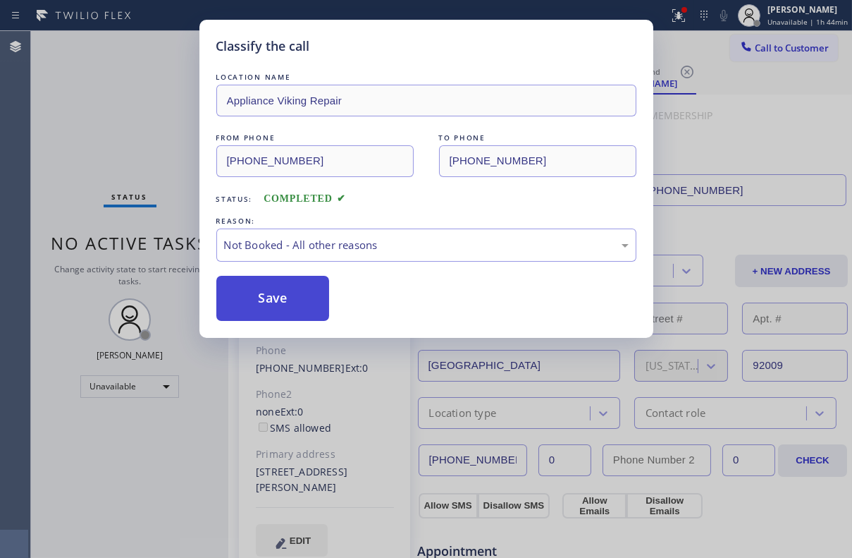
click at [294, 297] on button "Save" at bounding box center [273, 298] width 114 height 45
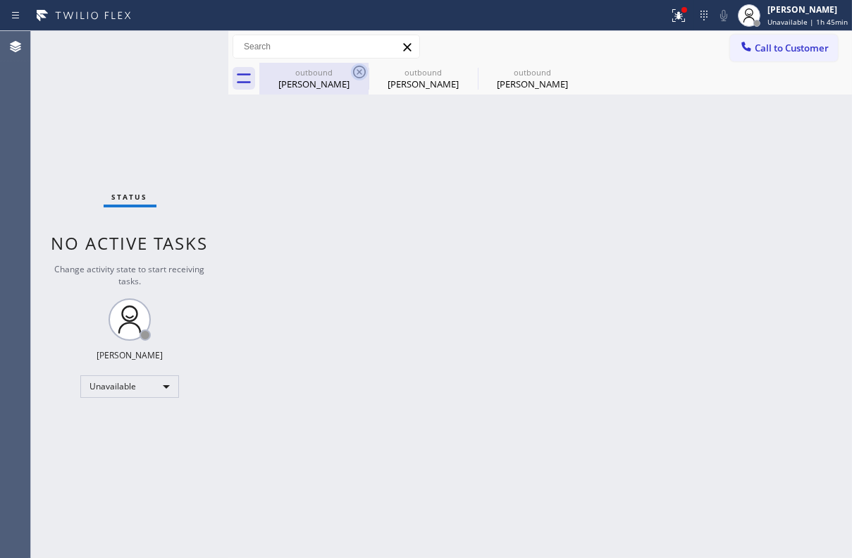
click at [358, 66] on icon at bounding box center [359, 72] width 13 height 13
click at [0, 0] on icon at bounding box center [0, 0] width 0 height 0
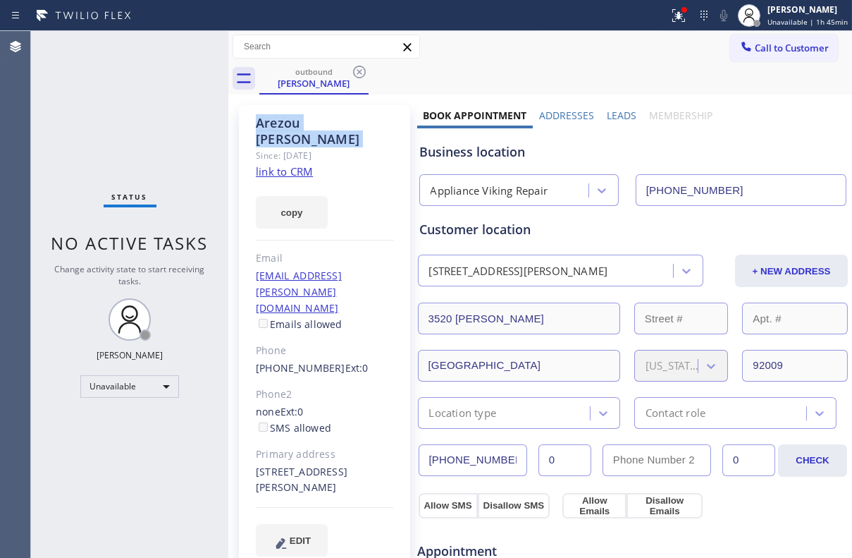
click at [358, 66] on icon at bounding box center [359, 72] width 13 height 13
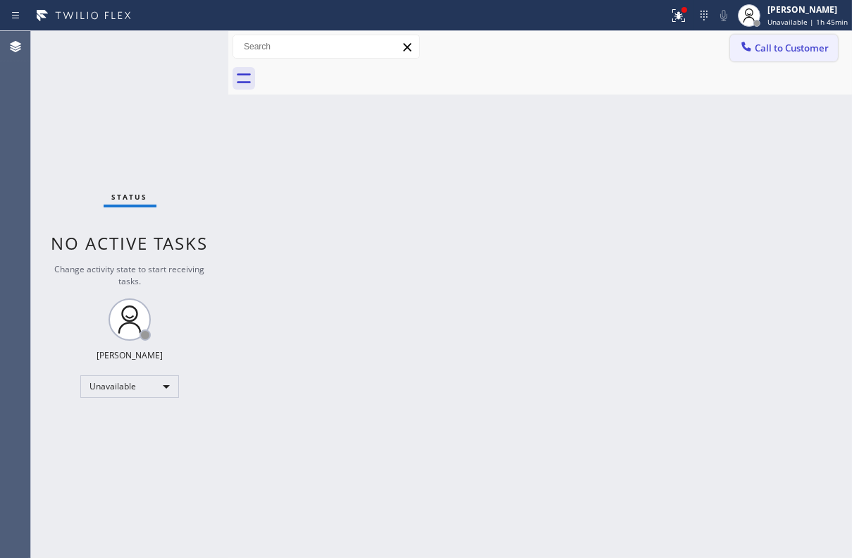
click at [793, 51] on span "Call to Customer" at bounding box center [792, 48] width 74 height 13
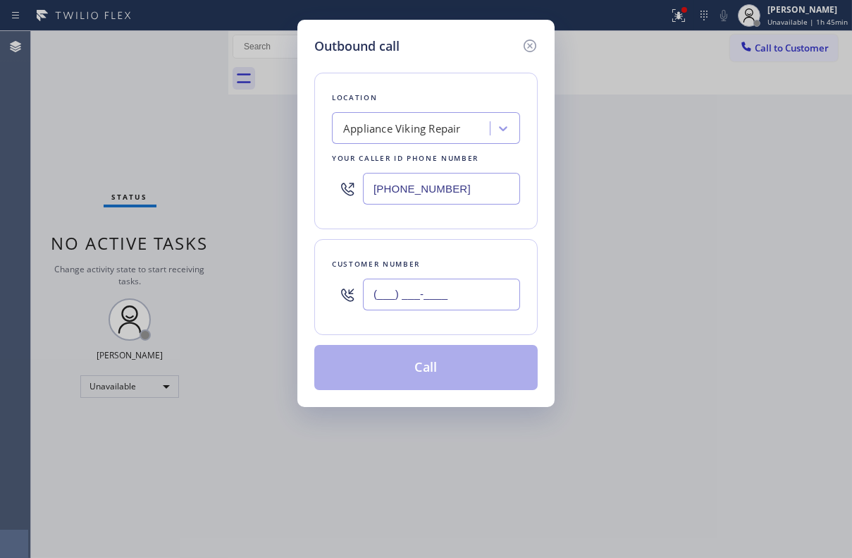
click at [443, 279] on input "(___) ___-____" at bounding box center [441, 295] width 157 height 32
paste input "714) 914-6435"
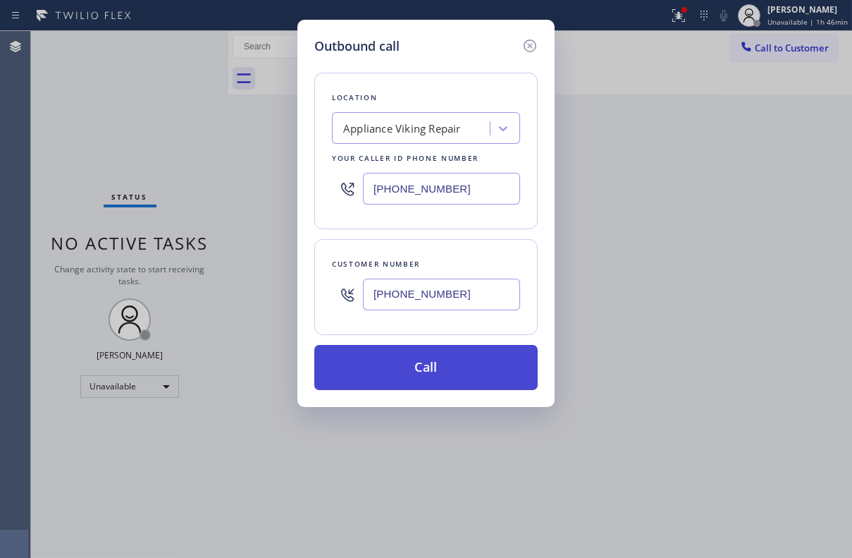
type input "[PHONE_NUMBER]"
click at [453, 374] on button "Call" at bounding box center [426, 367] width 224 height 45
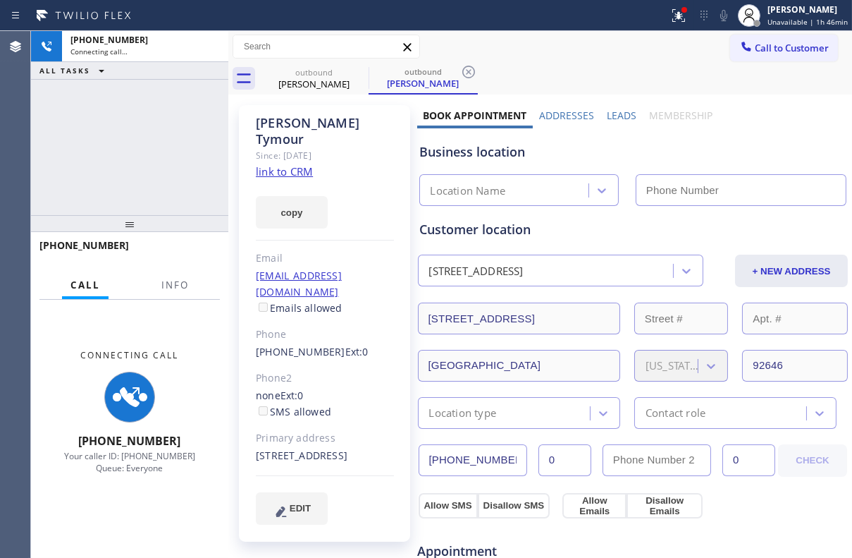
click at [620, 117] on label "Leads" at bounding box center [622, 115] width 30 height 13
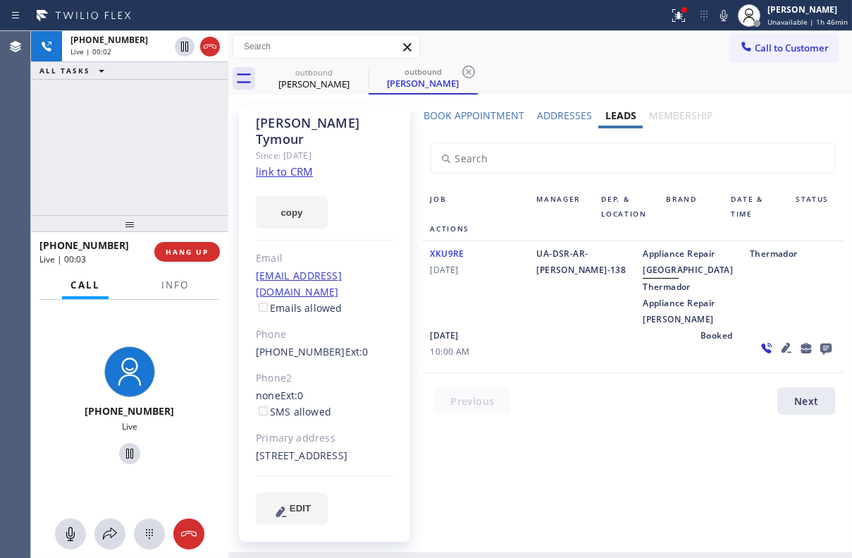
click at [818, 357] on icon at bounding box center [826, 348] width 17 height 18
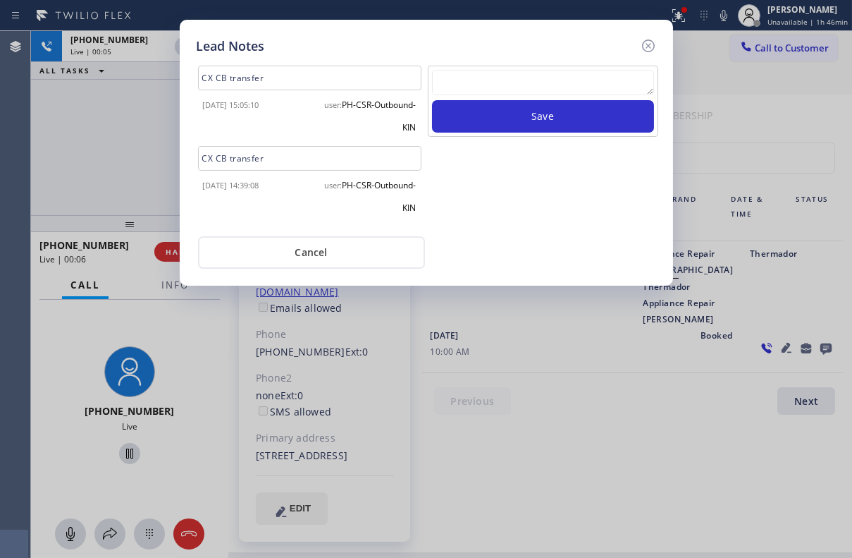
click at [484, 86] on textarea at bounding box center [543, 82] width 222 height 25
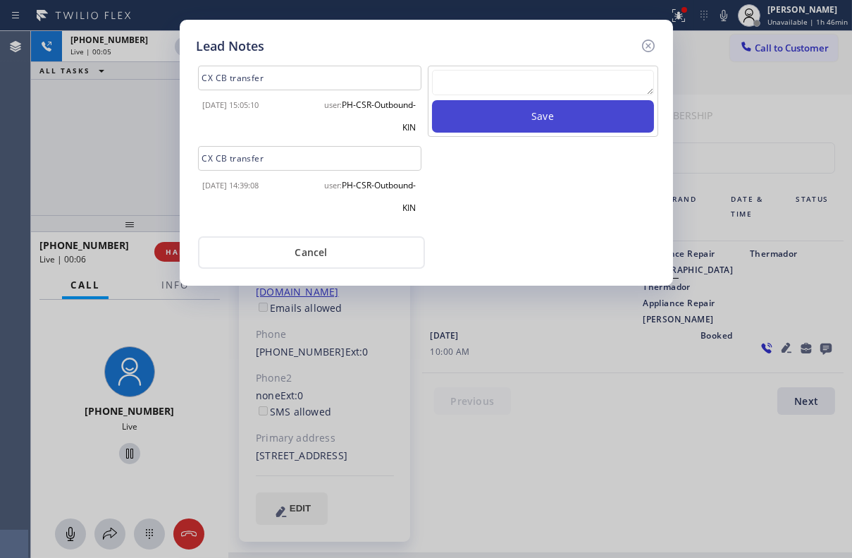
paste textarea "Routed to Voice mail// If CX will call back please transfer to me- Love:*"
type textarea "Routed to Voice mail// If CX will call back please transfer to me- Love:*"
click at [503, 113] on button "Save" at bounding box center [543, 116] width 222 height 32
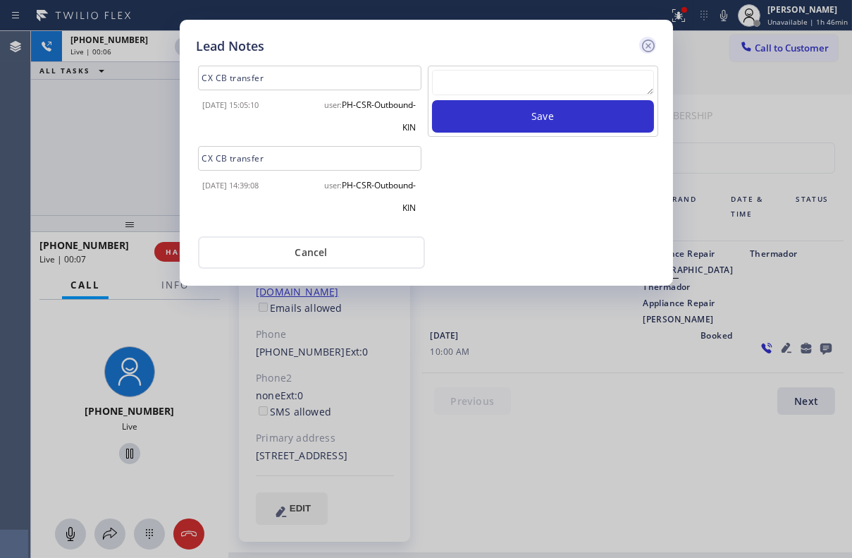
scroll to position [0, 0]
click at [644, 49] on icon at bounding box center [648, 45] width 13 height 13
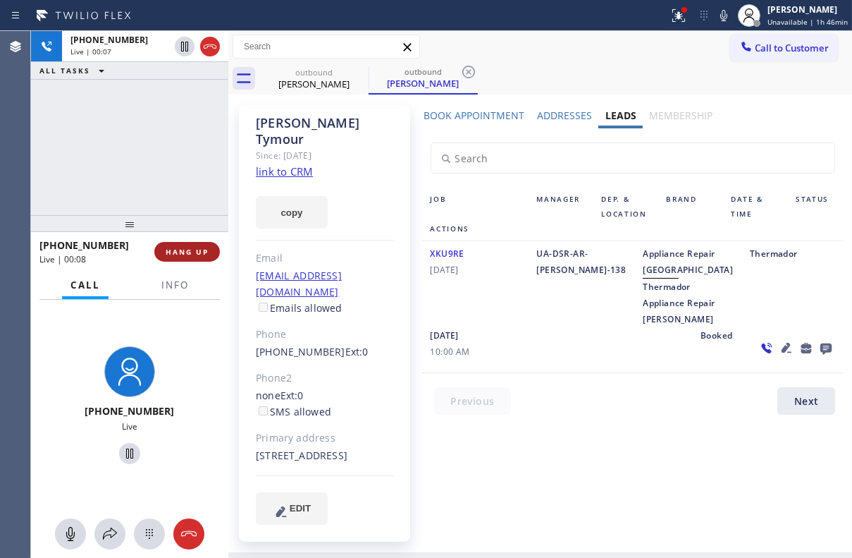
click at [188, 255] on span "HANG UP" at bounding box center [187, 252] width 43 height 10
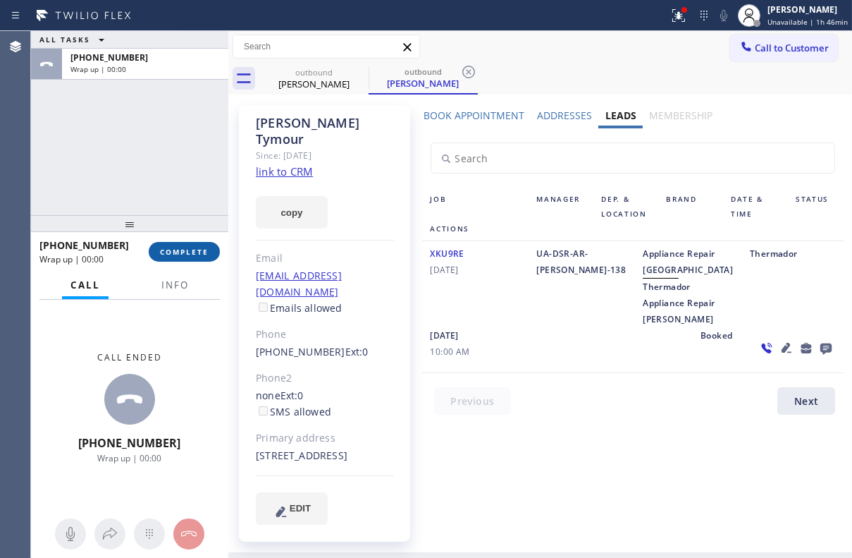
click at [193, 253] on span "COMPLETE" at bounding box center [184, 252] width 49 height 10
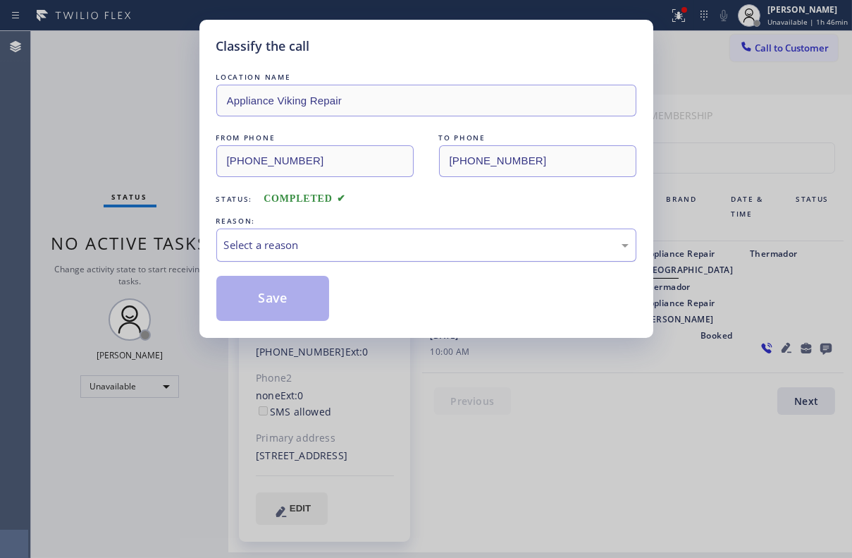
click at [300, 237] on div "Select a reason" at bounding box center [426, 245] width 405 height 16
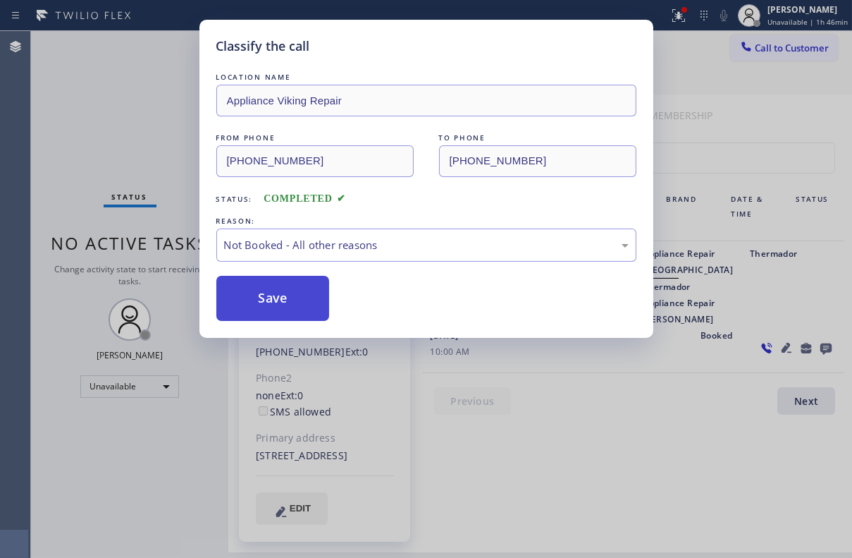
click at [289, 298] on button "Save" at bounding box center [273, 298] width 114 height 45
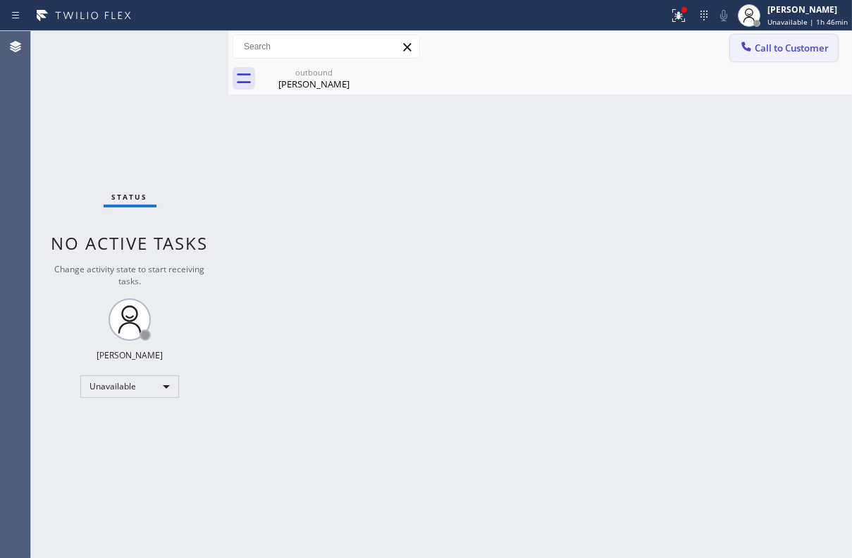
click at [799, 53] on span "Call to Customer" at bounding box center [792, 48] width 74 height 13
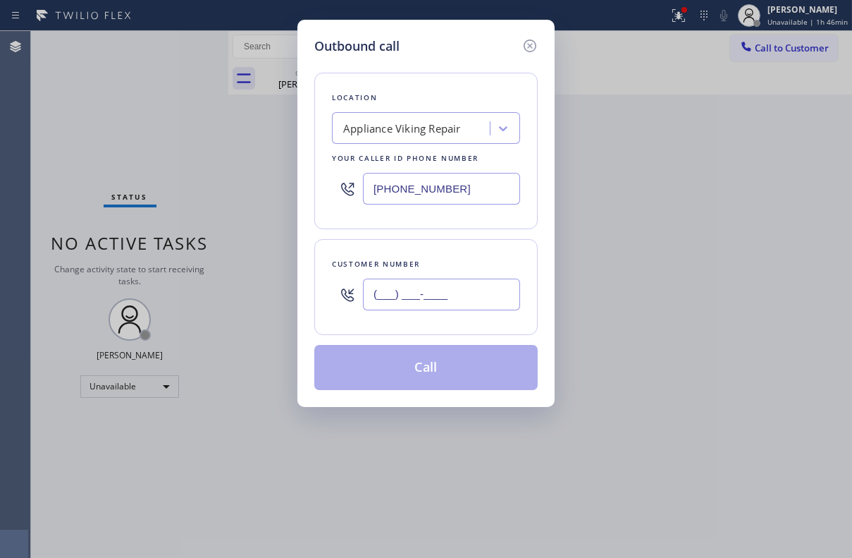
click at [407, 307] on input "(___) ___-____" at bounding box center [441, 295] width 157 height 32
paste input "818) 636-2130"
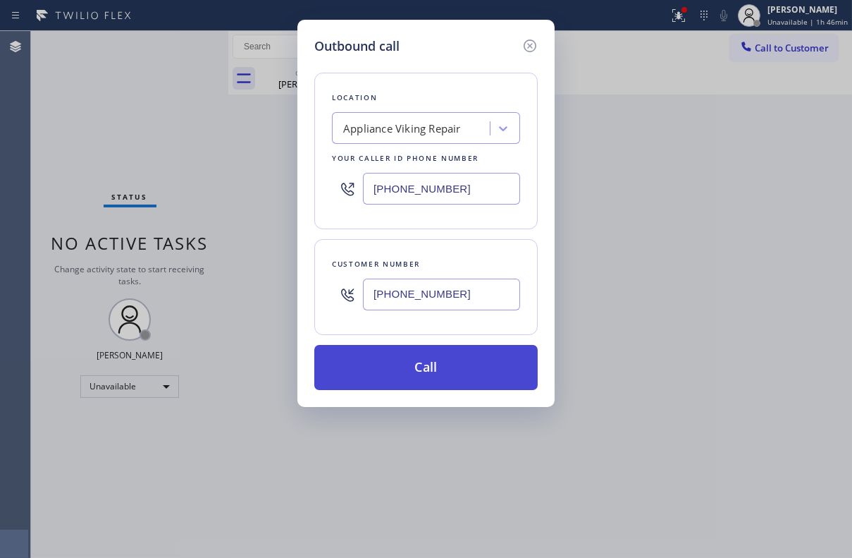
type input "[PHONE_NUMBER]"
click at [415, 369] on button "Call" at bounding box center [426, 367] width 224 height 45
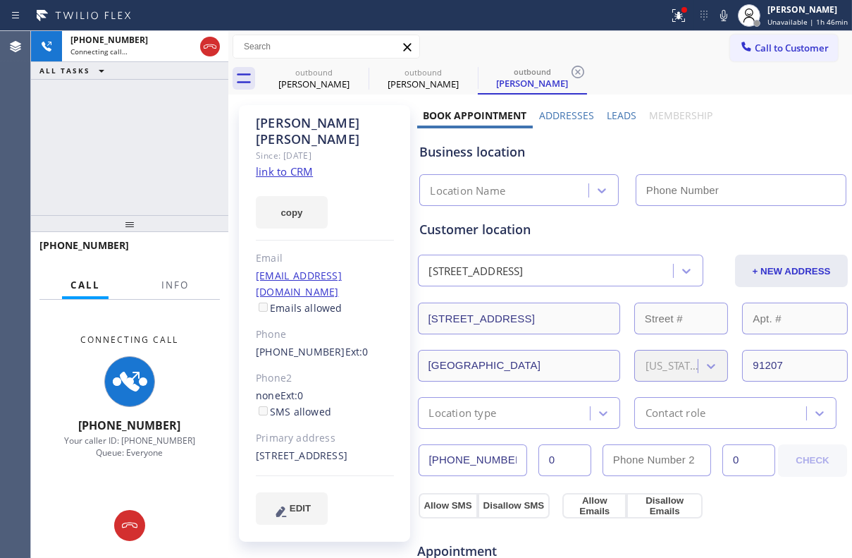
click at [611, 116] on label "Leads" at bounding box center [622, 115] width 30 height 13
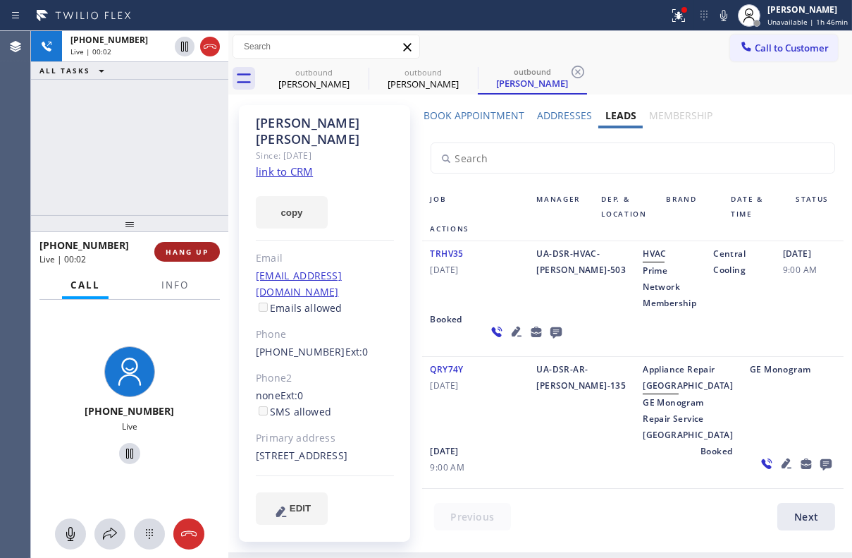
click at [204, 259] on button "HANG UP" at bounding box center [187, 252] width 66 height 20
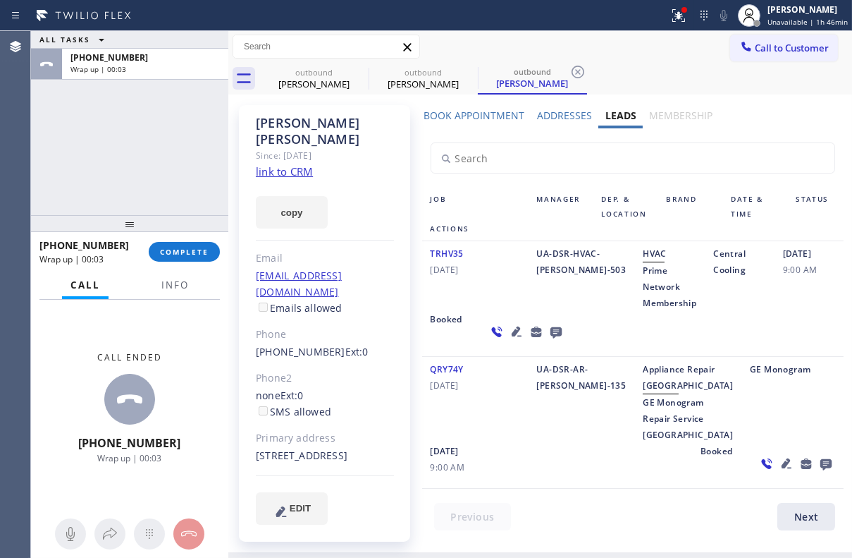
click at [548, 333] on icon at bounding box center [556, 332] width 17 height 18
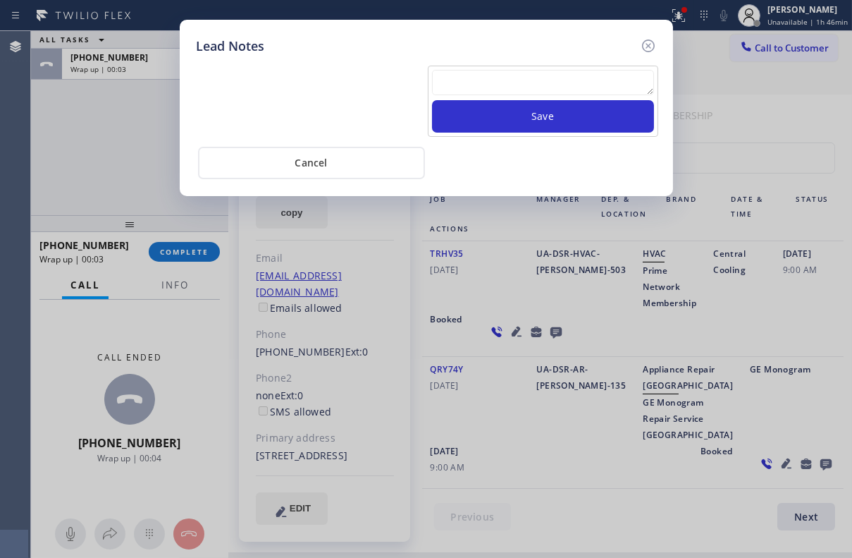
click at [506, 78] on textarea at bounding box center [543, 82] width 222 height 25
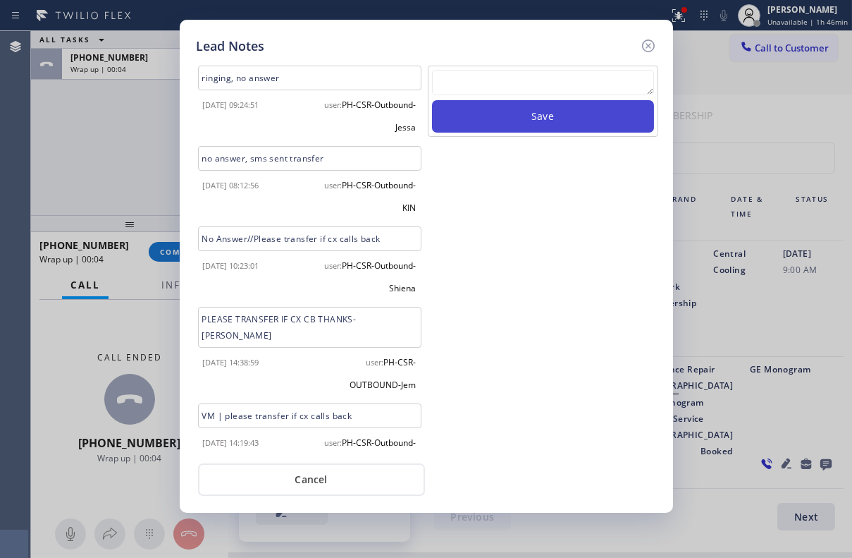
paste textarea "Routed to Voice mail// If CX will call back please transfer to me- Love:*"
type textarea "Routed to Voice mail// If CX will call back please transfer to me- Love:*"
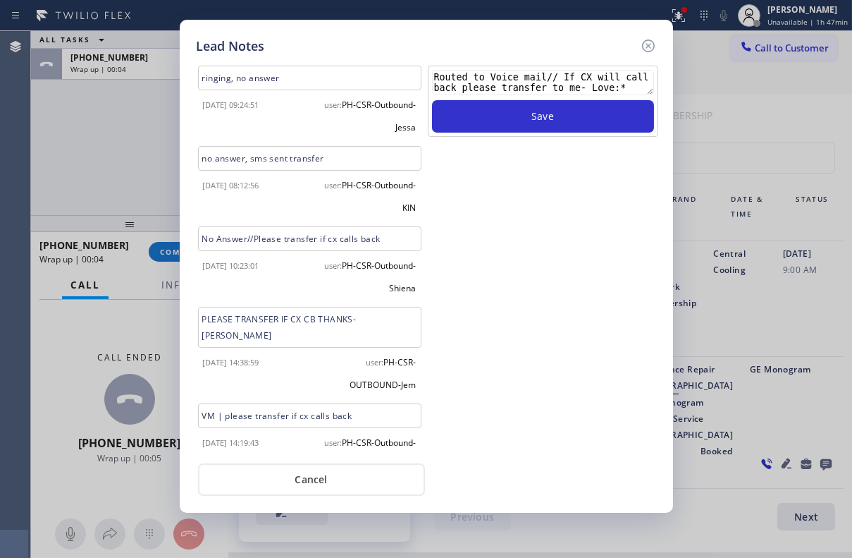
drag, startPoint x: 525, startPoint y: 127, endPoint x: 623, endPoint y: 99, distance: 101.3
click at [525, 126] on button "Save" at bounding box center [543, 116] width 222 height 32
click at [645, 48] on icon at bounding box center [648, 45] width 17 height 17
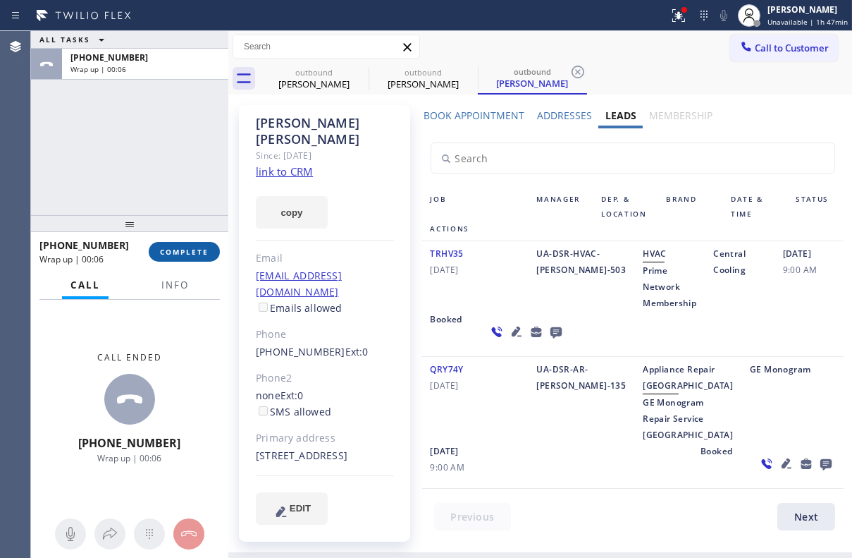
click at [190, 261] on button "COMPLETE" at bounding box center [184, 252] width 71 height 20
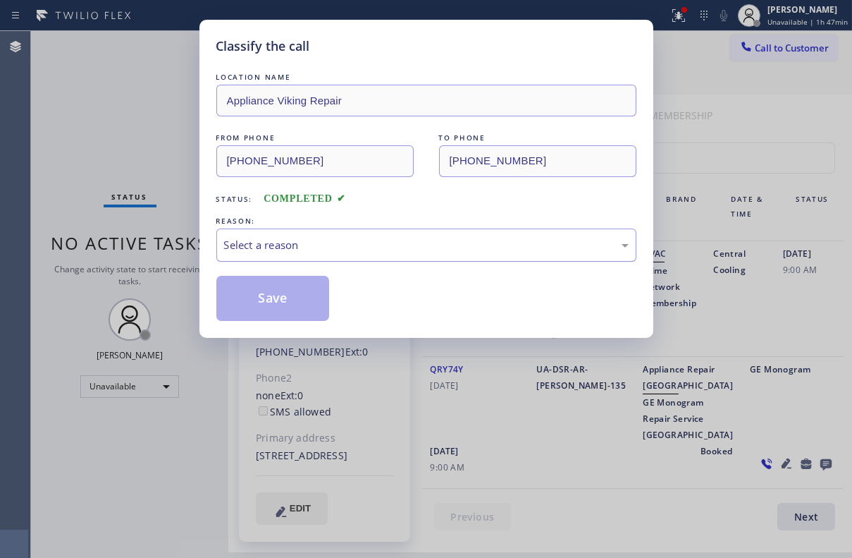
click at [267, 243] on div "Select a reason" at bounding box center [426, 245] width 405 height 16
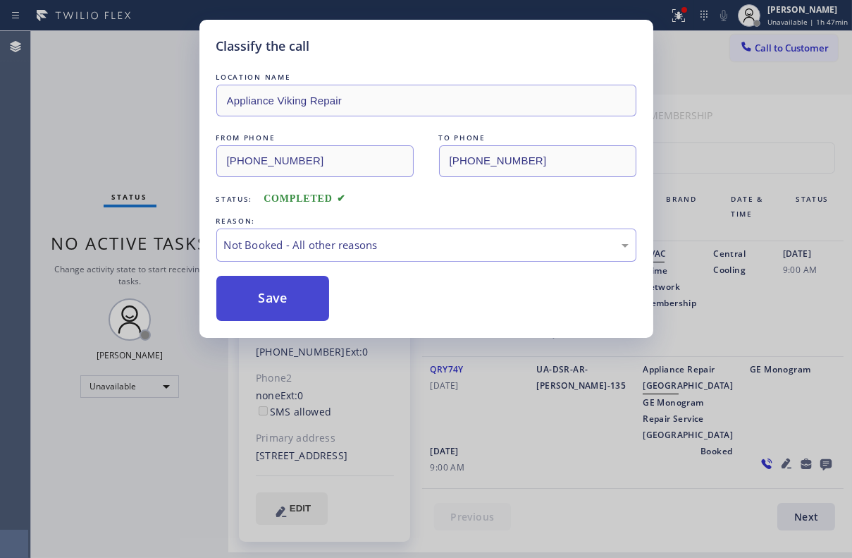
click at [269, 287] on button "Save" at bounding box center [273, 298] width 114 height 45
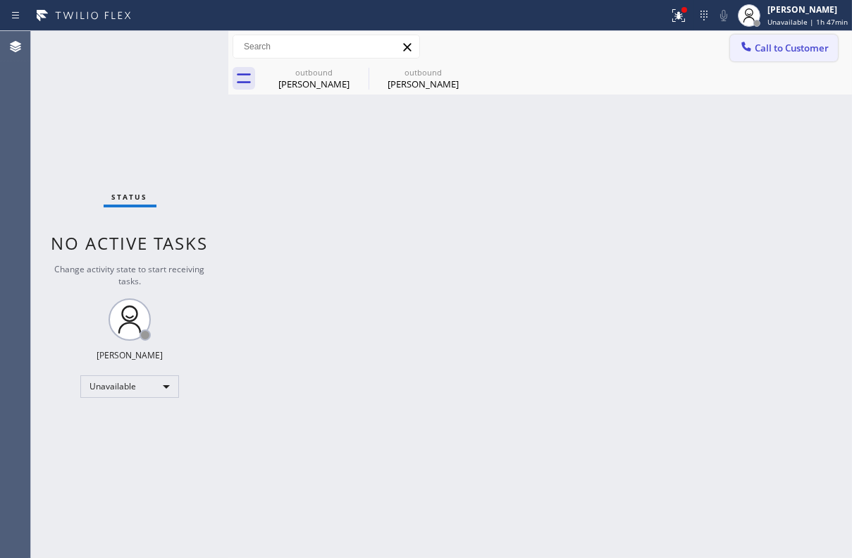
click at [762, 58] on button "Call to Customer" at bounding box center [785, 48] width 108 height 27
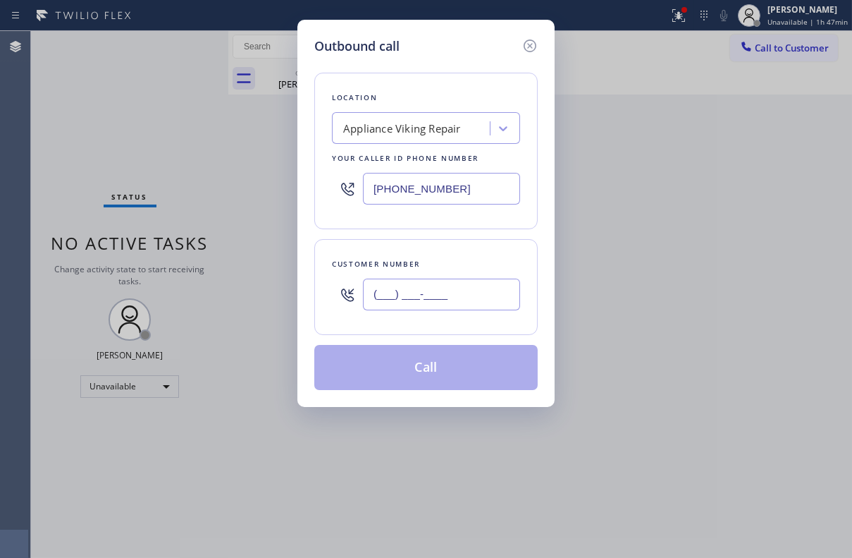
click at [432, 302] on input "(___) ___-____" at bounding box center [441, 295] width 157 height 32
paste input "206) 658-5546"
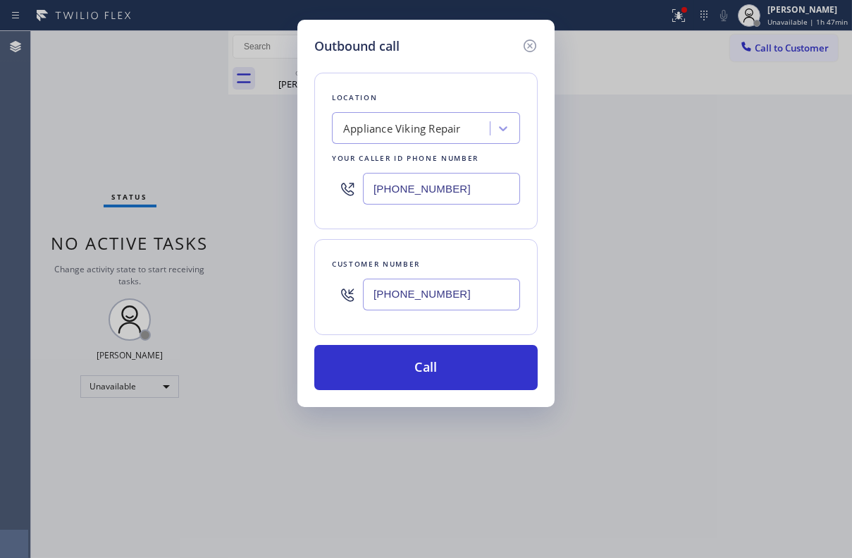
type input "[PHONE_NUMBER]"
click at [403, 393] on div "Outbound call Location Appliance Viking Repair Your caller id phone number [PHO…" at bounding box center [426, 213] width 257 height 387
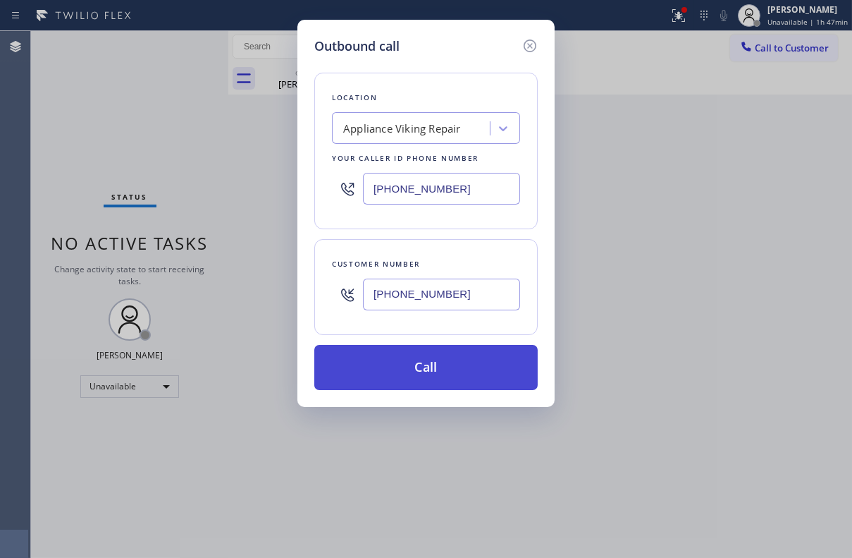
click at [403, 374] on button "Call" at bounding box center [426, 367] width 224 height 45
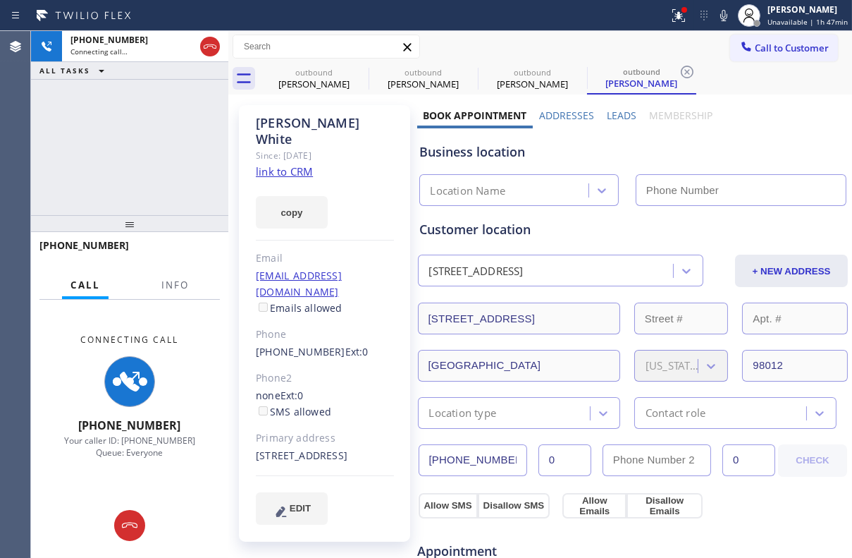
type input "[PHONE_NUMBER]"
click at [609, 119] on label "Leads" at bounding box center [622, 115] width 30 height 13
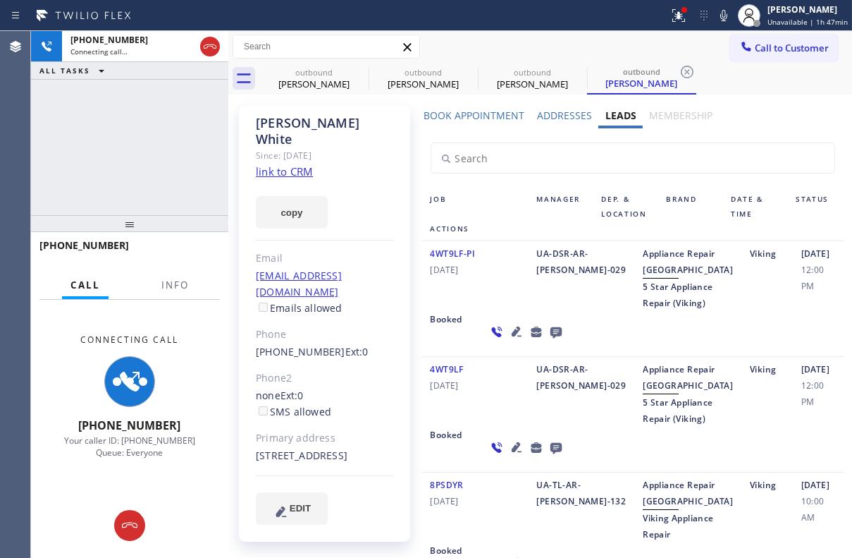
click at [511, 452] on icon at bounding box center [516, 447] width 10 height 10
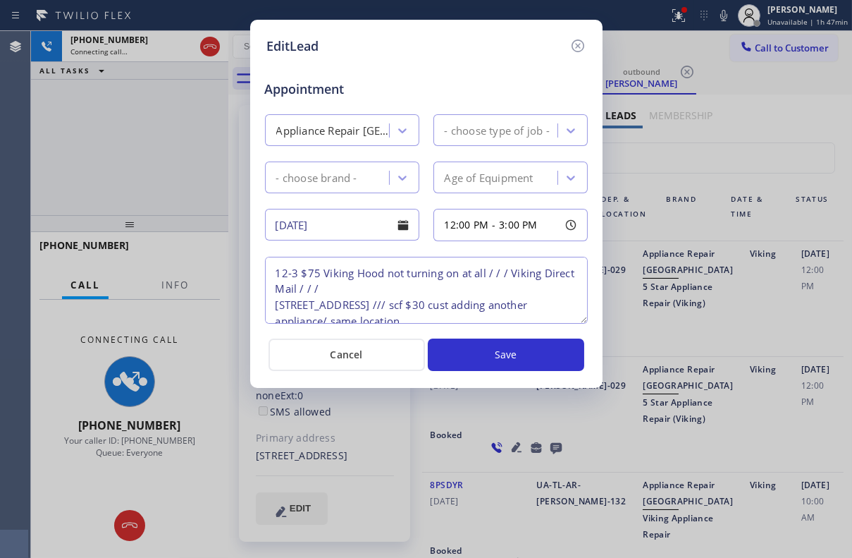
type textarea "12-3 $75 Viking Hood not turning on at all / / / Viking Direct Mail / / / [STRE…"
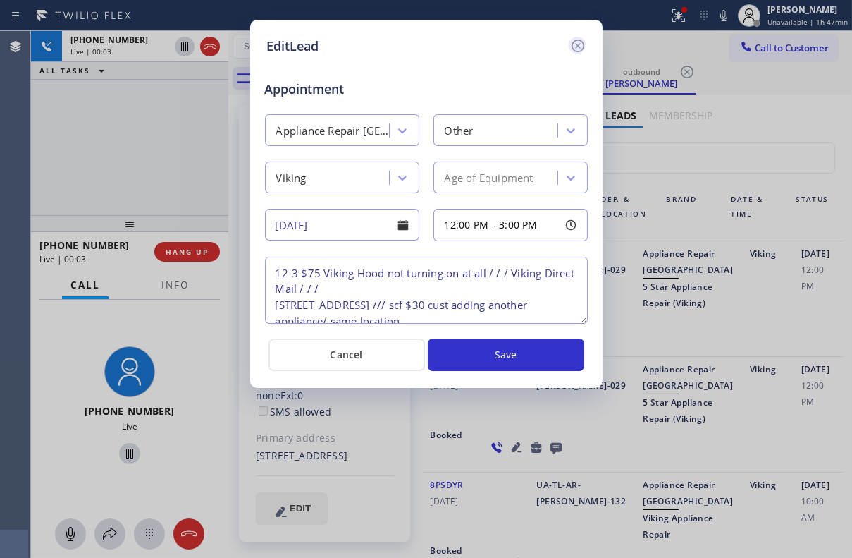
click at [582, 42] on icon at bounding box center [577, 45] width 13 height 13
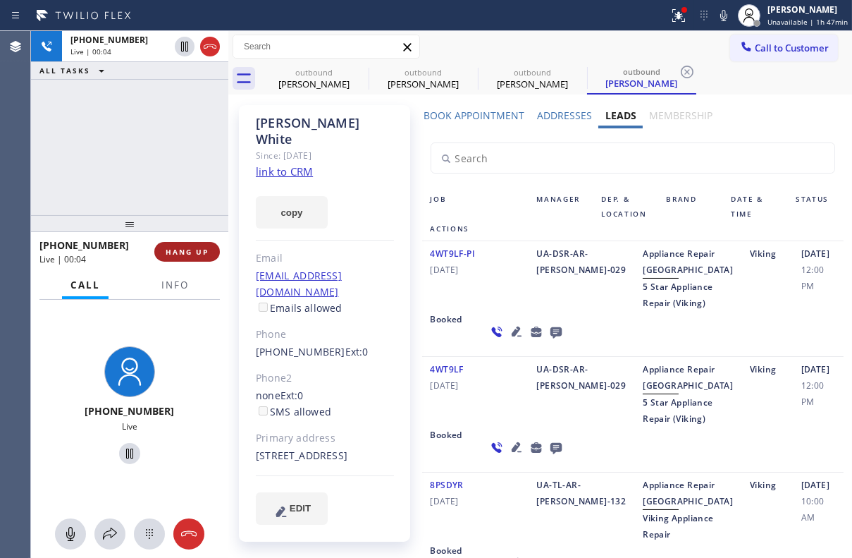
click at [194, 251] on span "HANG UP" at bounding box center [187, 252] width 43 height 10
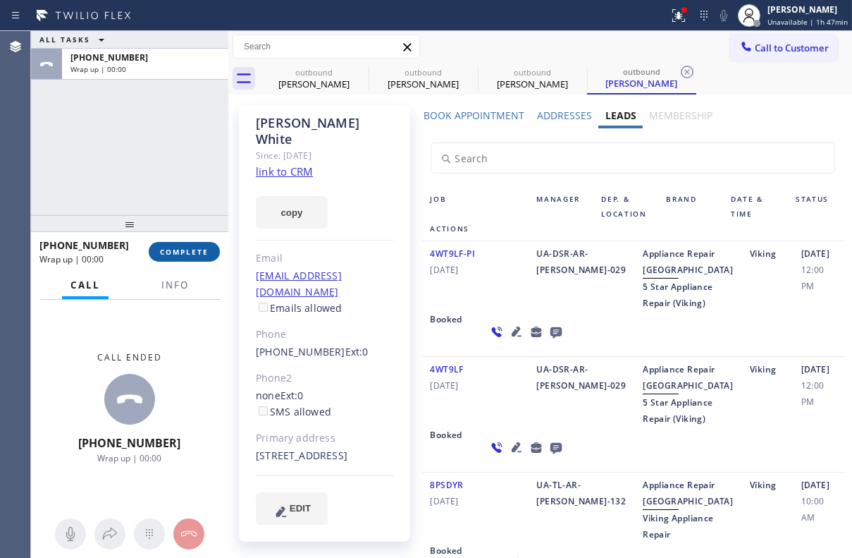
click at [183, 255] on span "COMPLETE" at bounding box center [184, 252] width 49 height 10
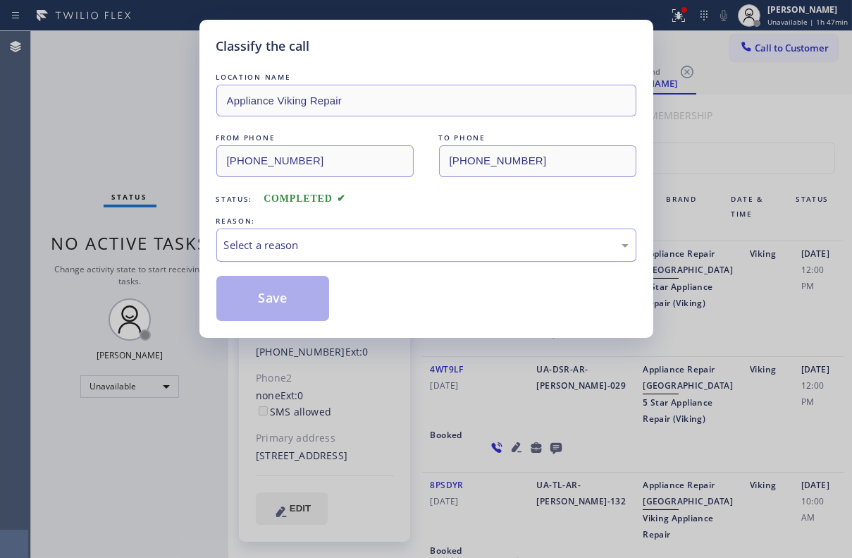
click at [427, 248] on div "Select a reason" at bounding box center [426, 245] width 405 height 16
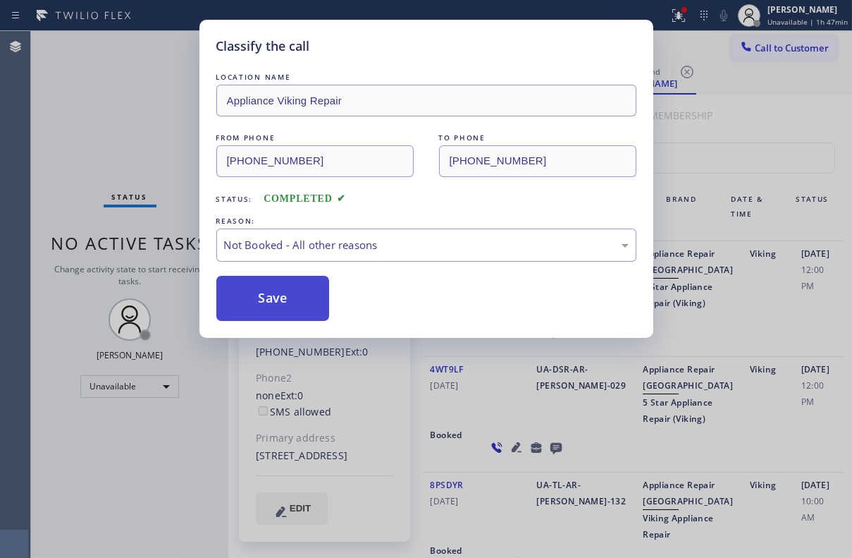
click at [295, 296] on button "Save" at bounding box center [273, 298] width 114 height 45
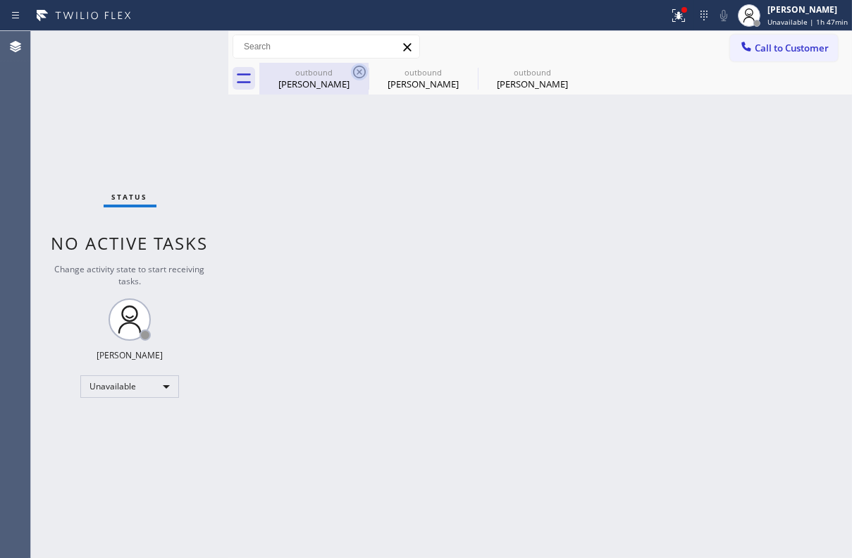
click at [362, 72] on icon at bounding box center [359, 71] width 17 height 17
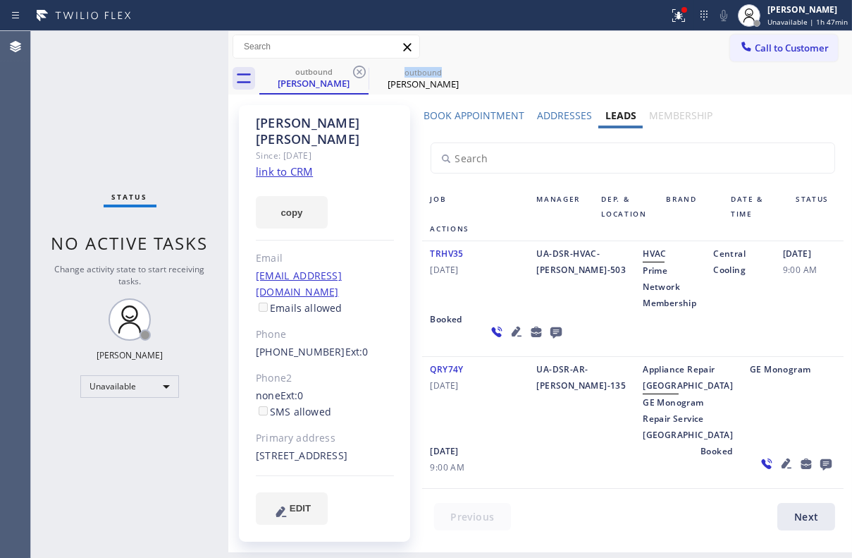
click at [362, 72] on icon at bounding box center [359, 71] width 17 height 17
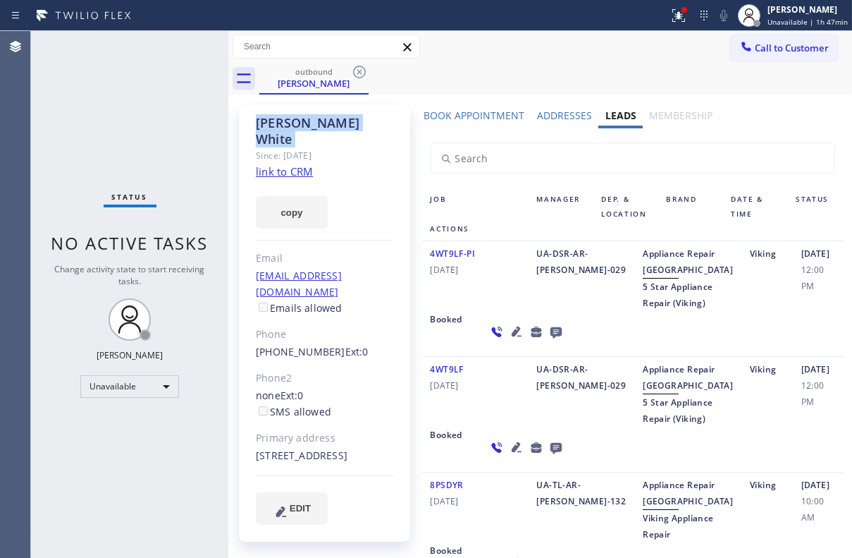
click at [362, 72] on icon at bounding box center [359, 71] width 17 height 17
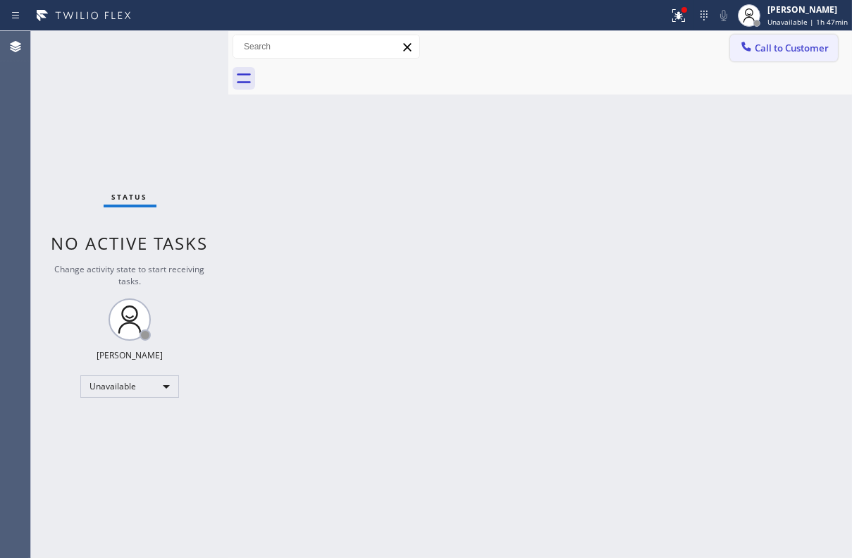
click at [804, 54] on span "Call to Customer" at bounding box center [792, 48] width 74 height 13
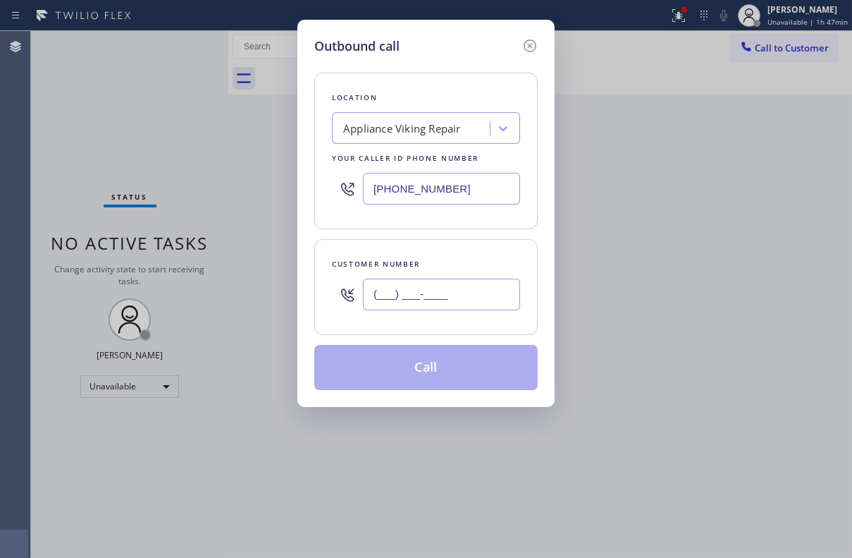
click at [444, 305] on input "(___) ___-____" at bounding box center [441, 295] width 157 height 32
paste input "562) 449-7934"
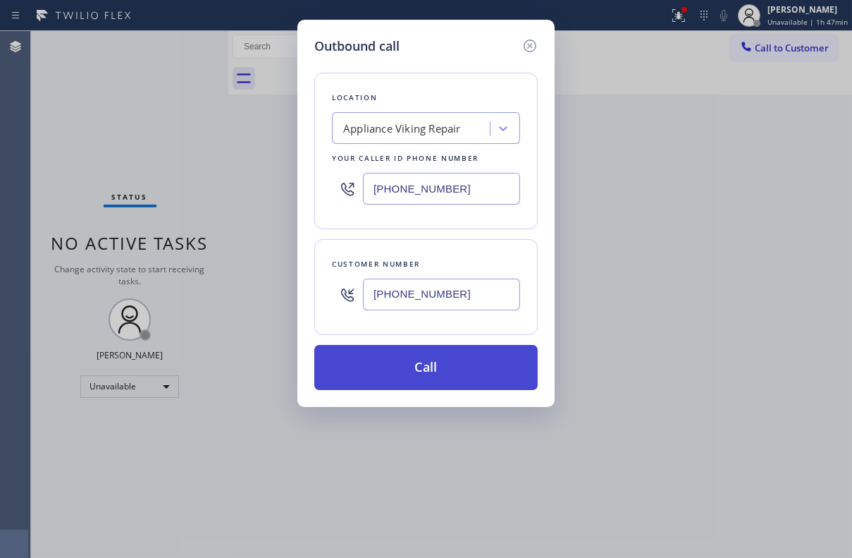
type input "[PHONE_NUMBER]"
click at [456, 362] on button "Call" at bounding box center [426, 367] width 224 height 45
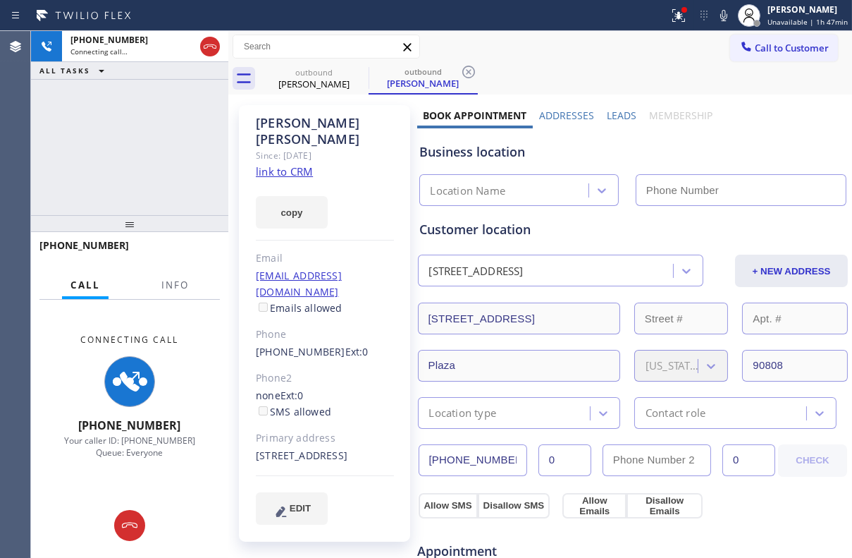
type input "[PHONE_NUMBER]"
click at [617, 109] on label "Leads" at bounding box center [622, 115] width 30 height 13
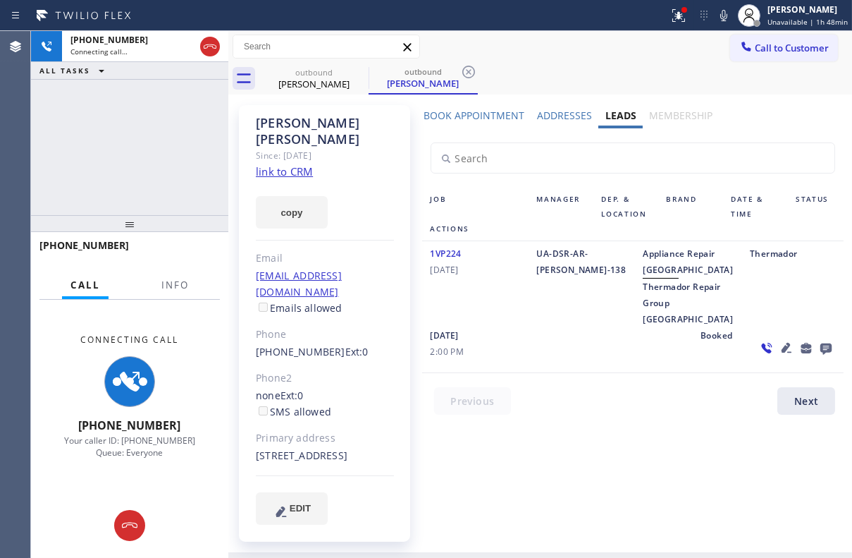
click at [782, 353] on icon at bounding box center [787, 348] width 10 height 10
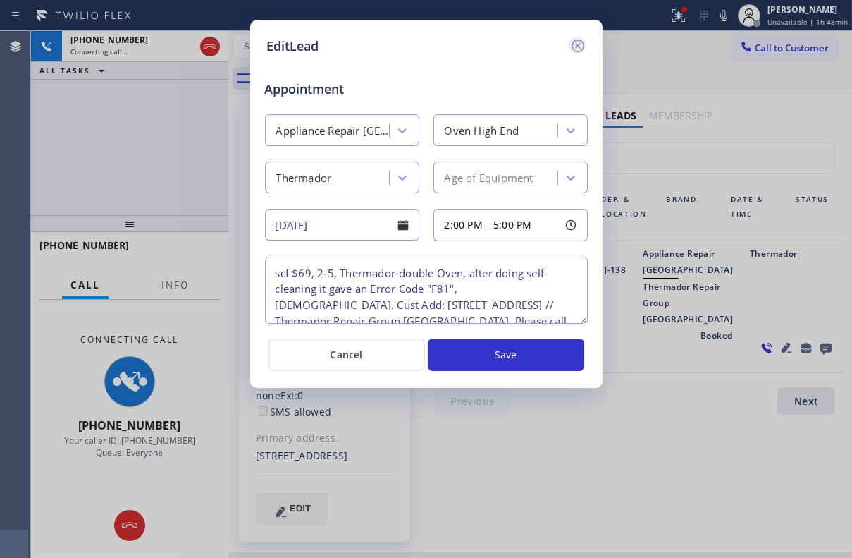
click at [573, 42] on icon at bounding box center [577, 45] width 13 height 13
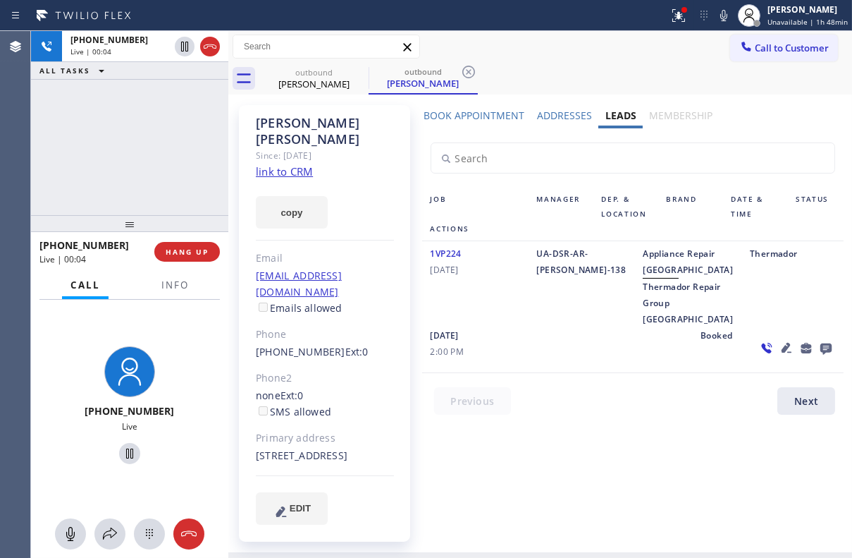
click at [818, 357] on icon at bounding box center [826, 348] width 17 height 18
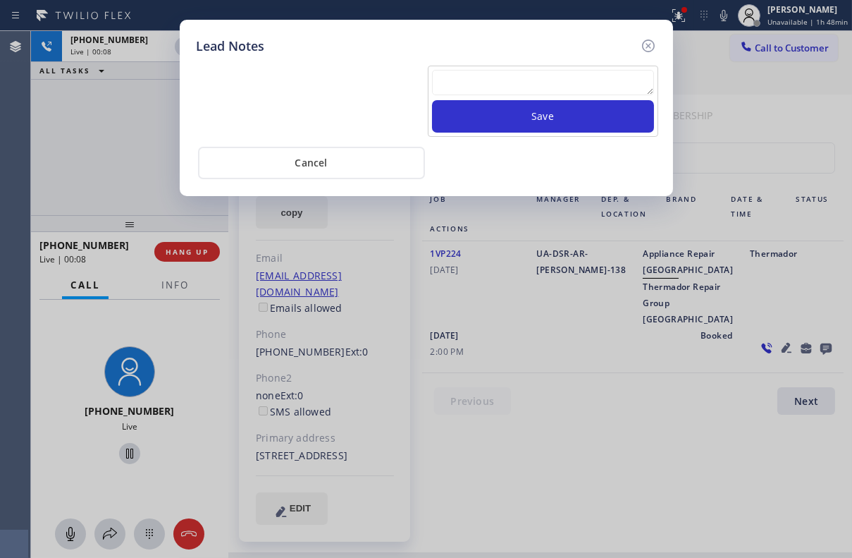
click at [535, 77] on textarea at bounding box center [543, 82] width 222 height 25
paste textarea "Routed to Voice mail// If CX will call back please transfer to me- Love:*"
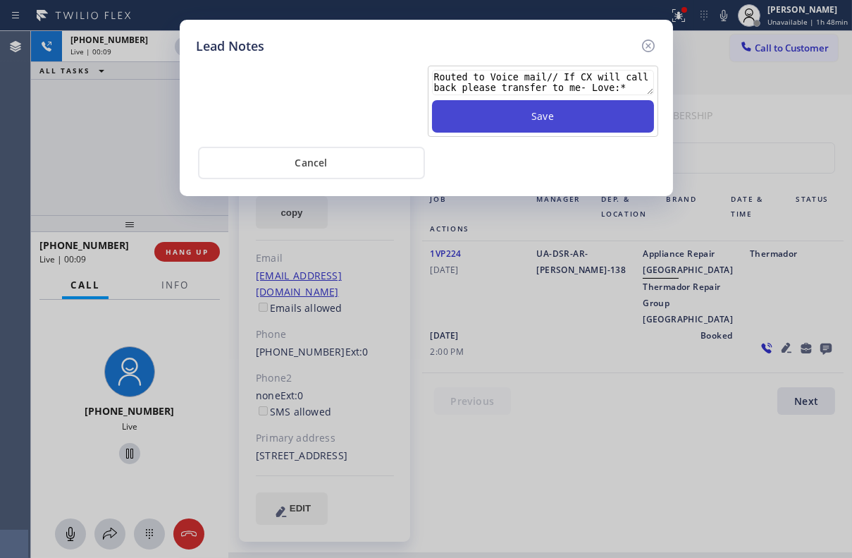
type textarea "Routed to Voice mail// If CX will call back please transfer to me- Love:*"
click at [535, 120] on button "Save" at bounding box center [543, 116] width 222 height 32
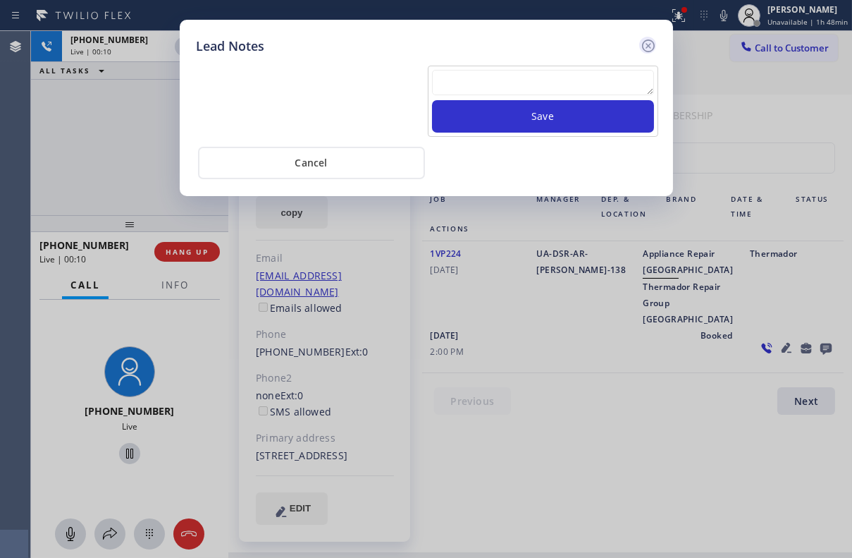
click at [647, 47] on icon at bounding box center [648, 45] width 13 height 13
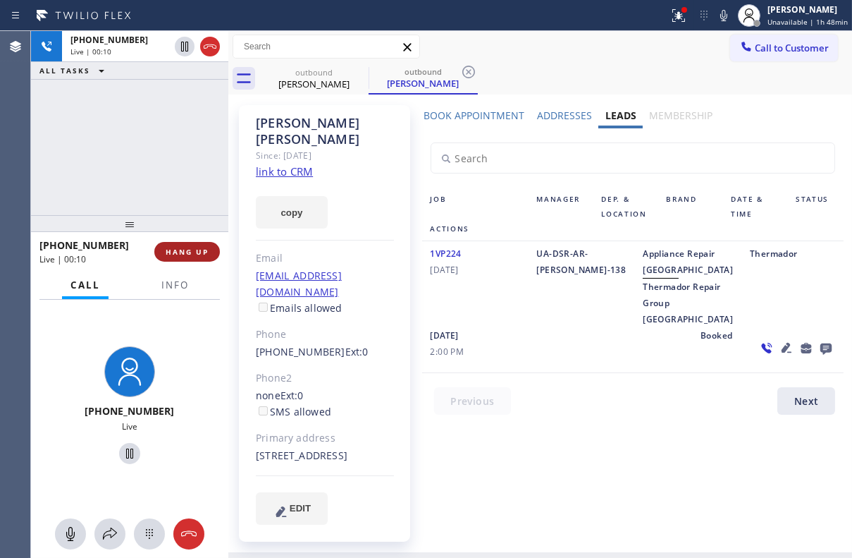
click at [187, 243] on button "HANG UP" at bounding box center [187, 252] width 66 height 20
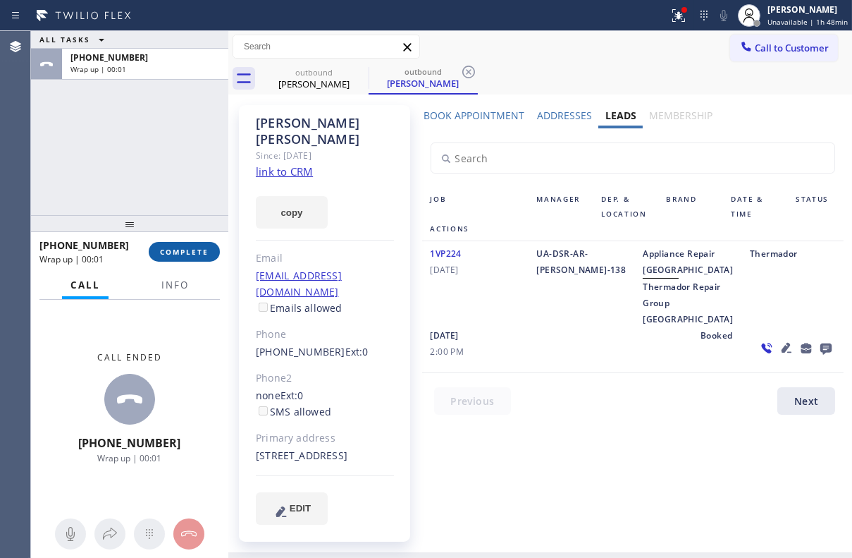
click at [161, 256] on span "COMPLETE" at bounding box center [184, 252] width 49 height 10
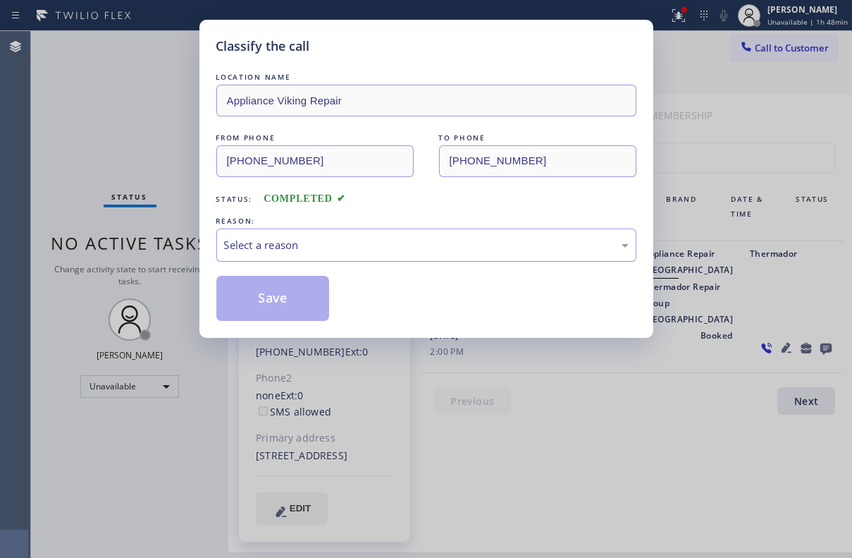
click at [326, 237] on div "Select a reason" at bounding box center [426, 245] width 405 height 16
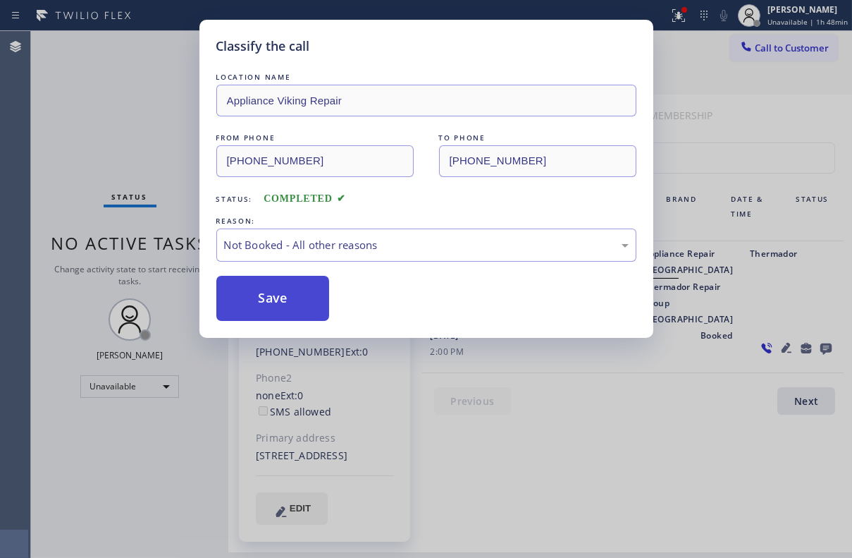
click at [286, 300] on button "Save" at bounding box center [273, 298] width 114 height 45
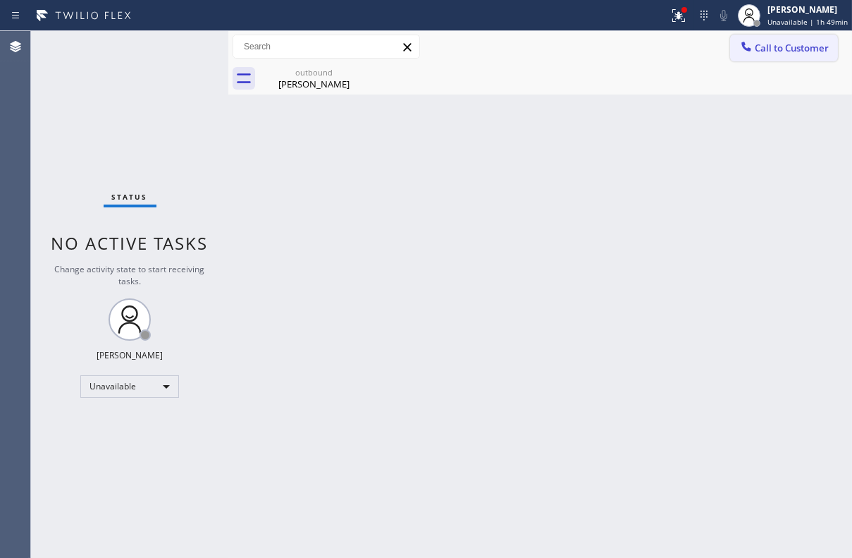
click at [783, 43] on span "Call to Customer" at bounding box center [792, 48] width 74 height 13
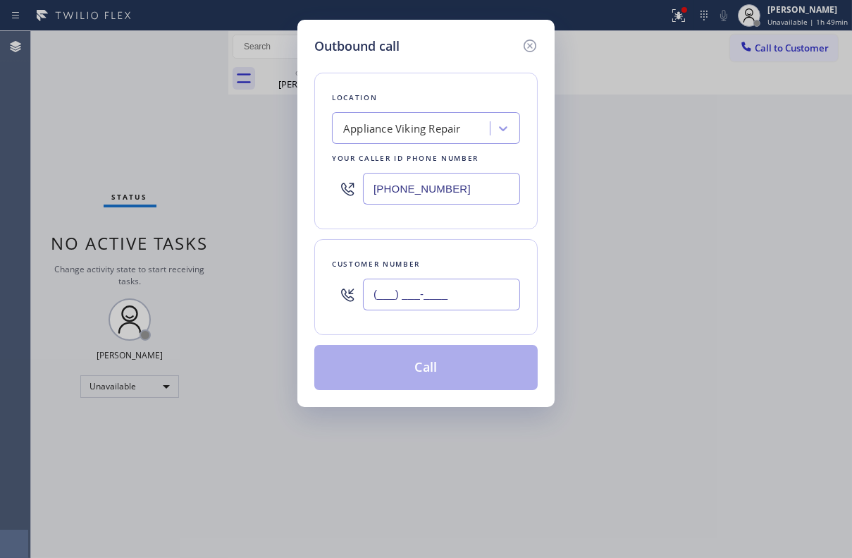
click at [404, 298] on input "(___) ___-____" at bounding box center [441, 295] width 157 height 32
paste input "310) 903-3269"
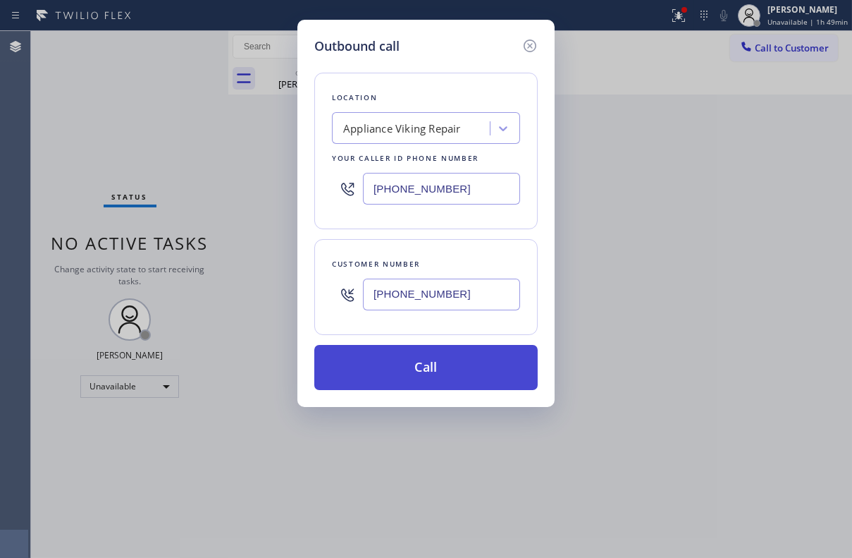
type input "[PHONE_NUMBER]"
click at [427, 374] on button "Call" at bounding box center [426, 367] width 224 height 45
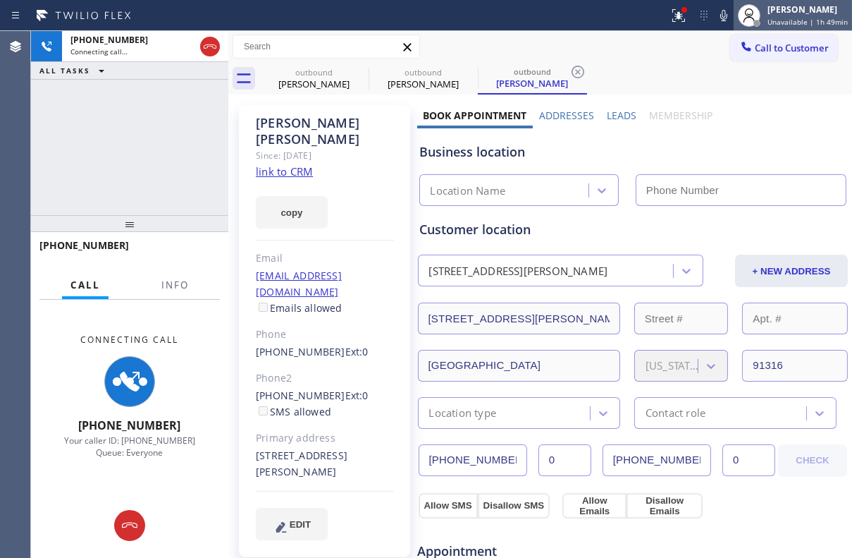
type input "[PHONE_NUMBER]"
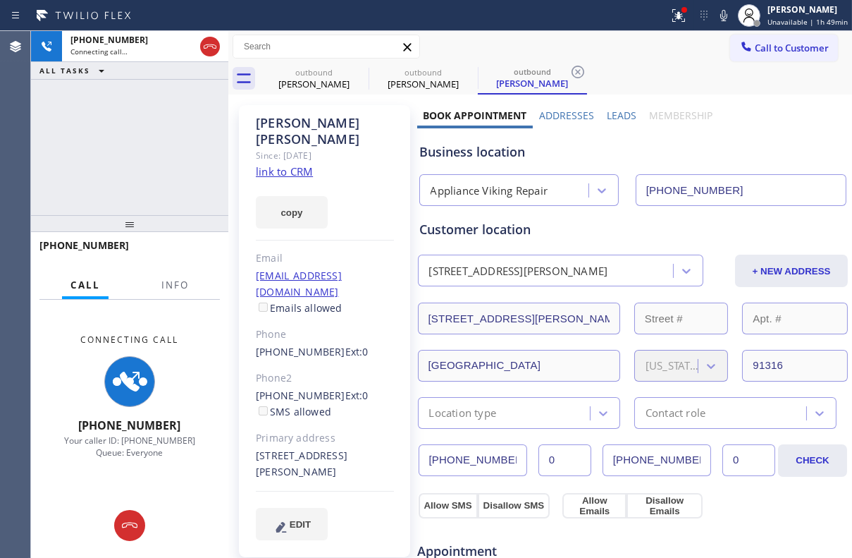
click at [613, 116] on label "Leads" at bounding box center [622, 115] width 30 height 13
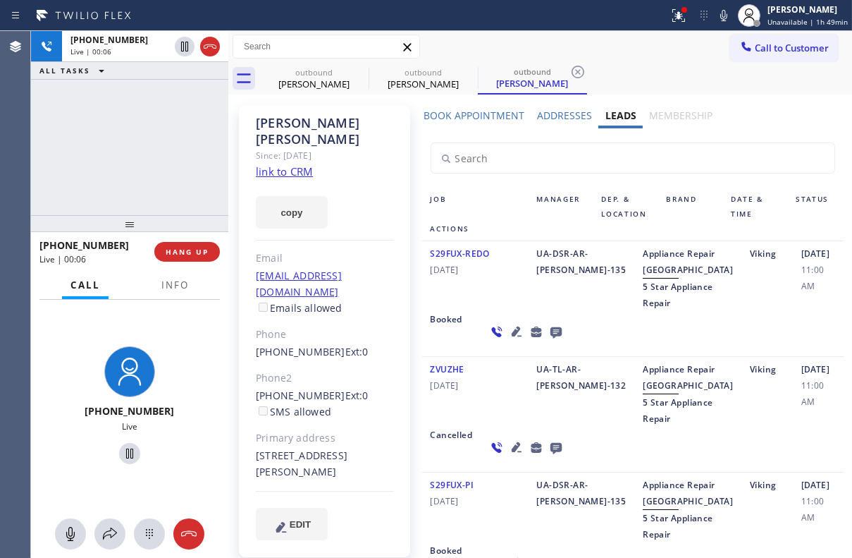
click at [548, 341] on icon at bounding box center [556, 332] width 17 height 18
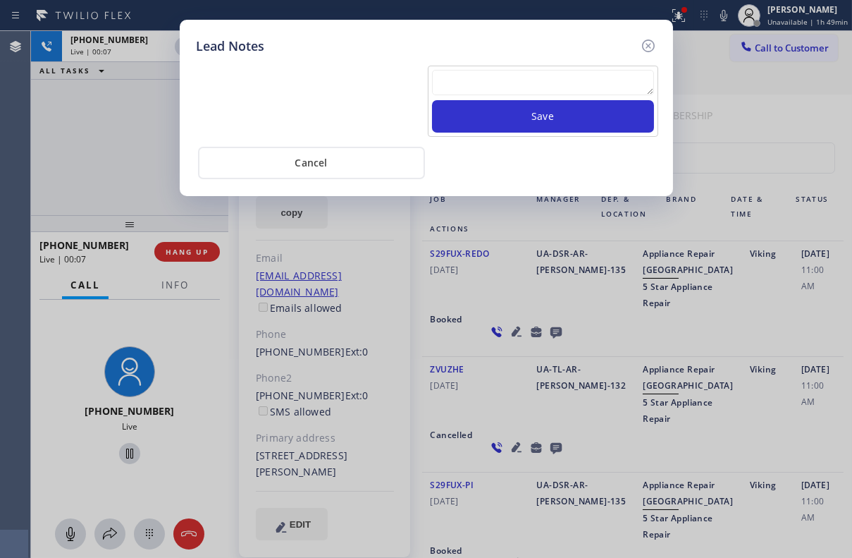
click at [506, 68] on div "Save" at bounding box center [543, 101] width 231 height 71
click at [508, 78] on textarea at bounding box center [543, 82] width 222 height 25
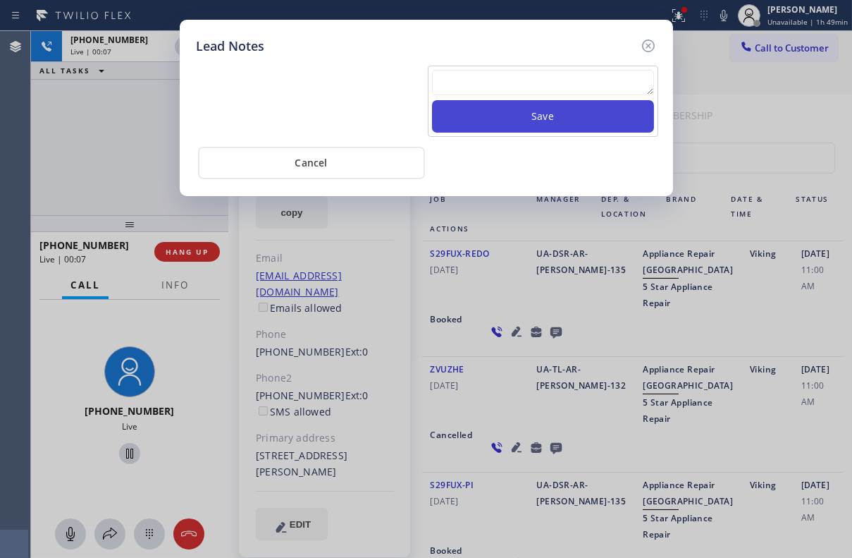
paste textarea "Routed to Voice mail// If CX will call back please transfer to me- Love:*"
type textarea "Routed to Voice mail// If CX will call back please transfer to me- Love:*"
click at [531, 116] on button "Save" at bounding box center [543, 116] width 222 height 32
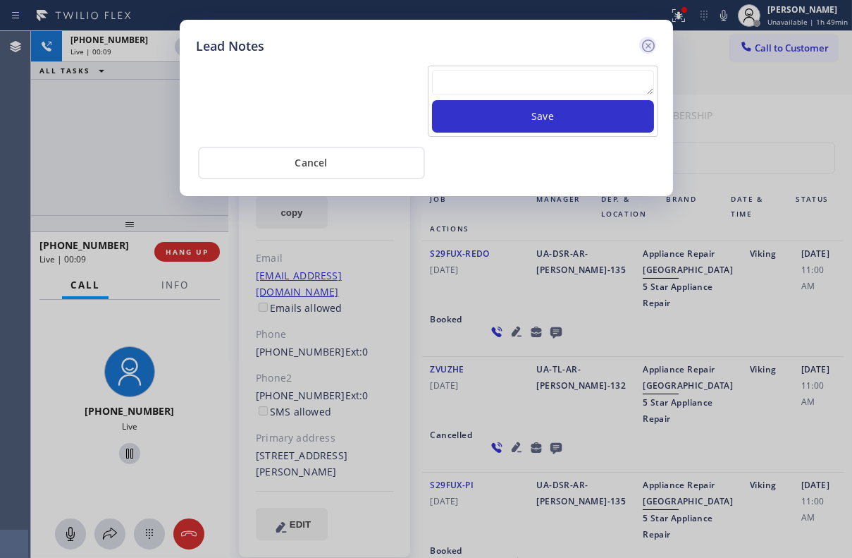
click at [643, 44] on icon at bounding box center [648, 45] width 17 height 17
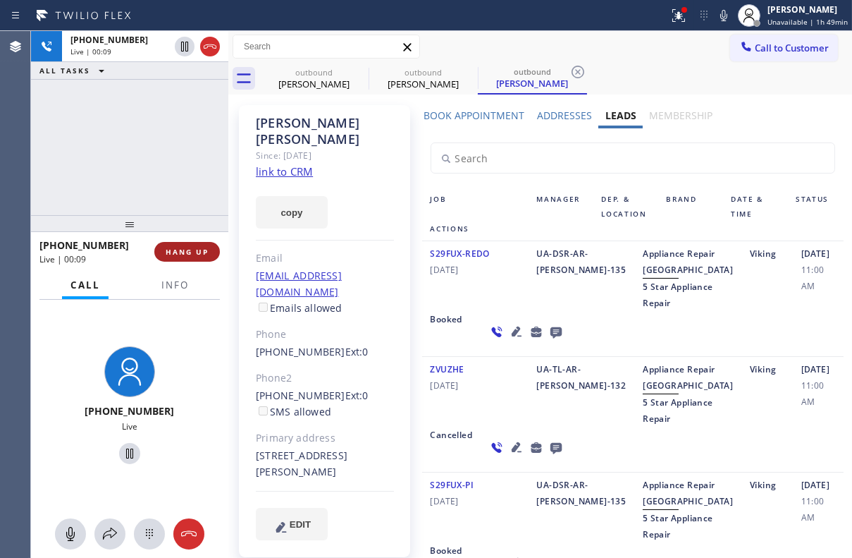
click at [175, 247] on span "HANG UP" at bounding box center [187, 252] width 43 height 10
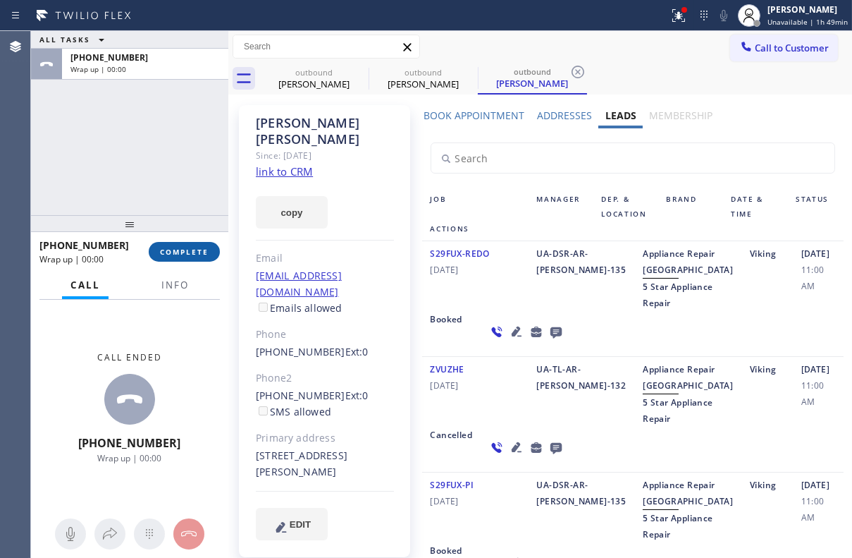
click at [193, 255] on span "COMPLETE" at bounding box center [184, 252] width 49 height 10
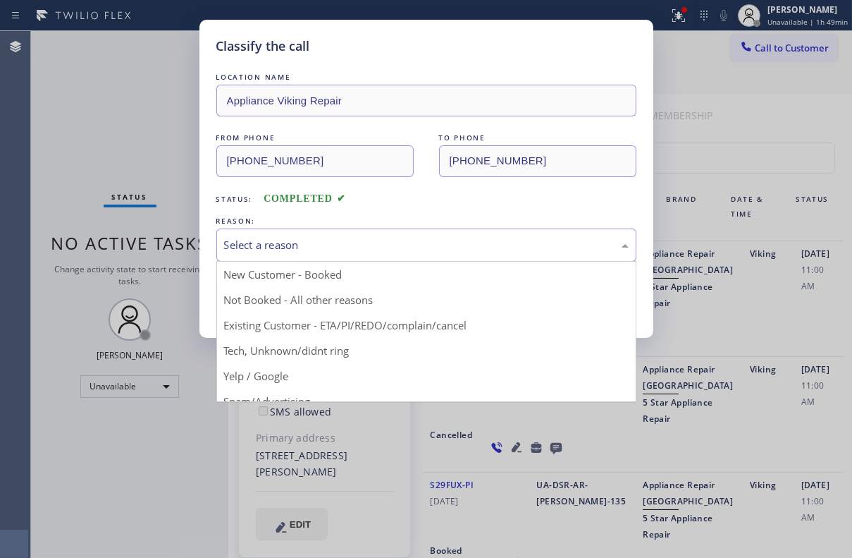
click at [342, 228] on div "Select a reason" at bounding box center [426, 244] width 420 height 33
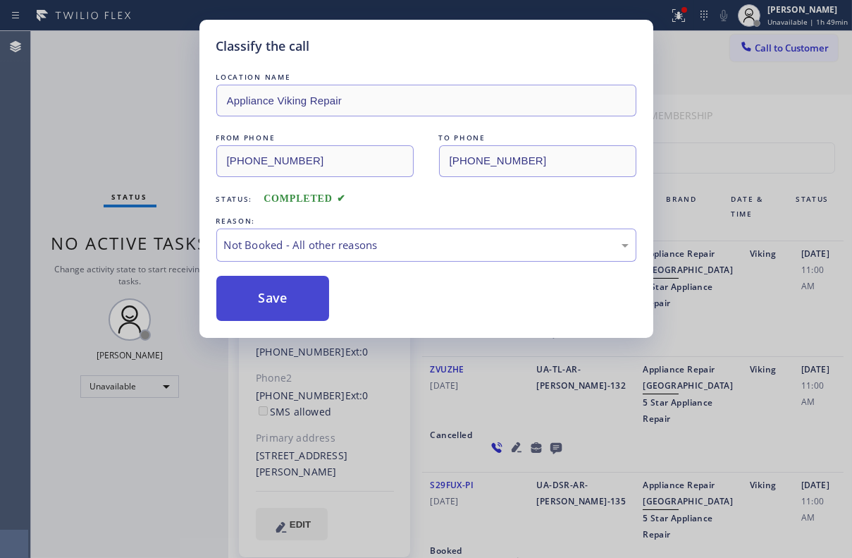
click at [297, 295] on button "Save" at bounding box center [273, 298] width 114 height 45
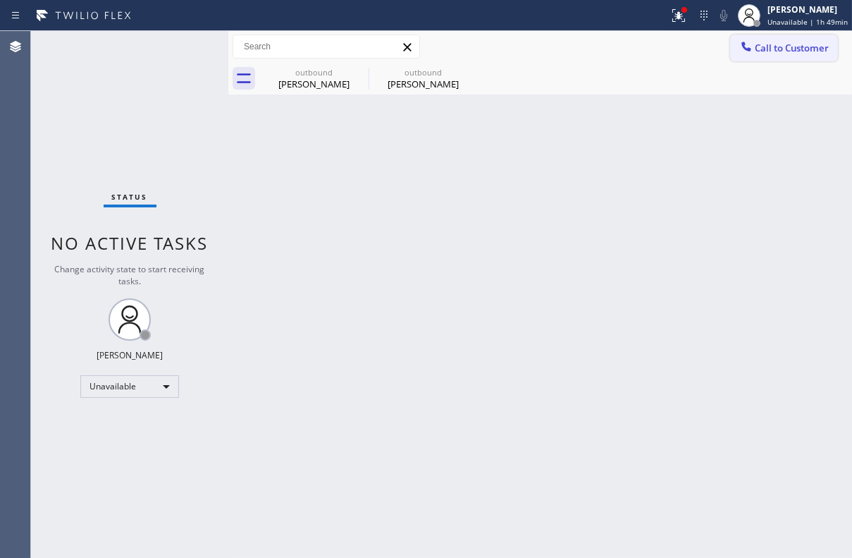
click at [814, 49] on span "Call to Customer" at bounding box center [792, 48] width 74 height 13
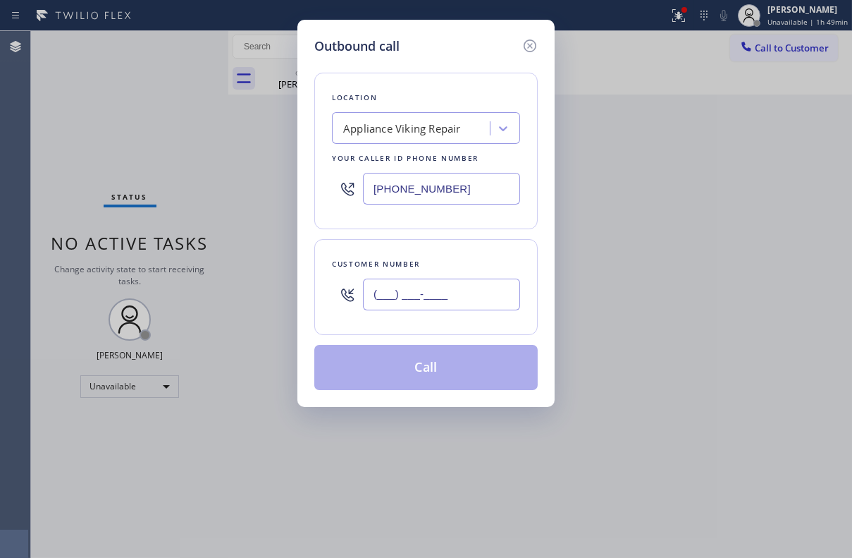
click at [441, 307] on input "(___) ___-____" at bounding box center [441, 295] width 157 height 32
paste input "415) 577-2397"
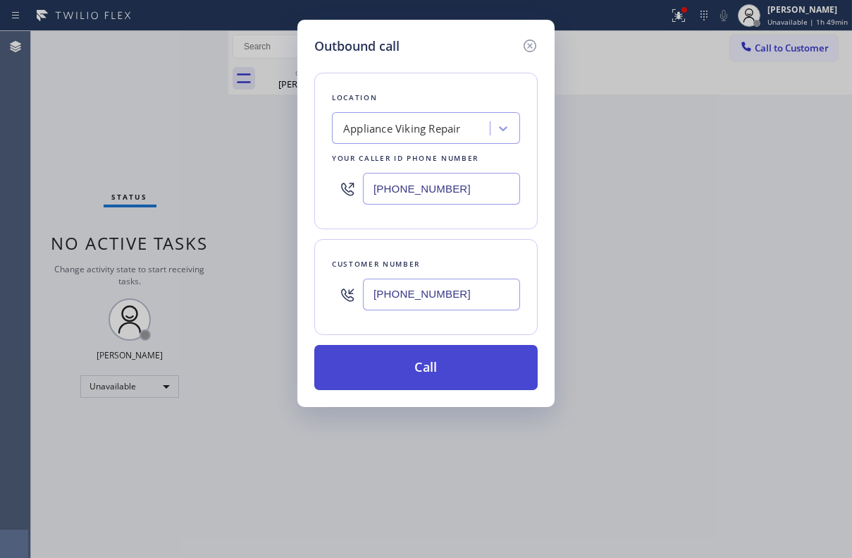
type input "[PHONE_NUMBER]"
click at [401, 377] on button "Call" at bounding box center [426, 367] width 224 height 45
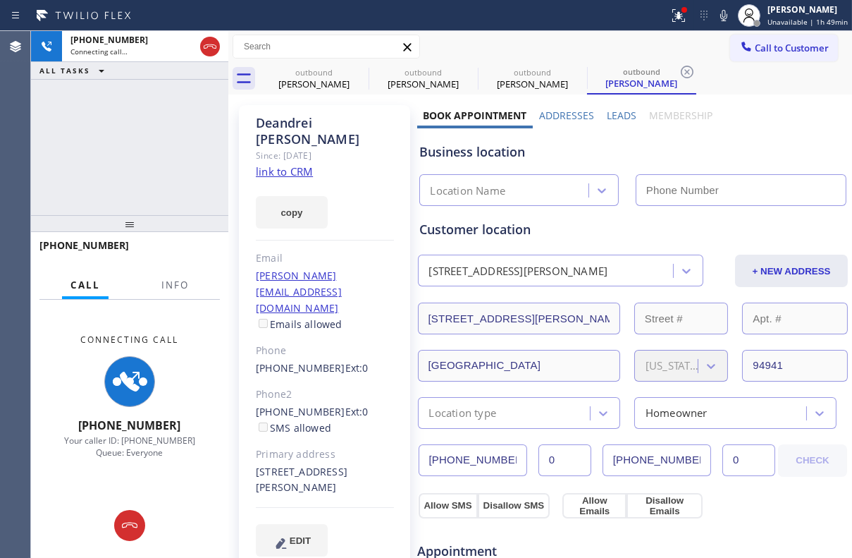
click at [621, 111] on label "Leads" at bounding box center [622, 115] width 30 height 13
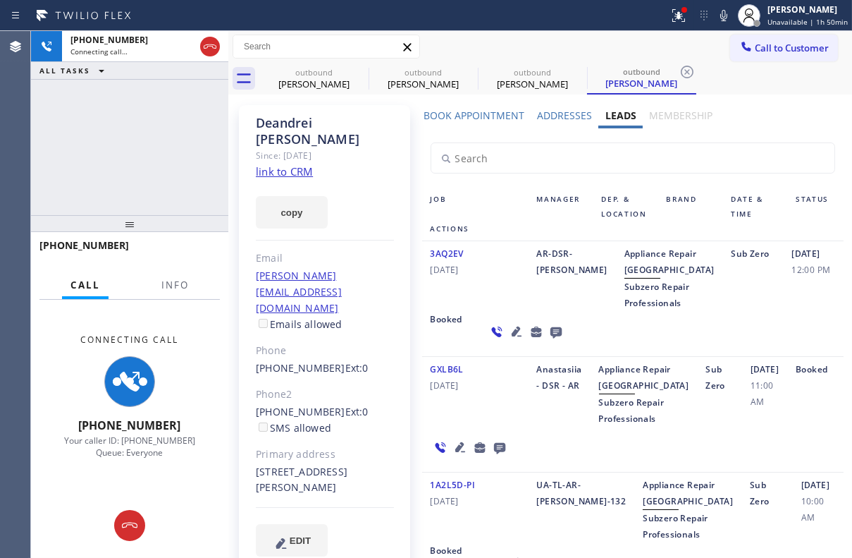
click at [508, 340] on icon at bounding box center [516, 331] width 17 height 17
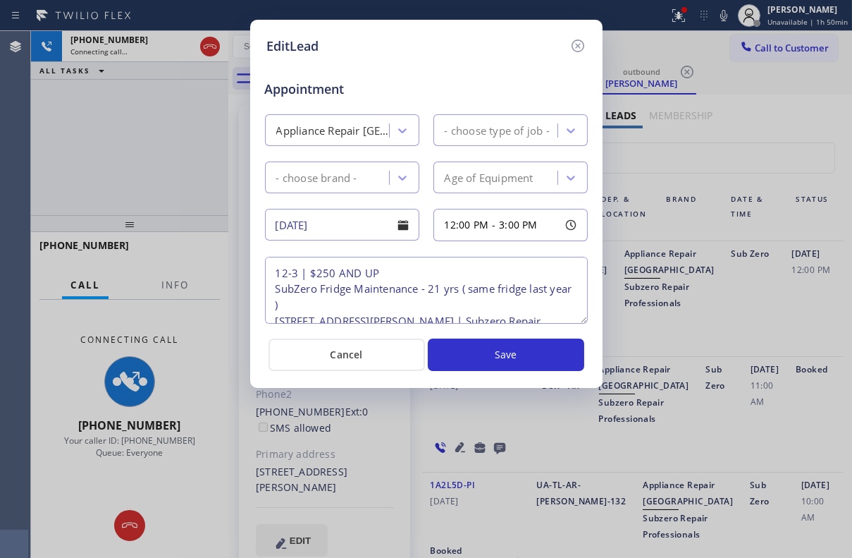
type textarea "12-3 | $250 AND UP SubZero Fridge Maintenance - 21 yrs ( same fridge last year …"
click at [582, 42] on icon at bounding box center [577, 45] width 13 height 13
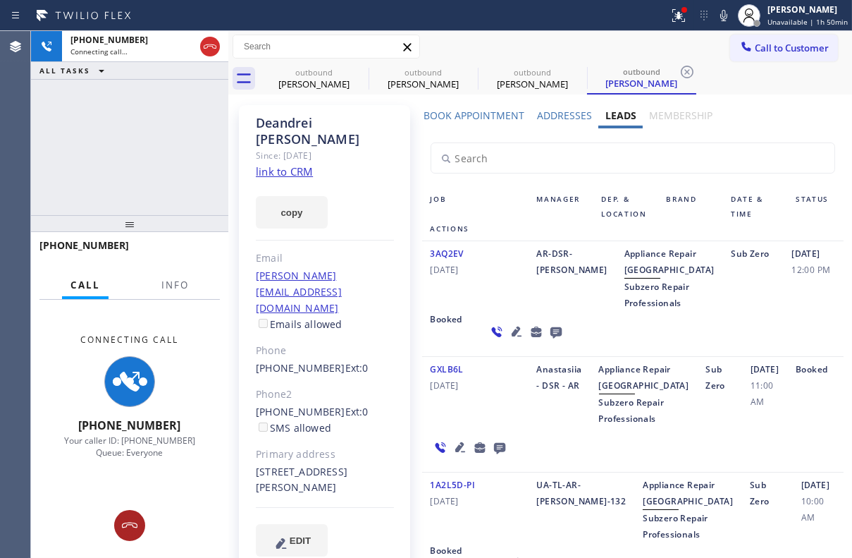
click at [122, 525] on icon at bounding box center [130, 525] width 16 height 6
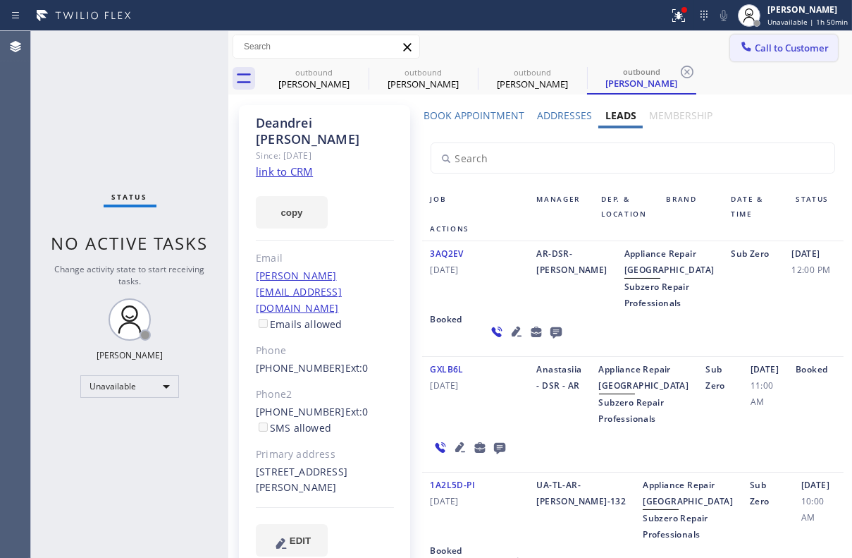
click at [799, 48] on span "Call to Customer" at bounding box center [792, 48] width 74 height 13
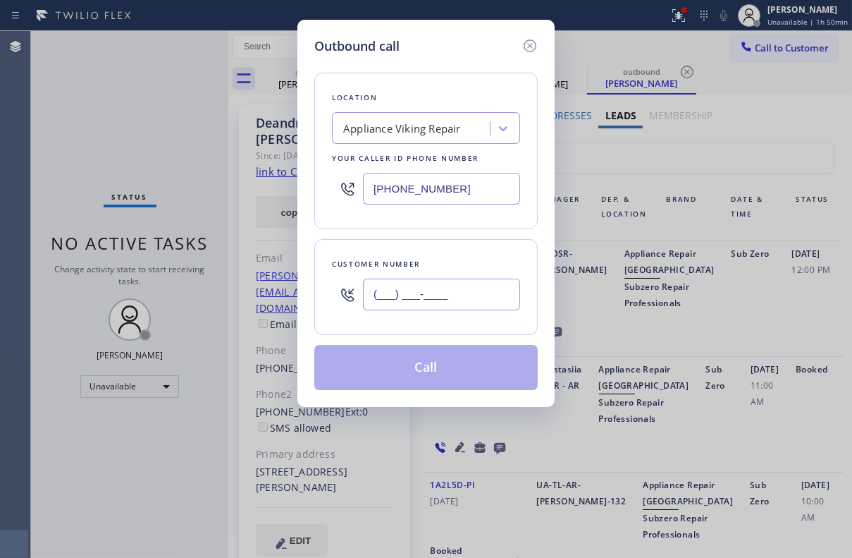
click at [424, 305] on input "(___) ___-____" at bounding box center [441, 295] width 157 height 32
paste input "646) 259-3297"
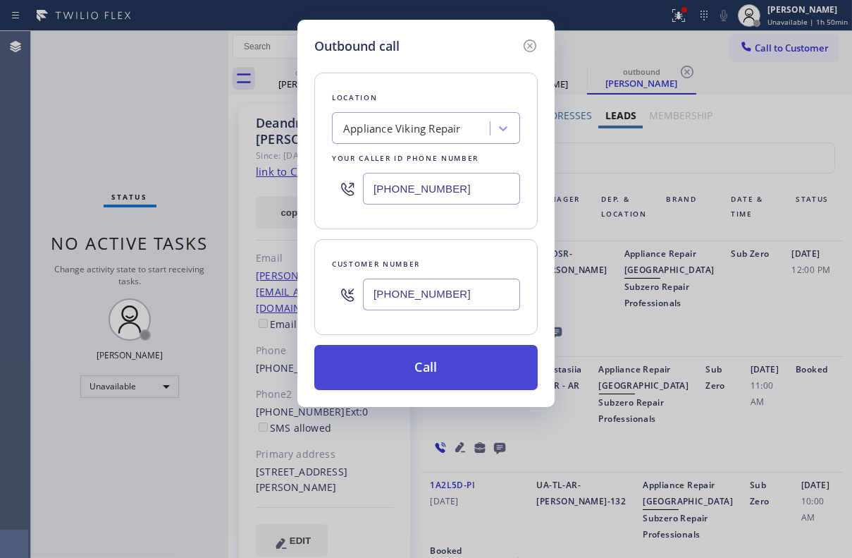
click at [402, 373] on button "Call" at bounding box center [426, 367] width 224 height 45
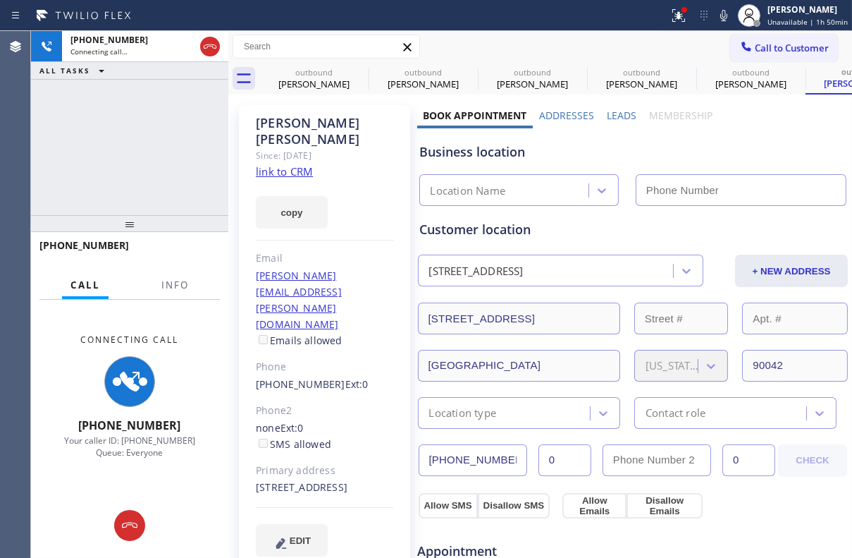
click at [613, 115] on label "Leads" at bounding box center [622, 115] width 30 height 13
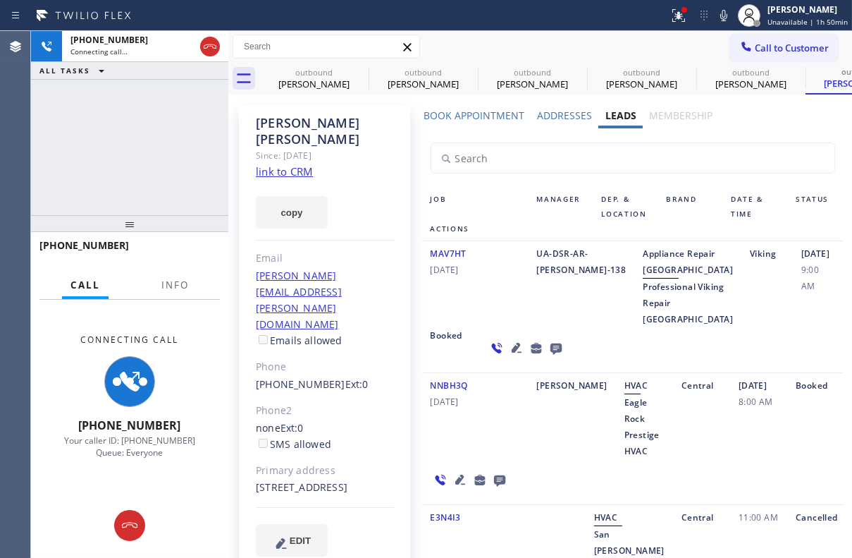
click at [508, 356] on icon at bounding box center [516, 347] width 17 height 17
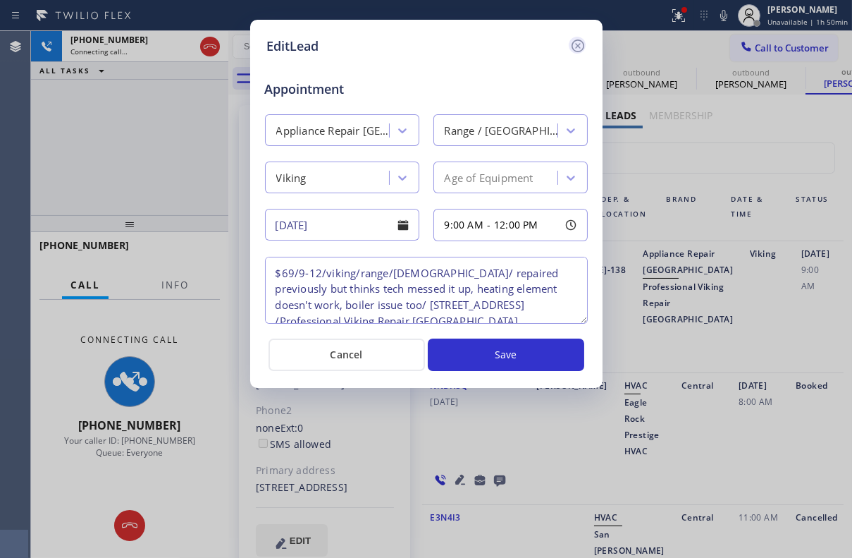
click at [581, 47] on icon at bounding box center [578, 45] width 17 height 17
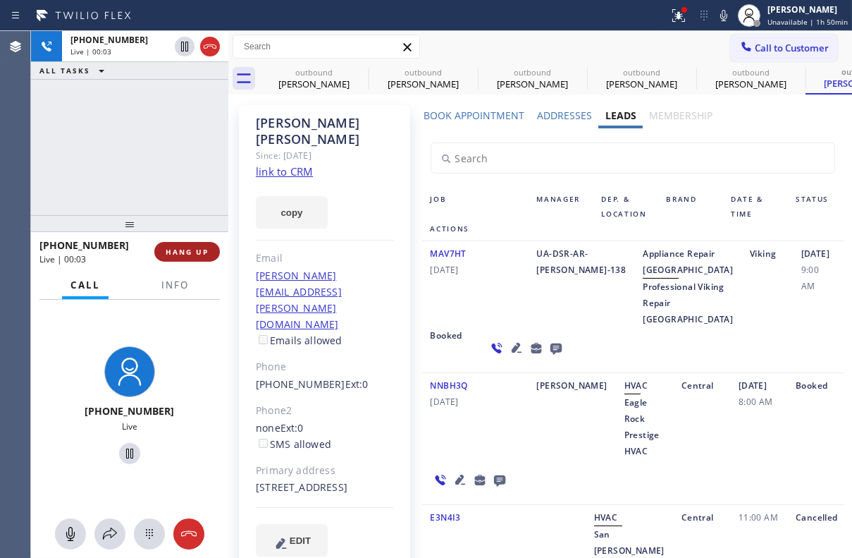
click at [195, 257] on button "HANG UP" at bounding box center [187, 252] width 66 height 20
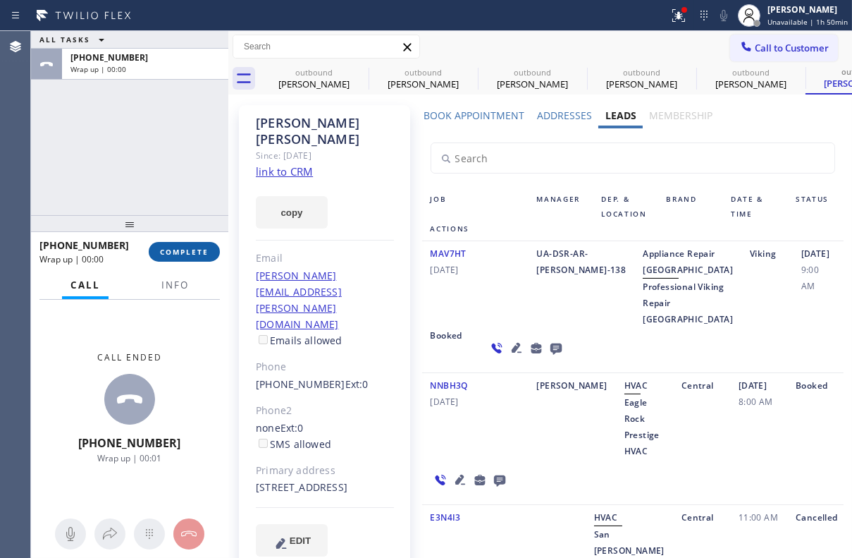
click at [204, 257] on button "COMPLETE" at bounding box center [184, 252] width 71 height 20
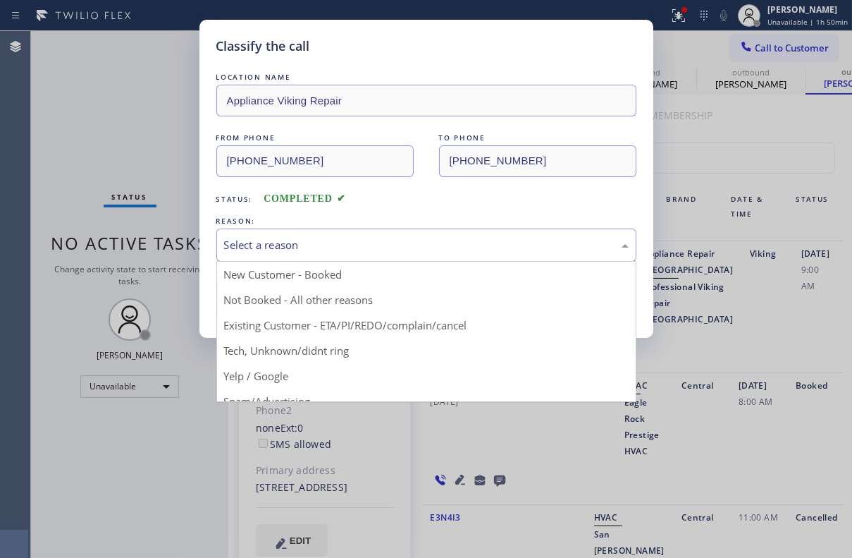
click at [334, 246] on div "Select a reason" at bounding box center [426, 245] width 405 height 16
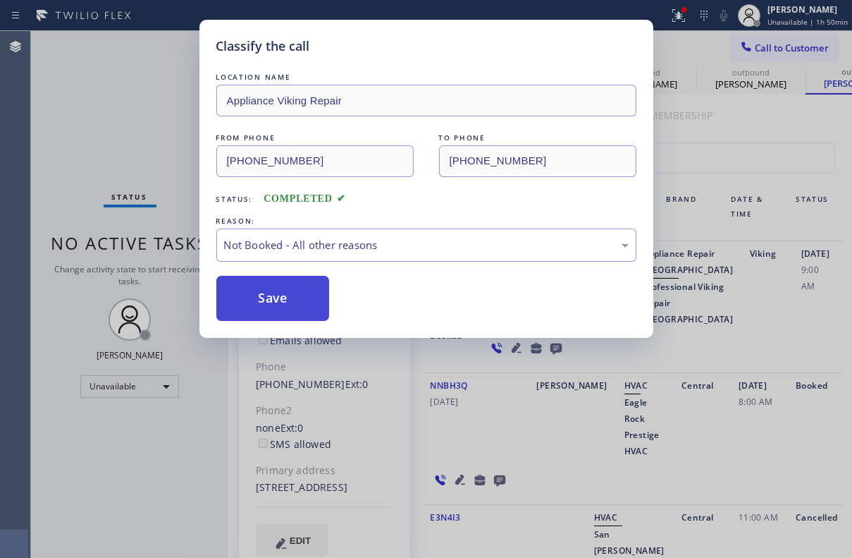
click at [284, 304] on button "Save" at bounding box center [273, 298] width 114 height 45
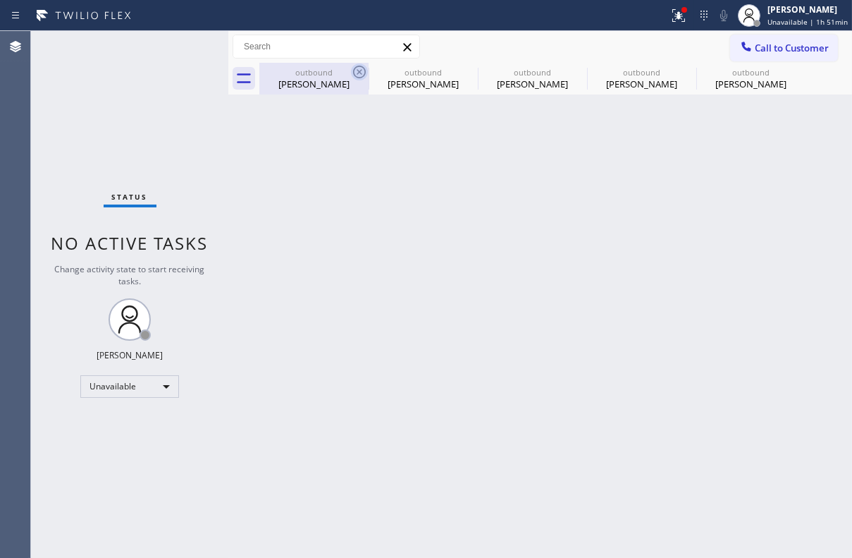
click at [364, 72] on icon at bounding box center [359, 71] width 17 height 17
click at [0, 0] on icon at bounding box center [0, 0] width 0 height 0
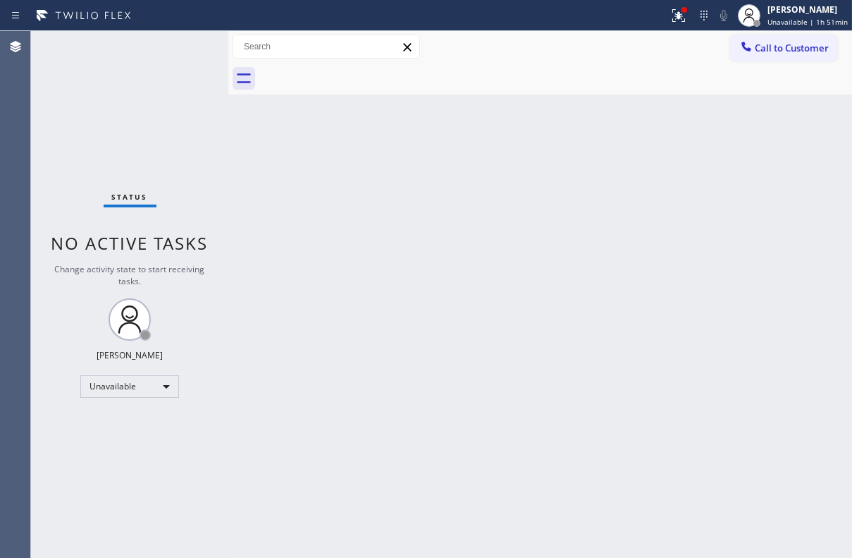
drag, startPoint x: 819, startPoint y: 44, endPoint x: 787, endPoint y: 56, distance: 34.8
click at [819, 44] on span "Call to Customer" at bounding box center [792, 48] width 74 height 13
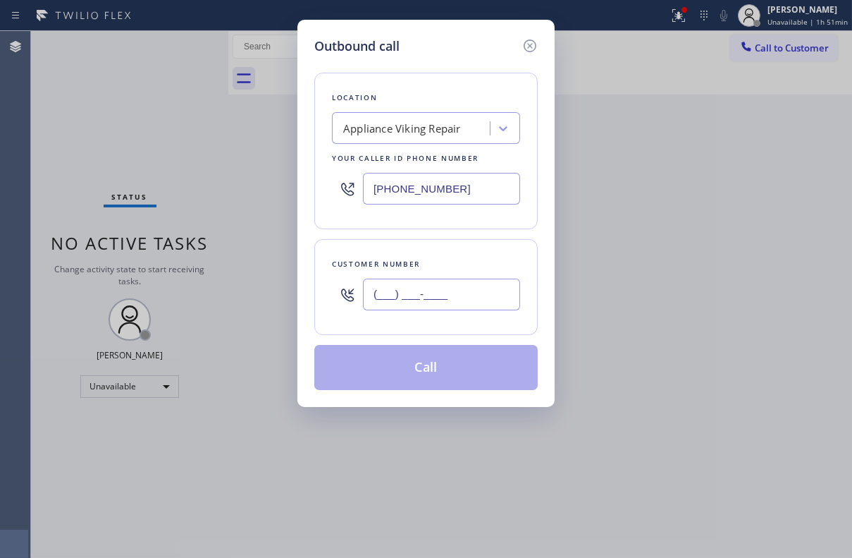
click at [458, 287] on input "(___) ___-____" at bounding box center [441, 295] width 157 height 32
paste input "310) 291-1910"
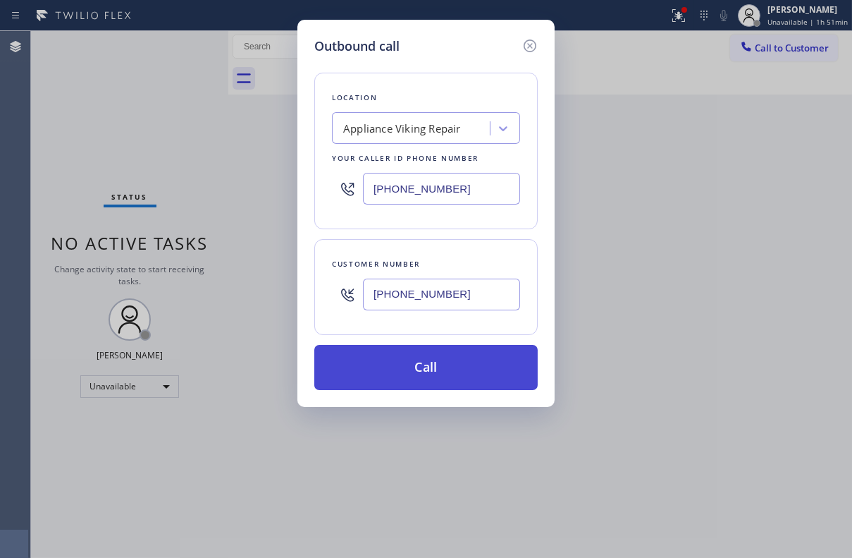
type input "[PHONE_NUMBER]"
click at [454, 365] on button "Call" at bounding box center [426, 367] width 224 height 45
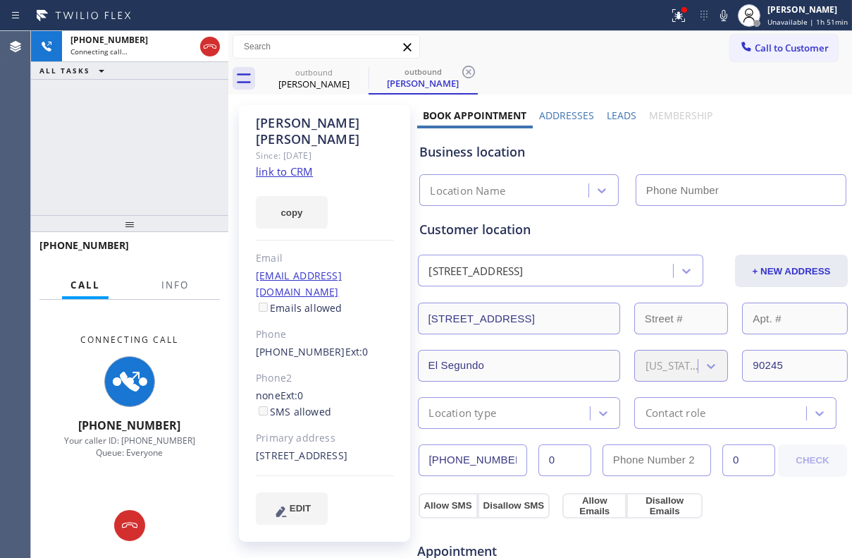
click at [607, 118] on label "Leads" at bounding box center [622, 115] width 30 height 13
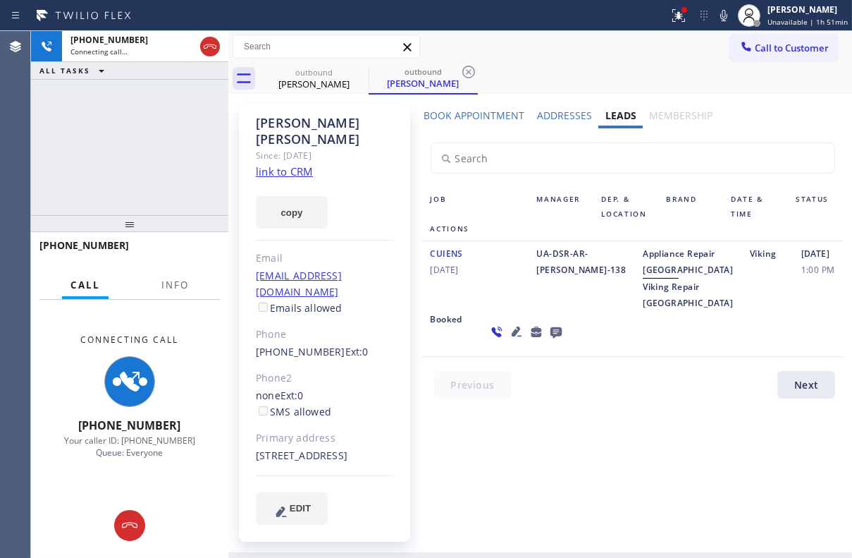
click at [511, 336] on icon at bounding box center [516, 331] width 10 height 10
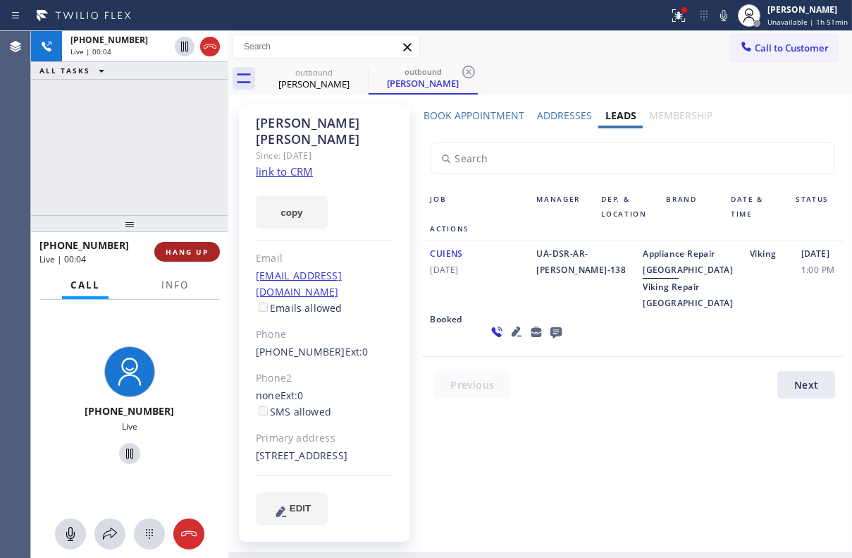
click at [176, 248] on span "HANG UP" at bounding box center [187, 252] width 43 height 10
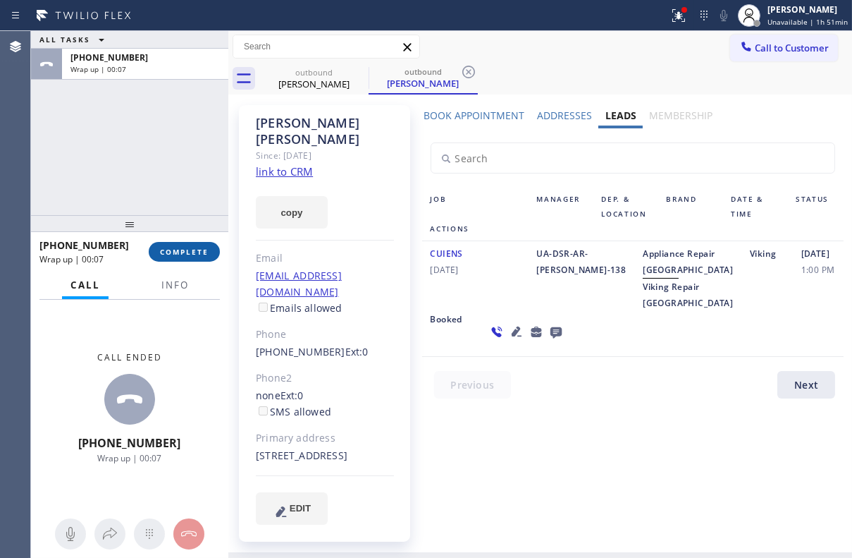
click at [190, 250] on span "COMPLETE" at bounding box center [184, 252] width 49 height 10
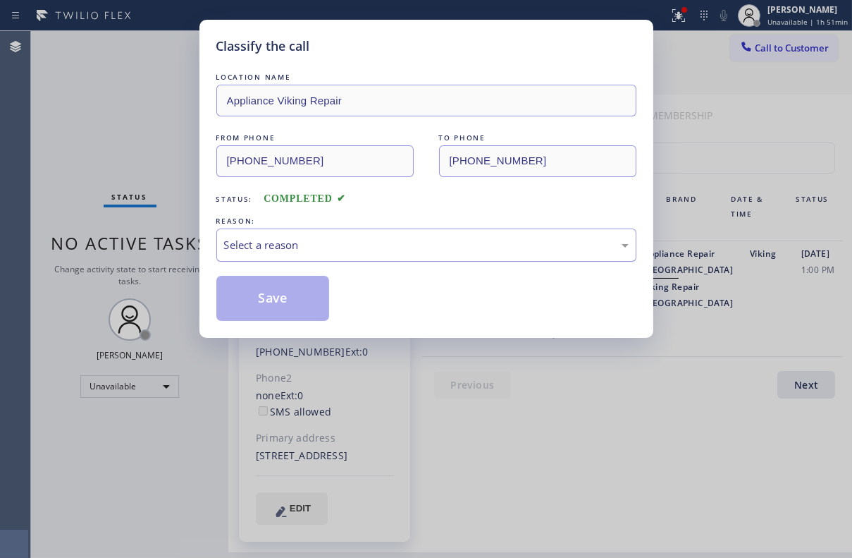
click at [296, 237] on div "Select a reason" at bounding box center [426, 245] width 405 height 16
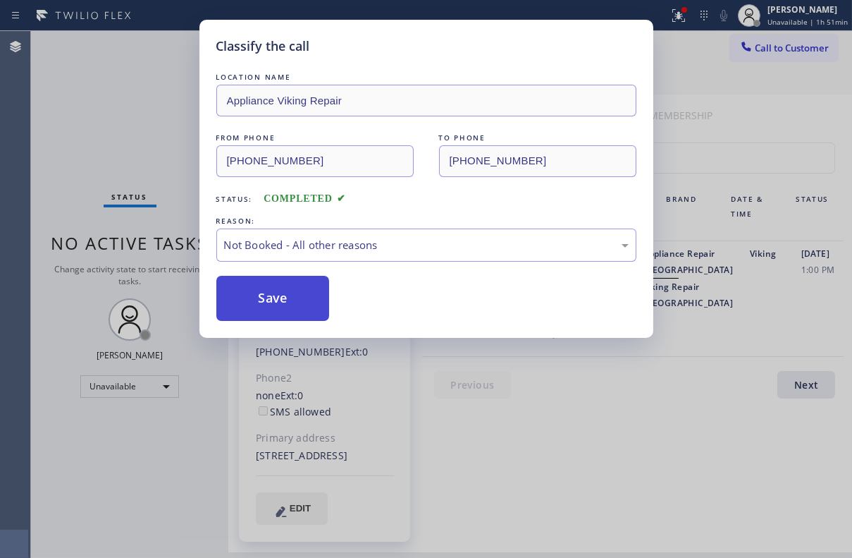
click at [290, 305] on button "Save" at bounding box center [273, 298] width 114 height 45
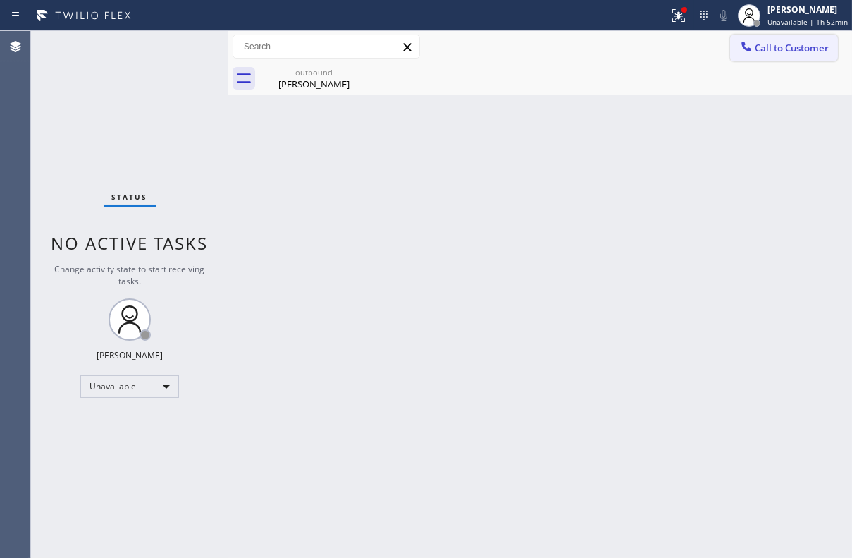
click at [781, 45] on span "Call to Customer" at bounding box center [792, 48] width 74 height 13
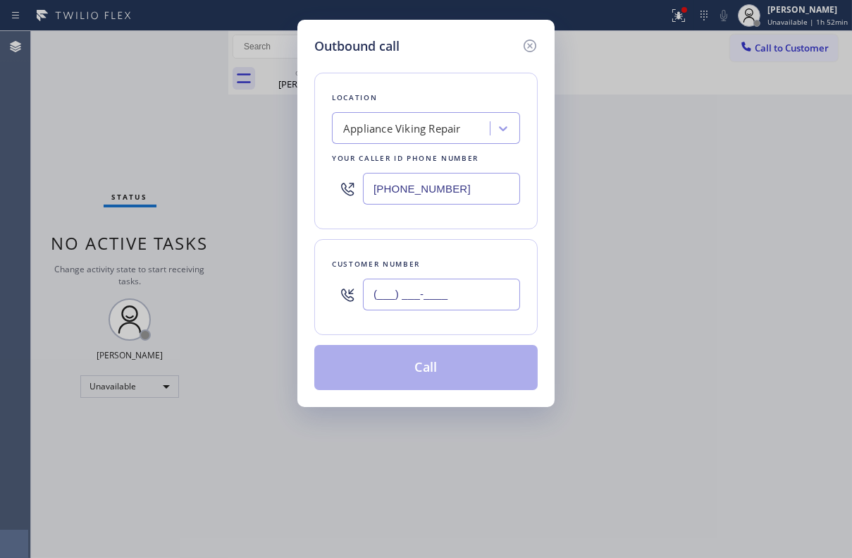
click at [420, 296] on input "(___) ___-____" at bounding box center [441, 295] width 157 height 32
paste input "650) 288-2830"
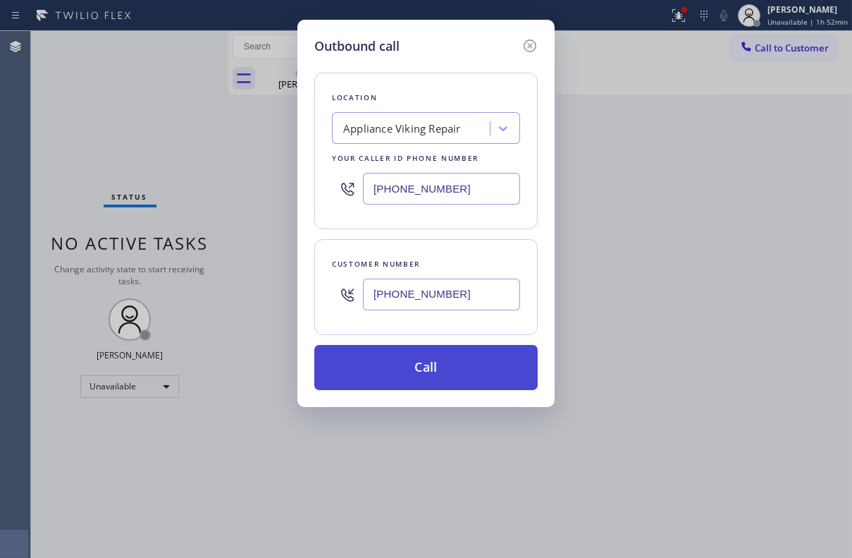
type input "(650) 288-2830"
click at [408, 365] on button "Call" at bounding box center [426, 367] width 224 height 45
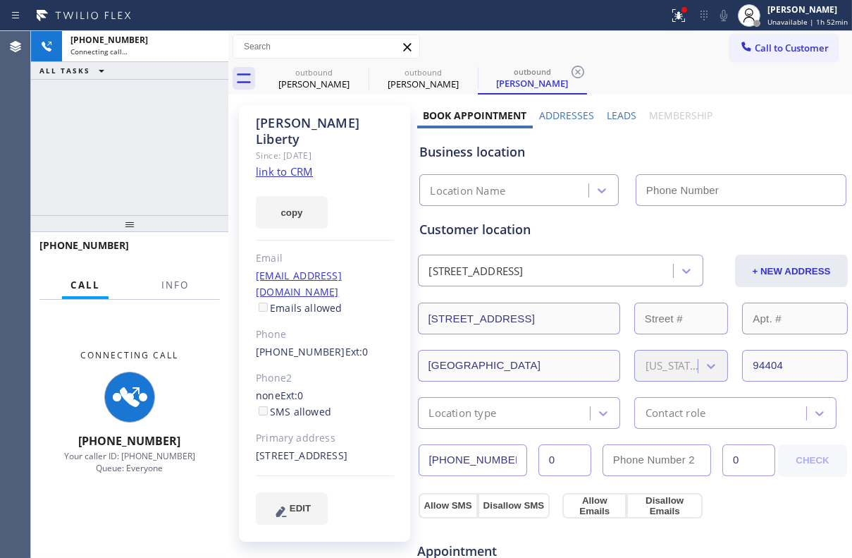
click at [622, 112] on label "Leads" at bounding box center [622, 115] width 30 height 13
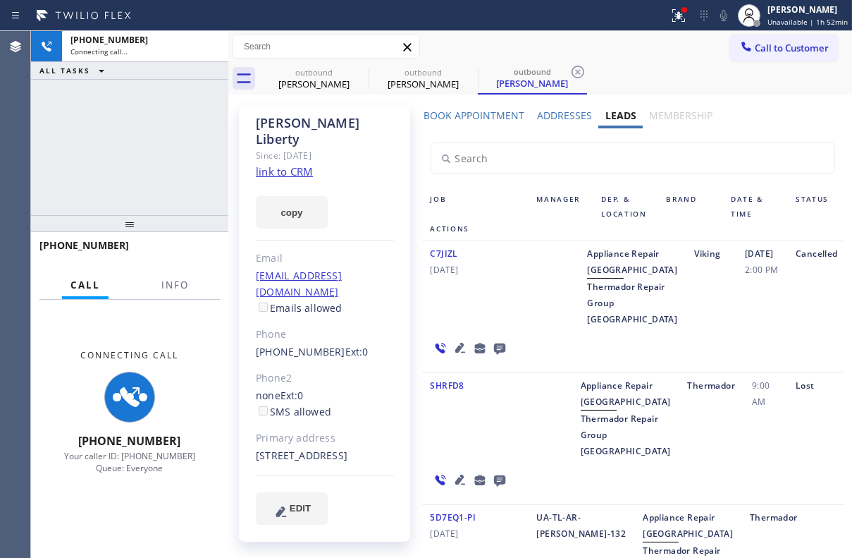
click at [455, 353] on icon at bounding box center [460, 348] width 10 height 10
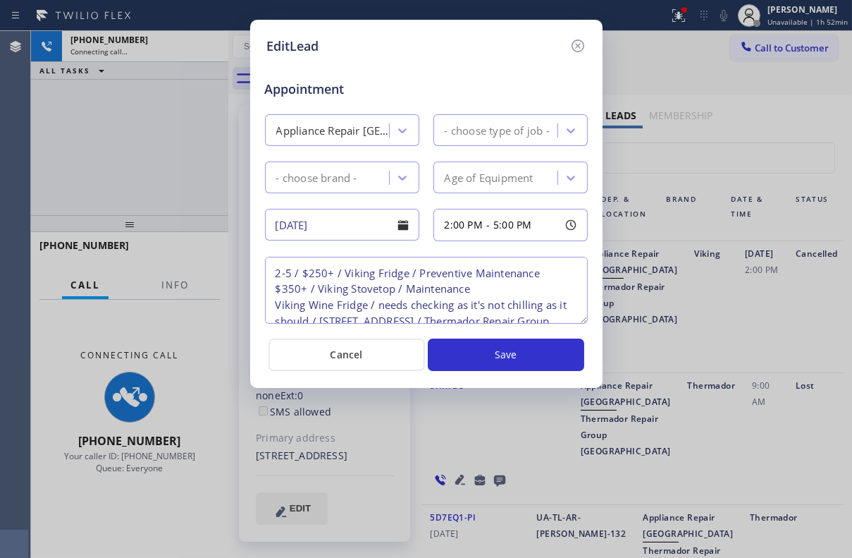
type textarea "2-5 / $250+ / Viking Fridge / Preventive Maintenance $350+ / Viking Stovetop / …"
click at [577, 49] on icon at bounding box center [578, 45] width 17 height 17
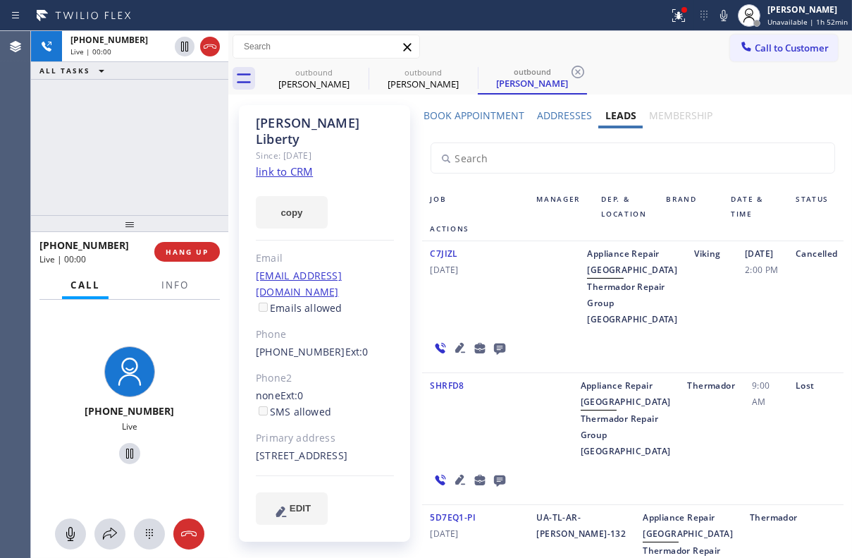
click at [498, 355] on icon at bounding box center [499, 348] width 11 height 11
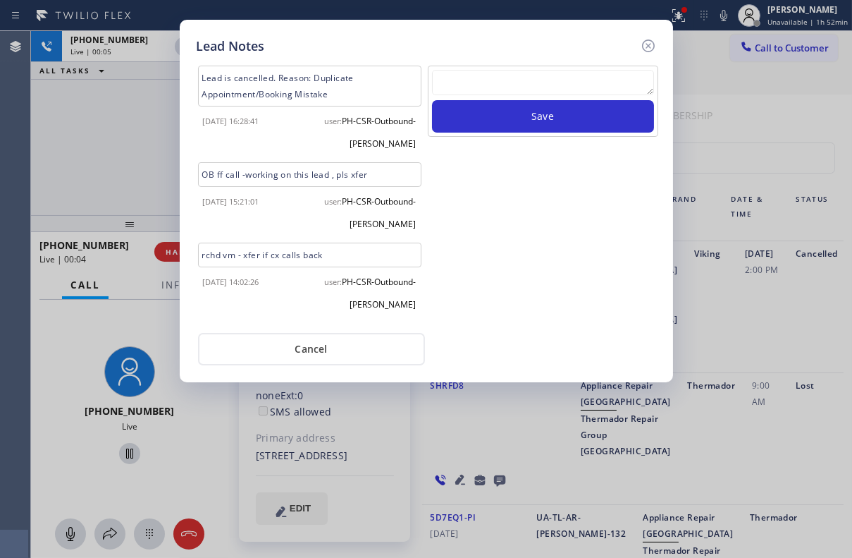
click at [530, 77] on textarea at bounding box center [543, 82] width 222 height 25
paste textarea "Routed to Voice mail// If CX will call back please transfer to me- Love:*"
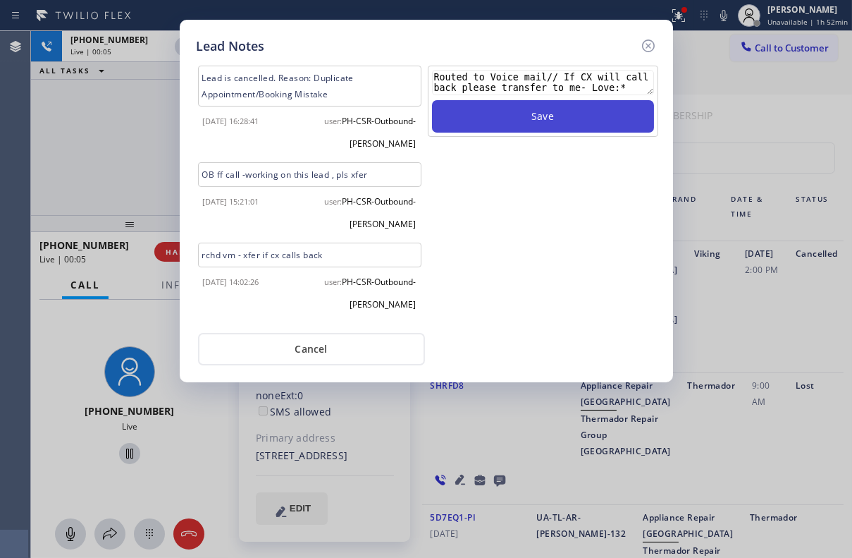
scroll to position [9, 0]
type textarea "Routed to Voice mail// If CX will call back please transfer to me- Love:*"
click at [538, 121] on button "Save" at bounding box center [543, 116] width 222 height 32
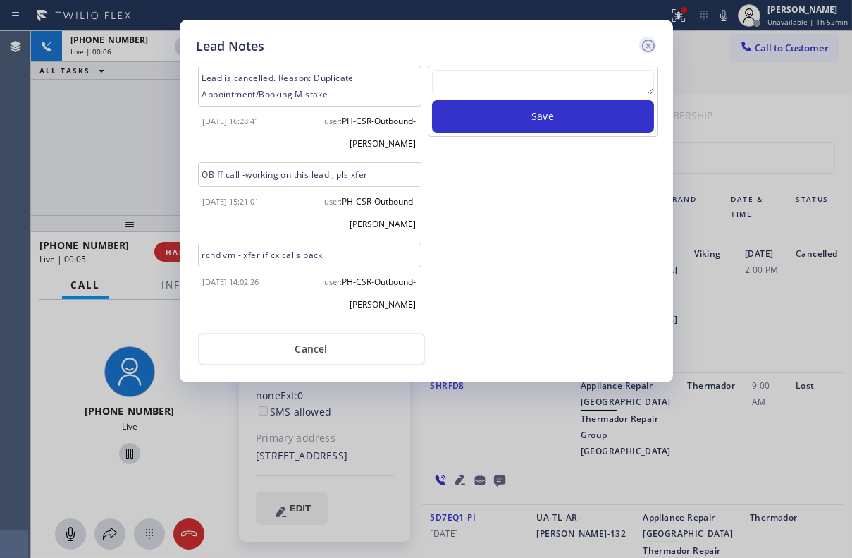
scroll to position [0, 0]
click at [649, 42] on icon at bounding box center [648, 45] width 17 height 17
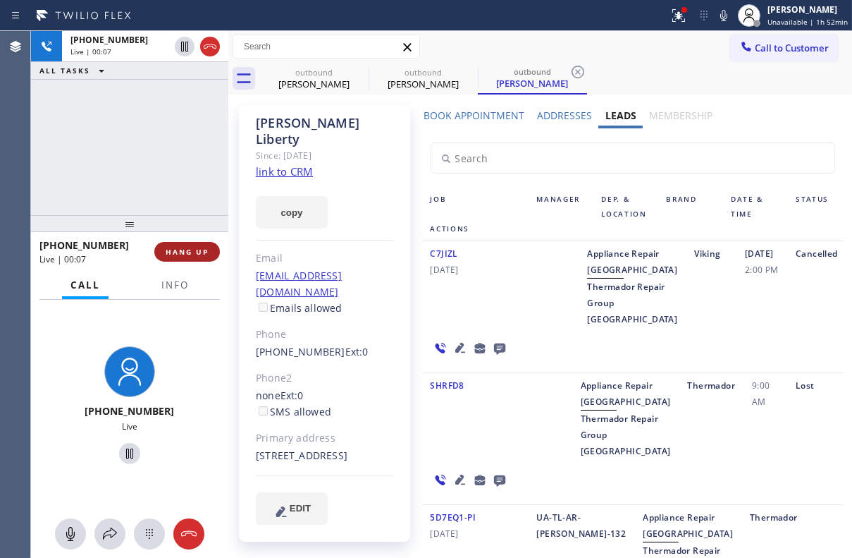
click at [196, 253] on span "HANG UP" at bounding box center [187, 252] width 43 height 10
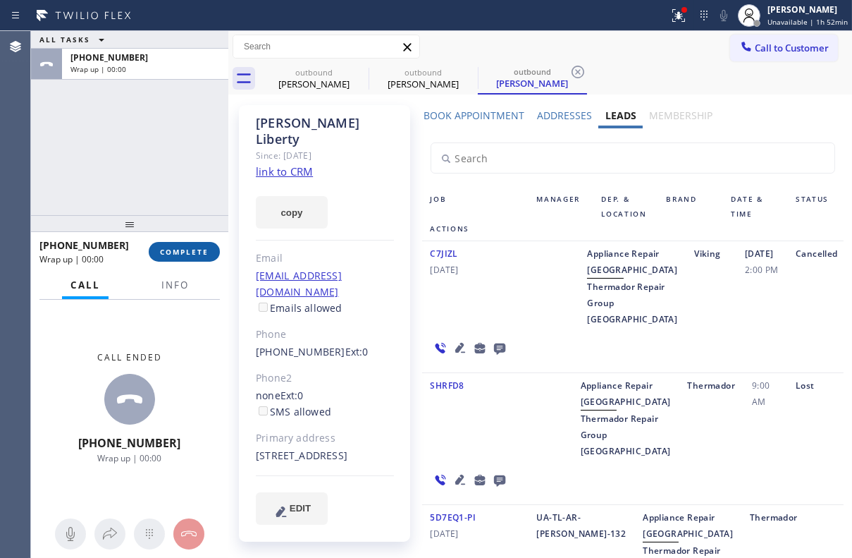
click at [196, 254] on span "COMPLETE" at bounding box center [184, 252] width 49 height 10
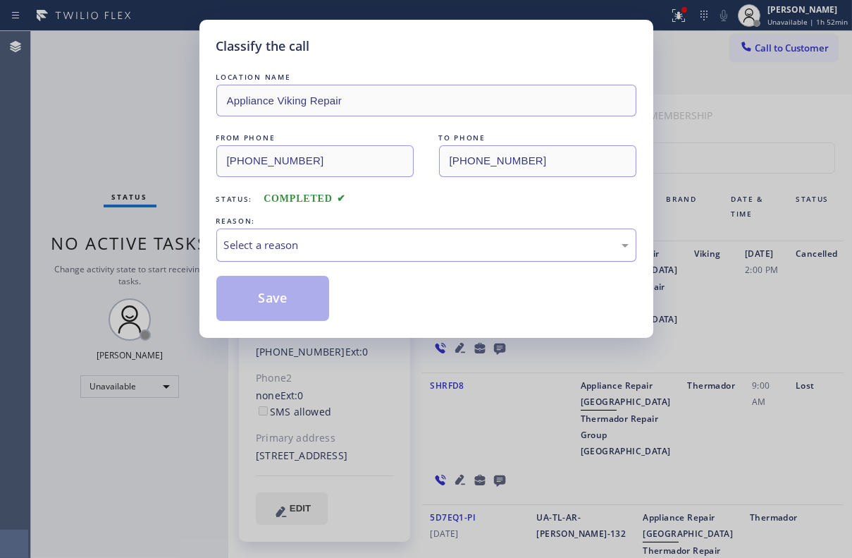
click at [362, 233] on div "Select a reason" at bounding box center [426, 244] width 420 height 33
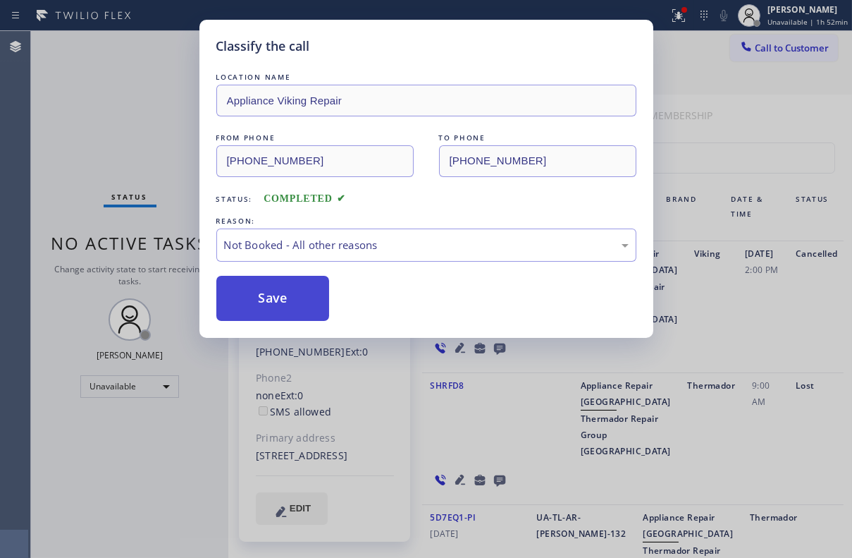
click at [282, 308] on button "Save" at bounding box center [273, 298] width 114 height 45
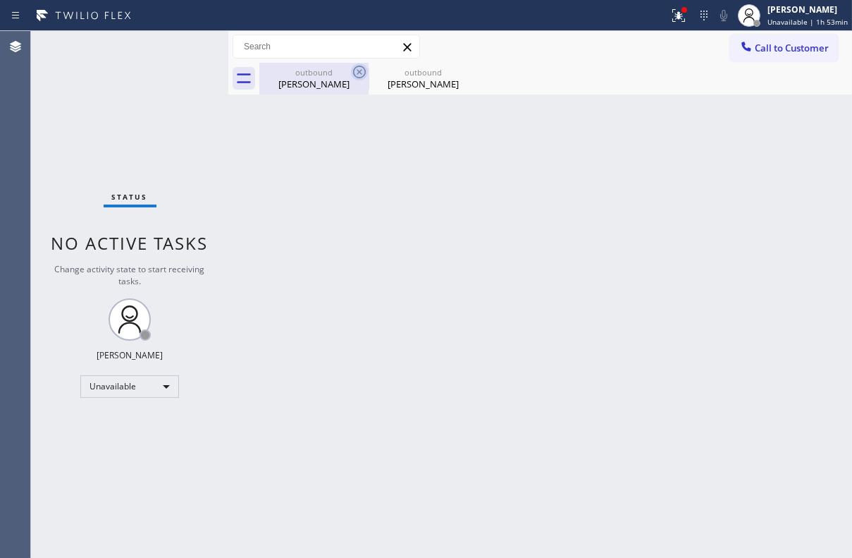
click at [355, 71] on icon at bounding box center [359, 71] width 17 height 17
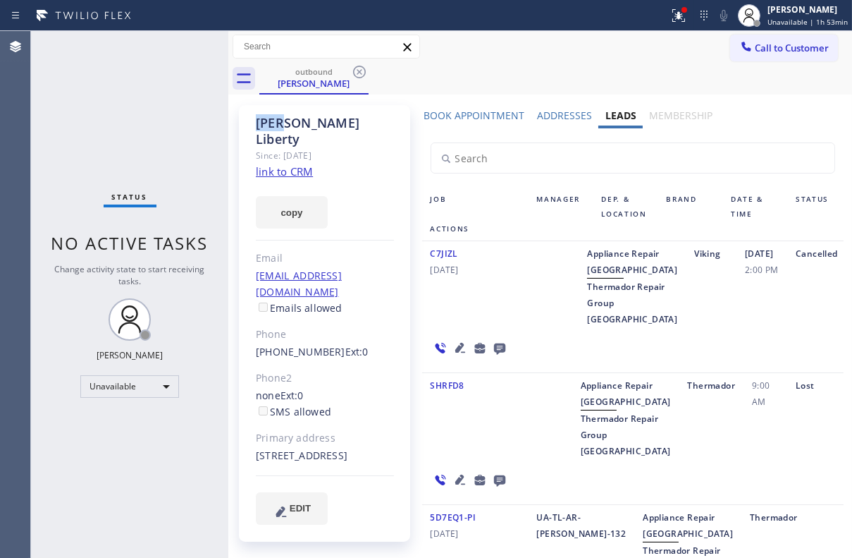
click at [355, 71] on icon at bounding box center [359, 71] width 17 height 17
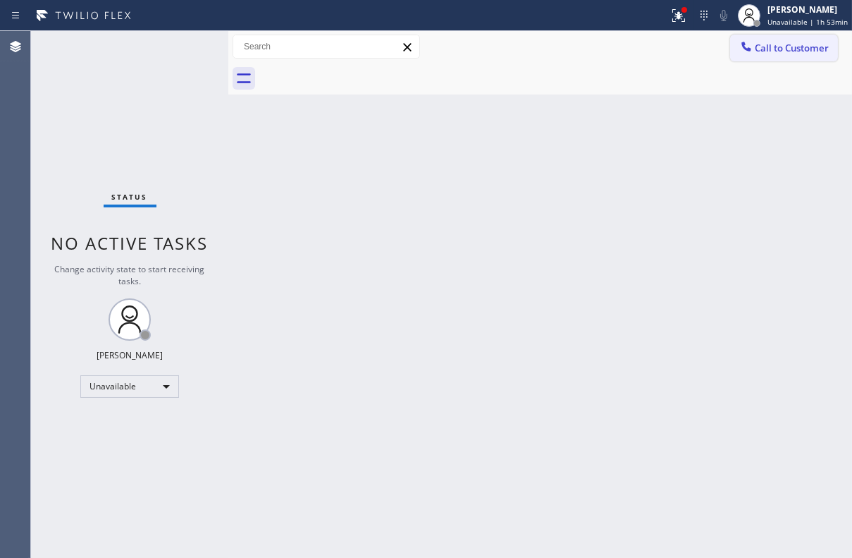
click at [811, 56] on button "Call to Customer" at bounding box center [785, 48] width 108 height 27
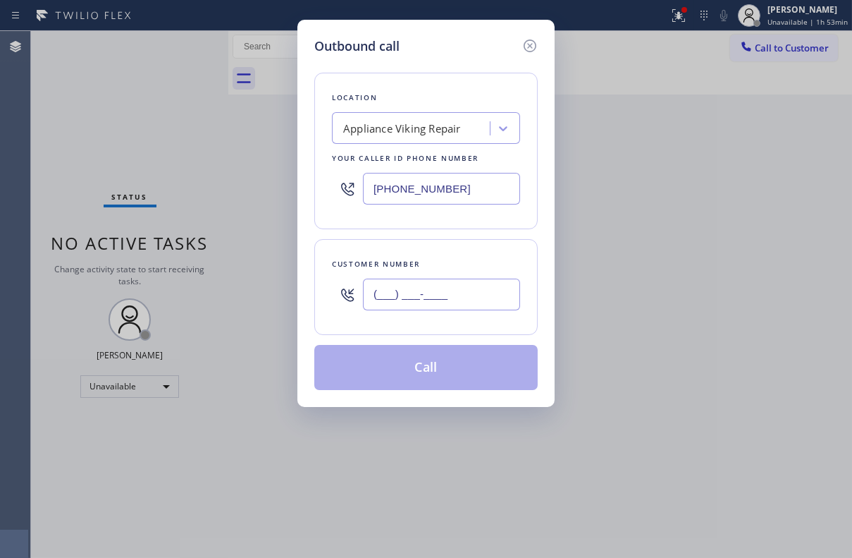
click at [432, 304] on input "(___) ___-____" at bounding box center [441, 295] width 157 height 32
paste input "425) 623-8910"
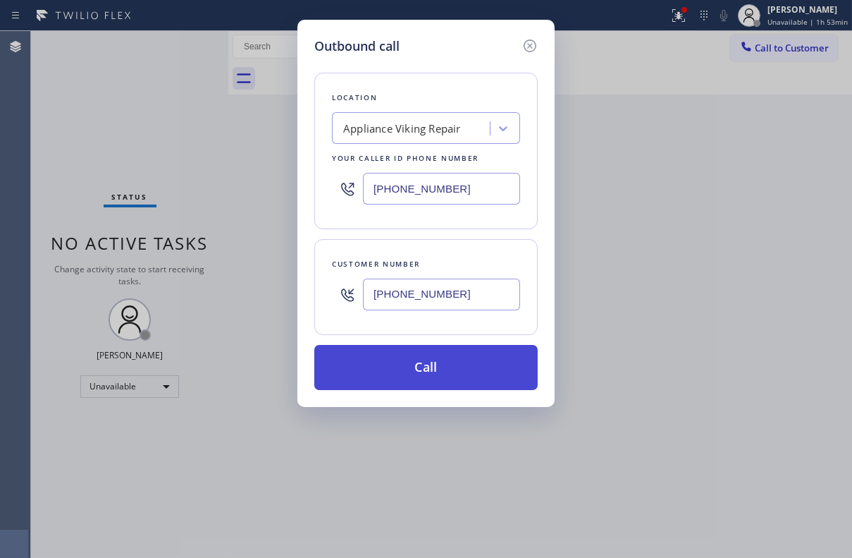
type input "(425) 623-8910"
click at [436, 374] on button "Call" at bounding box center [426, 367] width 224 height 45
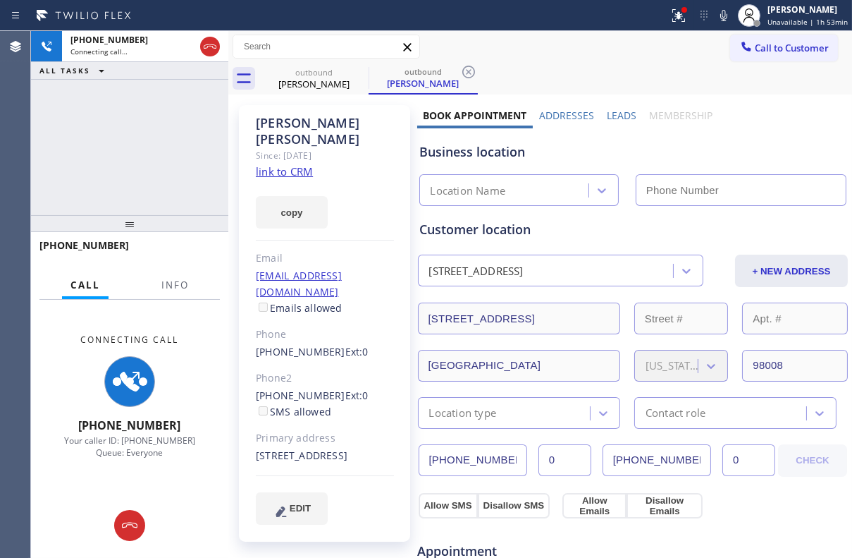
click at [614, 115] on label "Leads" at bounding box center [622, 115] width 30 height 13
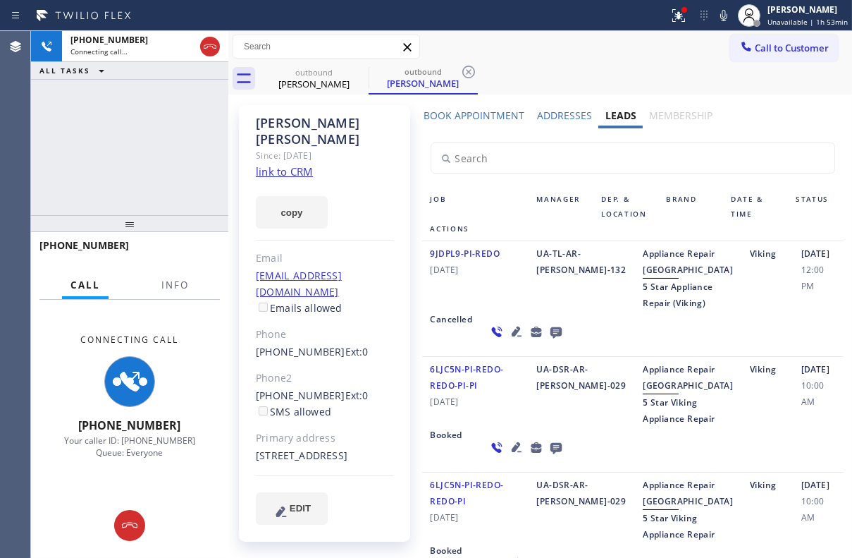
click at [503, 311] on div "9JDPL9-PI-REDO 02/11/2021" at bounding box center [475, 278] width 106 height 66
click at [550, 338] on icon at bounding box center [555, 332] width 11 height 11
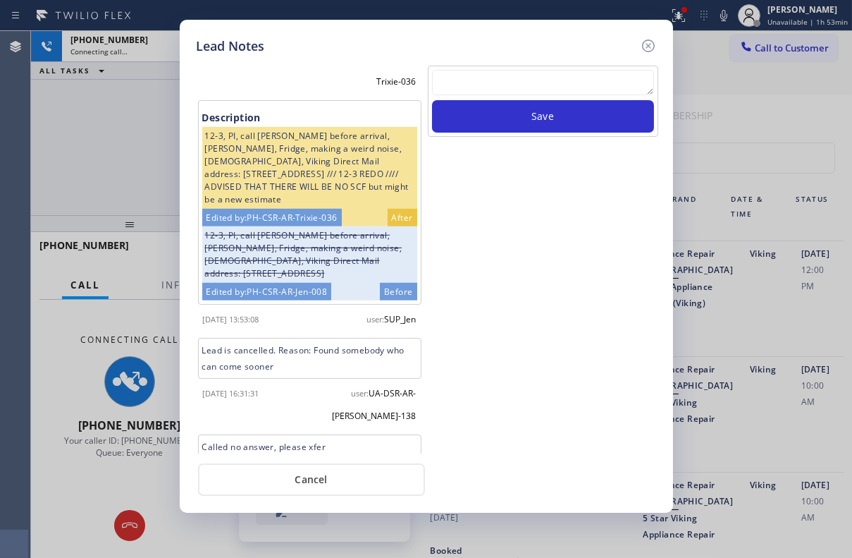
scroll to position [1842, 0]
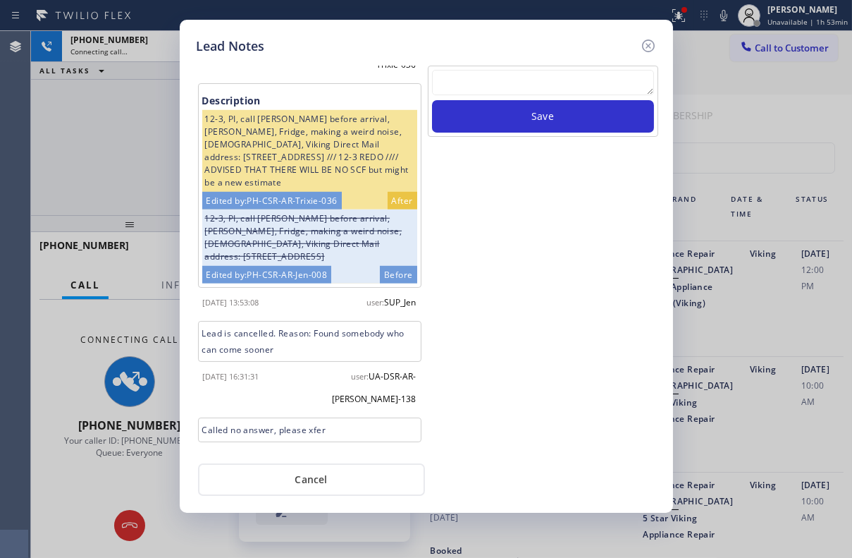
click at [472, 92] on textarea at bounding box center [543, 82] width 222 height 25
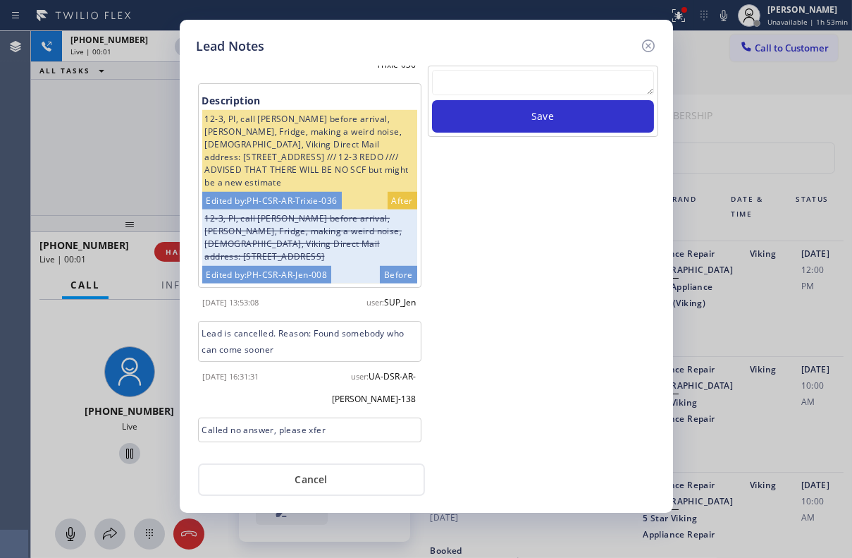
paste textarea "Routed to Voice mail// If CX will call back please transfer to me- Love:*"
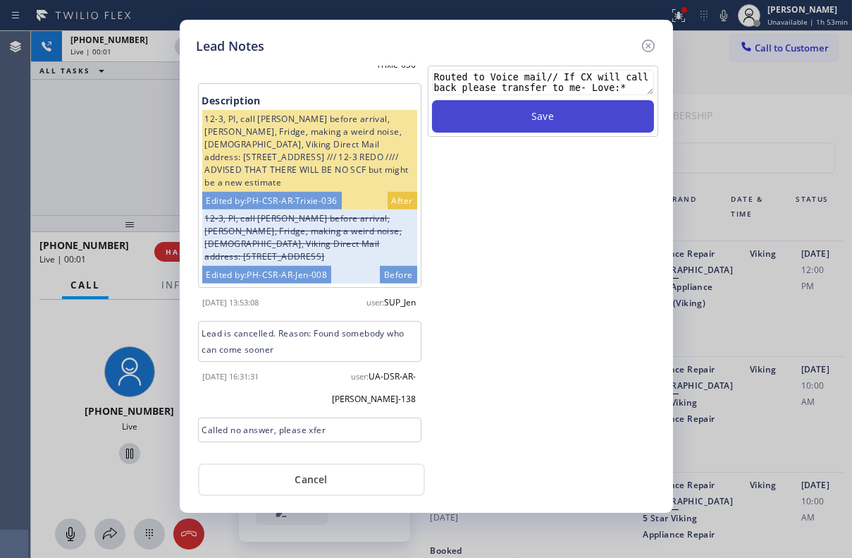
type textarea "Routed to Voice mail// If CX will call back please transfer to me- Love:*"
click at [511, 113] on button "Save" at bounding box center [543, 116] width 222 height 32
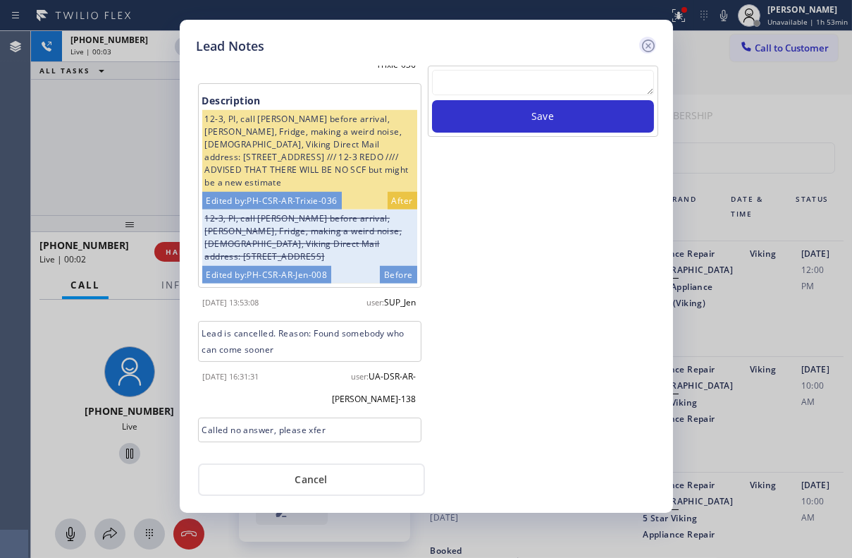
click at [645, 44] on icon at bounding box center [648, 45] width 17 height 17
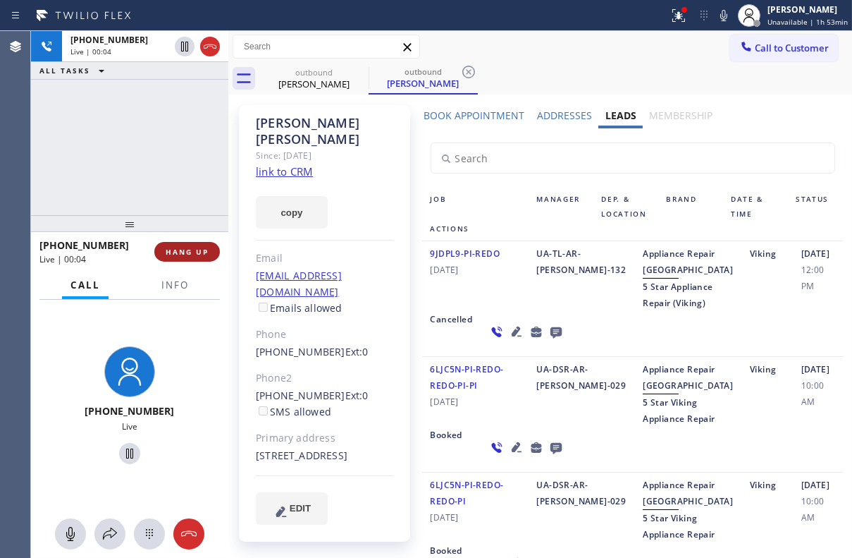
click at [166, 257] on button "HANG UP" at bounding box center [187, 252] width 66 height 20
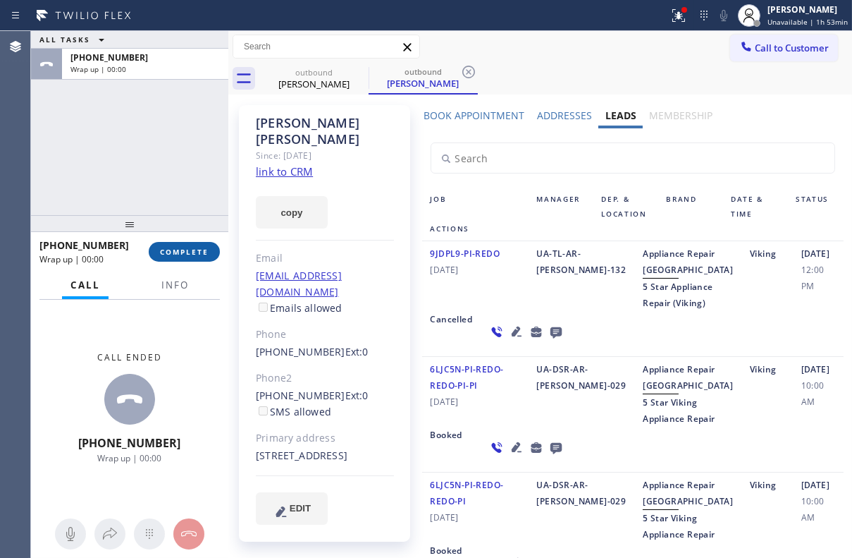
click at [197, 252] on span "COMPLETE" at bounding box center [184, 252] width 49 height 10
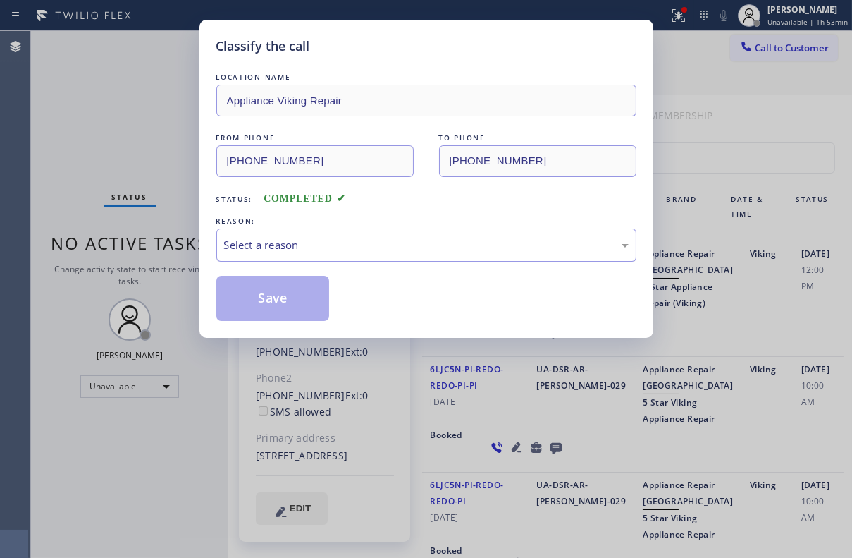
click at [357, 245] on div "Select a reason" at bounding box center [426, 245] width 405 height 16
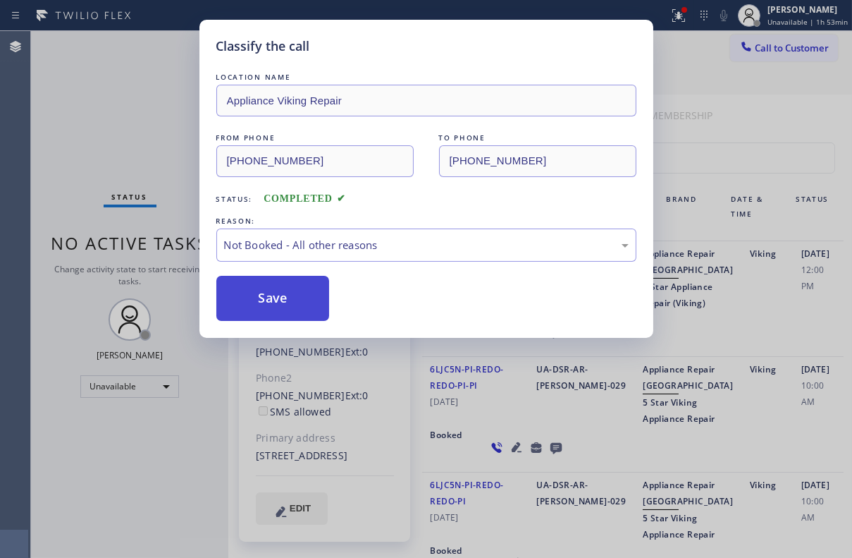
click at [287, 298] on button "Save" at bounding box center [273, 298] width 114 height 45
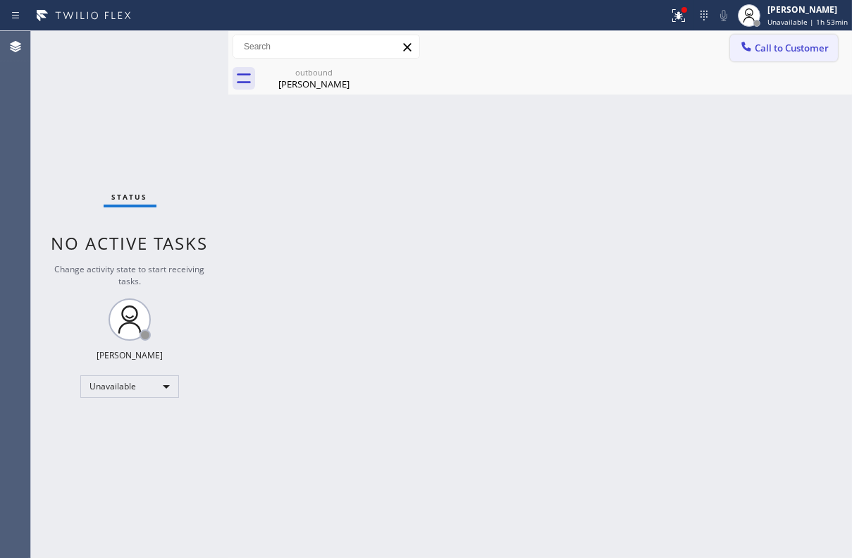
click at [795, 51] on span "Call to Customer" at bounding box center [792, 48] width 74 height 13
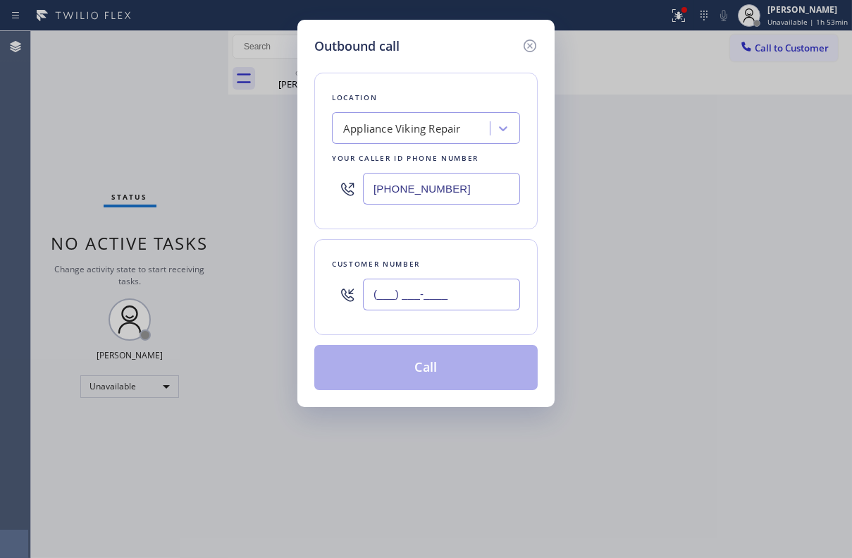
click at [477, 301] on input "(___) ___-____" at bounding box center [441, 295] width 157 height 32
paste input "619) 861-7960"
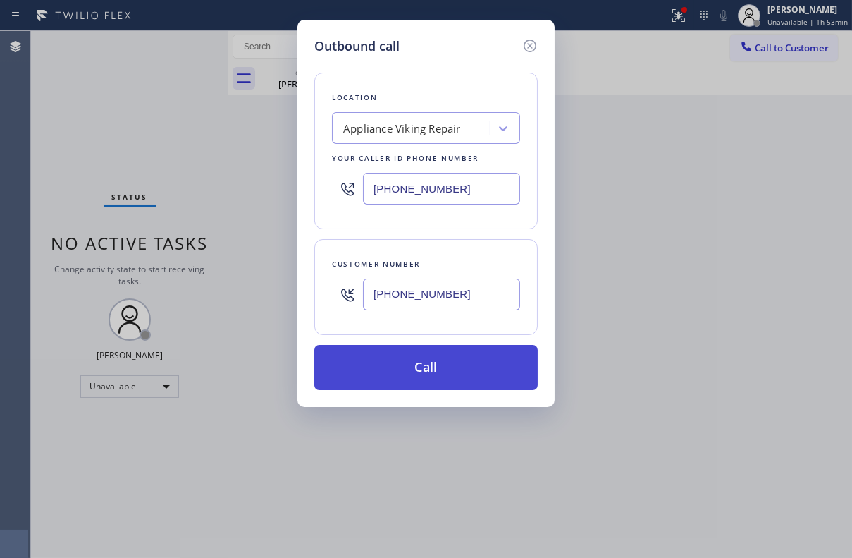
type input "(619) 861-7960"
click at [444, 369] on button "Call" at bounding box center [426, 367] width 224 height 45
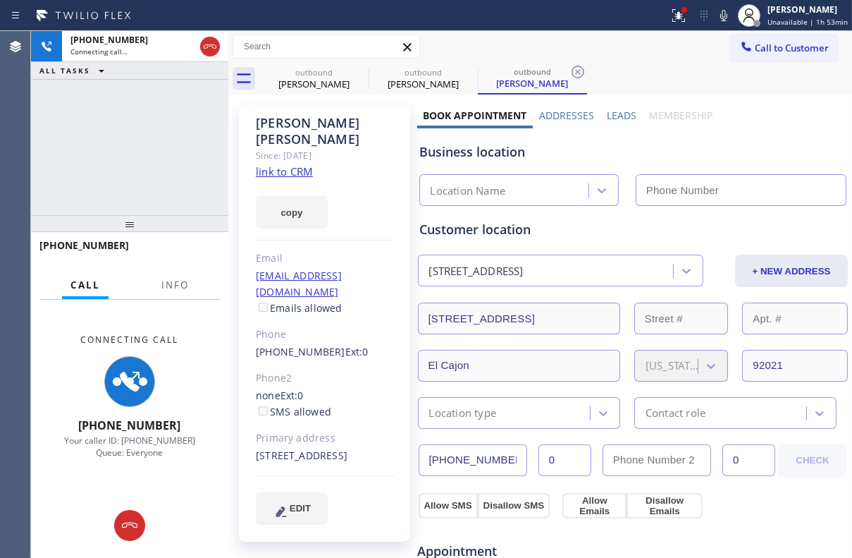
click at [609, 113] on label "Leads" at bounding box center [622, 115] width 30 height 13
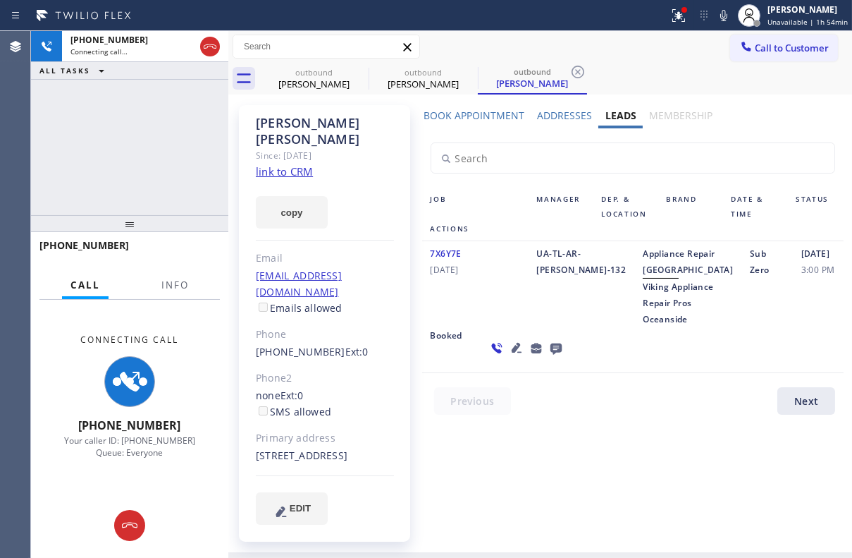
click at [550, 355] on icon at bounding box center [555, 348] width 11 height 11
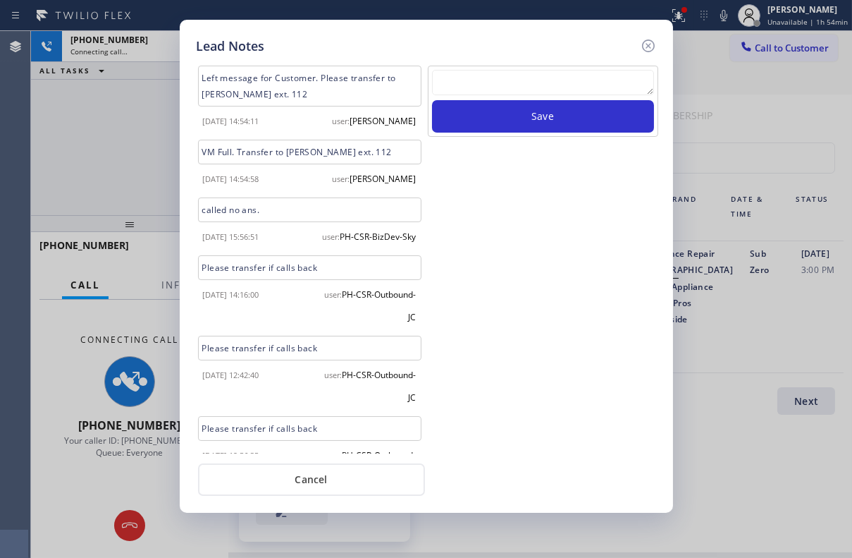
click at [516, 87] on textarea at bounding box center [543, 82] width 222 height 25
paste textarea "Routed to Voice mail// If CX will call back please transfer to me- Love:*"
type textarea "Routed to Voice mail// If CX will call back please transfer to me- Love:*"
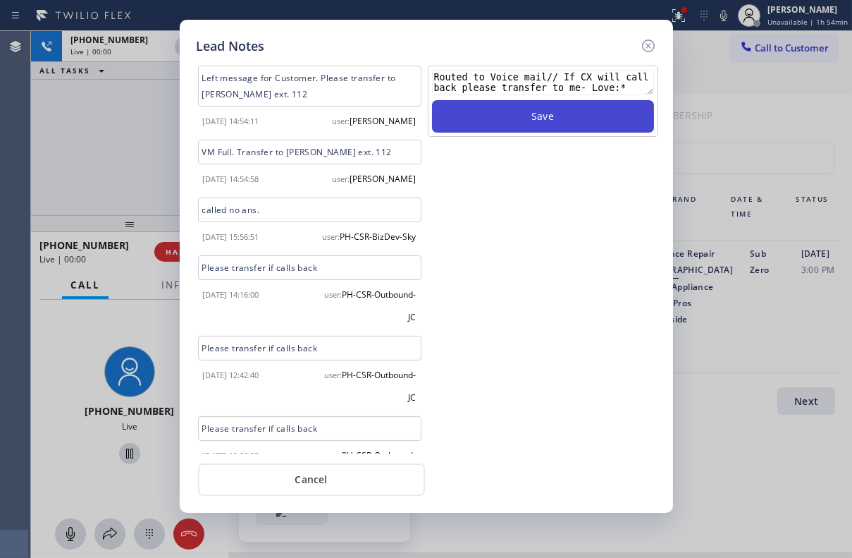
click at [559, 113] on button "Save" at bounding box center [543, 116] width 222 height 32
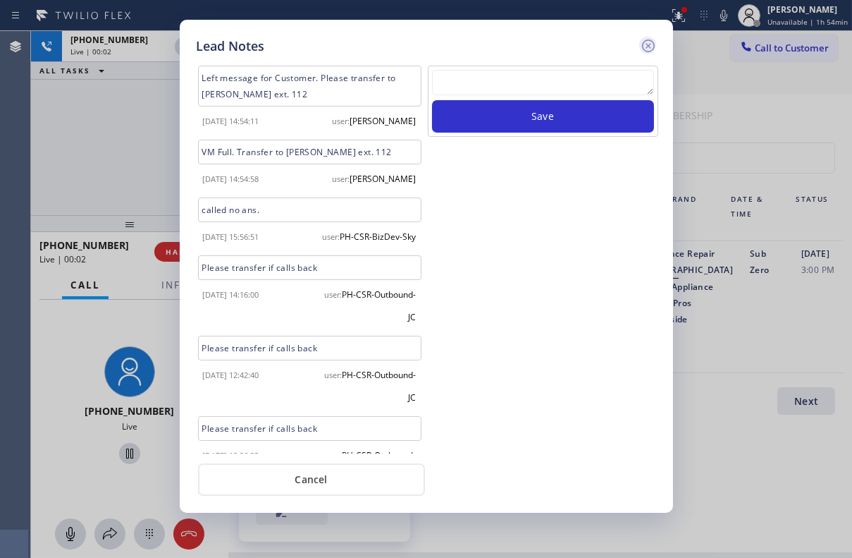
click at [648, 42] on icon at bounding box center [648, 45] width 17 height 17
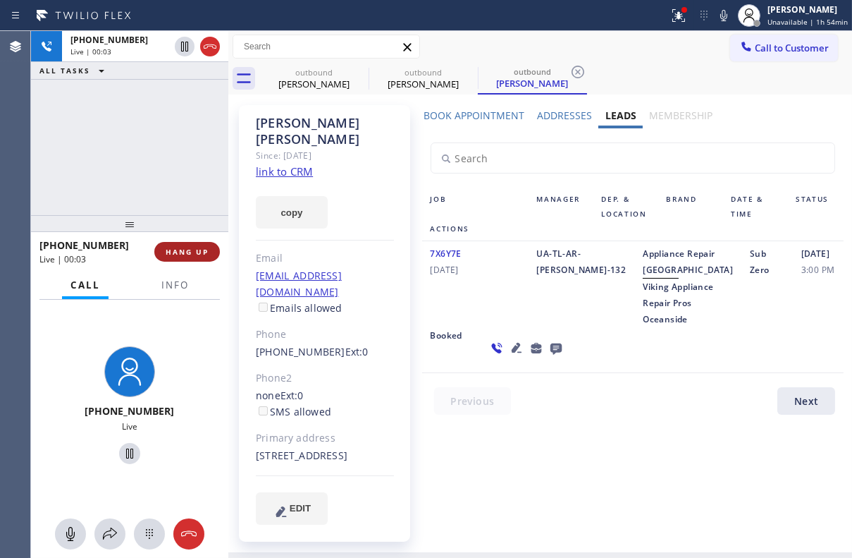
click at [203, 244] on button "HANG UP" at bounding box center [187, 252] width 66 height 20
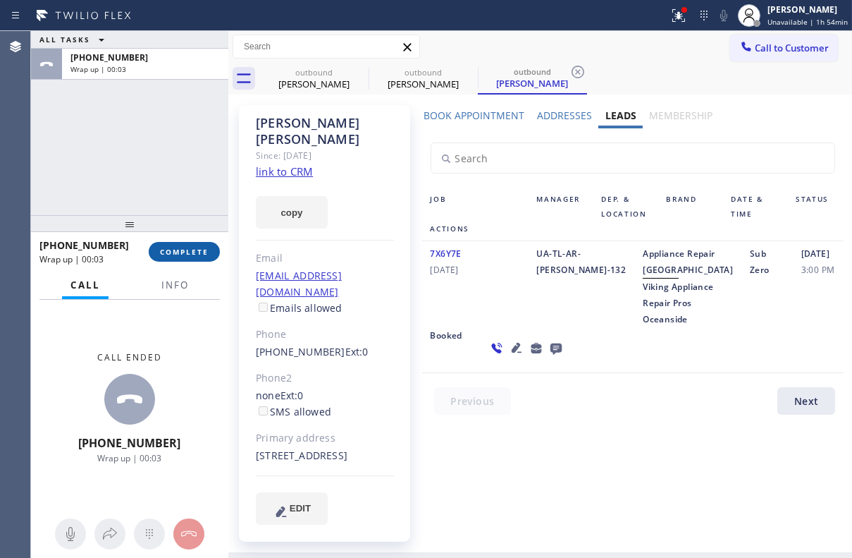
click at [189, 247] on span "COMPLETE" at bounding box center [184, 252] width 49 height 10
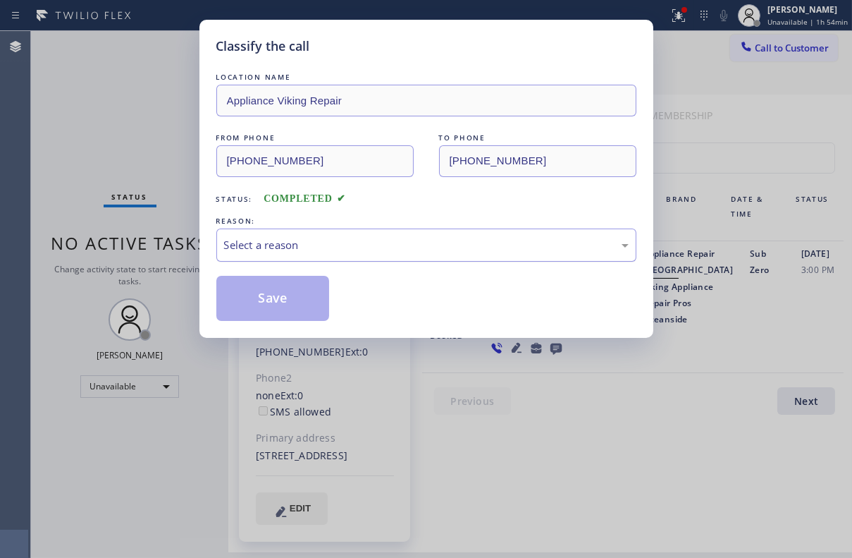
click at [284, 251] on div "Select a reason" at bounding box center [426, 245] width 405 height 16
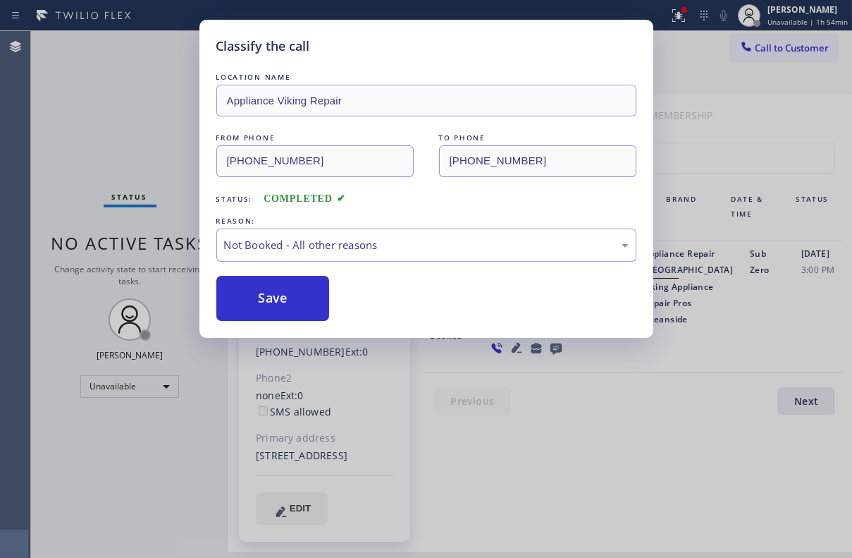
click at [255, 295] on button "Save" at bounding box center [273, 298] width 114 height 45
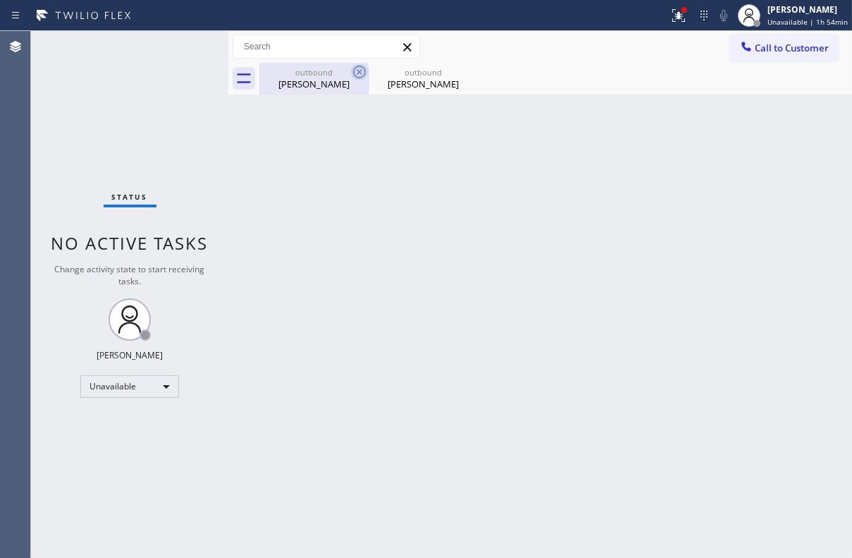
click at [363, 69] on icon at bounding box center [359, 71] width 17 height 17
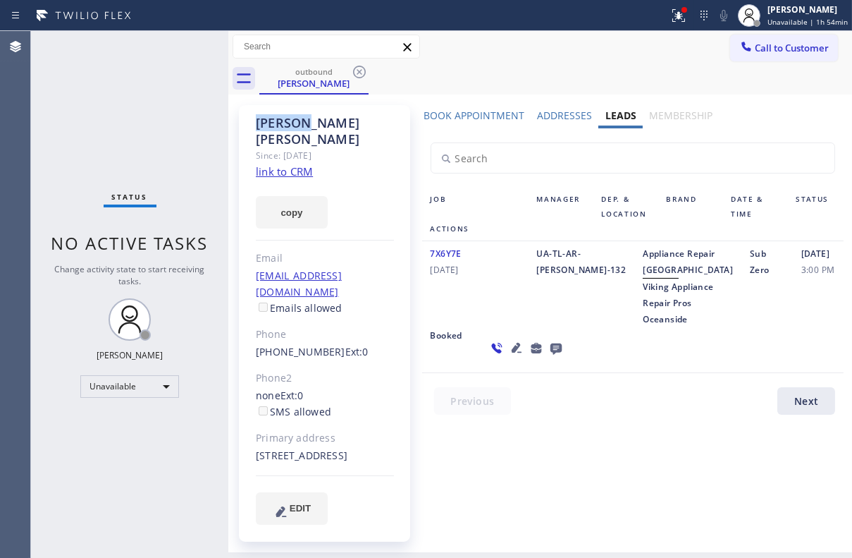
click at [363, 69] on icon at bounding box center [359, 71] width 17 height 17
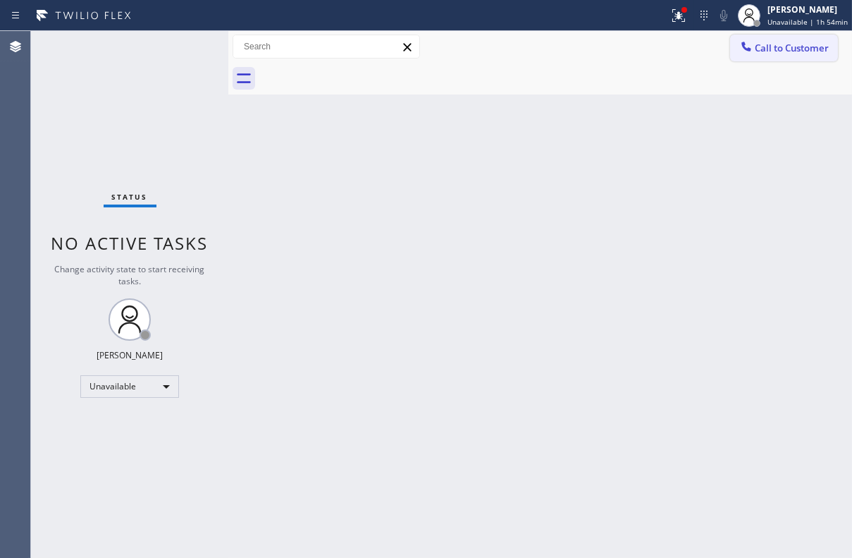
click at [793, 47] on span "Call to Customer" at bounding box center [792, 48] width 74 height 13
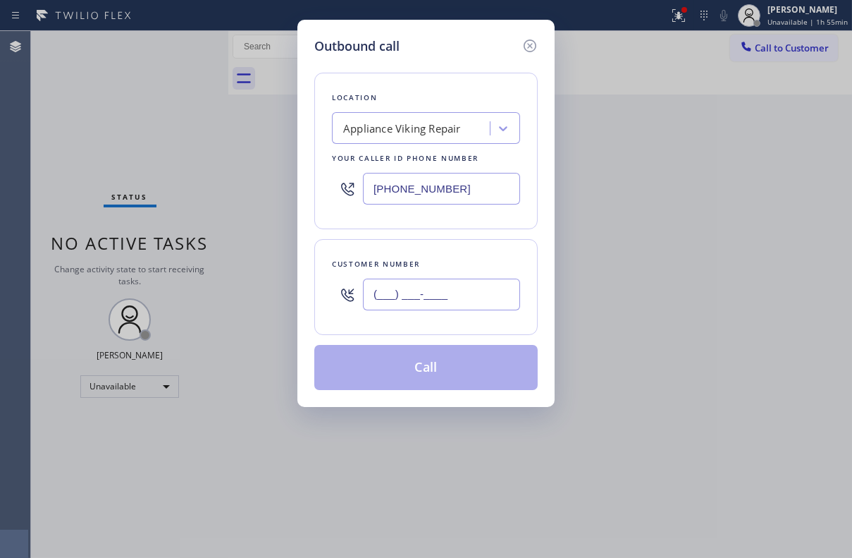
click at [429, 293] on input "(___) ___-____" at bounding box center [441, 295] width 157 height 32
paste input "408) 891-3788"
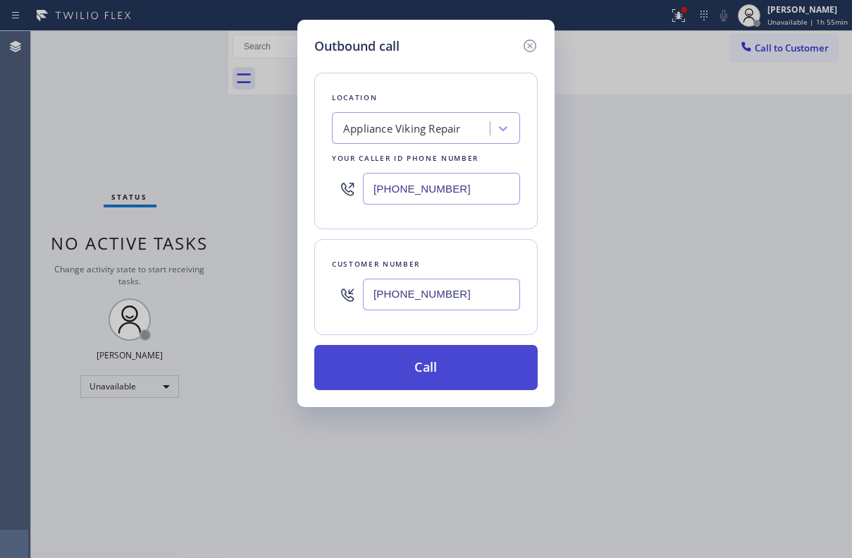
type input "(408) 891-3788"
click at [444, 381] on button "Call" at bounding box center [426, 367] width 224 height 45
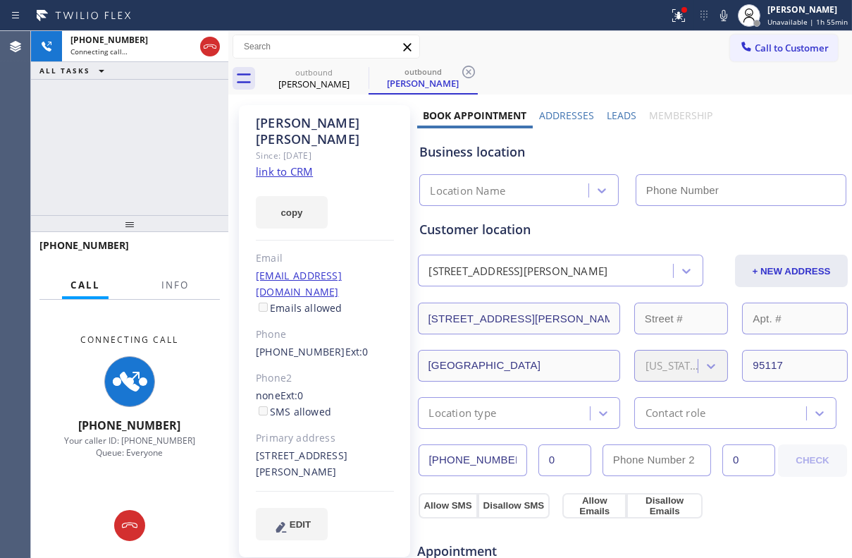
click at [611, 111] on label "Leads" at bounding box center [622, 115] width 30 height 13
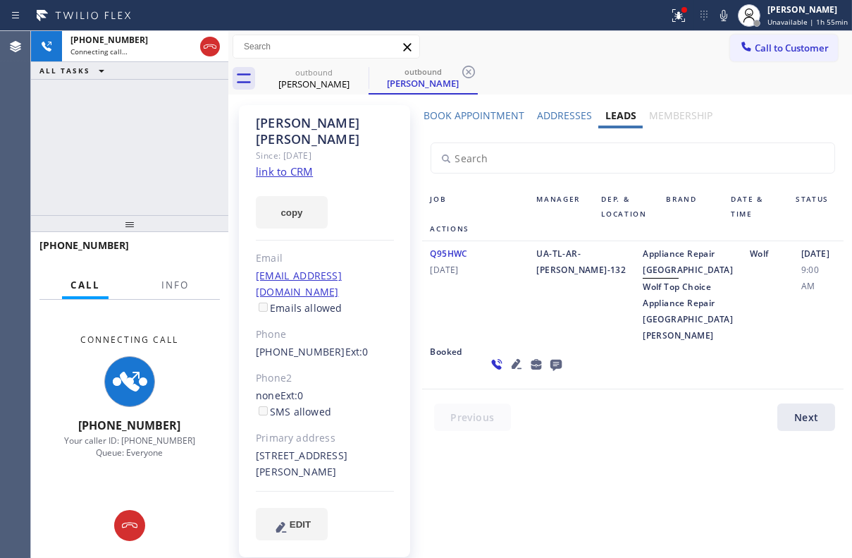
click at [548, 373] on icon at bounding box center [556, 364] width 17 height 18
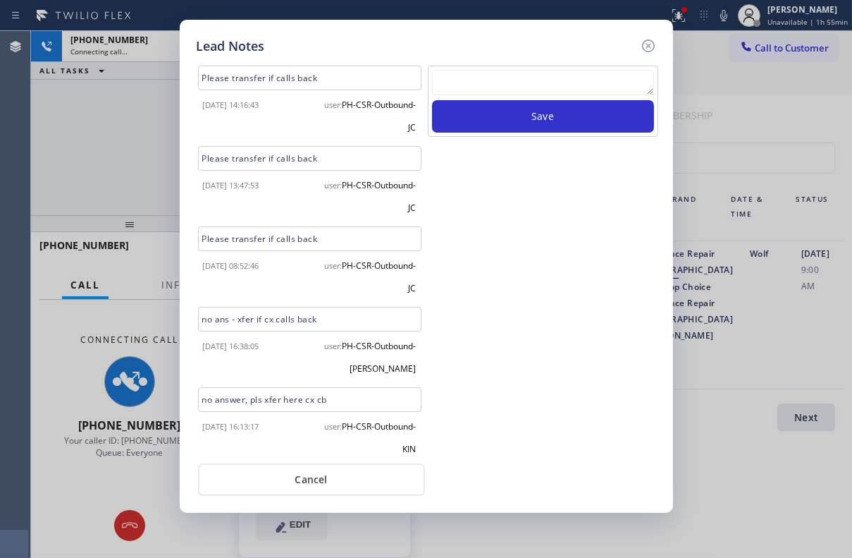
scroll to position [236, 0]
click at [501, 87] on textarea at bounding box center [543, 82] width 222 height 25
paste textarea "Routed to Voice mail// If CX will call back please transfer to me- Love:*"
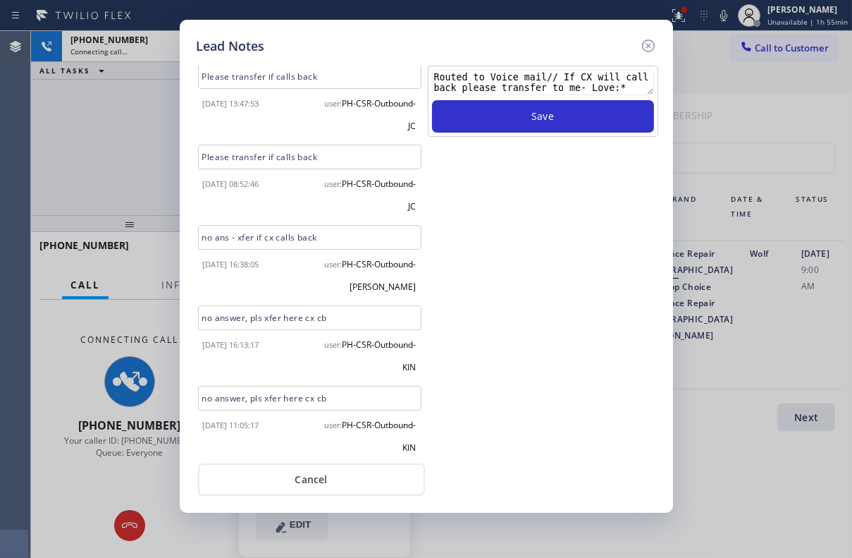
type textarea "Routed to Voice mail// If CX will call back please transfer to me- Love:*"
click at [507, 218] on div "Routed to Voice mail// If CX will call back please transfer to me- Love:* Save" at bounding box center [543, 260] width 233 height 388
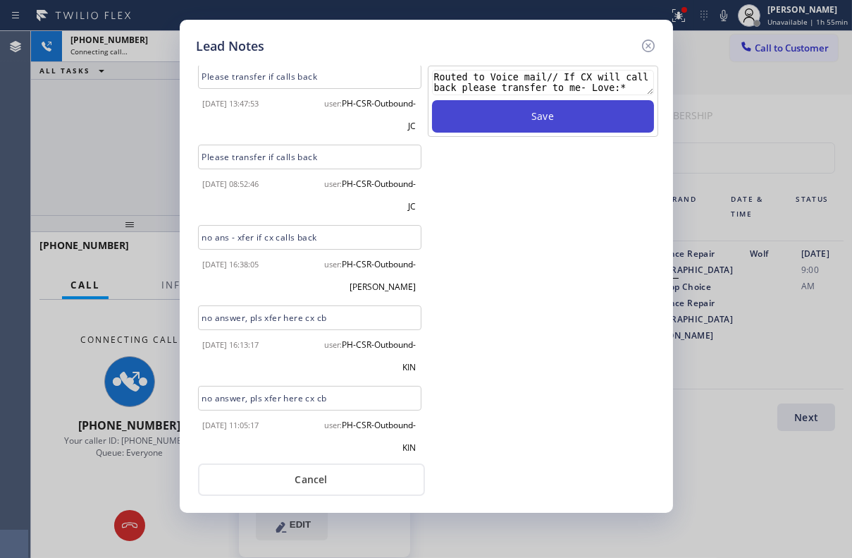
click at [543, 120] on button "Save" at bounding box center [543, 116] width 222 height 32
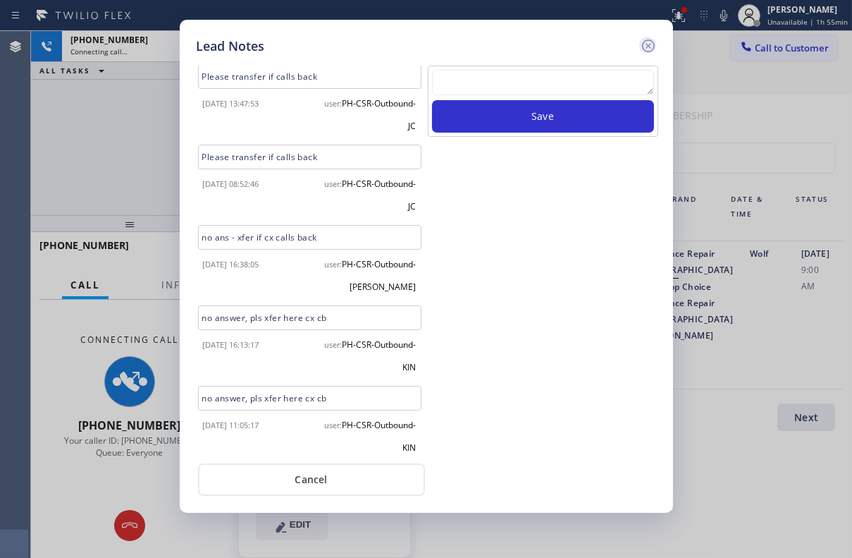
click at [650, 47] on icon at bounding box center [648, 45] width 17 height 17
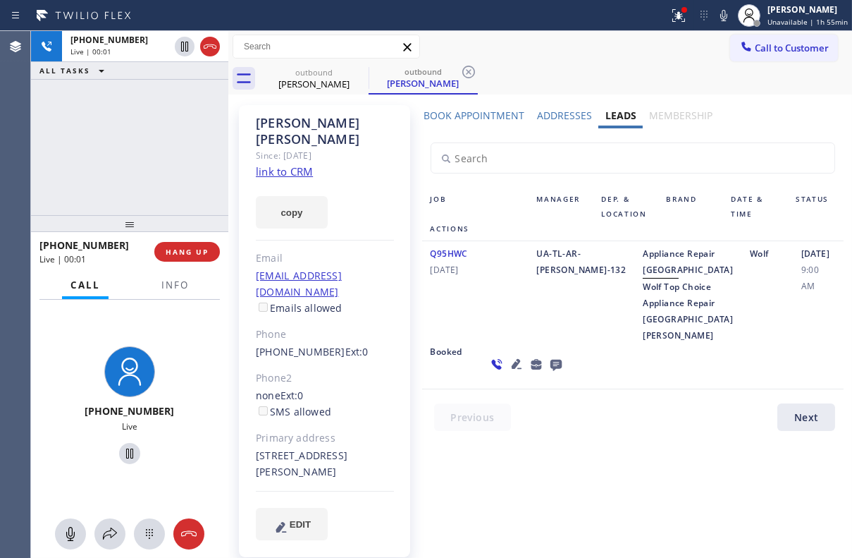
click at [185, 262] on div "+14088913788 Live | 00:01 HANG UP" at bounding box center [129, 251] width 181 height 37
click at [189, 254] on span "HANG UP" at bounding box center [187, 252] width 43 height 10
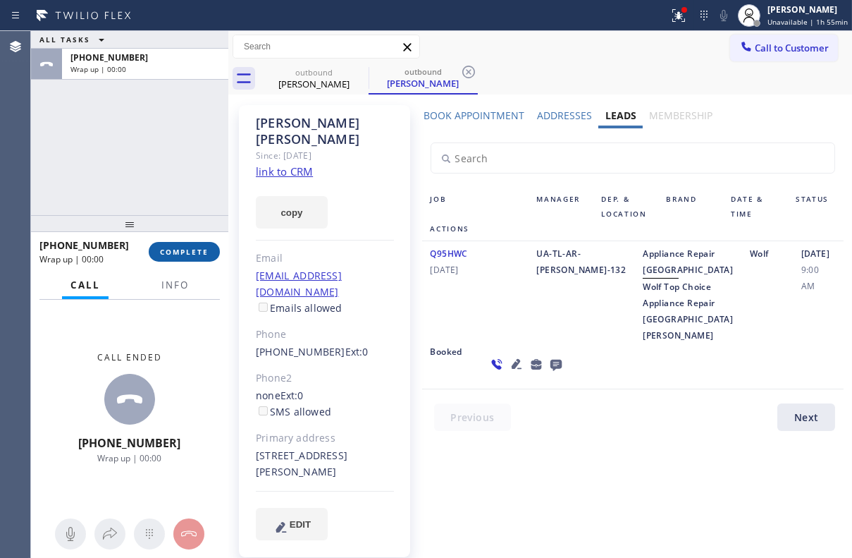
click at [193, 248] on span "COMPLETE" at bounding box center [184, 252] width 49 height 10
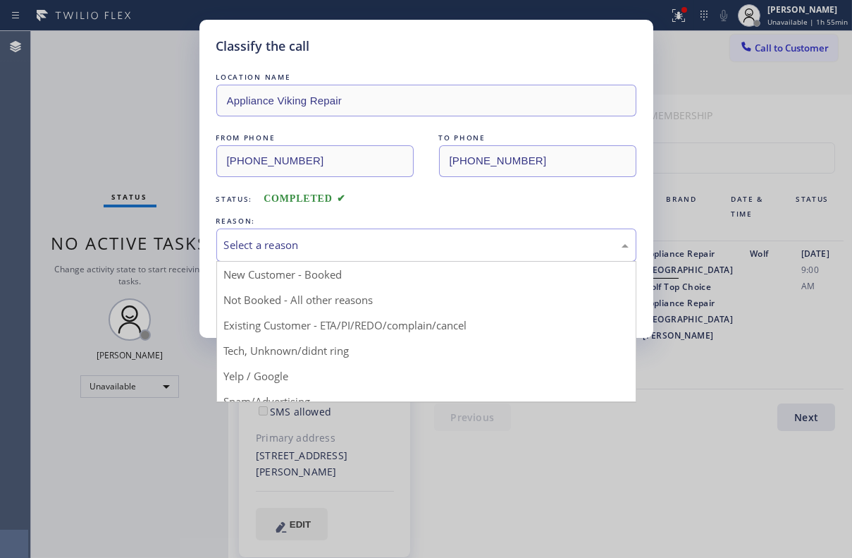
click at [339, 244] on div "Select a reason" at bounding box center [426, 245] width 405 height 16
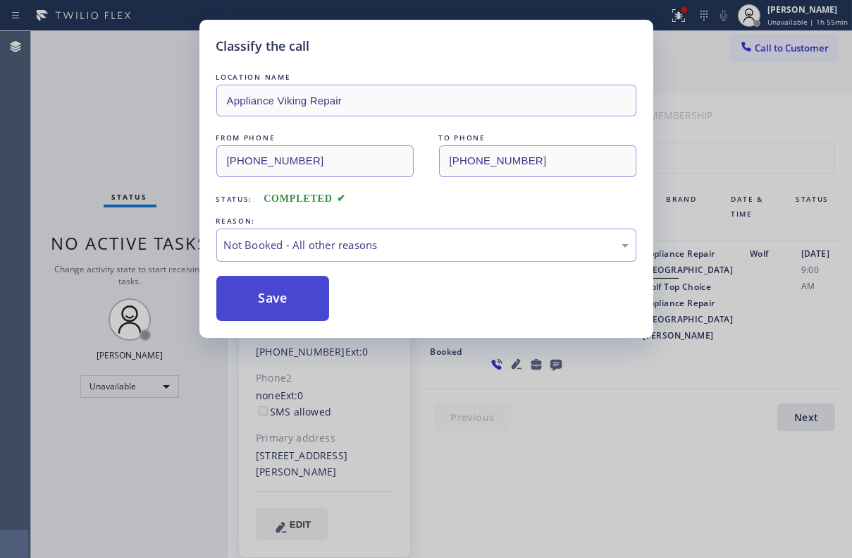
click at [298, 296] on button "Save" at bounding box center [273, 298] width 114 height 45
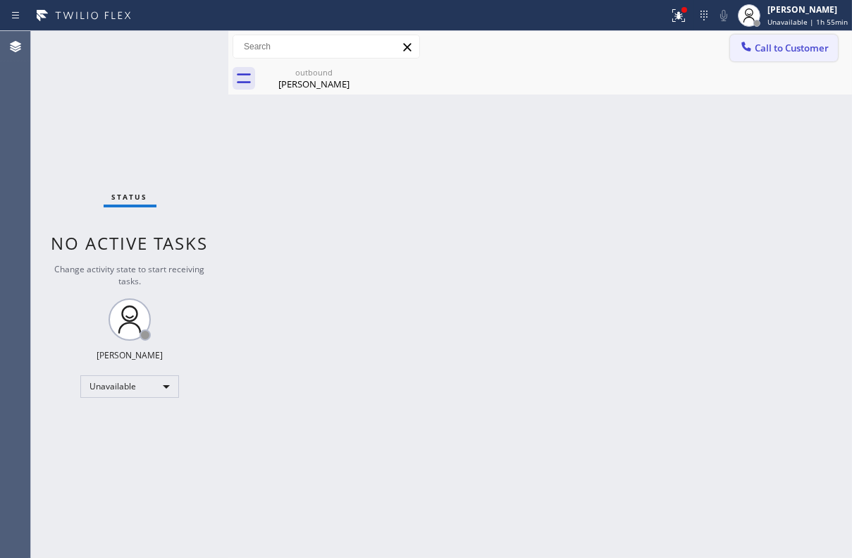
click at [794, 48] on span "Call to Customer" at bounding box center [792, 48] width 74 height 13
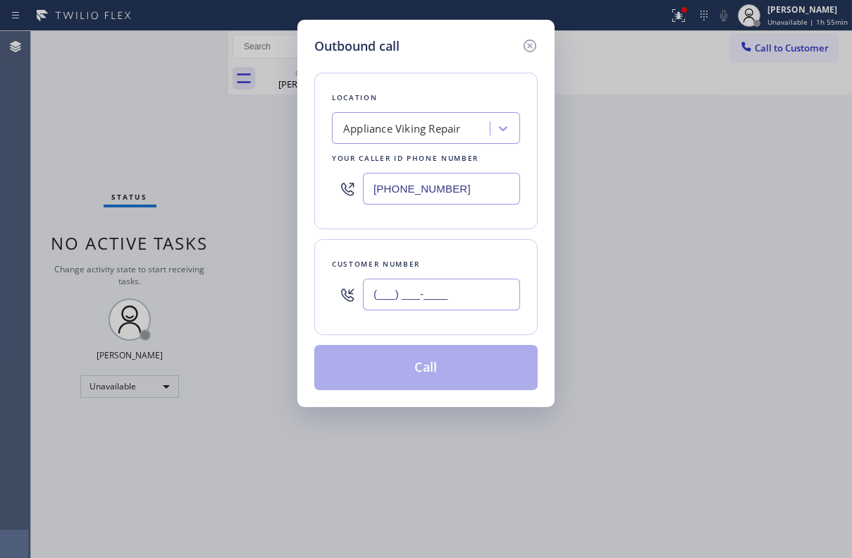
click at [448, 294] on input "(___) ___-____" at bounding box center [441, 295] width 157 height 32
paste input "206) 851-4471"
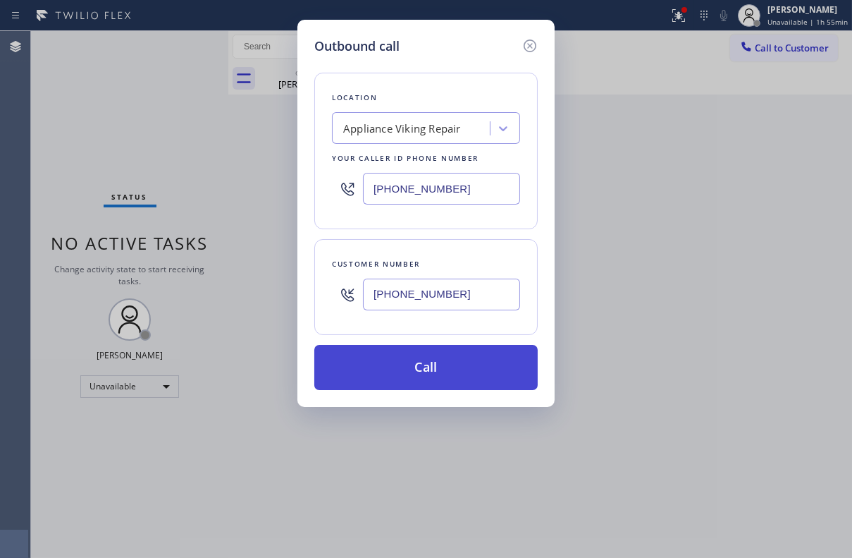
click at [466, 366] on button "Call" at bounding box center [426, 367] width 224 height 45
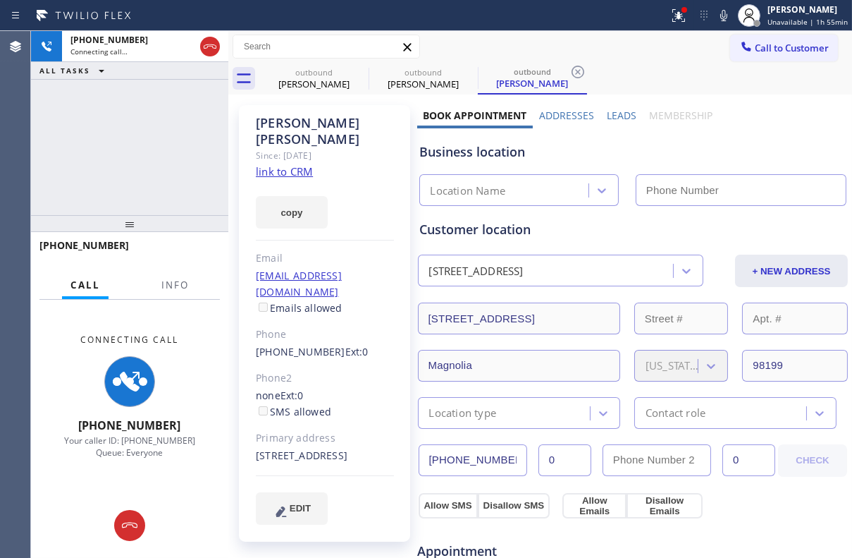
click at [611, 118] on label "Leads" at bounding box center [622, 115] width 30 height 13
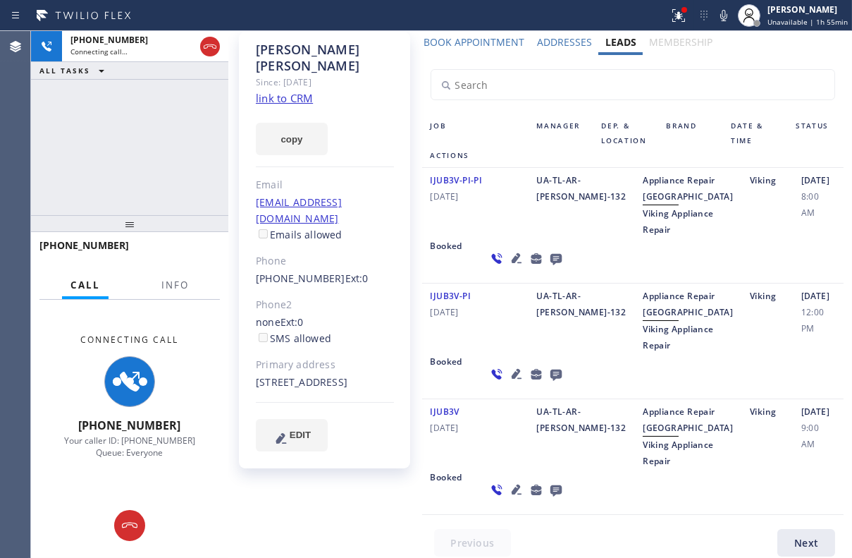
scroll to position [179, 0]
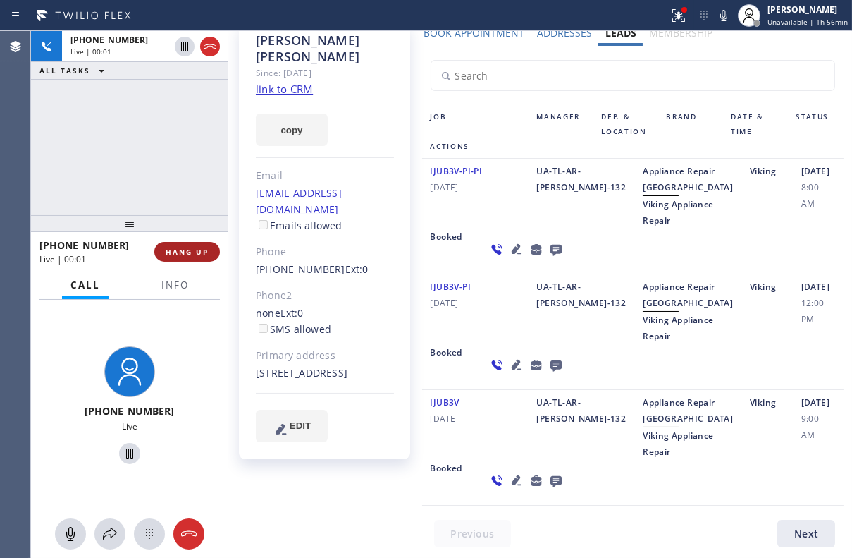
click at [201, 255] on span "HANG UP" at bounding box center [187, 252] width 43 height 10
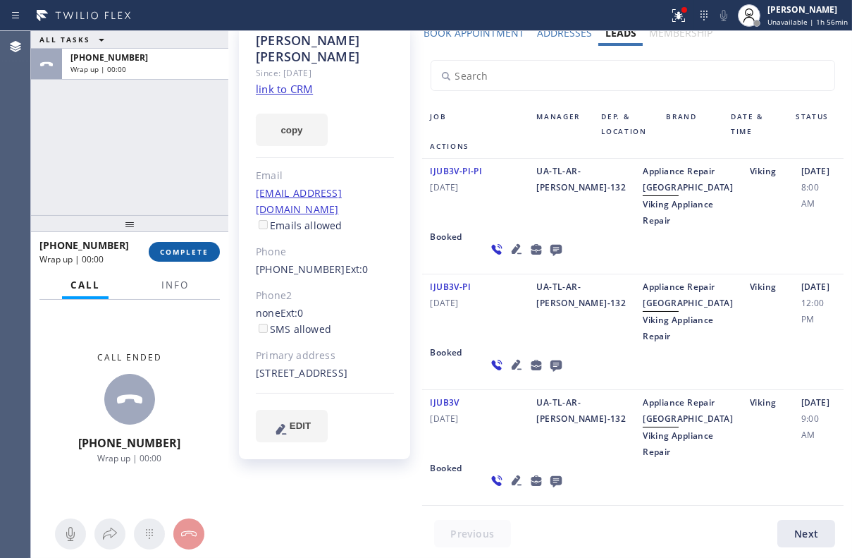
click at [200, 255] on span "COMPLETE" at bounding box center [184, 252] width 49 height 10
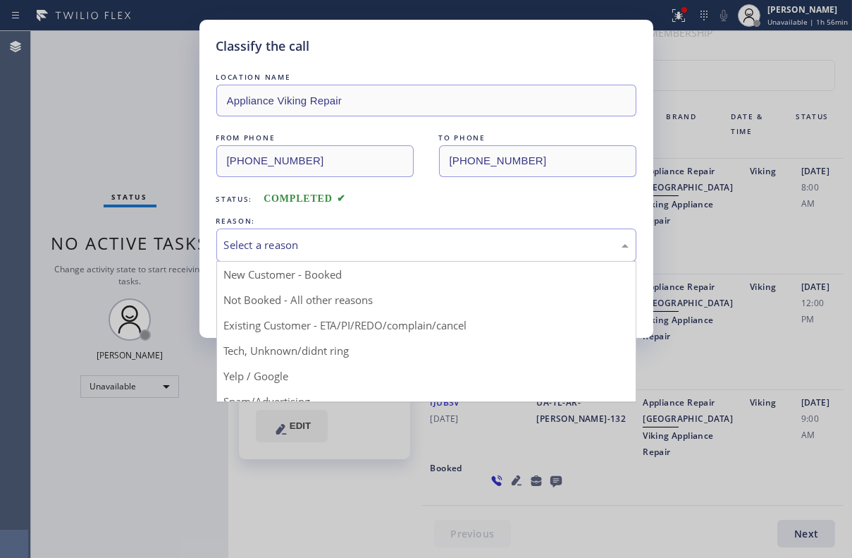
click at [308, 240] on div "Select a reason" at bounding box center [426, 245] width 405 height 16
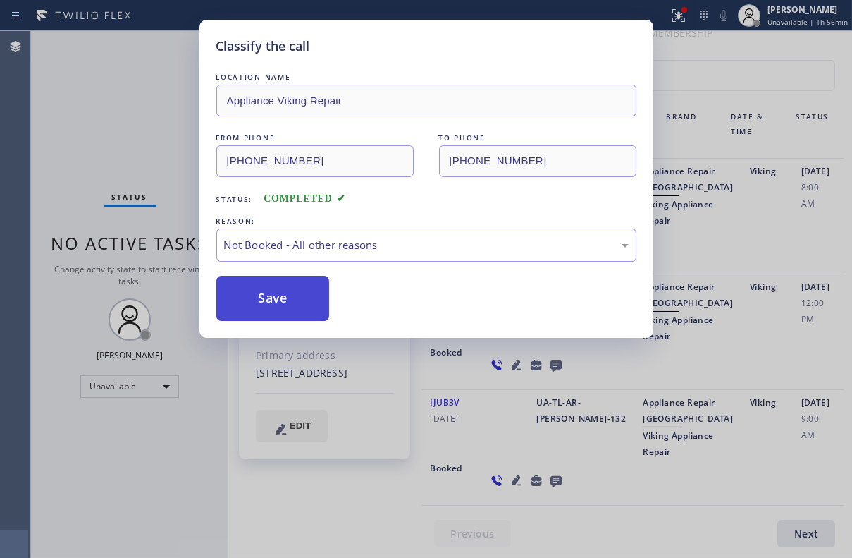
click at [273, 294] on button "Save" at bounding box center [273, 298] width 114 height 45
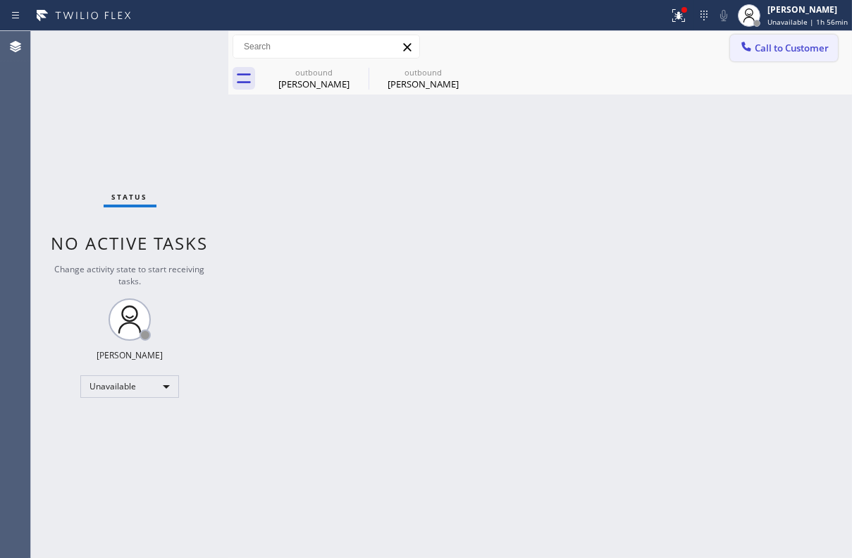
click at [776, 51] on span "Call to Customer" at bounding box center [792, 48] width 74 height 13
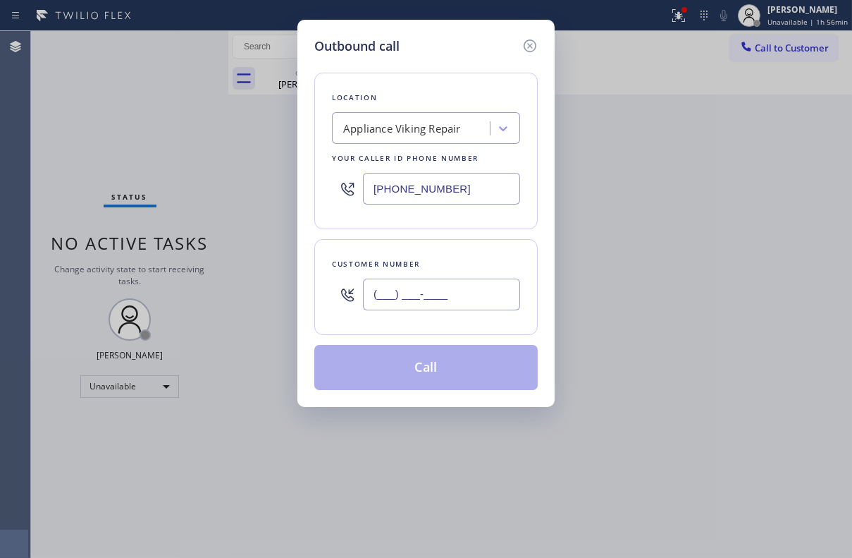
click at [457, 291] on input "(___) ___-____" at bounding box center [441, 295] width 157 height 32
paste input "310) 503-1967"
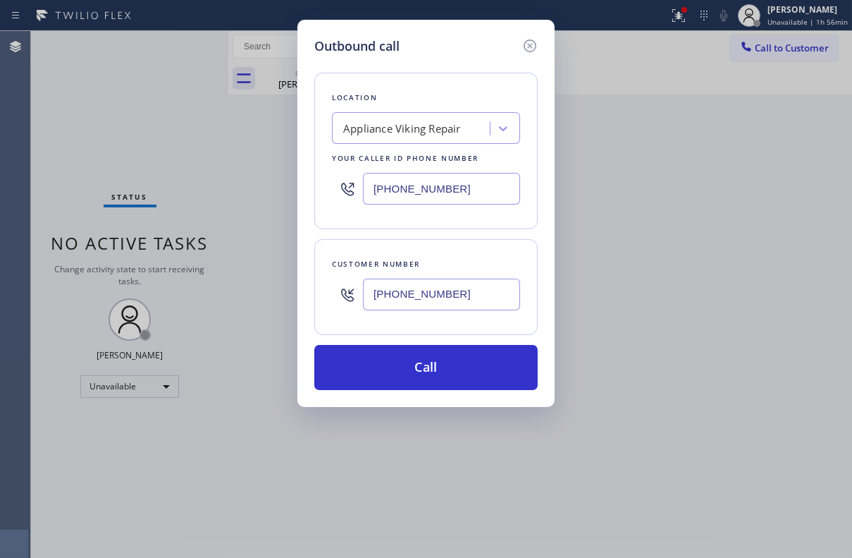
type input "(310) 503-1967"
click at [434, 188] on input "[PHONE_NUMBER]" at bounding box center [441, 189] width 157 height 32
drag, startPoint x: 473, startPoint y: 191, endPoint x: 173, endPoint y: 188, distance: 300.4
click at [173, 188] on div "Outbound call Location Appliance Viking Repair Your caller id phone number (617…" at bounding box center [426, 279] width 852 height 558
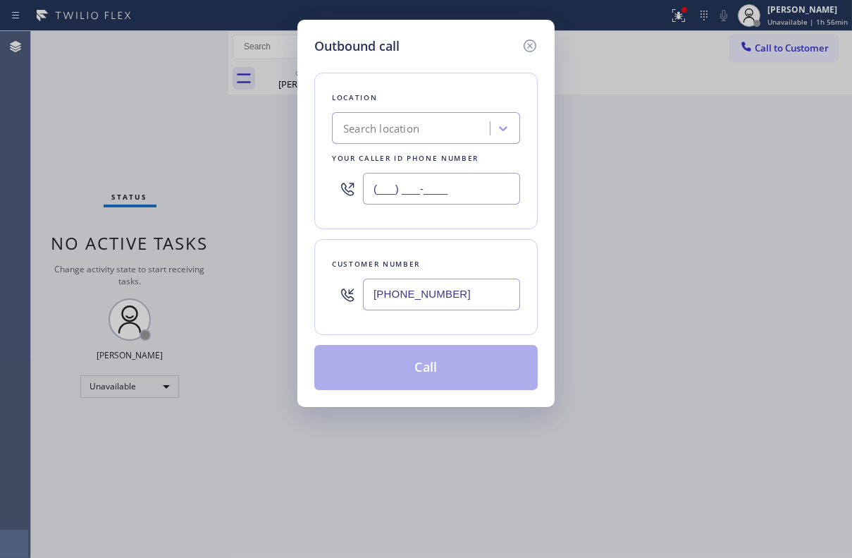
type input "(___) ___-____"
click at [416, 133] on div "Search location" at bounding box center [381, 129] width 76 height 16
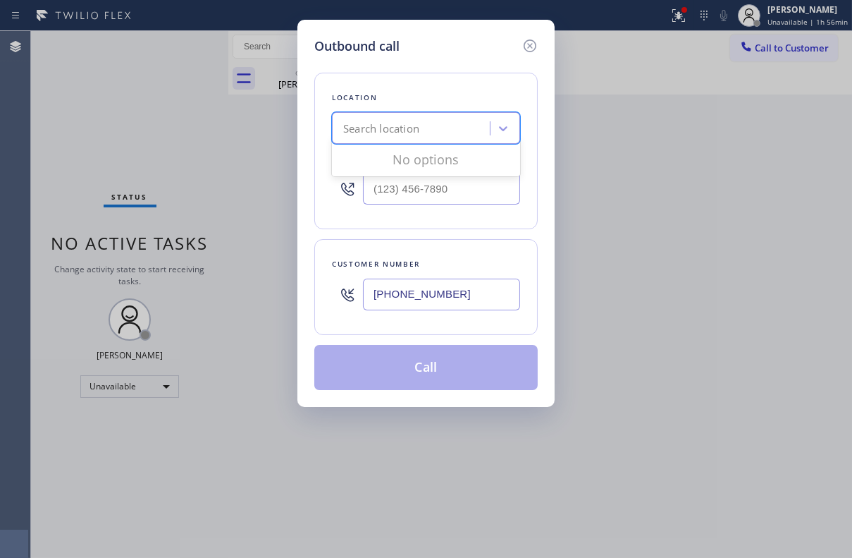
paste input "5 Star Appliance Repair"
type input "5 Star Appliance Repair"
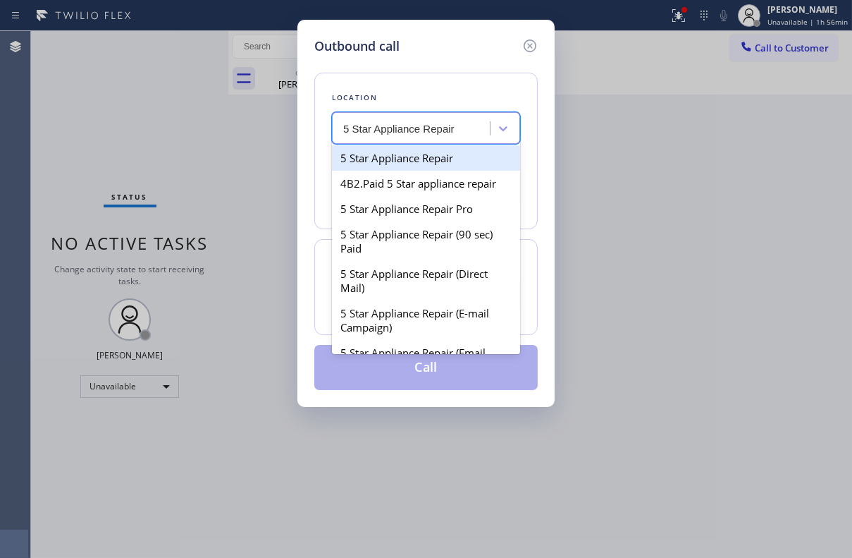
click at [389, 161] on div "5 Star Appliance Repair" at bounding box center [426, 157] width 188 height 25
type input "(855) 731-4952"
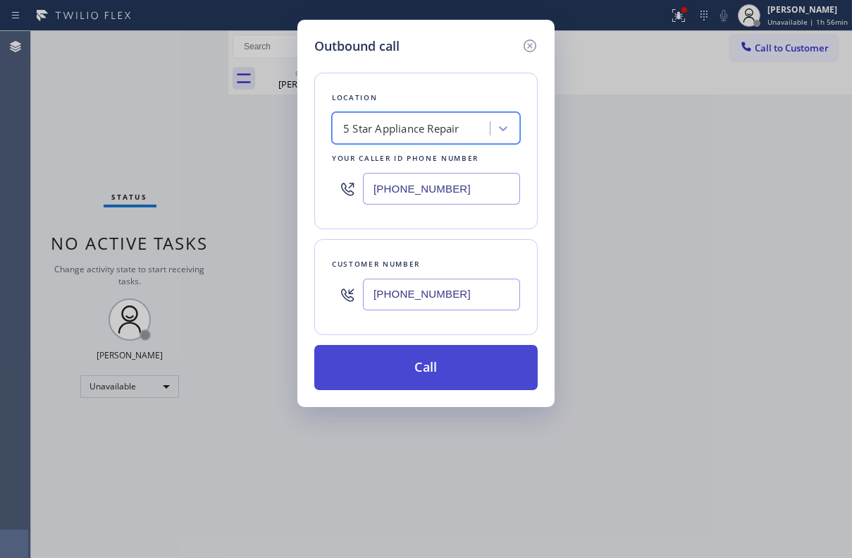
click at [408, 372] on button "Call" at bounding box center [426, 367] width 224 height 45
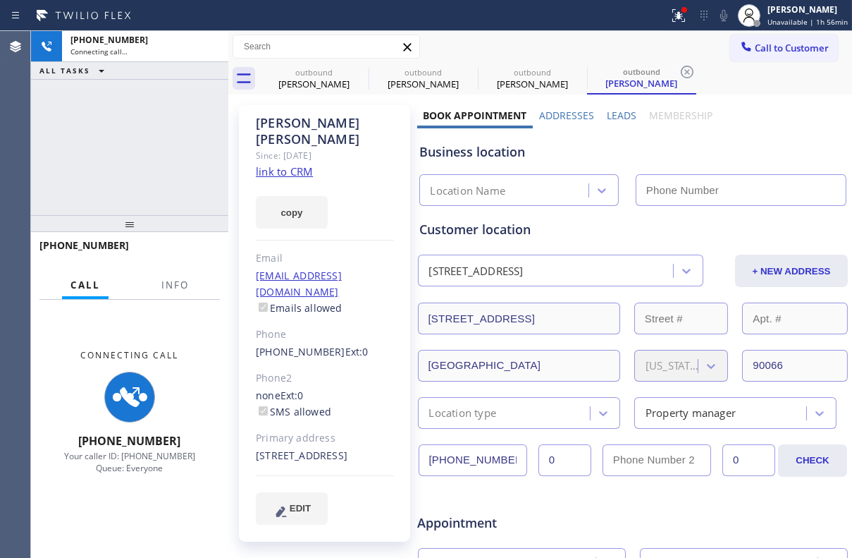
type input "(855) 731-4952"
click at [613, 114] on label "Leads" at bounding box center [622, 115] width 30 height 13
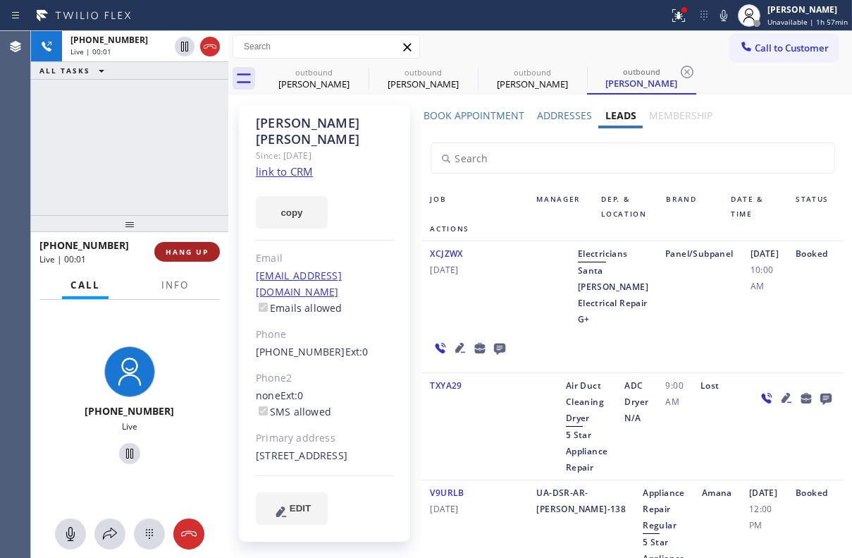
click at [209, 252] on button "HANG UP" at bounding box center [187, 252] width 66 height 20
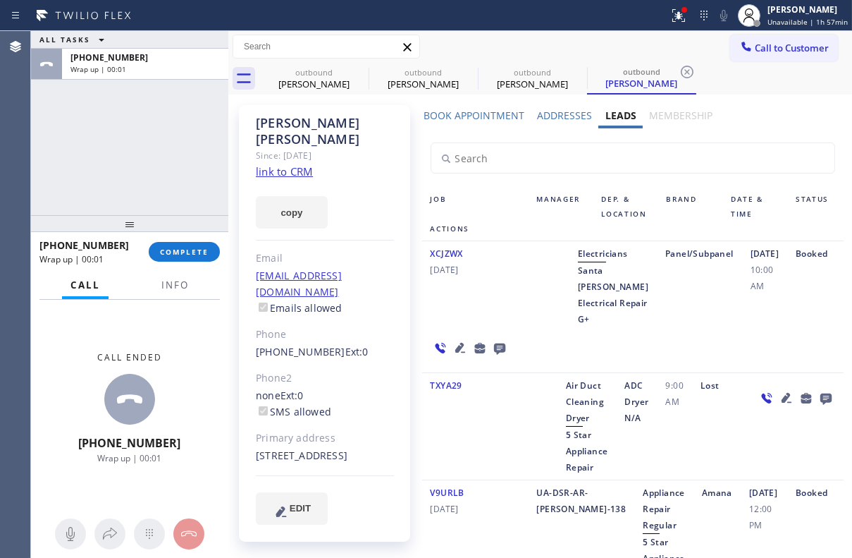
click at [501, 348] on icon at bounding box center [499, 348] width 11 height 11
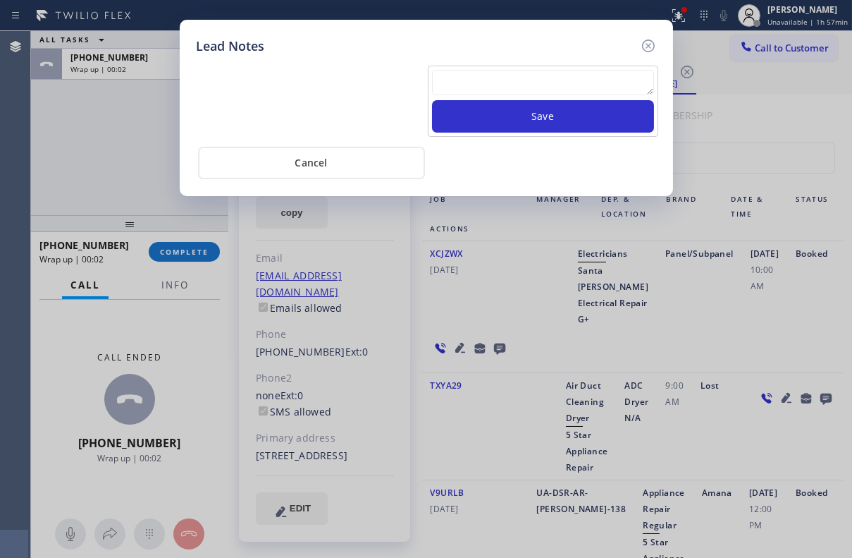
click at [494, 86] on textarea at bounding box center [543, 82] width 222 height 25
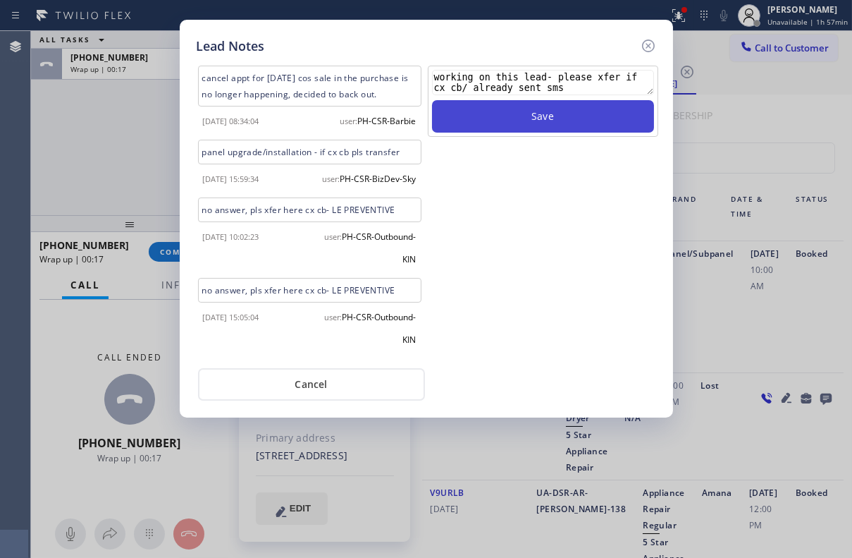
type textarea "working on this lead- please xfer if cx cb/ already sent sms"
click at [563, 109] on button "Save" at bounding box center [543, 116] width 222 height 32
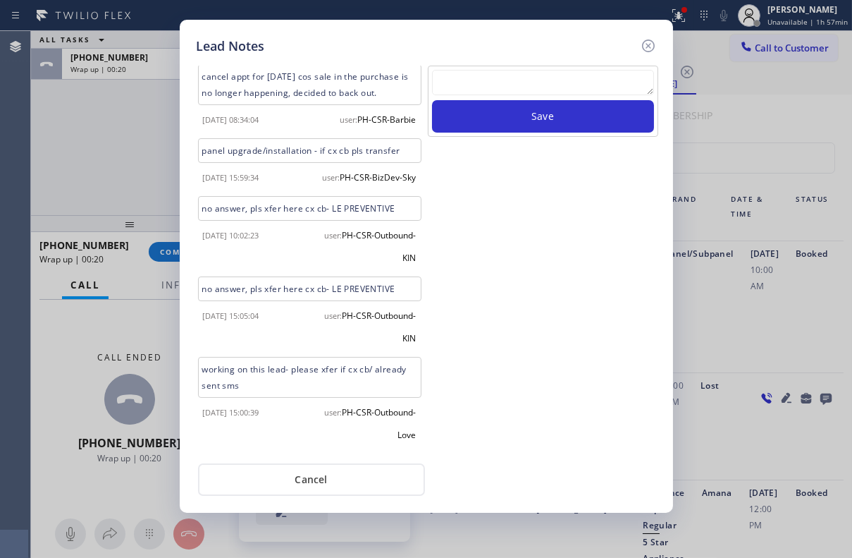
scroll to position [32, 0]
click at [649, 42] on icon at bounding box center [648, 45] width 17 height 17
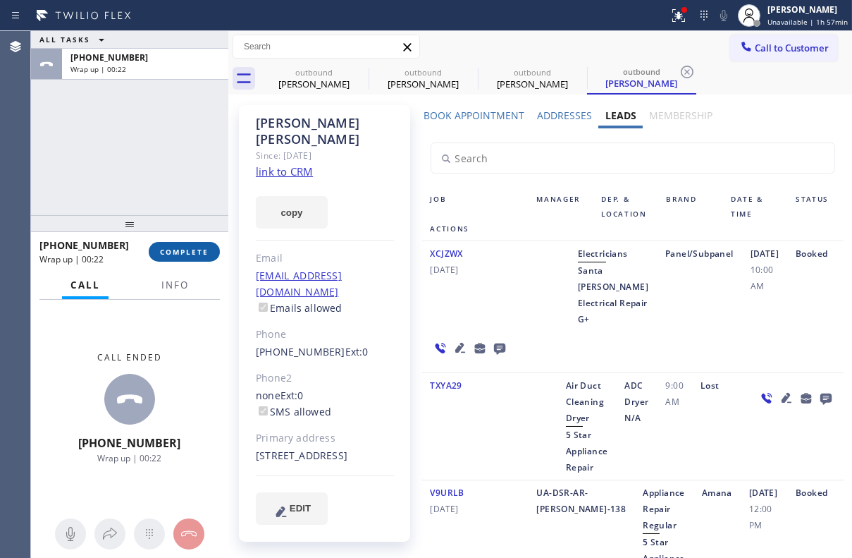
click at [200, 258] on button "COMPLETE" at bounding box center [184, 252] width 71 height 20
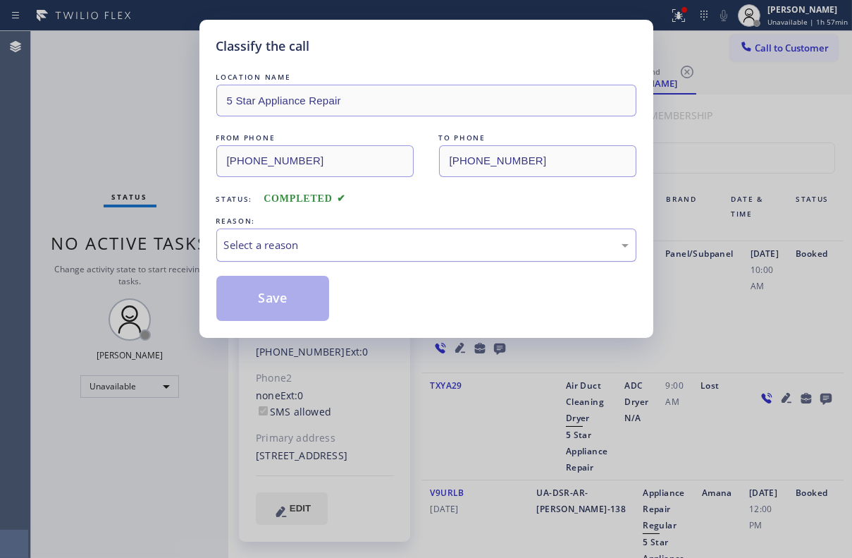
click at [277, 244] on div "Select a reason" at bounding box center [426, 245] width 405 height 16
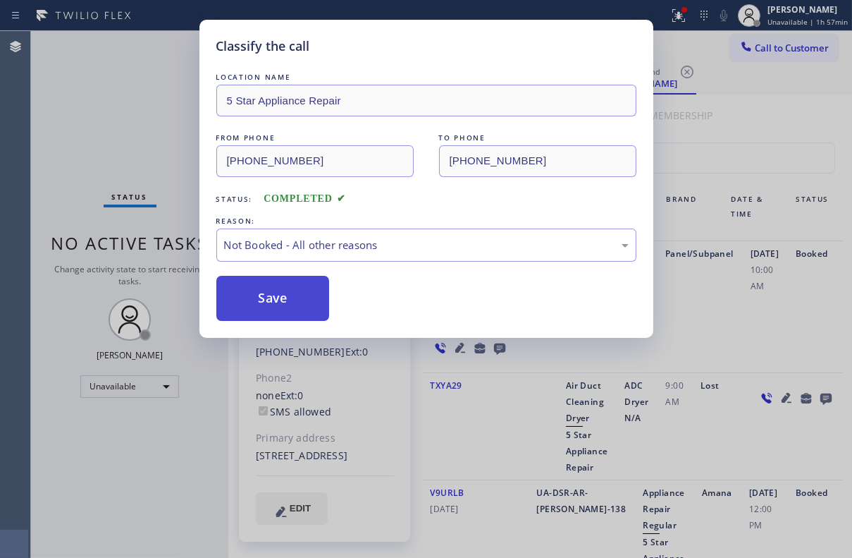
click at [265, 299] on button "Save" at bounding box center [273, 298] width 114 height 45
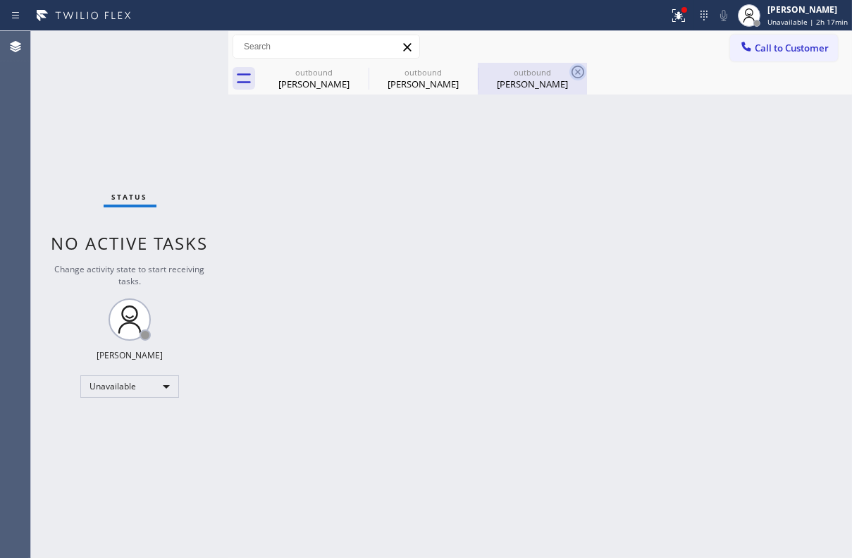
click at [577, 71] on icon at bounding box center [578, 72] width 13 height 13
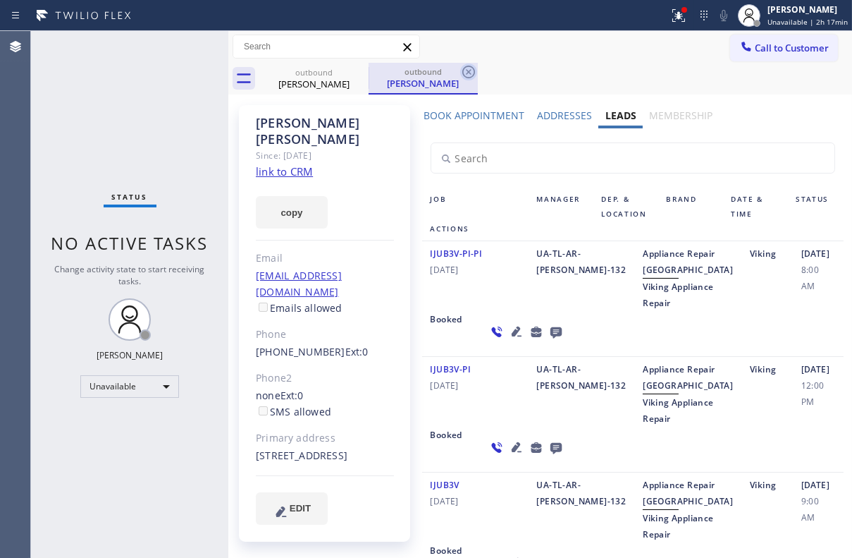
click at [465, 71] on icon at bounding box center [468, 71] width 17 height 17
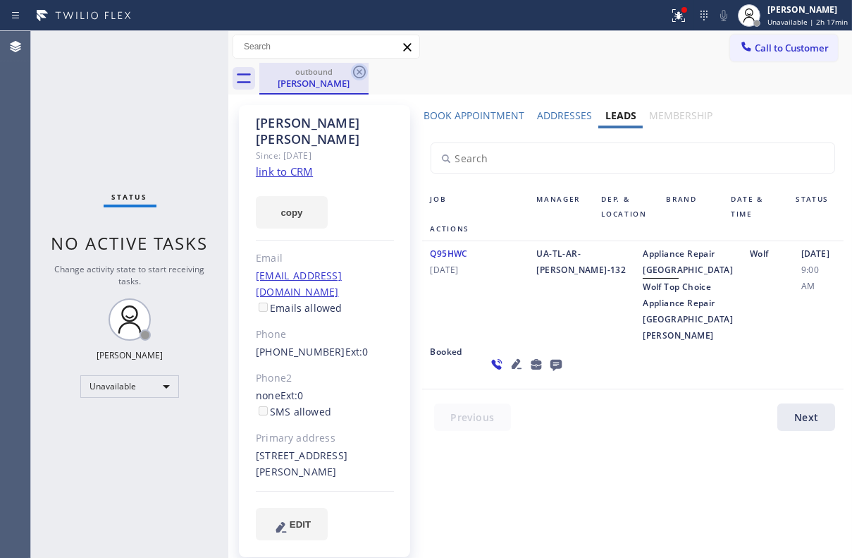
click at [353, 71] on icon at bounding box center [359, 72] width 13 height 13
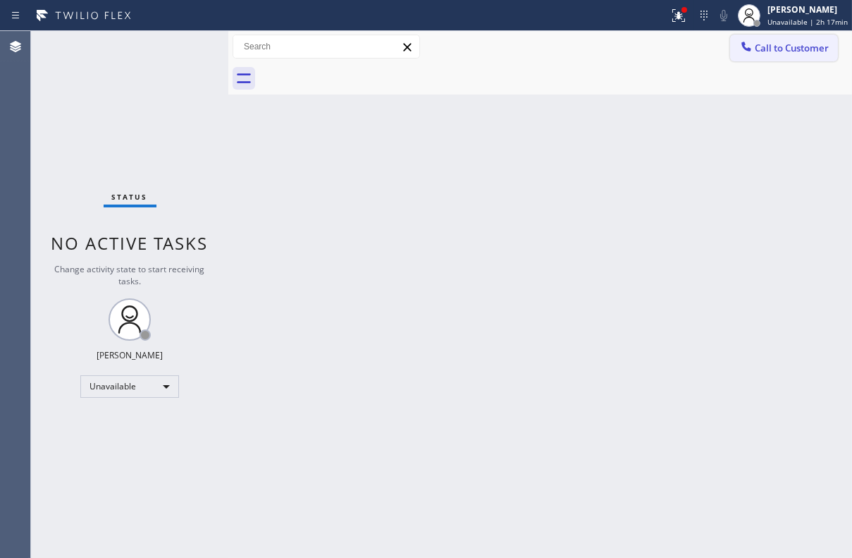
click at [764, 51] on span "Call to Customer" at bounding box center [792, 48] width 74 height 13
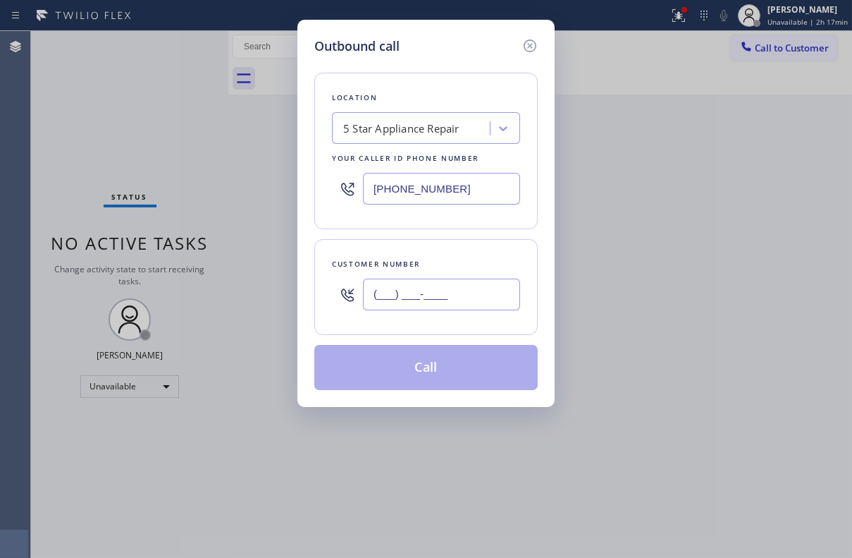
click at [408, 281] on input "(___) ___-____" at bounding box center [441, 295] width 157 height 32
paste input "206) 399-7708"
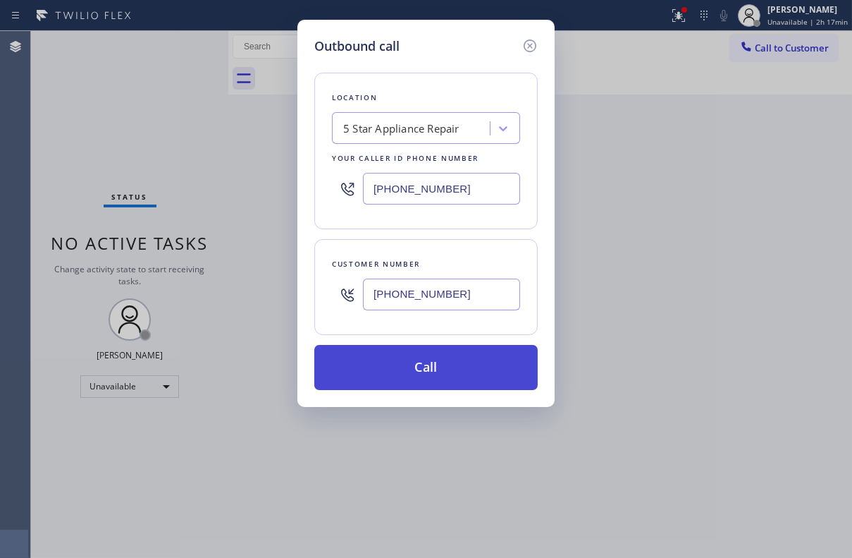
type input "(206) 399-7708"
click at [409, 374] on button "Call" at bounding box center [426, 367] width 224 height 45
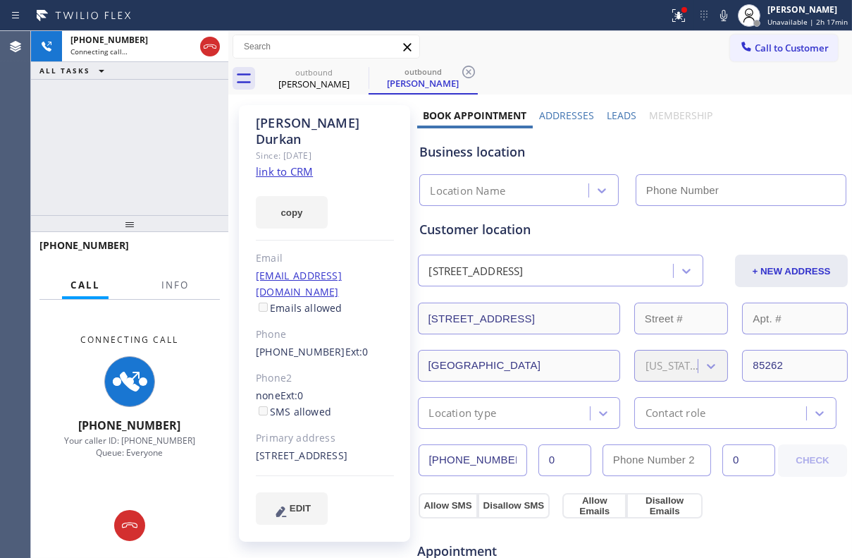
click at [621, 118] on label "Leads" at bounding box center [622, 115] width 30 height 13
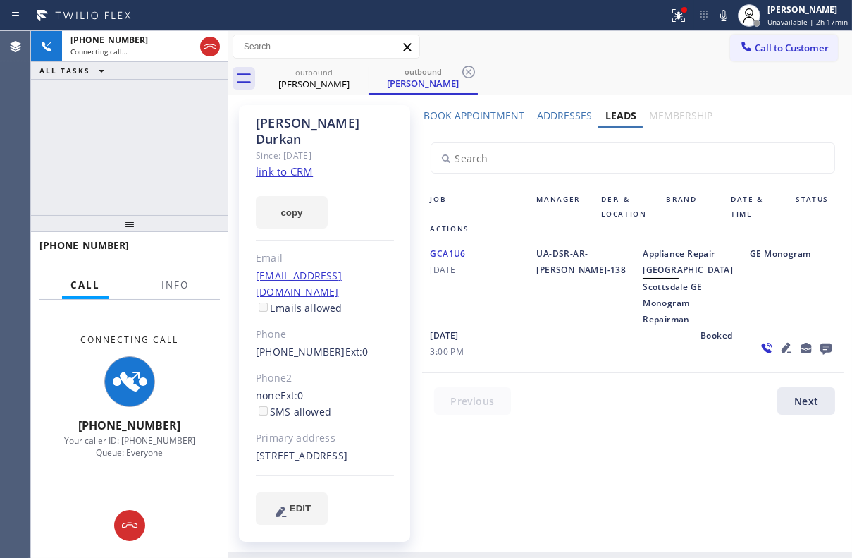
click at [490, 482] on div "Book Appointment Addresses Leads Membership Business location 5 Star Appliance …" at bounding box center [633, 329] width 432 height 440
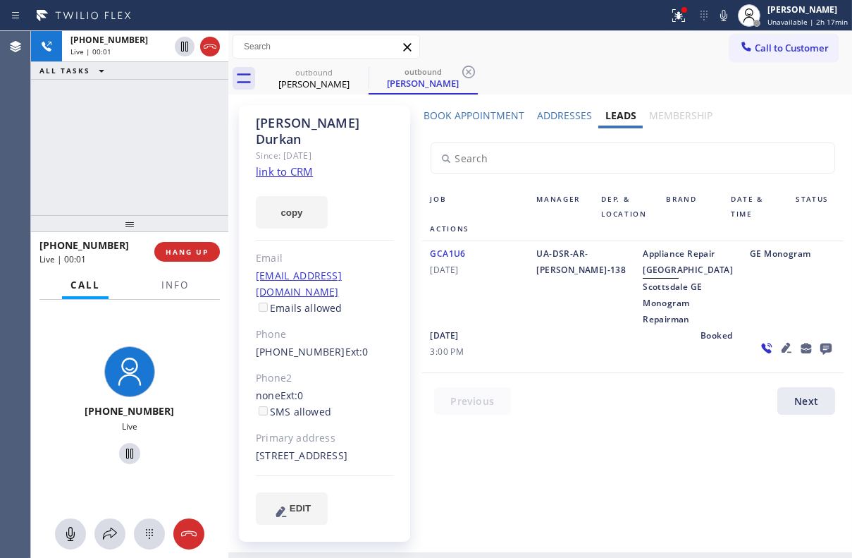
click at [821, 355] on icon at bounding box center [826, 348] width 11 height 11
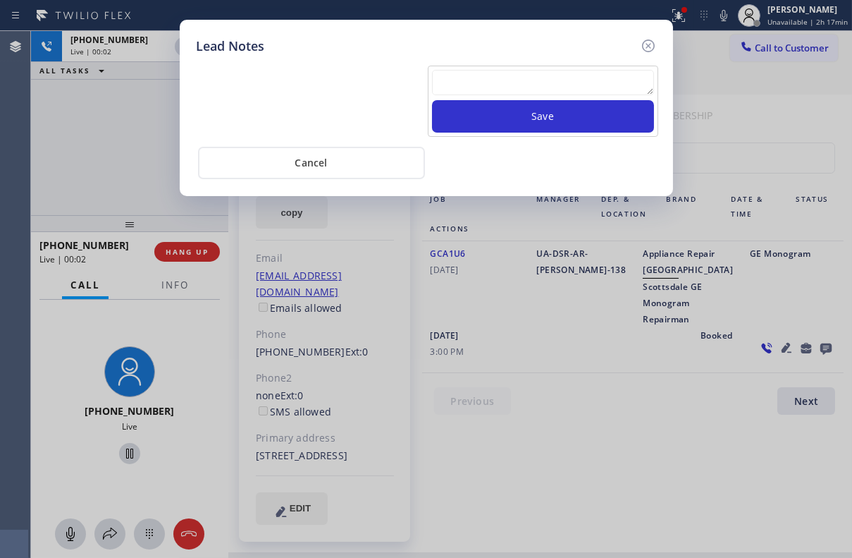
click at [495, 87] on textarea at bounding box center [543, 82] width 222 height 25
paste textarea "Routed to Voice mail// If CX will call back please transfer to me- Love:*"
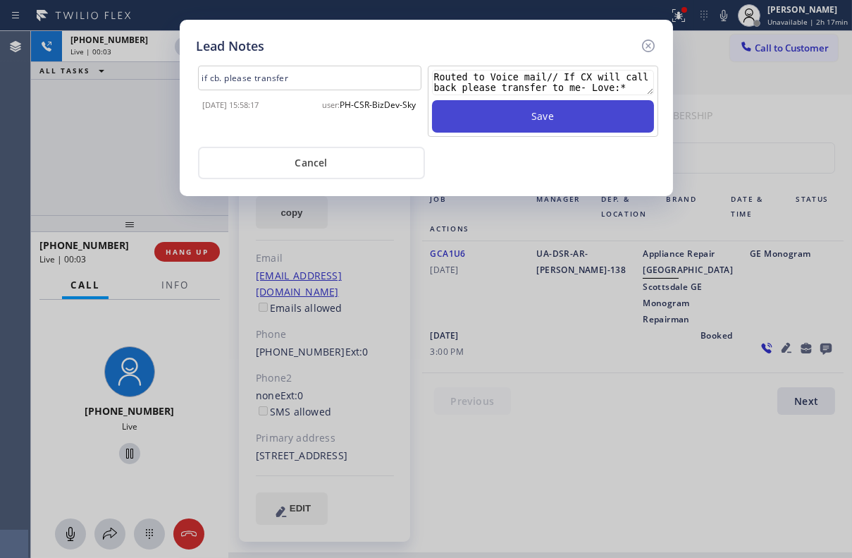
type textarea "Routed to Voice mail// If CX will call back please transfer to me- Love:*"
click at [522, 118] on button "Save" at bounding box center [543, 116] width 222 height 32
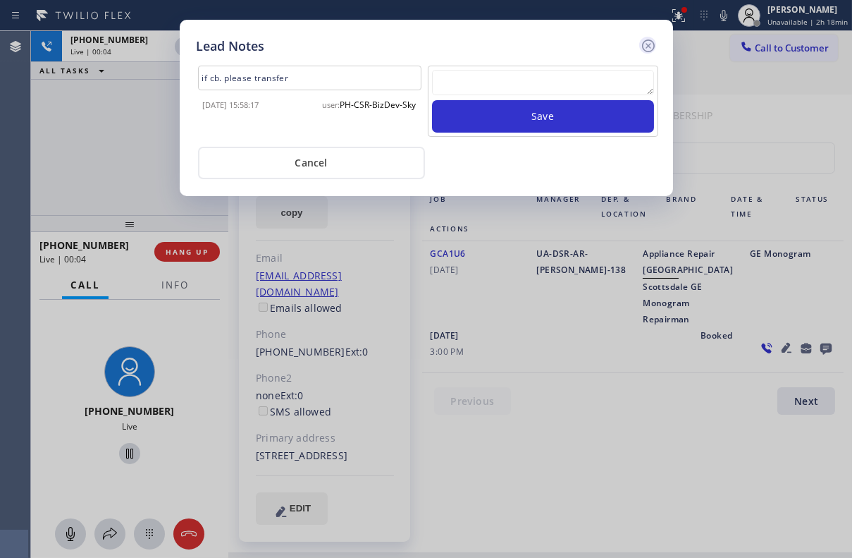
click at [649, 50] on icon at bounding box center [648, 45] width 13 height 13
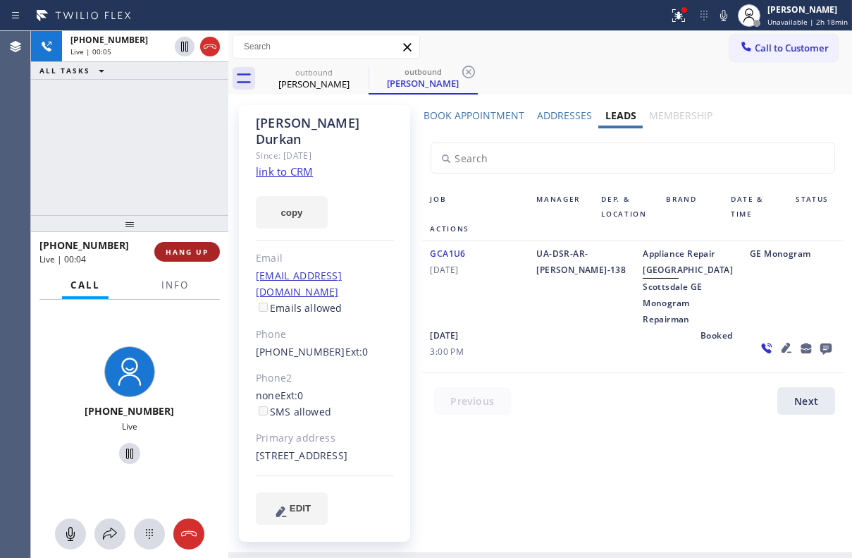
click at [202, 249] on span "HANG UP" at bounding box center [187, 252] width 43 height 10
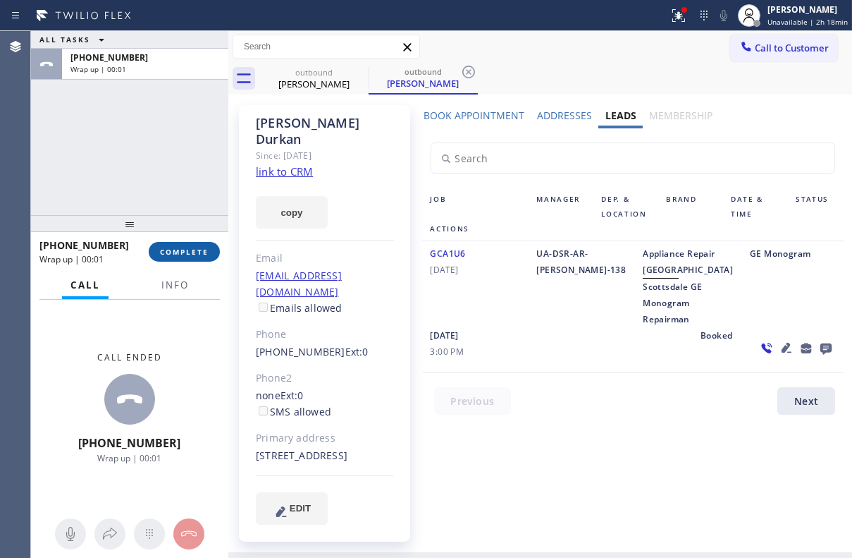
click at [199, 242] on button "COMPLETE" at bounding box center [184, 252] width 71 height 20
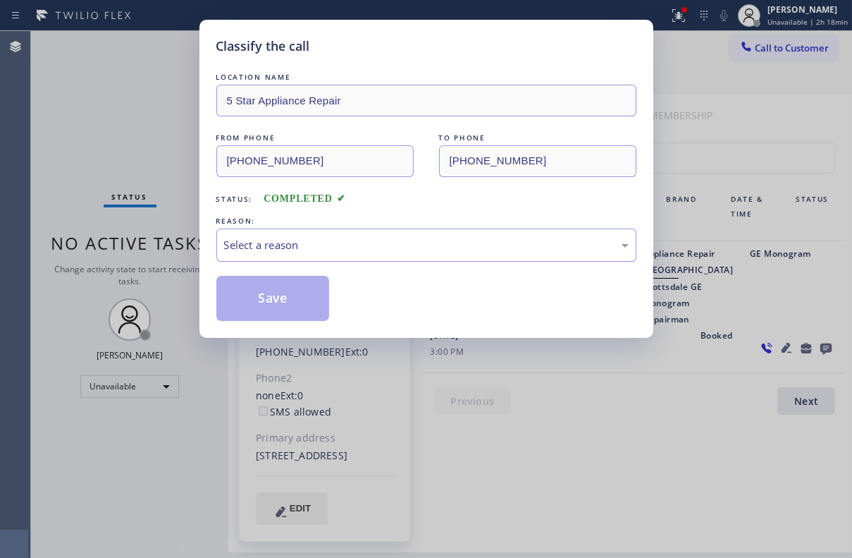
click at [305, 245] on div "Select a reason" at bounding box center [426, 245] width 405 height 16
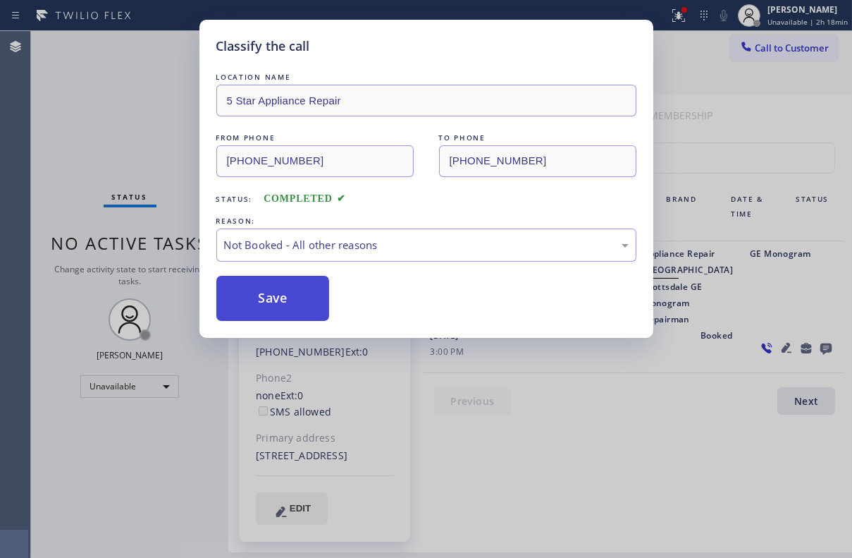
click at [276, 295] on button "Save" at bounding box center [273, 298] width 114 height 45
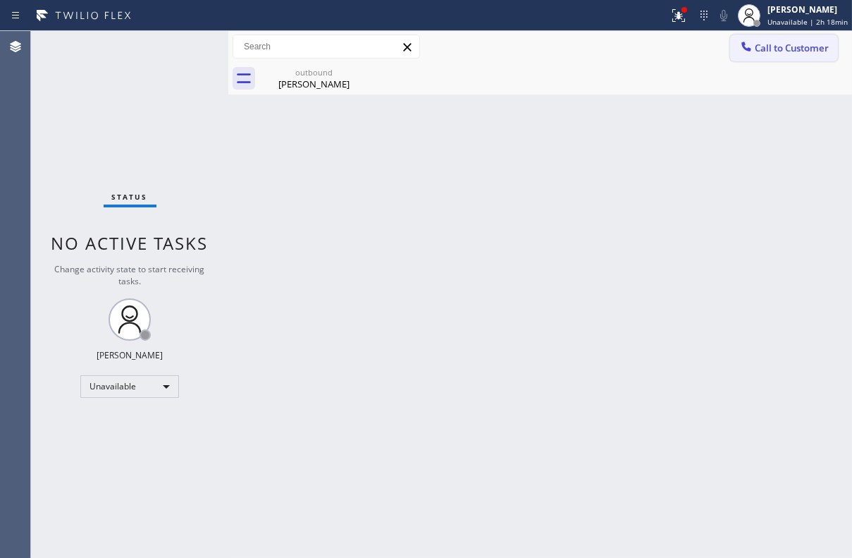
click at [797, 55] on button "Call to Customer" at bounding box center [785, 48] width 108 height 27
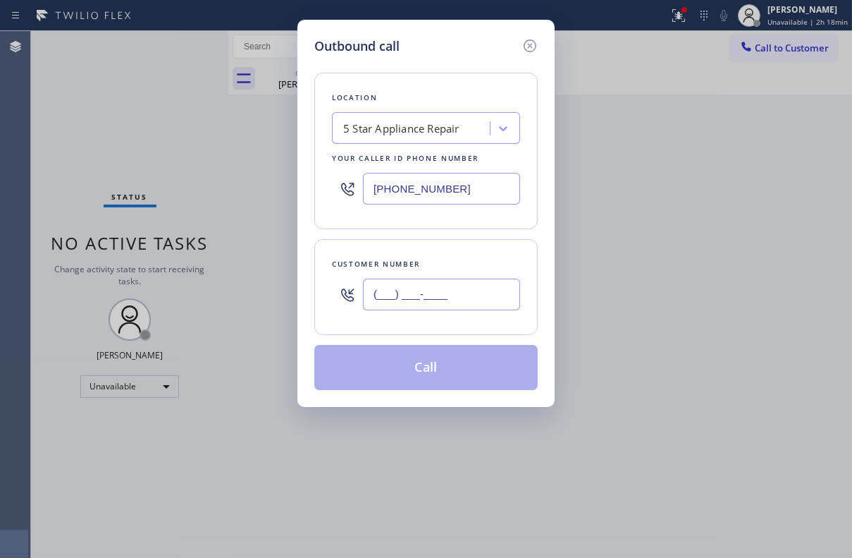
click at [464, 286] on input "(___) ___-____" at bounding box center [441, 295] width 157 height 32
paste input "917) 699-6057"
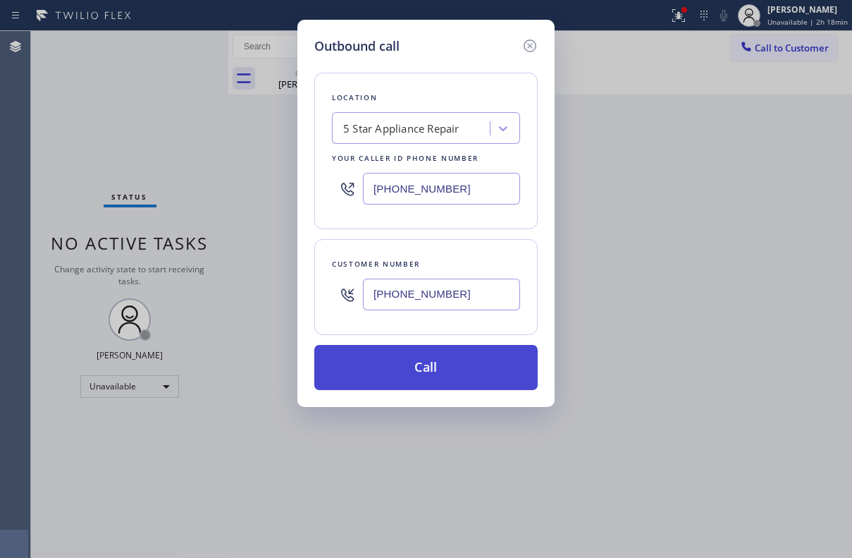
type input "(917) 699-6057"
click at [430, 365] on button "Call" at bounding box center [426, 367] width 224 height 45
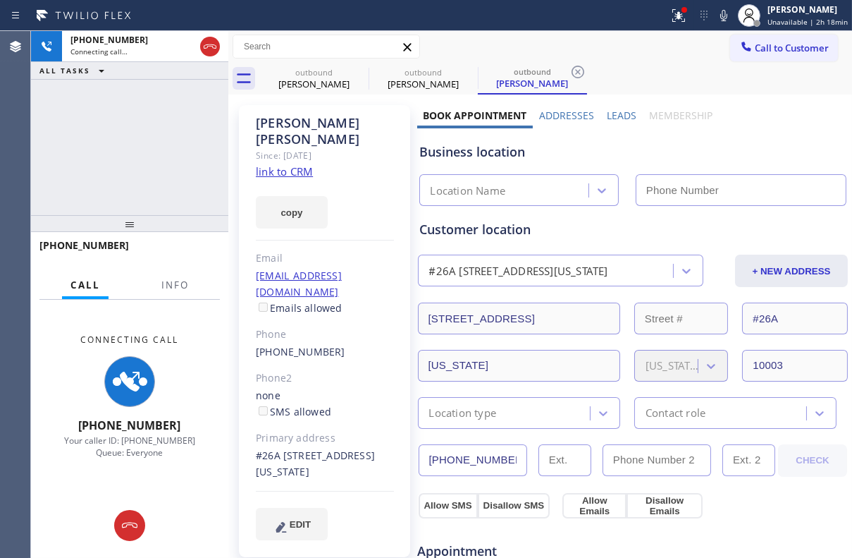
click at [627, 111] on label "Leads" at bounding box center [622, 115] width 30 height 13
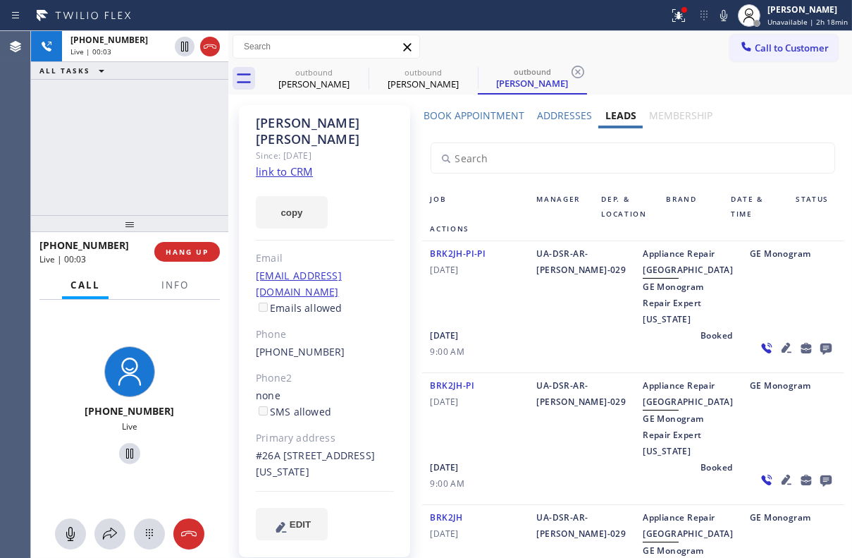
click at [821, 355] on icon at bounding box center [826, 348] width 11 height 11
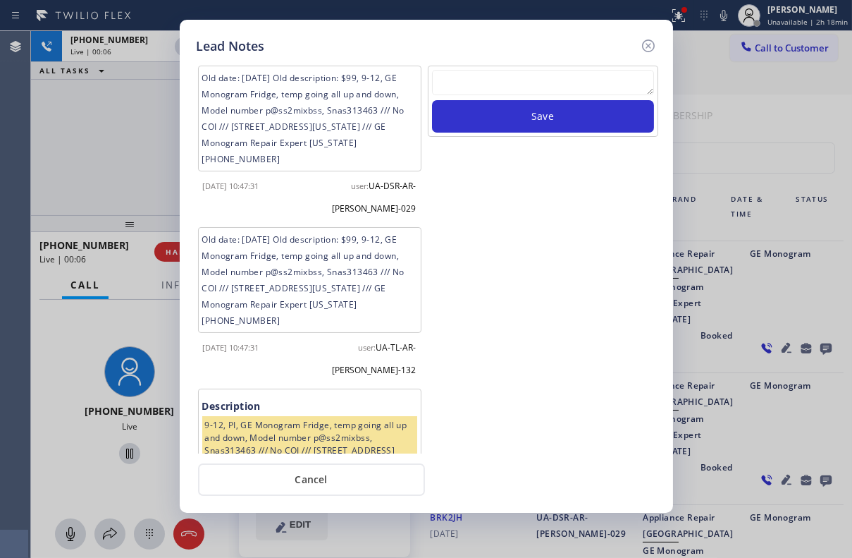
click at [508, 78] on textarea at bounding box center [543, 82] width 222 height 25
paste textarea "Routed to Voice mail// If CX will call back please transfer to me- Love:*"
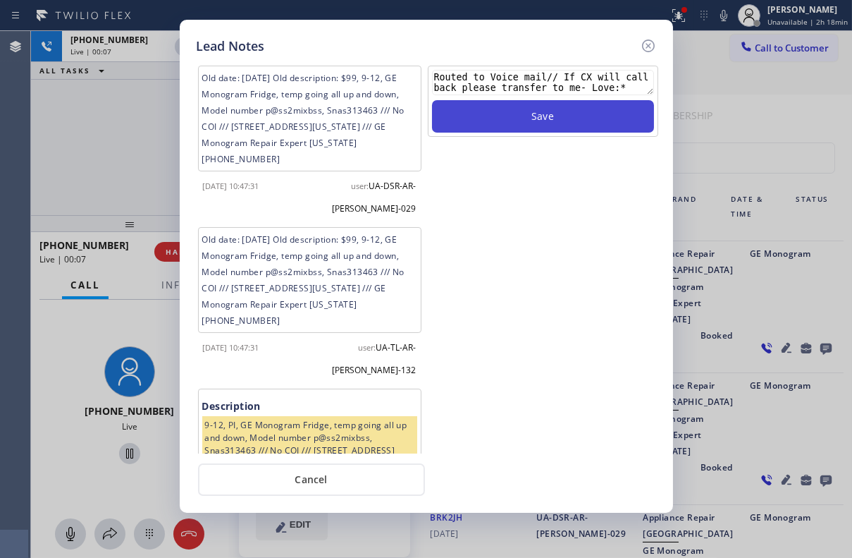
type textarea "Routed to Voice mail// If CX will call back please transfer to me- Love:*"
click at [518, 113] on button "Save" at bounding box center [543, 116] width 222 height 32
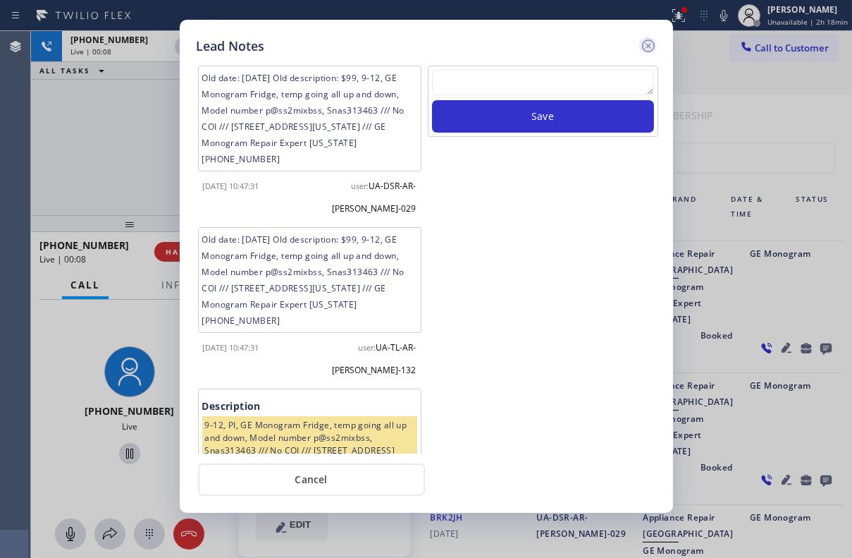
click at [640, 48] on icon at bounding box center [648, 45] width 17 height 17
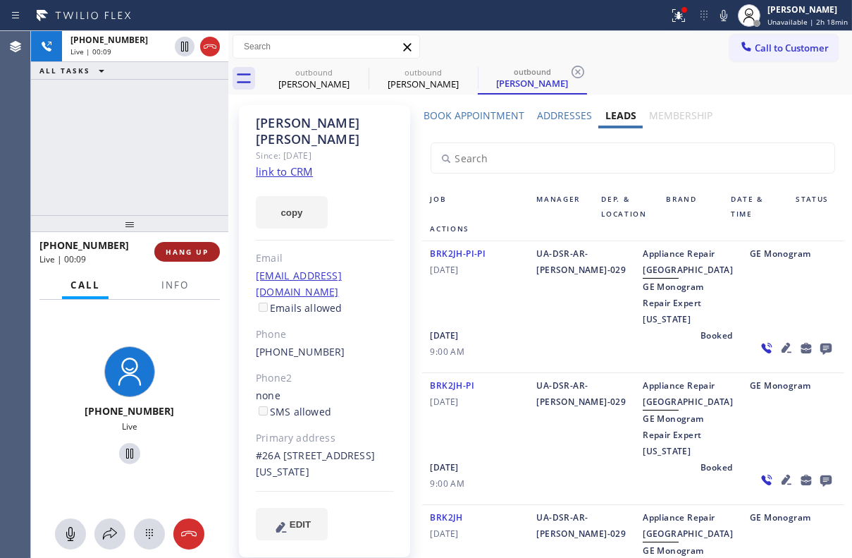
click at [169, 247] on span "HANG UP" at bounding box center [187, 252] width 43 height 10
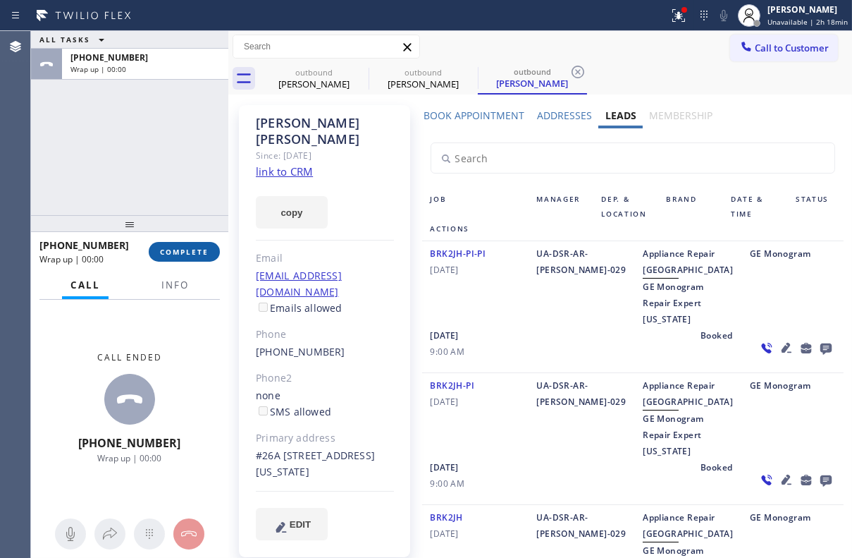
click at [180, 247] on span "COMPLETE" at bounding box center [184, 252] width 49 height 10
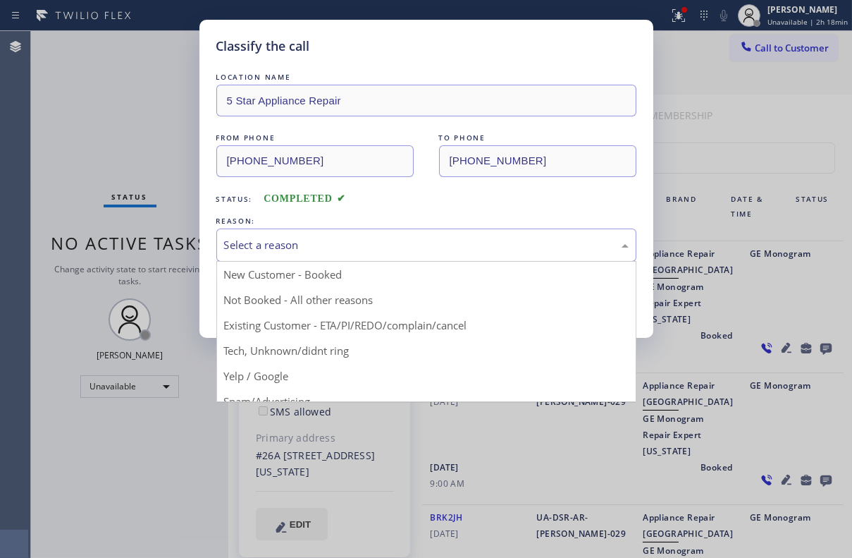
click at [309, 248] on div "Select a reason" at bounding box center [426, 245] width 405 height 16
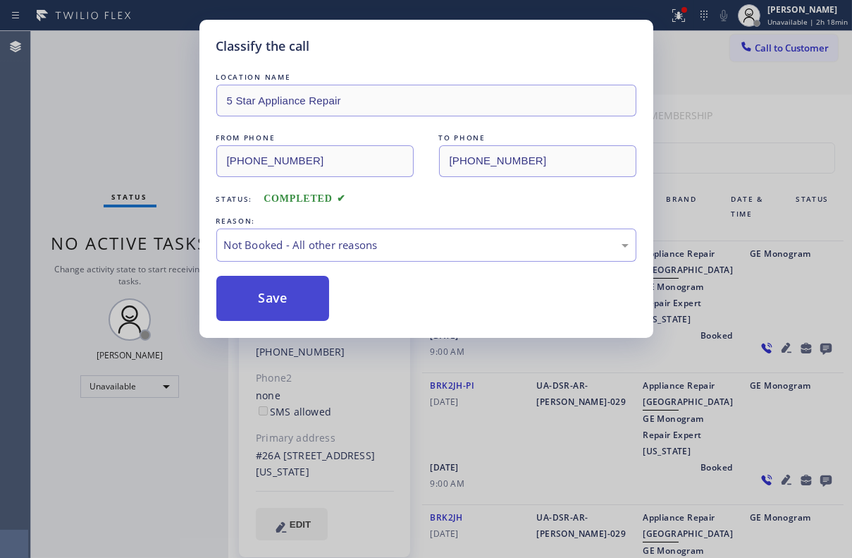
click at [294, 299] on button "Save" at bounding box center [273, 298] width 114 height 45
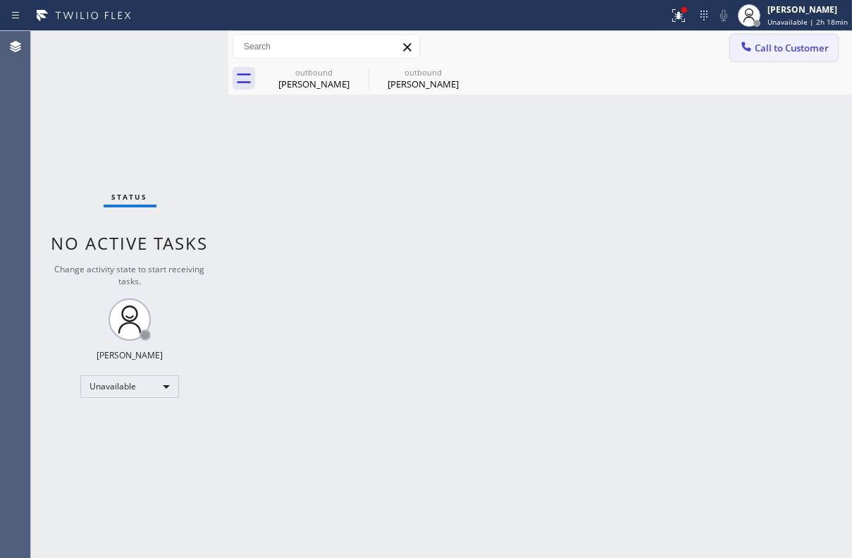
click at [754, 61] on button "Call to Customer" at bounding box center [785, 48] width 108 height 27
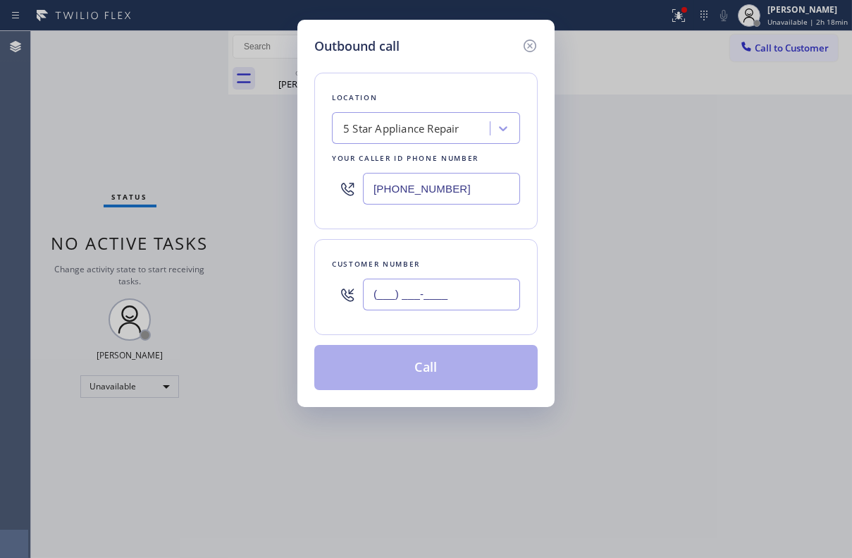
click at [430, 288] on input "(___) ___-____" at bounding box center [441, 295] width 157 height 32
paste input "408) 829-8319"
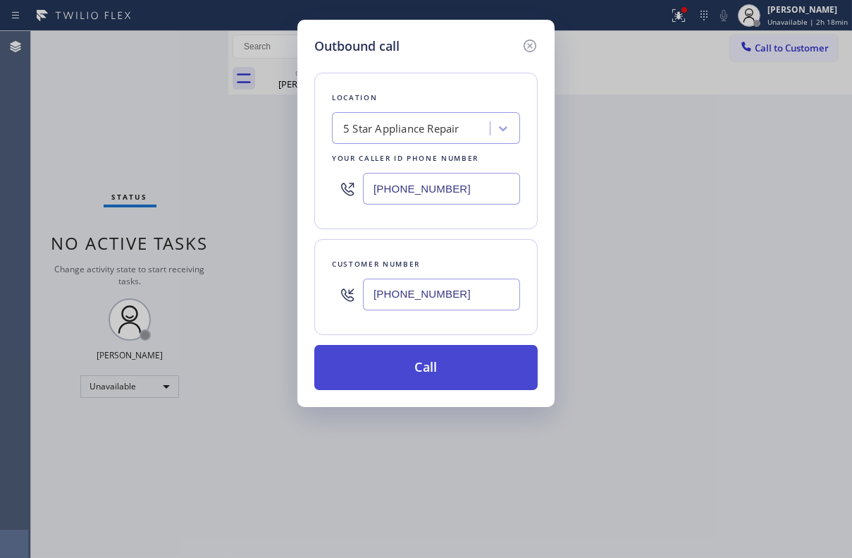
type input "(408) 829-8319"
click at [429, 365] on button "Call" at bounding box center [426, 367] width 224 height 45
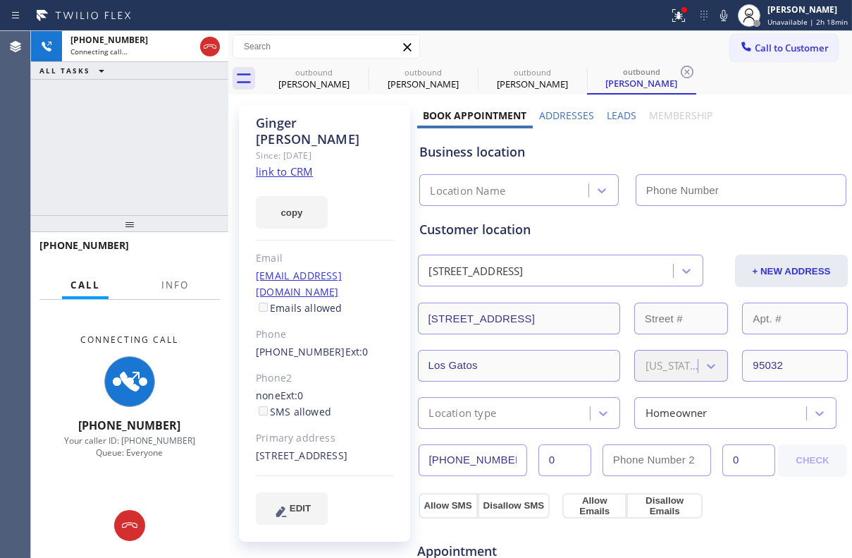
type input "(855) 731-4952"
click at [618, 114] on label "Leads" at bounding box center [622, 115] width 30 height 13
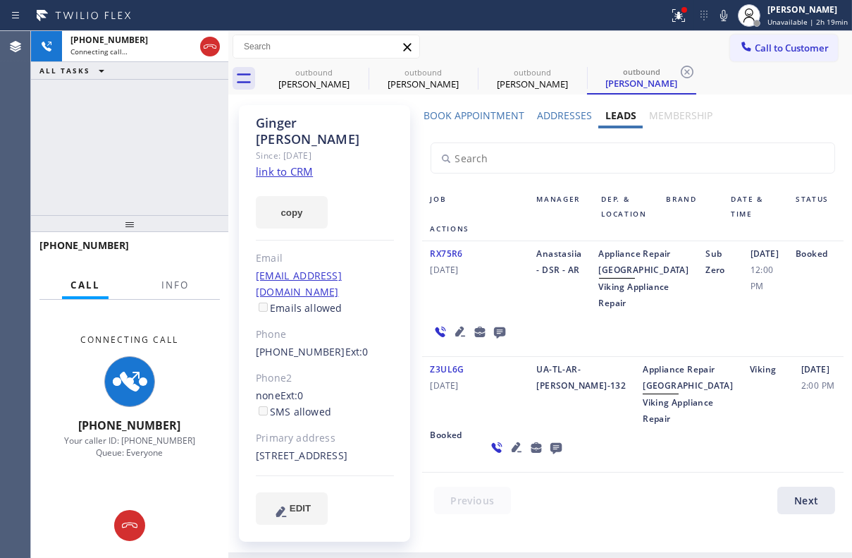
click at [500, 338] on icon at bounding box center [499, 332] width 11 height 11
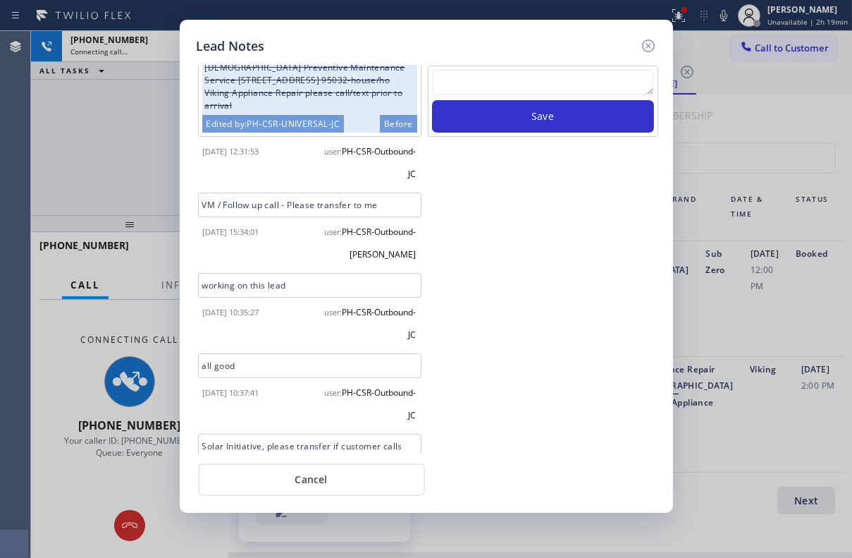
scroll to position [544, 0]
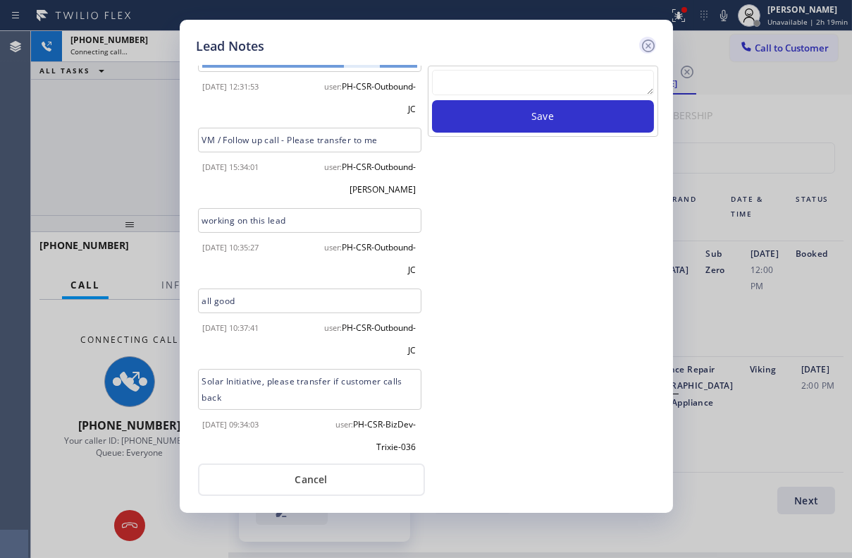
click at [642, 49] on icon at bounding box center [648, 45] width 17 height 17
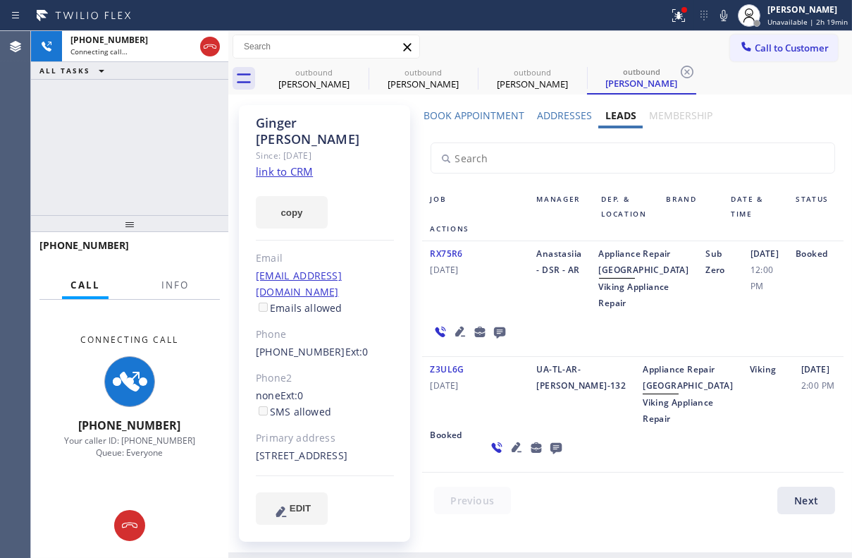
click at [456, 336] on icon at bounding box center [460, 331] width 10 height 10
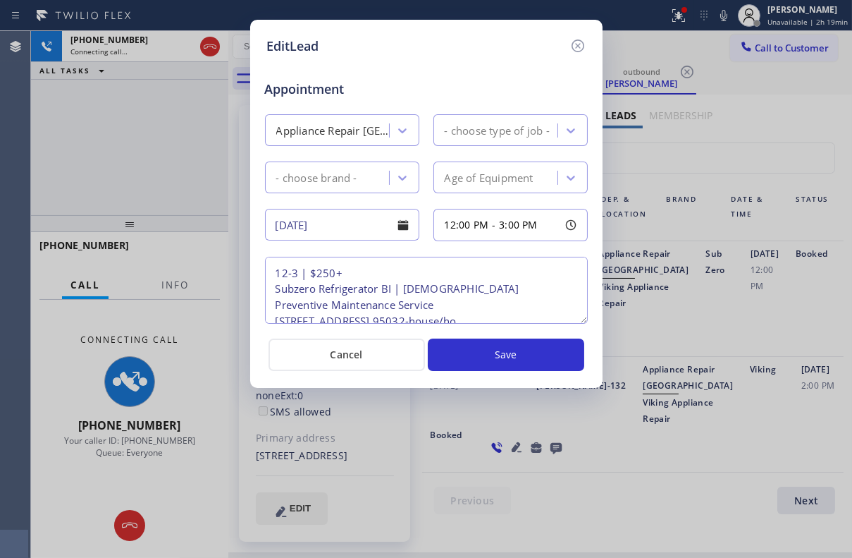
type textarea "12-3 | $250+ Subzero Refrigerator BI | 23yo Preventive Maintenance Service 1640…"
click at [577, 45] on icon at bounding box center [577, 45] width 13 height 13
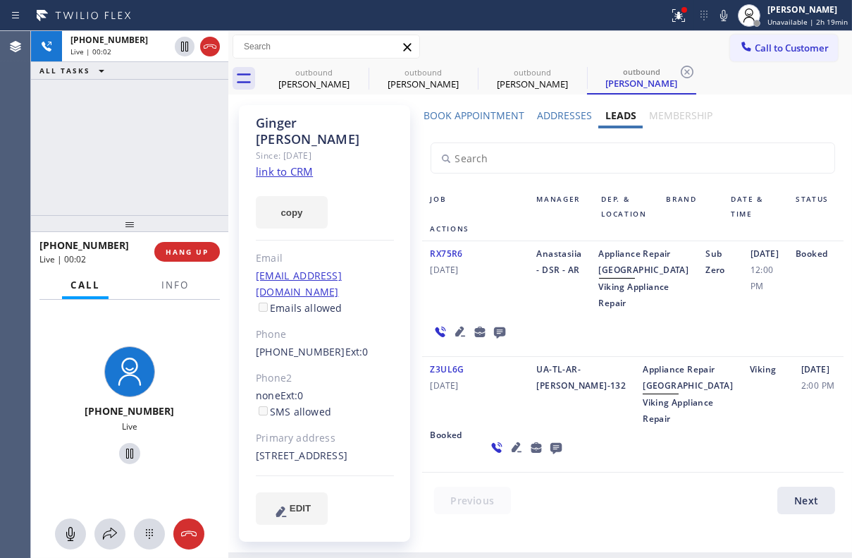
click at [494, 338] on icon at bounding box center [499, 332] width 11 height 11
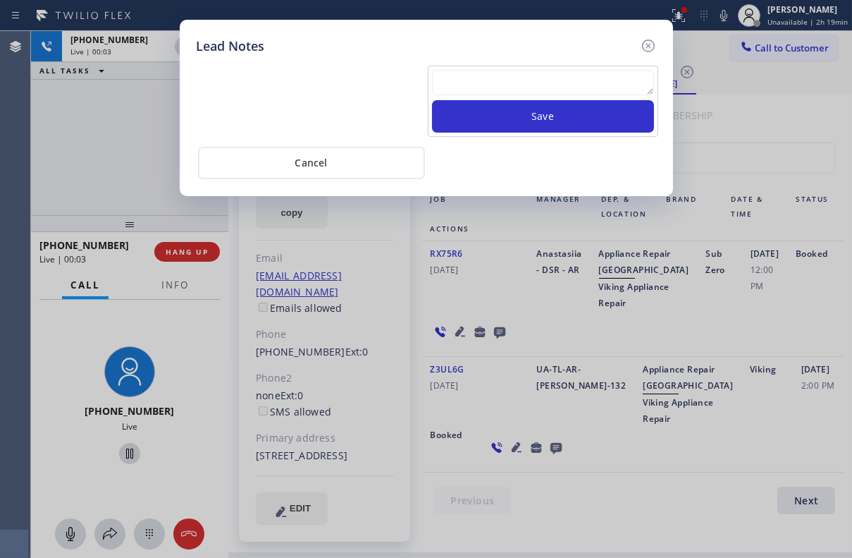
click at [486, 80] on textarea at bounding box center [543, 82] width 222 height 25
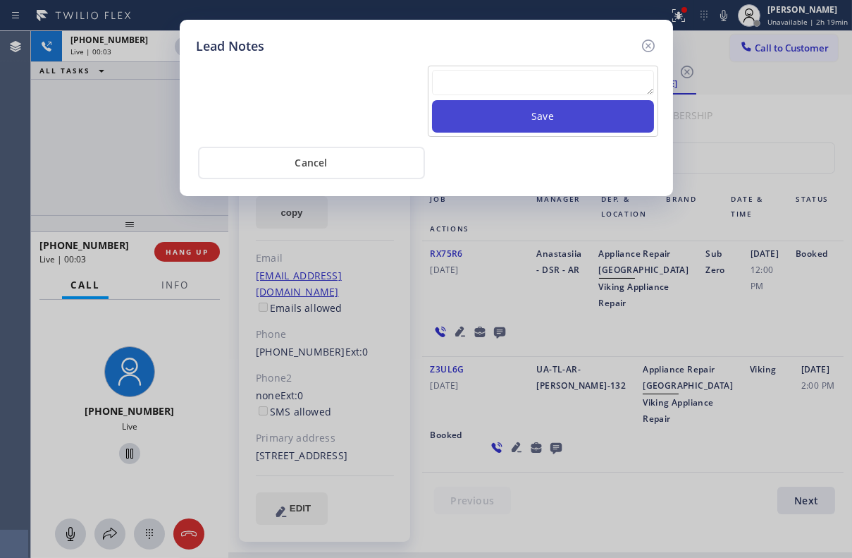
paste textarea "Routed to Voice mail// If CX will call back please transfer to me- Love:*"
type textarea "Routed to Voice mail// If CX will call back please transfer to me- Love:*"
click at [522, 115] on button "Save" at bounding box center [543, 116] width 222 height 32
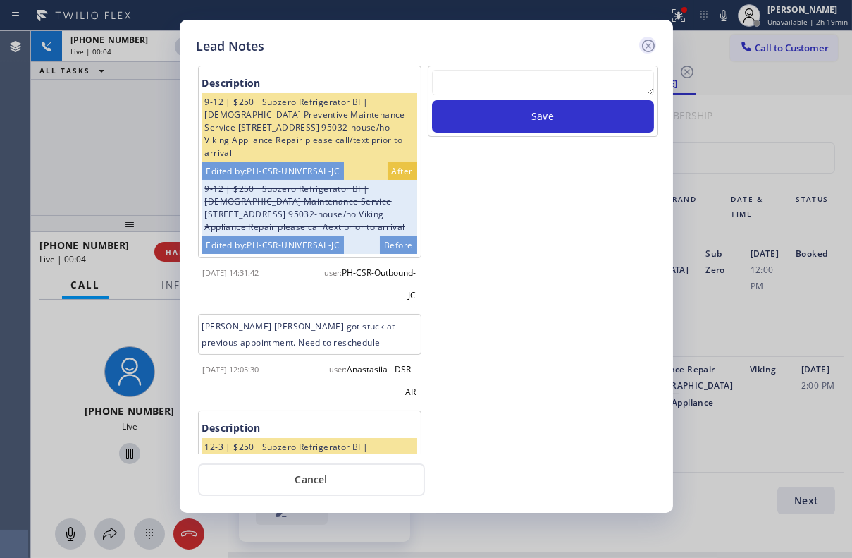
click at [651, 45] on icon at bounding box center [648, 45] width 17 height 17
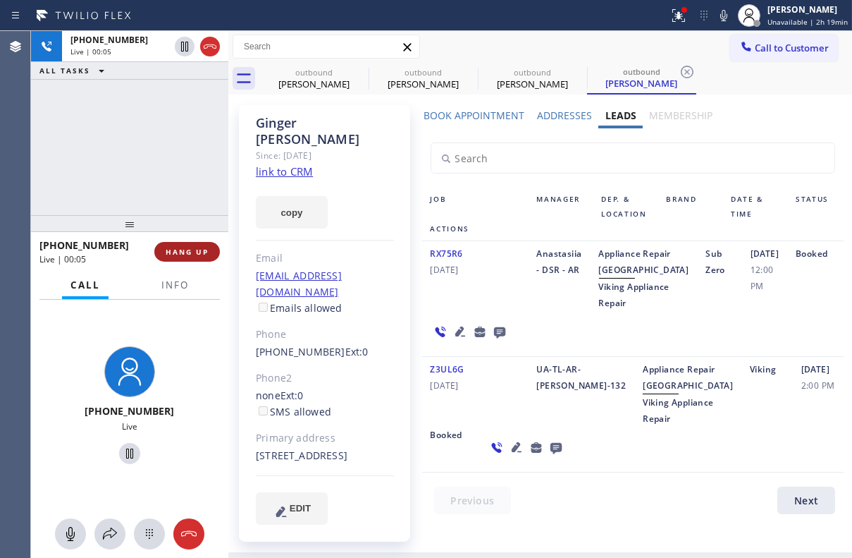
click at [214, 247] on button "HANG UP" at bounding box center [187, 252] width 66 height 20
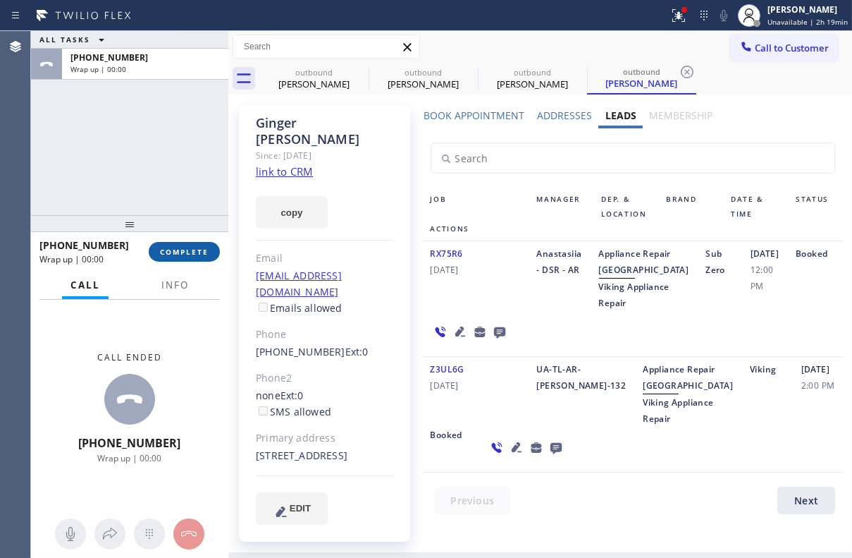
click at [190, 259] on button "COMPLETE" at bounding box center [184, 252] width 71 height 20
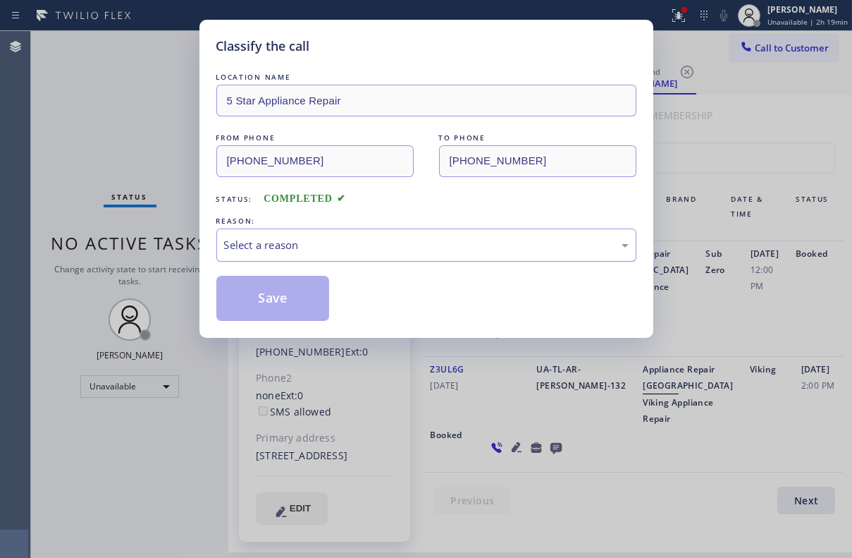
click at [310, 246] on div "Select a reason" at bounding box center [426, 245] width 405 height 16
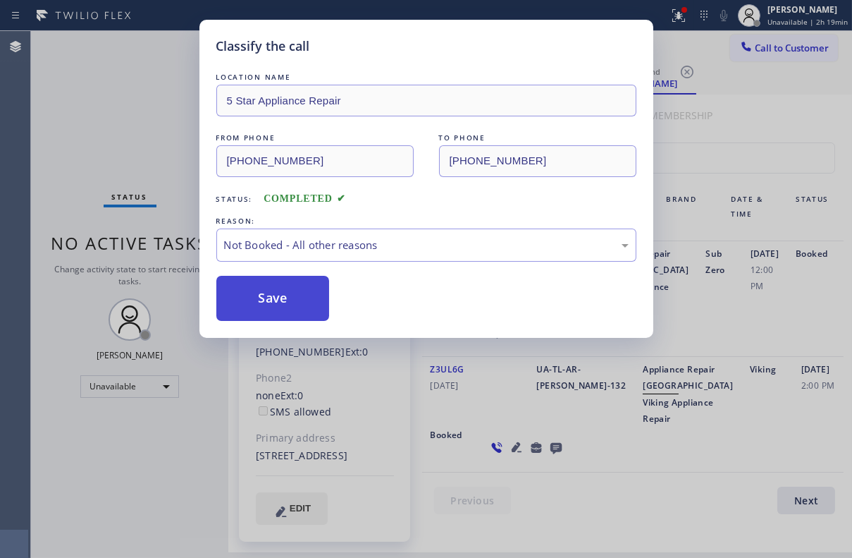
click at [264, 300] on button "Save" at bounding box center [273, 298] width 114 height 45
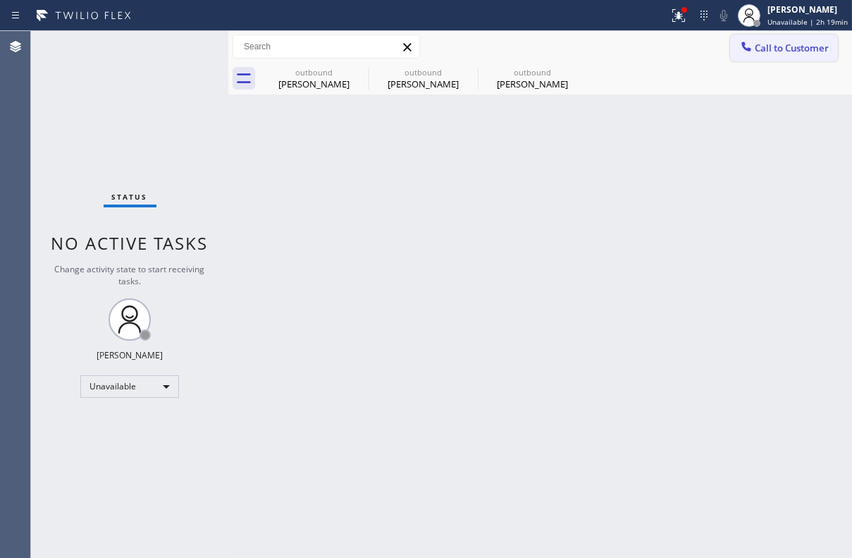
click at [794, 53] on span "Call to Customer" at bounding box center [792, 48] width 74 height 13
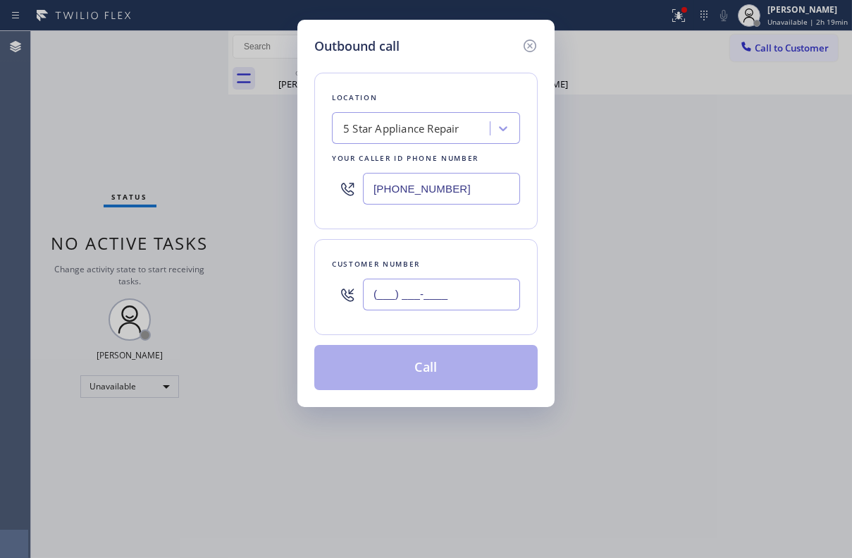
click at [439, 296] on input "(___) ___-____" at bounding box center [441, 295] width 157 height 32
paste input "425) 417-2181"
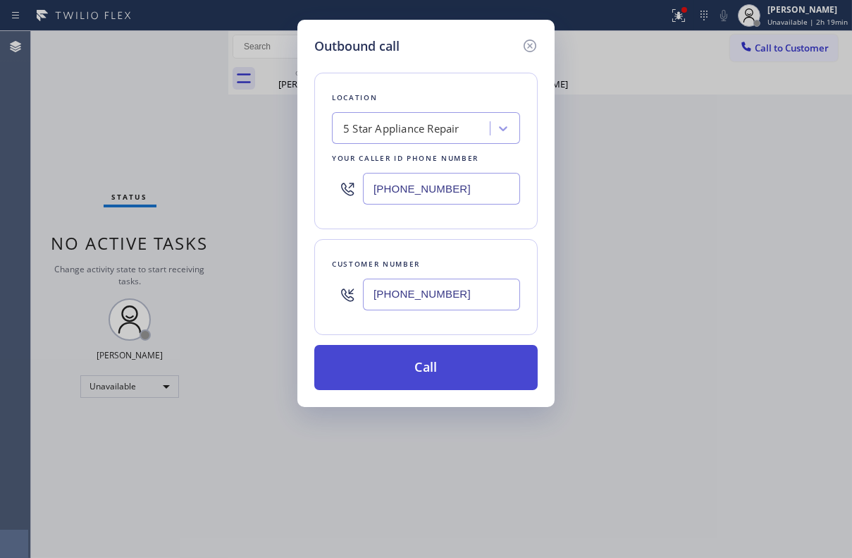
type input "(425) 417-2181"
click at [445, 362] on button "Call" at bounding box center [426, 367] width 224 height 45
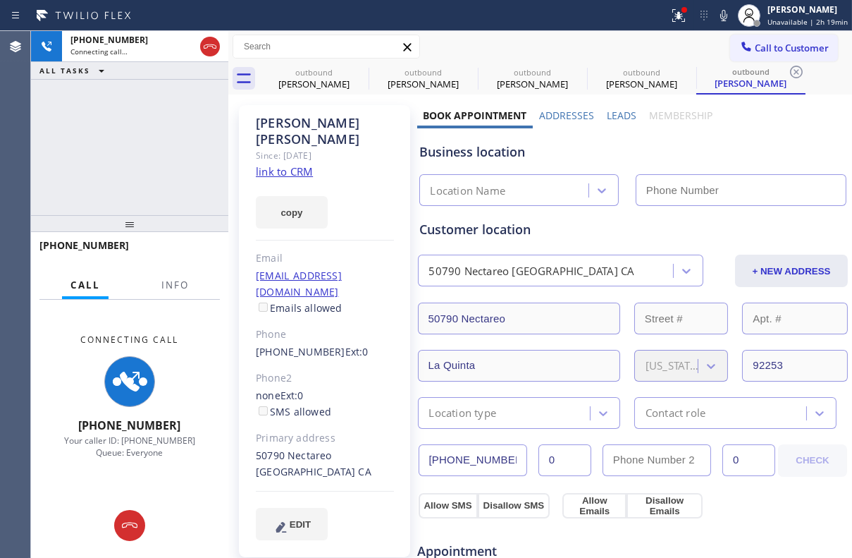
click at [621, 113] on label "Leads" at bounding box center [622, 115] width 30 height 13
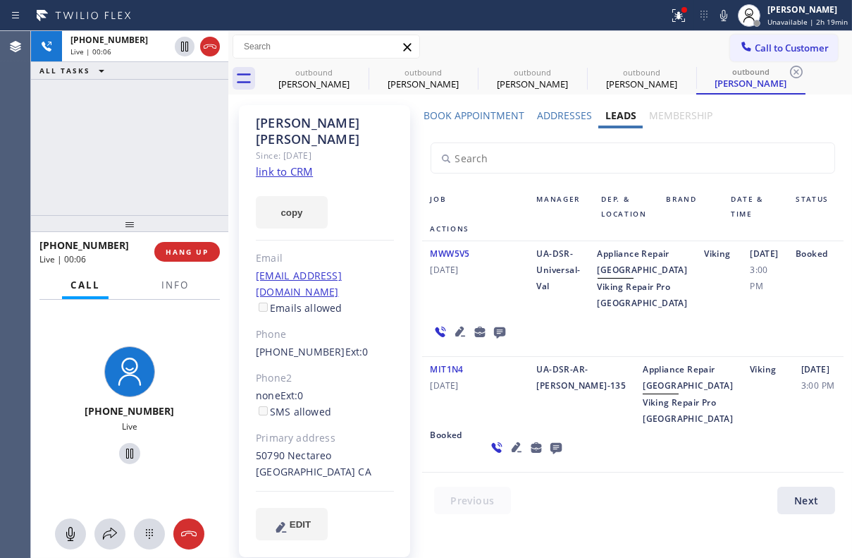
click at [494, 338] on icon at bounding box center [499, 332] width 11 height 11
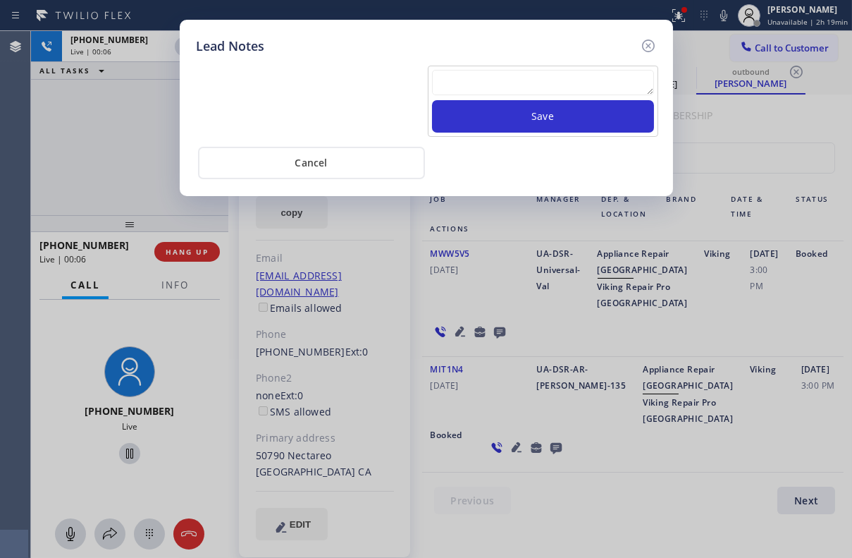
click at [494, 87] on textarea at bounding box center [543, 82] width 222 height 25
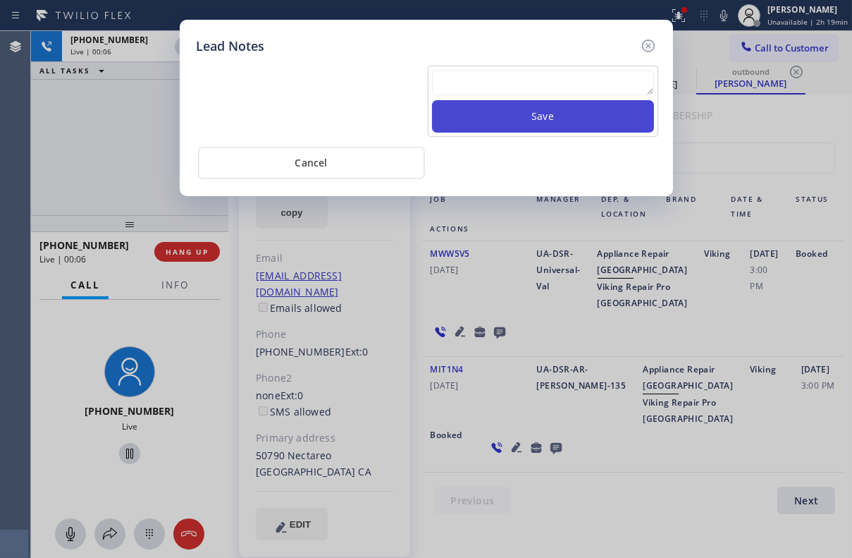
paste textarea "Routed to Voice mail// If CX will call back please transfer to me- Love:*"
type textarea "Routed to Voice mail// If CX will call back please transfer to me- Love:*"
click at [532, 126] on button "Save" at bounding box center [543, 116] width 222 height 32
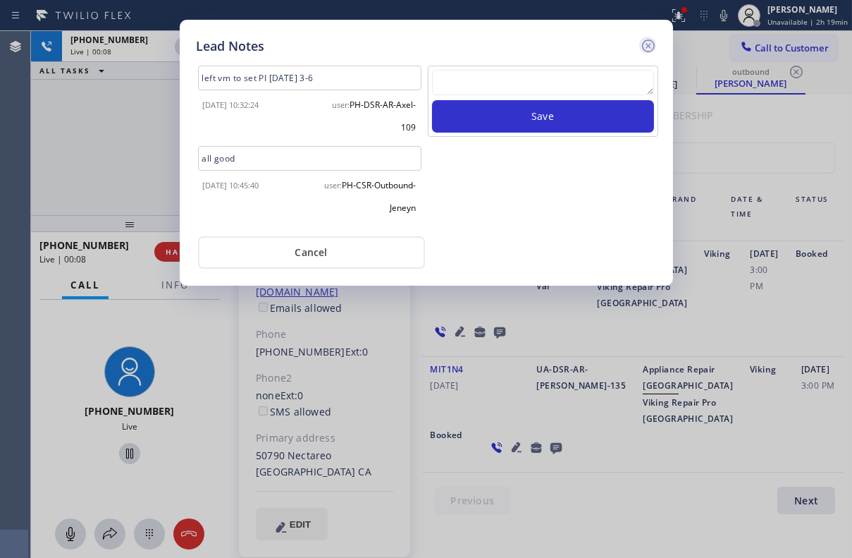
scroll to position [0, 0]
click at [650, 47] on icon at bounding box center [648, 45] width 17 height 17
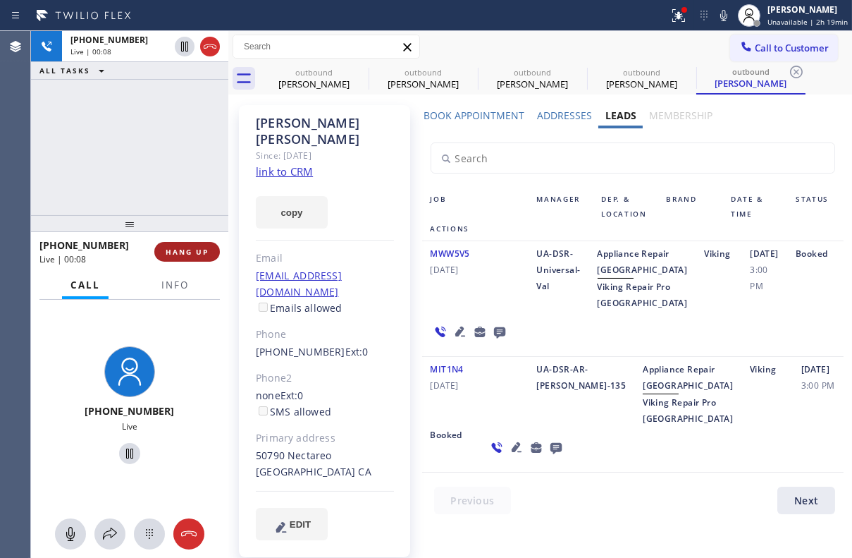
click at [176, 252] on span "HANG UP" at bounding box center [187, 252] width 43 height 10
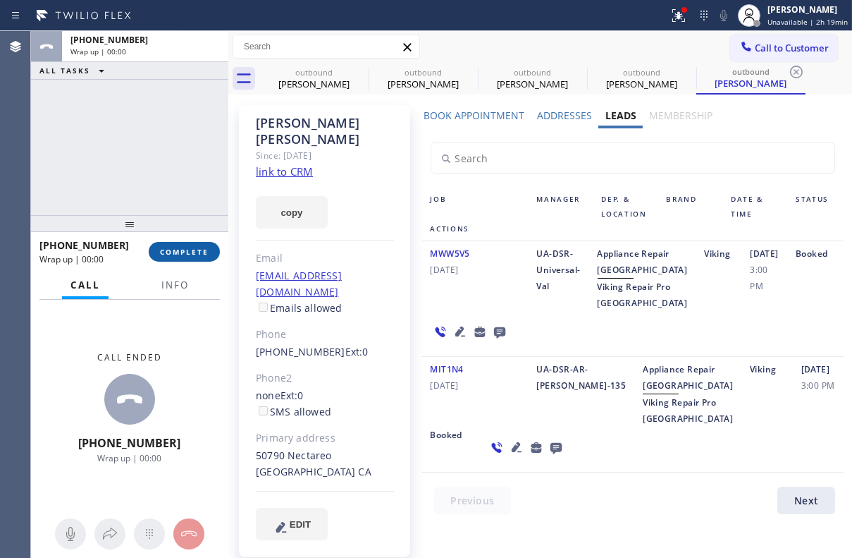
click at [176, 248] on span "COMPLETE" at bounding box center [184, 252] width 49 height 10
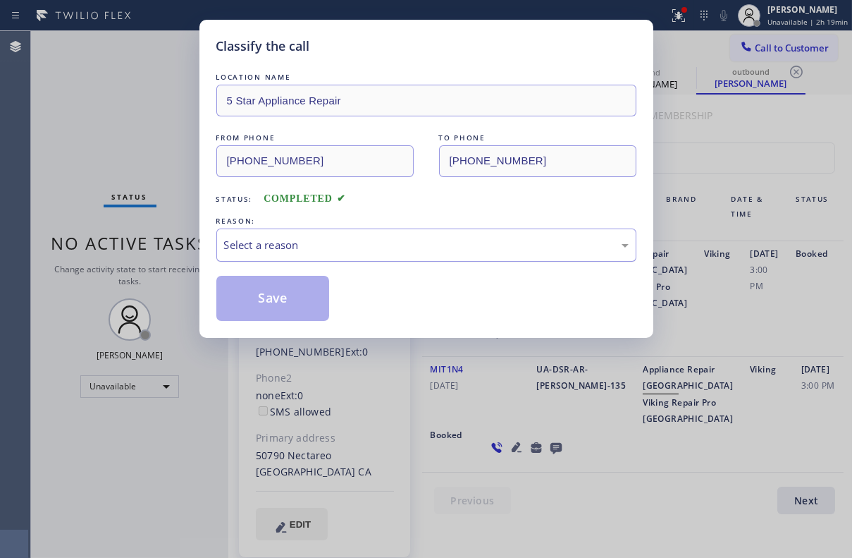
click at [297, 238] on div "Select a reason" at bounding box center [426, 245] width 405 height 16
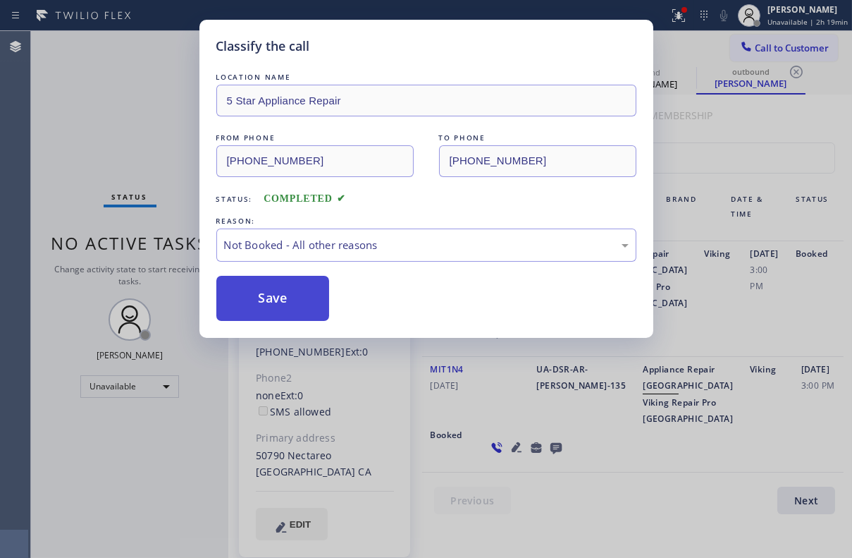
click at [269, 303] on button "Save" at bounding box center [273, 298] width 114 height 45
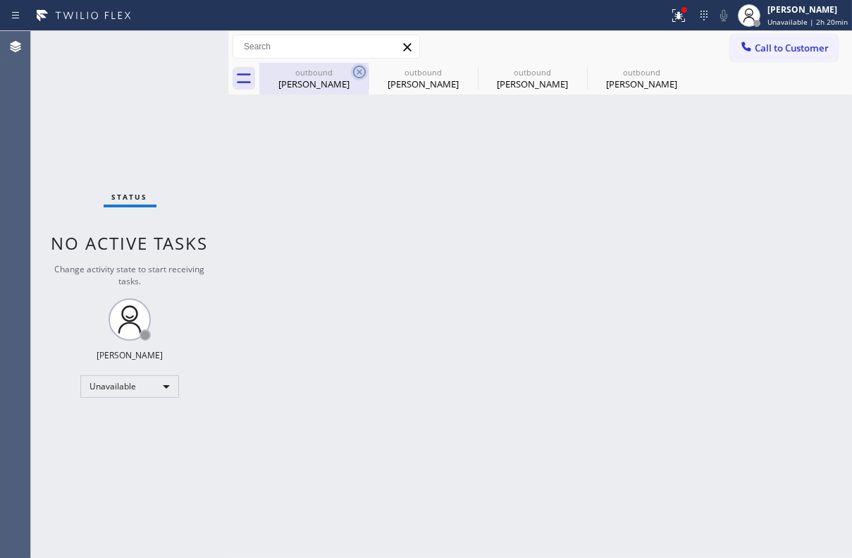
click at [360, 71] on icon at bounding box center [359, 71] width 17 height 17
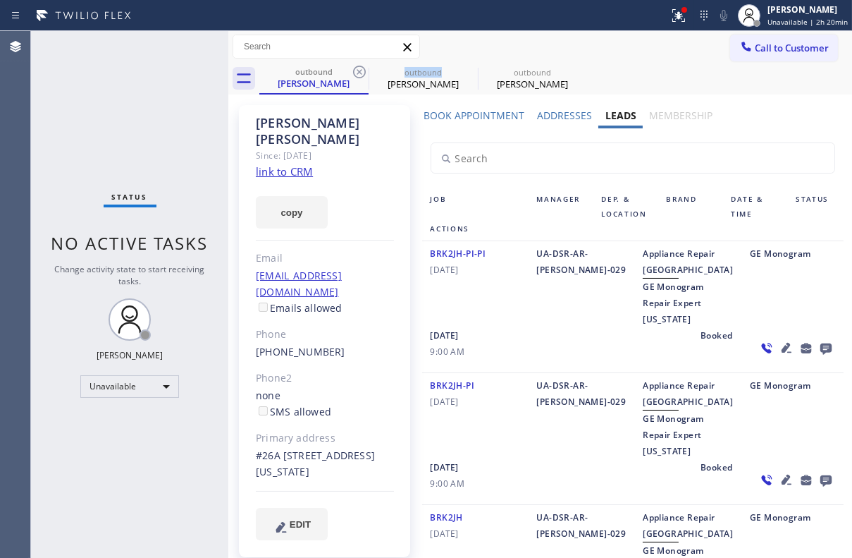
click at [360, 71] on icon at bounding box center [359, 71] width 17 height 17
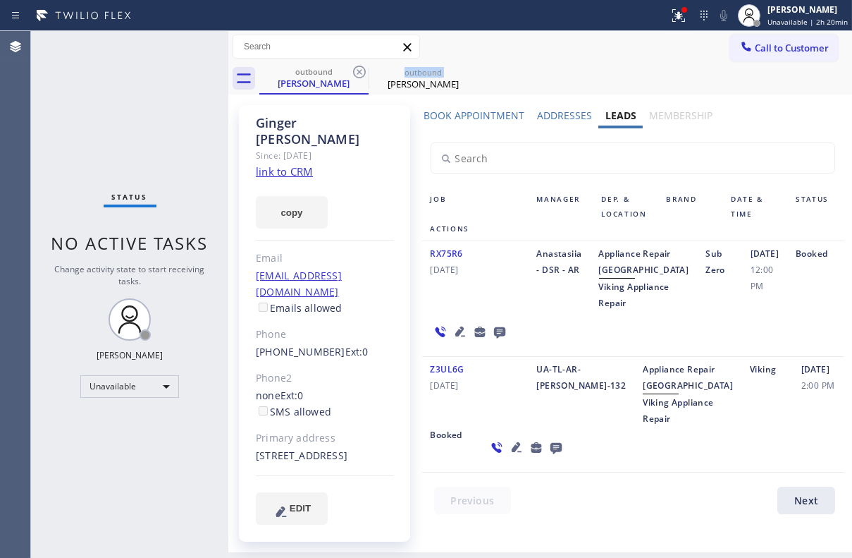
click at [360, 71] on icon at bounding box center [359, 71] width 17 height 17
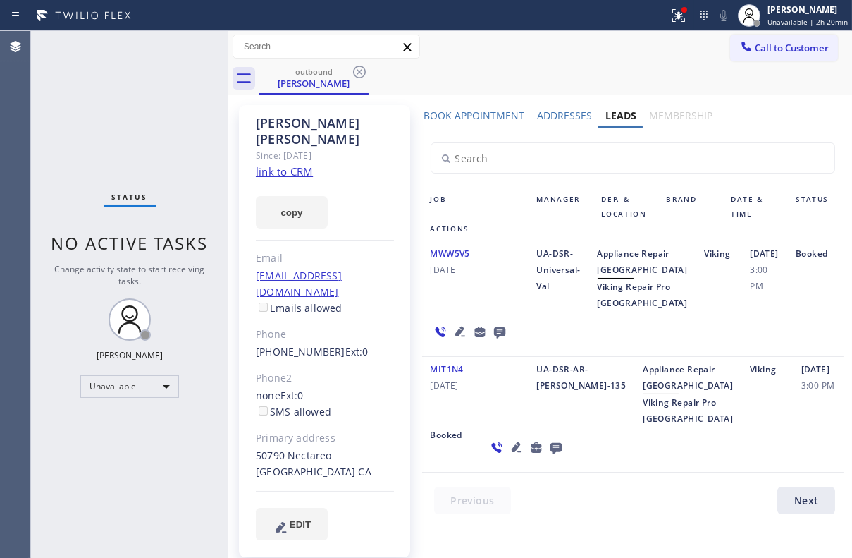
click at [360, 71] on icon at bounding box center [359, 71] width 17 height 17
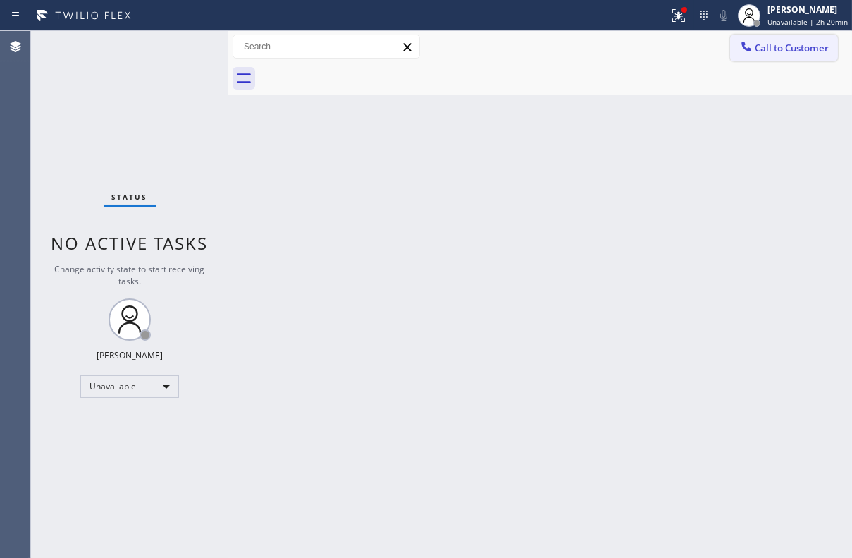
click at [775, 49] on span "Call to Customer" at bounding box center [792, 48] width 74 height 13
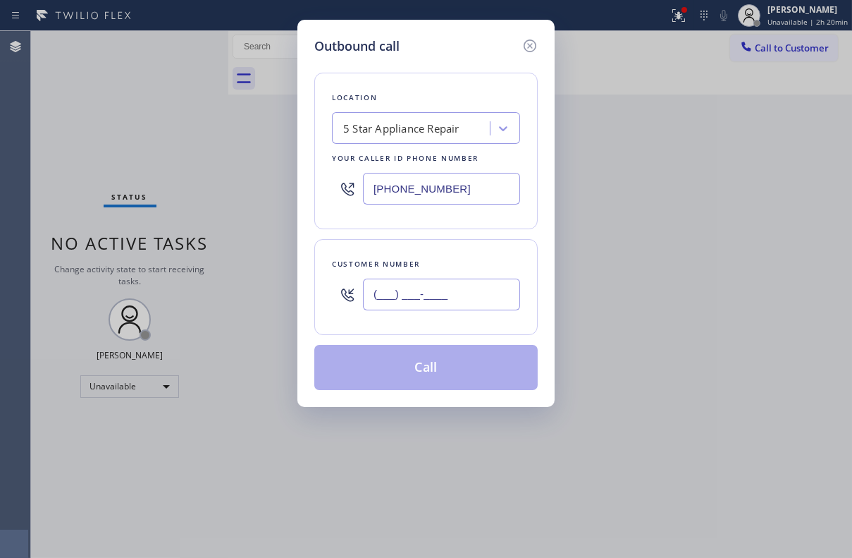
click at [445, 285] on input "(___) ___-____" at bounding box center [441, 295] width 157 height 32
paste input "206) 769-5426"
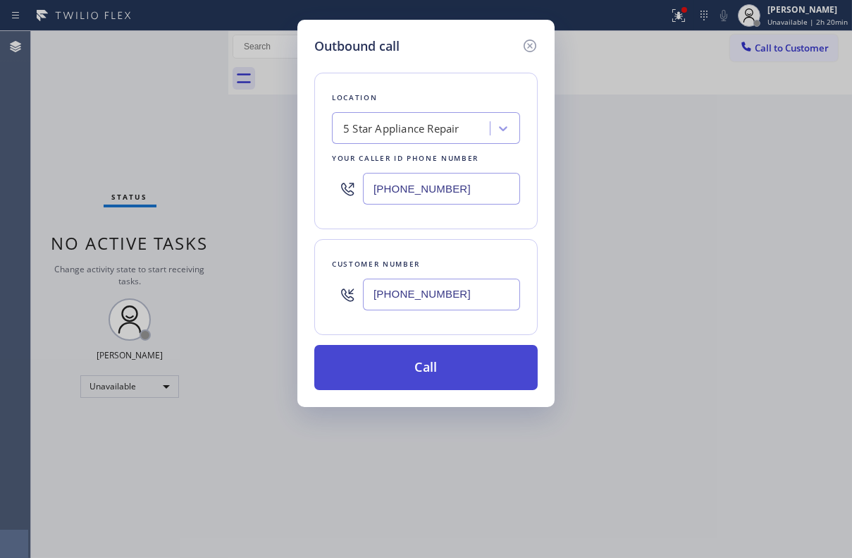
type input "(206) 769-5426"
click at [432, 377] on button "Call" at bounding box center [426, 367] width 224 height 45
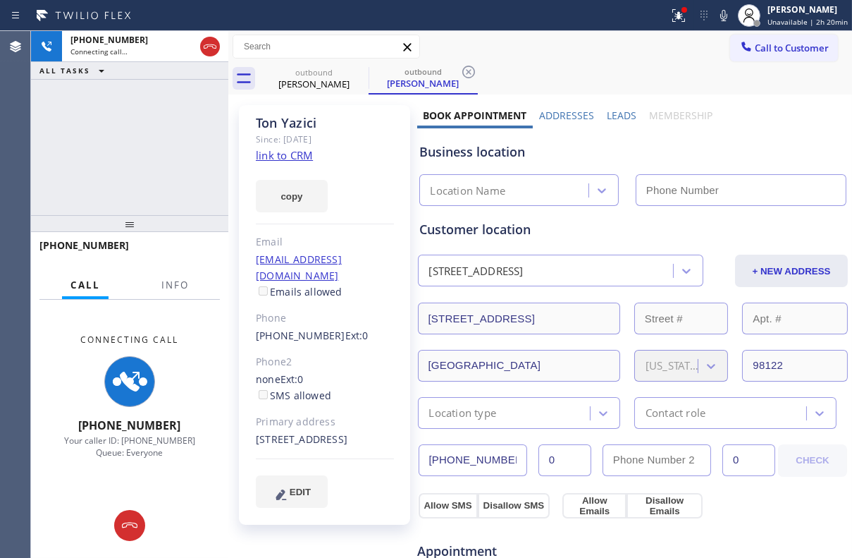
click at [612, 121] on label "Leads" at bounding box center [622, 115] width 30 height 13
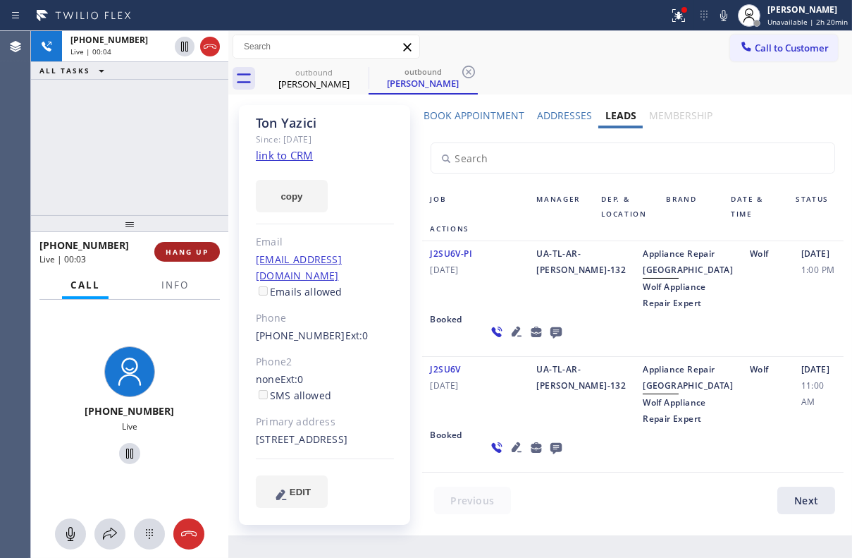
click at [197, 253] on span "HANG UP" at bounding box center [187, 252] width 43 height 10
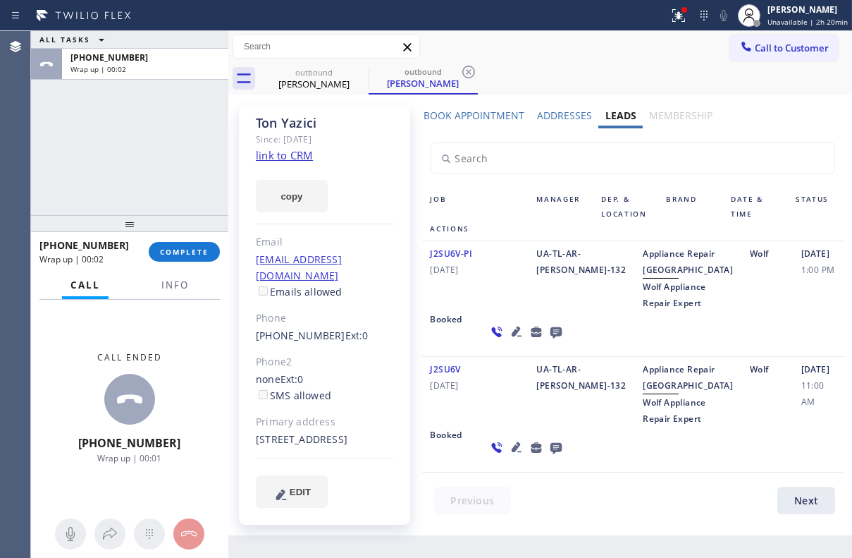
click at [550, 338] on icon at bounding box center [555, 332] width 11 height 11
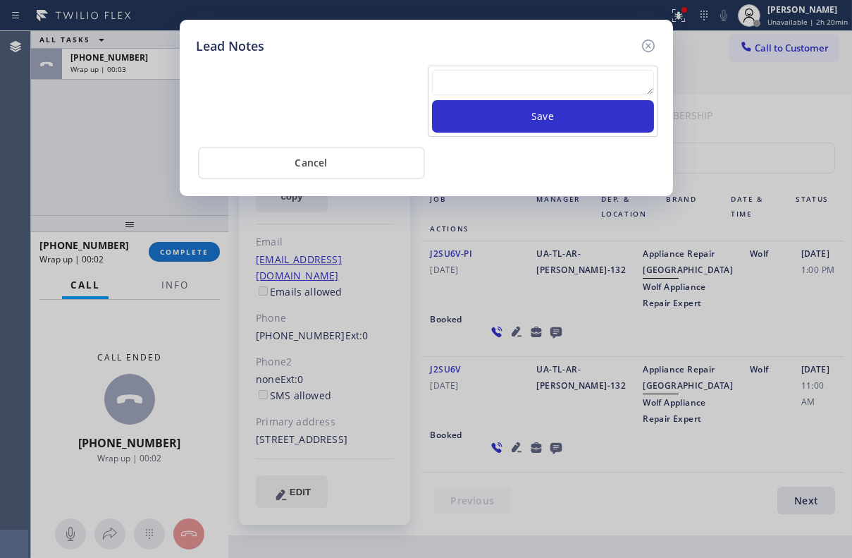
click at [444, 80] on textarea at bounding box center [543, 82] width 222 height 25
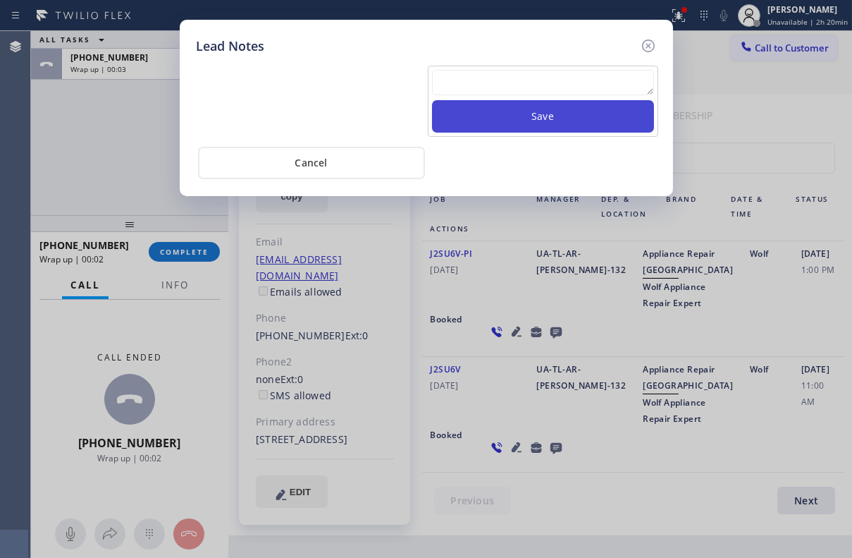
paste textarea "Routed to Voice mail// If CX will call back please transfer to me- Love:*"
type textarea "Routed to Voice mail// If CX will call back please transfer to me- Love:*"
click at [508, 119] on button "Save" at bounding box center [543, 116] width 222 height 32
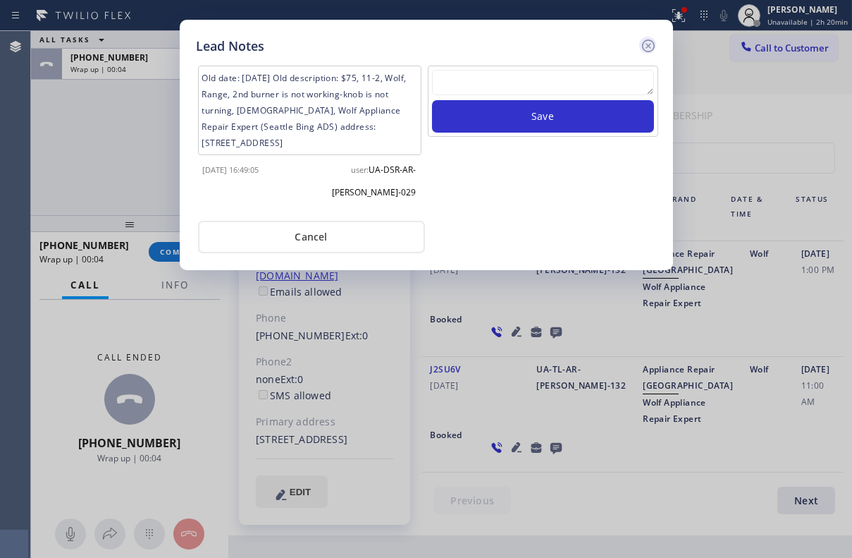
click at [649, 42] on icon at bounding box center [648, 45] width 17 height 17
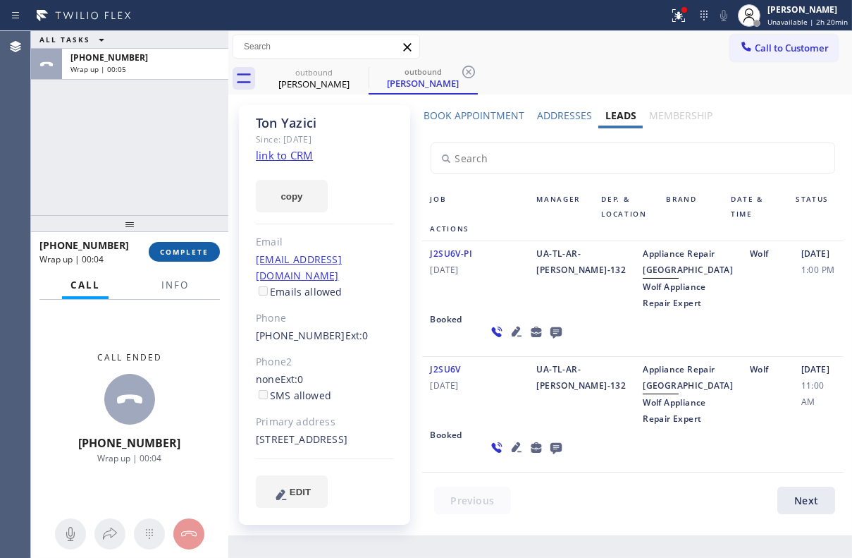
click at [198, 251] on span "COMPLETE" at bounding box center [184, 252] width 49 height 10
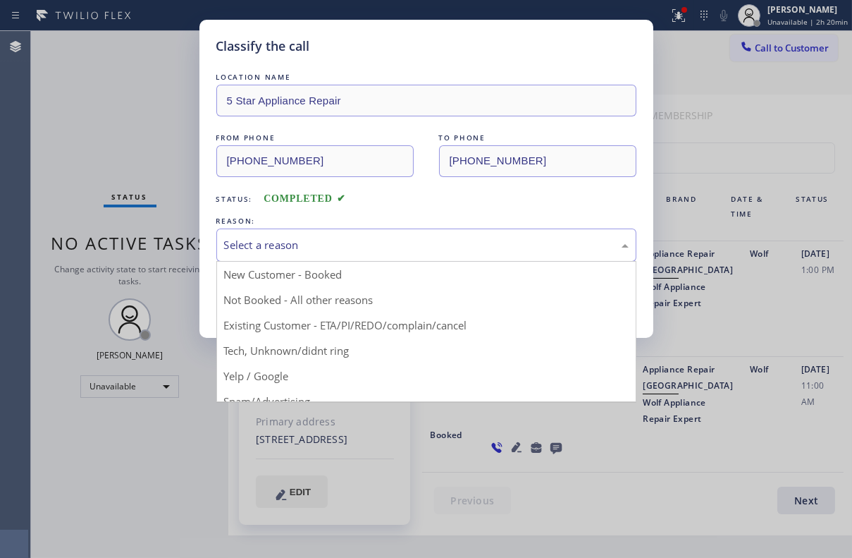
click at [382, 238] on div "Select a reason" at bounding box center [426, 245] width 405 height 16
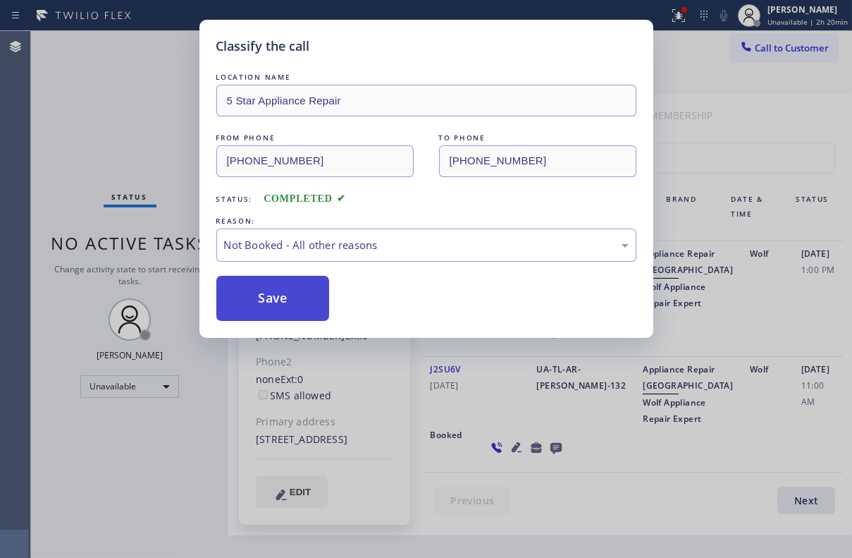
click at [295, 302] on button "Save" at bounding box center [273, 298] width 114 height 45
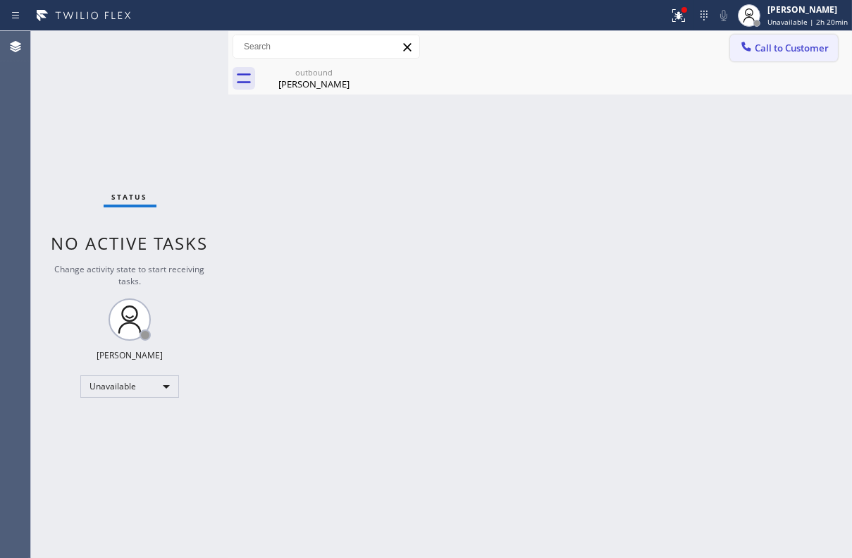
click at [790, 48] on span "Call to Customer" at bounding box center [792, 48] width 74 height 13
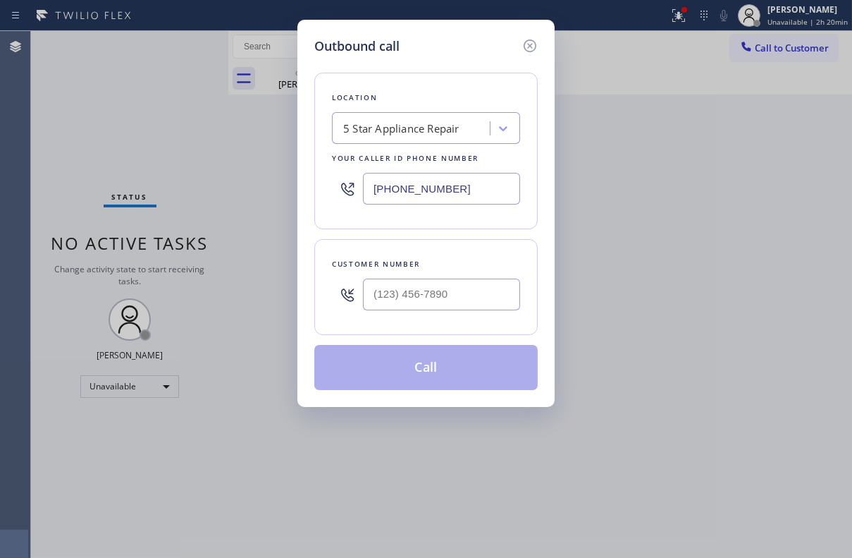
click at [409, 274] on div at bounding box center [441, 294] width 157 height 46
click at [417, 291] on input "(___) ___-____" at bounding box center [441, 295] width 157 height 32
paste input "425) 688-8457"
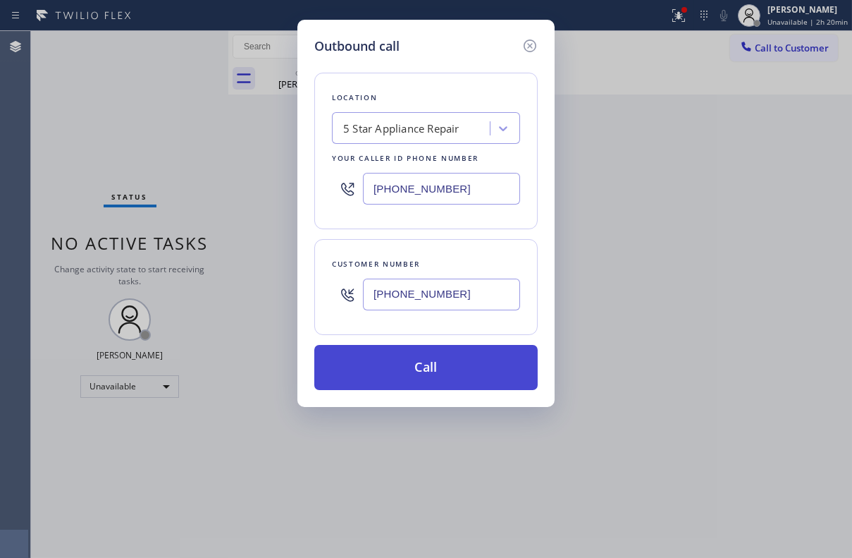
click at [418, 365] on button "Call" at bounding box center [426, 367] width 224 height 45
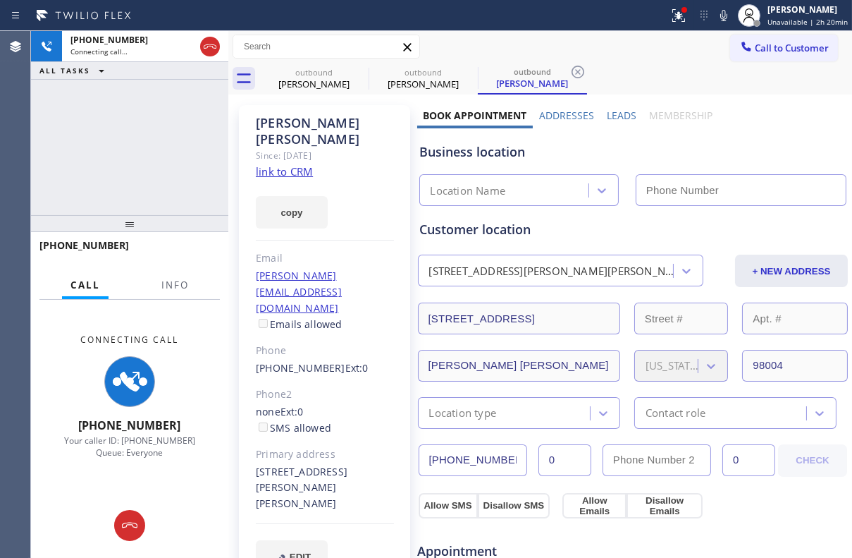
click at [620, 116] on label "Leads" at bounding box center [622, 115] width 30 height 13
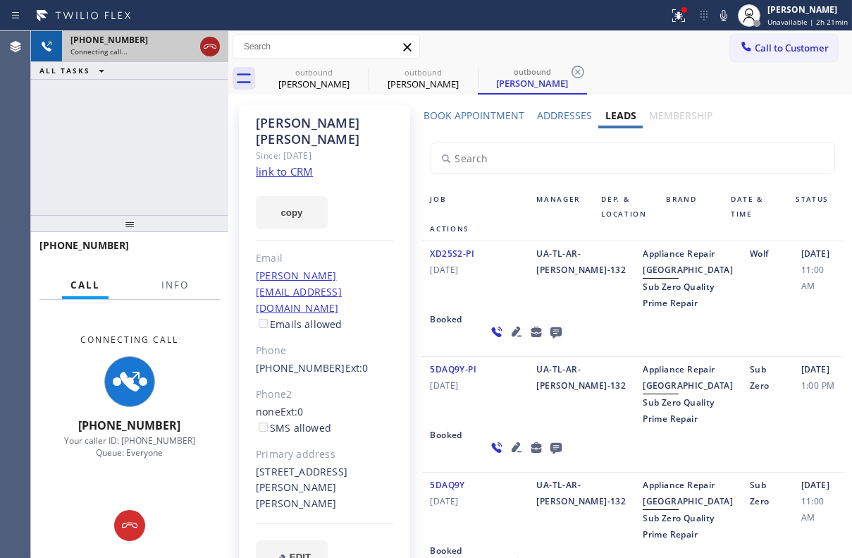
click at [211, 43] on icon at bounding box center [210, 46] width 17 height 17
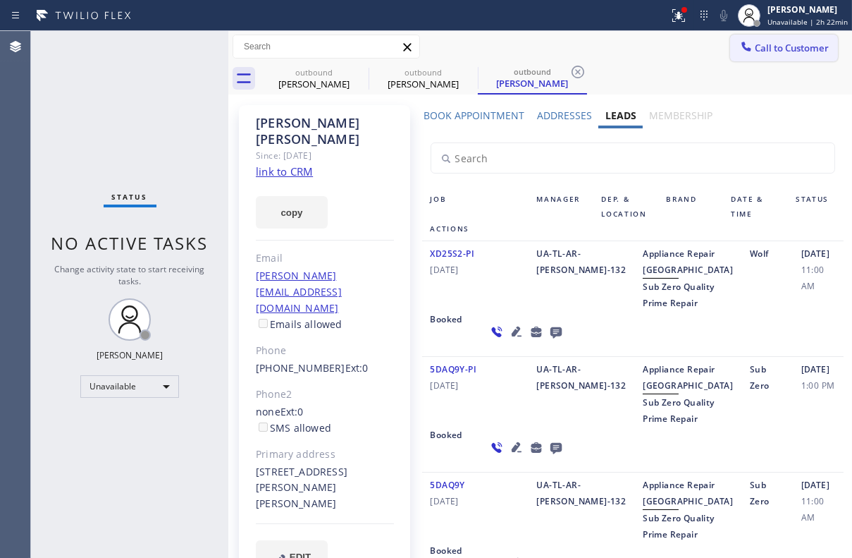
click at [758, 50] on span "Call to Customer" at bounding box center [792, 48] width 74 height 13
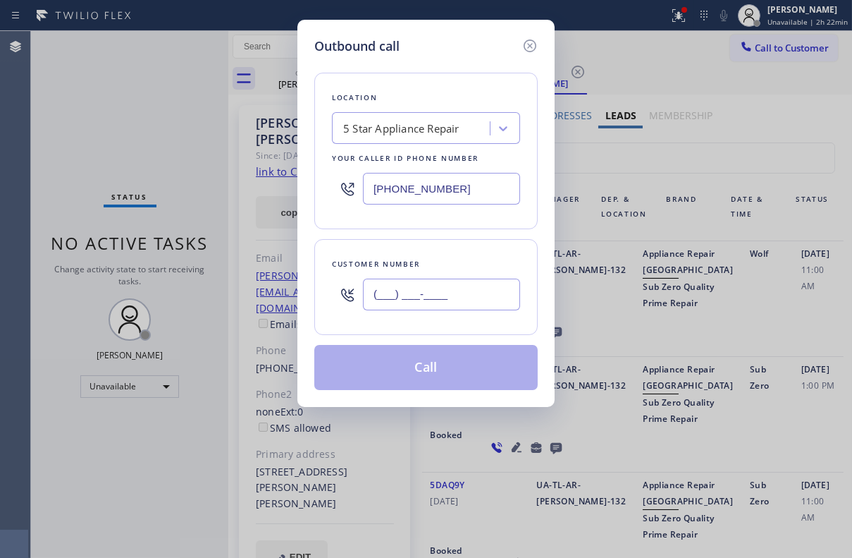
click at [421, 303] on input "(___) ___-____" at bounding box center [441, 295] width 157 height 32
paste input "619) 980-5500"
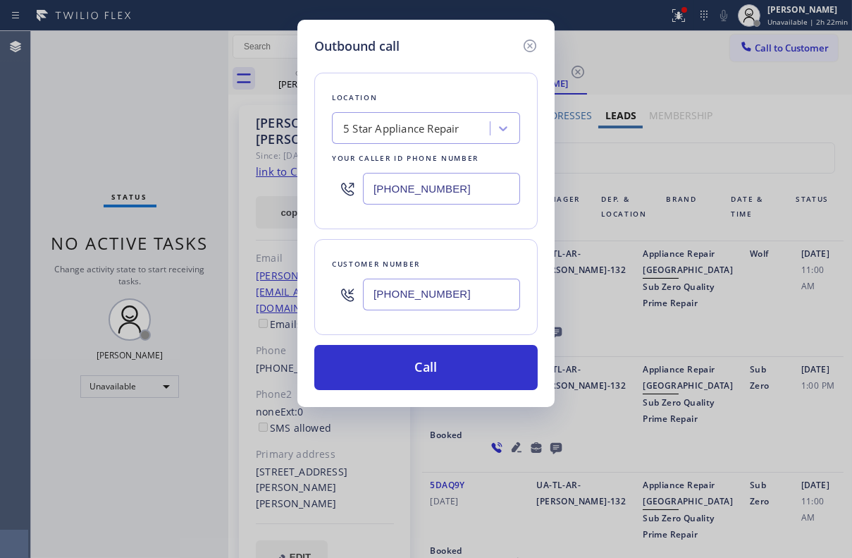
type input "(619) 980-5500"
drag, startPoint x: 474, startPoint y: 197, endPoint x: 299, endPoint y: 190, distance: 175.0
click at [299, 190] on div "Outbound call Location 5 Star Appliance Repair Your caller id phone number (855…" at bounding box center [426, 213] width 257 height 387
paste input "617) 219-9255"
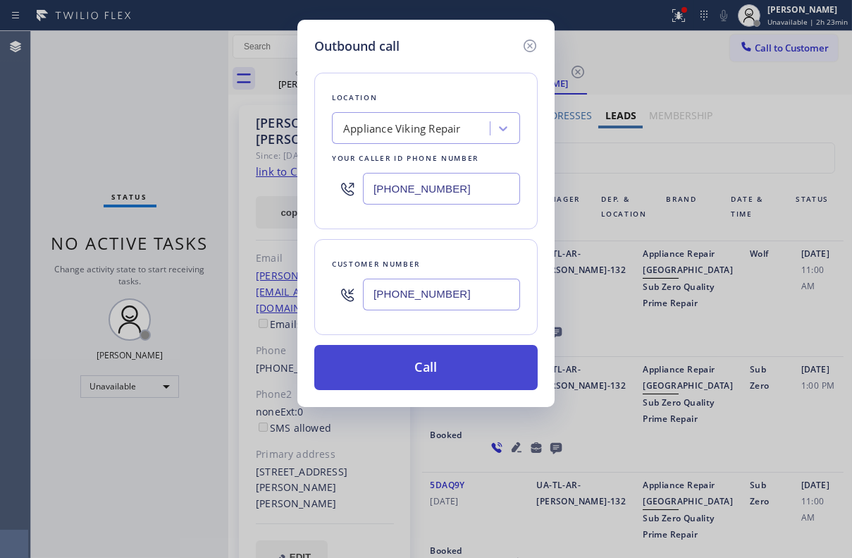
type input "[PHONE_NUMBER]"
click at [433, 360] on button "Call" at bounding box center [426, 367] width 224 height 45
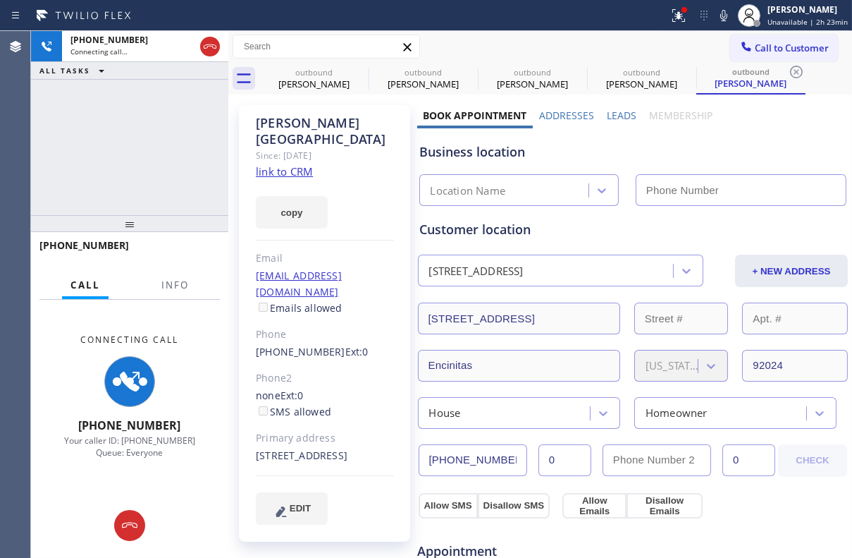
click at [613, 115] on label "Leads" at bounding box center [622, 115] width 30 height 13
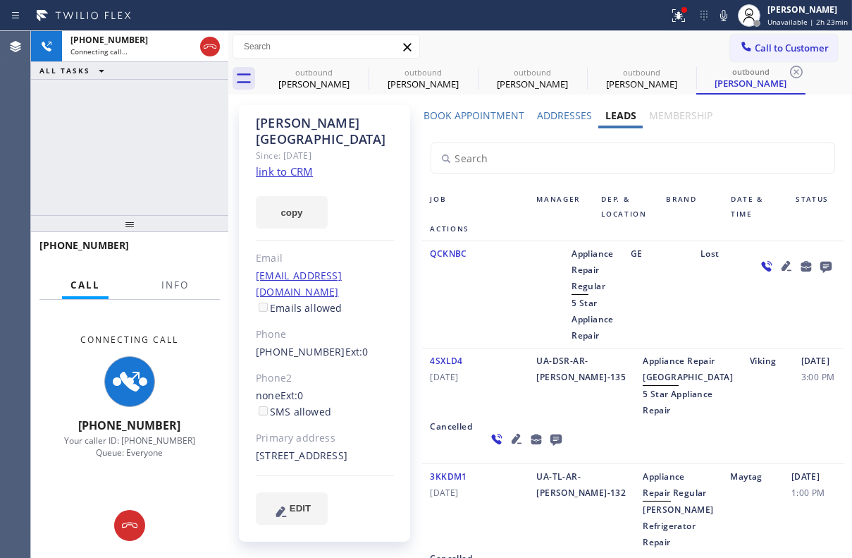
click at [550, 446] on icon at bounding box center [555, 439] width 11 height 11
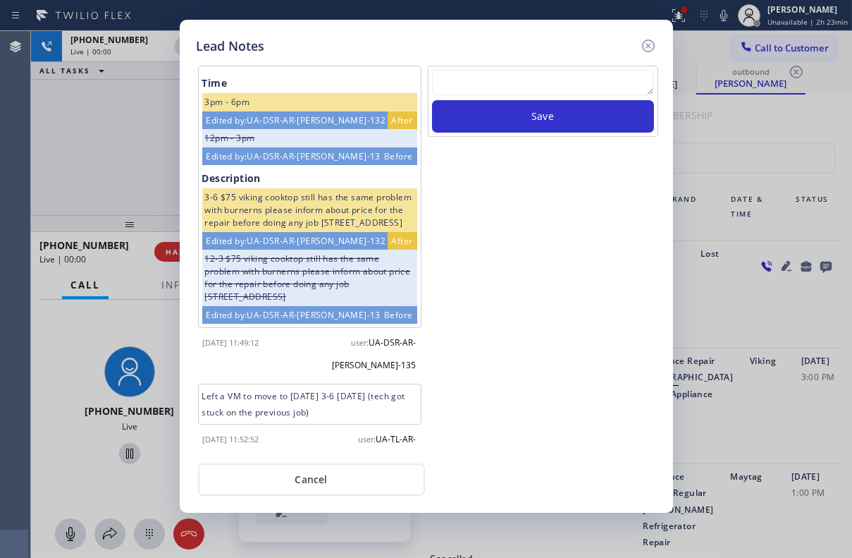
click at [493, 70] on textarea at bounding box center [543, 82] width 222 height 25
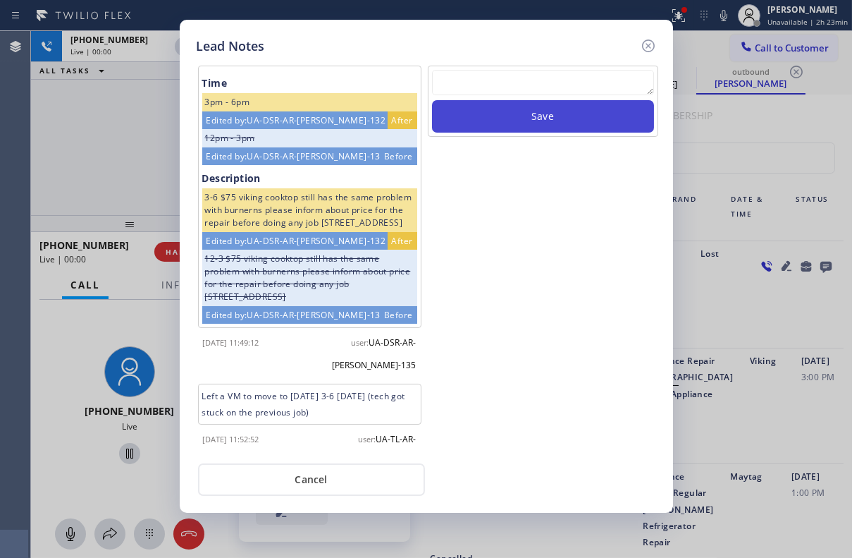
paste textarea "Routed to Voice mail// If CX will call back please transfer to me- Love:*"
type textarea "Routed to Voice mail// If CX will call back please transfer to me- Love:*"
click at [520, 121] on button "Save" at bounding box center [543, 116] width 222 height 32
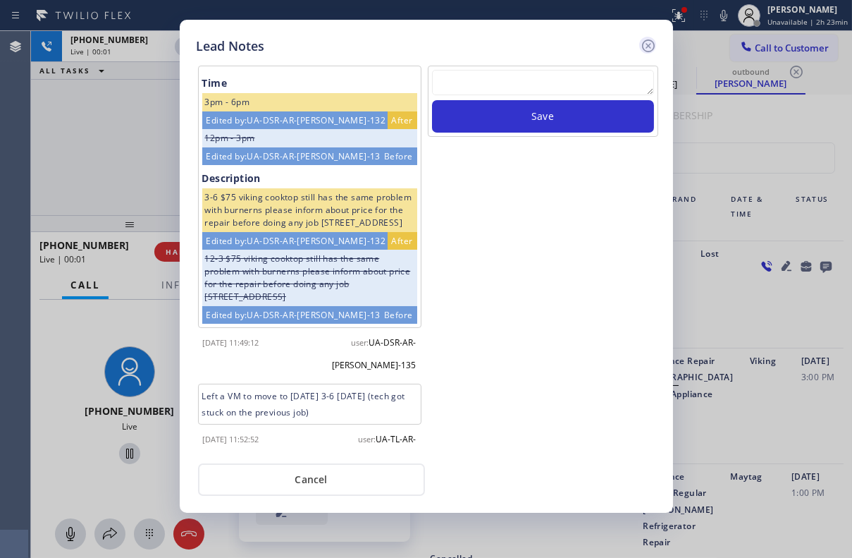
click at [652, 44] on icon at bounding box center [648, 45] width 17 height 17
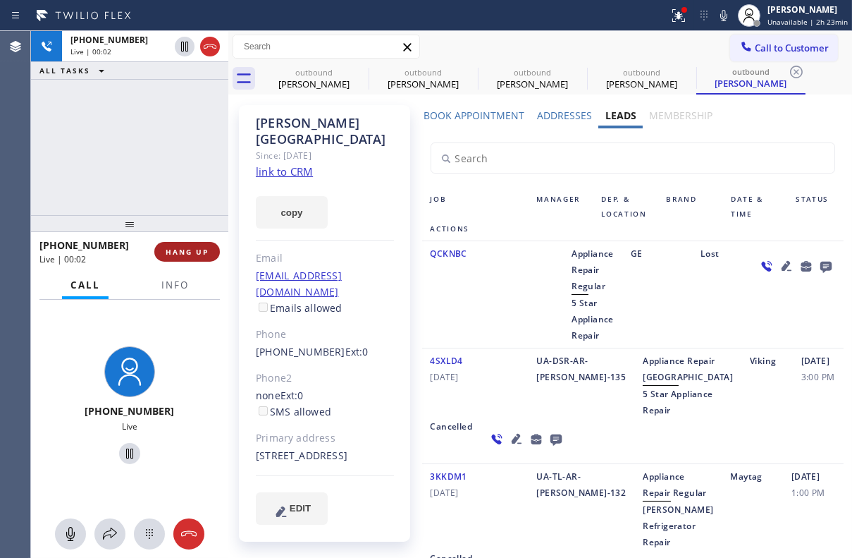
click at [212, 253] on button "HANG UP" at bounding box center [187, 252] width 66 height 20
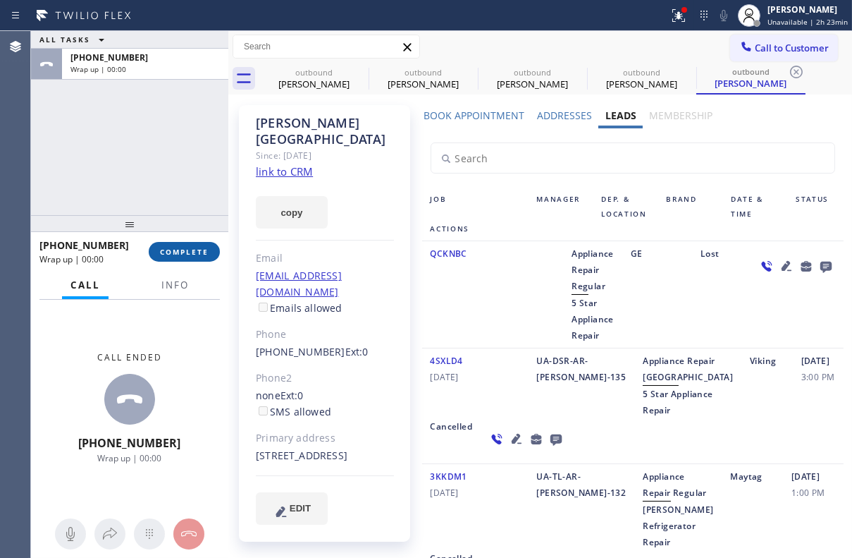
click at [192, 252] on span "COMPLETE" at bounding box center [184, 252] width 49 height 10
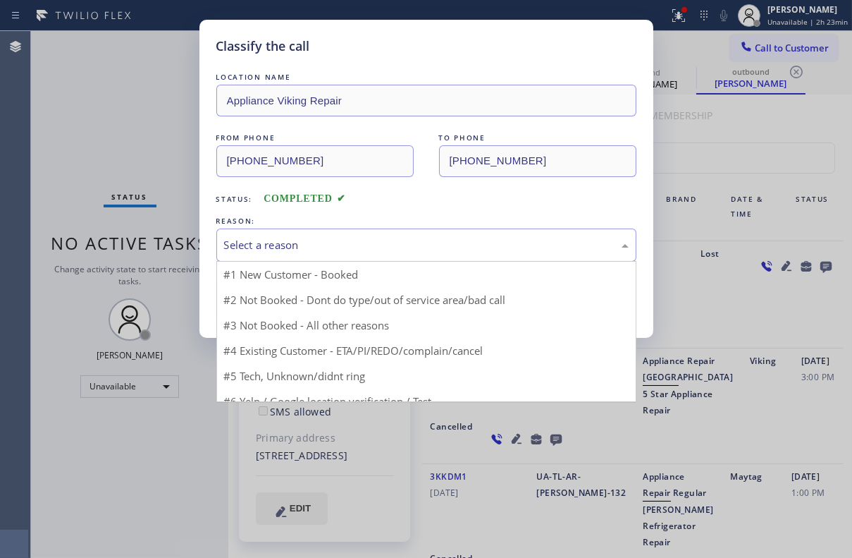
click at [279, 246] on div "Select a reason" at bounding box center [426, 245] width 405 height 16
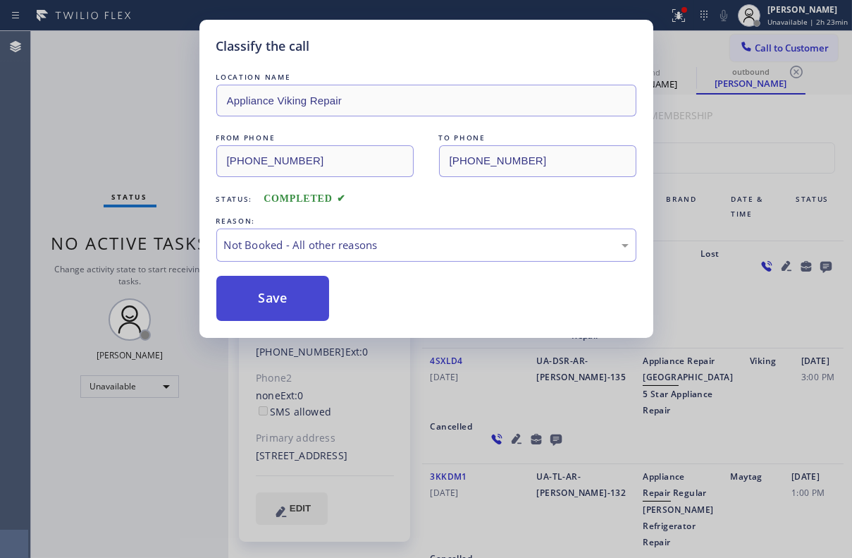
click at [264, 302] on button "Save" at bounding box center [273, 298] width 114 height 45
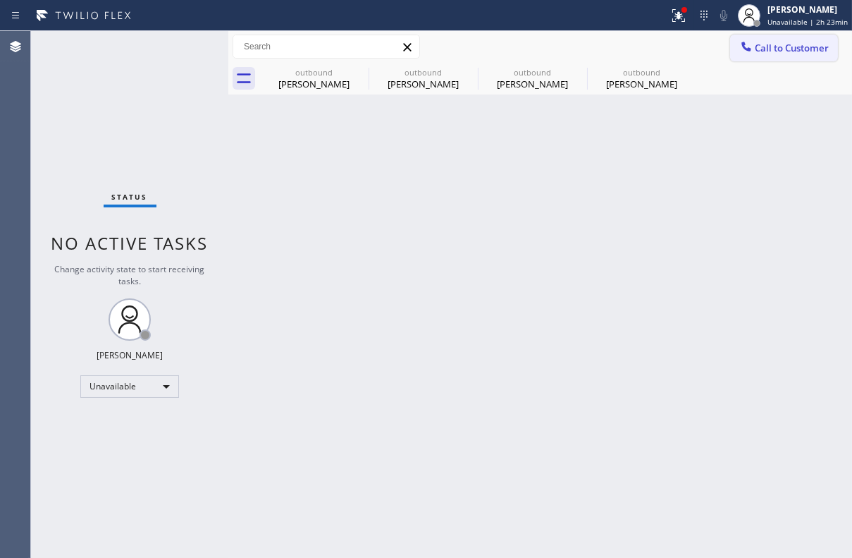
click at [809, 50] on span "Call to Customer" at bounding box center [792, 48] width 74 height 13
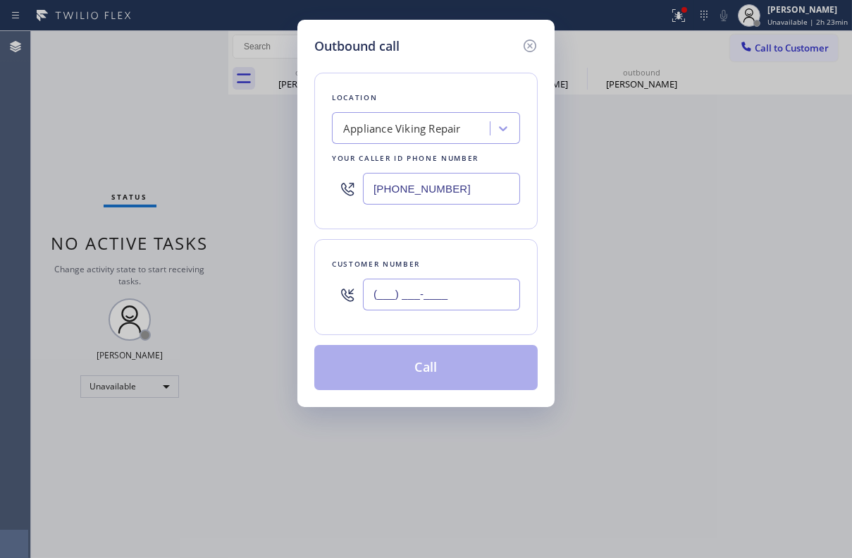
click at [396, 302] on input "(___) ___-____" at bounding box center [441, 295] width 157 height 32
paste input "602) 339-0376"
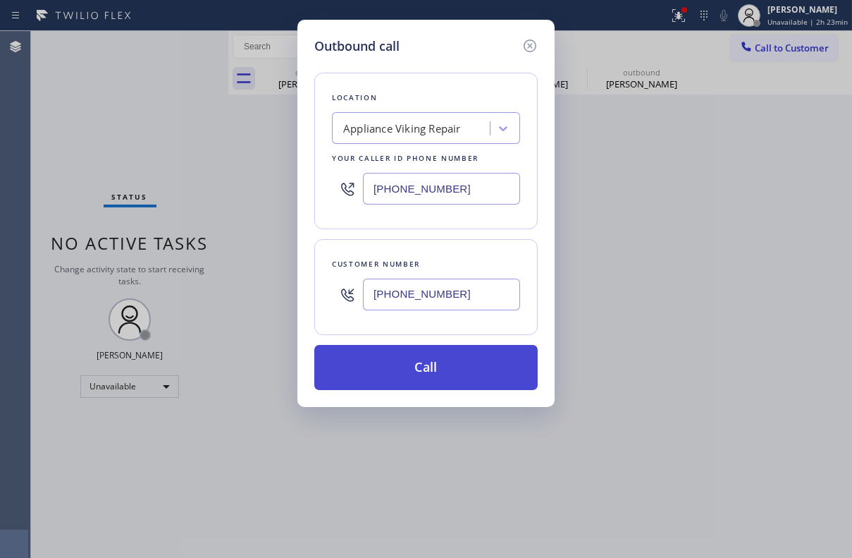
type input "(602) 339-0376"
click at [409, 366] on button "Call" at bounding box center [426, 367] width 224 height 45
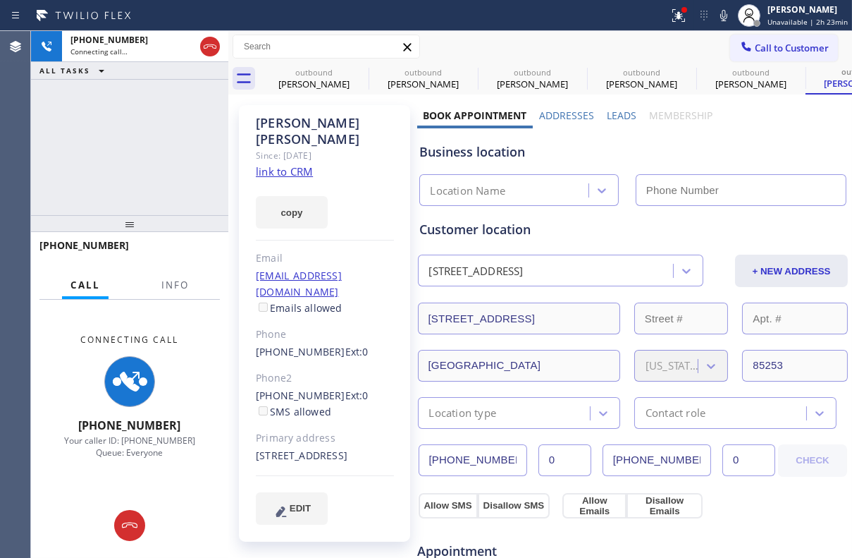
click at [627, 111] on label "Leads" at bounding box center [622, 115] width 30 height 13
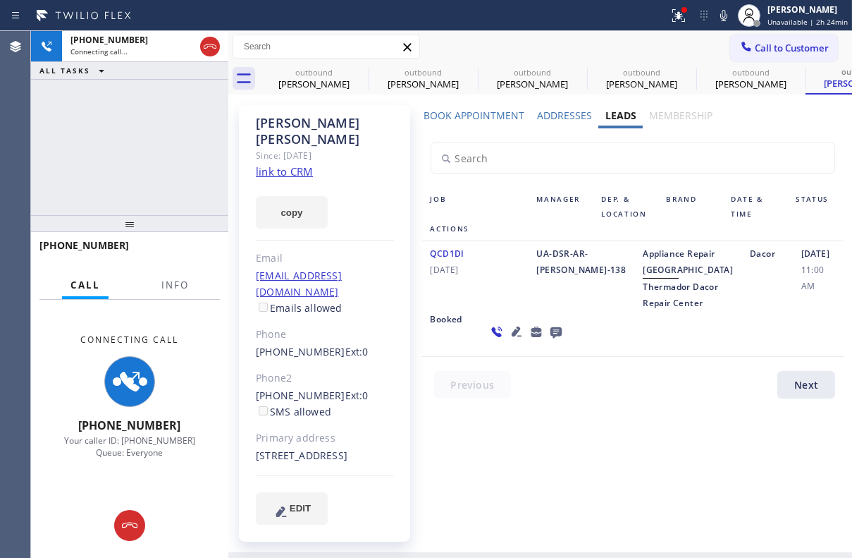
click at [511, 336] on icon at bounding box center [516, 331] width 10 height 10
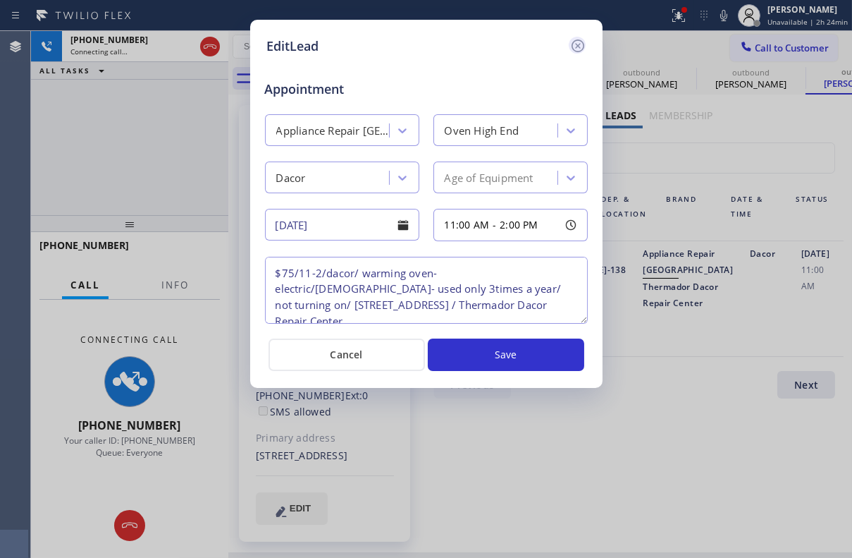
click at [577, 44] on icon at bounding box center [577, 45] width 13 height 13
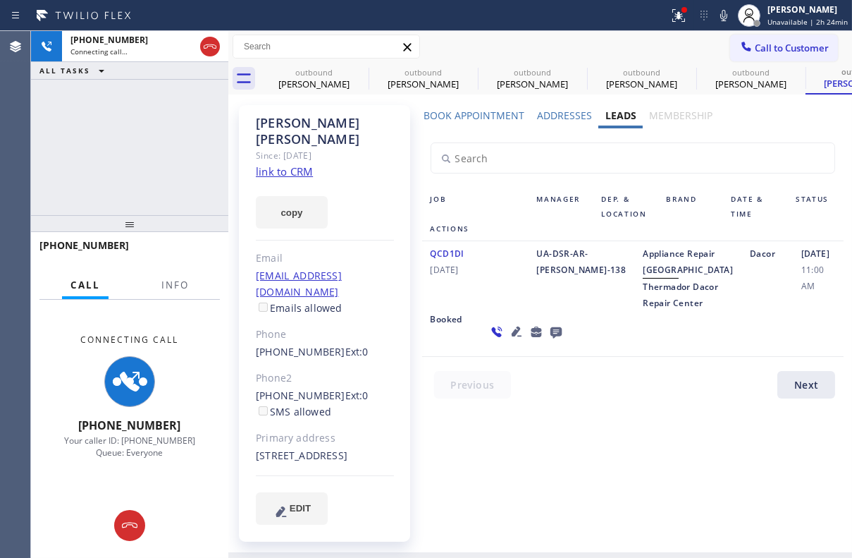
click at [550, 338] on icon at bounding box center [555, 332] width 11 height 11
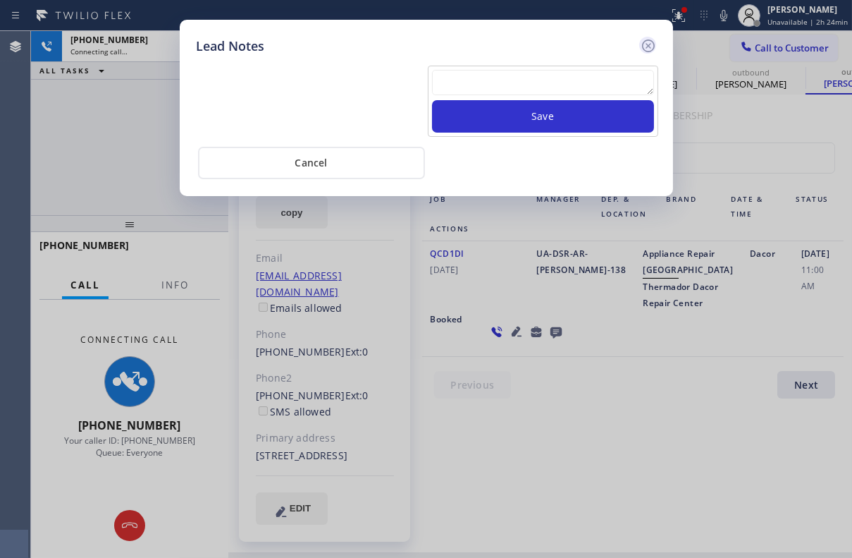
click at [644, 45] on icon at bounding box center [648, 45] width 17 height 17
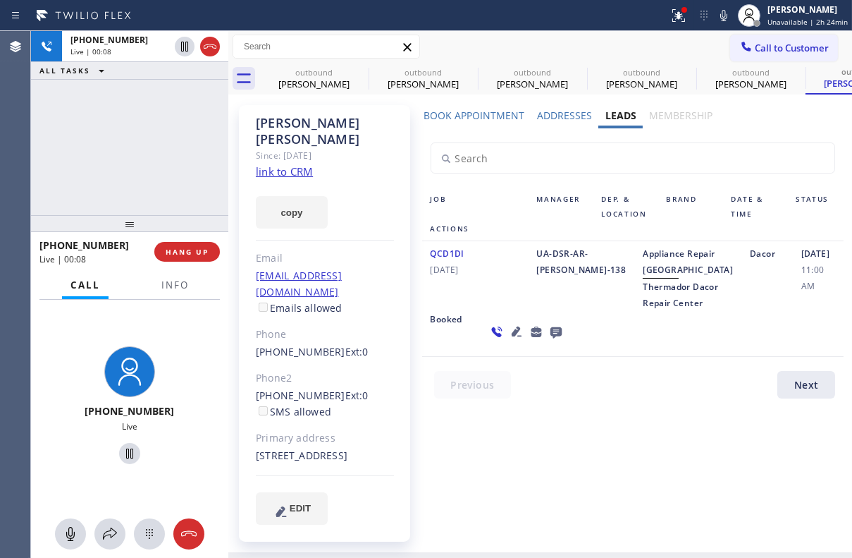
click at [550, 338] on icon at bounding box center [555, 332] width 11 height 11
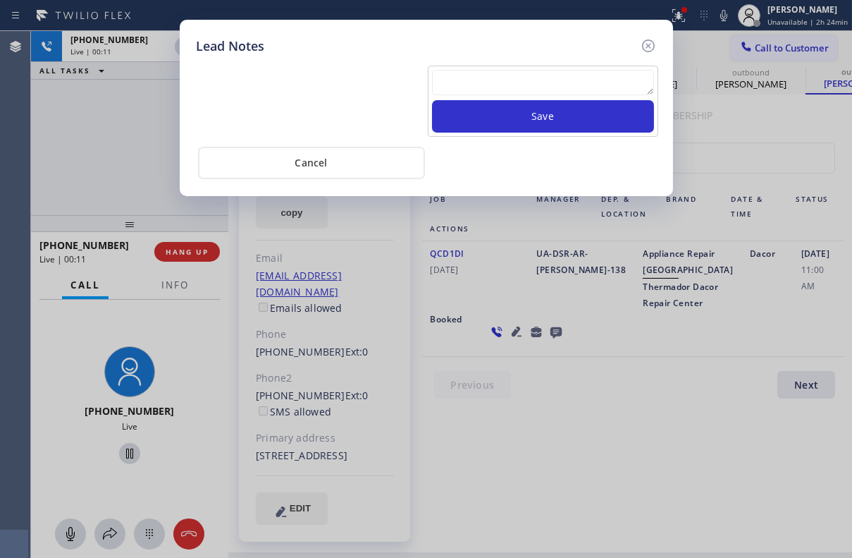
click at [529, 78] on textarea at bounding box center [543, 82] width 222 height 25
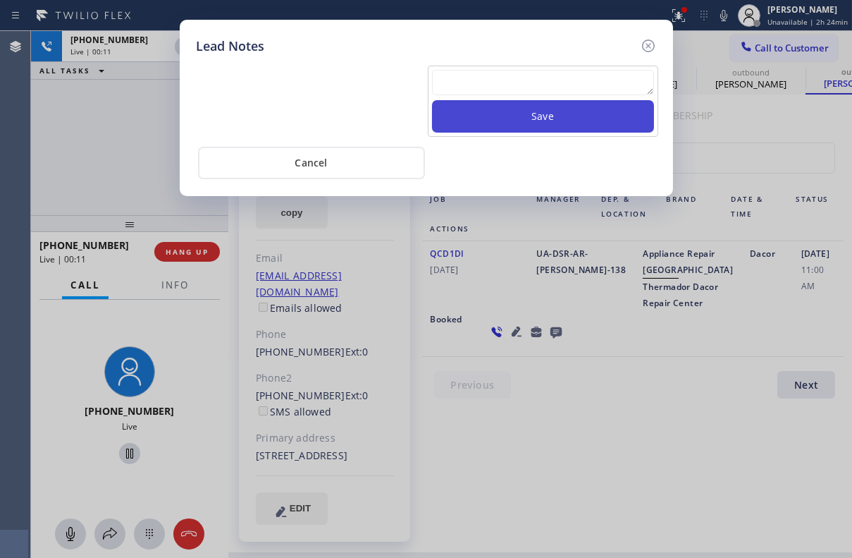
paste textarea "Routed to Voice mail// If CX will call back please transfer to me- Love:*"
type textarea "Routed to Voice mail// If CX will call back please transfer to me- Love:*"
click at [542, 123] on button "Save" at bounding box center [543, 116] width 222 height 32
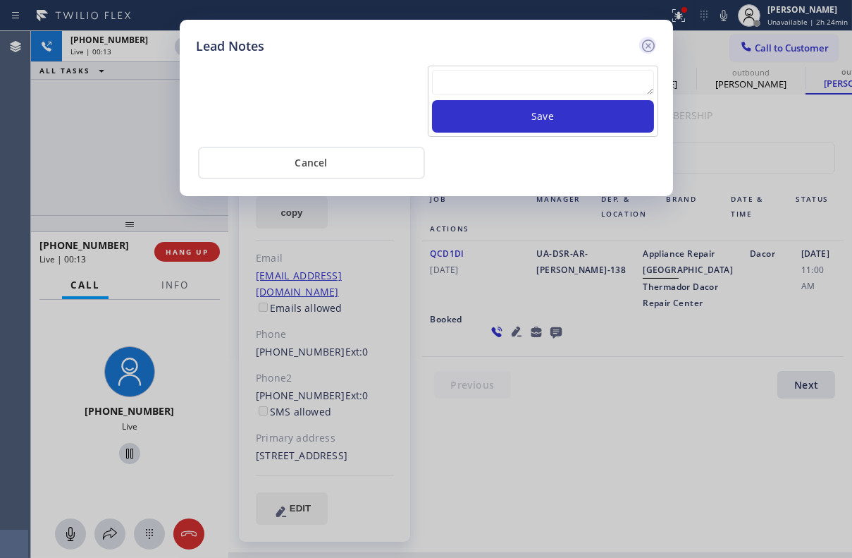
click at [641, 44] on icon at bounding box center [648, 45] width 17 height 17
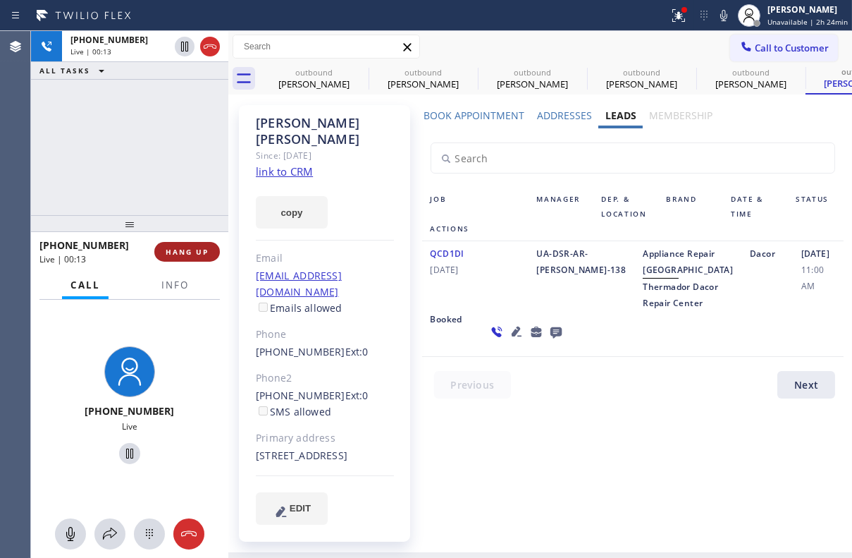
click at [183, 252] on span "HANG UP" at bounding box center [187, 252] width 43 height 10
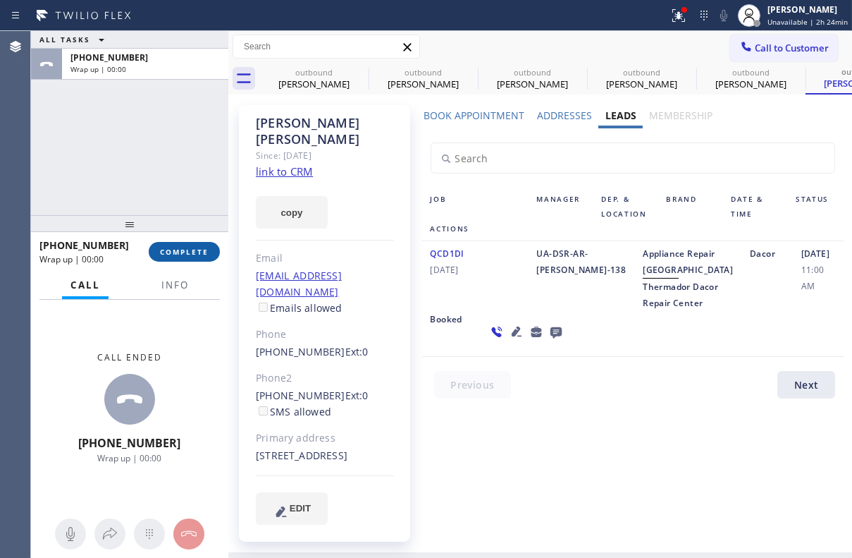
click at [183, 247] on span "COMPLETE" at bounding box center [184, 252] width 49 height 10
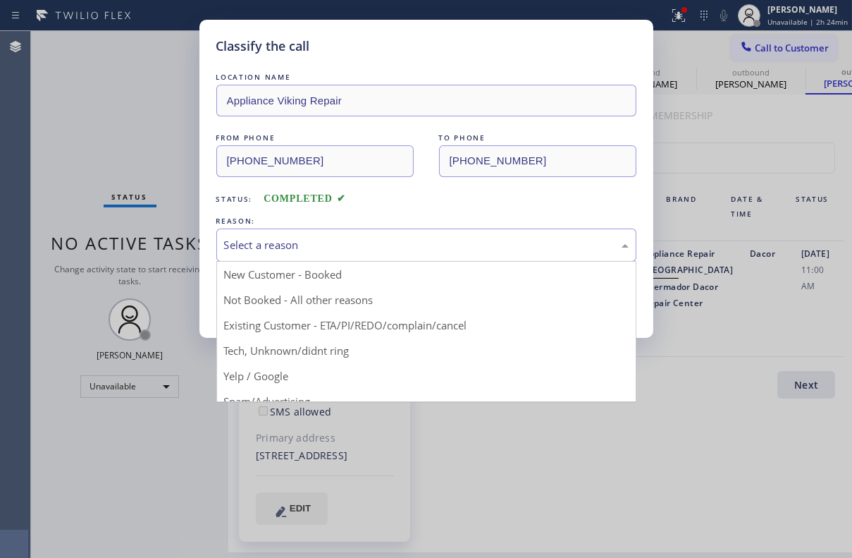
click at [282, 240] on div "Select a reason" at bounding box center [426, 245] width 405 height 16
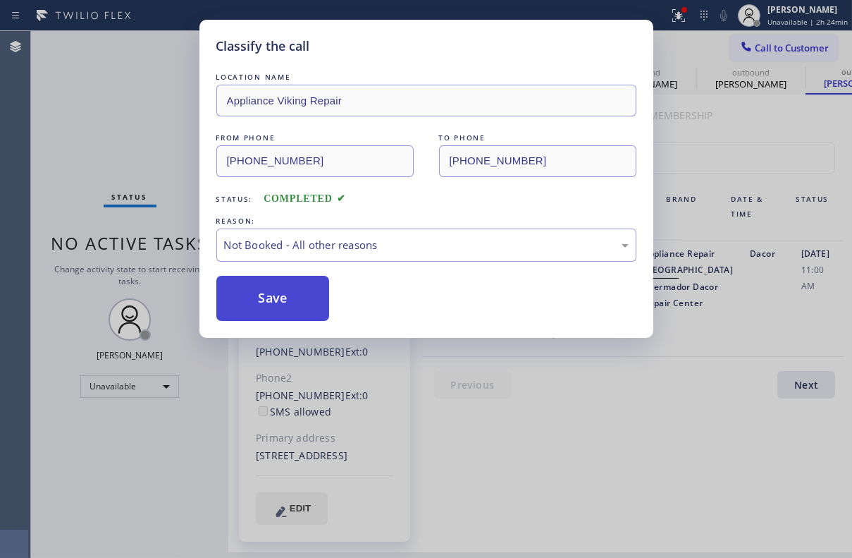
click at [268, 301] on button "Save" at bounding box center [273, 298] width 114 height 45
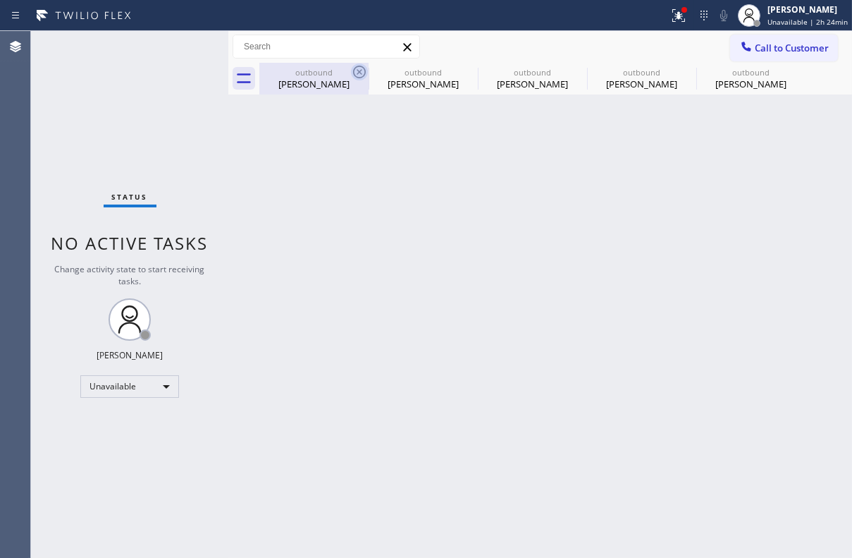
click at [362, 71] on icon at bounding box center [359, 71] width 17 height 17
click at [0, 0] on icon at bounding box center [0, 0] width 0 height 0
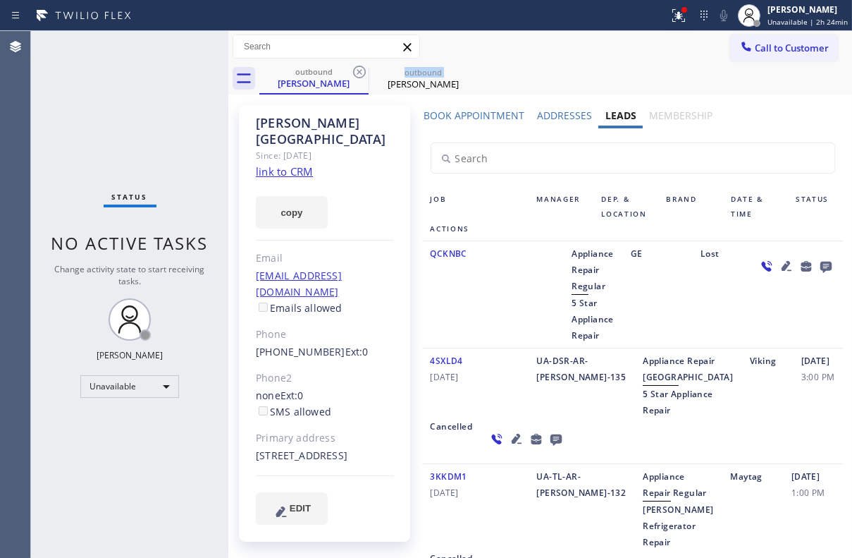
click at [362, 71] on icon at bounding box center [359, 71] width 17 height 17
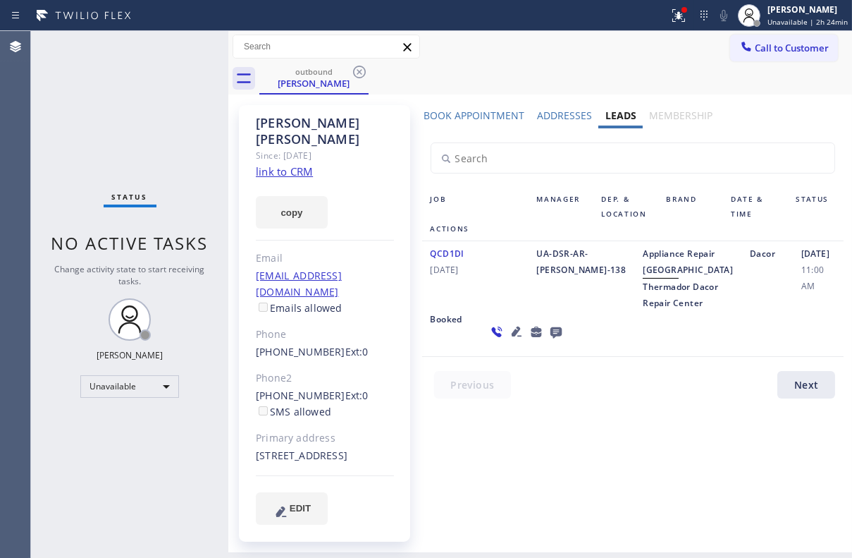
click at [362, 71] on icon at bounding box center [359, 71] width 17 height 17
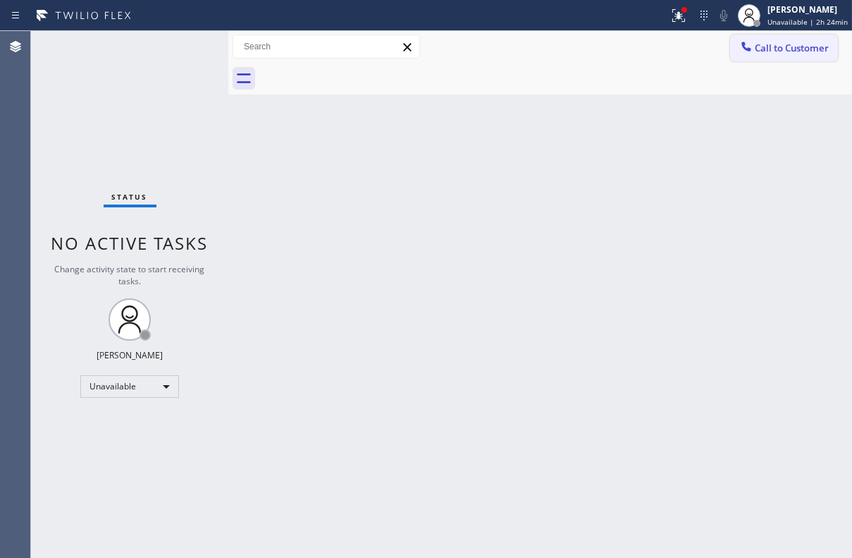
click at [783, 45] on span "Call to Customer" at bounding box center [792, 48] width 74 height 13
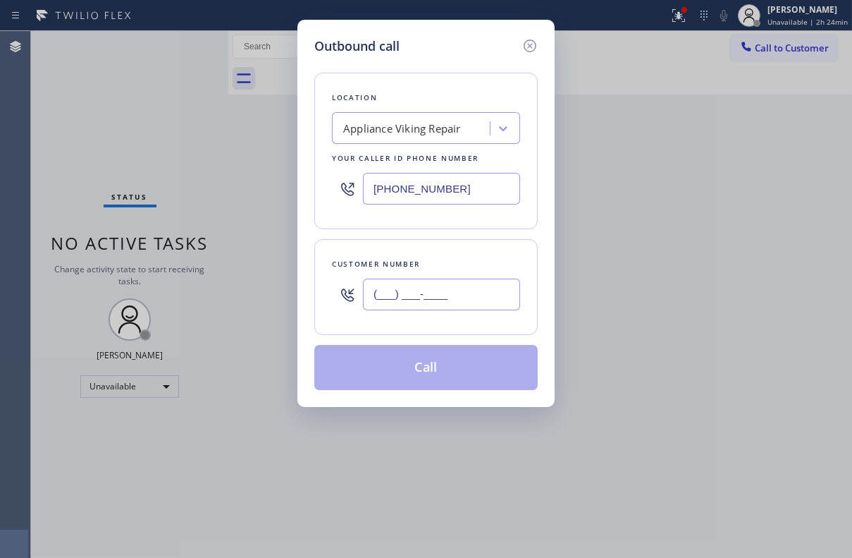
click at [461, 302] on input "(___) ___-____" at bounding box center [441, 295] width 157 height 32
paste input "305) 776-7695"
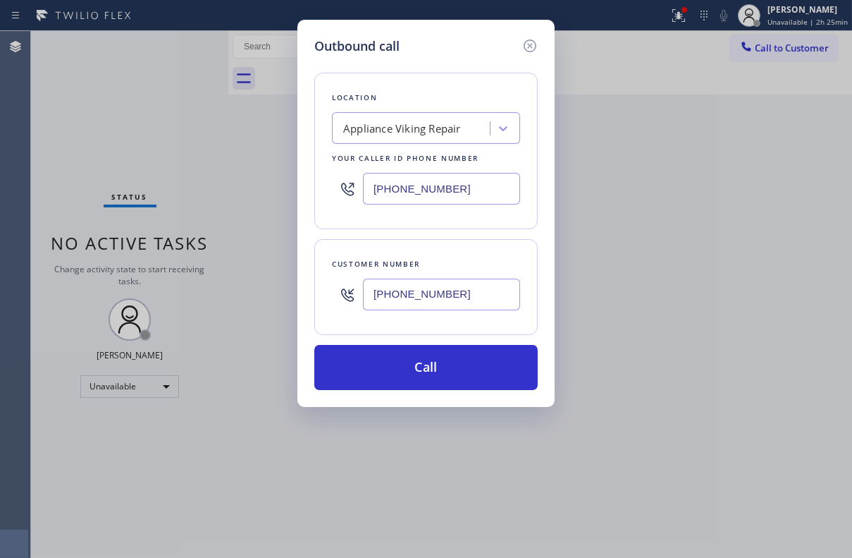
drag, startPoint x: 465, startPoint y: 291, endPoint x: 267, endPoint y: 289, distance: 197.4
click at [267, 289] on div "Outbound call Location Appliance Viking Repair Your caller id phone number (617…" at bounding box center [426, 279] width 852 height 558
paste input "424) 772-3921"
type input "(424) 772-3921"
drag, startPoint x: 460, startPoint y: 195, endPoint x: 303, endPoint y: 195, distance: 157.2
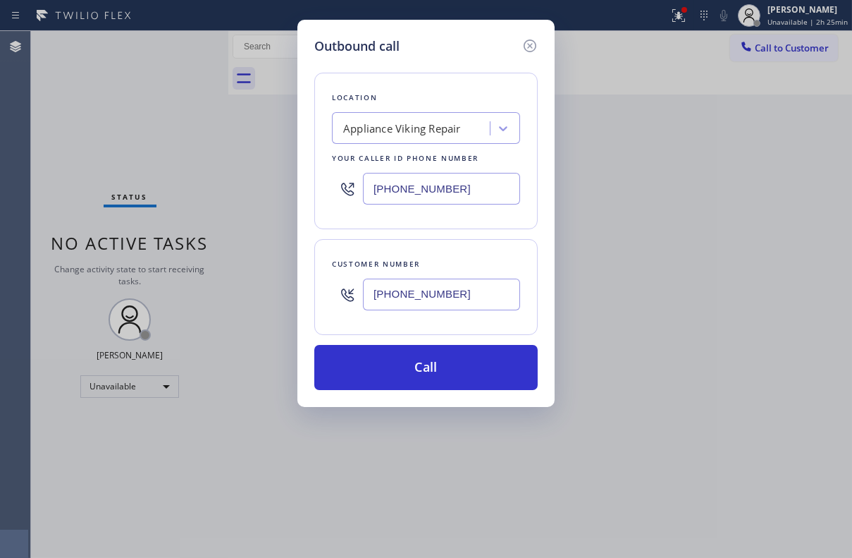
click at [303, 195] on div "Outbound call Location Appliance Viking Repair Your caller id phone number (617…" at bounding box center [426, 213] width 257 height 387
paste input "424) 772-3921"
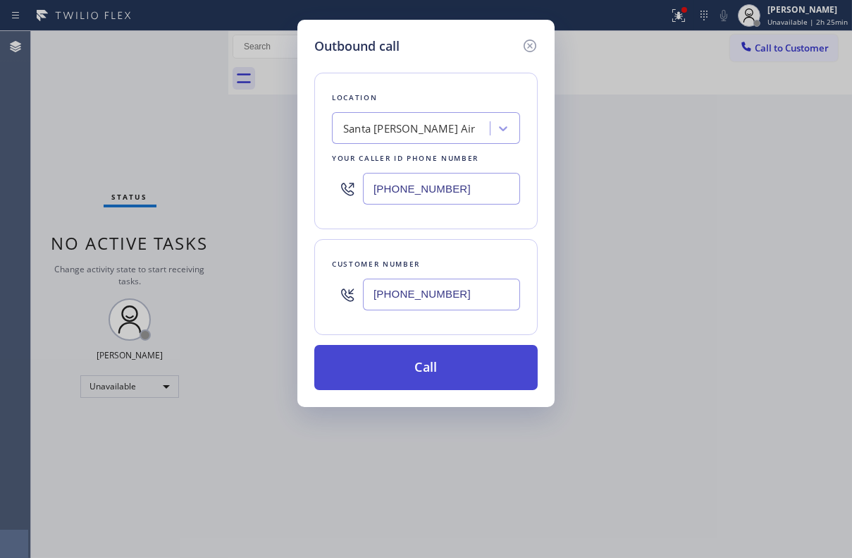
type input "(424) 772-3921"
click at [420, 358] on button "Call" at bounding box center [426, 367] width 224 height 45
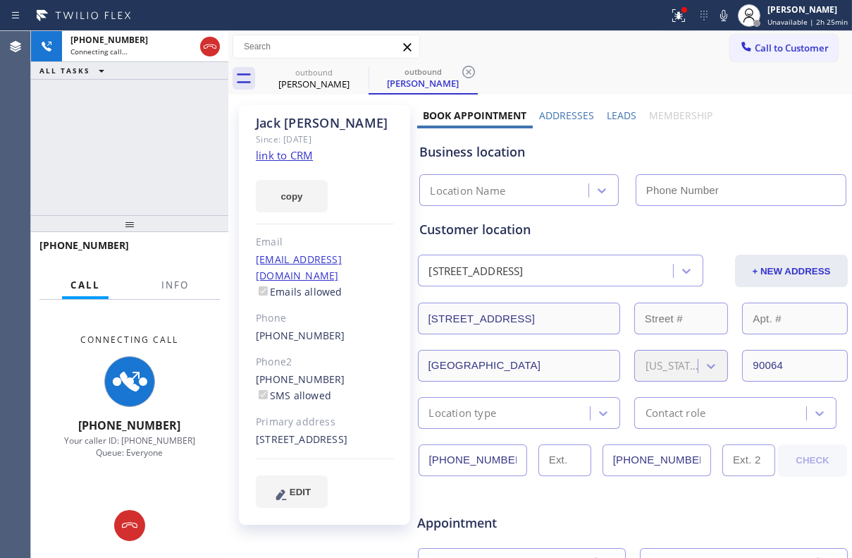
type input "(424) 772-3921"
click at [618, 114] on label "Leads" at bounding box center [622, 115] width 30 height 13
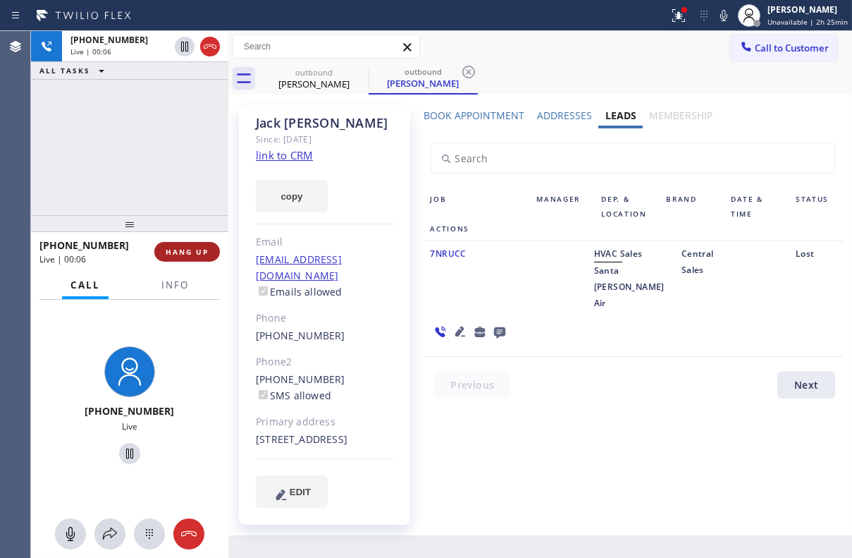
click at [172, 247] on span "HANG UP" at bounding box center [187, 252] width 43 height 10
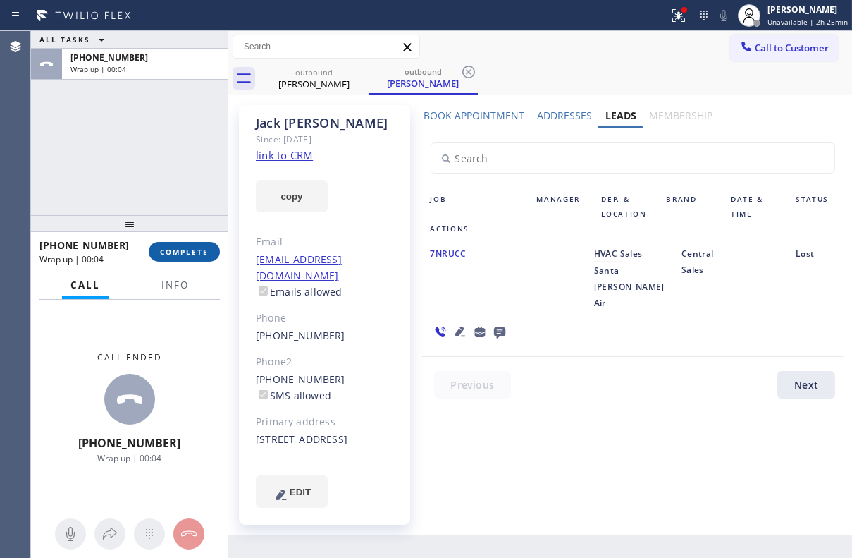
click at [162, 256] on span "COMPLETE" at bounding box center [184, 252] width 49 height 10
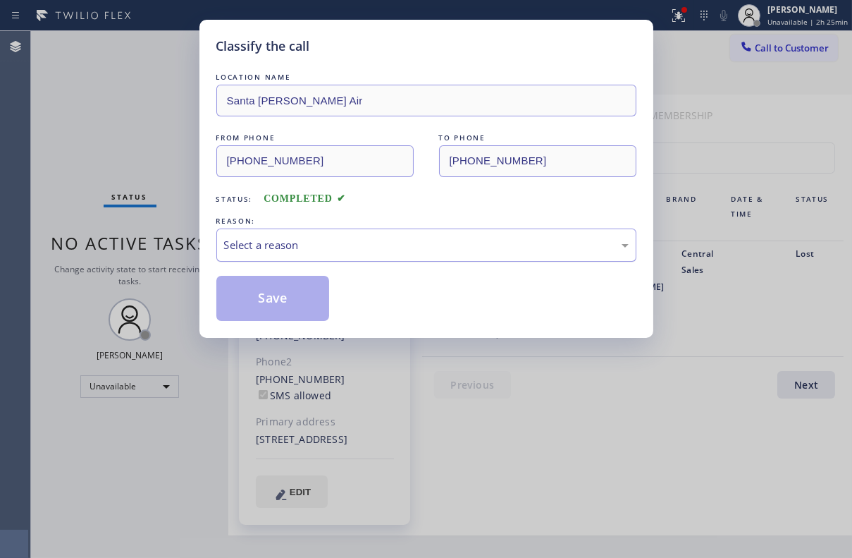
click at [305, 245] on div "Select a reason" at bounding box center [426, 245] width 405 height 16
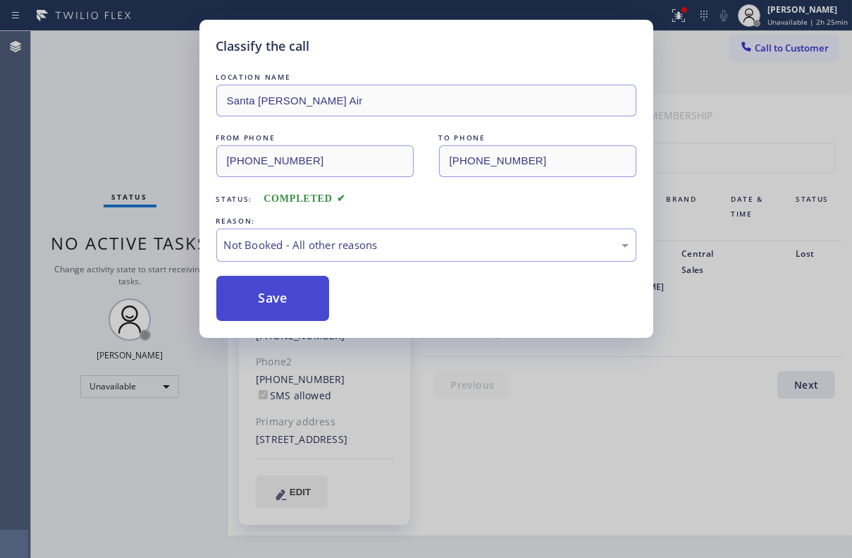
click at [282, 294] on button "Save" at bounding box center [273, 298] width 114 height 45
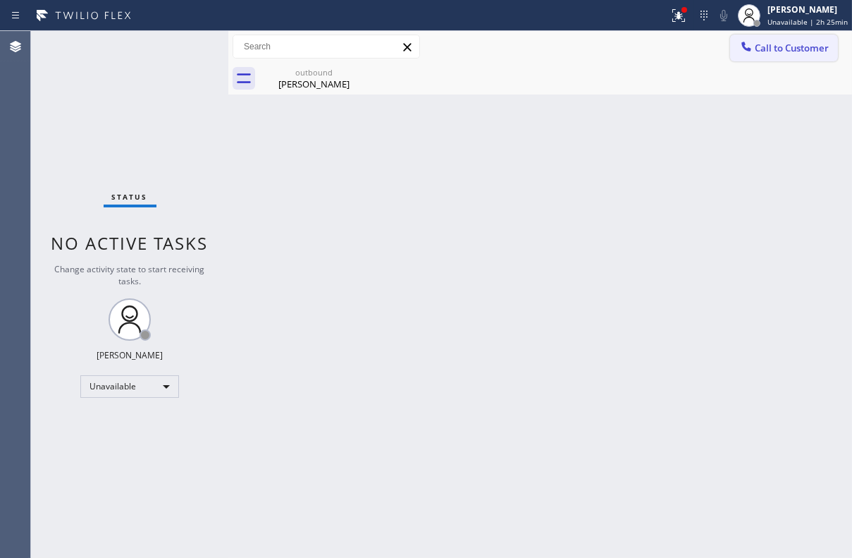
click at [769, 49] on span "Call to Customer" at bounding box center [792, 48] width 74 height 13
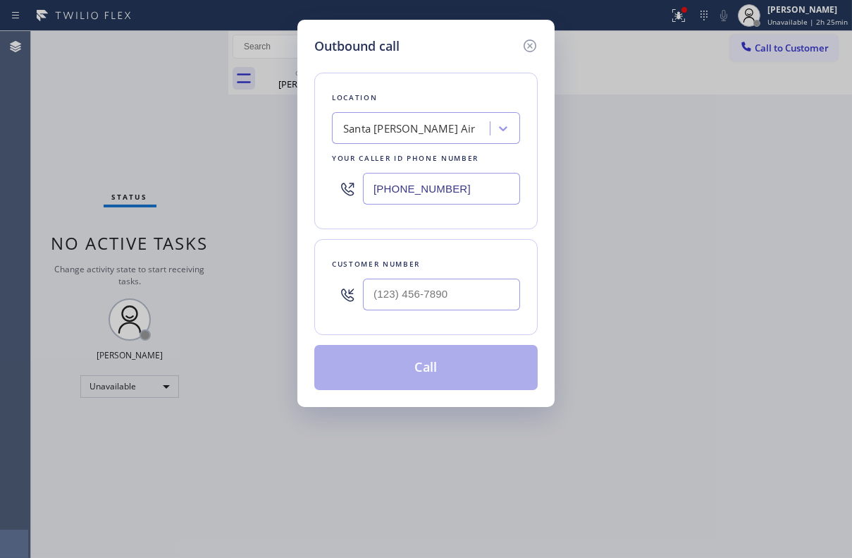
type input "(___) ___-____"
click at [461, 291] on input "(___) ___-____" at bounding box center [441, 295] width 157 height 32
paste input "424) 772-3921"
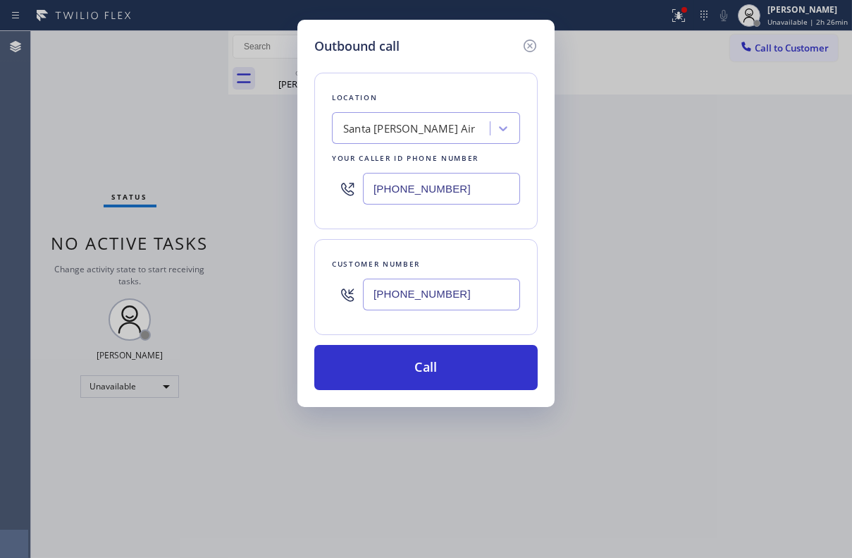
type input "(424) 772-3921"
drag, startPoint x: 475, startPoint y: 187, endPoint x: 236, endPoint y: 165, distance: 240.0
click at [236, 165] on div "Outbound call Location Santa Monica Golden Air Your caller id phone number (424…" at bounding box center [426, 279] width 852 height 558
paste input "617) 219-9255"
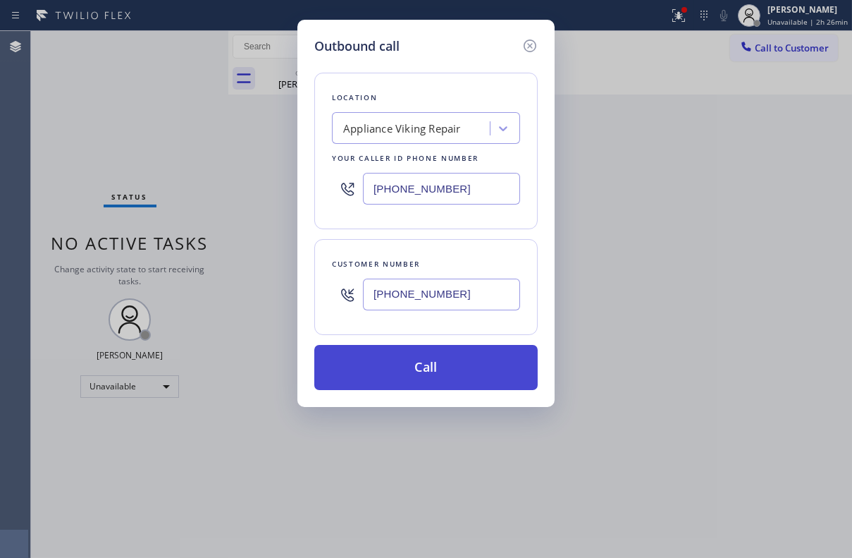
type input "[PHONE_NUMBER]"
click at [405, 356] on button "Call" at bounding box center [426, 367] width 224 height 45
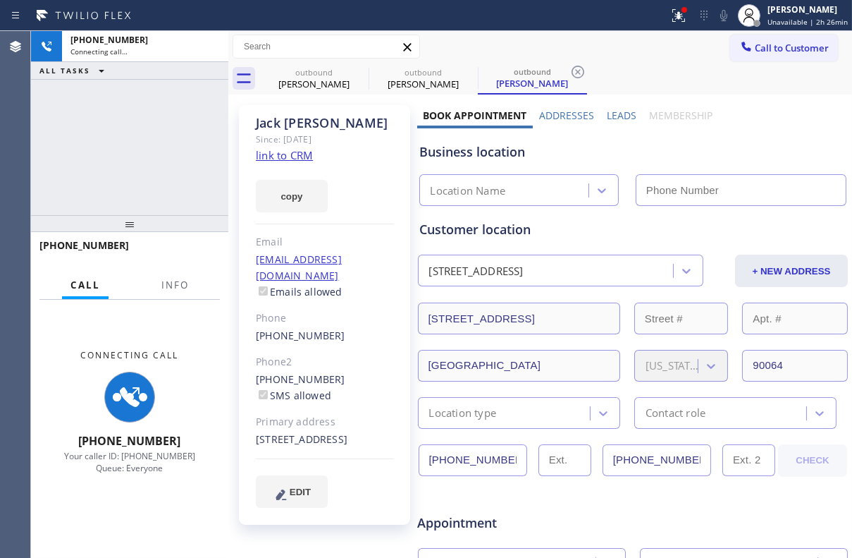
click at [613, 114] on label "Leads" at bounding box center [622, 115] width 30 height 13
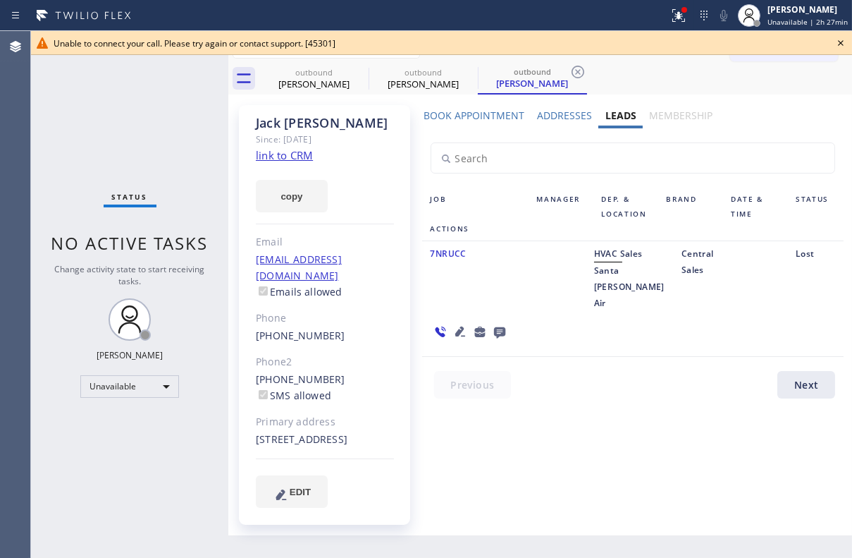
click at [840, 37] on icon at bounding box center [841, 43] width 17 height 17
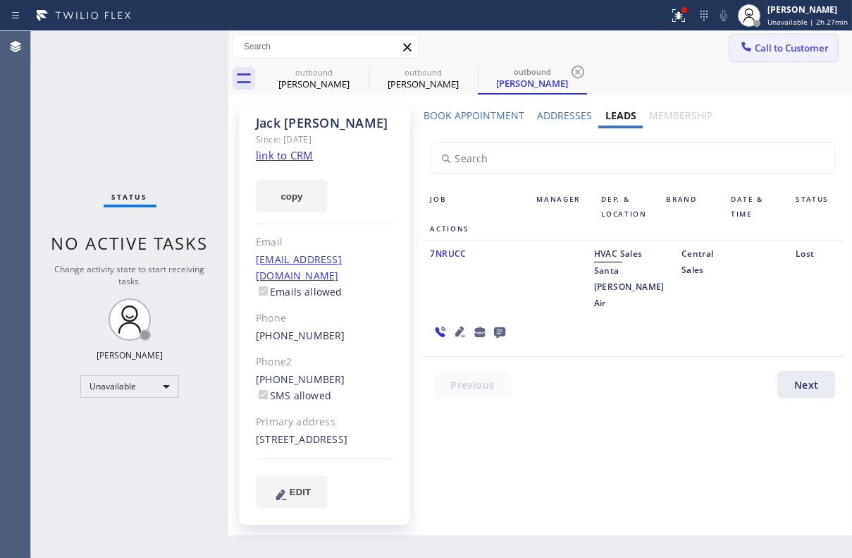
click at [774, 48] on span "Call to Customer" at bounding box center [792, 48] width 74 height 13
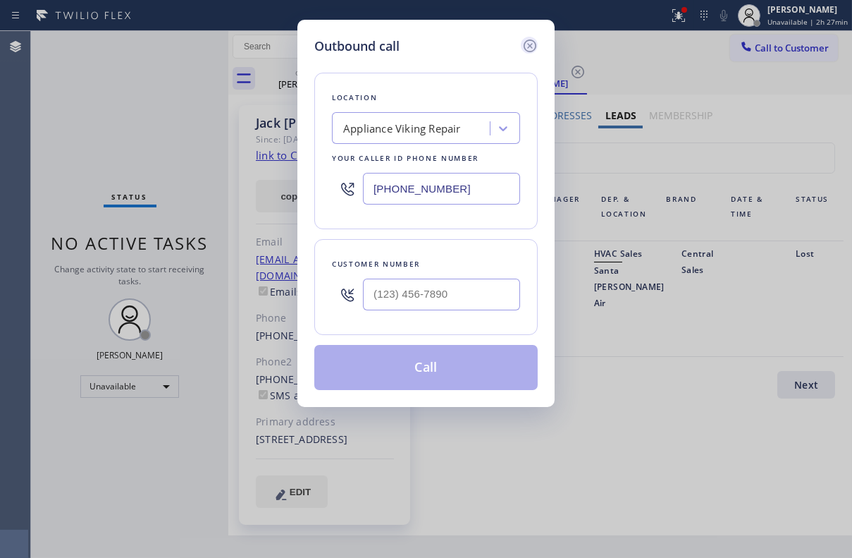
click at [527, 44] on icon at bounding box center [530, 45] width 17 height 17
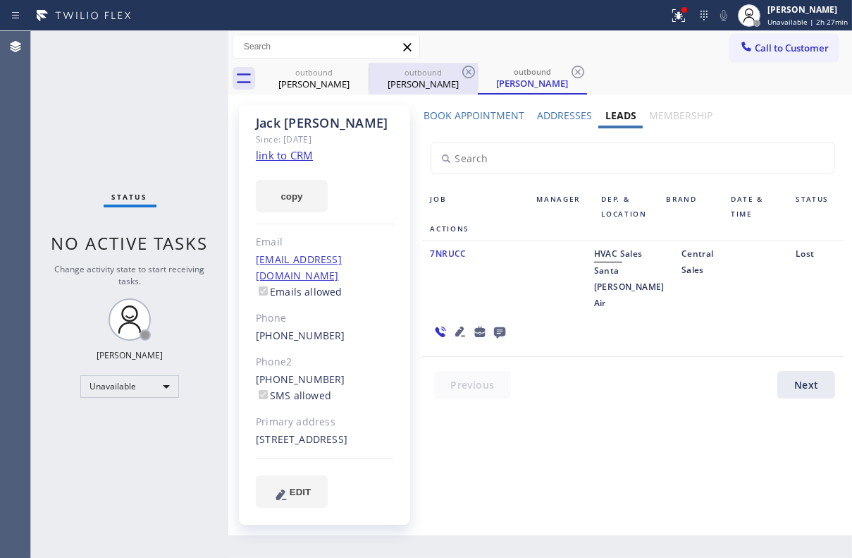
type input "[PHONE_NUMBER]"
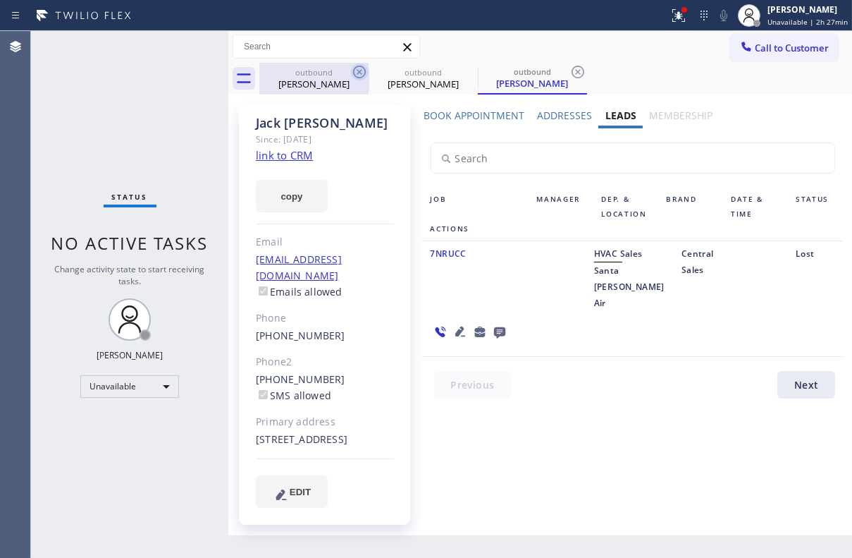
click at [361, 71] on icon at bounding box center [359, 71] width 17 height 17
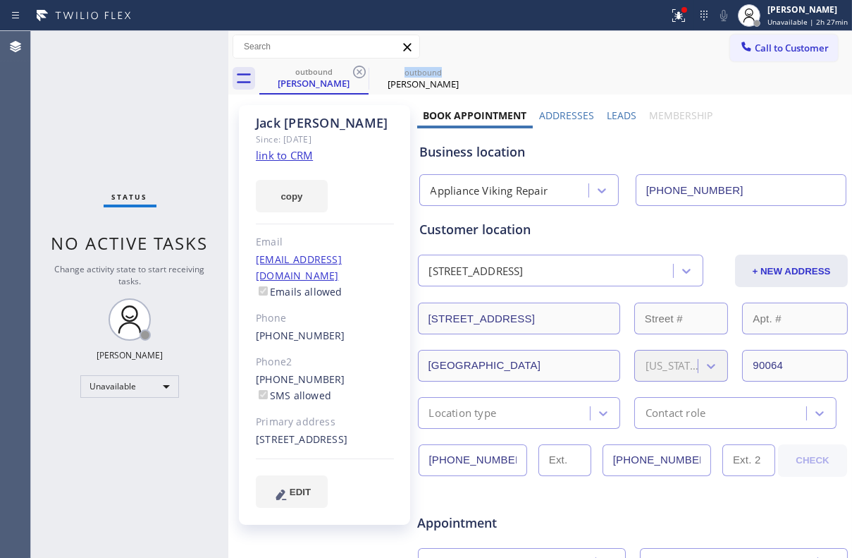
click at [361, 71] on icon at bounding box center [359, 71] width 17 height 17
click at [0, 0] on icon at bounding box center [0, 0] width 0 height 0
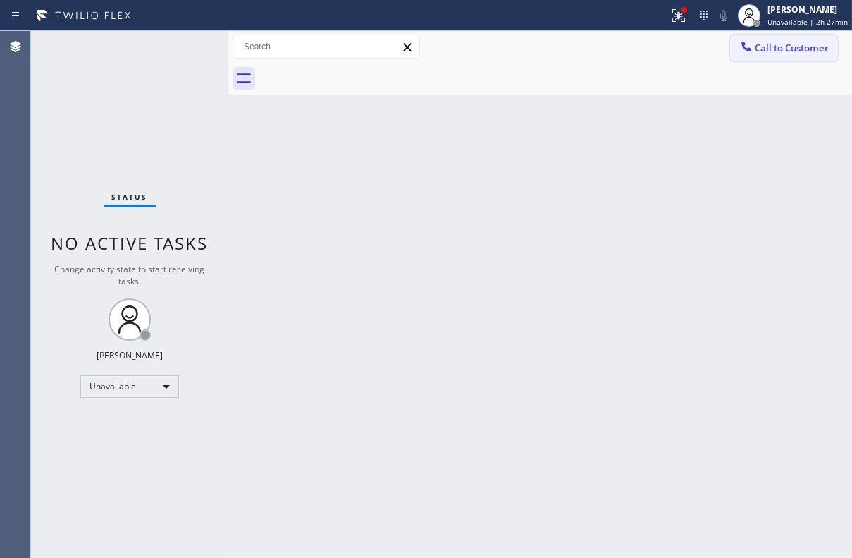
click at [797, 46] on span "Call to Customer" at bounding box center [792, 48] width 74 height 13
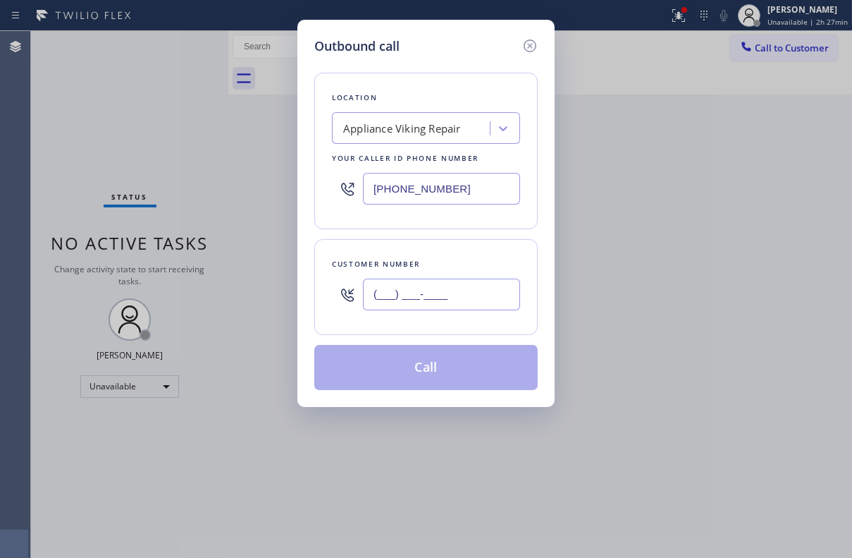
click at [437, 300] on input "(___) ___-____" at bounding box center [441, 295] width 157 height 32
paste input "310) 595-4609"
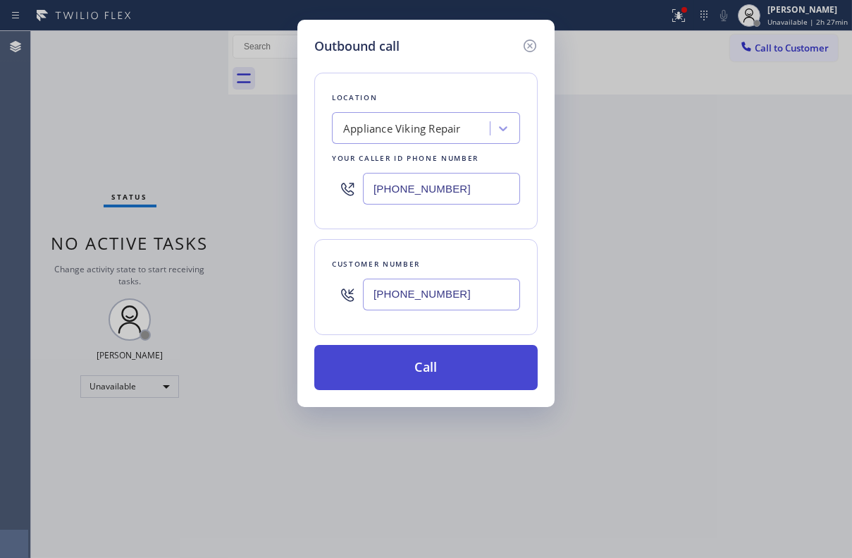
click at [429, 373] on button "Call" at bounding box center [426, 367] width 224 height 45
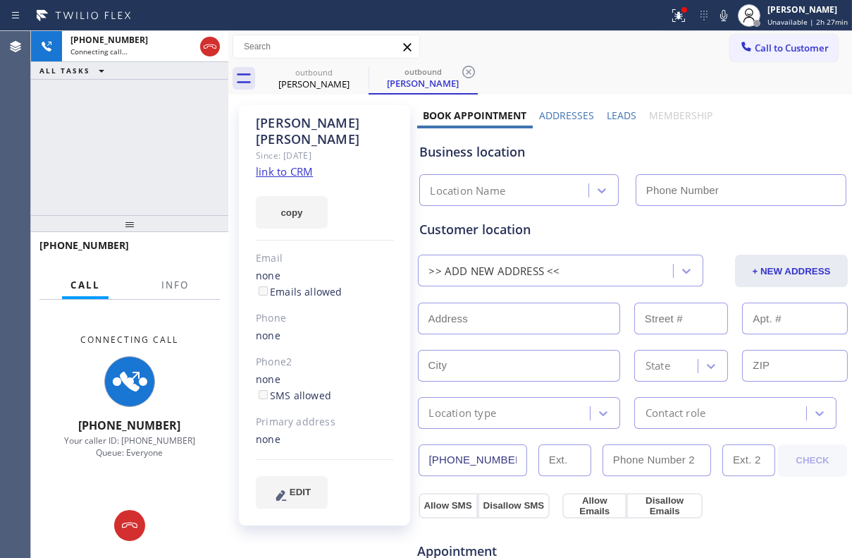
click at [618, 111] on label "Leads" at bounding box center [622, 115] width 30 height 13
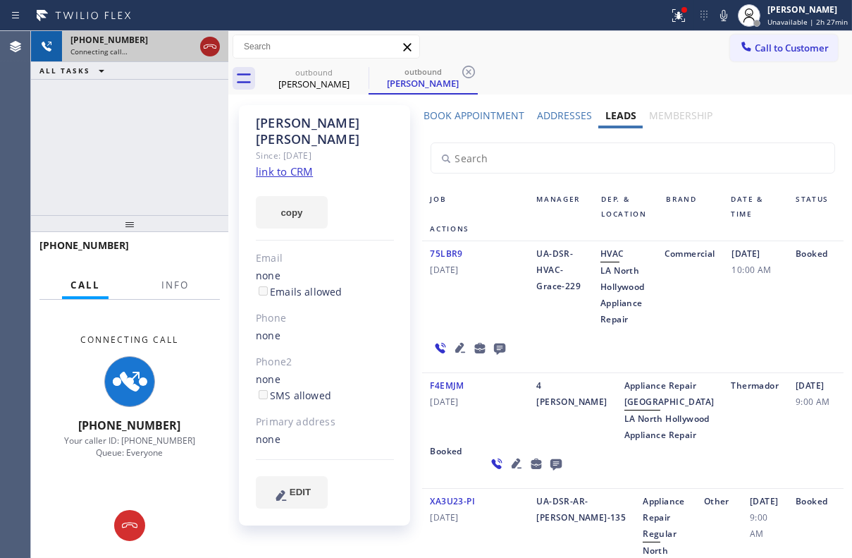
click at [206, 54] on icon at bounding box center [210, 46] width 17 height 17
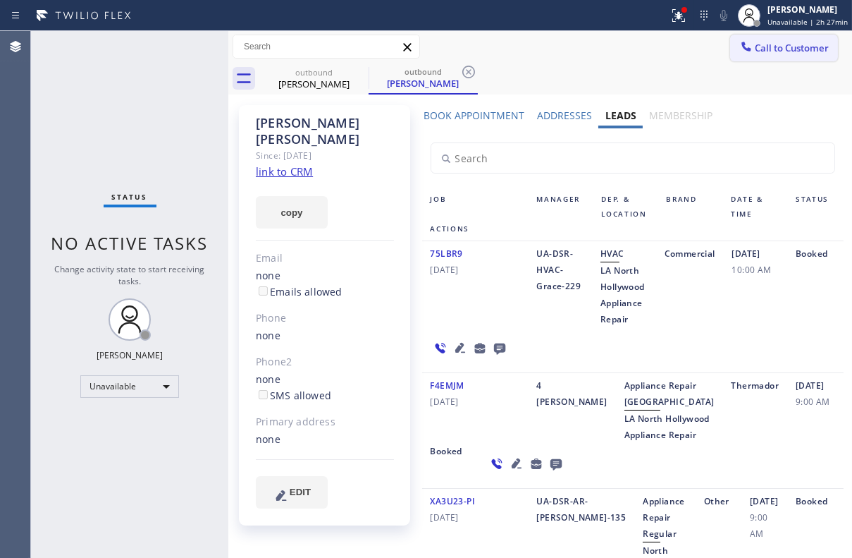
click at [755, 51] on span "Call to Customer" at bounding box center [792, 48] width 74 height 13
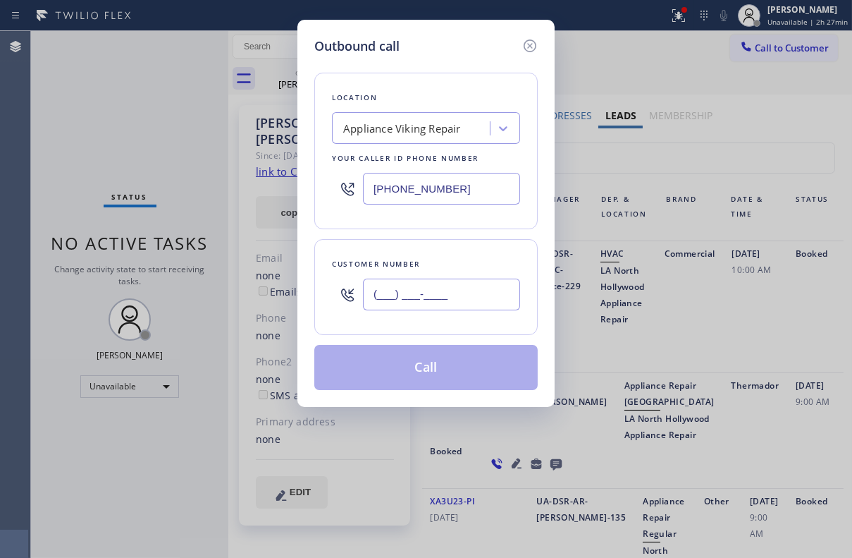
click at [429, 295] on input "(___) ___-____" at bounding box center [441, 295] width 157 height 32
paste input "425) 232-7858"
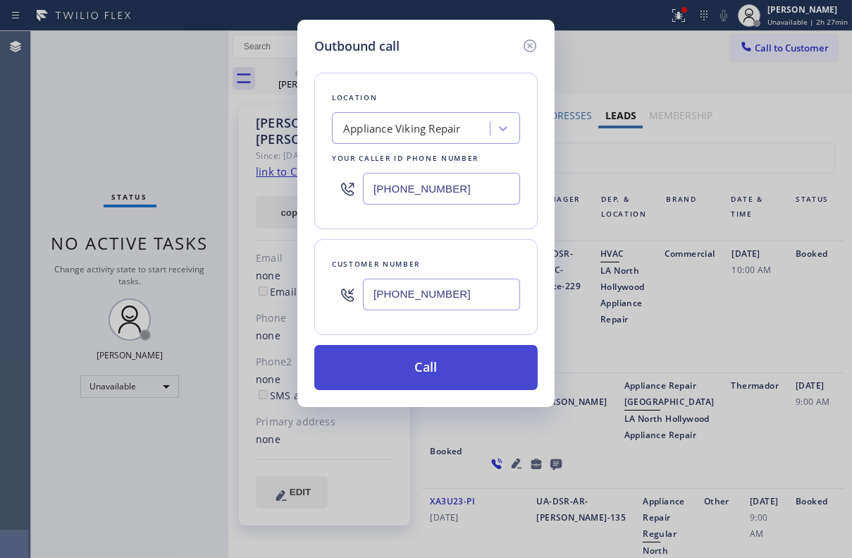
type input "(425) 232-7858"
click at [416, 366] on button "Call" at bounding box center [426, 367] width 224 height 45
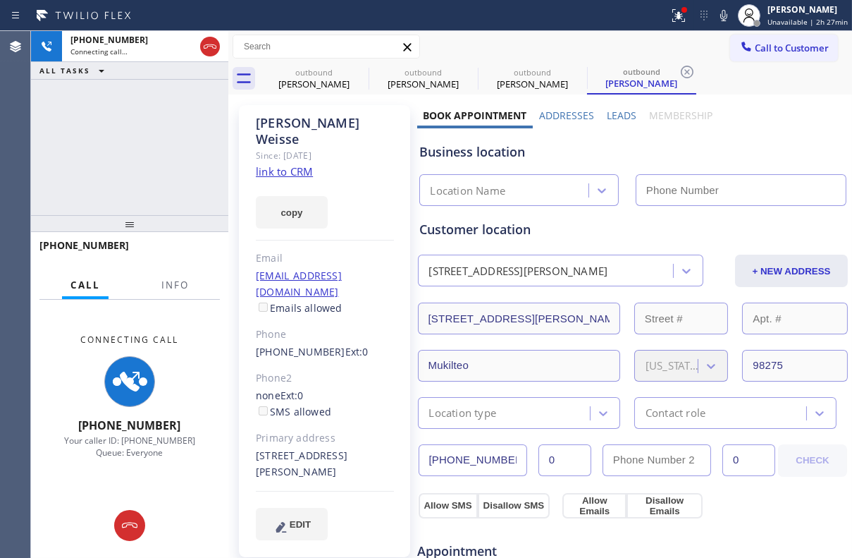
click at [620, 114] on label "Leads" at bounding box center [622, 115] width 30 height 13
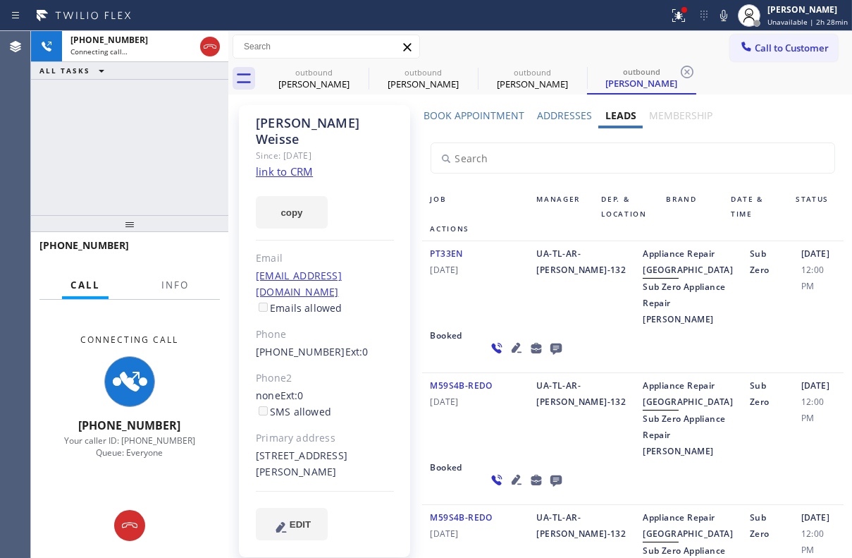
click at [511, 353] on icon at bounding box center [516, 348] width 10 height 10
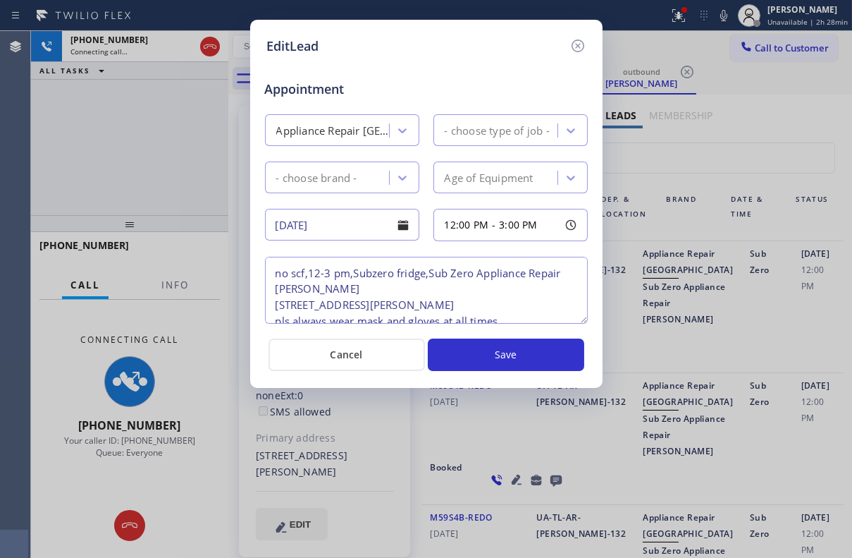
type textarea "no scf,12-3 pm,Subzero fridge,Sub Zero Appliance Repair Everett 820 Campbell Av…"
click at [580, 47] on icon at bounding box center [578, 45] width 17 height 17
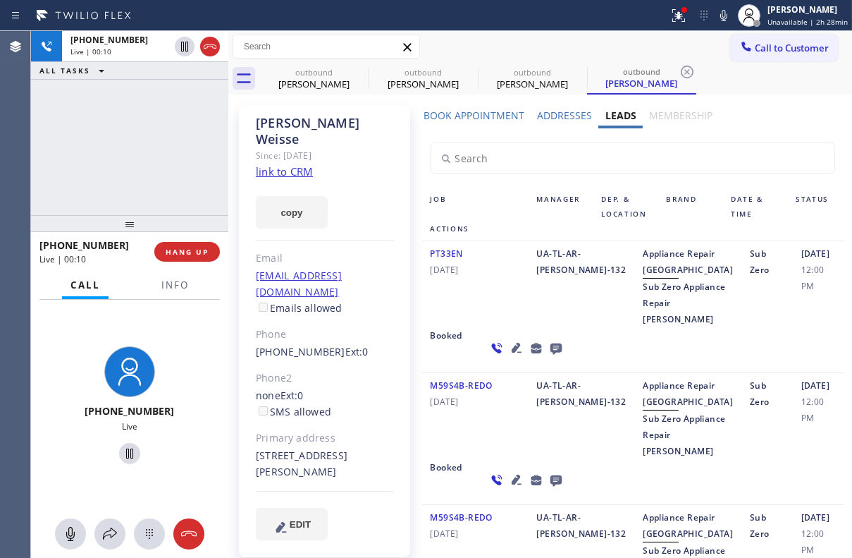
click at [535, 319] on div "UA-TL-AR-[PERSON_NAME]-132" at bounding box center [582, 286] width 106 height 82
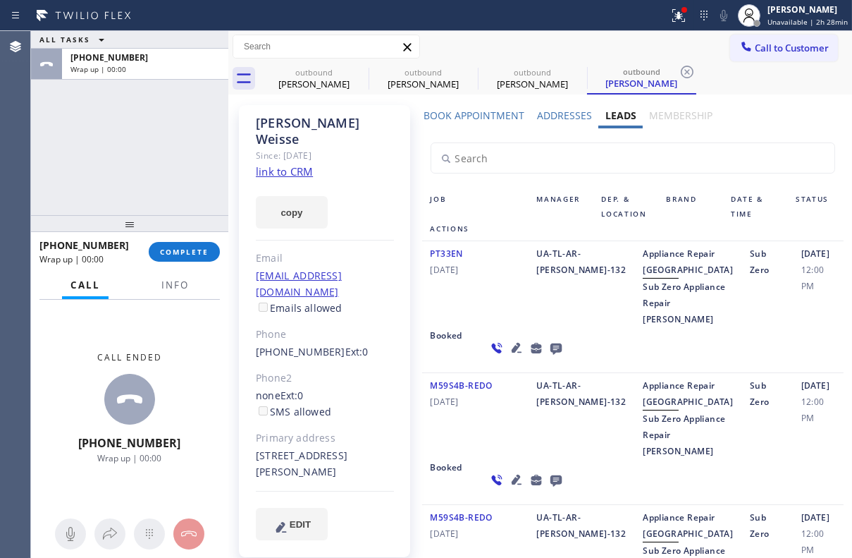
click at [550, 355] on icon at bounding box center [555, 348] width 11 height 11
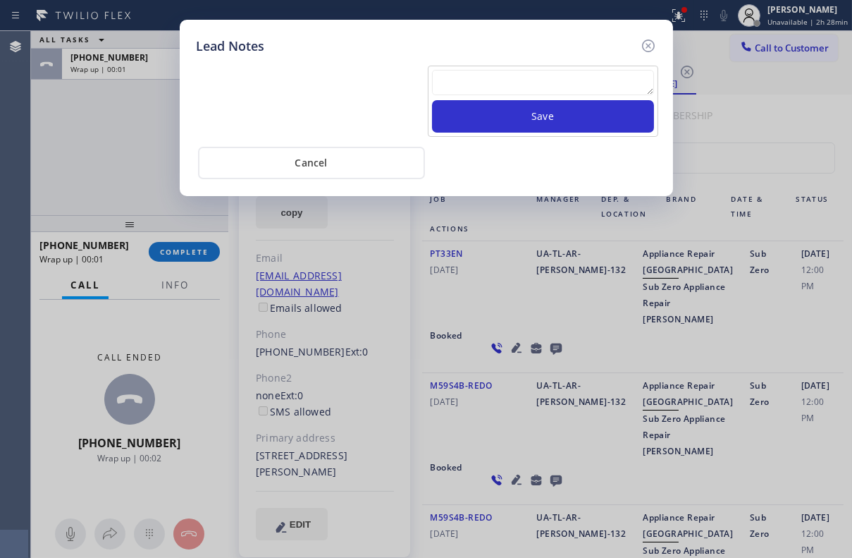
click at [487, 79] on textarea at bounding box center [543, 82] width 222 height 25
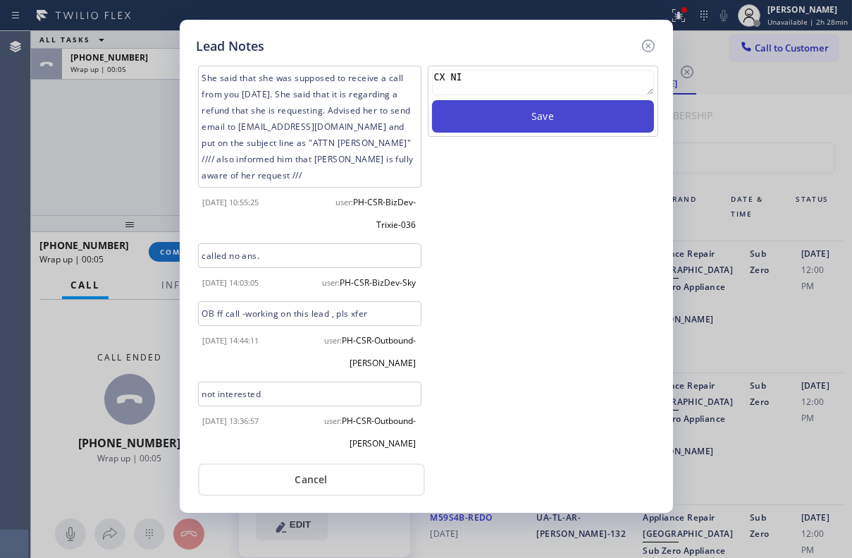
type textarea "CX NI"
click at [522, 116] on button "Save" at bounding box center [543, 116] width 222 height 32
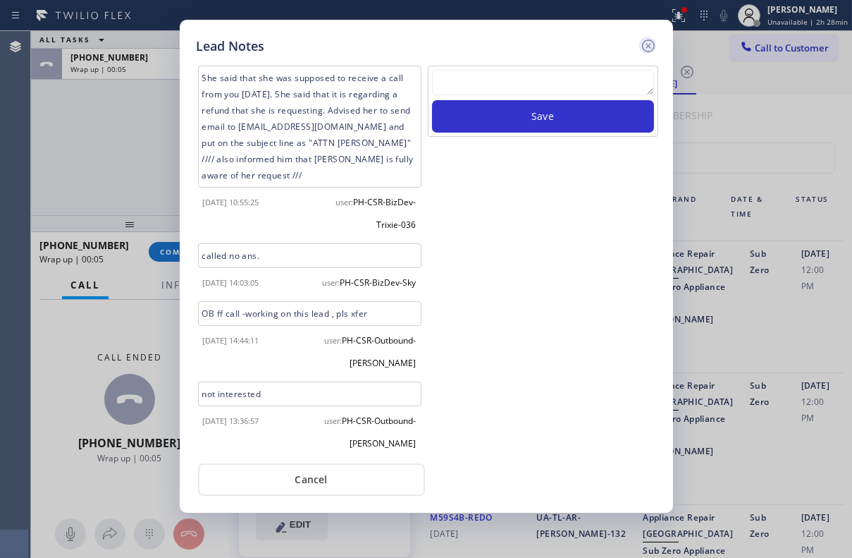
click at [648, 48] on icon at bounding box center [648, 45] width 17 height 17
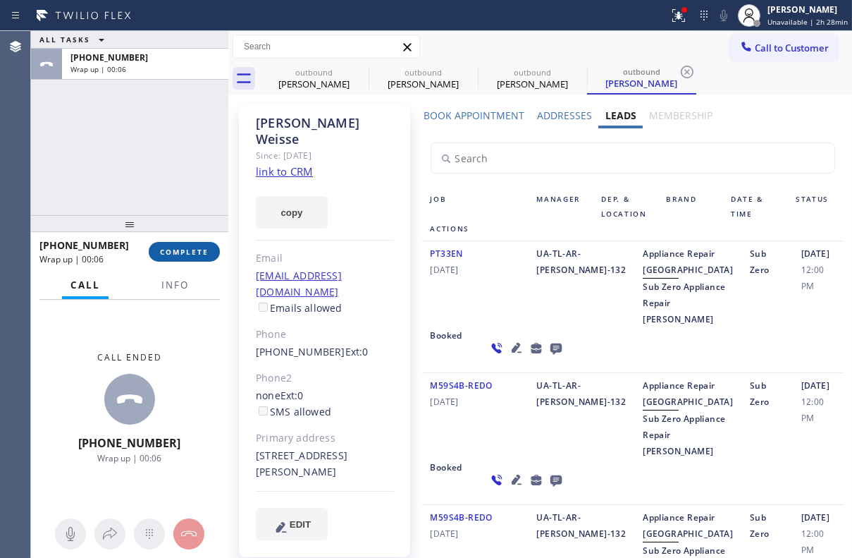
click at [170, 250] on span "COMPLETE" at bounding box center [184, 252] width 49 height 10
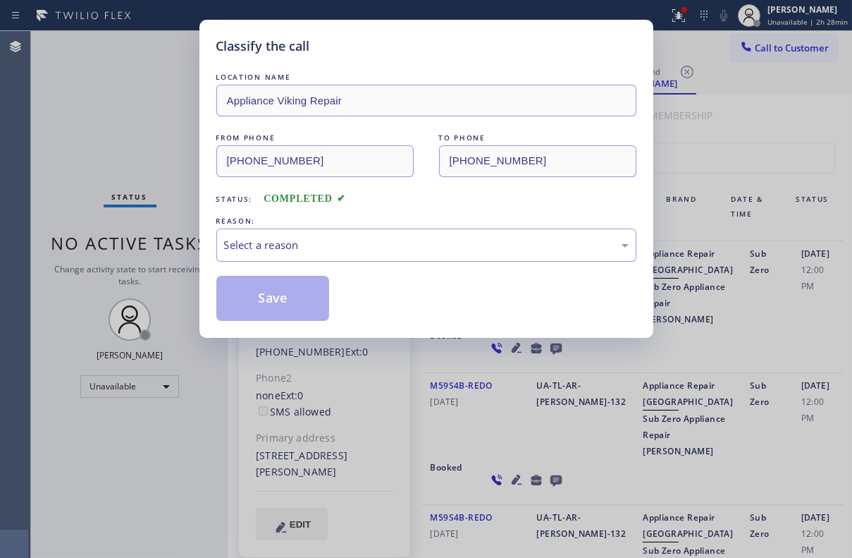
click at [324, 232] on div "Select a reason" at bounding box center [426, 244] width 420 height 33
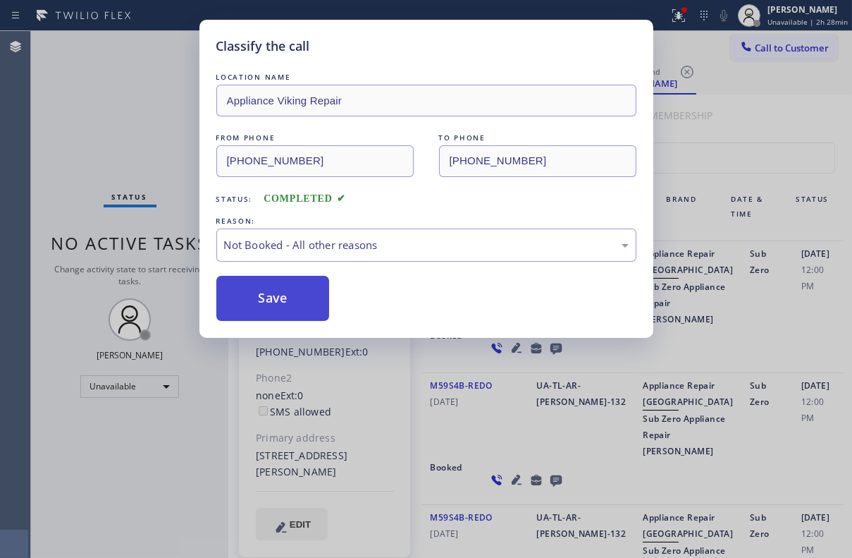
click at [266, 303] on button "Save" at bounding box center [273, 298] width 114 height 45
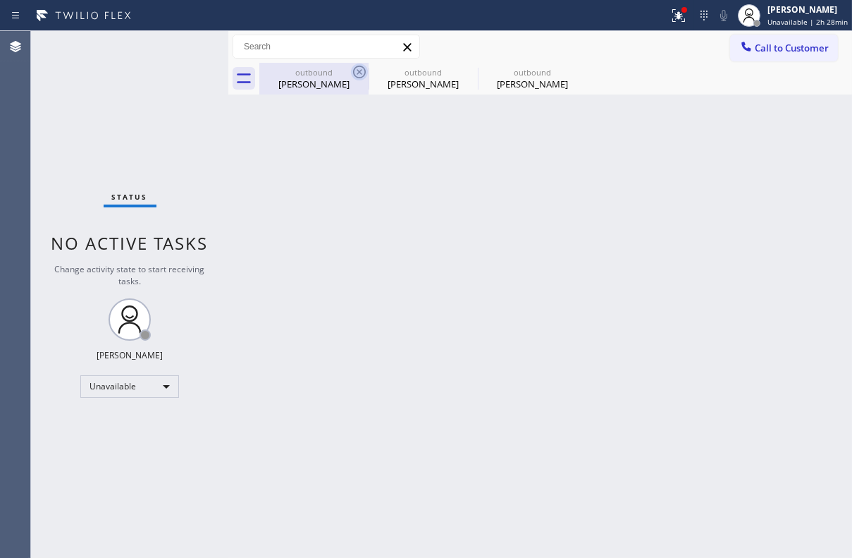
click at [364, 75] on icon at bounding box center [359, 72] width 13 height 13
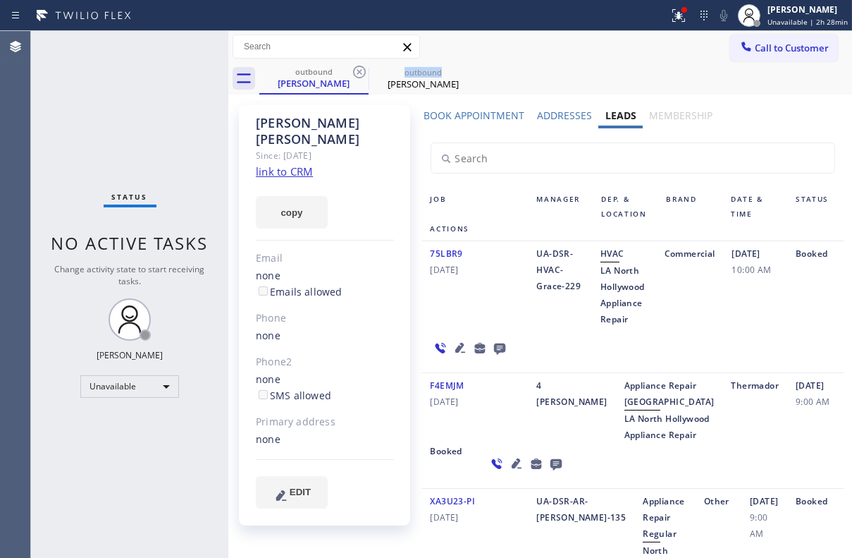
click at [364, 75] on icon at bounding box center [359, 72] width 13 height 13
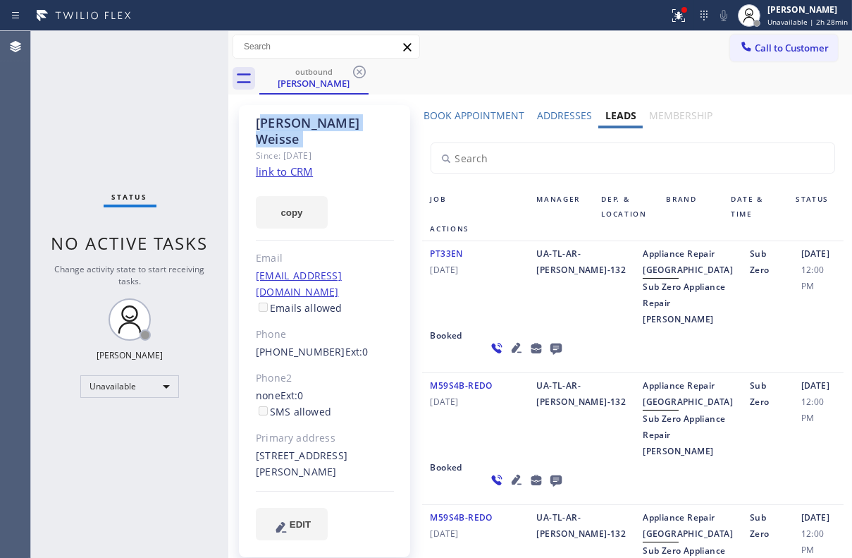
click at [364, 75] on icon at bounding box center [359, 72] width 13 height 13
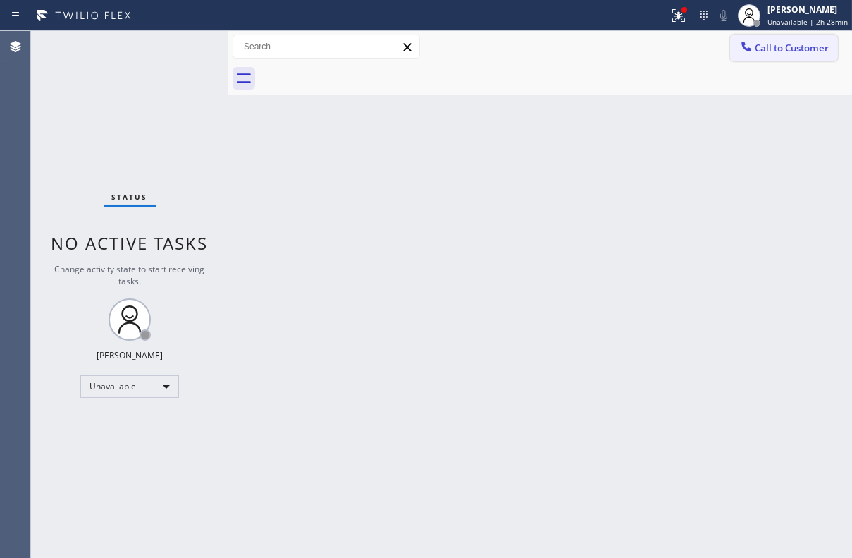
click at [806, 44] on span "Call to Customer" at bounding box center [792, 48] width 74 height 13
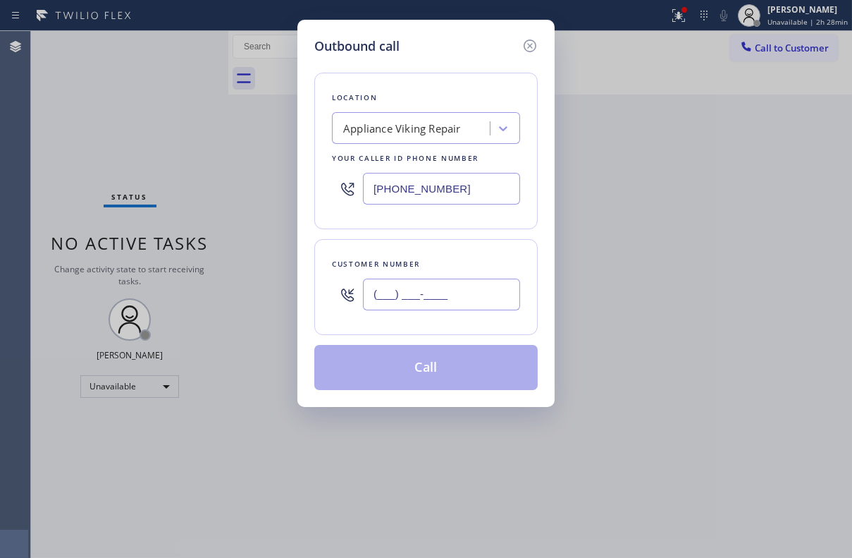
click at [403, 291] on input "(___) ___-____" at bounding box center [441, 295] width 157 height 32
paste input "310) 650-4915"
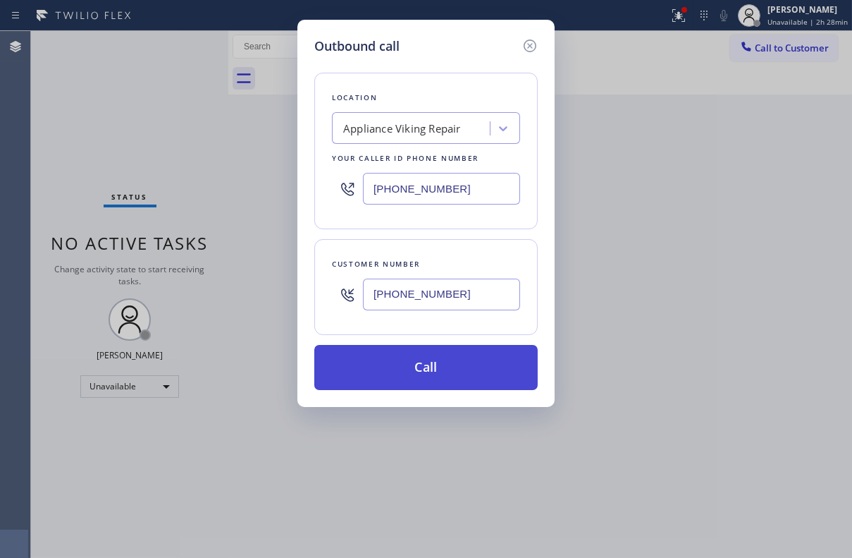
type input "(310) 650-4915"
click at [422, 367] on button "Call" at bounding box center [426, 367] width 224 height 45
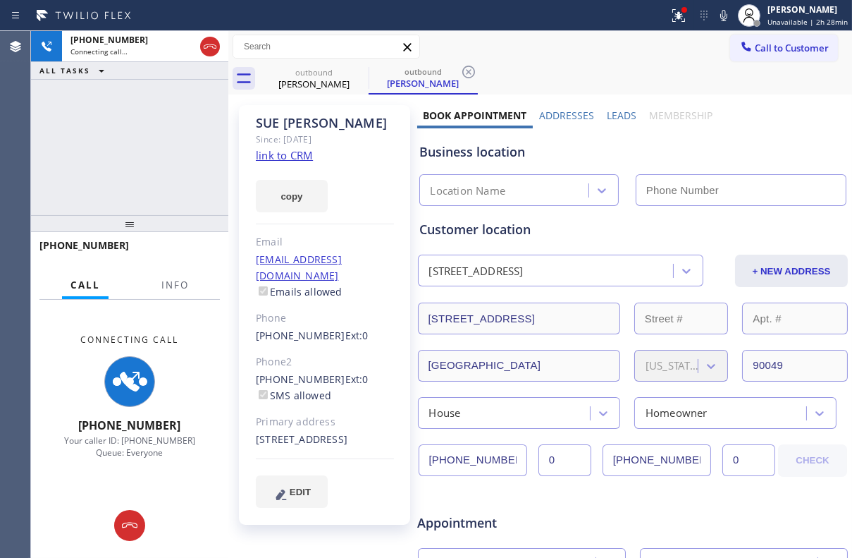
click at [618, 113] on label "Leads" at bounding box center [622, 115] width 30 height 13
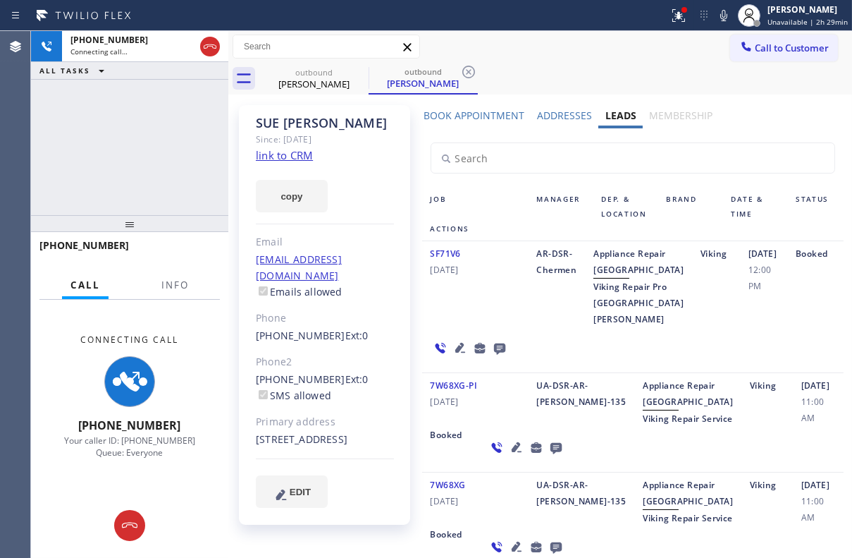
click at [452, 356] on icon at bounding box center [460, 347] width 17 height 17
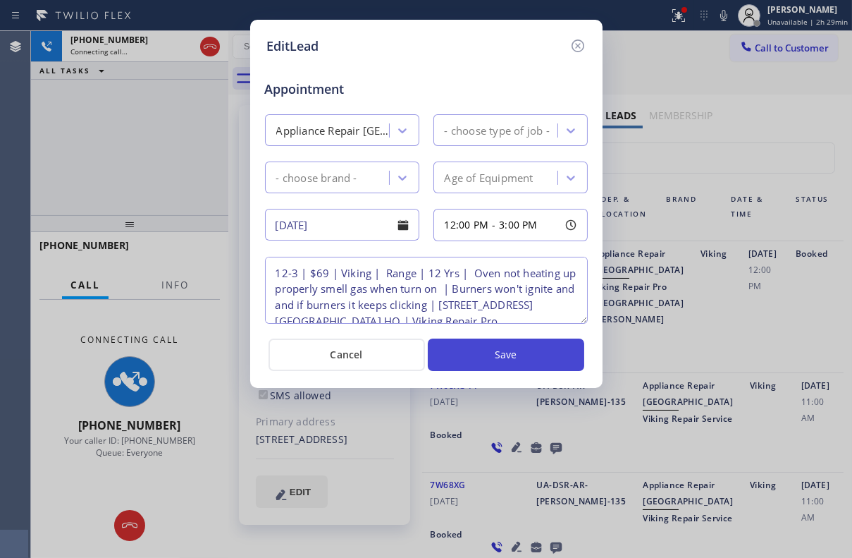
type textarea "12-3 | $69 | Viking | Range | 12 Yrs | Oven not heating up properly smell gas w…"
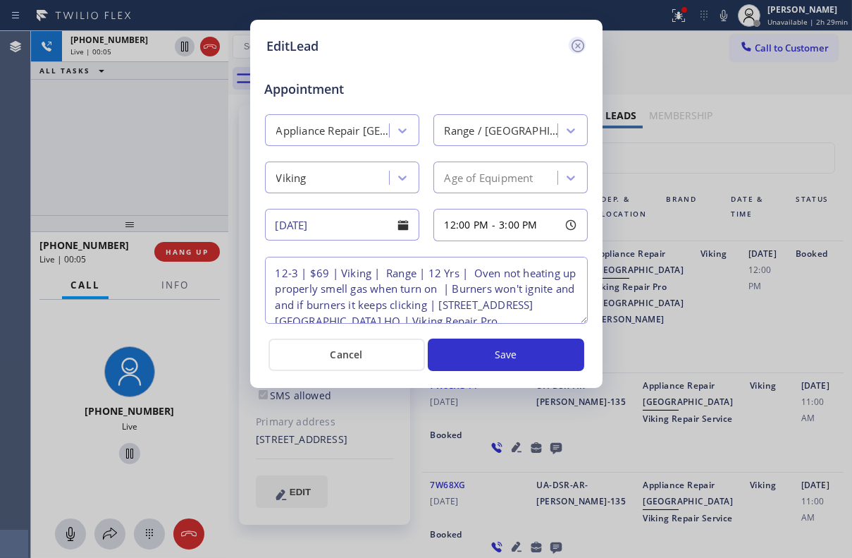
click at [579, 39] on icon at bounding box center [578, 45] width 17 height 17
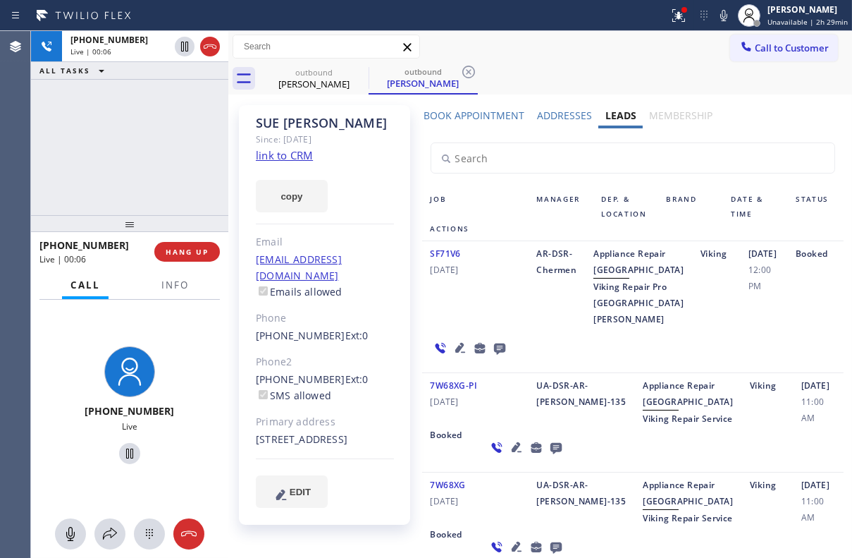
click at [496, 357] on icon at bounding box center [499, 348] width 17 height 18
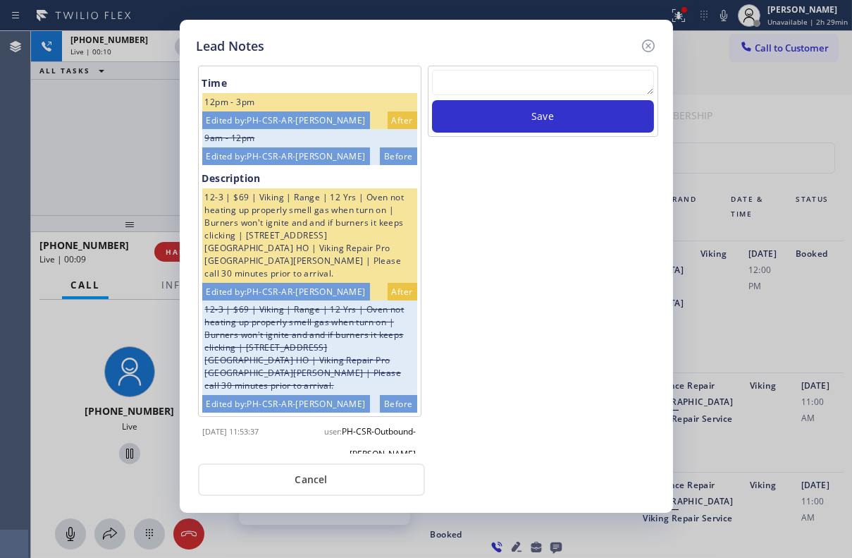
click at [492, 66] on div "Save" at bounding box center [543, 101] width 231 height 71
click at [498, 83] on textarea at bounding box center [543, 82] width 222 height 25
paste textarea "Routed to Voice mail// If CX will call back please transfer to me- Love:*"
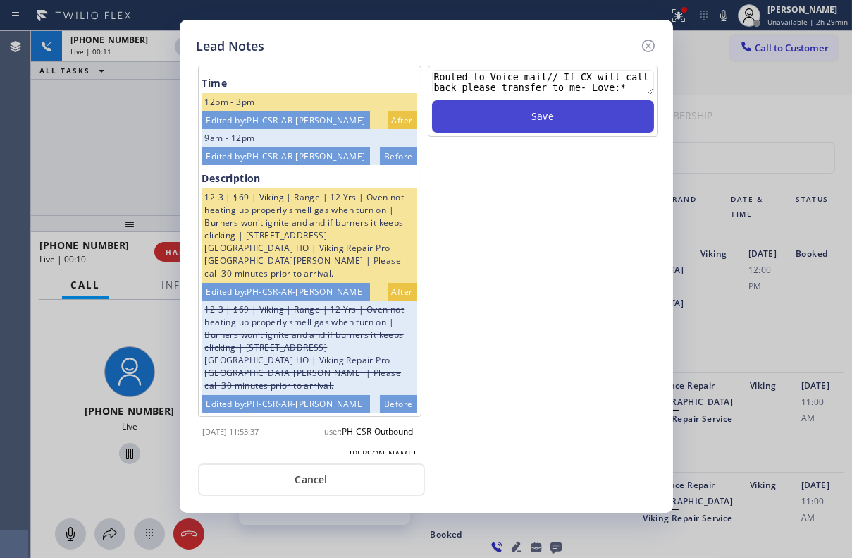
type textarea "Routed to Voice mail// If CX will call back please transfer to me- Love:*"
click at [529, 124] on button "Save" at bounding box center [543, 116] width 222 height 32
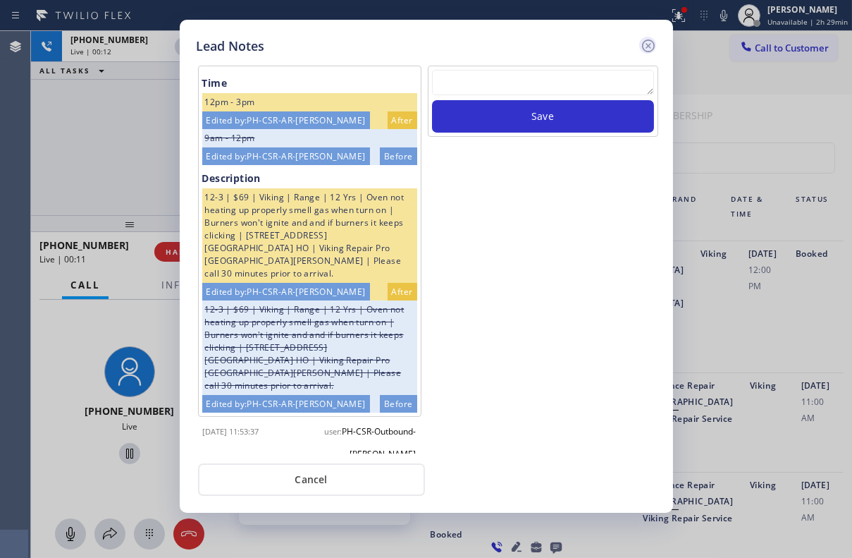
click at [648, 44] on icon at bounding box center [648, 45] width 17 height 17
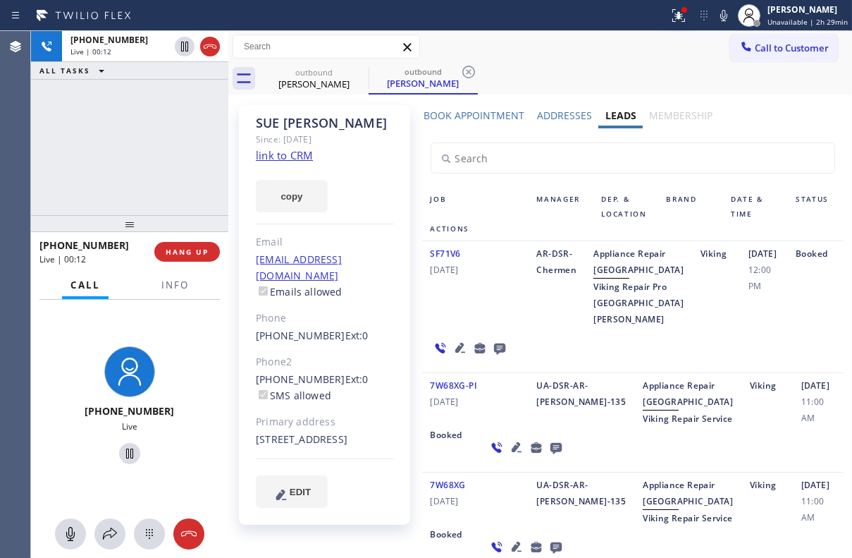
click at [193, 262] on div "+13106504915 Live | 00:12 HANG UP" at bounding box center [129, 251] width 181 height 37
click at [194, 253] on span "HANG UP" at bounding box center [187, 252] width 43 height 10
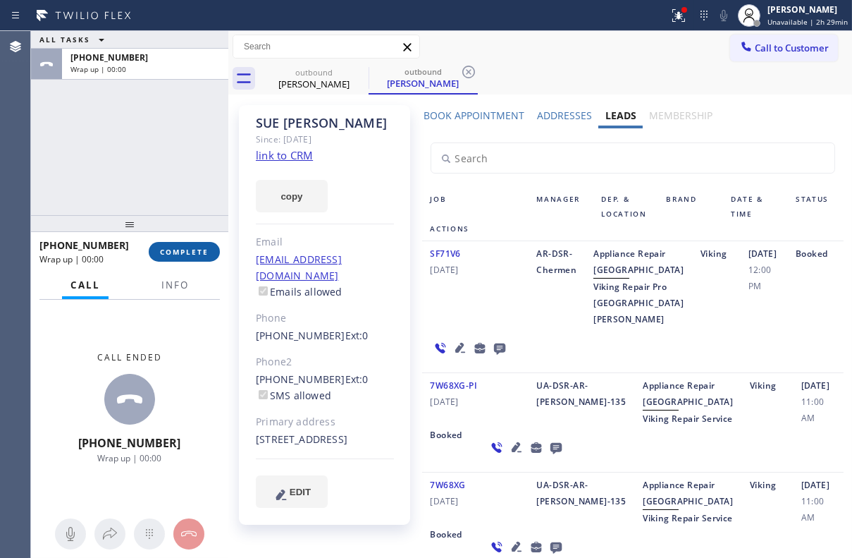
click at [194, 250] on span "COMPLETE" at bounding box center [184, 252] width 49 height 10
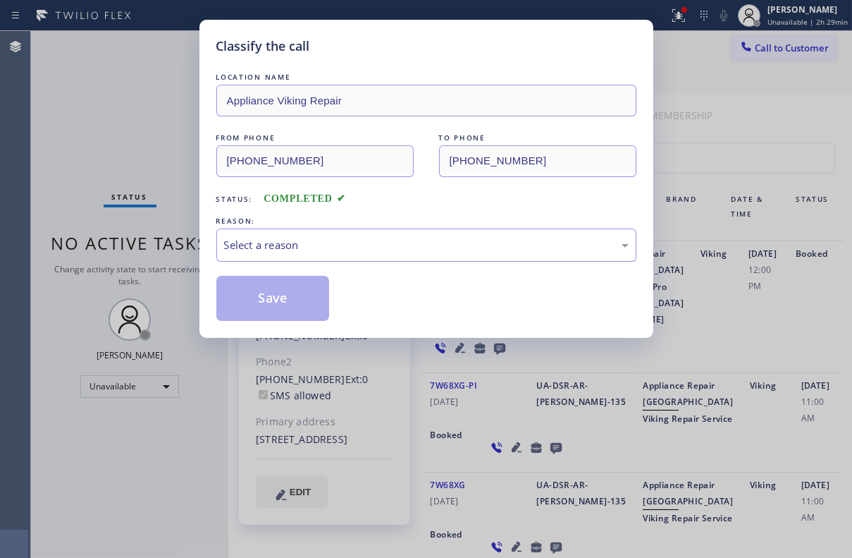
click at [318, 247] on div "Select a reason" at bounding box center [426, 245] width 405 height 16
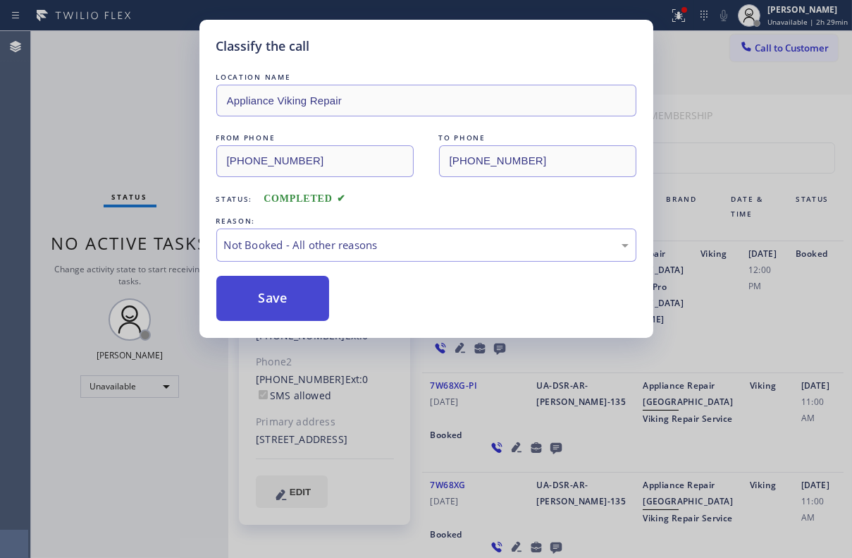
click at [268, 301] on button "Save" at bounding box center [273, 298] width 114 height 45
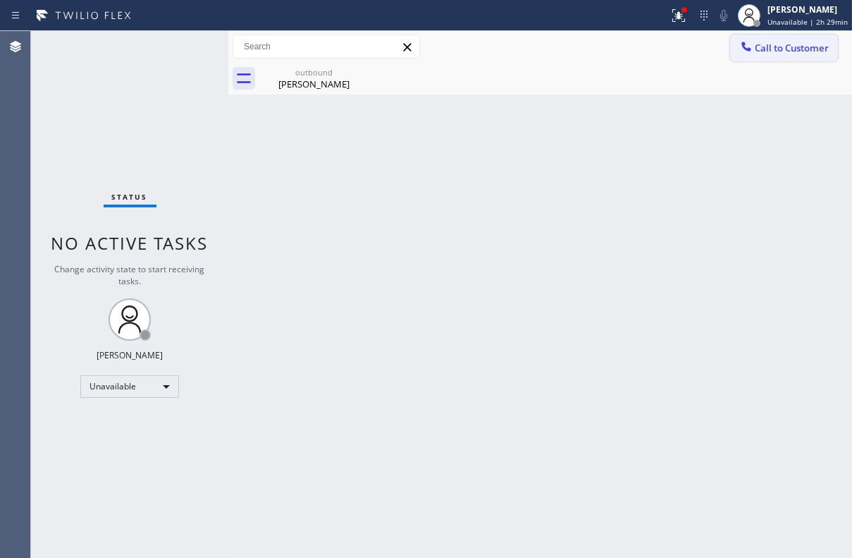
click at [771, 54] on button "Call to Customer" at bounding box center [785, 48] width 108 height 27
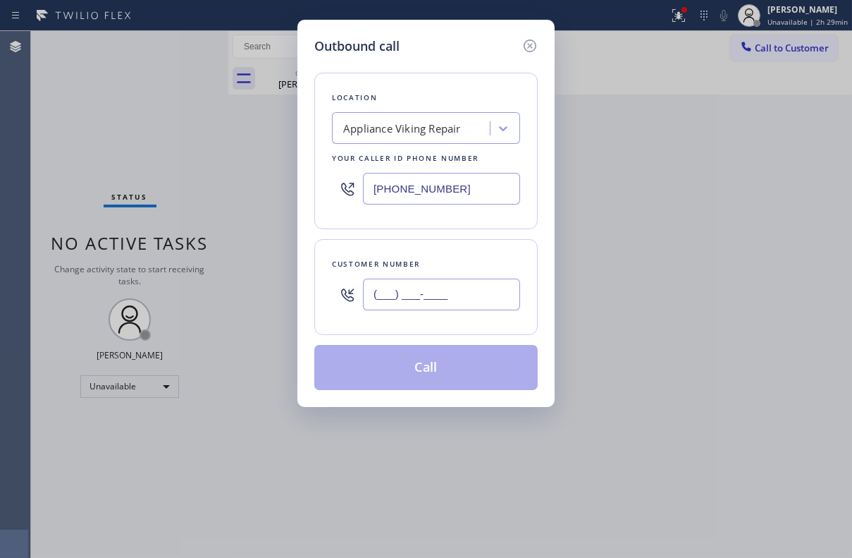
click at [439, 303] on input "(___) ___-____" at bounding box center [441, 295] width 157 height 32
paste input "818) 726-8969"
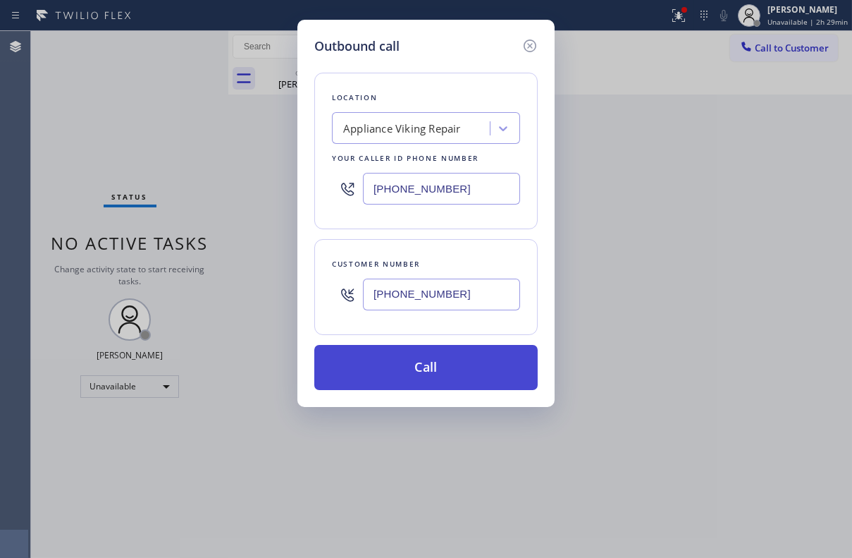
type input "(818) 726-8969"
click at [437, 372] on button "Call" at bounding box center [426, 367] width 224 height 45
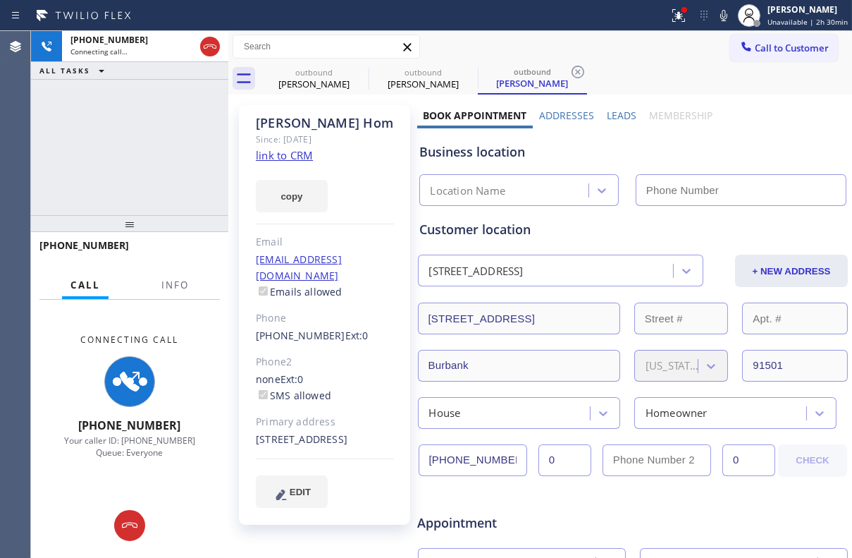
click at [601, 112] on div "Leads" at bounding box center [622, 119] width 42 height 20
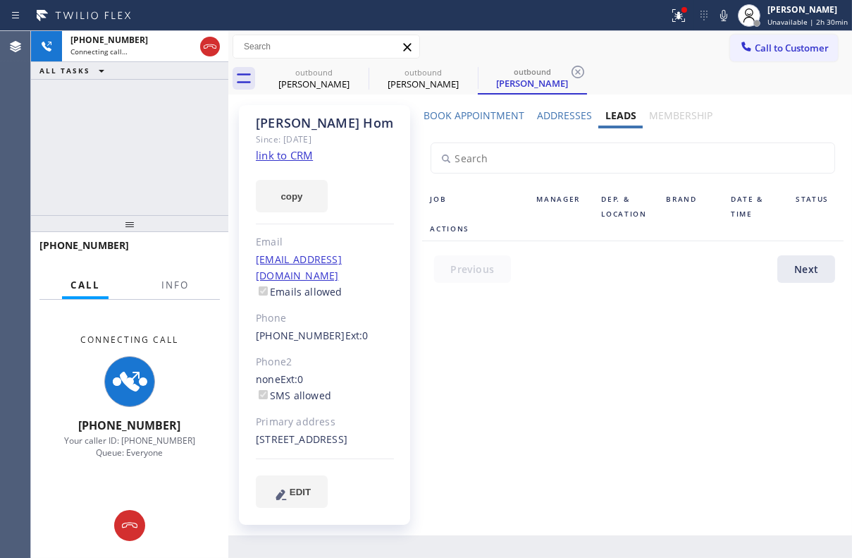
click at [616, 111] on label "Leads" at bounding box center [621, 115] width 31 height 13
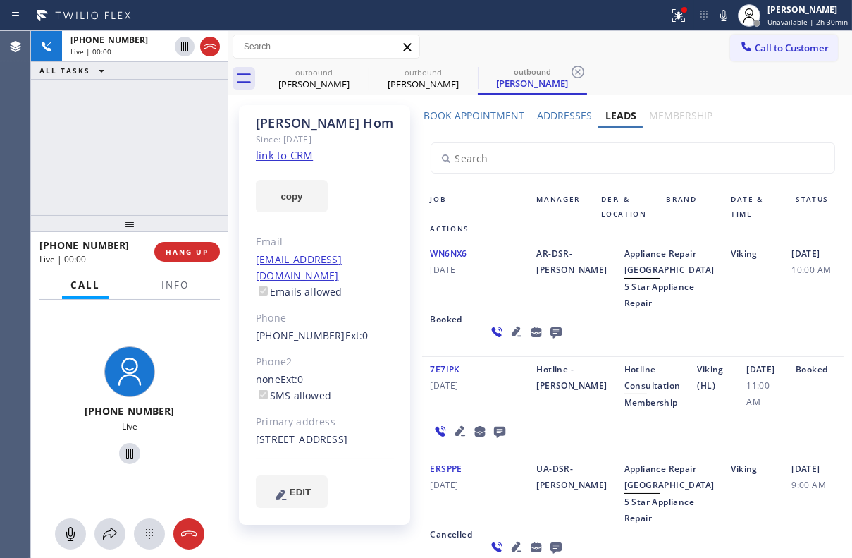
click at [550, 338] on icon at bounding box center [555, 332] width 11 height 11
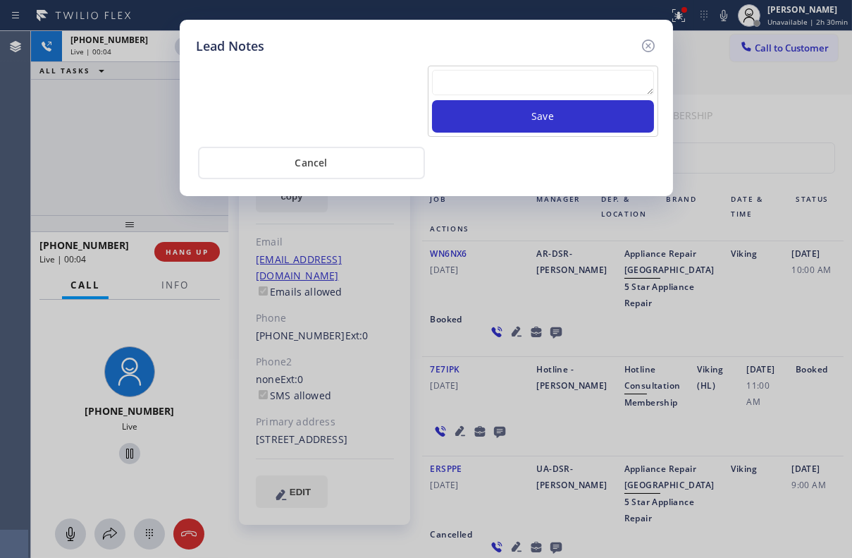
click at [561, 85] on textarea at bounding box center [543, 82] width 222 height 25
paste textarea "Routed to Voice mail// If CX will call back please transfer to me- Love:*"
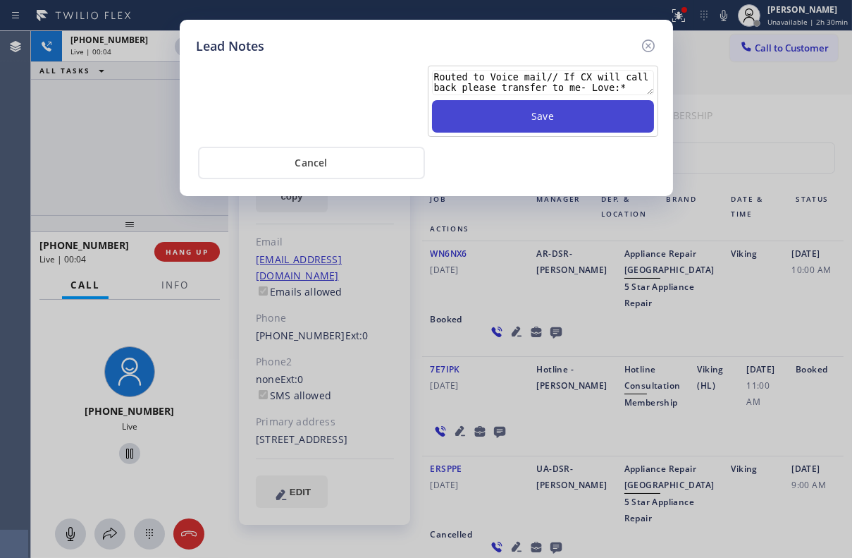
scroll to position [9, 0]
type textarea "Routed to Voice mail// If CX will call back please transfer to me- Love:*"
click at [556, 115] on button "Save" at bounding box center [543, 116] width 222 height 32
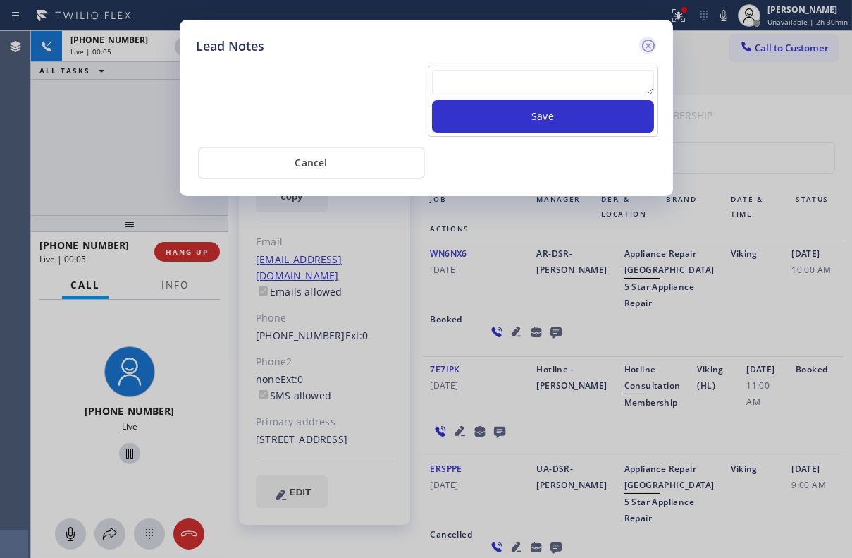
scroll to position [0, 0]
click at [649, 41] on icon at bounding box center [648, 45] width 17 height 17
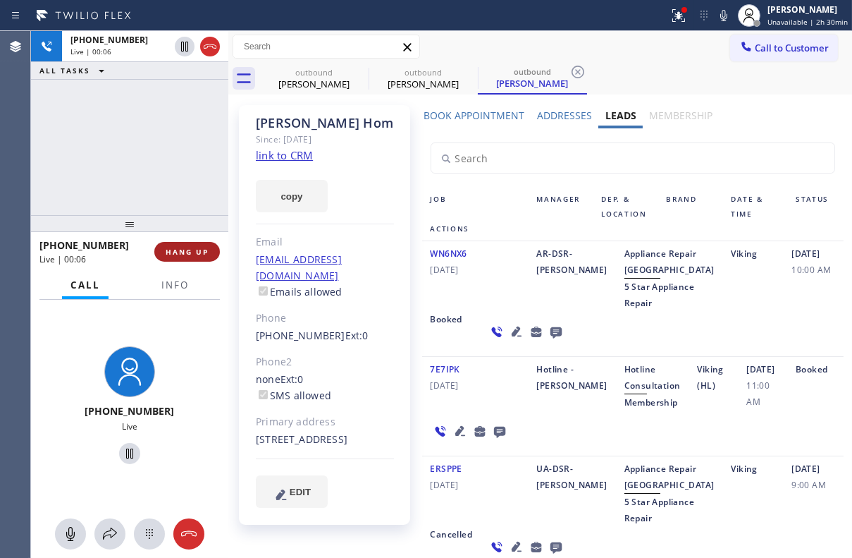
click at [192, 257] on button "HANG UP" at bounding box center [187, 252] width 66 height 20
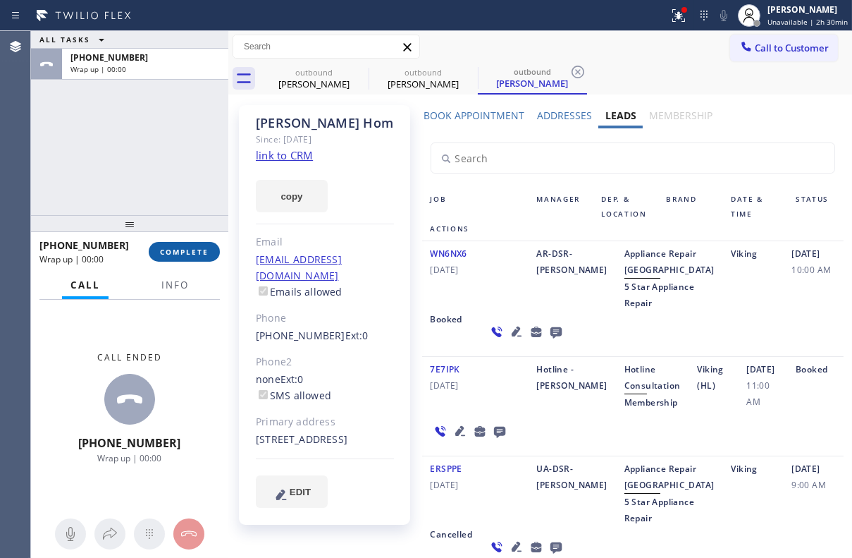
click at [169, 243] on button "COMPLETE" at bounding box center [184, 252] width 71 height 20
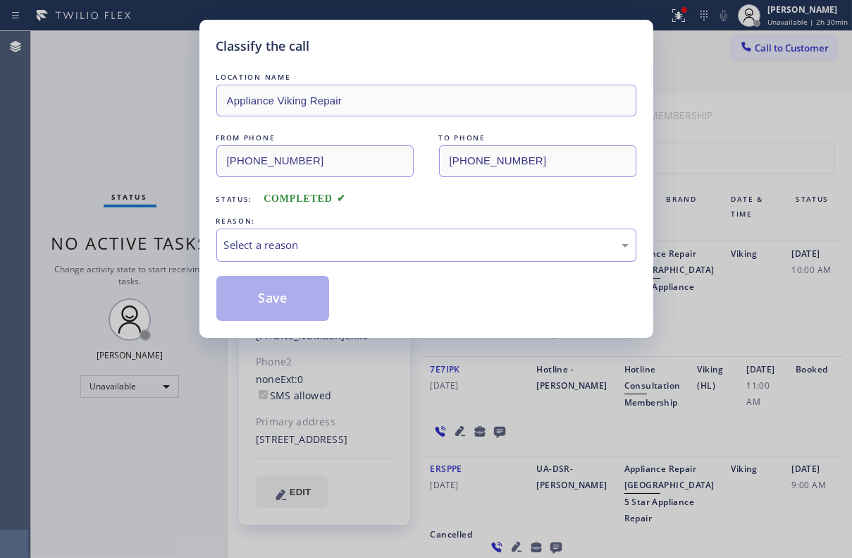
click at [335, 247] on div "Select a reason" at bounding box center [426, 245] width 405 height 16
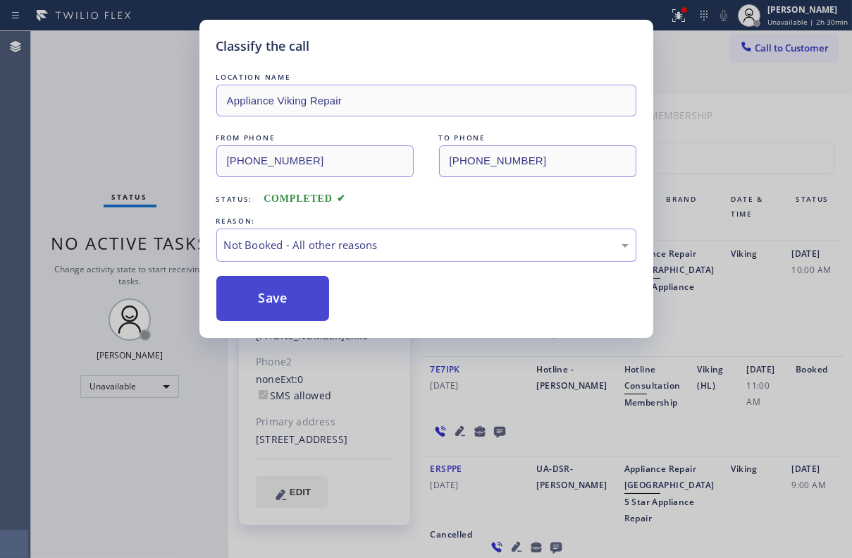
click at [290, 302] on button "Save" at bounding box center [273, 298] width 114 height 45
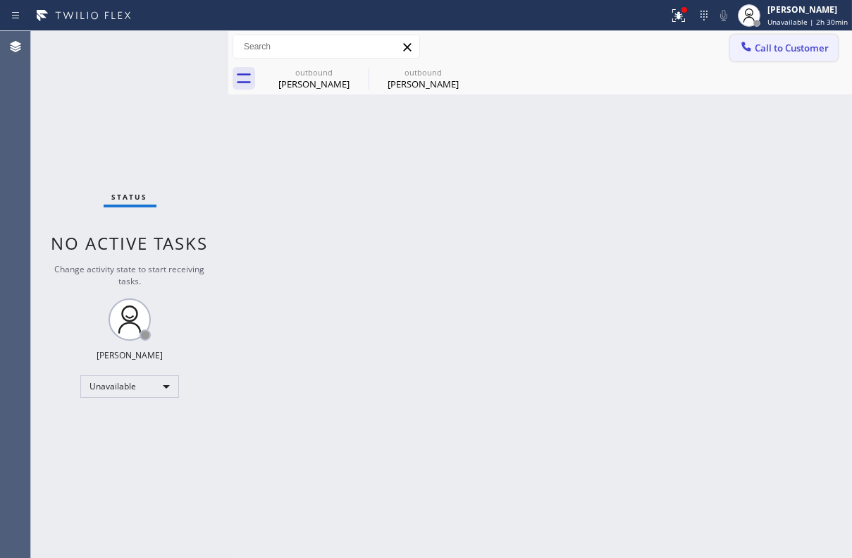
click at [776, 49] on span "Call to Customer" at bounding box center [792, 48] width 74 height 13
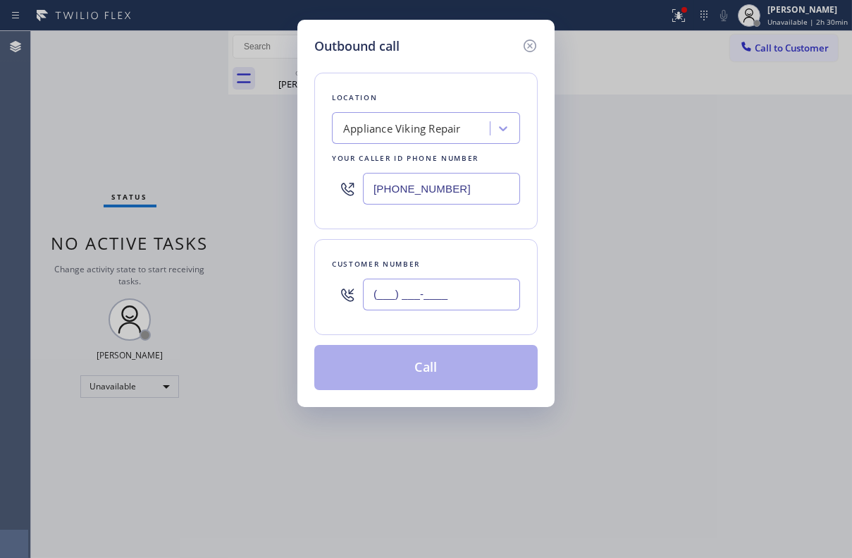
click at [412, 279] on input "(___) ___-____" at bounding box center [441, 295] width 157 height 32
paste input "619) 733-9567"
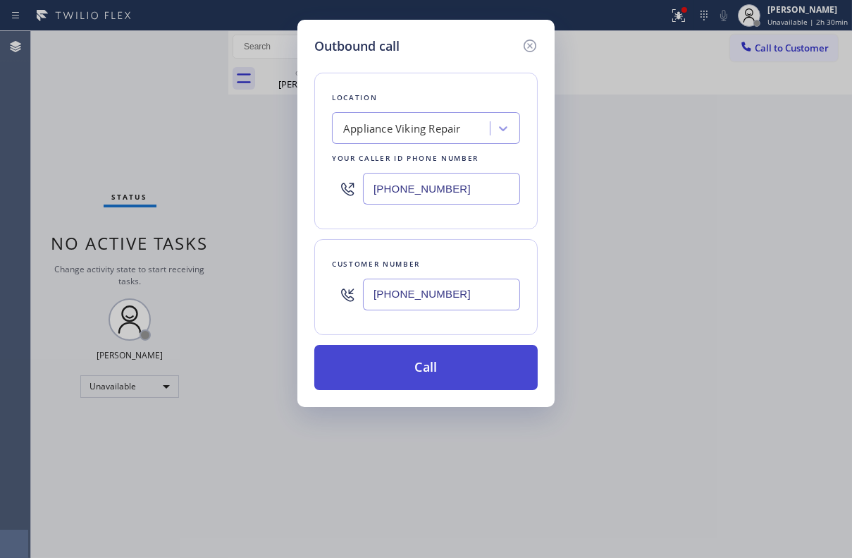
click at [425, 359] on button "Call" at bounding box center [426, 367] width 224 height 45
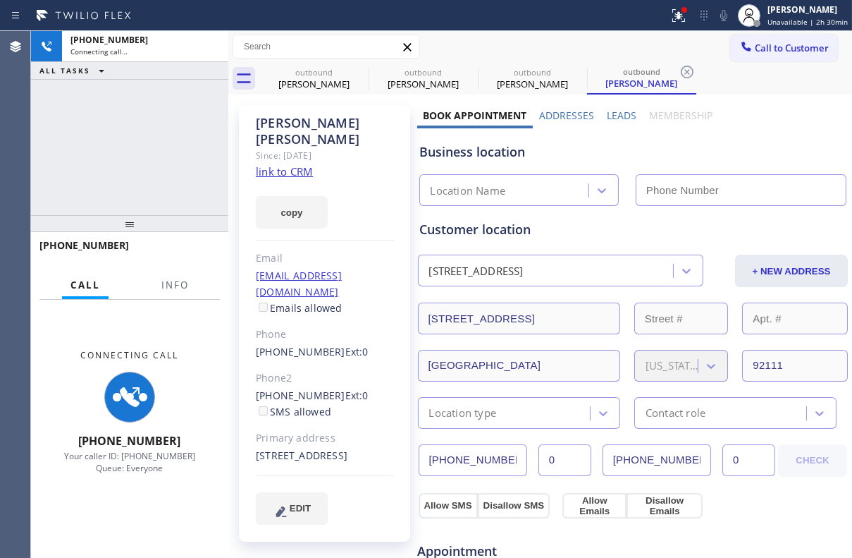
click at [619, 113] on label "Leads" at bounding box center [622, 115] width 30 height 13
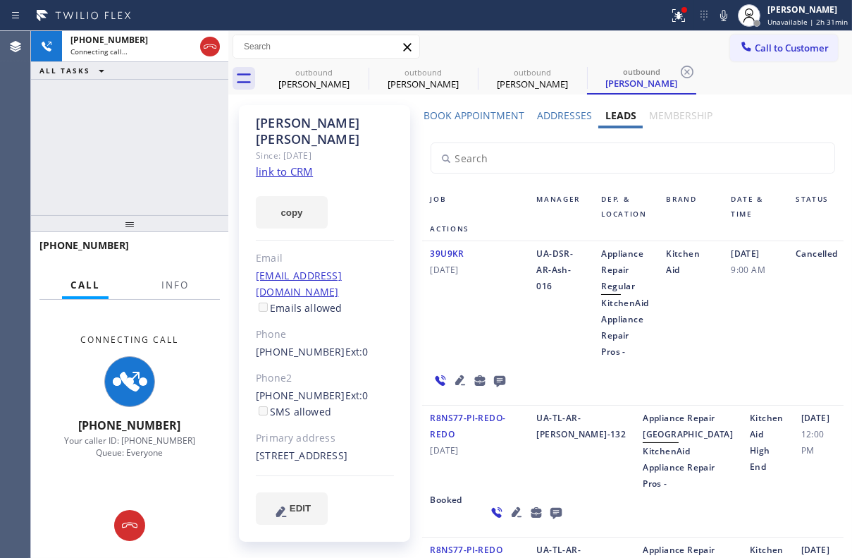
click at [457, 380] on icon at bounding box center [460, 380] width 10 height 10
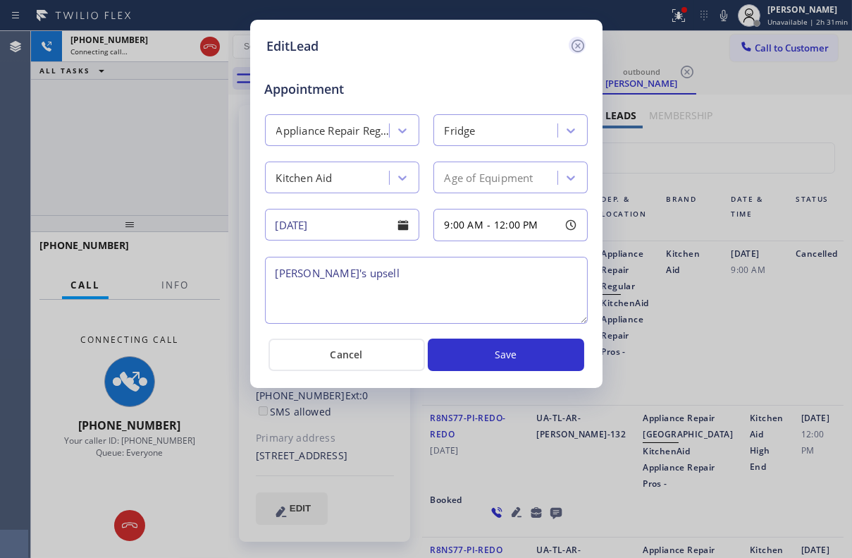
click at [577, 47] on icon at bounding box center [578, 45] width 17 height 17
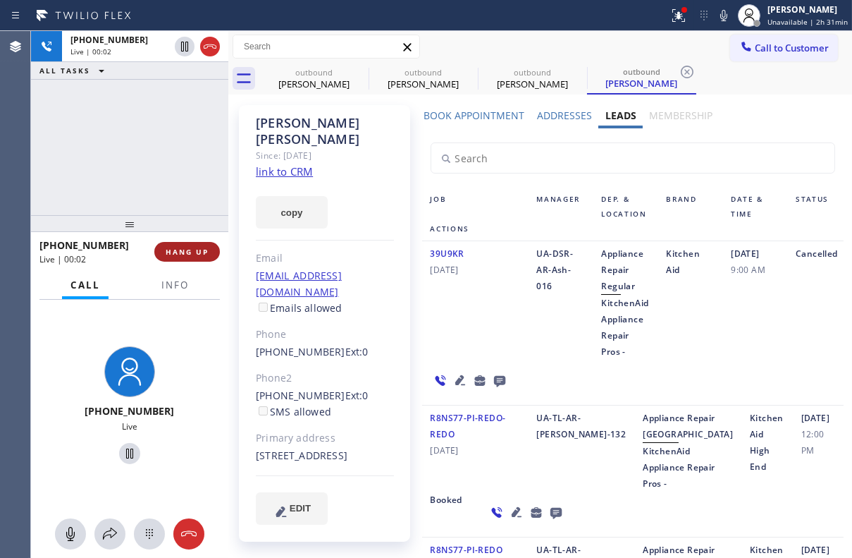
click at [176, 254] on span "HANG UP" at bounding box center [187, 252] width 43 height 10
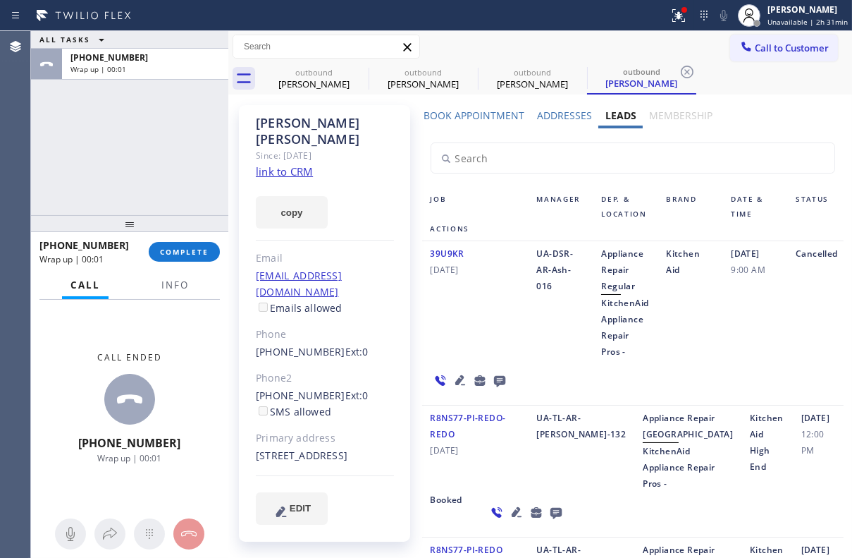
click at [202, 248] on span "COMPLETE" at bounding box center [184, 252] width 49 height 10
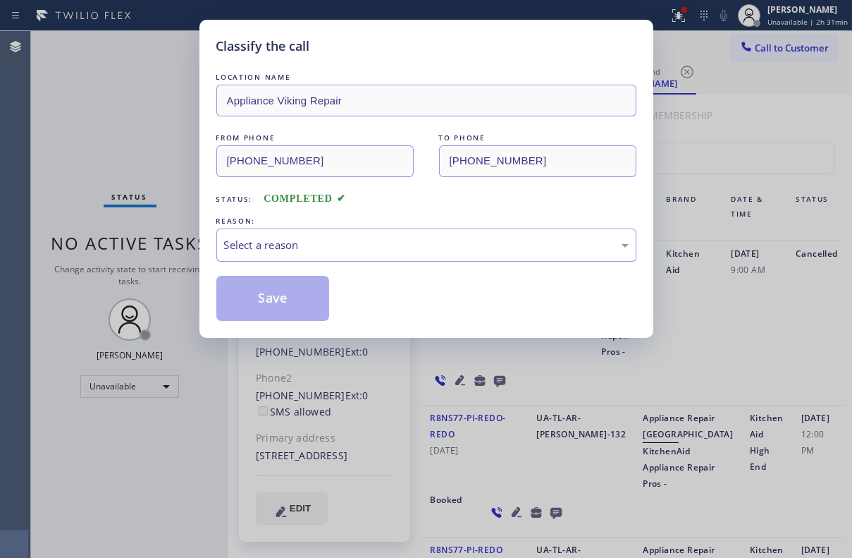
click at [298, 249] on div "Select a reason" at bounding box center [426, 245] width 405 height 16
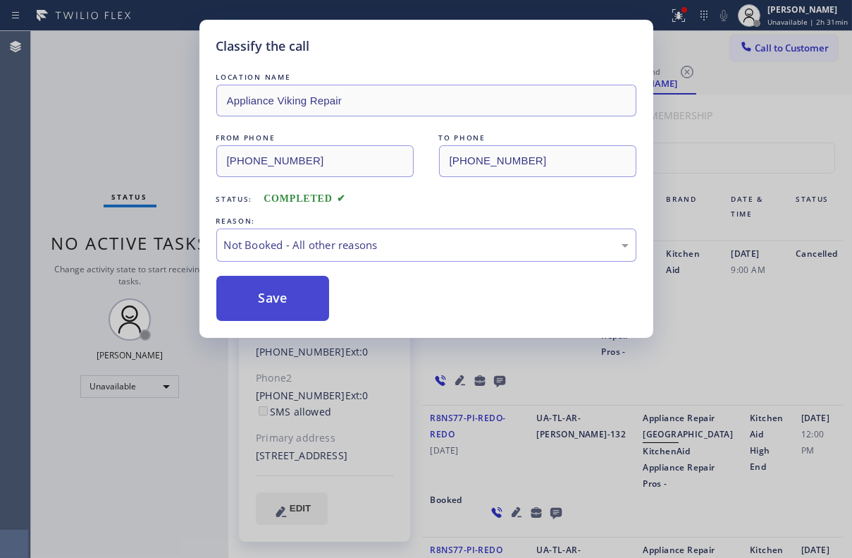
click at [272, 297] on button "Save" at bounding box center [273, 298] width 114 height 45
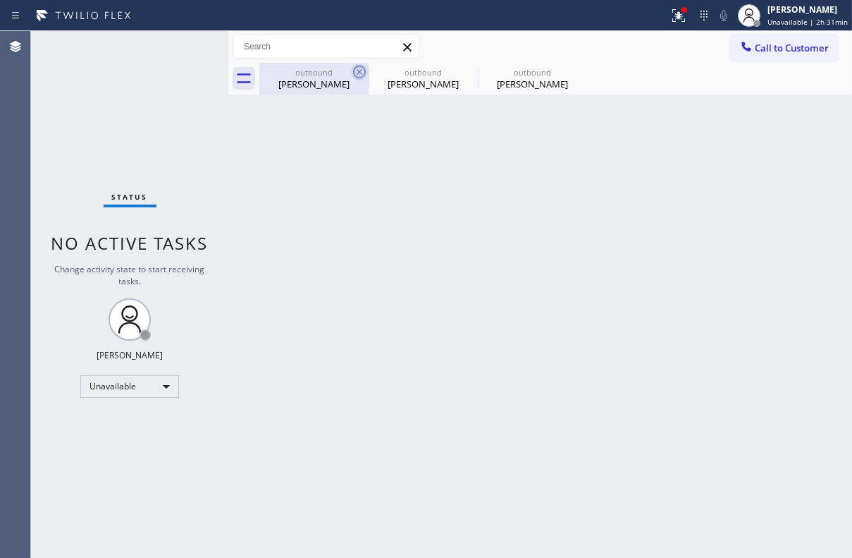
click at [359, 72] on icon at bounding box center [359, 72] width 13 height 13
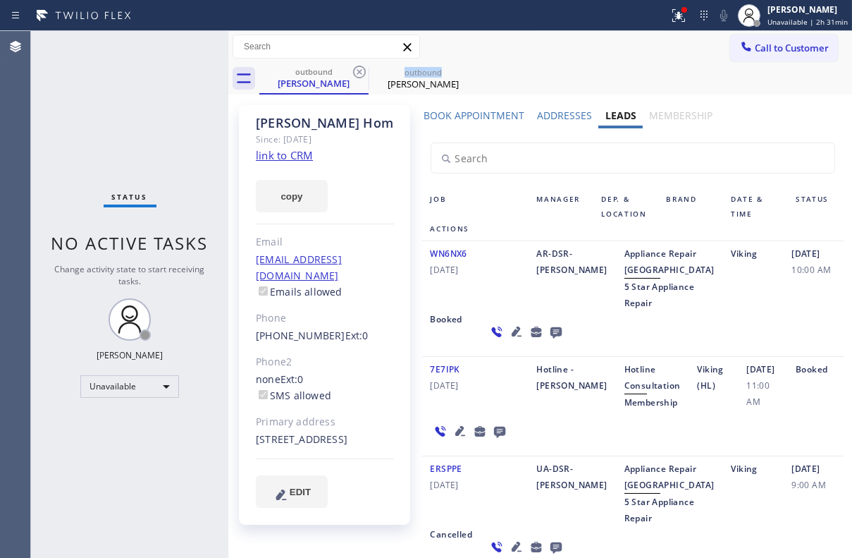
click at [359, 72] on icon at bounding box center [359, 72] width 13 height 13
click at [0, 0] on icon at bounding box center [0, 0] width 0 height 0
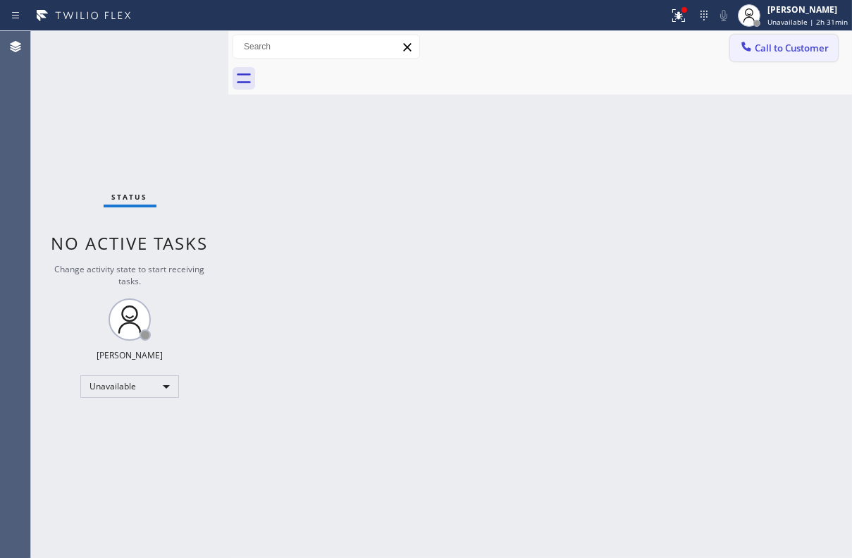
click at [814, 39] on button "Call to Customer" at bounding box center [785, 48] width 108 height 27
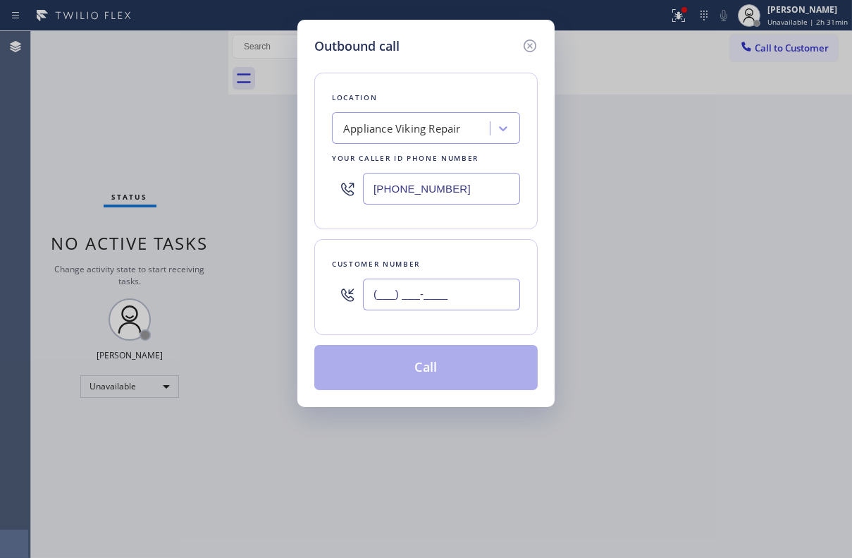
click at [491, 286] on input "(___) ___-____" at bounding box center [441, 295] width 157 height 32
paste input "949) 689-5531"
type input "(949) 689-5531"
click at [447, 379] on button "Call" at bounding box center [426, 367] width 224 height 45
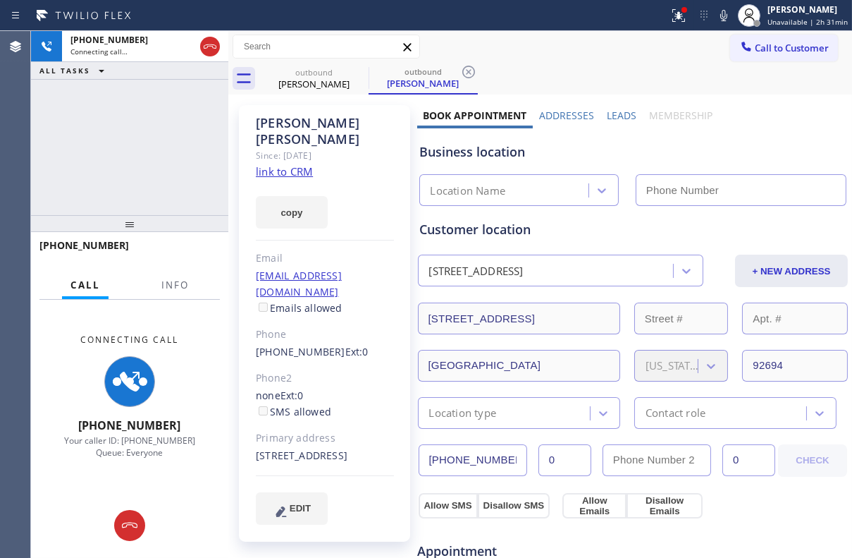
click at [611, 116] on label "Leads" at bounding box center [622, 115] width 30 height 13
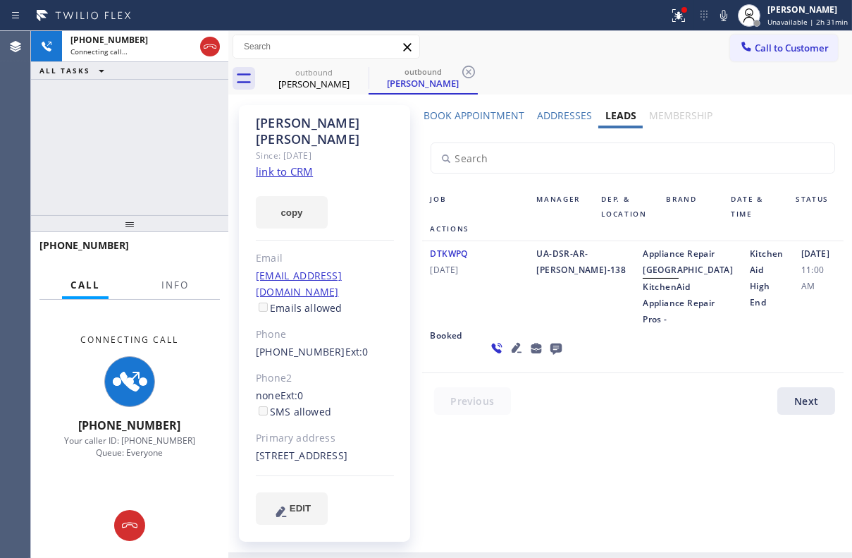
click at [511, 353] on icon at bounding box center [516, 348] width 10 height 10
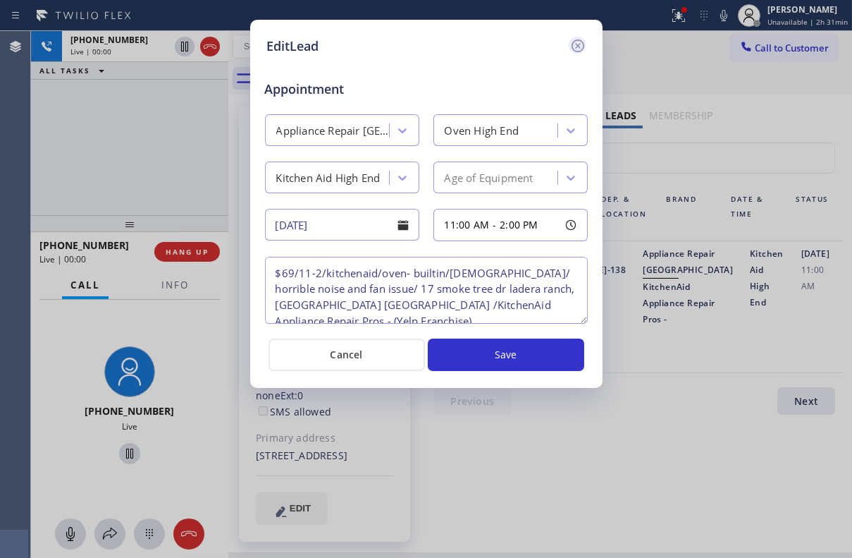
click at [580, 38] on icon at bounding box center [578, 45] width 17 height 17
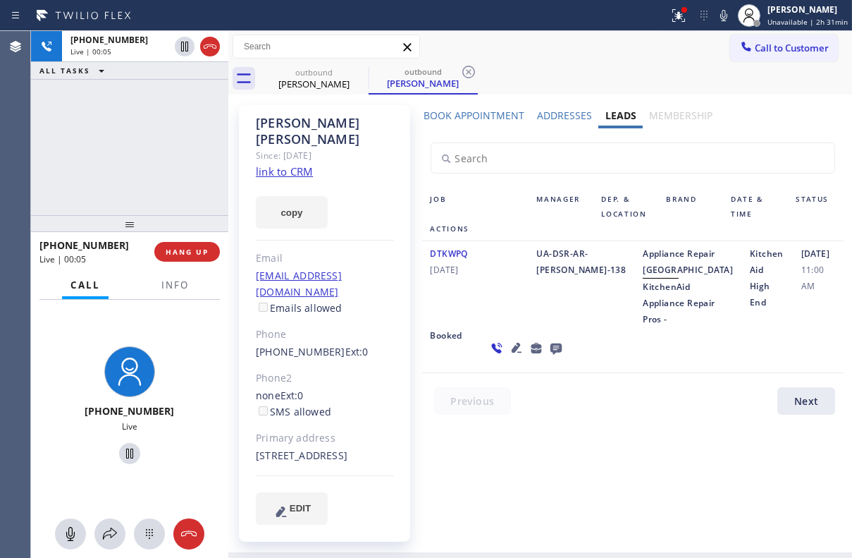
click at [550, 355] on icon at bounding box center [555, 348] width 11 height 11
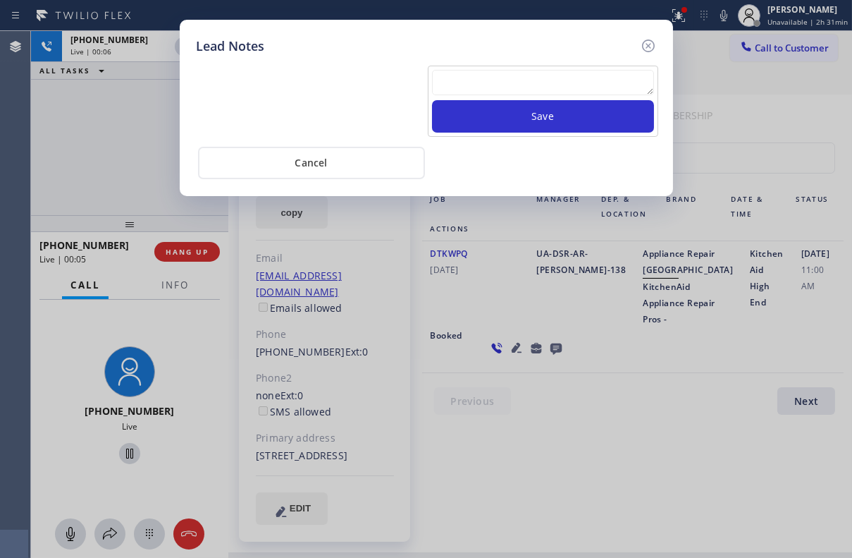
click at [517, 91] on textarea at bounding box center [543, 82] width 222 height 25
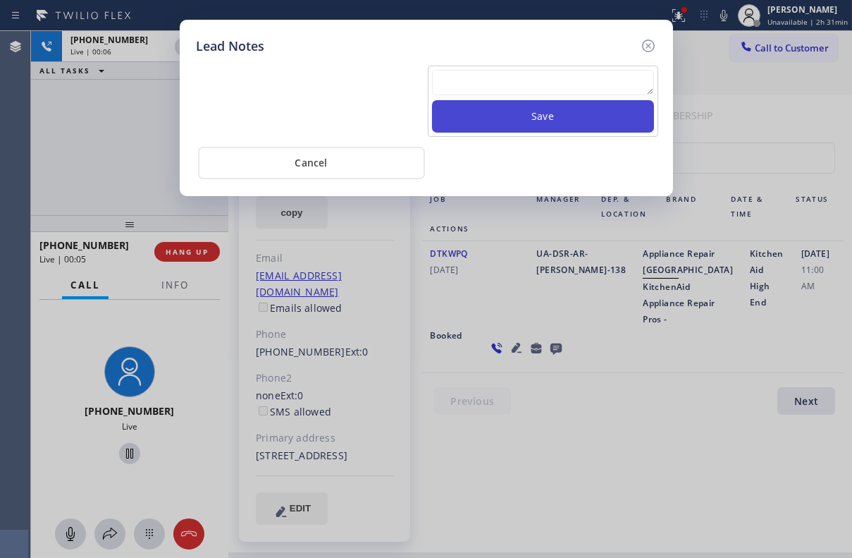
paste textarea "Routed to Voice mail// If CX will call back please transfer to me- Love:*"
type textarea "Routed to Voice mail// If CX will call back please transfer to me- Love:*"
click at [544, 113] on button "Save" at bounding box center [543, 116] width 222 height 32
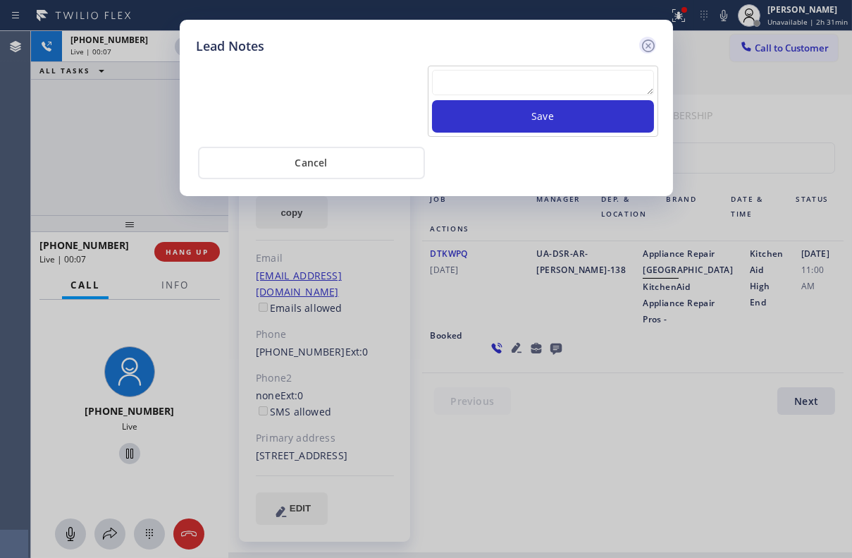
click at [649, 43] on icon at bounding box center [648, 45] width 17 height 17
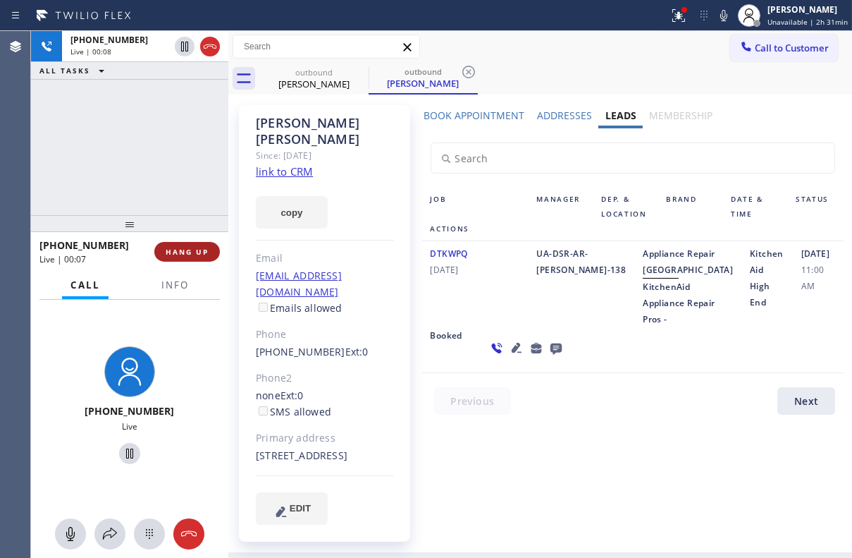
click at [176, 252] on span "HANG UP" at bounding box center [187, 252] width 43 height 10
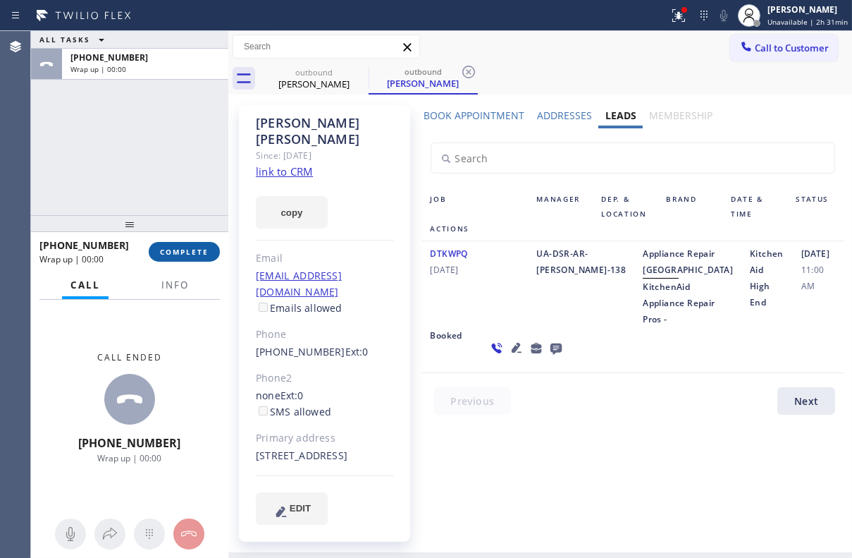
click at [193, 248] on span "COMPLETE" at bounding box center [184, 252] width 49 height 10
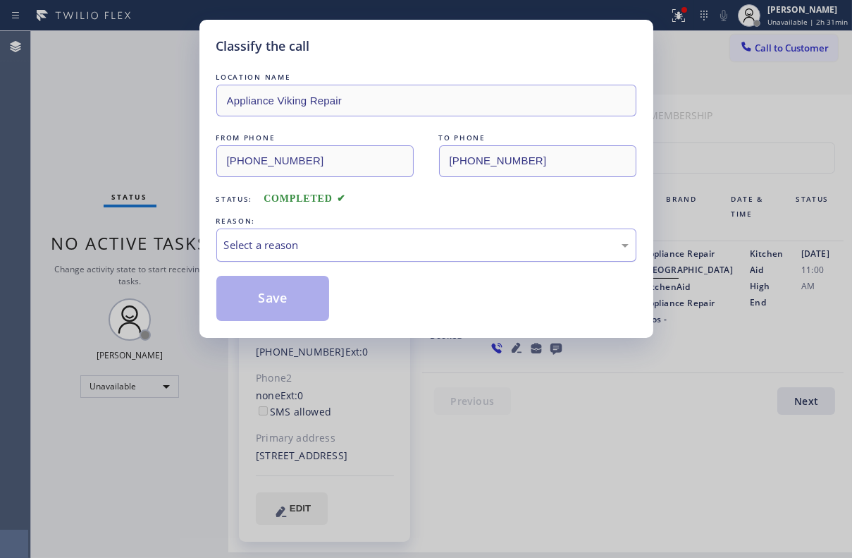
click at [384, 230] on div "Select a reason" at bounding box center [426, 244] width 420 height 33
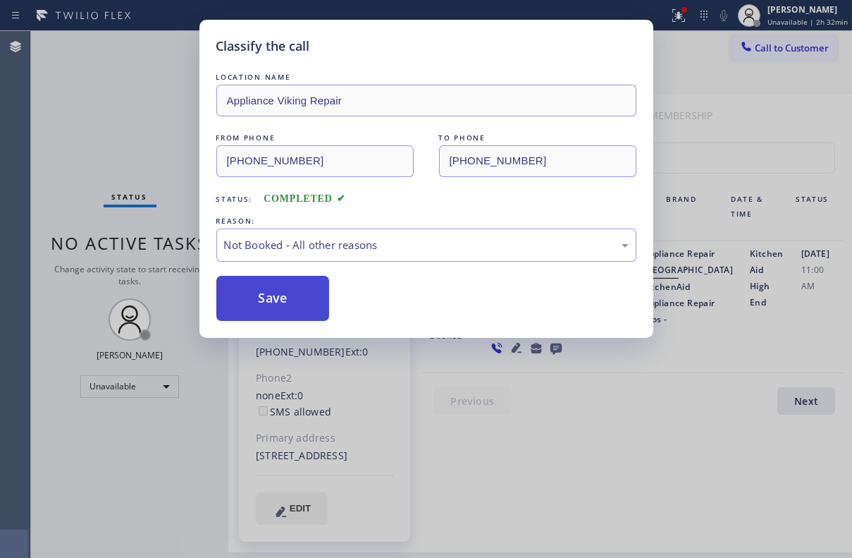
click at [288, 291] on button "Save" at bounding box center [273, 298] width 114 height 45
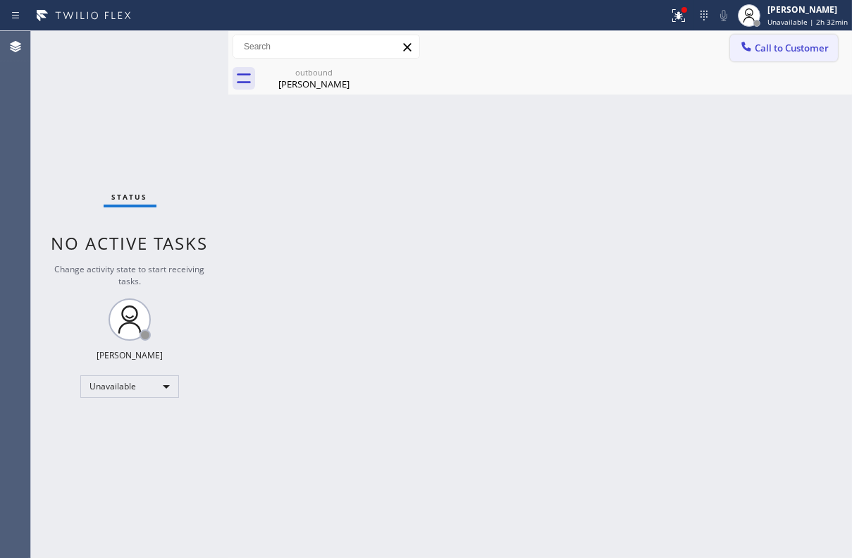
click at [776, 45] on span "Call to Customer" at bounding box center [792, 48] width 74 height 13
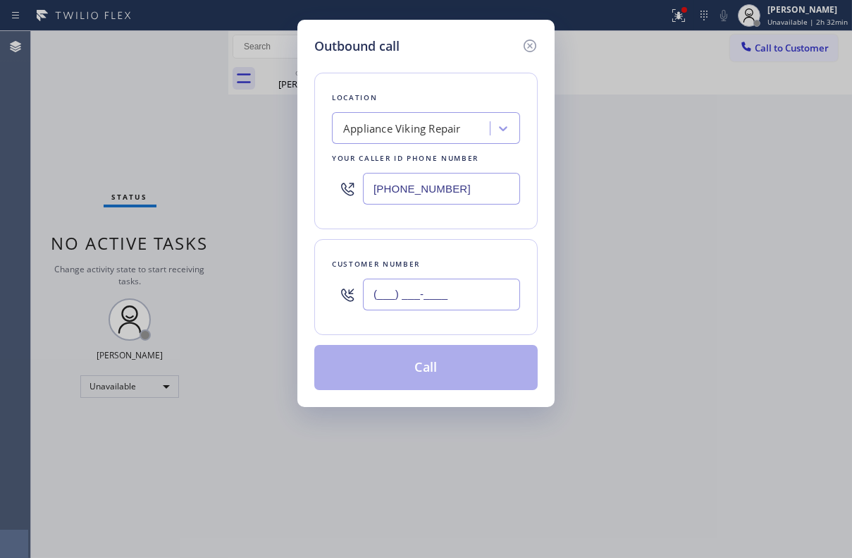
click at [453, 307] on input "(___) ___-____" at bounding box center [441, 295] width 157 height 32
paste input "253) 208-6220"
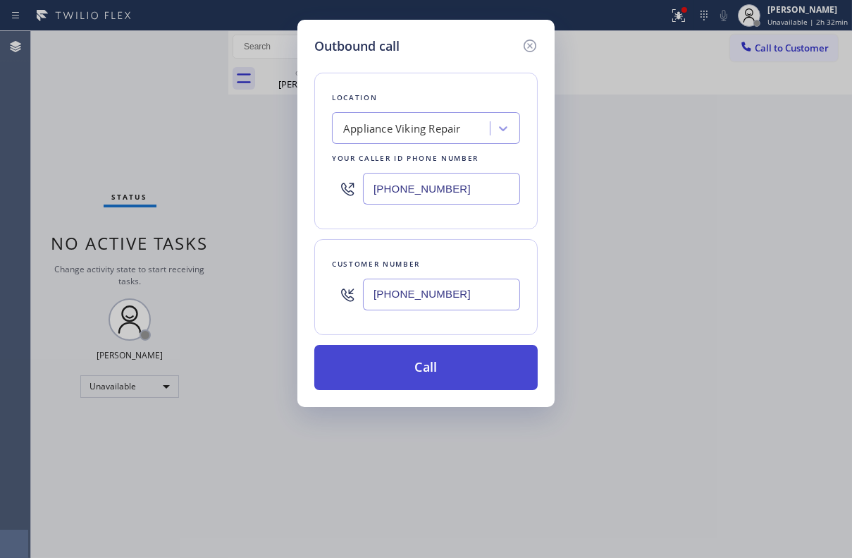
type input "(253) 208-6220"
click at [408, 371] on button "Call" at bounding box center [426, 367] width 224 height 45
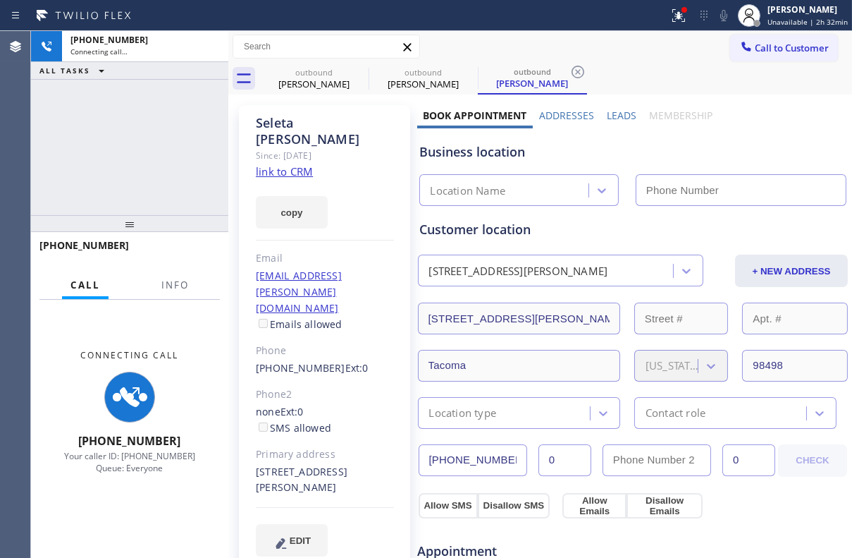
click at [613, 113] on label "Leads" at bounding box center [622, 115] width 30 height 13
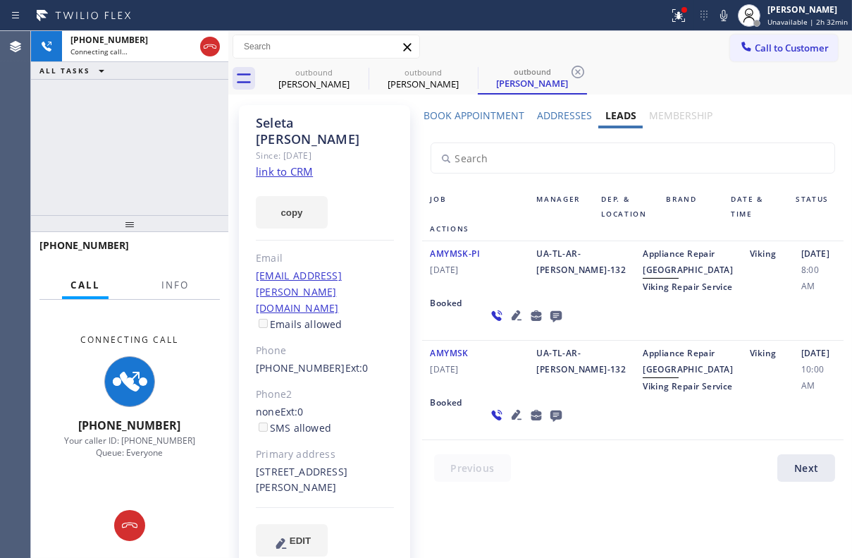
click at [574, 394] on div "UA-TL-AR-[PERSON_NAME]-132" at bounding box center [582, 369] width 106 height 49
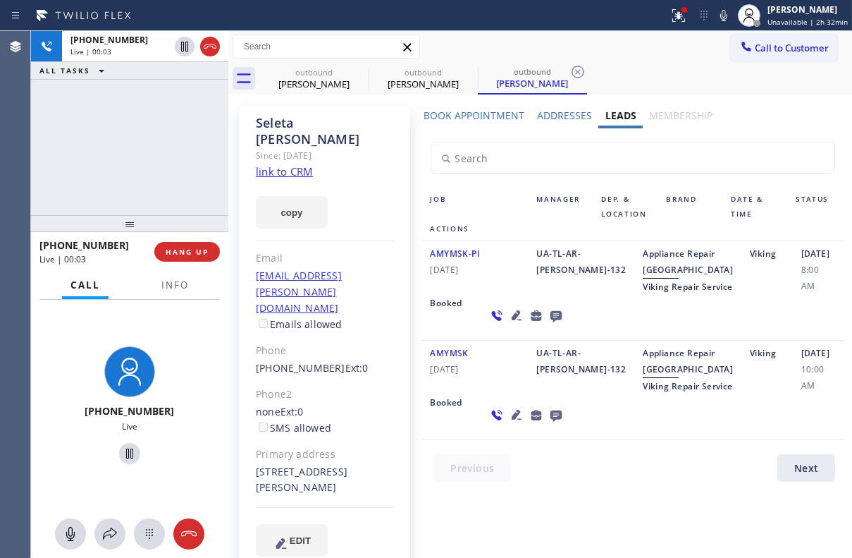
click at [550, 322] on icon at bounding box center [555, 316] width 11 height 11
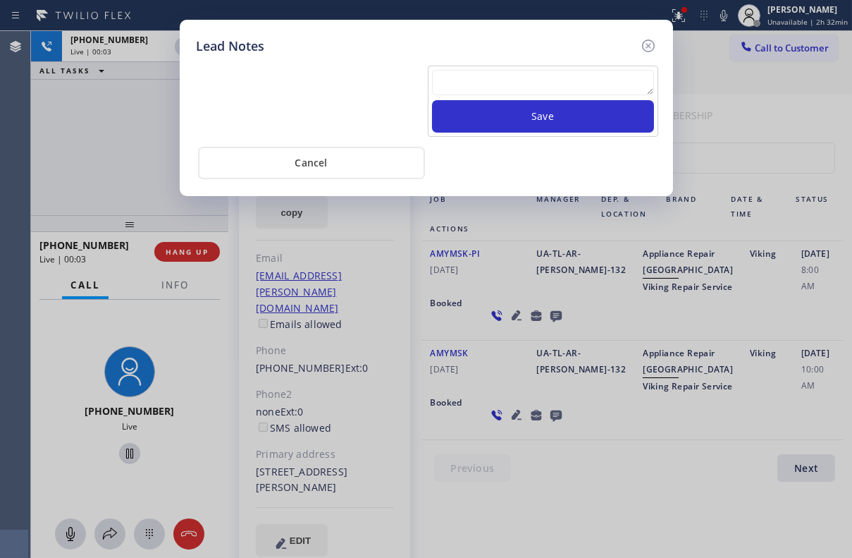
click at [476, 78] on textarea at bounding box center [543, 82] width 222 height 25
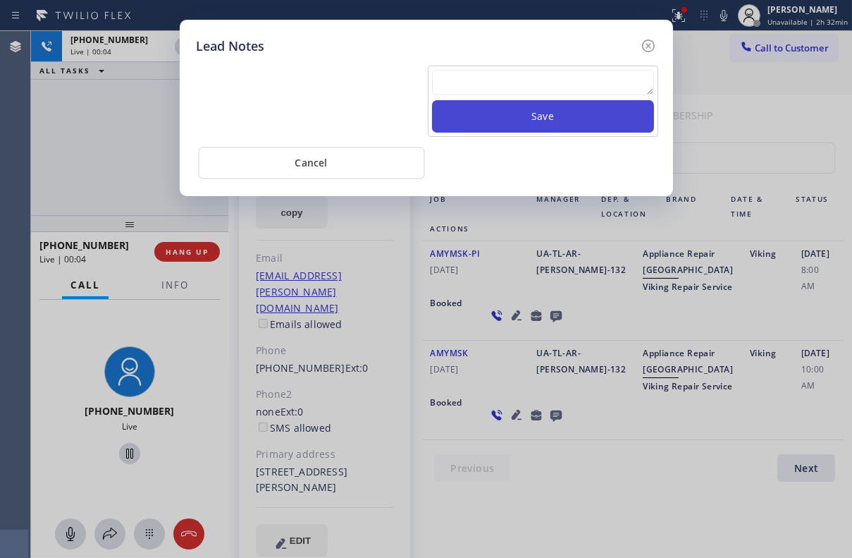
paste textarea "Routed to Voice mail// If CX will call back please transfer to me- Love:*"
type textarea "Routed to Voice mail// If CX will call back please transfer to me- Love:*"
click at [520, 121] on button "Save" at bounding box center [543, 116] width 222 height 32
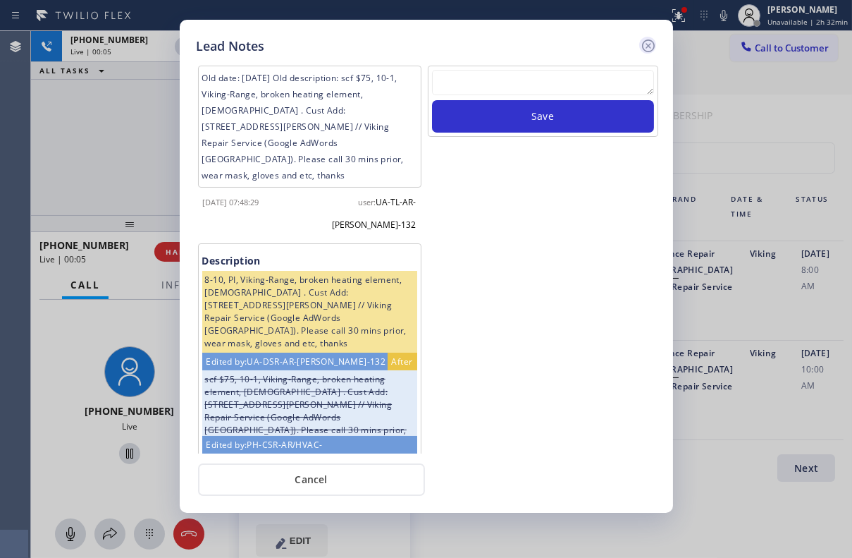
click at [650, 46] on icon at bounding box center [648, 45] width 17 height 17
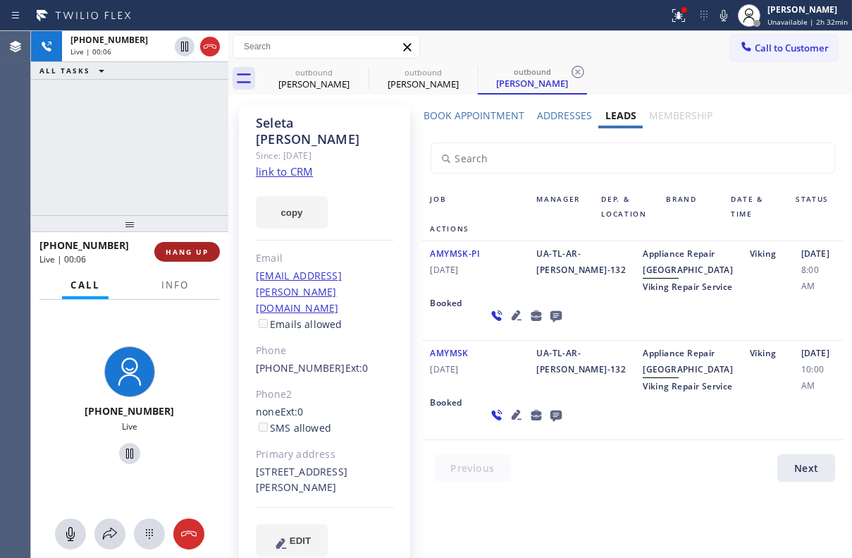
click at [170, 245] on button "HANG UP" at bounding box center [187, 252] width 66 height 20
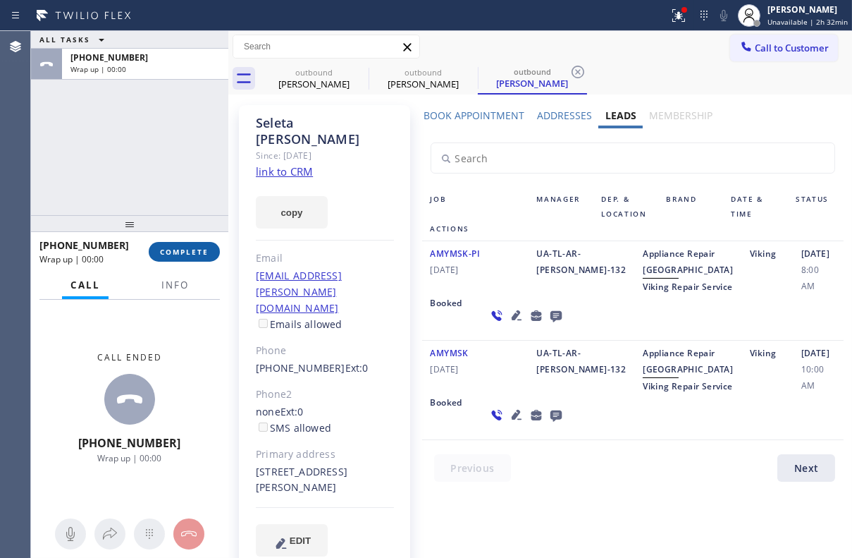
click at [182, 259] on button "COMPLETE" at bounding box center [184, 252] width 71 height 20
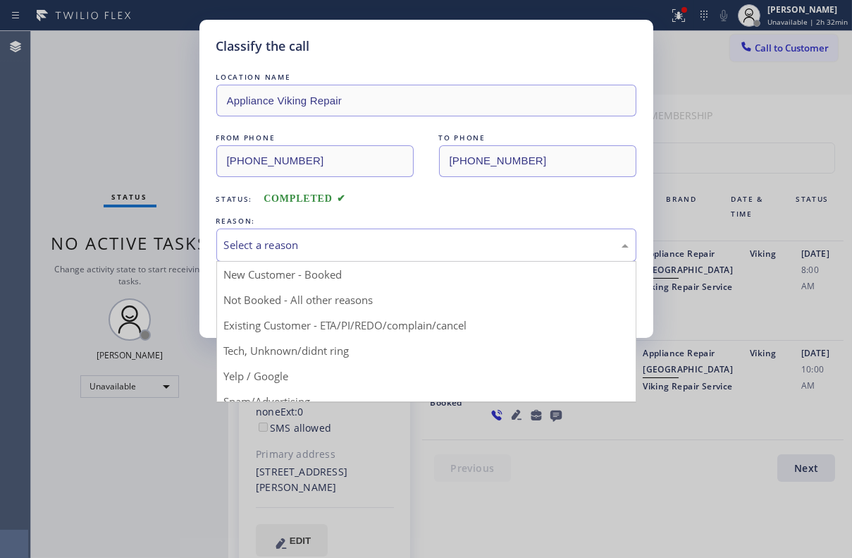
click at [283, 233] on div "Select a reason" at bounding box center [426, 244] width 420 height 33
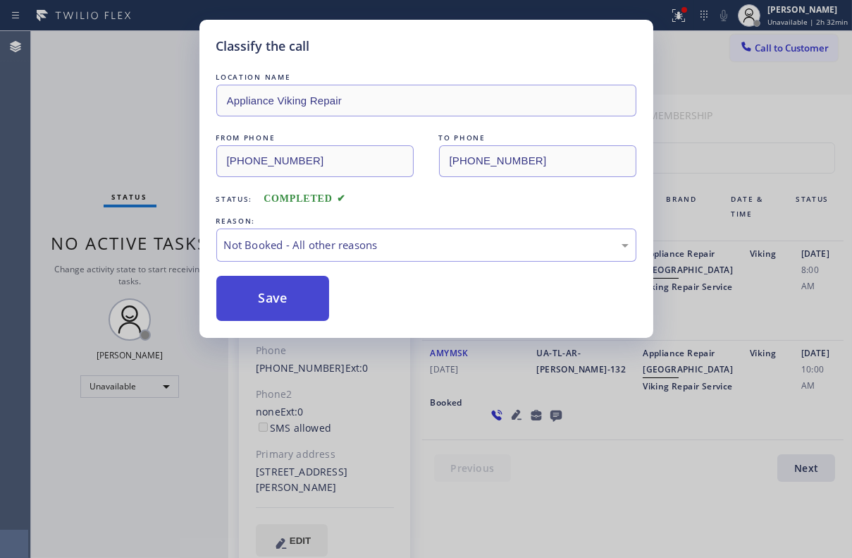
click at [264, 296] on button "Save" at bounding box center [273, 298] width 114 height 45
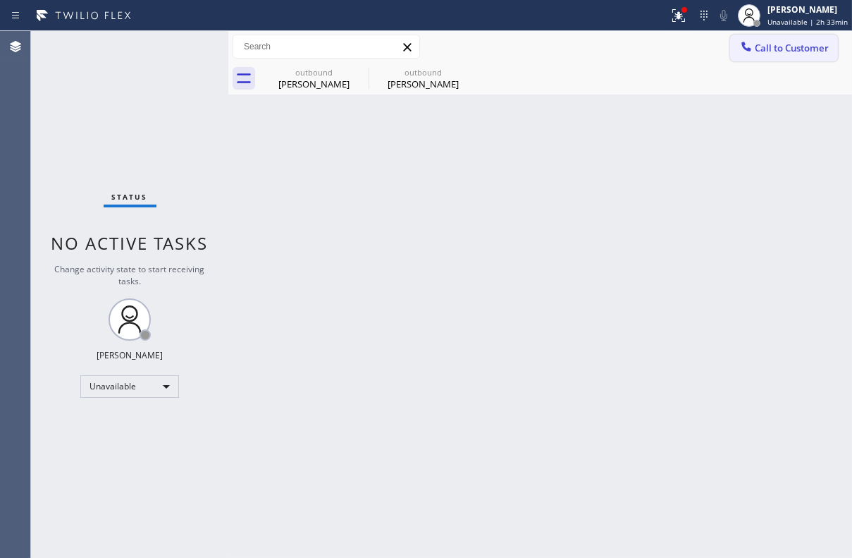
click at [784, 46] on span "Call to Customer" at bounding box center [792, 48] width 74 height 13
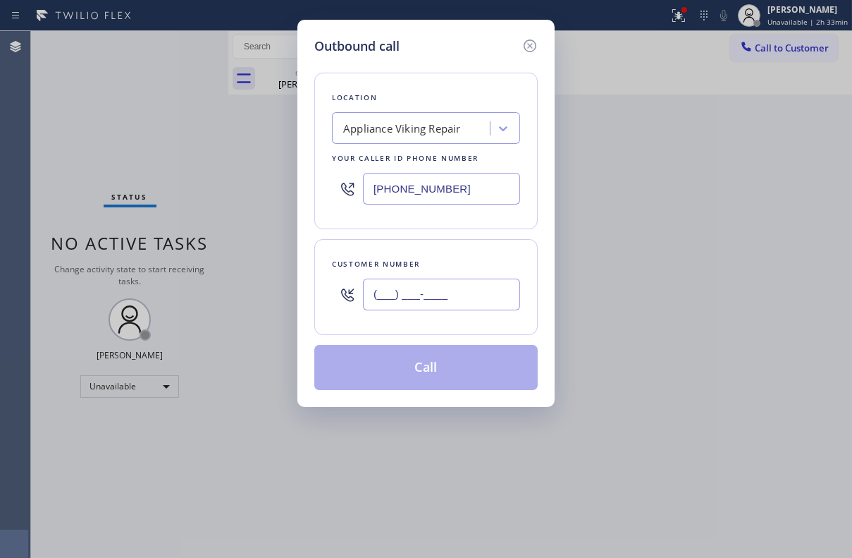
click at [439, 286] on input "(___) ___-____" at bounding box center [441, 295] width 157 height 32
paste input "949) 291-4382"
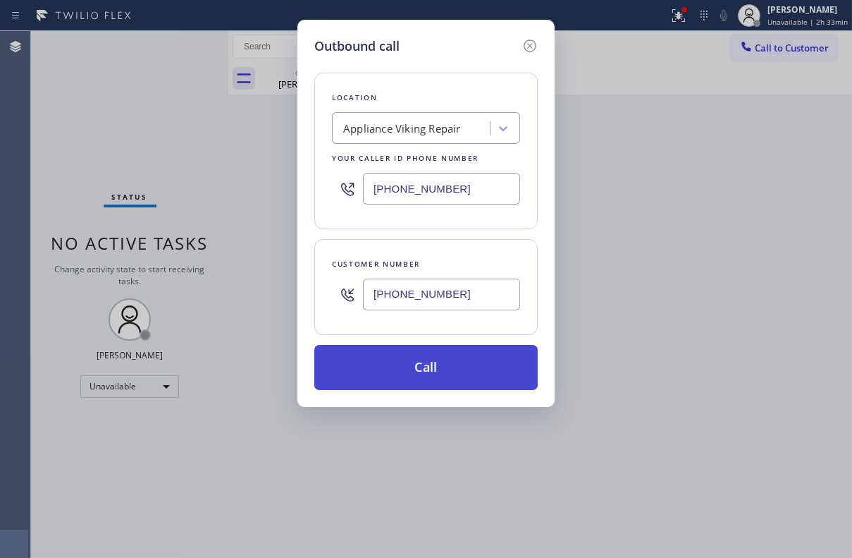
type input "(949) 291-4382"
click at [439, 365] on button "Call" at bounding box center [426, 367] width 224 height 45
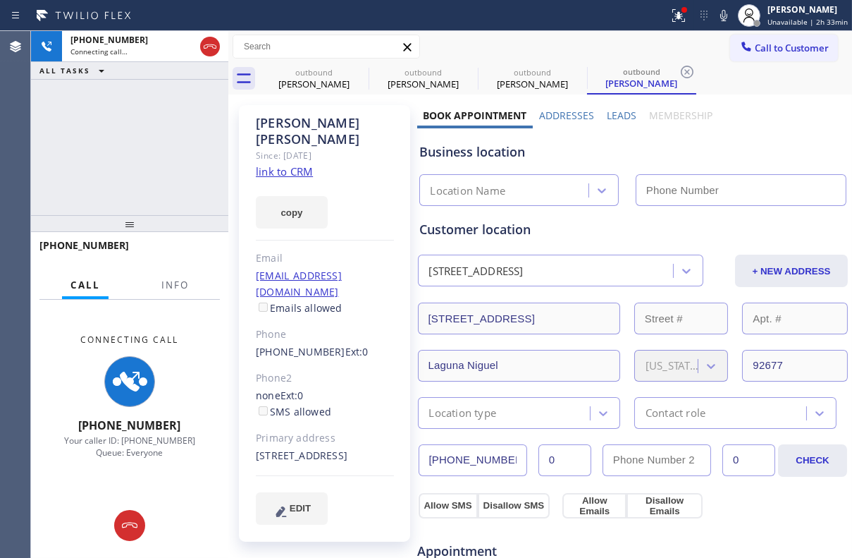
click at [619, 115] on label "Leads" at bounding box center [622, 115] width 30 height 13
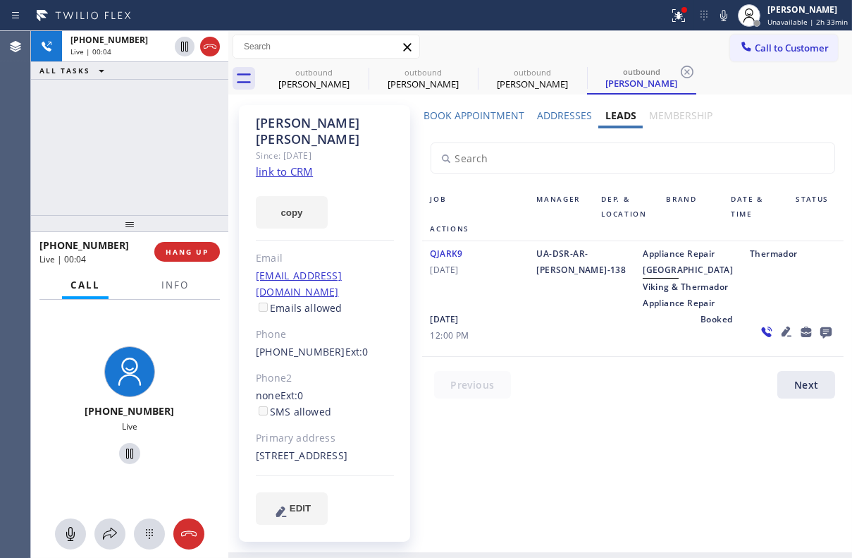
click at [821, 338] on icon at bounding box center [826, 332] width 11 height 11
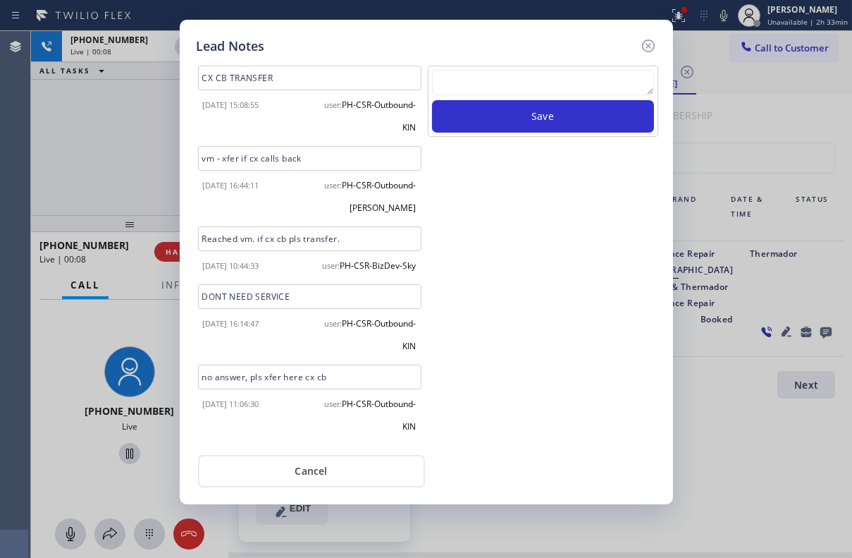
click at [498, 84] on textarea at bounding box center [543, 82] width 222 height 25
paste textarea "Routed to Voice mail// If CX will call back please transfer to me- Love:*"
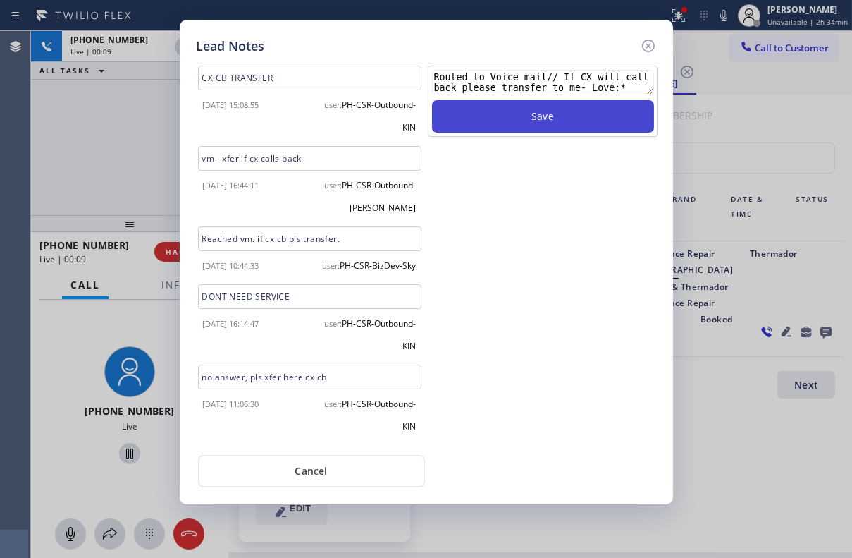
type textarea "Routed to Voice mail// If CX will call back please transfer to me- Love:*"
click at [506, 121] on button "Save" at bounding box center [543, 116] width 222 height 32
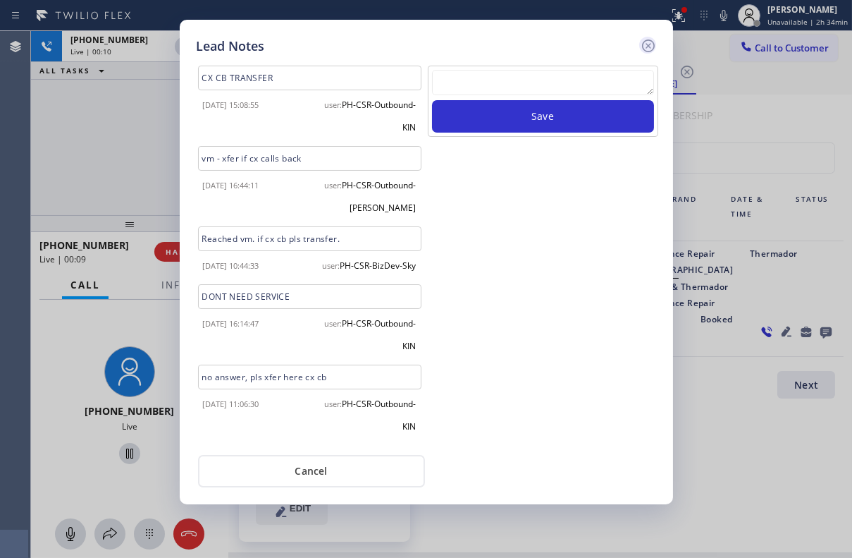
scroll to position [0, 0]
click at [647, 48] on icon at bounding box center [648, 45] width 17 height 17
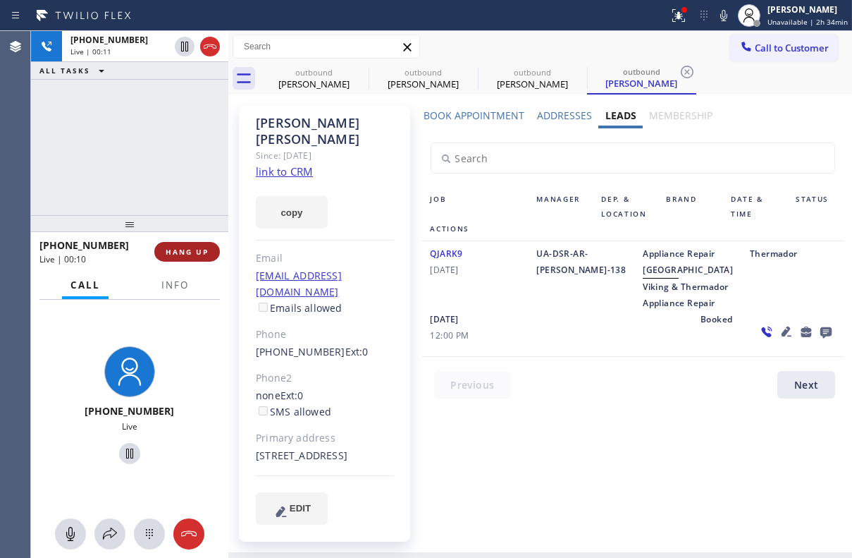
click at [201, 261] on button "HANG UP" at bounding box center [187, 252] width 66 height 20
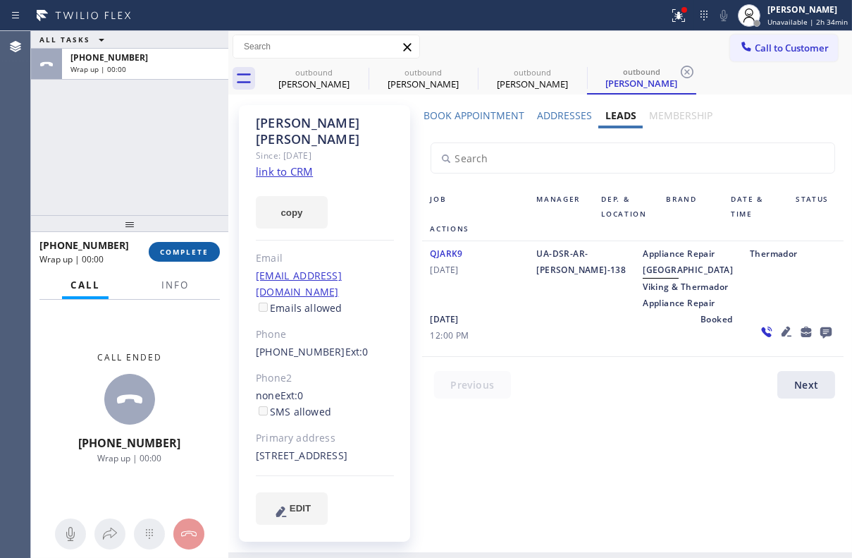
click at [202, 254] on span "COMPLETE" at bounding box center [184, 252] width 49 height 10
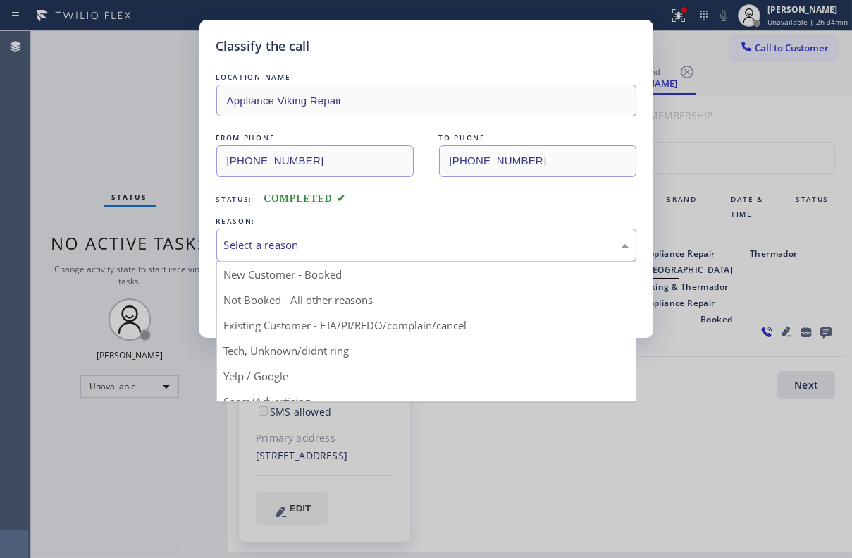
click at [266, 245] on div "Select a reason" at bounding box center [426, 245] width 405 height 16
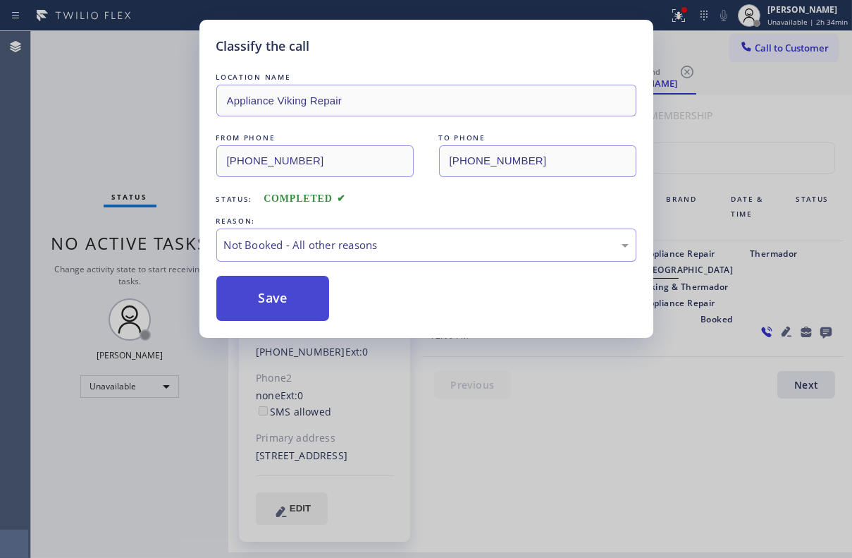
click at [267, 294] on button "Save" at bounding box center [273, 298] width 114 height 45
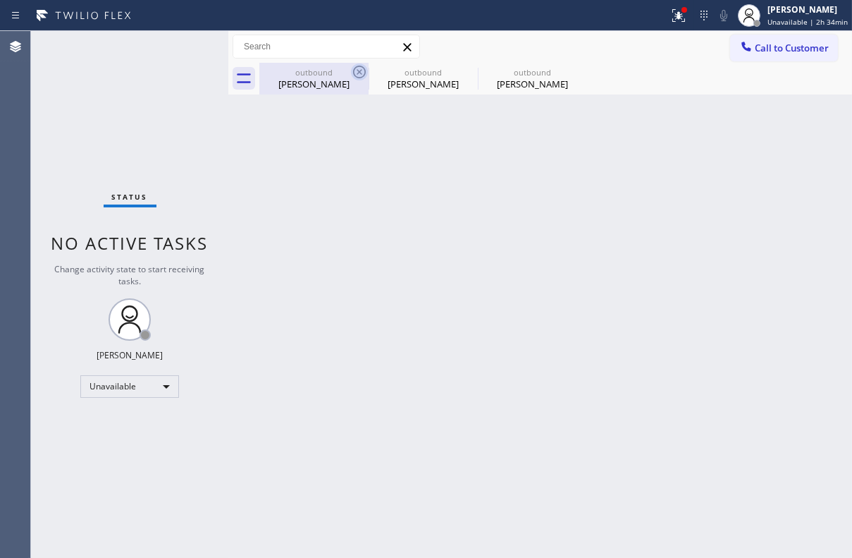
click at [357, 72] on icon at bounding box center [359, 71] width 17 height 17
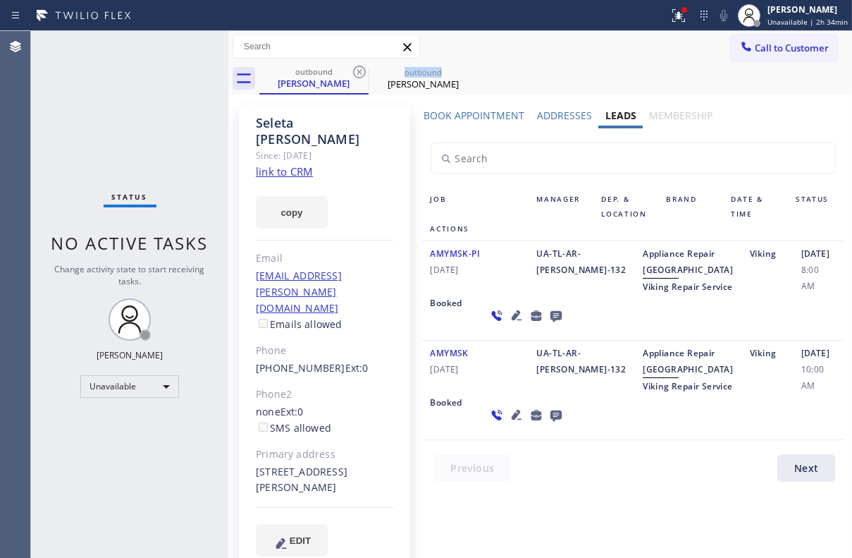
click at [357, 72] on icon at bounding box center [359, 71] width 17 height 17
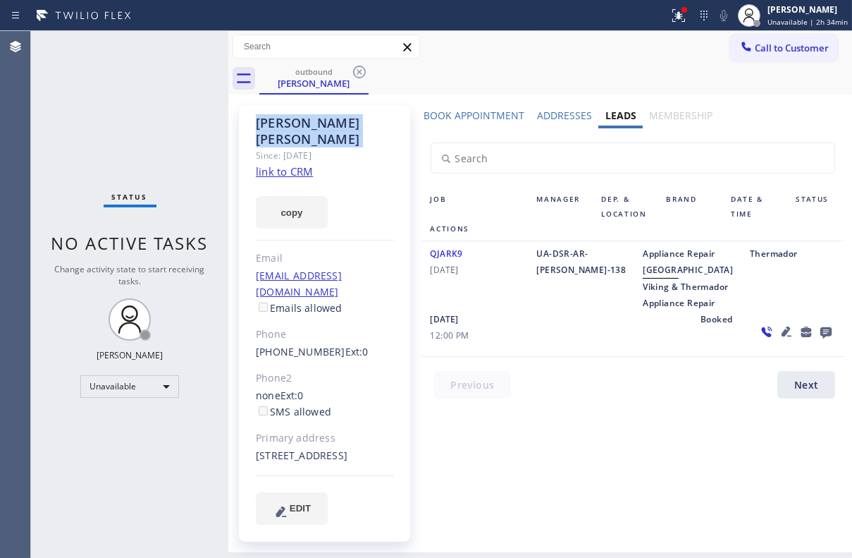
click at [357, 72] on icon at bounding box center [359, 71] width 17 height 17
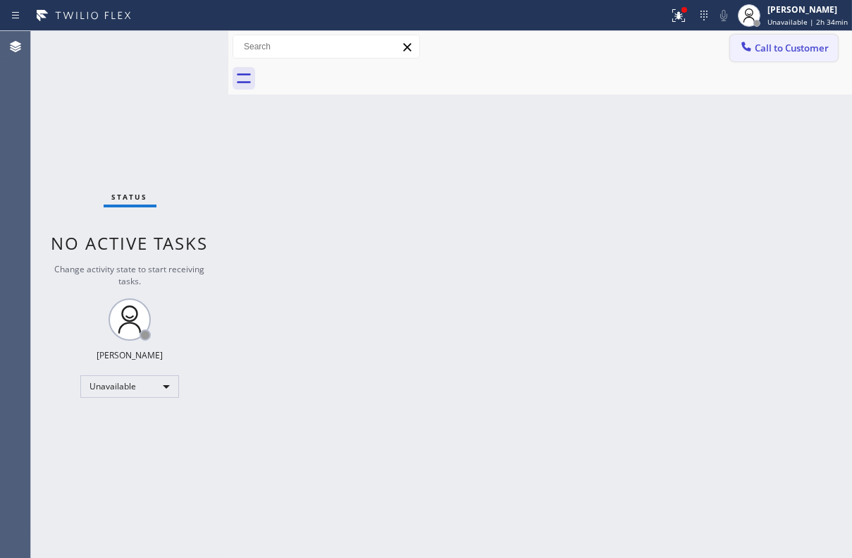
click at [774, 35] on button "Call to Customer" at bounding box center [785, 48] width 108 height 27
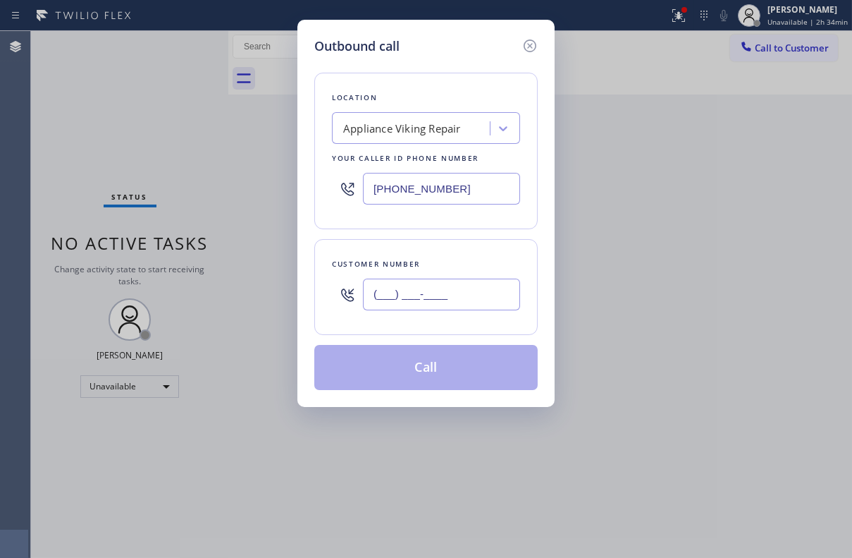
click at [430, 287] on input "(___) ___-____" at bounding box center [441, 295] width 157 height 32
paste input "415) 518-665"
drag, startPoint x: 475, startPoint y: 299, endPoint x: 307, endPoint y: 294, distance: 168.6
click at [307, 294] on div "Outbound call Location Appliance Viking Repair Your caller id phone number (617…" at bounding box center [426, 213] width 257 height 387
paste input "text"
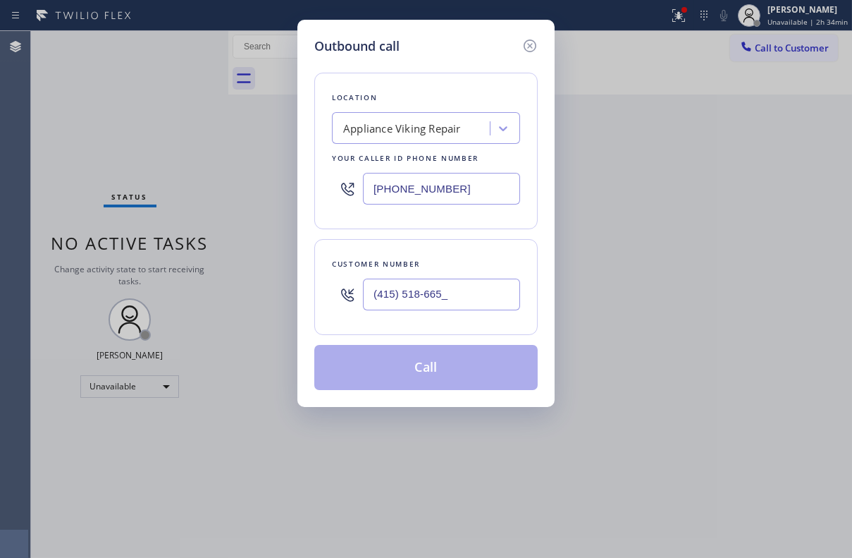
drag, startPoint x: 466, startPoint y: 298, endPoint x: 364, endPoint y: 299, distance: 102.3
click at [364, 299] on input "(415) 518-665_" at bounding box center [441, 295] width 157 height 32
paste input "415) 518-6651"
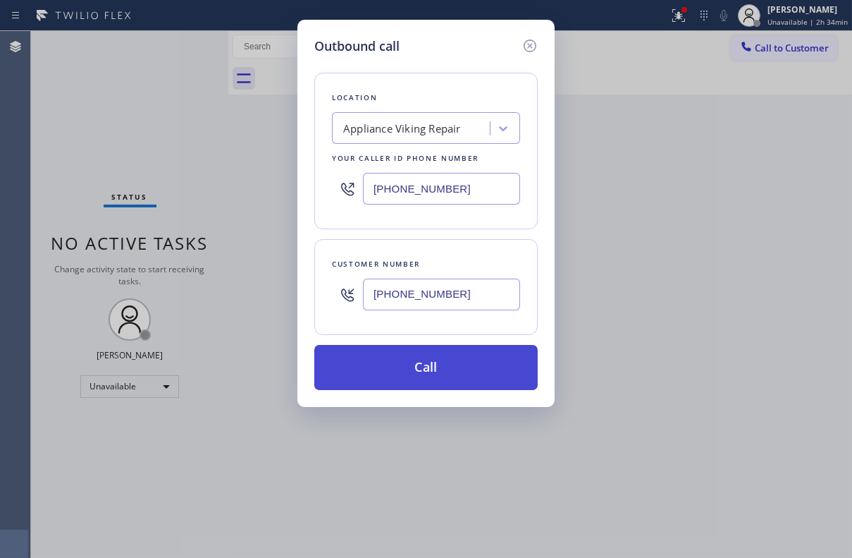
type input "(415) 518-6651"
click at [439, 374] on button "Call" at bounding box center [426, 367] width 224 height 45
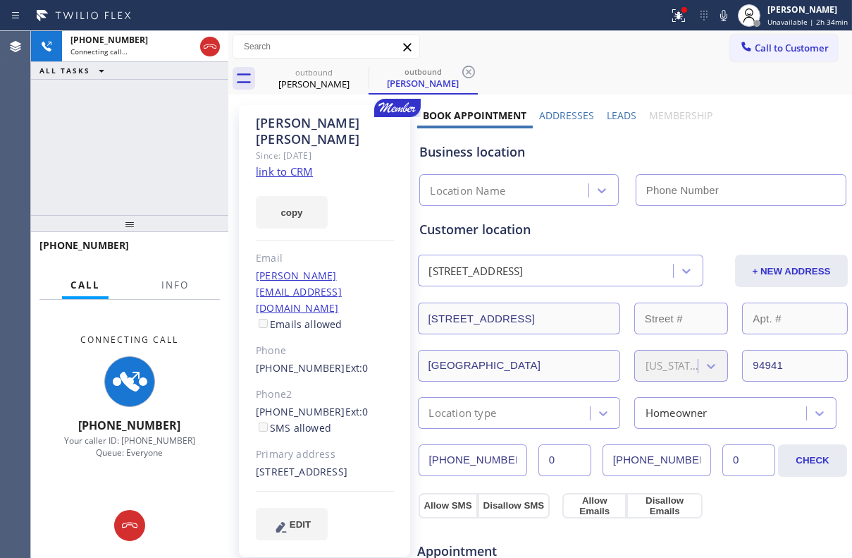
type input "[PHONE_NUMBER]"
click at [617, 111] on label "Leads" at bounding box center [622, 115] width 30 height 13
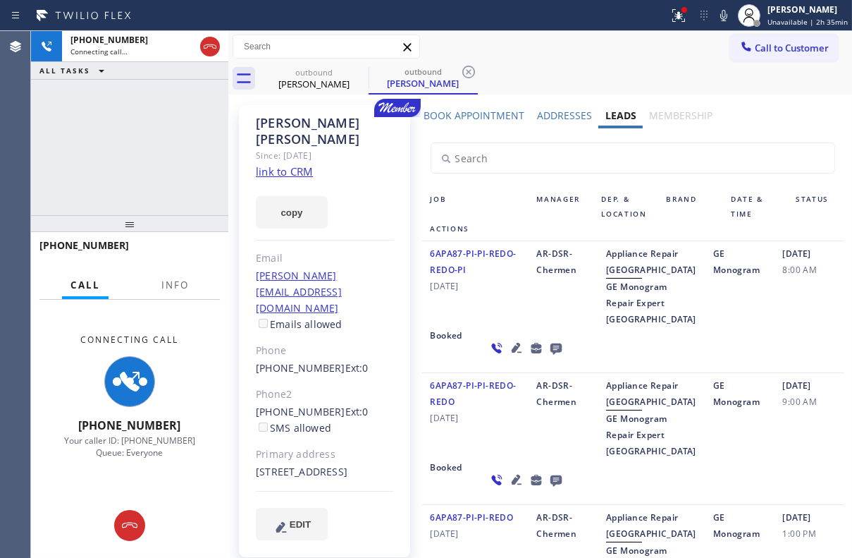
click at [550, 355] on icon at bounding box center [555, 348] width 11 height 11
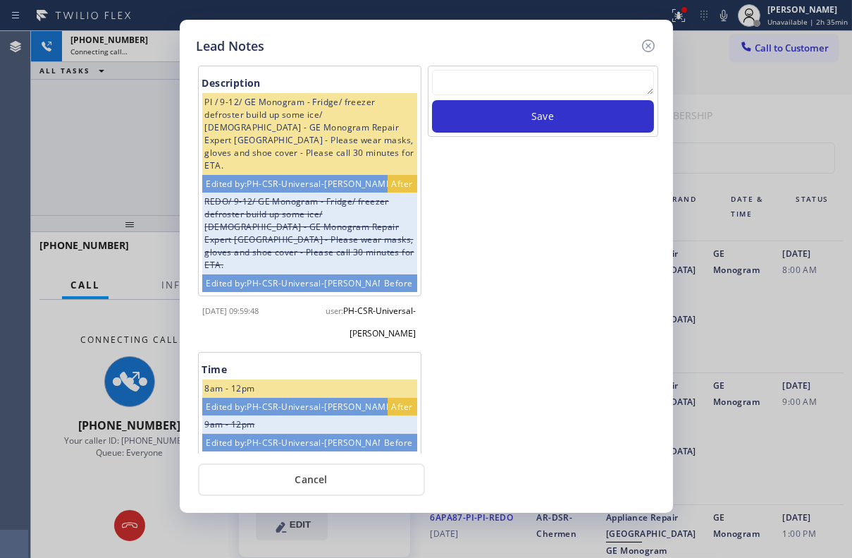
click at [537, 87] on textarea at bounding box center [543, 82] width 222 height 25
paste textarea "Routed to Voice mail// If CX will call back please transfer to me- Love:*"
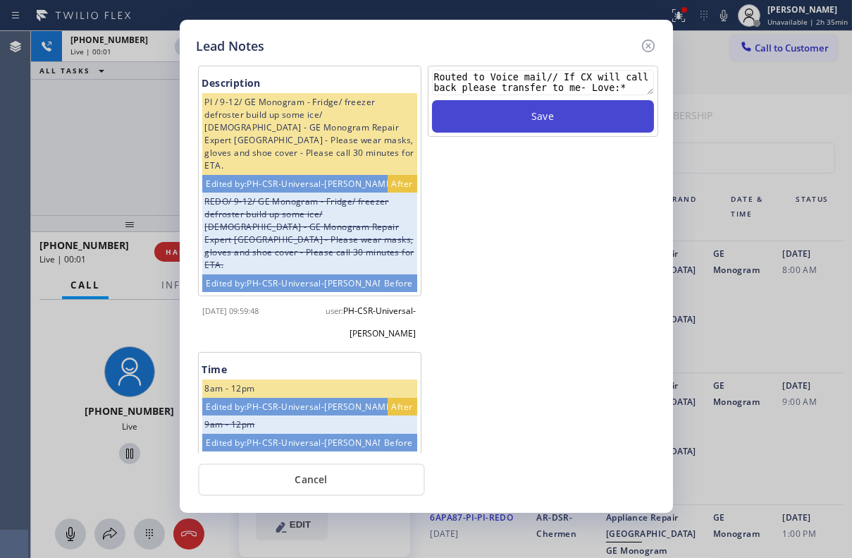
type textarea "Routed to Voice mail// If CX will call back please transfer to me- Love:*"
click at [548, 125] on button "Save" at bounding box center [543, 116] width 222 height 32
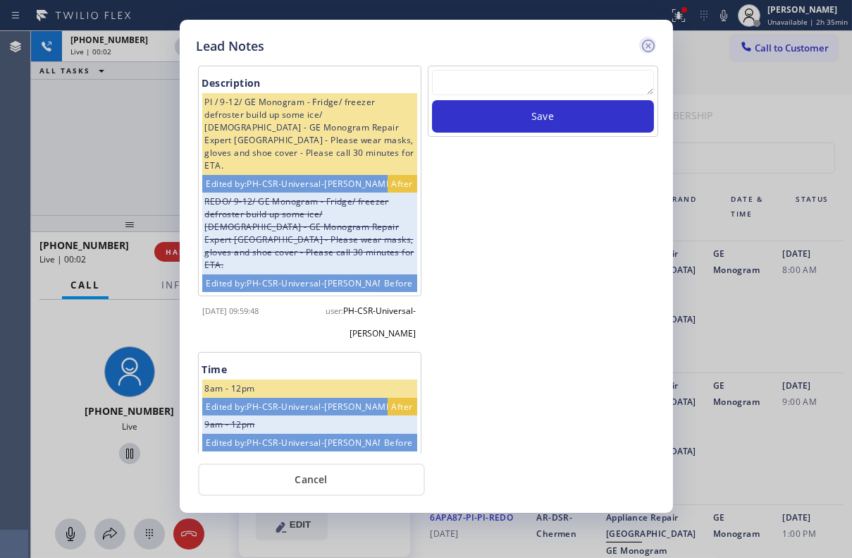
scroll to position [0, 0]
click at [647, 39] on icon at bounding box center [648, 45] width 13 height 13
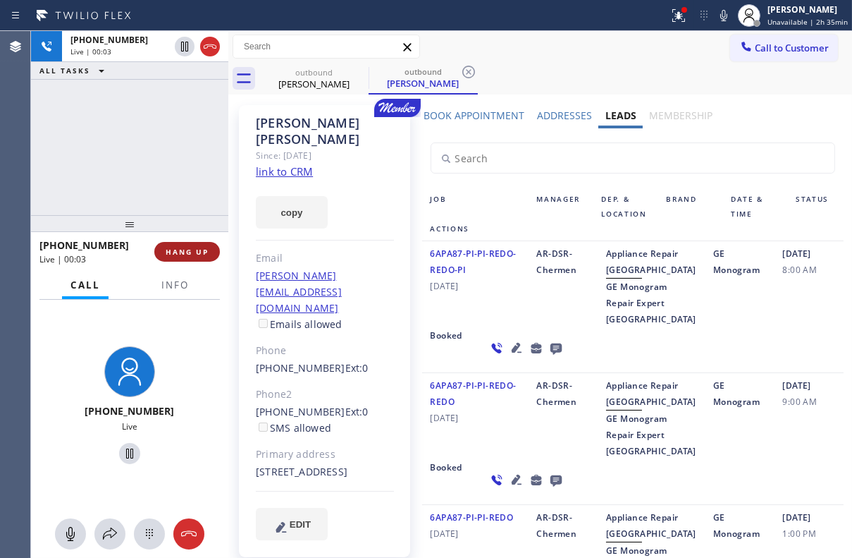
click at [191, 250] on span "HANG UP" at bounding box center [187, 252] width 43 height 10
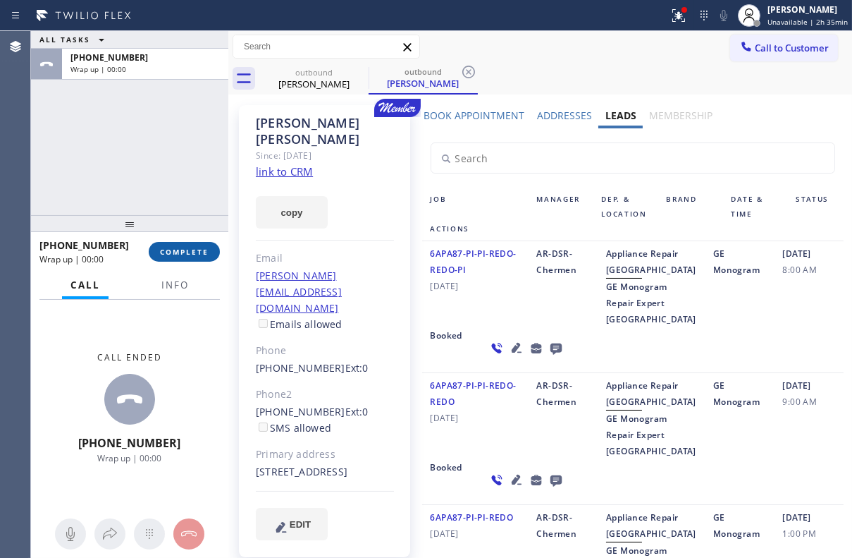
click at [190, 248] on span "COMPLETE" at bounding box center [184, 252] width 49 height 10
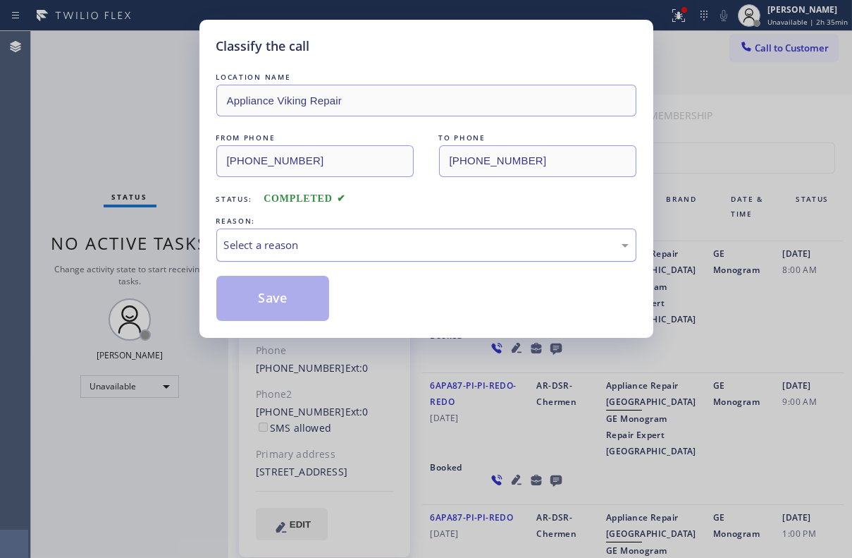
click at [302, 245] on div "Select a reason" at bounding box center [426, 245] width 405 height 16
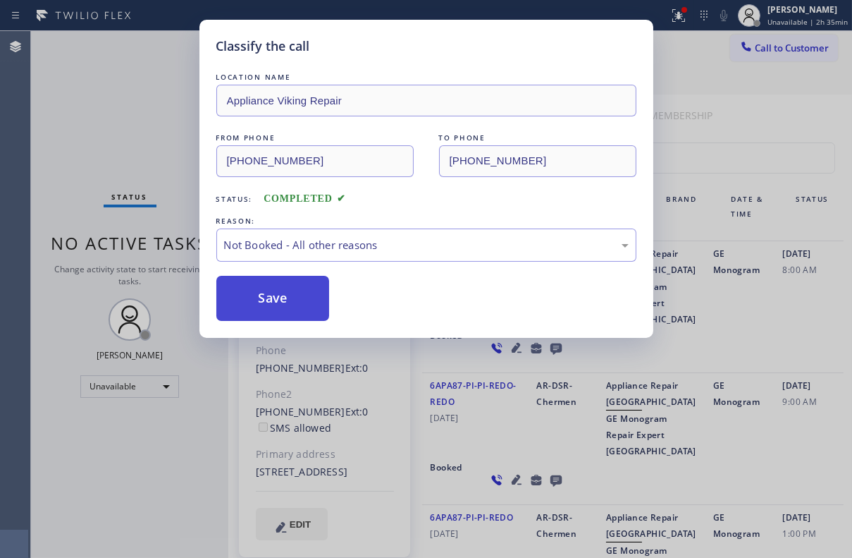
click at [275, 300] on button "Save" at bounding box center [273, 298] width 114 height 45
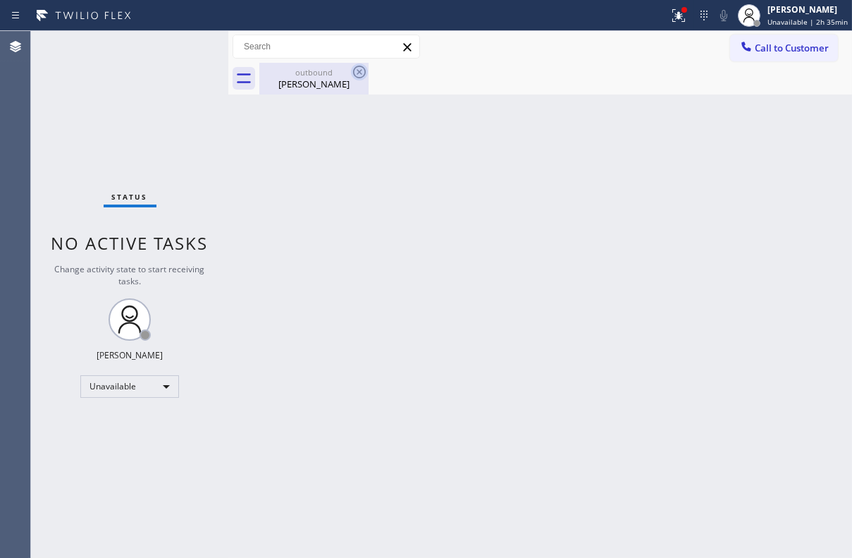
click at [358, 68] on icon at bounding box center [359, 71] width 17 height 17
click at [760, 51] on span "Call to Customer" at bounding box center [792, 48] width 74 height 13
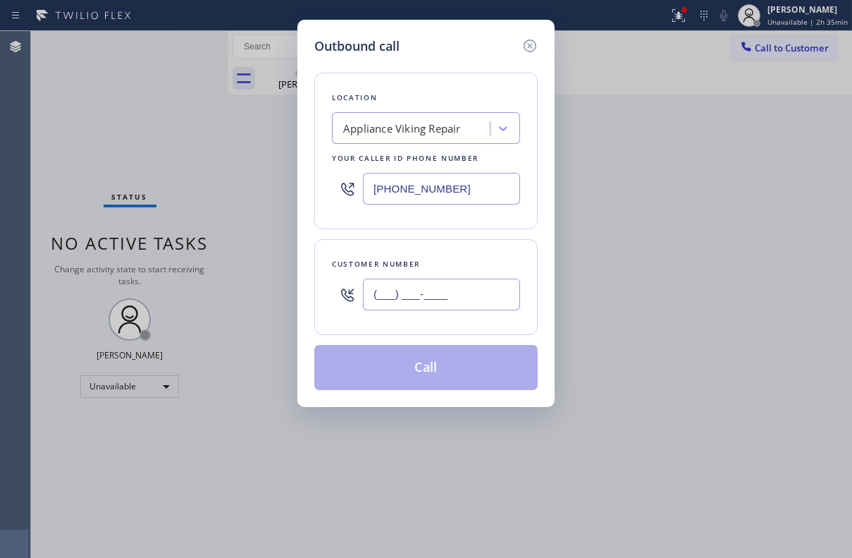
click at [416, 307] on input "(___) ___-____" at bounding box center [441, 295] width 157 height 32
paste input "917) 969-4405"
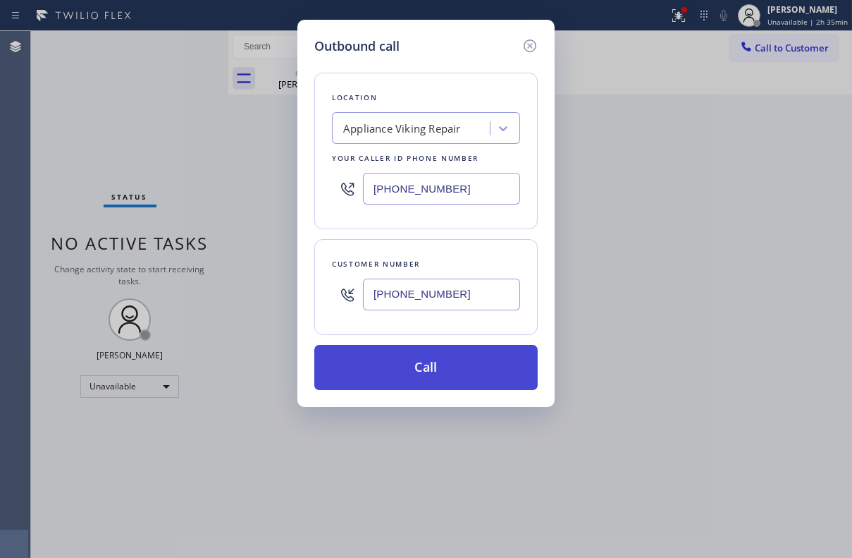
type input "(917) 969-4405"
click at [412, 366] on button "Call" at bounding box center [426, 367] width 224 height 45
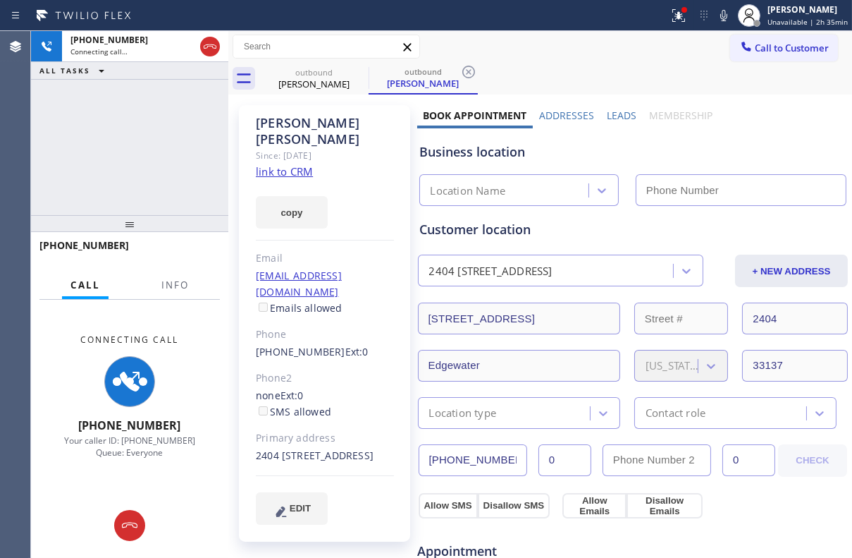
click at [616, 118] on label "Leads" at bounding box center [622, 115] width 30 height 13
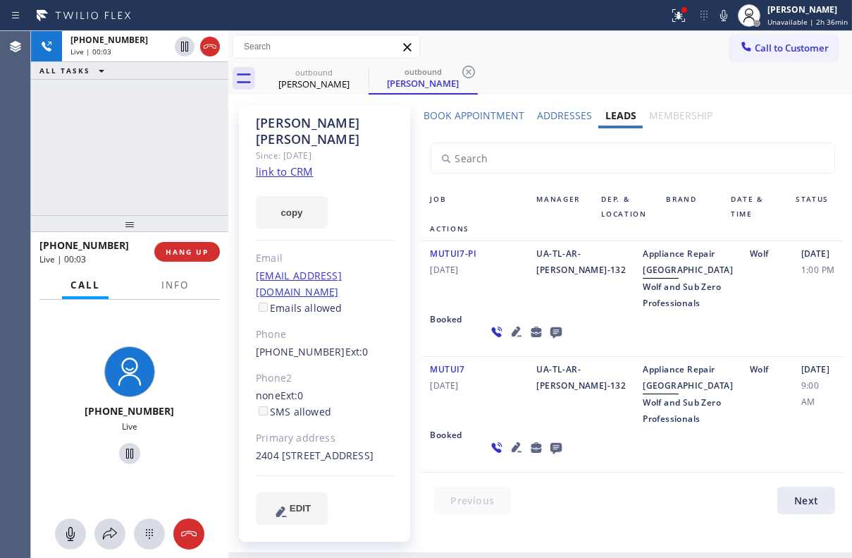
click at [550, 338] on icon at bounding box center [555, 332] width 11 height 11
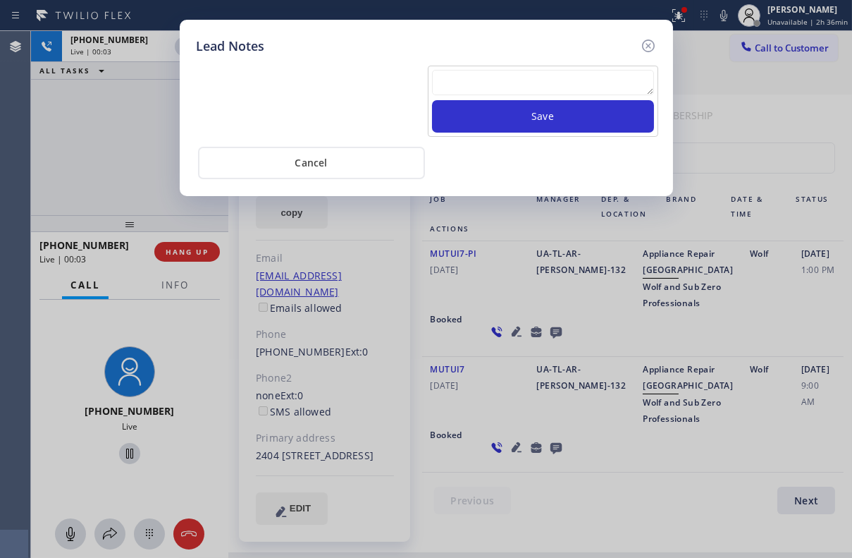
click at [500, 82] on textarea at bounding box center [543, 82] width 222 height 25
paste textarea "Routed to Voice mail// If CX will call back please transfer to me- Love:*"
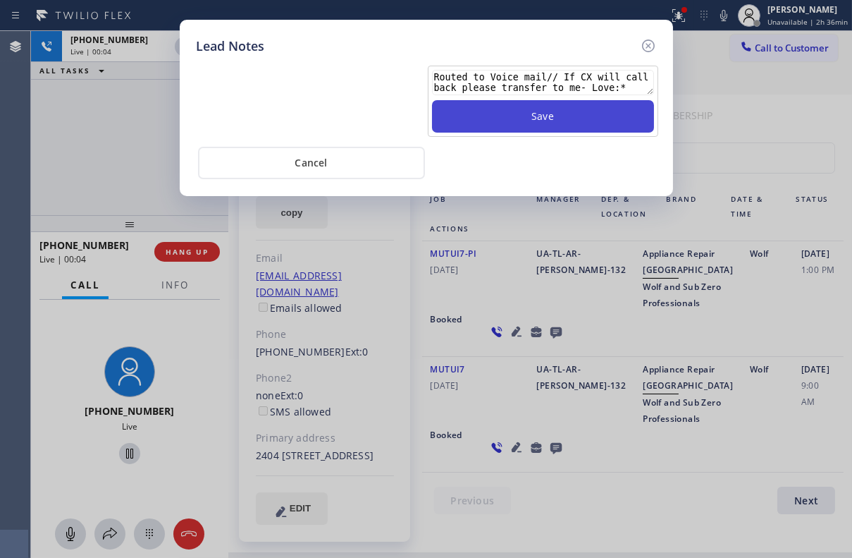
type textarea "Routed to Voice mail// If CX will call back please transfer to me- Love:*"
click at [540, 125] on button "Save" at bounding box center [543, 116] width 222 height 32
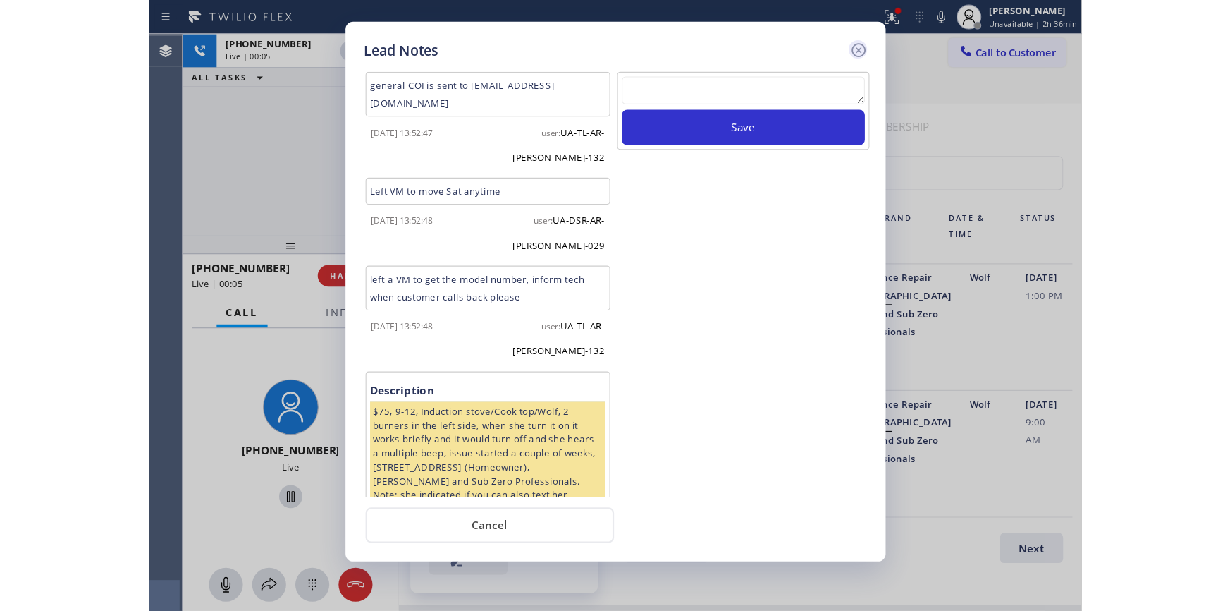
scroll to position [0, 0]
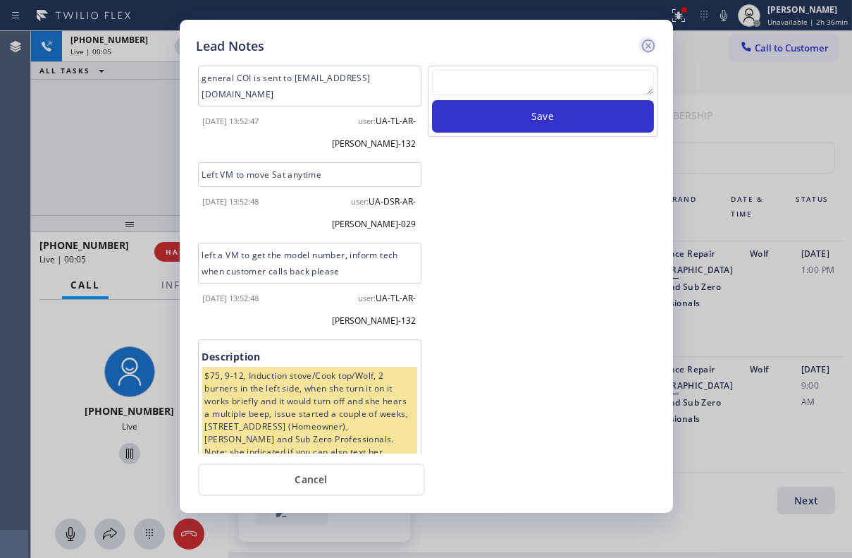
click at [648, 47] on icon at bounding box center [648, 45] width 17 height 17
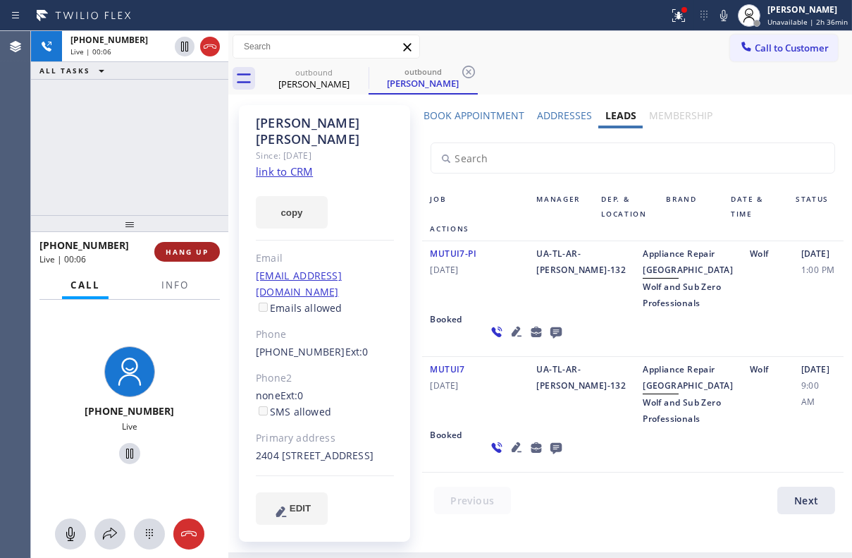
click at [195, 257] on button "HANG UP" at bounding box center [187, 252] width 66 height 20
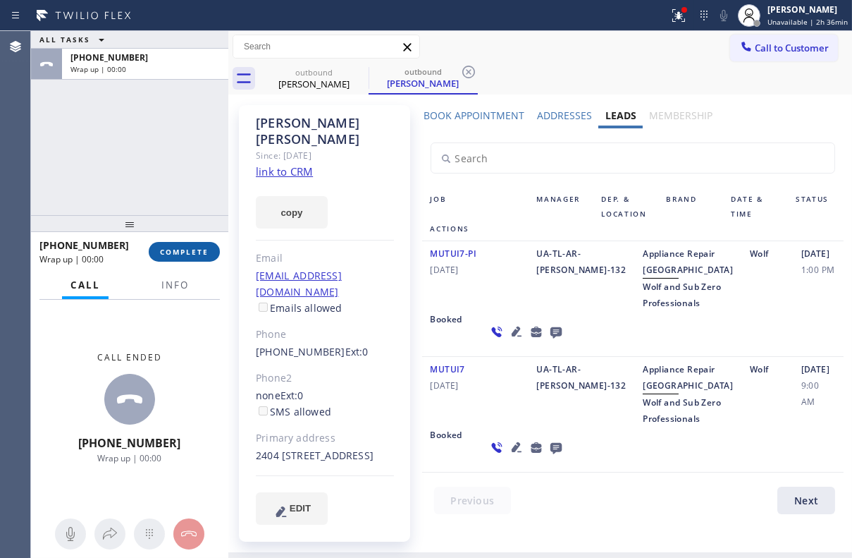
click at [186, 258] on button "COMPLETE" at bounding box center [184, 252] width 71 height 20
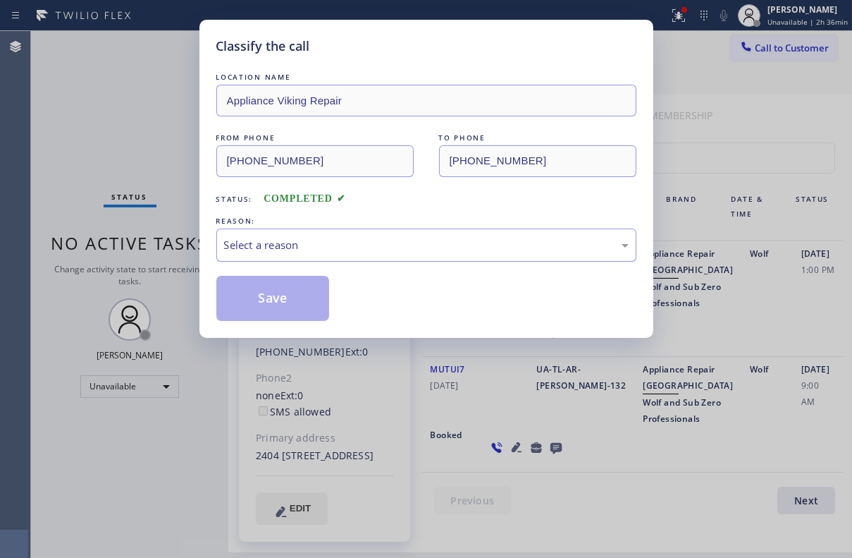
click at [288, 241] on div "Select a reason" at bounding box center [426, 245] width 405 height 16
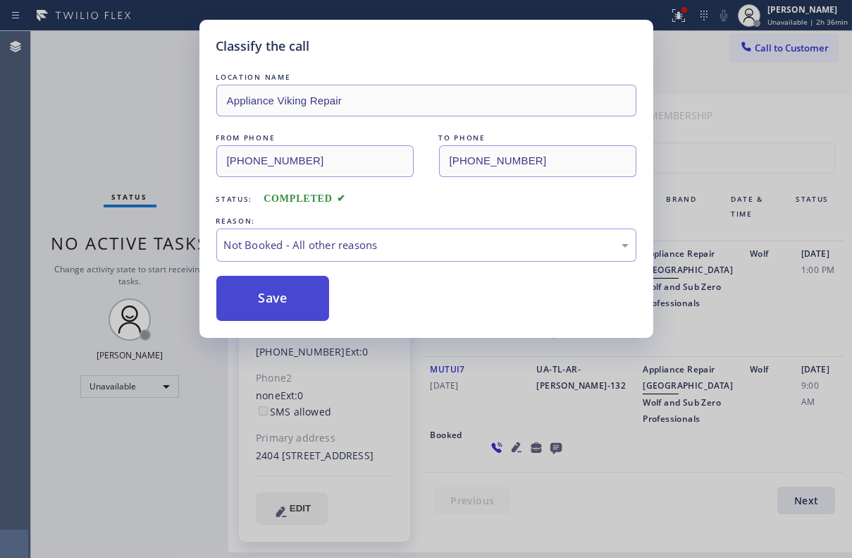
click at [269, 302] on button "Save" at bounding box center [273, 298] width 114 height 45
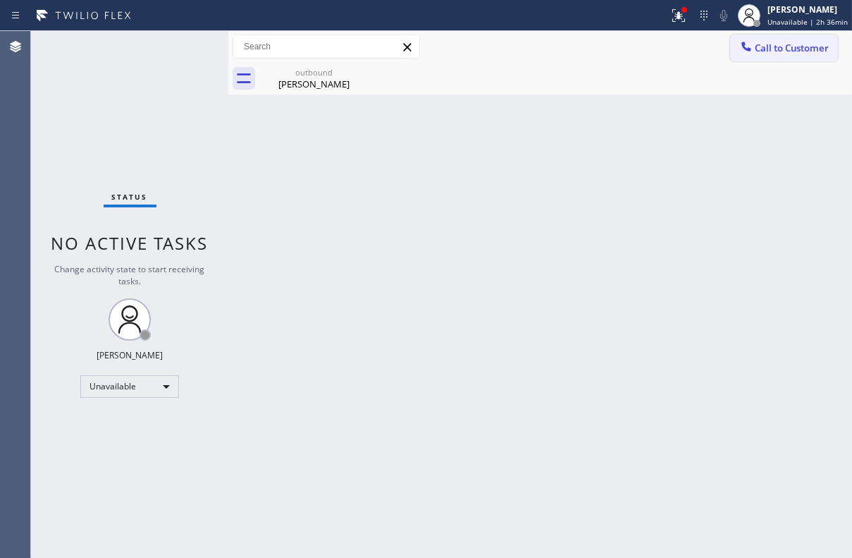
click at [774, 55] on button "Call to Customer" at bounding box center [785, 48] width 108 height 27
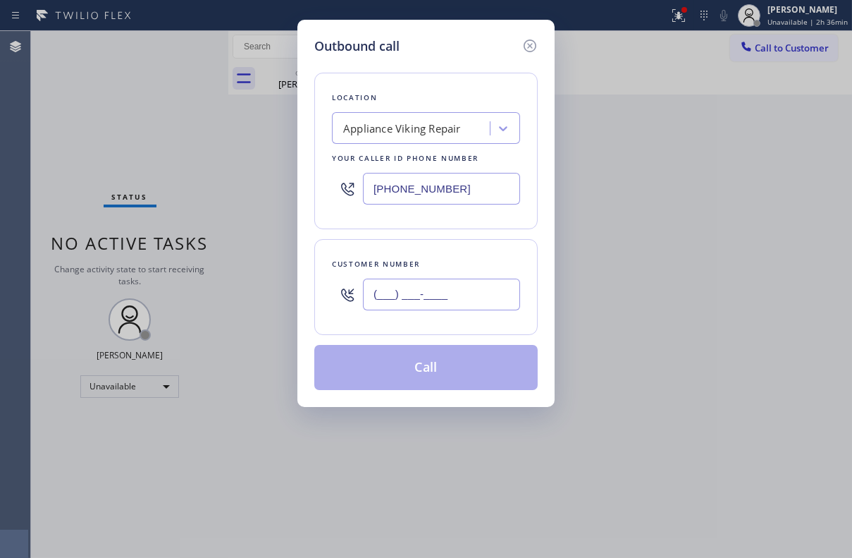
click at [441, 298] on input "(___) ___-____" at bounding box center [441, 295] width 157 height 32
paste input "646) 265-7345"
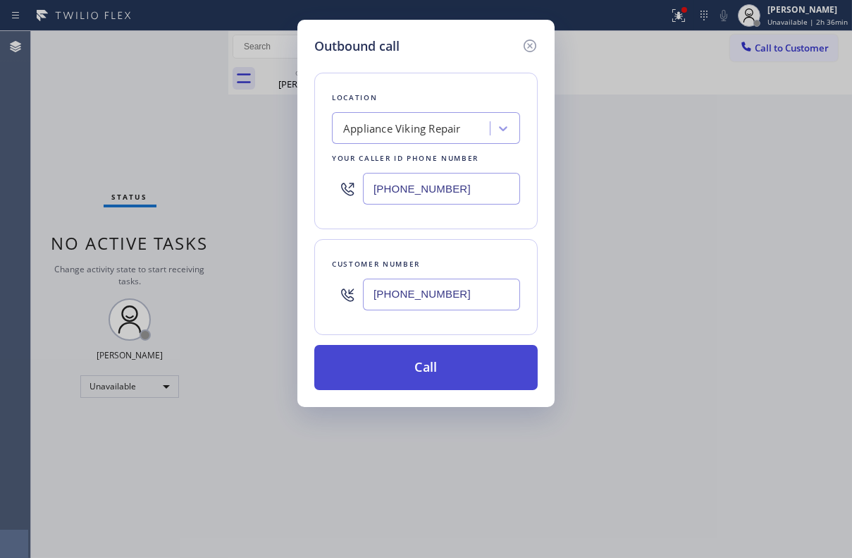
click at [460, 373] on button "Call" at bounding box center [426, 367] width 224 height 45
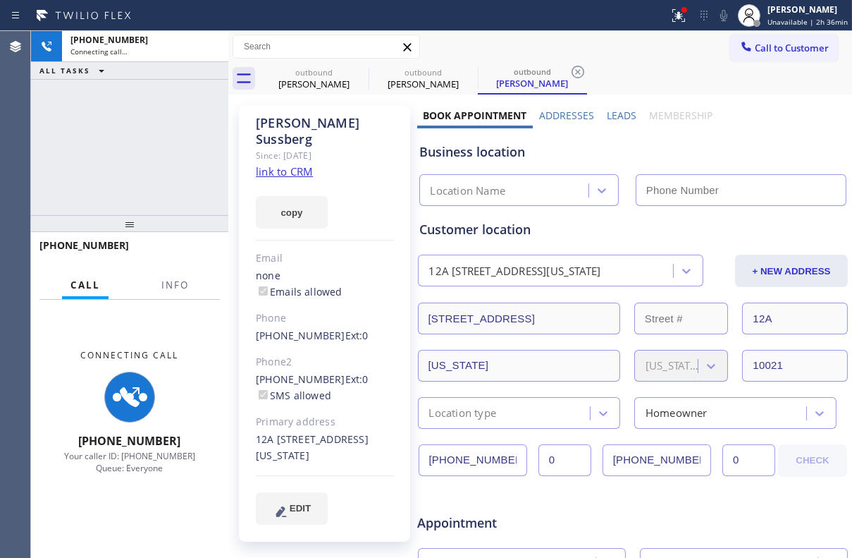
click at [613, 114] on label "Leads" at bounding box center [622, 115] width 30 height 13
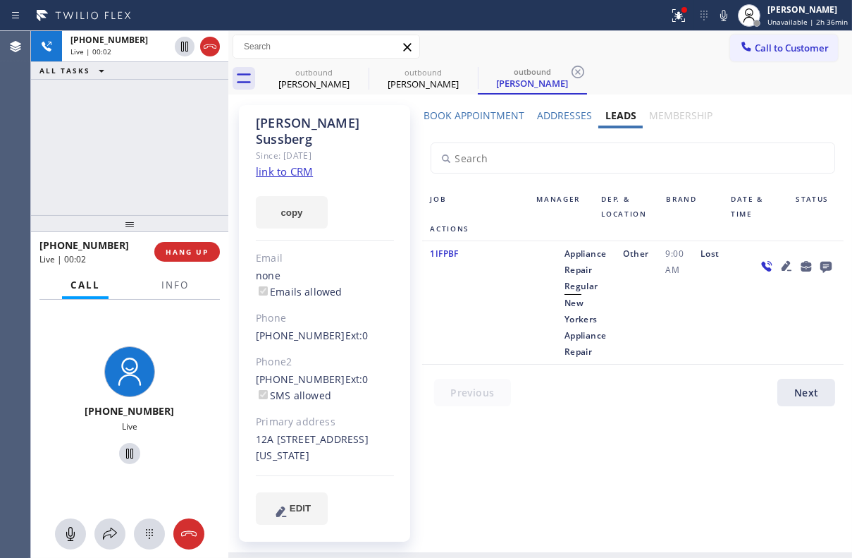
click at [458, 411] on div at bounding box center [641, 396] width 439 height 35
click at [199, 249] on span "HANG UP" at bounding box center [187, 252] width 43 height 10
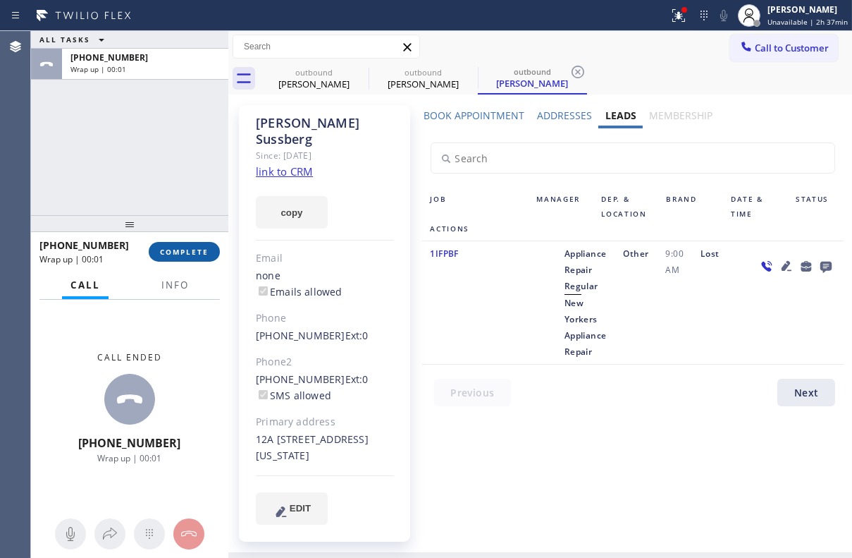
click at [158, 247] on button "COMPLETE" at bounding box center [184, 252] width 71 height 20
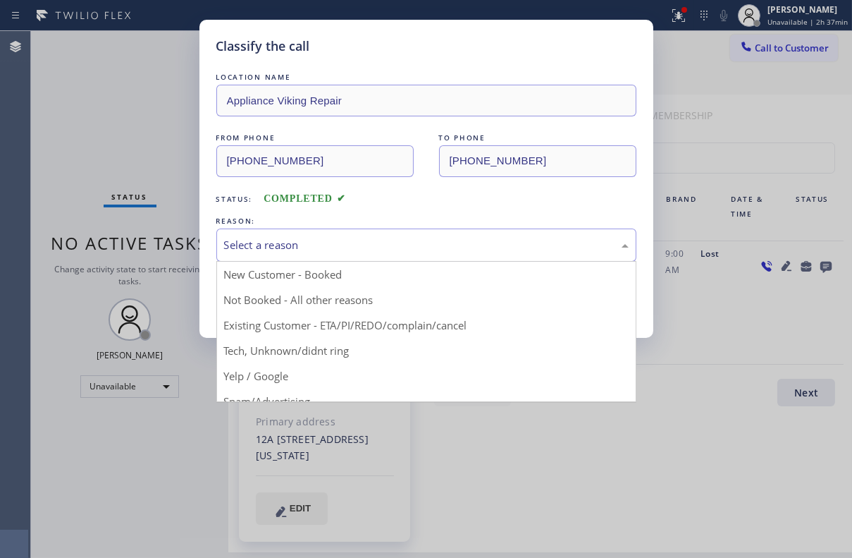
click at [335, 245] on div "Select a reason" at bounding box center [426, 245] width 405 height 16
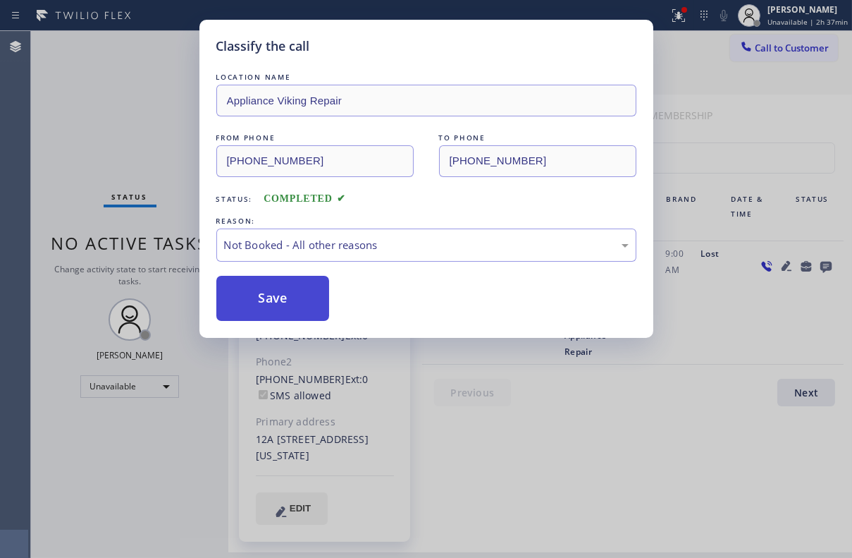
click at [256, 289] on button "Save" at bounding box center [273, 298] width 114 height 45
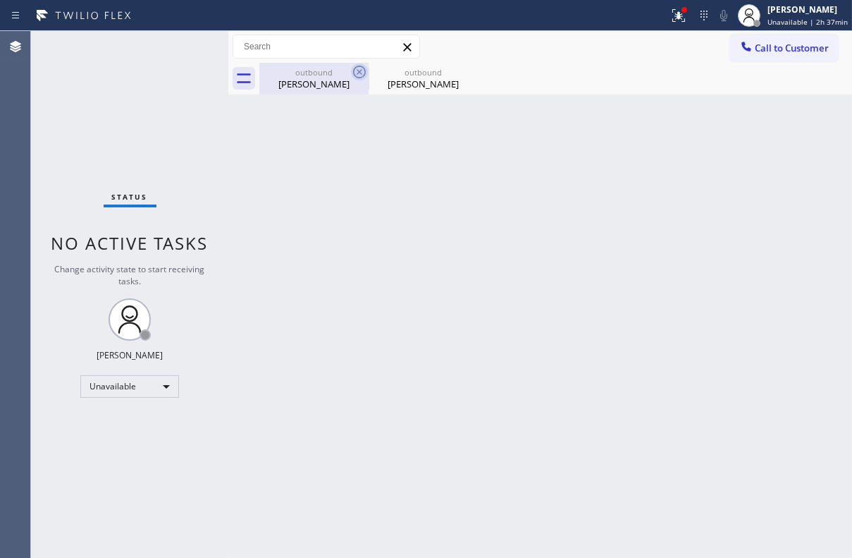
click at [360, 71] on icon at bounding box center [359, 72] width 13 height 13
click at [0, 0] on icon at bounding box center [0, 0] width 0 height 0
click at [765, 57] on button "Call to Customer" at bounding box center [785, 48] width 108 height 27
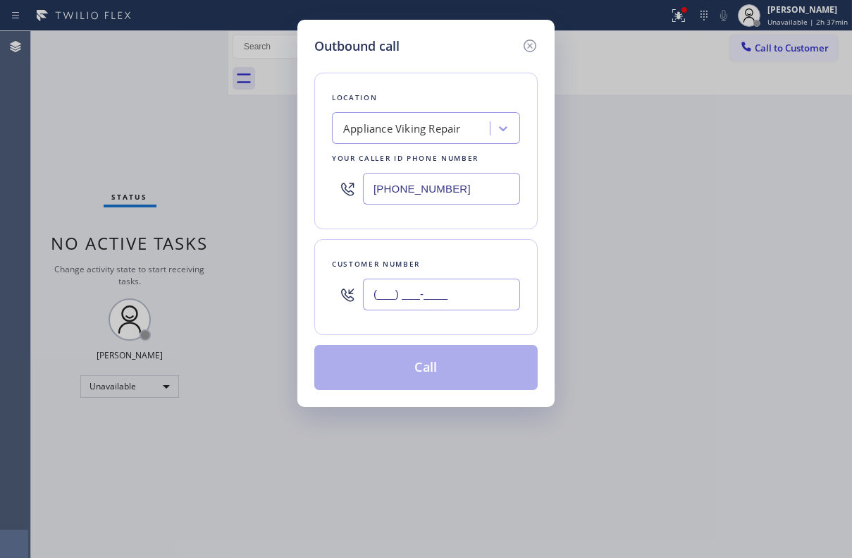
click at [436, 307] on input "(___) ___-____" at bounding box center [441, 295] width 157 height 32
paste input "310) 528-4009"
type input "(310) 528-4009"
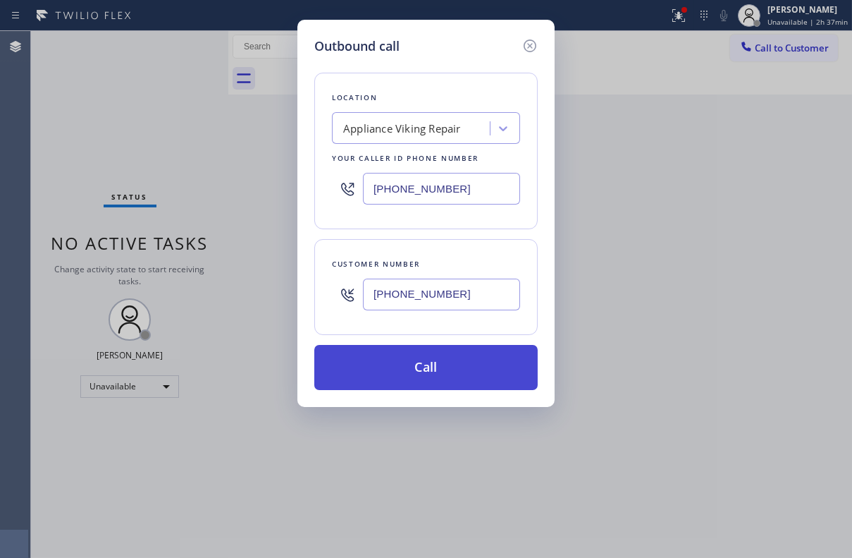
click at [446, 373] on button "Call" at bounding box center [426, 367] width 224 height 45
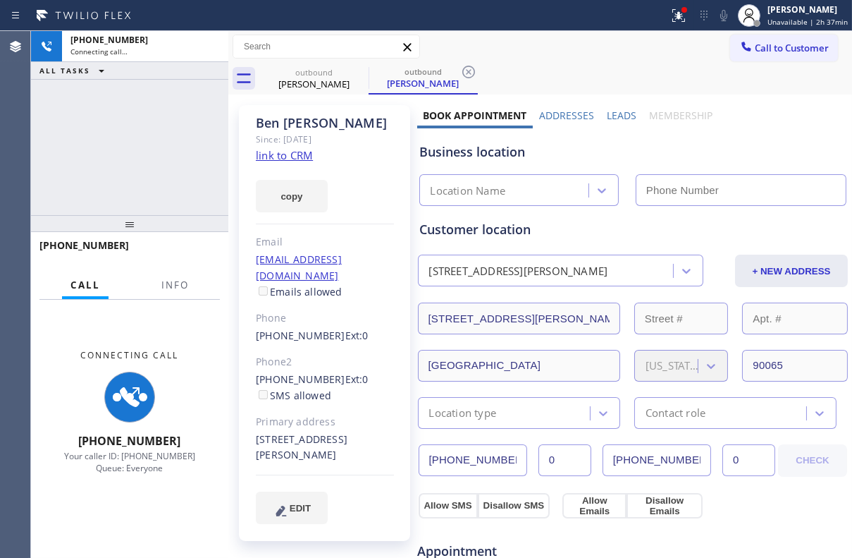
click at [614, 116] on label "Leads" at bounding box center [622, 115] width 30 height 13
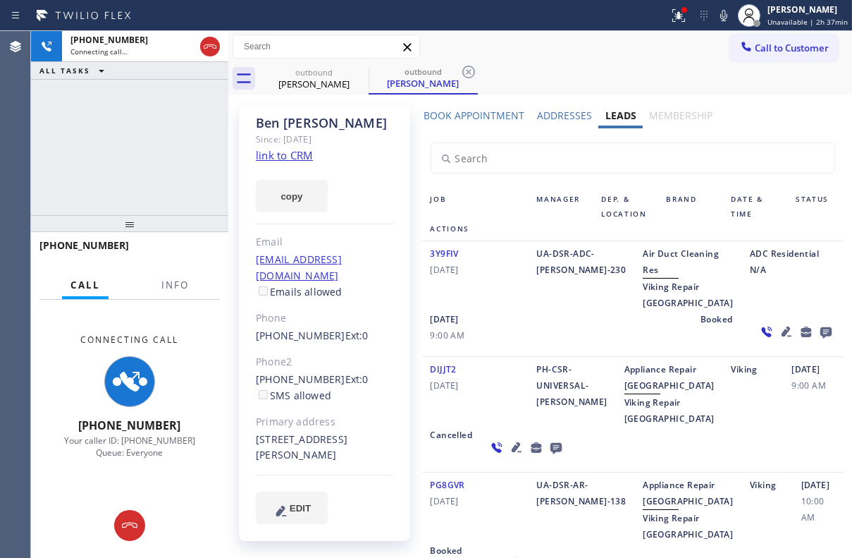
click at [782, 336] on icon at bounding box center [787, 331] width 10 height 10
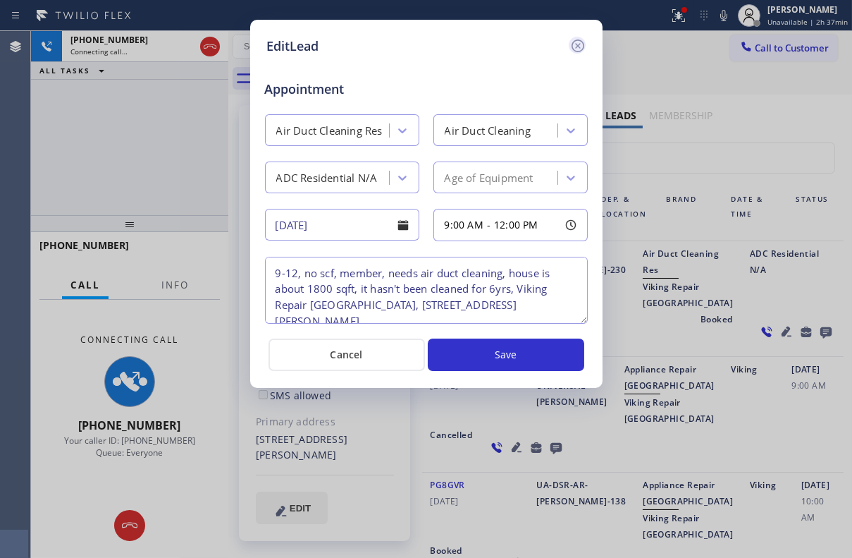
click at [579, 44] on icon at bounding box center [577, 45] width 13 height 13
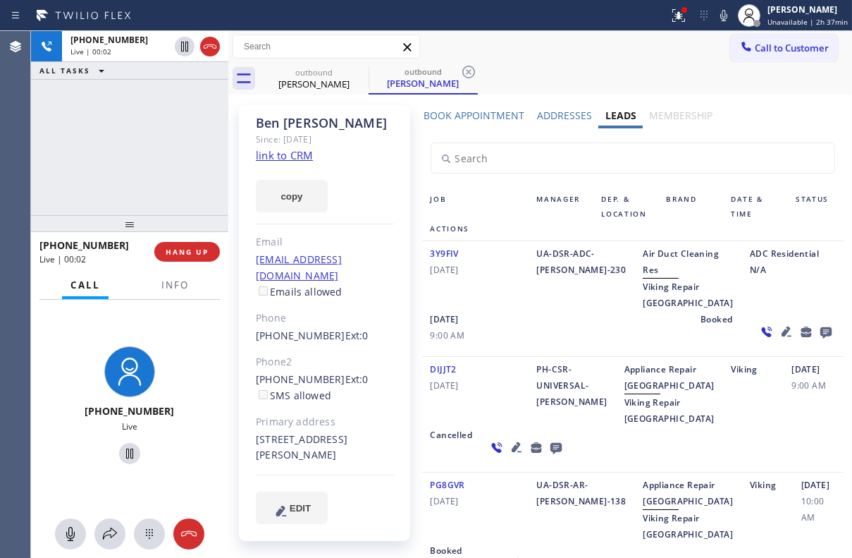
click at [821, 338] on icon at bounding box center [826, 332] width 11 height 11
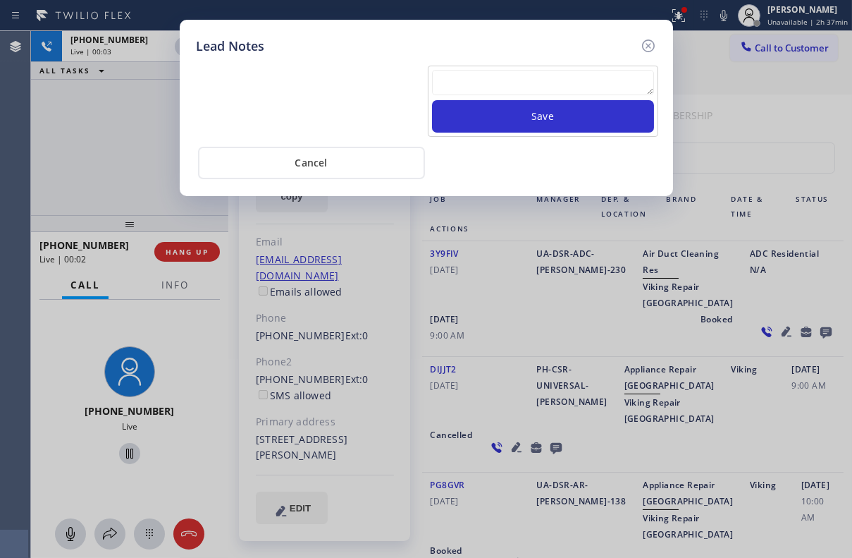
click at [497, 85] on textarea at bounding box center [543, 82] width 222 height 25
paste textarea "Routed to Voice mail// If CX will call back please transfer to me- Love:*"
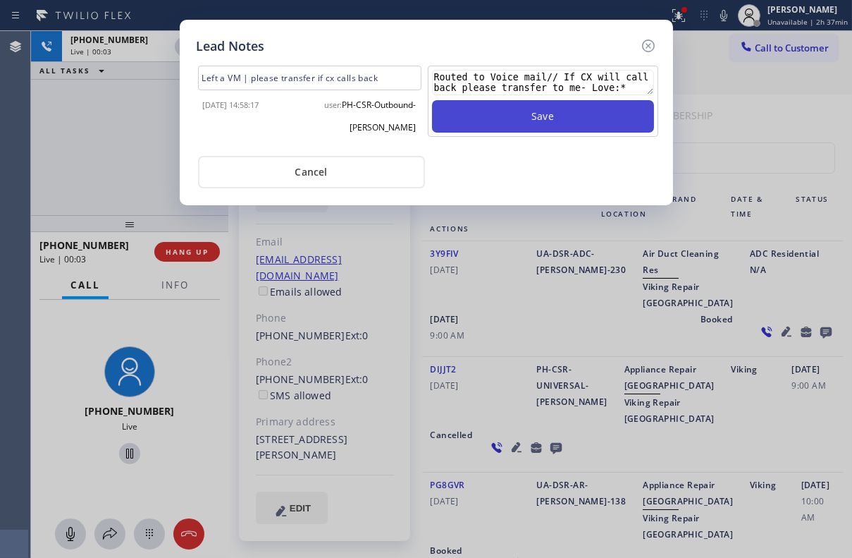
type textarea "Routed to Voice mail// If CX will call back please transfer to me- Love:*"
click at [510, 115] on button "Save" at bounding box center [543, 116] width 222 height 32
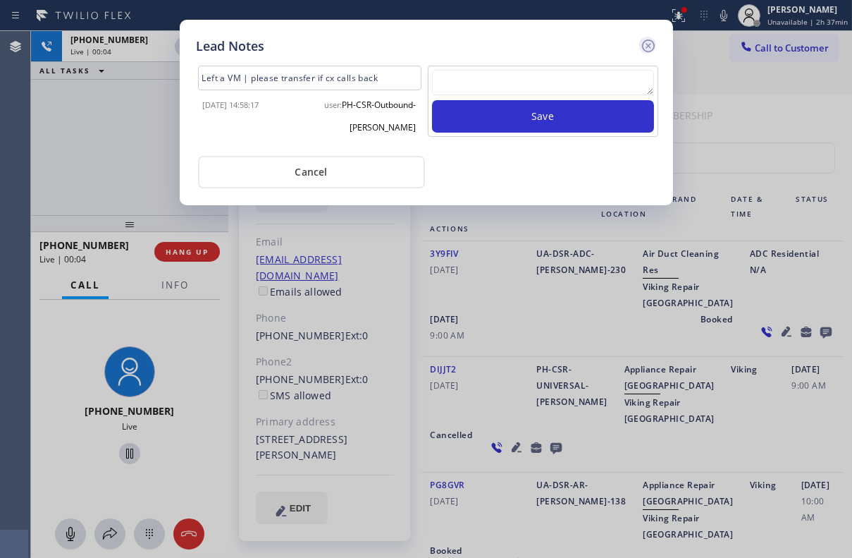
click at [647, 46] on icon at bounding box center [648, 45] width 13 height 13
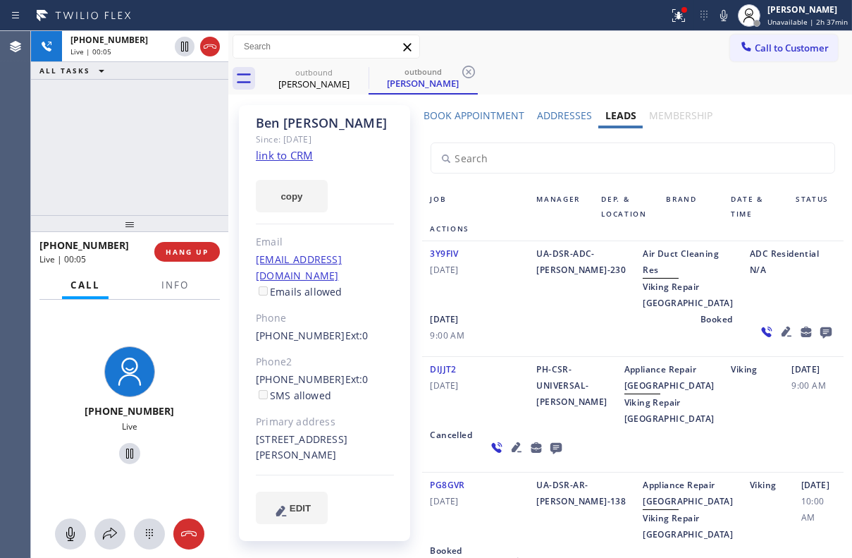
click at [172, 263] on div "+13105284009 Live | 00:05 HANG UP" at bounding box center [129, 251] width 181 height 37
click at [182, 257] on button "HANG UP" at bounding box center [187, 252] width 66 height 20
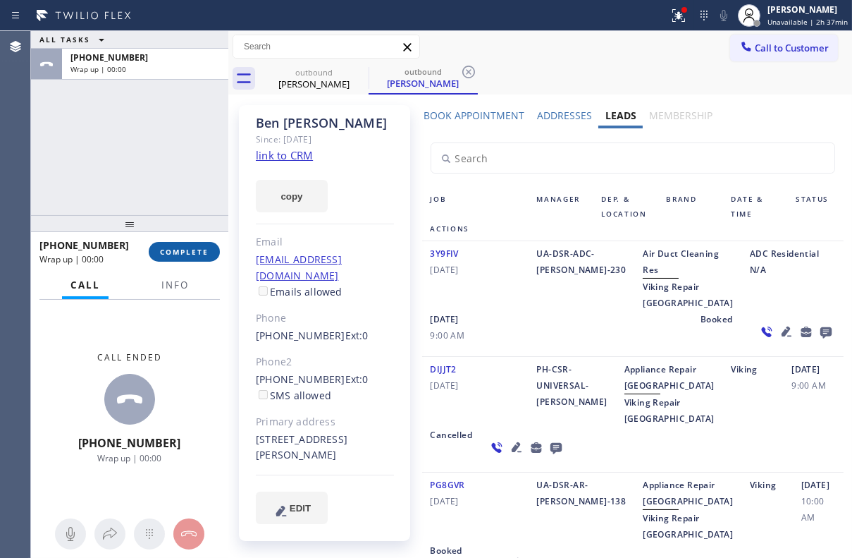
click at [202, 252] on span "COMPLETE" at bounding box center [184, 252] width 49 height 10
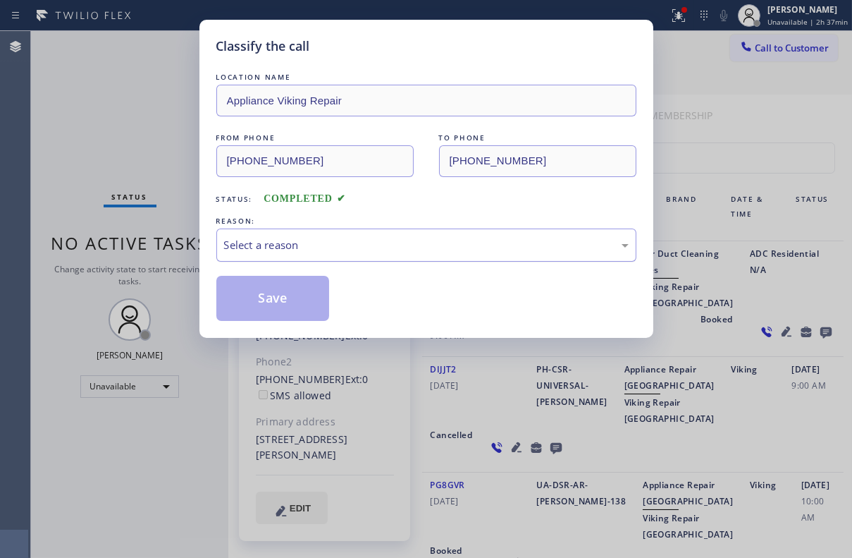
click at [303, 244] on div "Select a reason" at bounding box center [426, 245] width 405 height 16
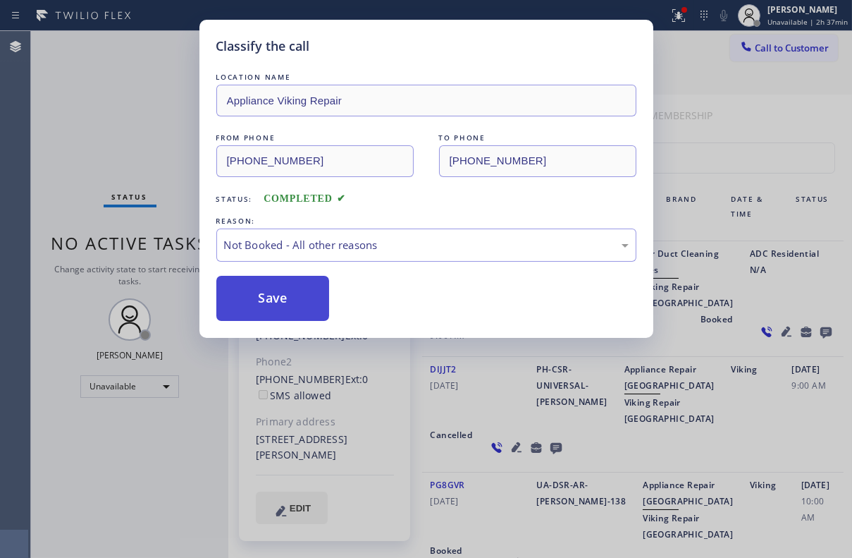
click at [278, 291] on button "Save" at bounding box center [273, 298] width 114 height 45
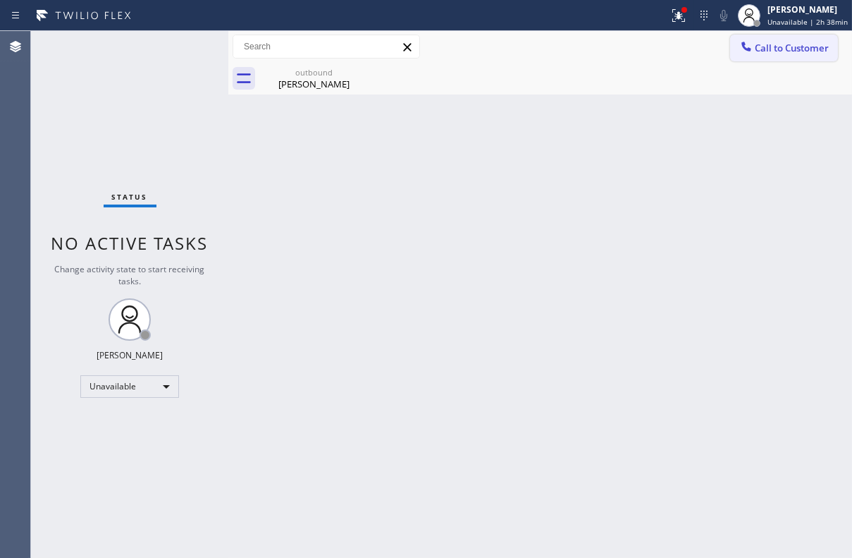
click at [764, 44] on span "Call to Customer" at bounding box center [792, 48] width 74 height 13
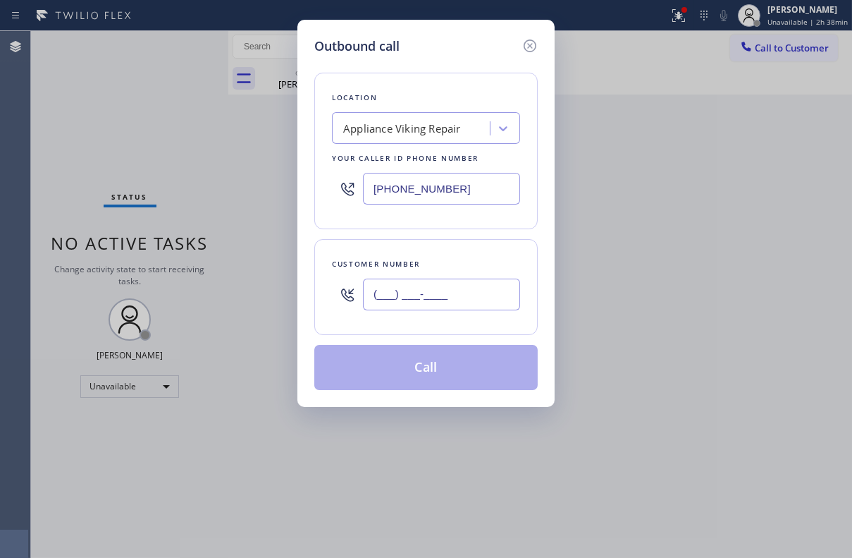
click at [452, 285] on input "(___) ___-____" at bounding box center [441, 295] width 157 height 32
paste input "310) 900-9494"
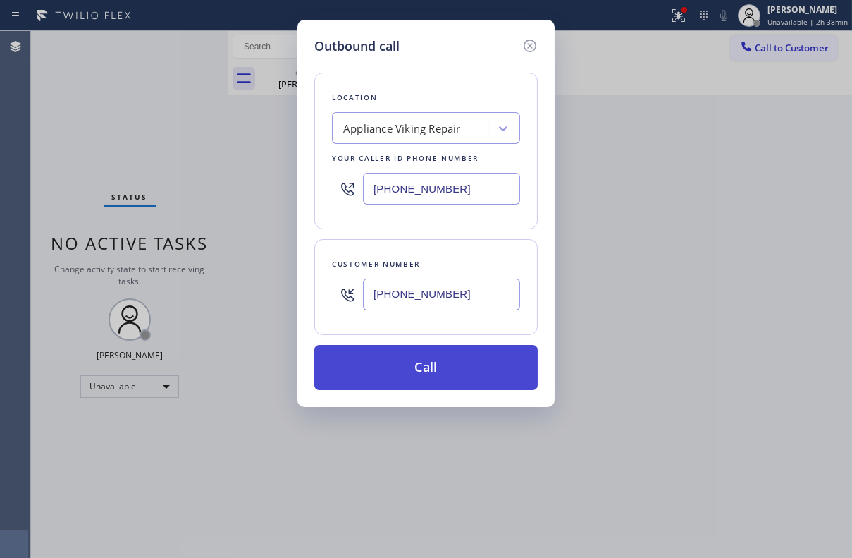
click at [452, 360] on button "Call" at bounding box center [426, 367] width 224 height 45
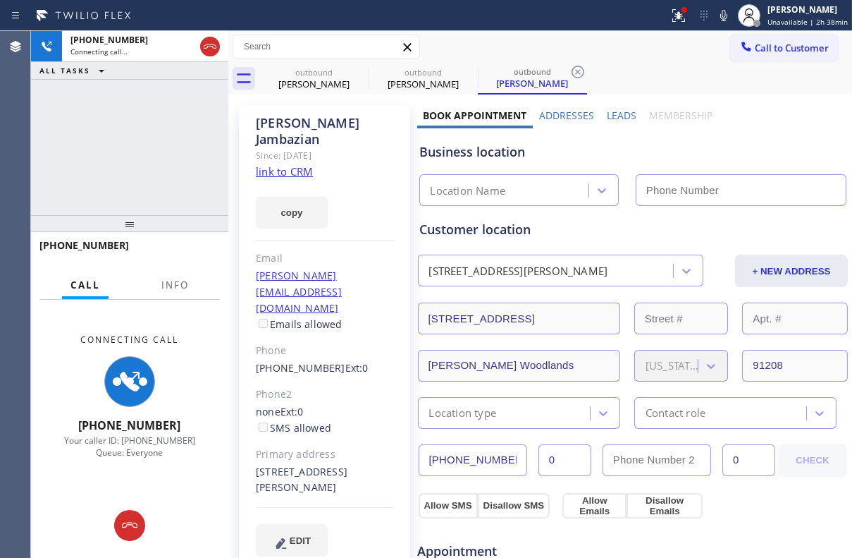
click at [613, 116] on label "Leads" at bounding box center [622, 115] width 30 height 13
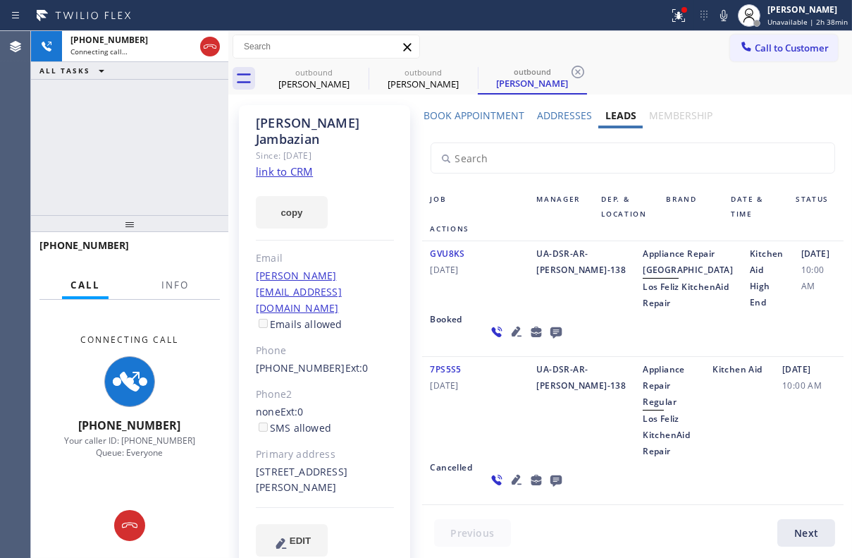
click at [511, 336] on icon at bounding box center [516, 331] width 10 height 10
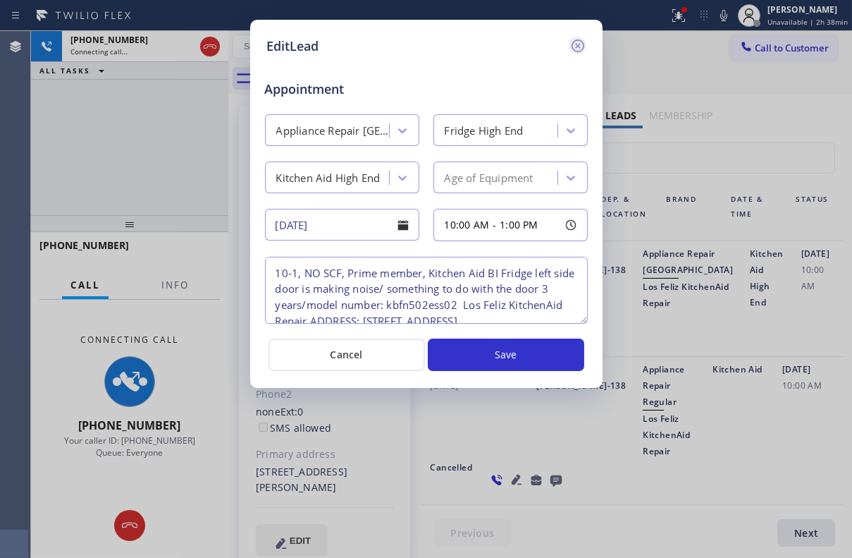
click at [580, 38] on icon at bounding box center [578, 45] width 17 height 17
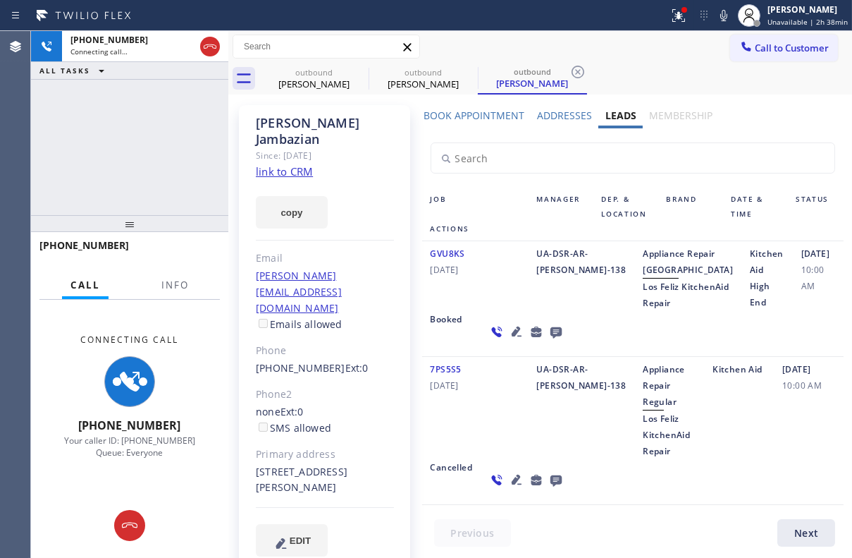
click at [550, 338] on icon at bounding box center [555, 332] width 11 height 11
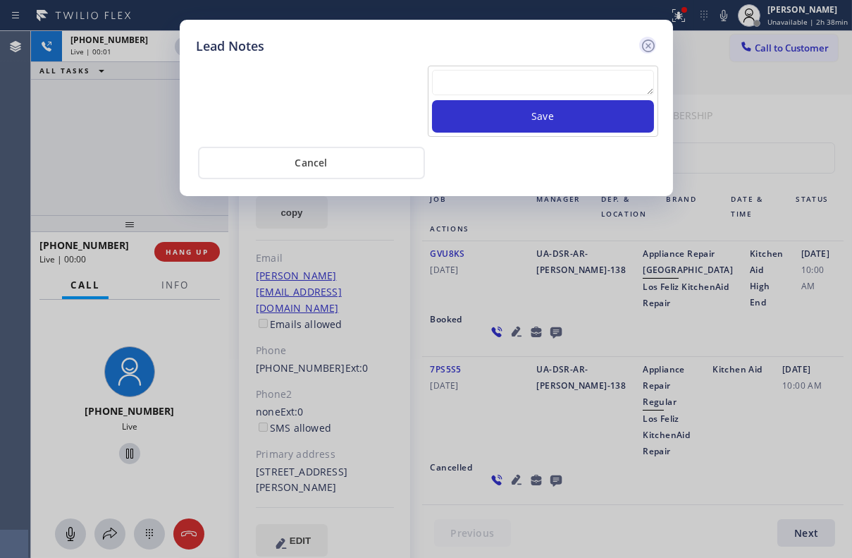
click at [648, 47] on icon at bounding box center [648, 45] width 17 height 17
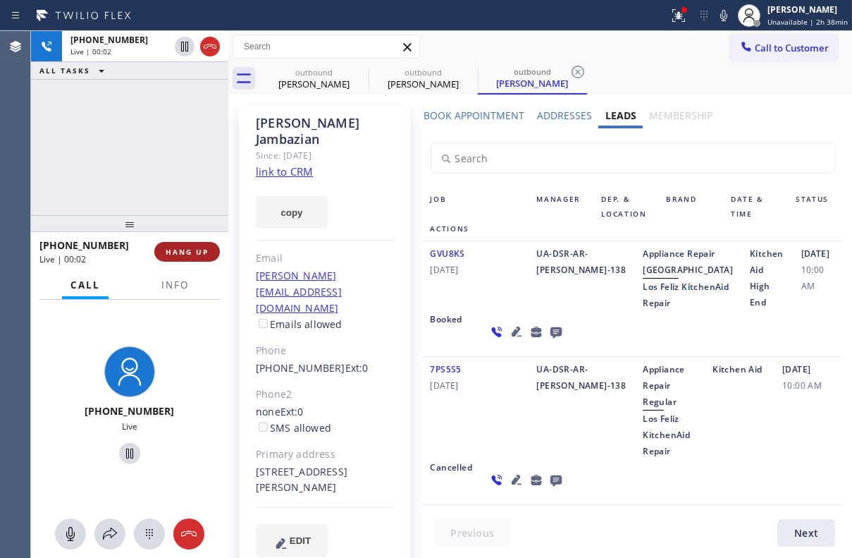
click at [201, 254] on span "HANG UP" at bounding box center [187, 252] width 43 height 10
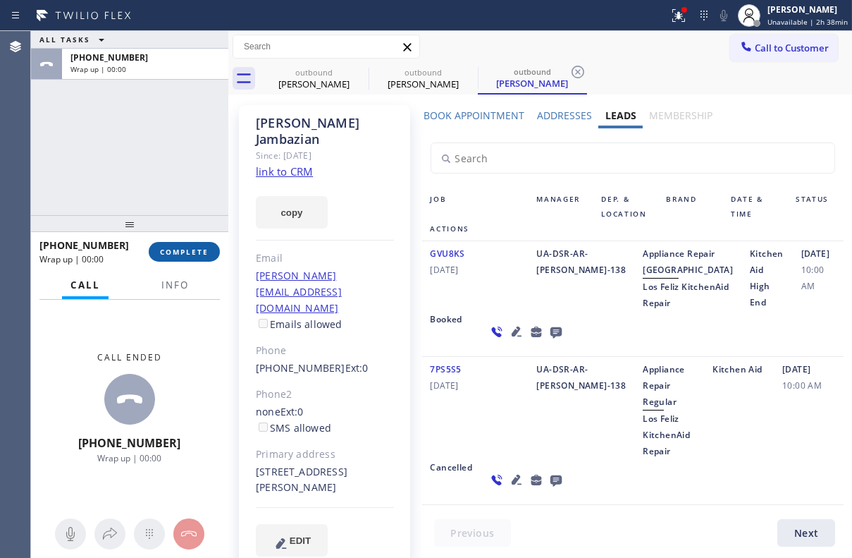
click at [184, 257] on button "COMPLETE" at bounding box center [184, 252] width 71 height 20
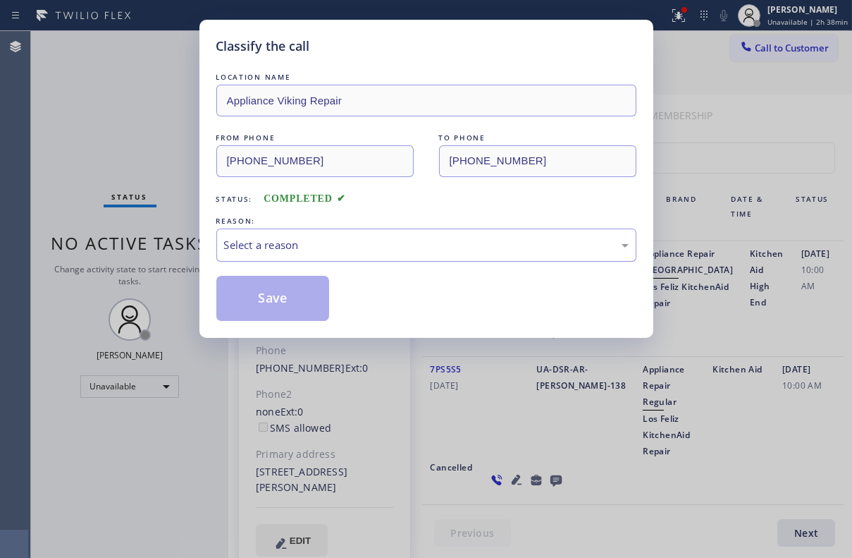
click at [331, 243] on div "Select a reason" at bounding box center [426, 245] width 405 height 16
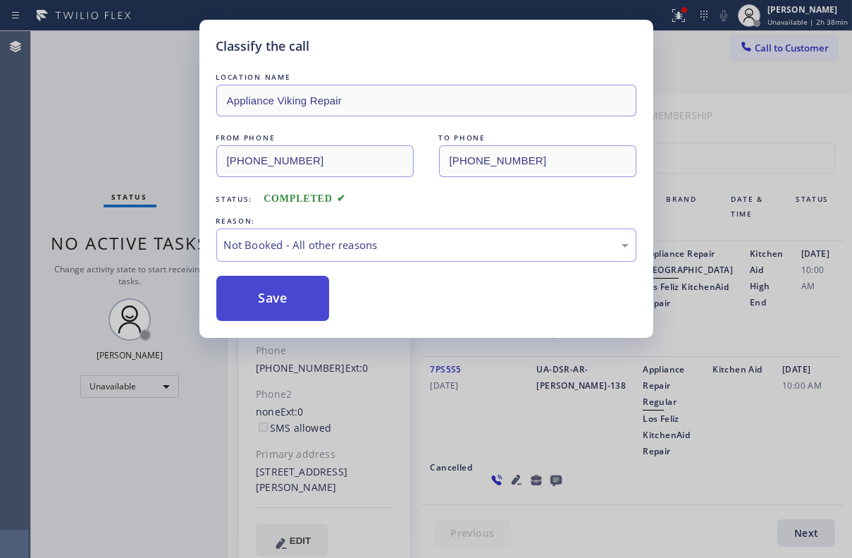
click at [279, 295] on button "Save" at bounding box center [273, 298] width 114 height 45
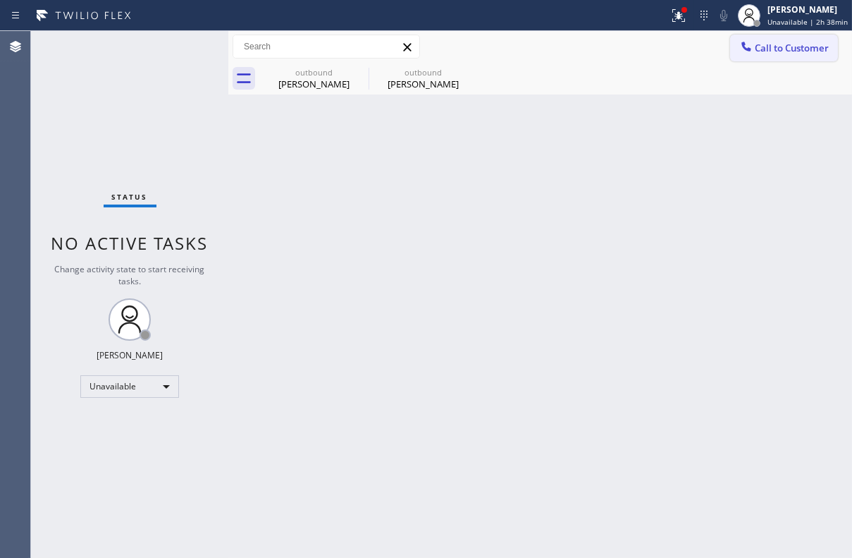
click at [805, 51] on span "Call to Customer" at bounding box center [792, 48] width 74 height 13
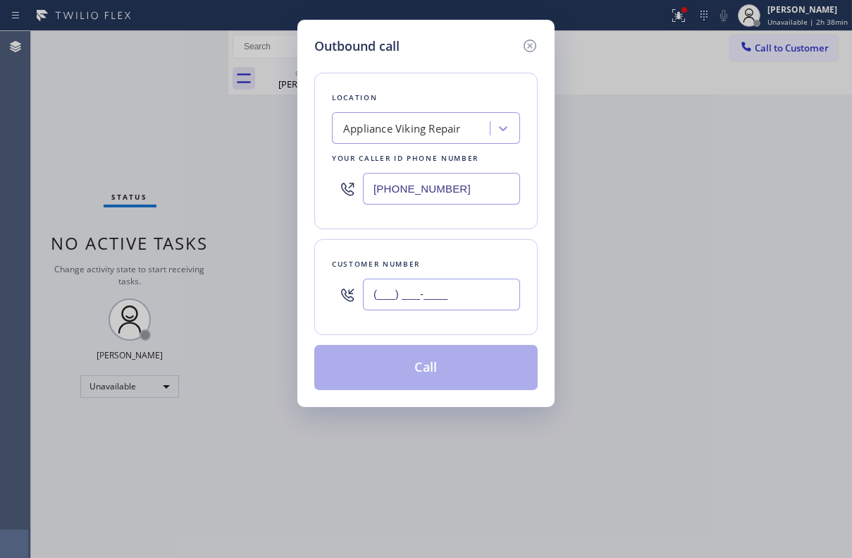
click at [434, 293] on input "(___) ___-____" at bounding box center [441, 295] width 157 height 32
paste input "408) 209-5403"
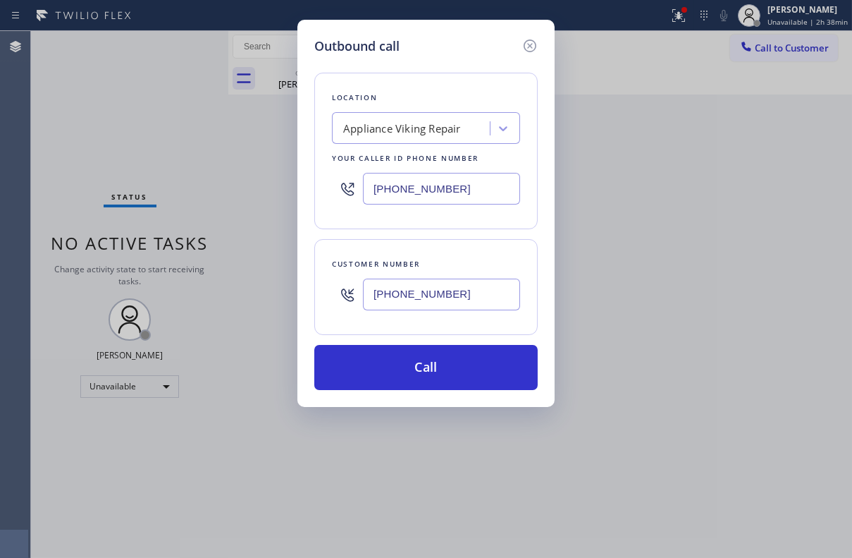
type input "(408) 209-5403"
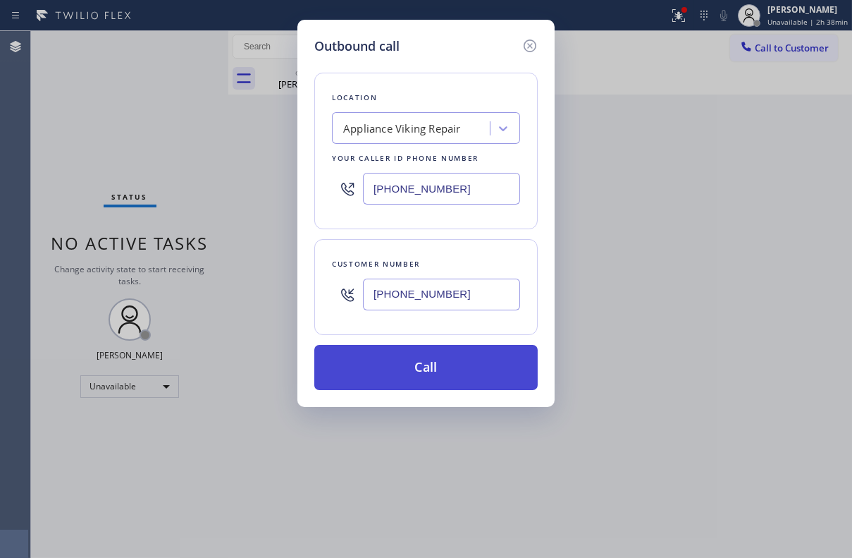
click at [453, 365] on button "Call" at bounding box center [426, 367] width 224 height 45
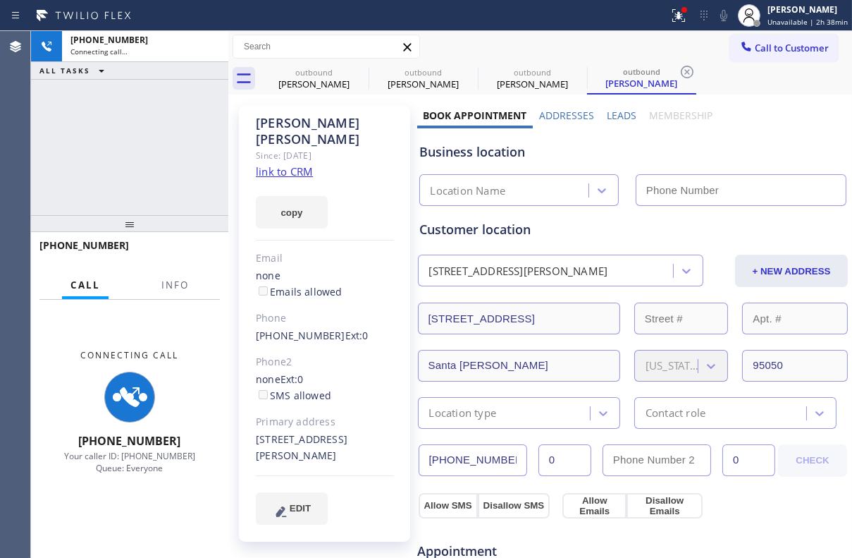
click at [618, 110] on label "Leads" at bounding box center [622, 115] width 30 height 13
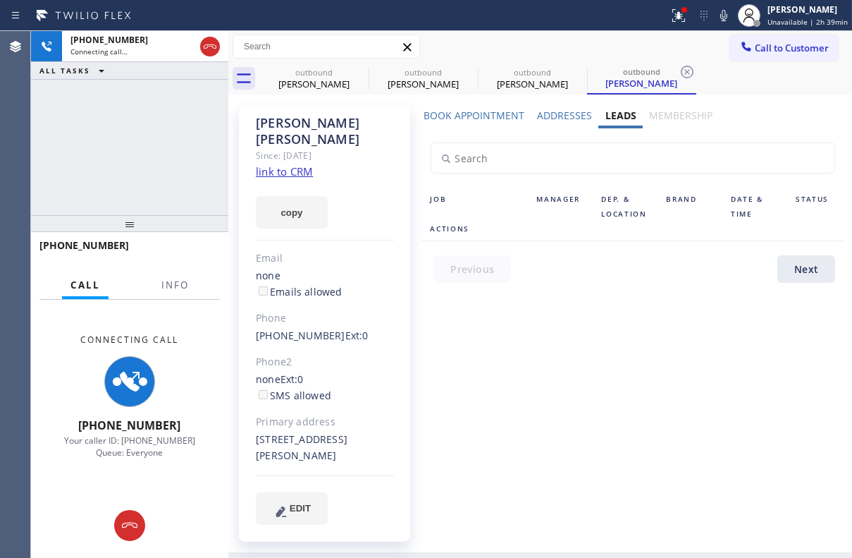
click at [649, 226] on div "Job Manager Dep. & Location Brand Date & Time Status Actions" at bounding box center [633, 215] width 422 height 54
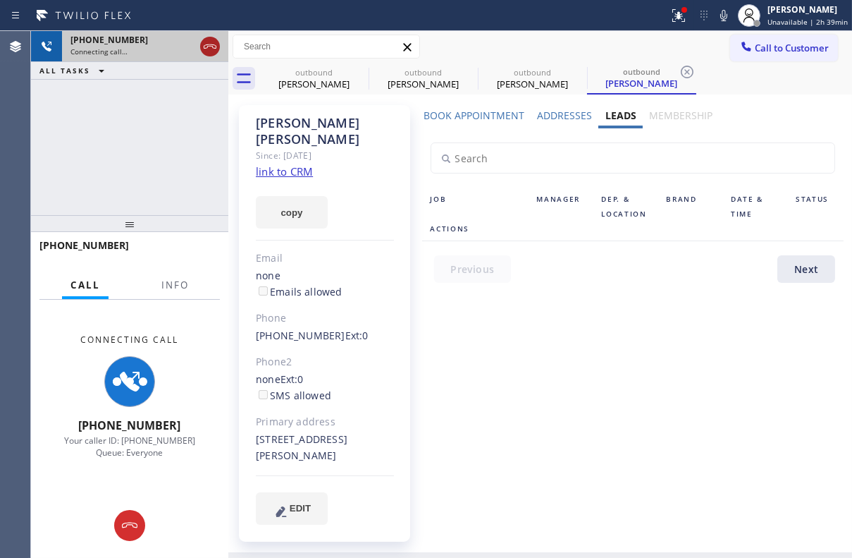
click at [209, 41] on icon at bounding box center [210, 46] width 17 height 17
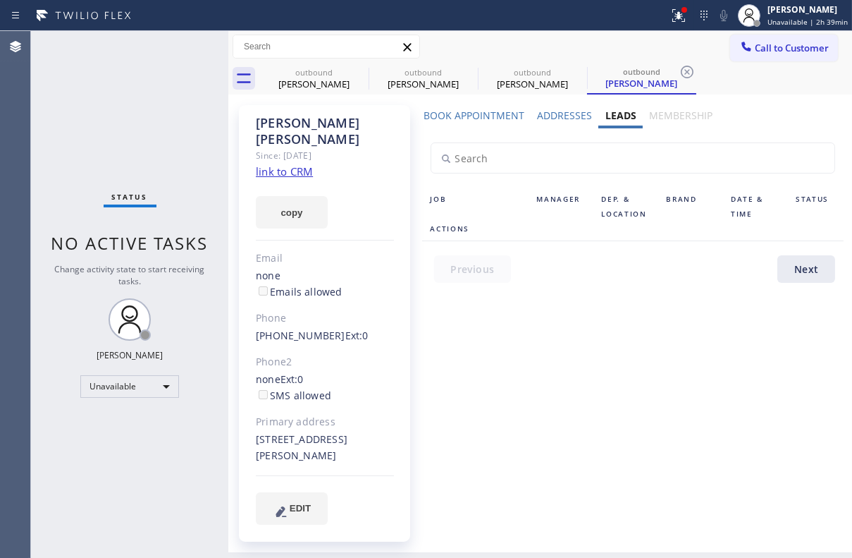
click at [467, 37] on div "Call to Customer Outbound call Location Appliance Viking Repair Your caller id …" at bounding box center [540, 47] width 624 height 25
